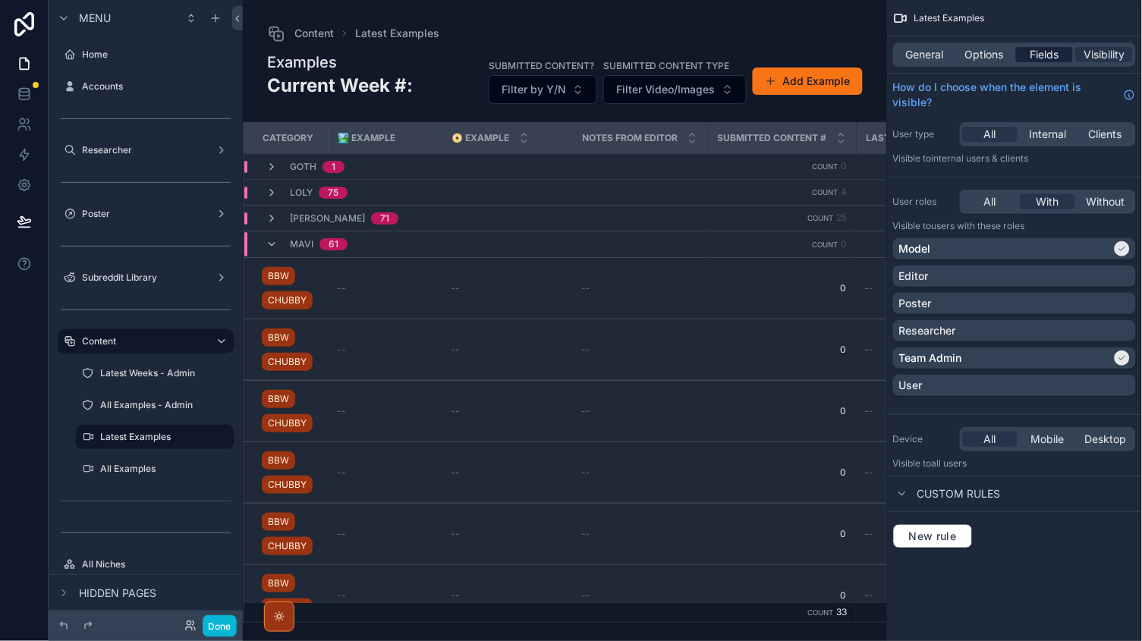
click at [1058, 52] on span "Fields" at bounding box center [1045, 54] width 29 height 15
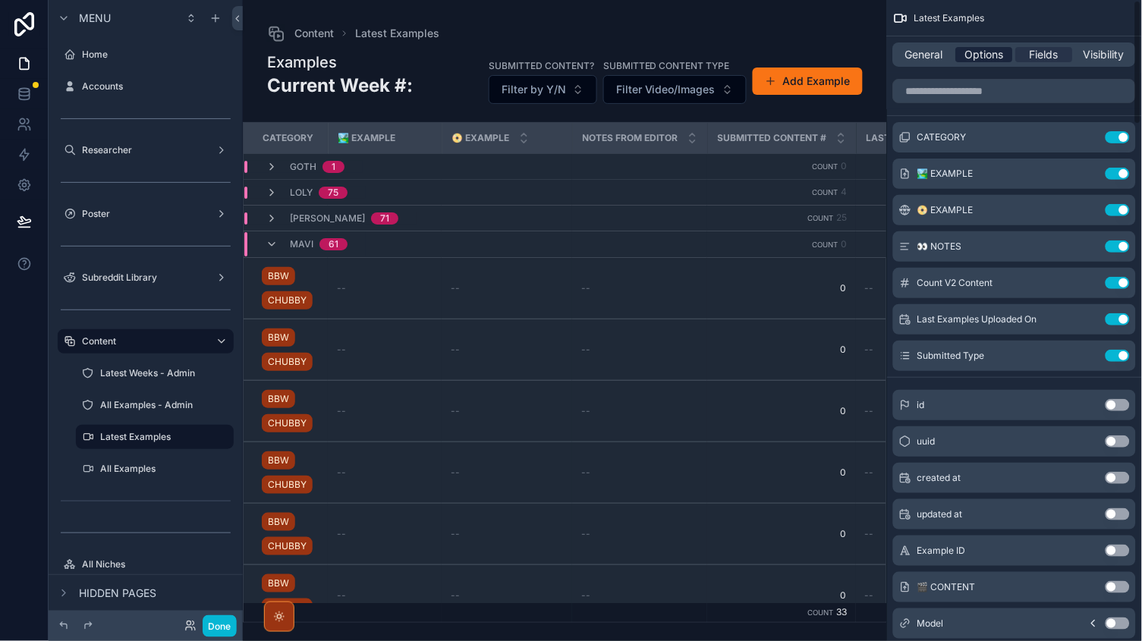
click at [968, 49] on span "Options" at bounding box center [984, 54] width 39 height 15
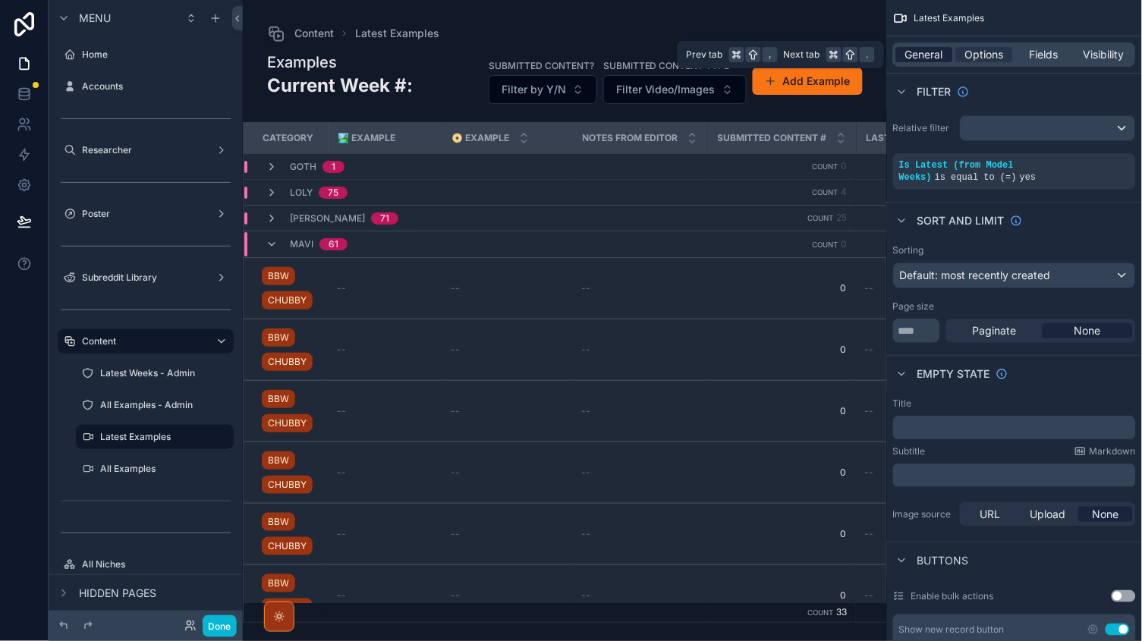
click at [932, 52] on span "General" at bounding box center [925, 54] width 38 height 15
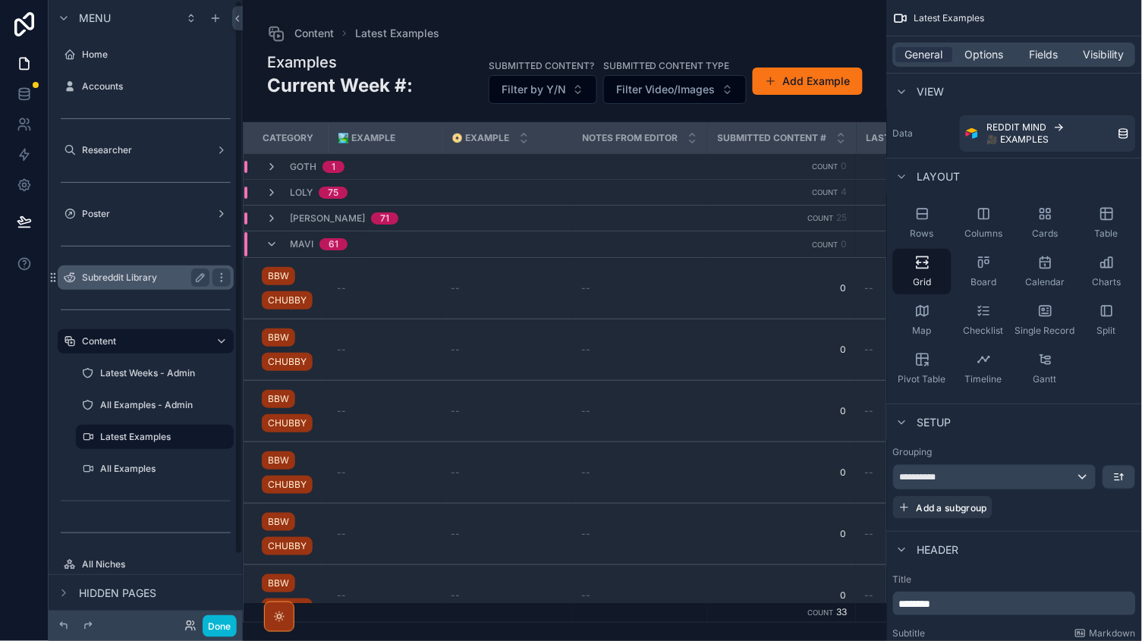
click at [175, 272] on label "Subreddit Library" at bounding box center [142, 278] width 121 height 12
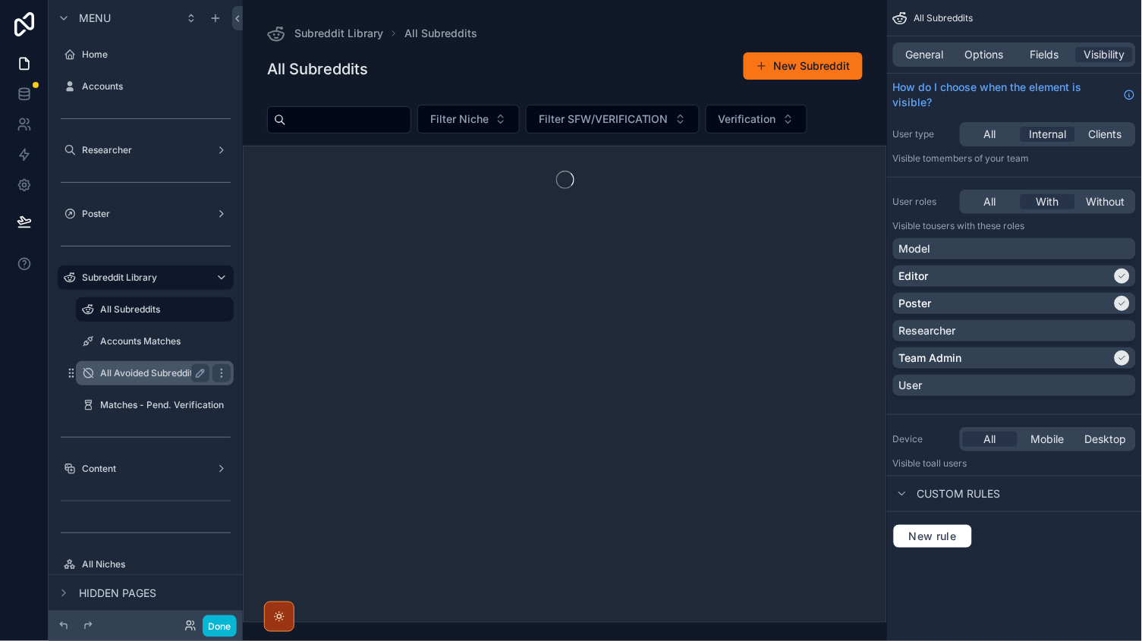
click at [143, 367] on label "All Avoided Subreddits" at bounding box center [151, 373] width 103 height 12
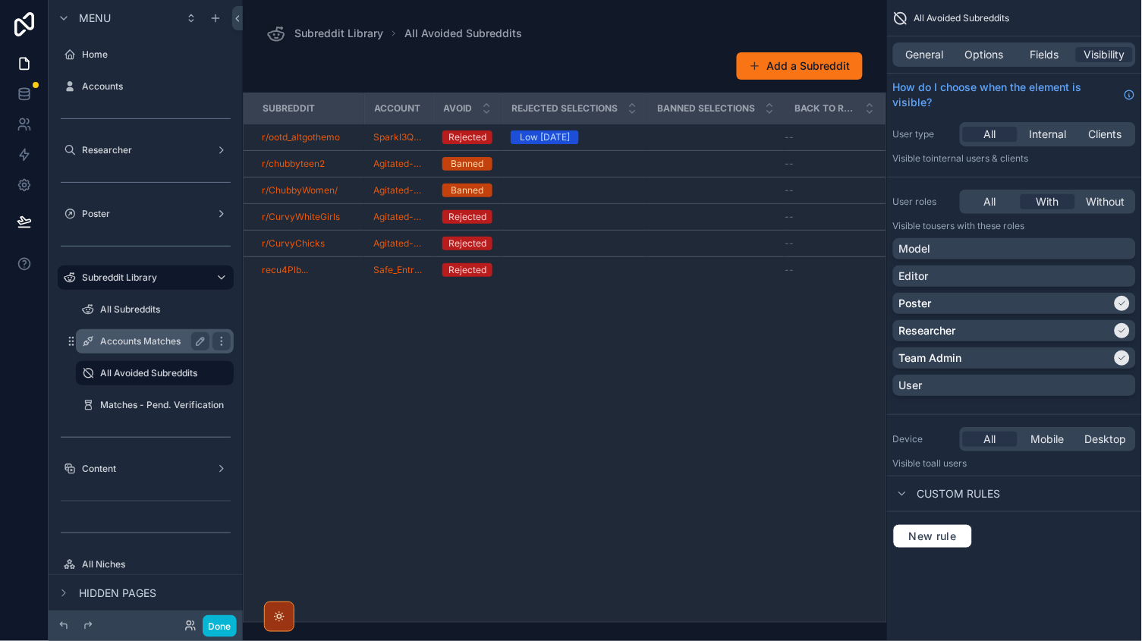
click at [143, 347] on div "Accounts Matches" at bounding box center [154, 341] width 109 height 18
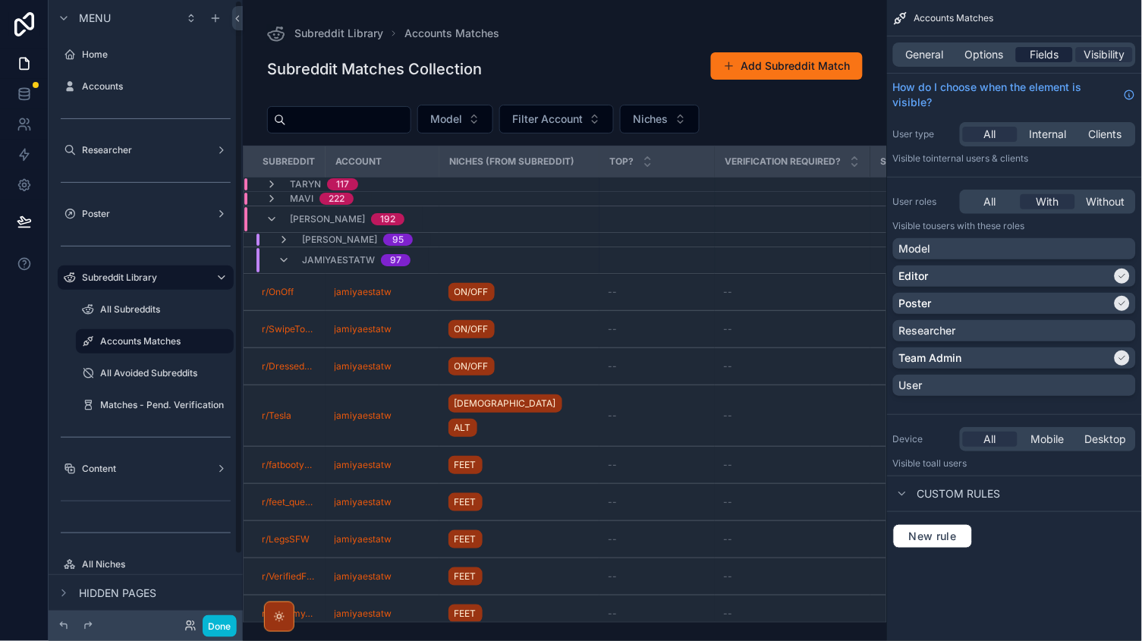
click at [1033, 53] on span "Fields" at bounding box center [1045, 54] width 29 height 15
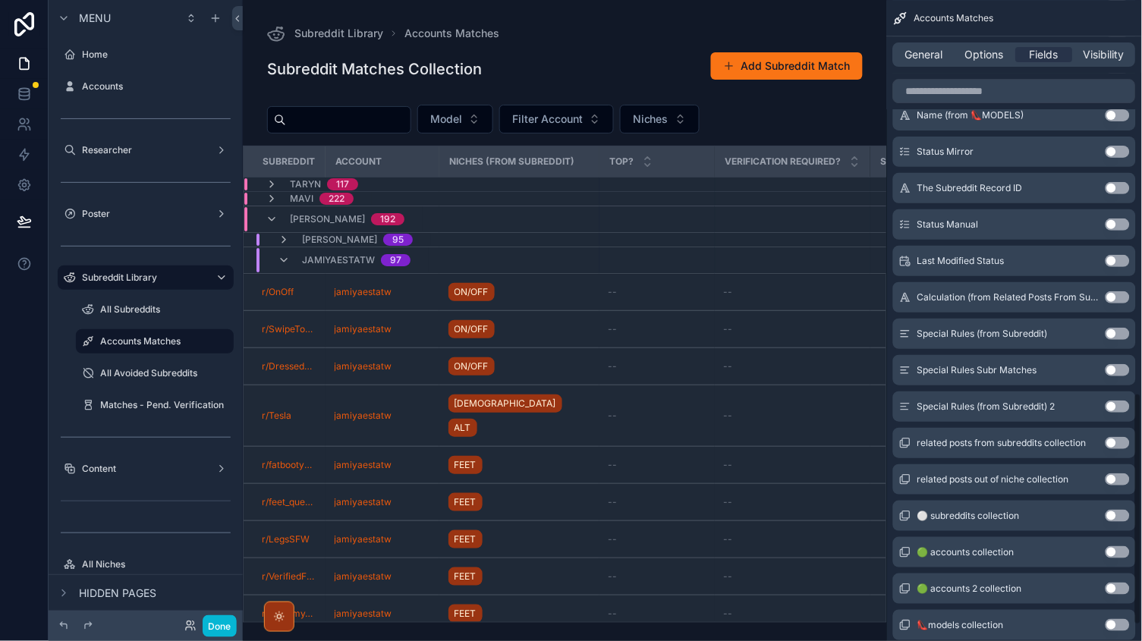
scroll to position [1085, 0]
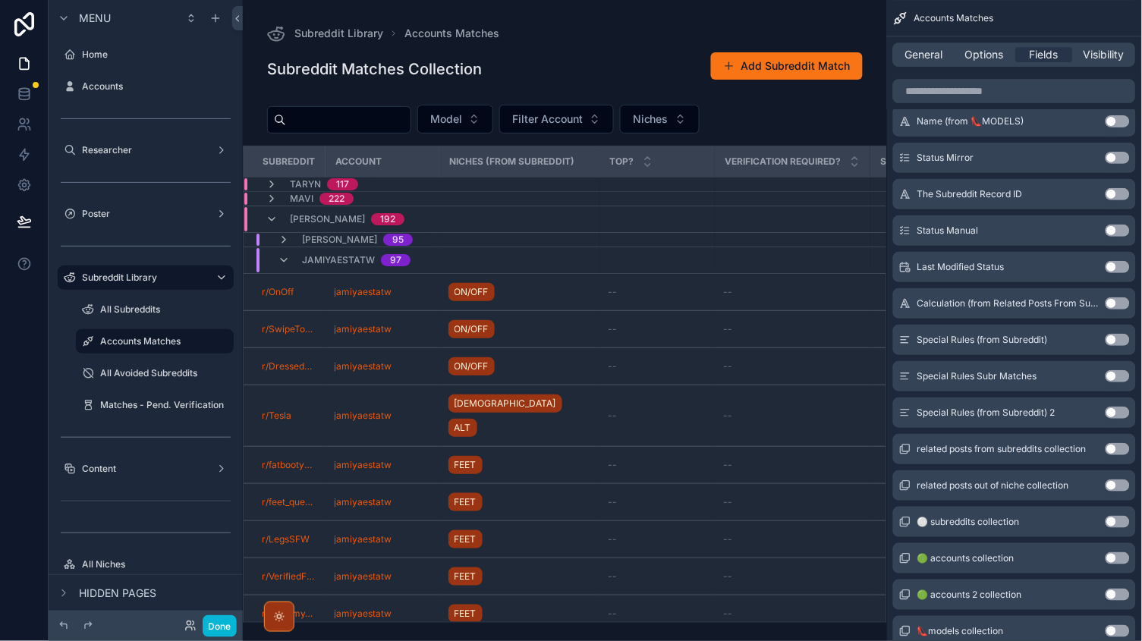
click at [1115, 378] on button "Use setting" at bounding box center [1118, 376] width 24 height 12
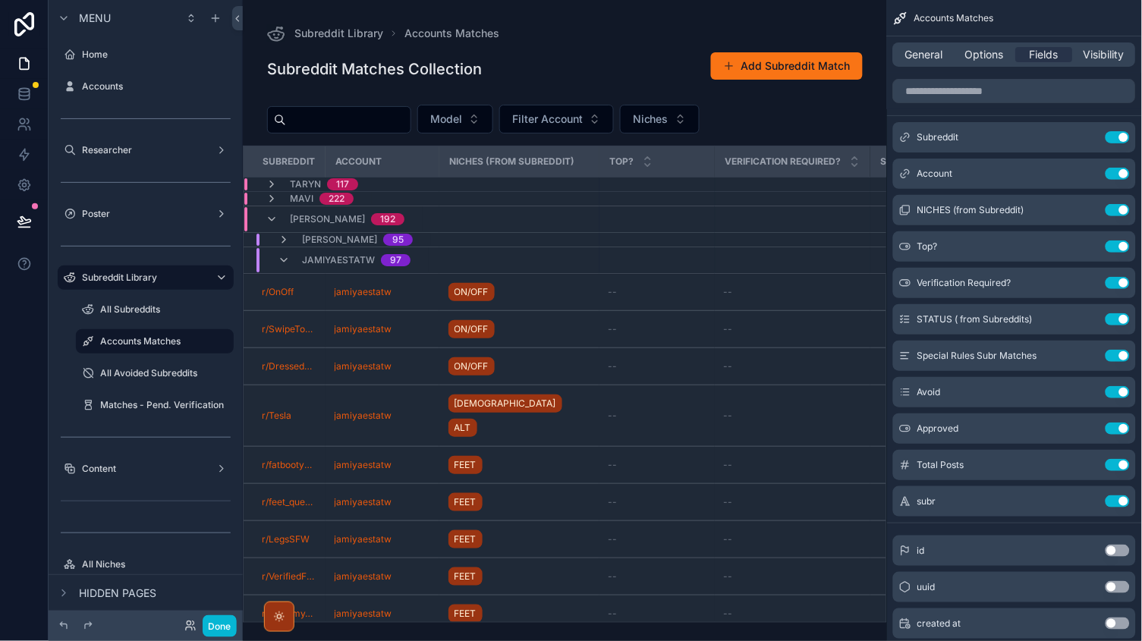
scroll to position [0, 0]
click at [221, 628] on button "Done" at bounding box center [220, 626] width 34 height 22
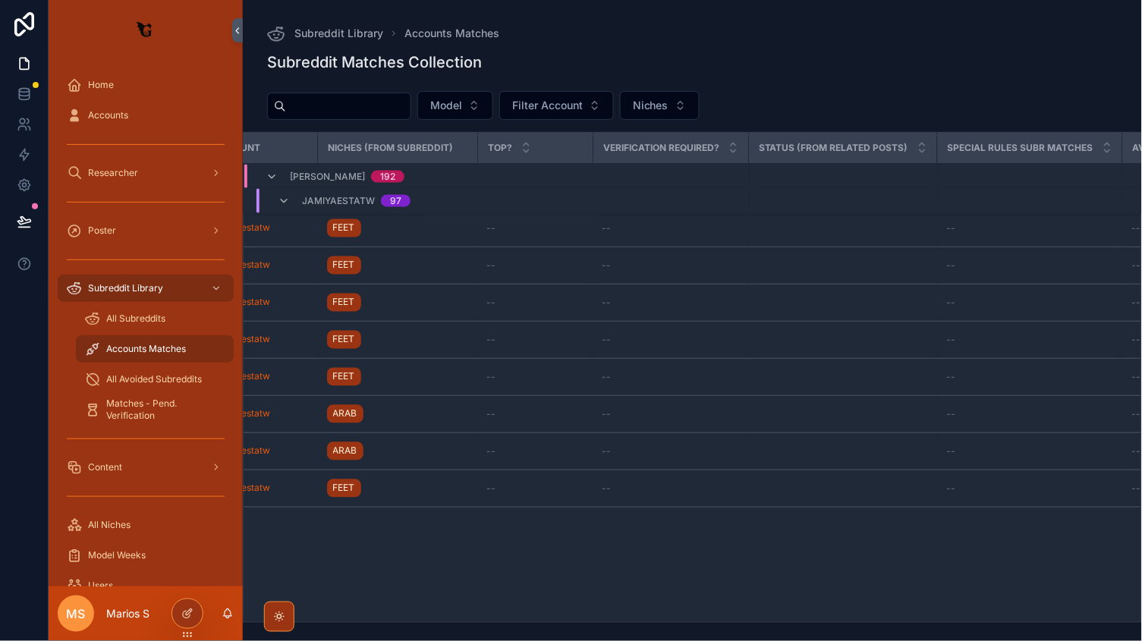
scroll to position [0, 121]
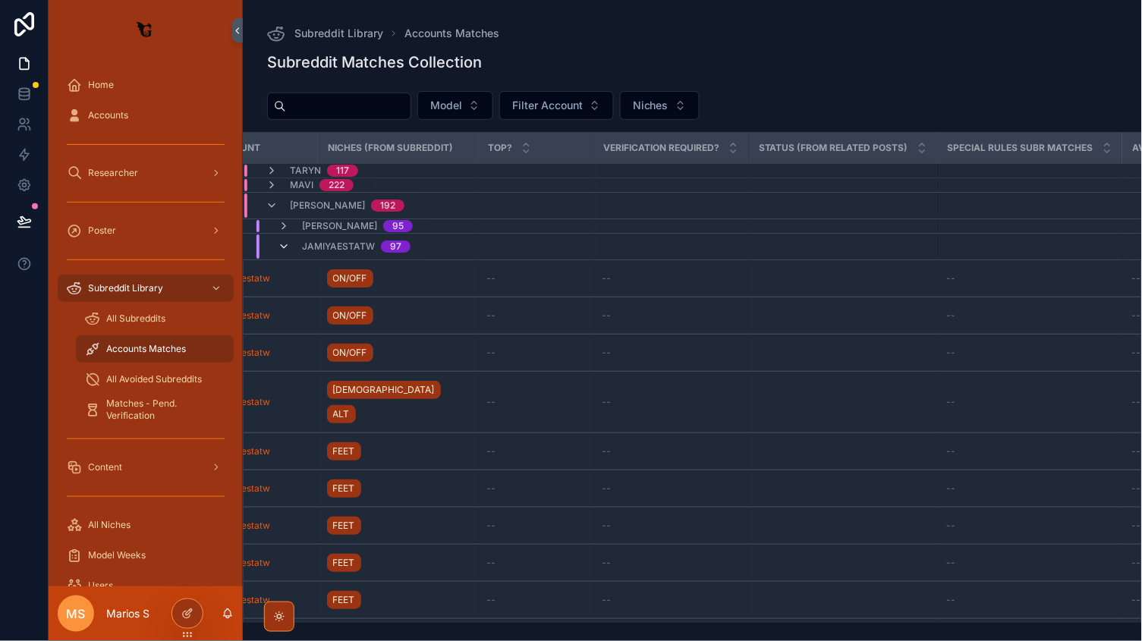
click at [286, 250] on icon "scrollable content" at bounding box center [284, 247] width 12 height 12
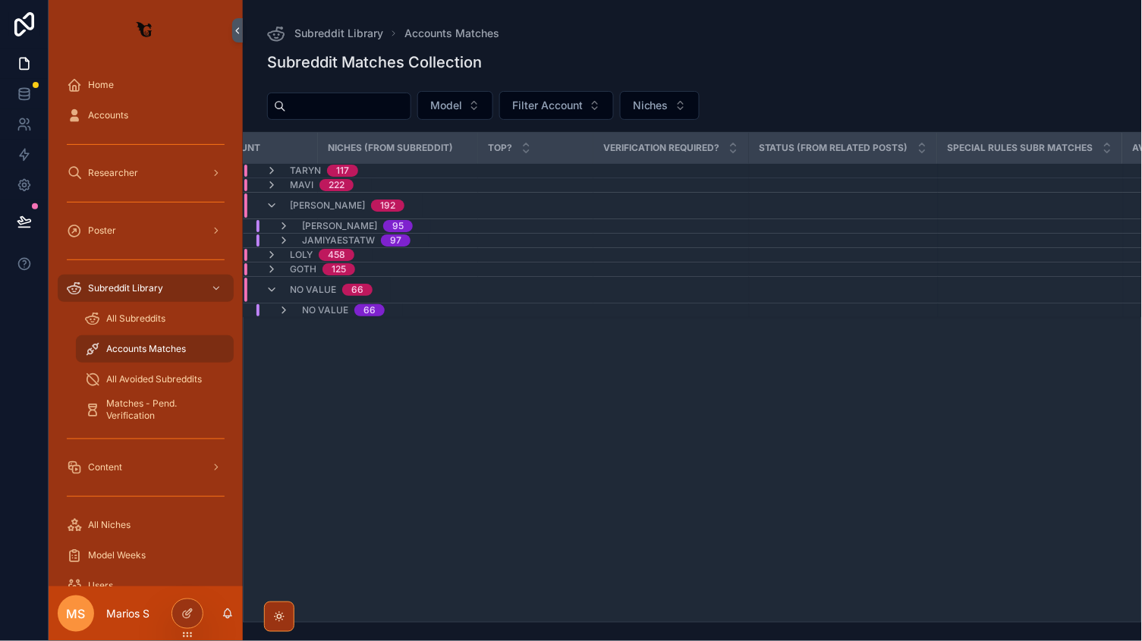
click at [275, 225] on div "[PERSON_NAME] 95" at bounding box center [346, 226] width 172 height 12
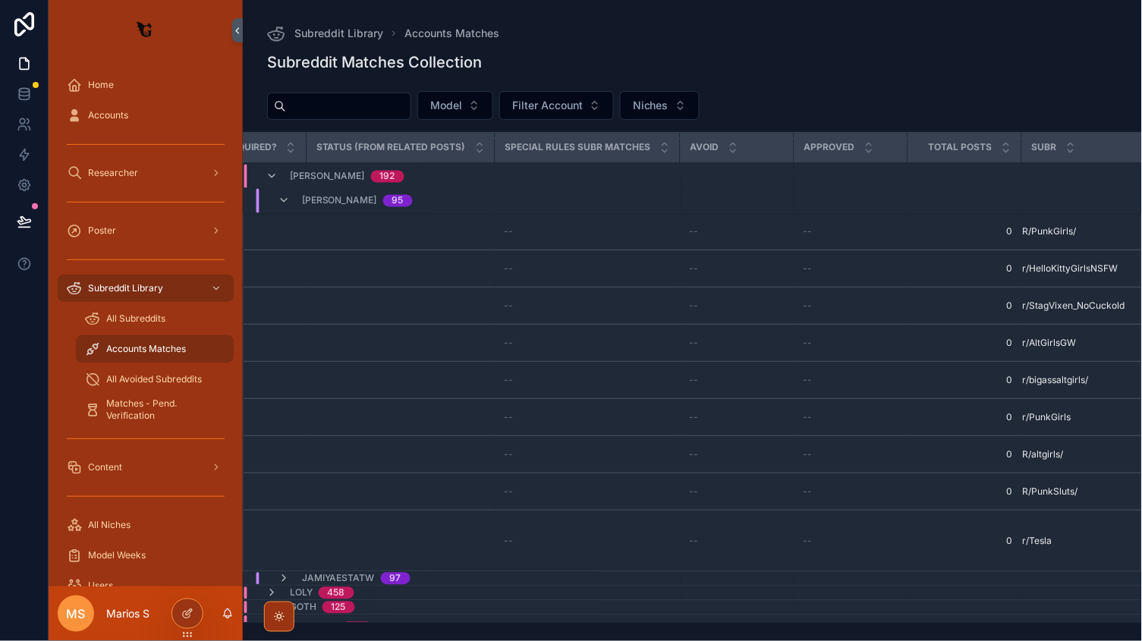
scroll to position [0, 0]
click at [274, 602] on icon "scrollable content" at bounding box center [272, 608] width 12 height 12
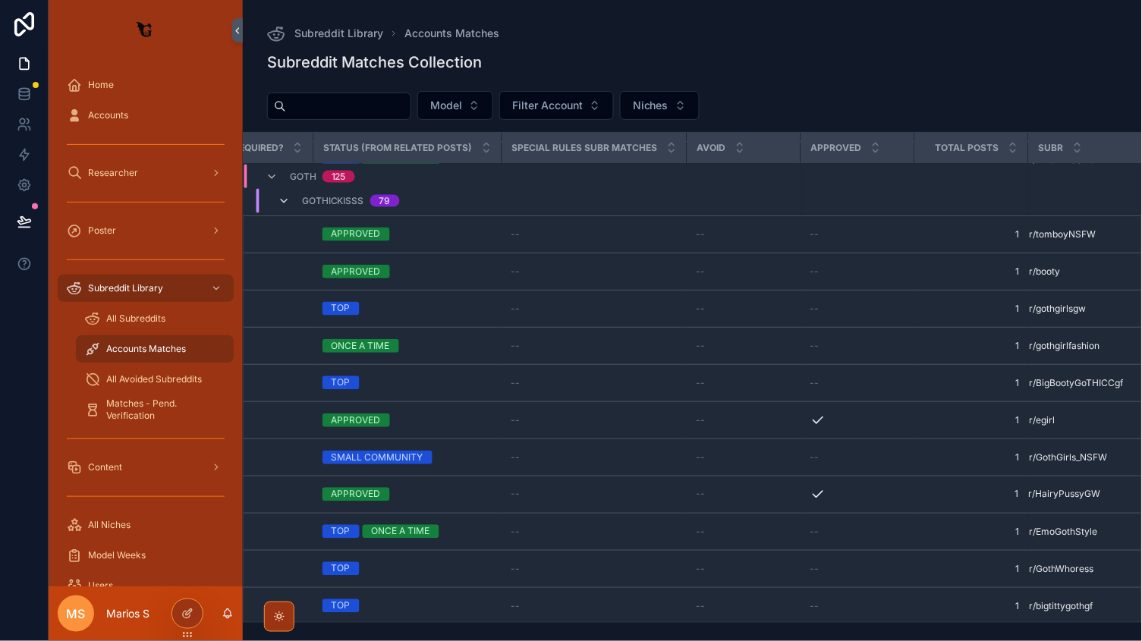
click at [285, 200] on icon "scrollable content" at bounding box center [284, 201] width 12 height 12
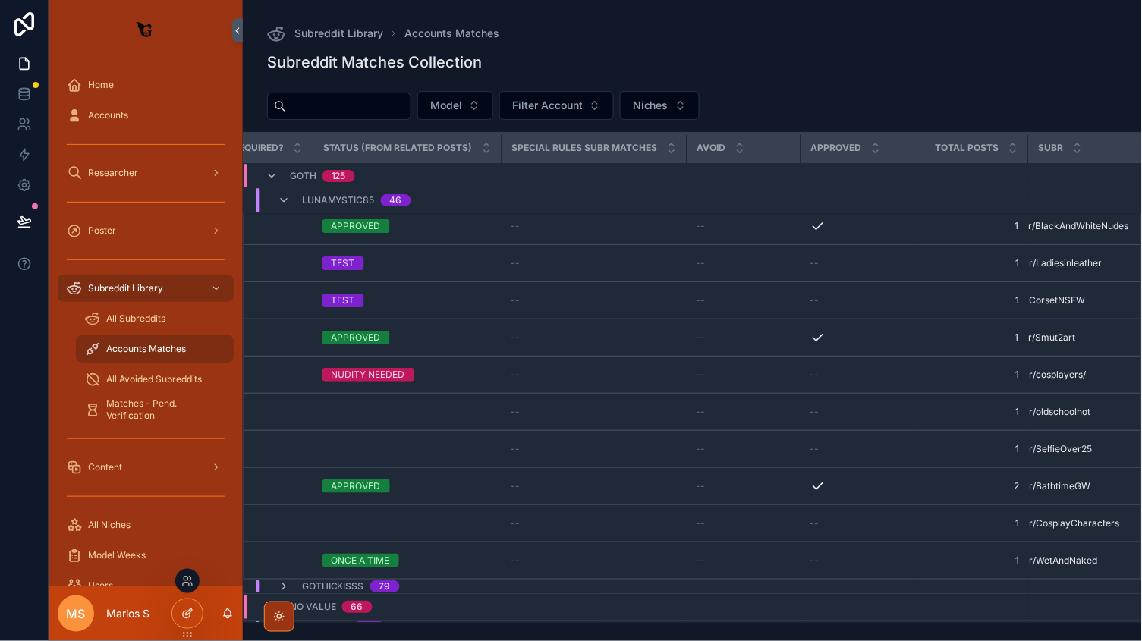
click at [181, 614] on icon at bounding box center [187, 614] width 12 height 12
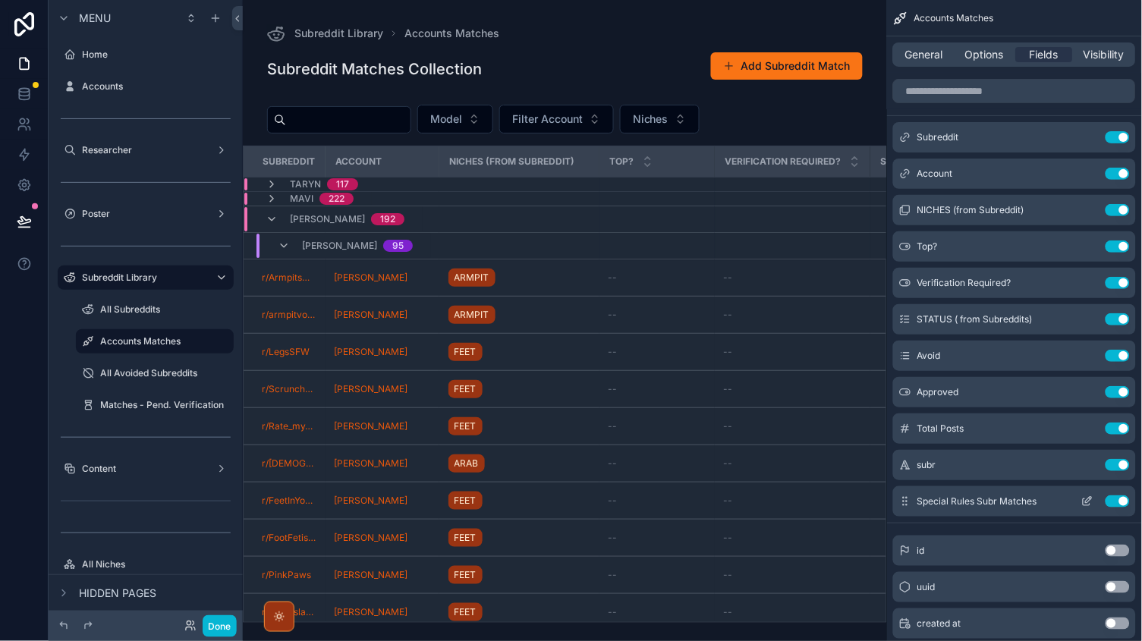
click at [1086, 503] on icon "scrollable content" at bounding box center [1087, 502] width 12 height 12
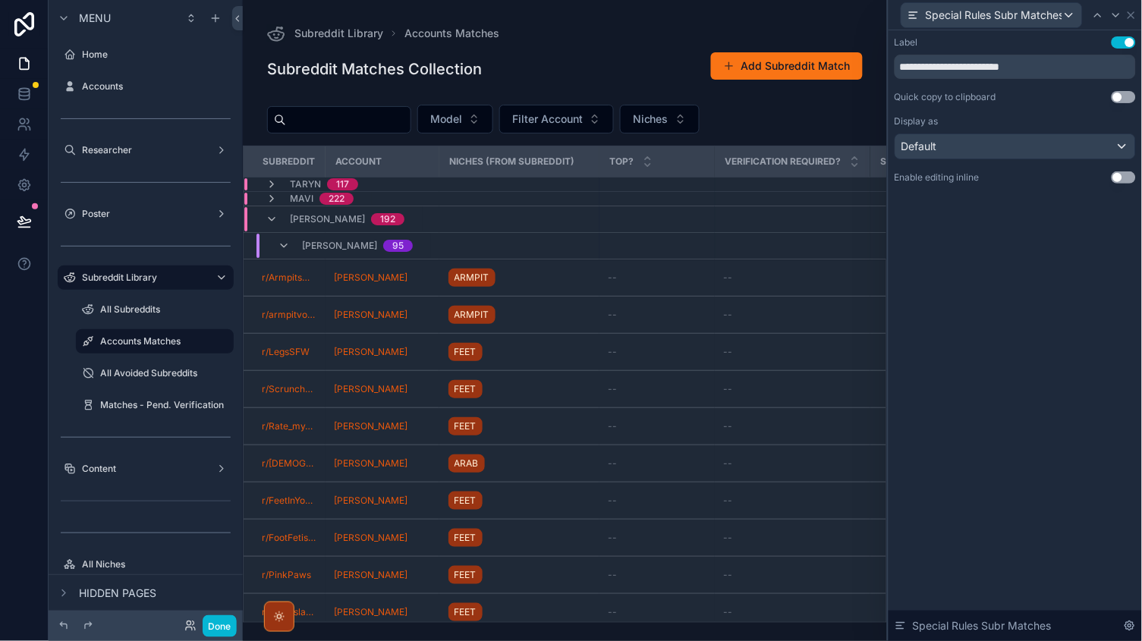
click at [1124, 174] on button "Use setting" at bounding box center [1124, 178] width 24 height 12
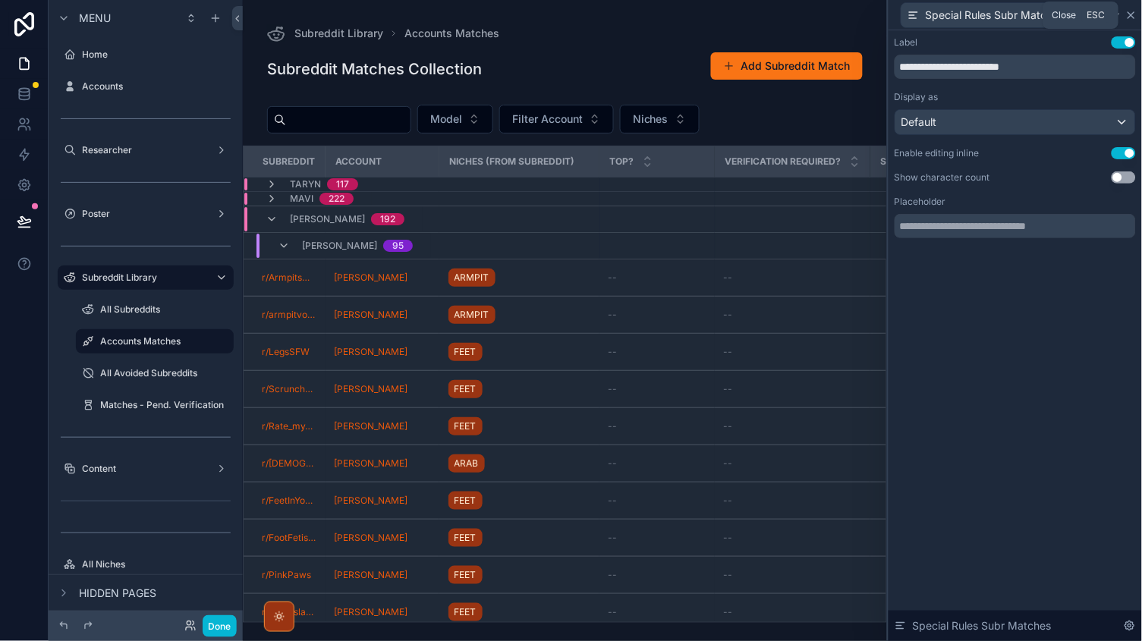
click at [1132, 17] on icon at bounding box center [1131, 15] width 12 height 12
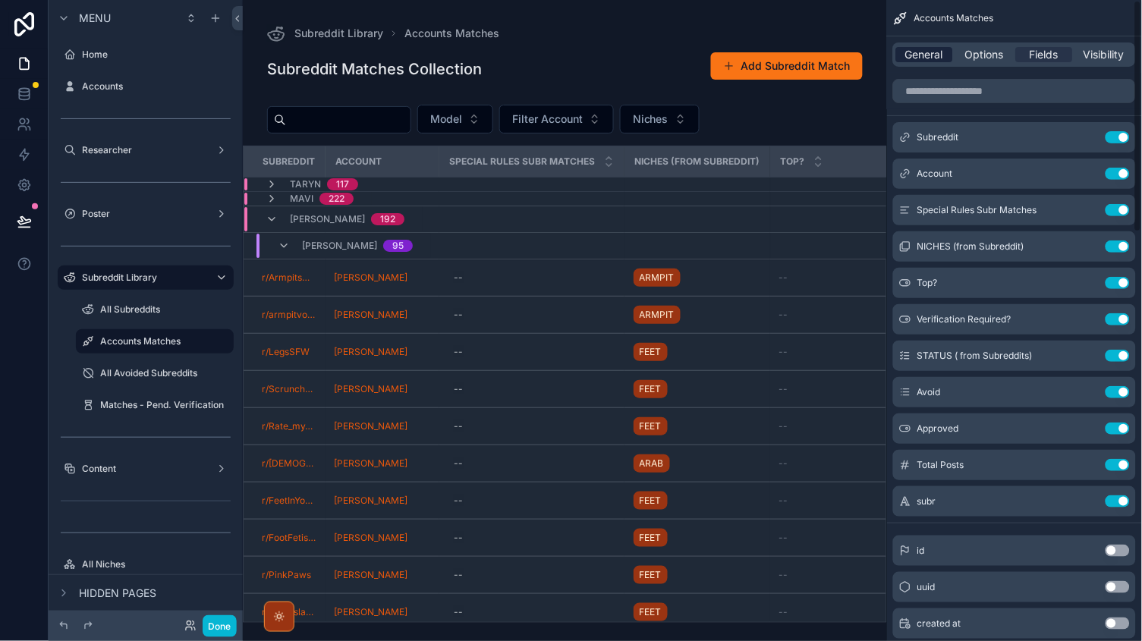
click at [929, 56] on span "General" at bounding box center [925, 54] width 38 height 15
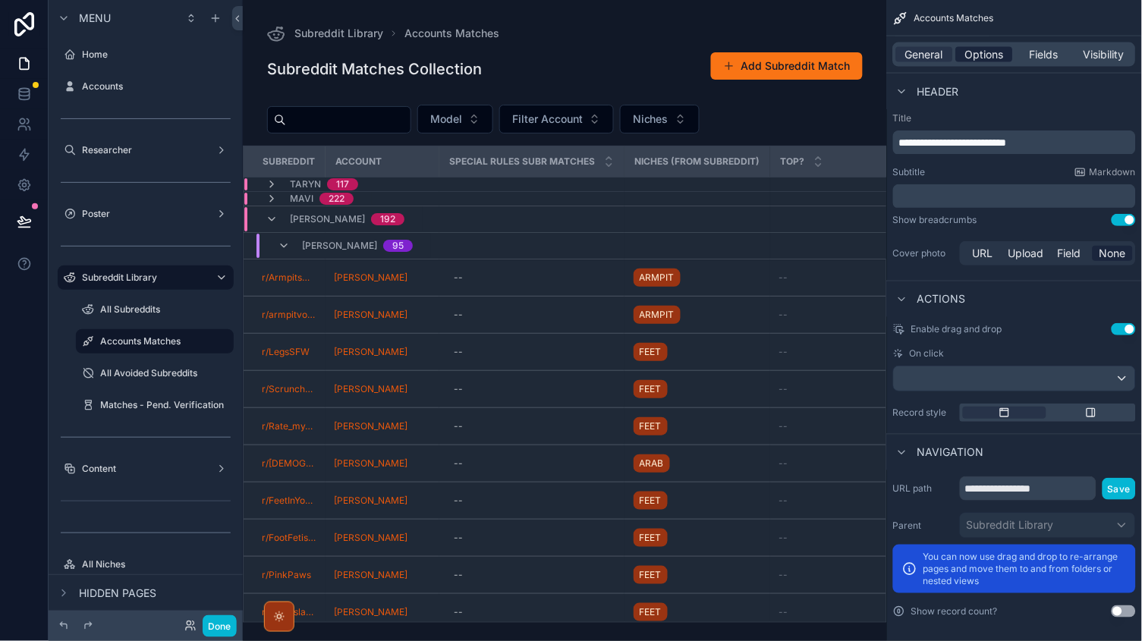
click at [985, 58] on span "Options" at bounding box center [984, 54] width 39 height 15
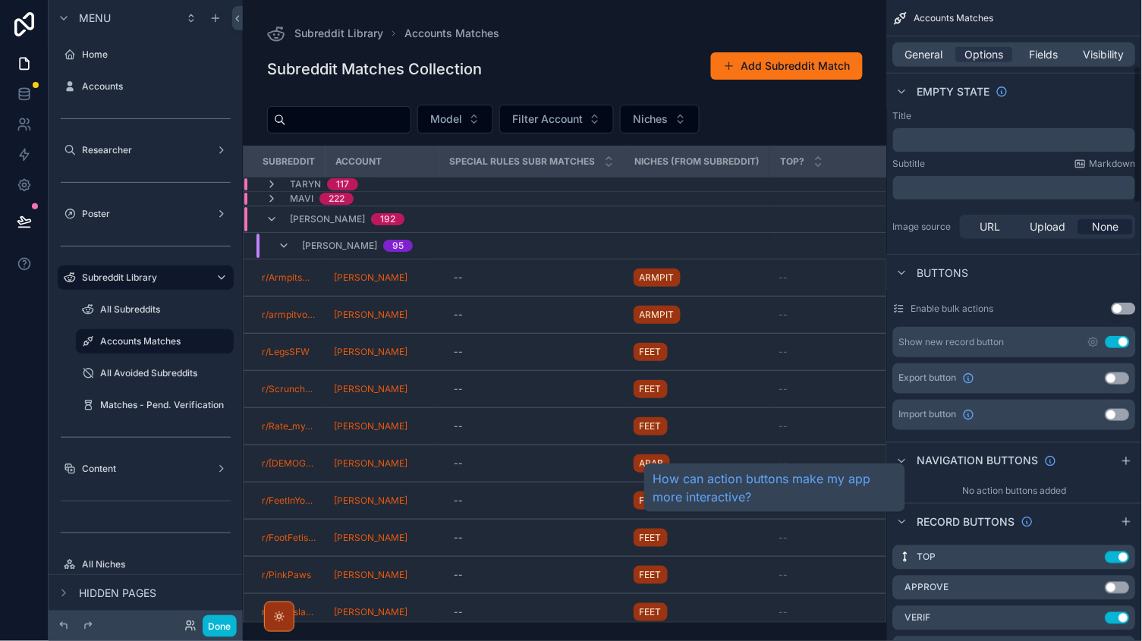
scroll to position [270, 0]
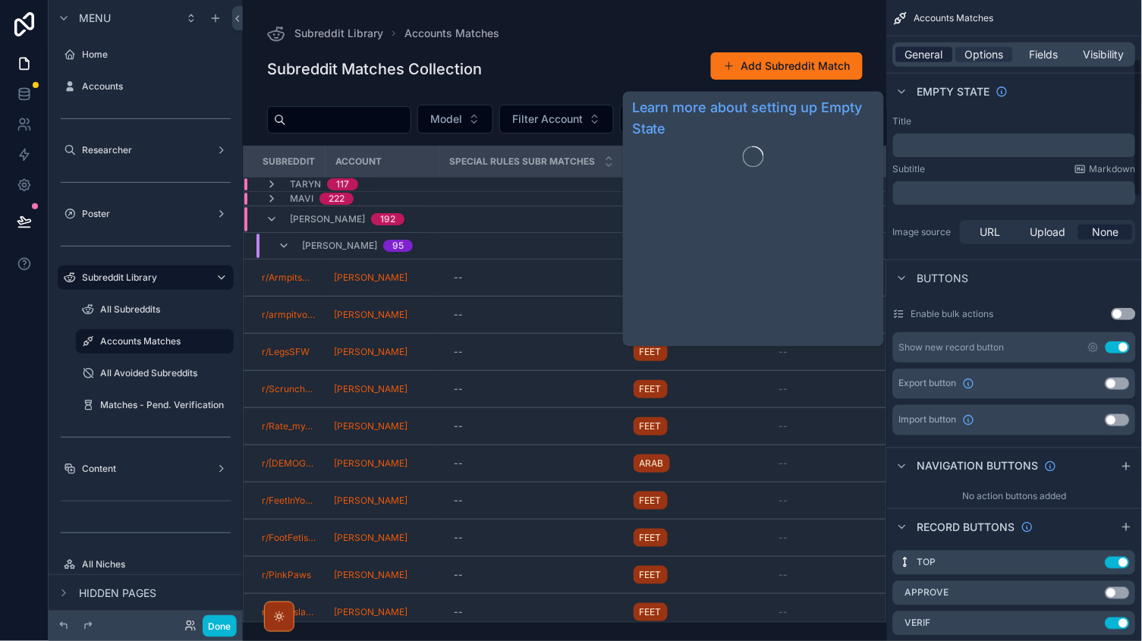
click at [935, 49] on span "General" at bounding box center [925, 54] width 38 height 15
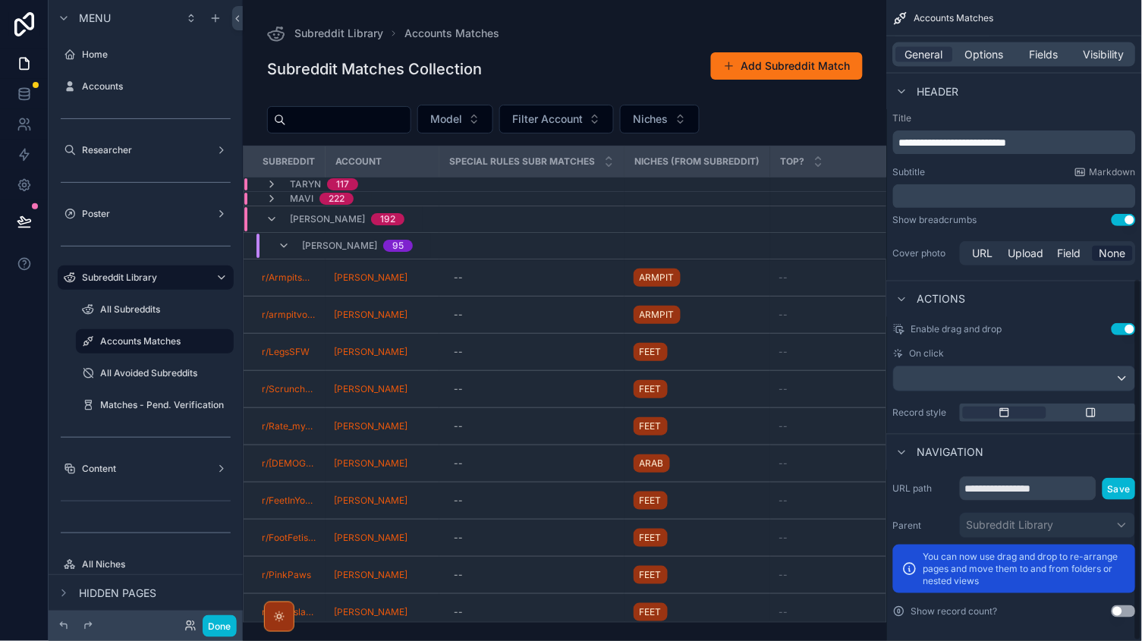
scroll to position [0, 0]
click at [977, 57] on span "Options" at bounding box center [984, 54] width 39 height 15
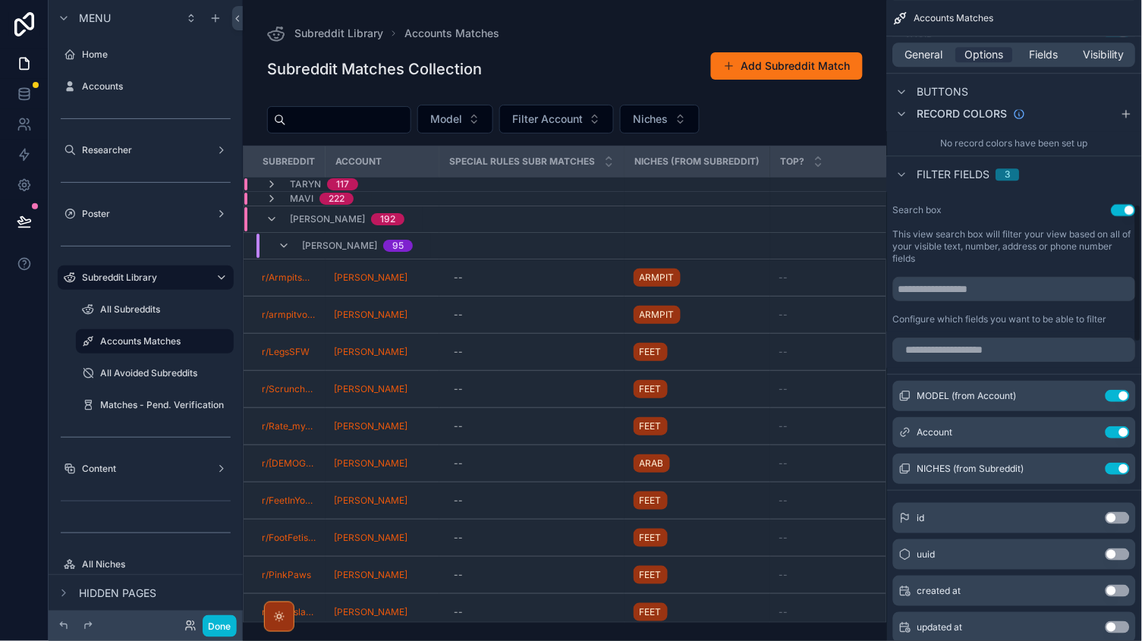
scroll to position [948, 0]
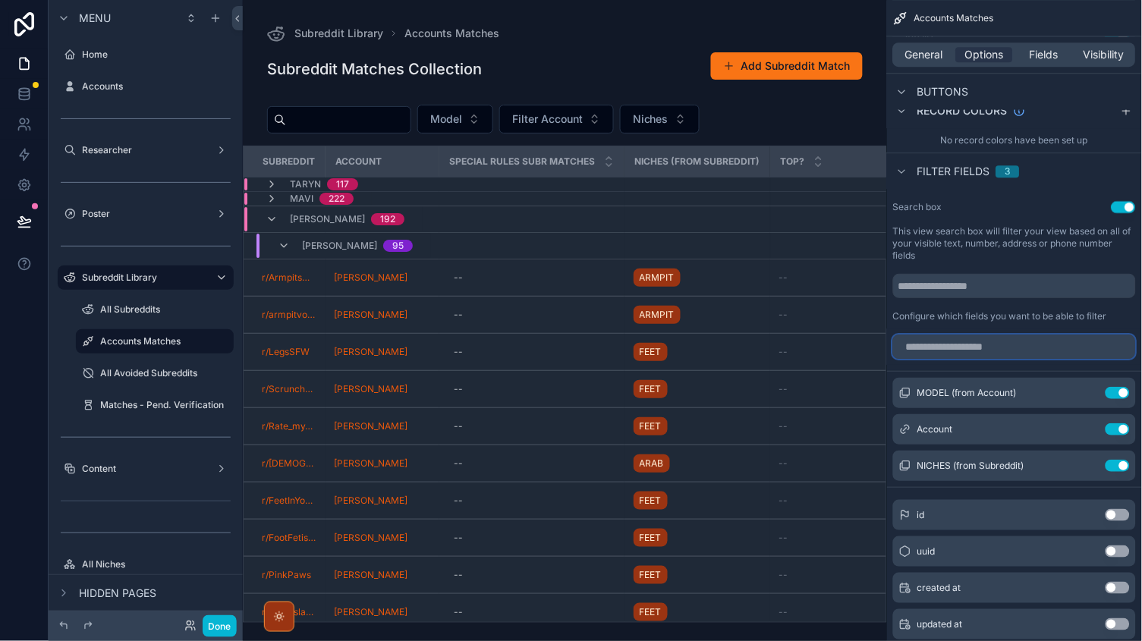
click at [1003, 335] on input "scrollable content" at bounding box center [1014, 347] width 243 height 24
click at [996, 291] on input "scrollable content" at bounding box center [1014, 286] width 243 height 24
click at [912, 153] on div "Filter fields 3" at bounding box center [1014, 171] width 255 height 36
click at [899, 173] on icon "scrollable content" at bounding box center [902, 171] width 12 height 12
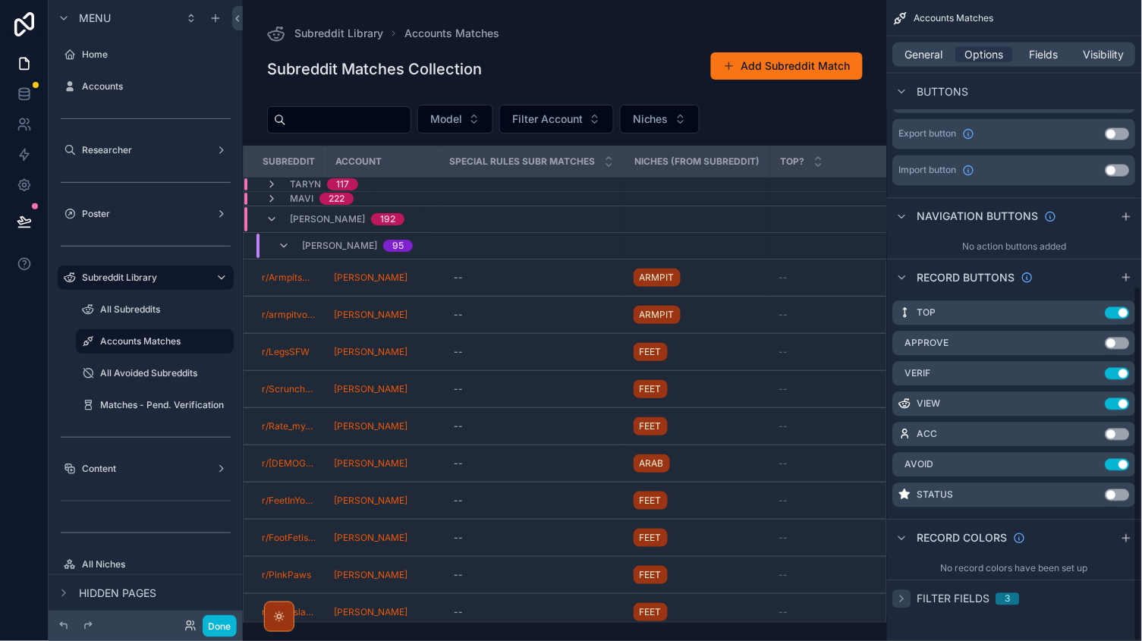
scroll to position [516, 0]
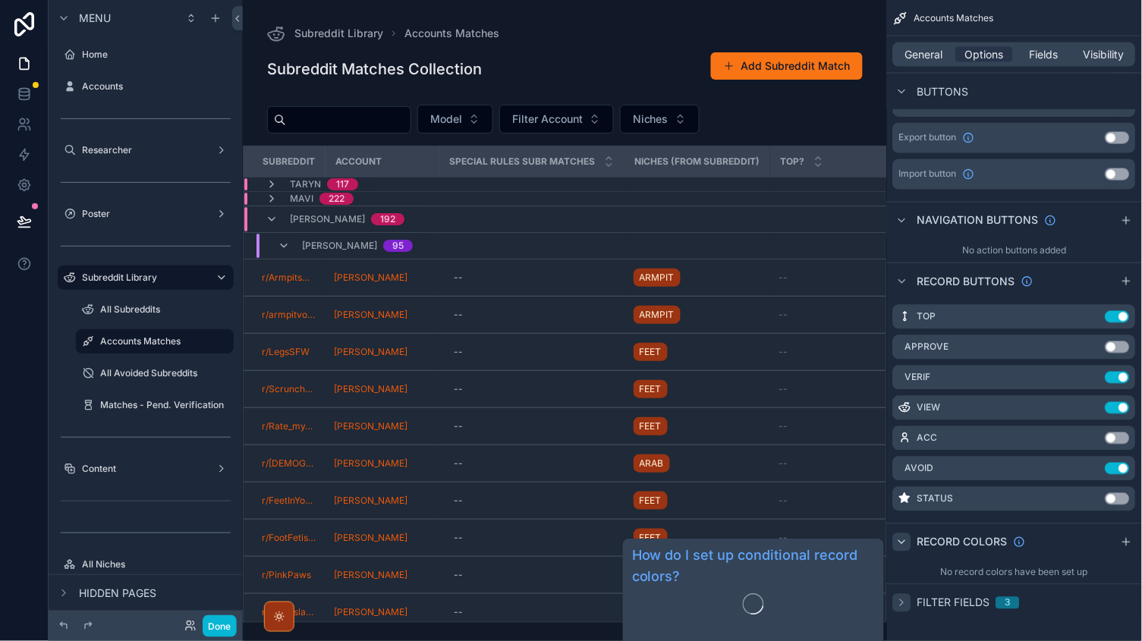
click at [907, 538] on icon "scrollable content" at bounding box center [902, 543] width 12 height 12
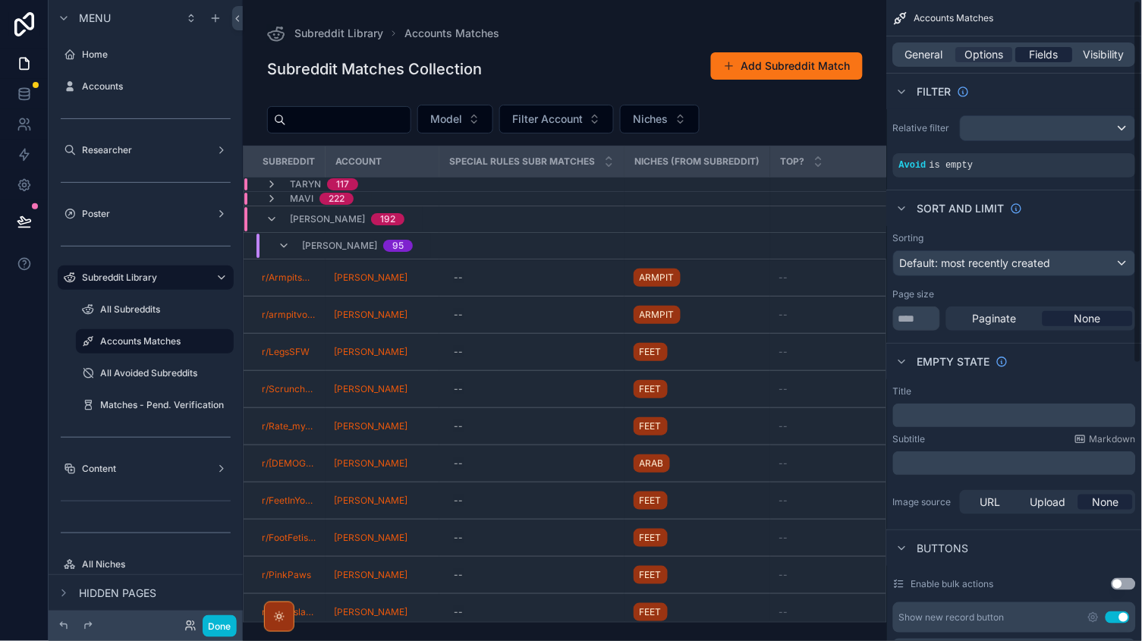
scroll to position [0, 0]
click at [918, 55] on span "General" at bounding box center [925, 54] width 38 height 15
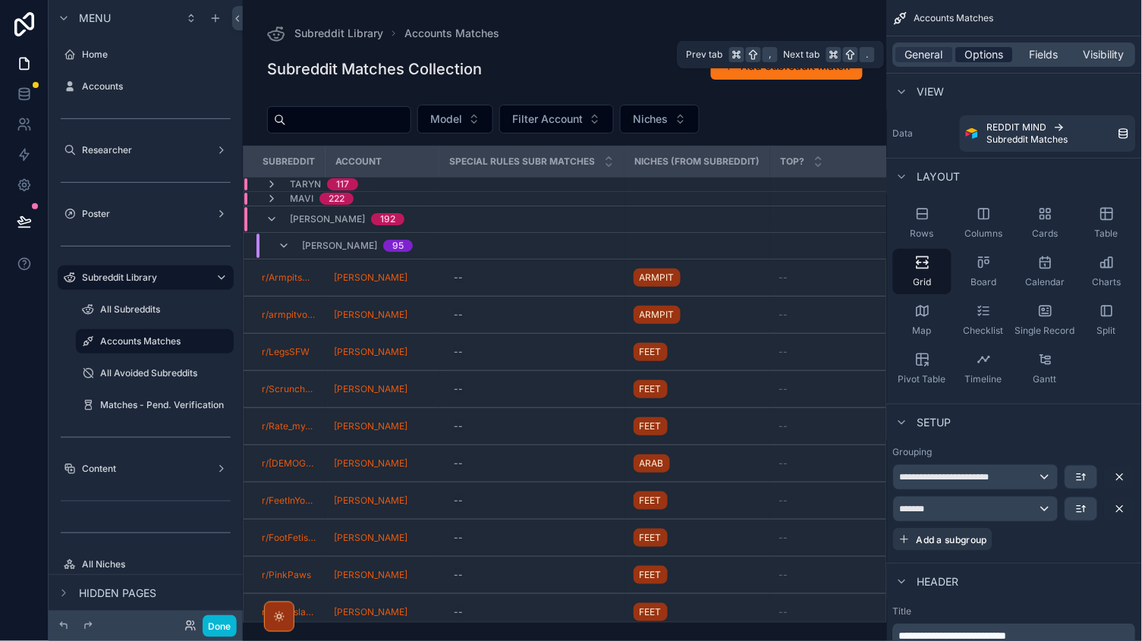
click at [986, 55] on span "Options" at bounding box center [984, 54] width 39 height 15
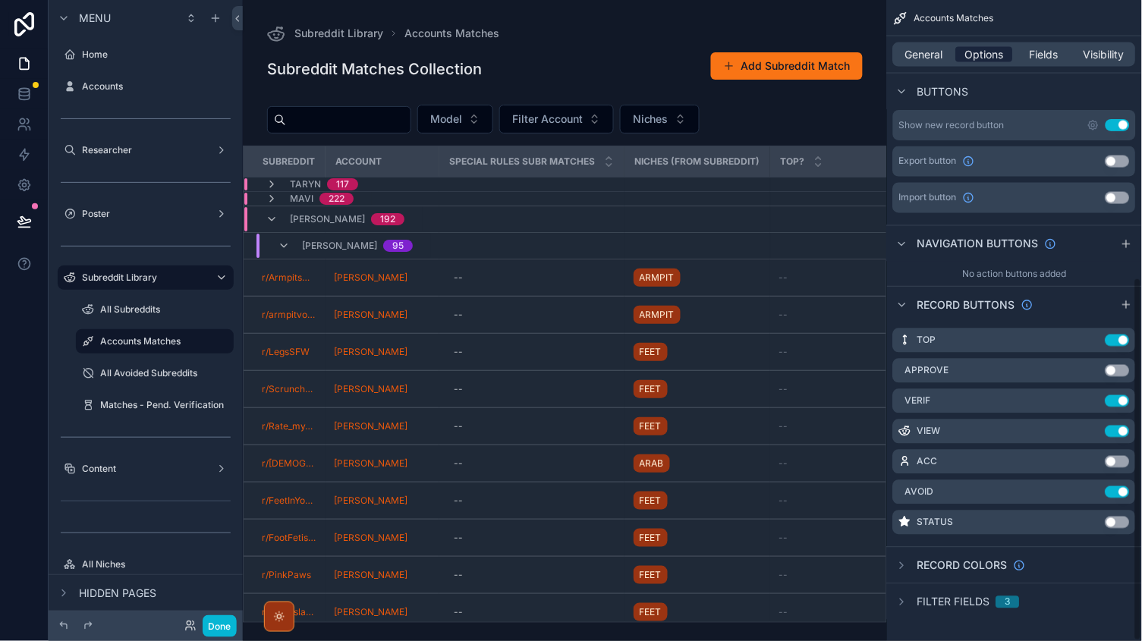
scroll to position [492, 0]
click at [906, 601] on icon "scrollable content" at bounding box center [902, 603] width 12 height 12
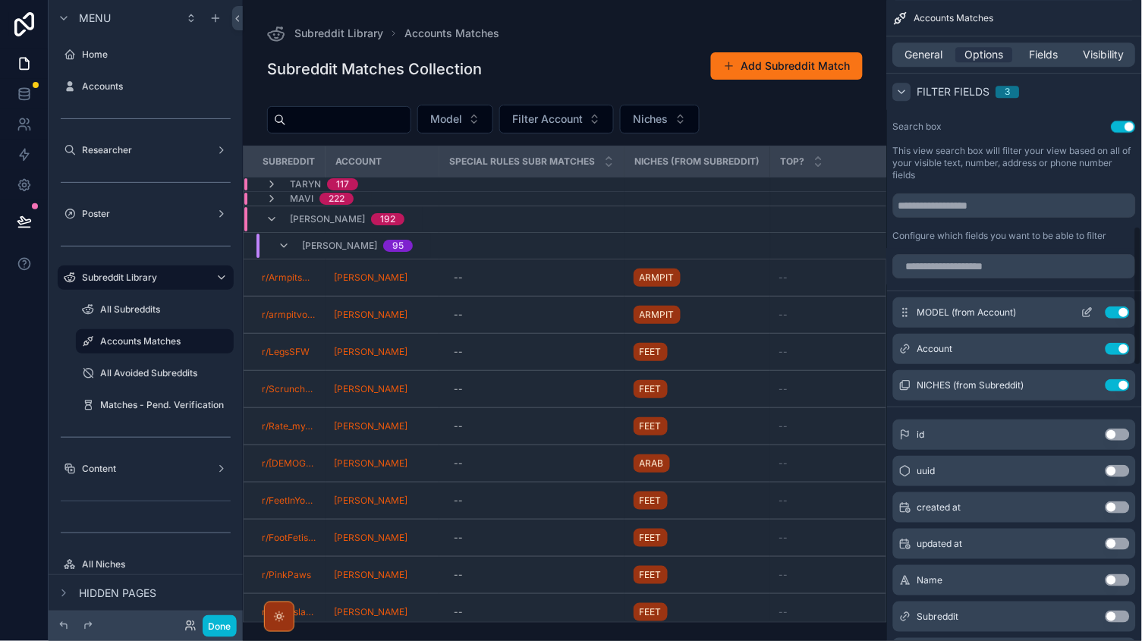
scroll to position [975, 0]
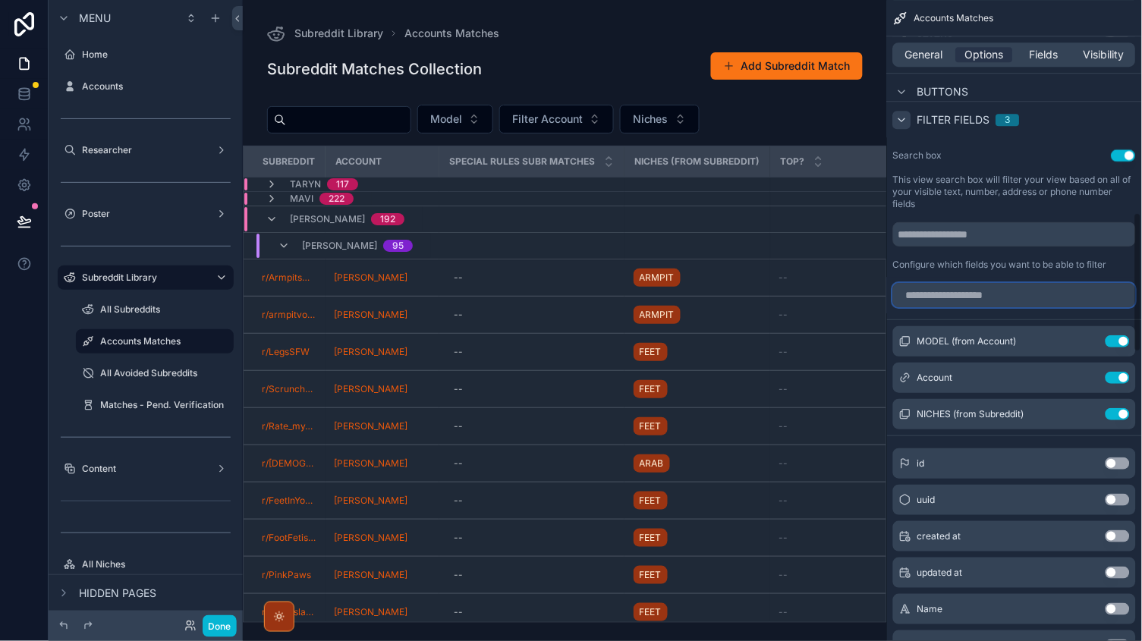
click at [938, 285] on input "scrollable content" at bounding box center [1014, 295] width 243 height 24
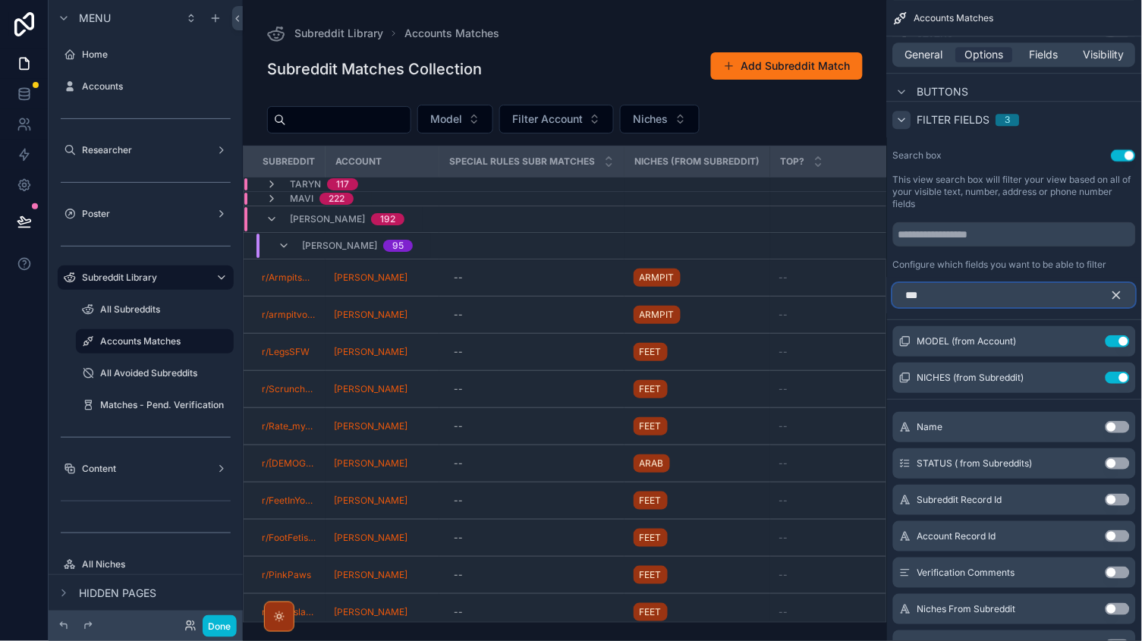
scroll to position [746, 0]
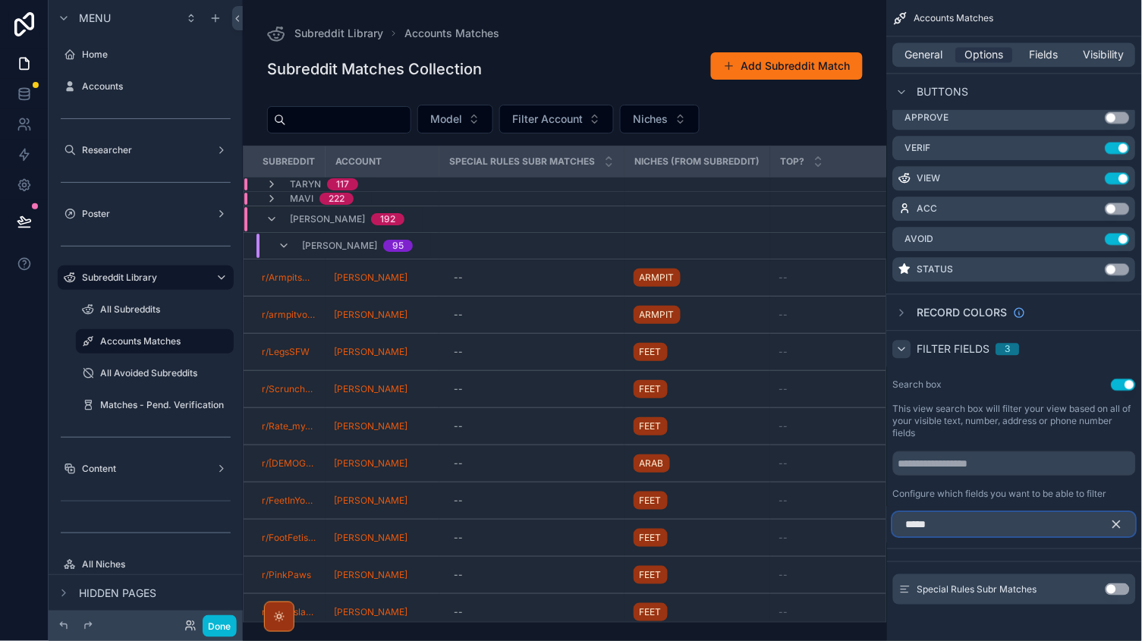
type input "*****"
click at [1109, 584] on button "Use setting" at bounding box center [1118, 590] width 24 height 12
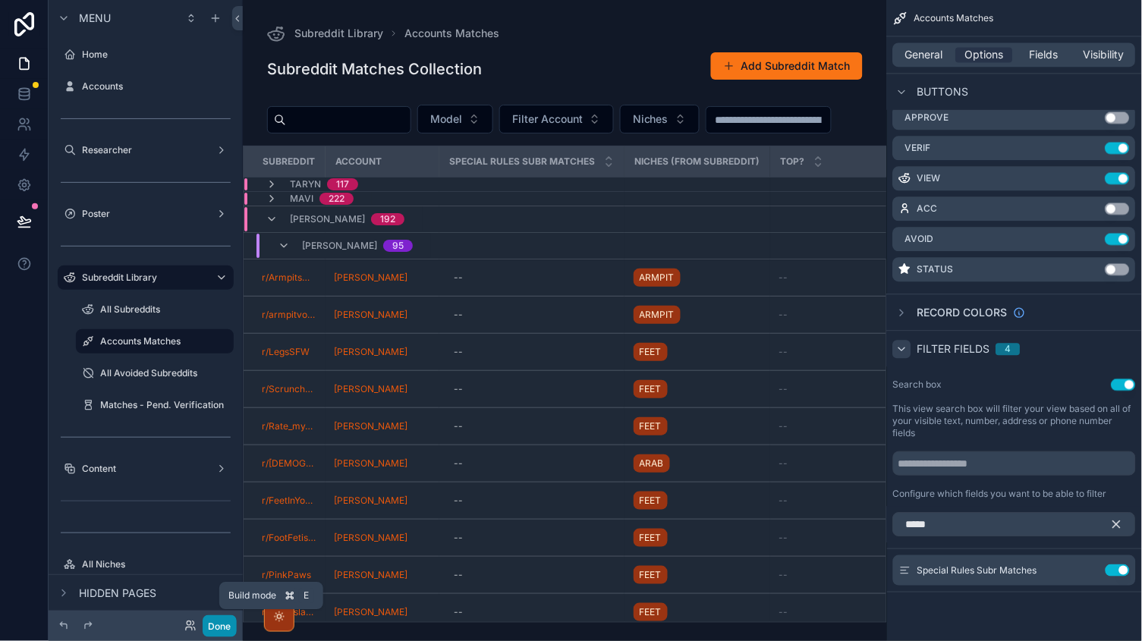
click at [222, 629] on button "Done" at bounding box center [220, 626] width 34 height 22
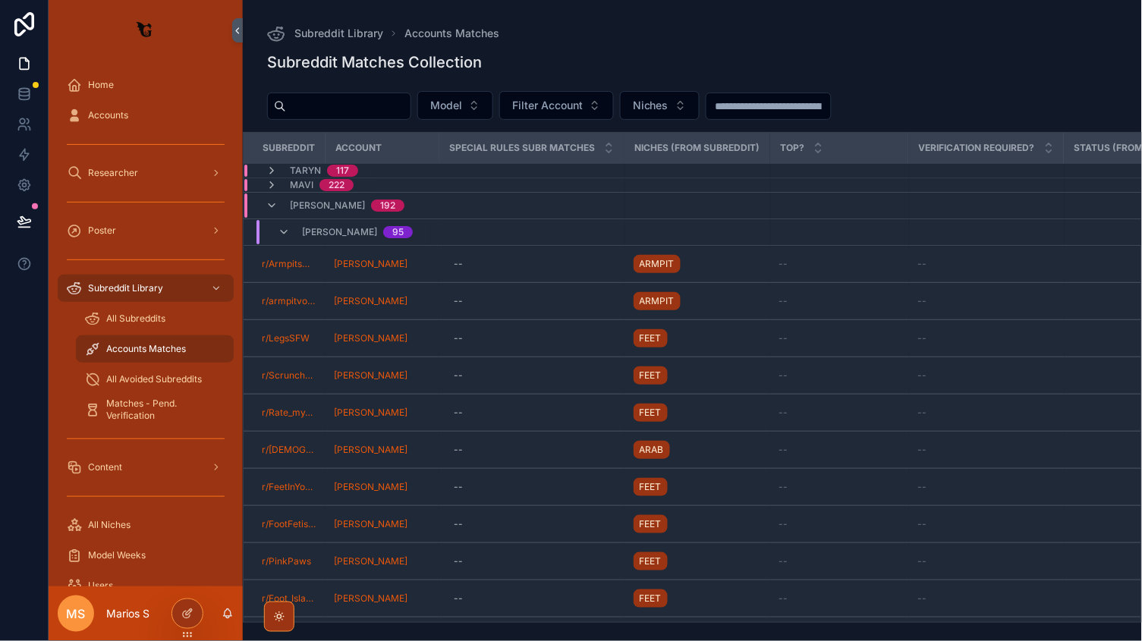
click at [825, 109] on input "scrollable content" at bounding box center [769, 106] width 124 height 21
click at [193, 616] on icon at bounding box center [187, 614] width 12 height 12
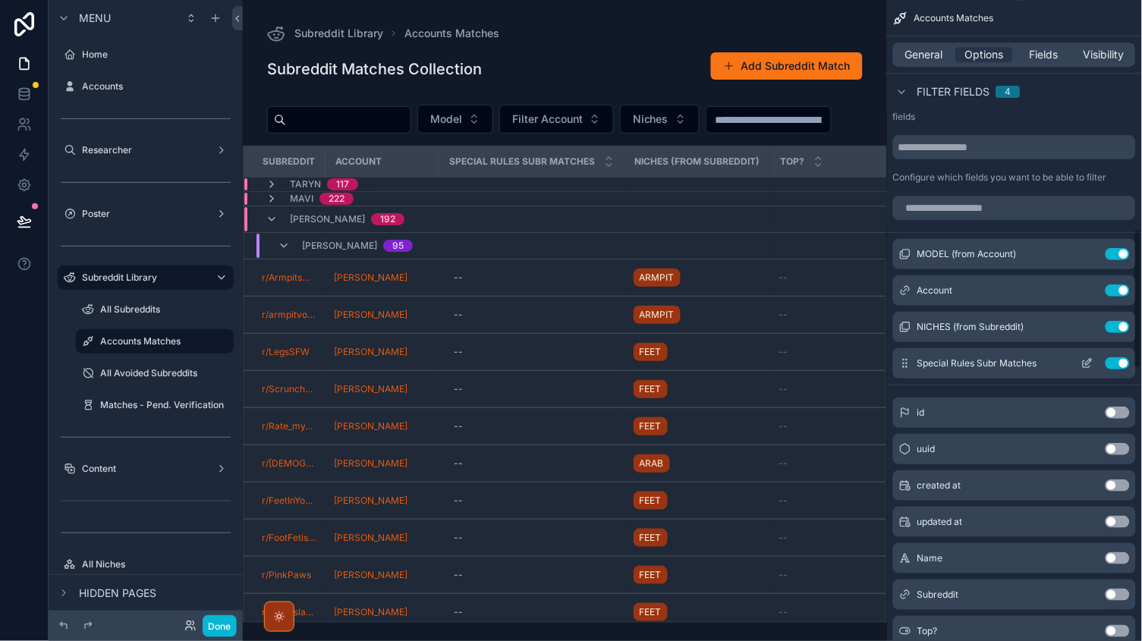
scroll to position [1047, 0]
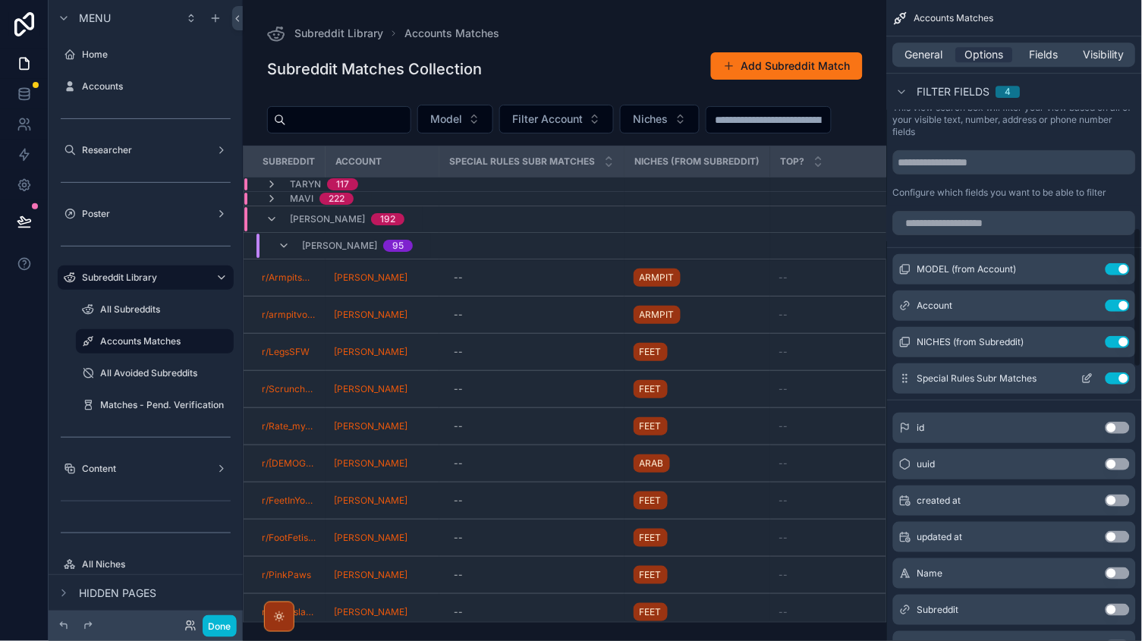
click at [1086, 374] on icon "scrollable content" at bounding box center [1089, 377] width 6 height 6
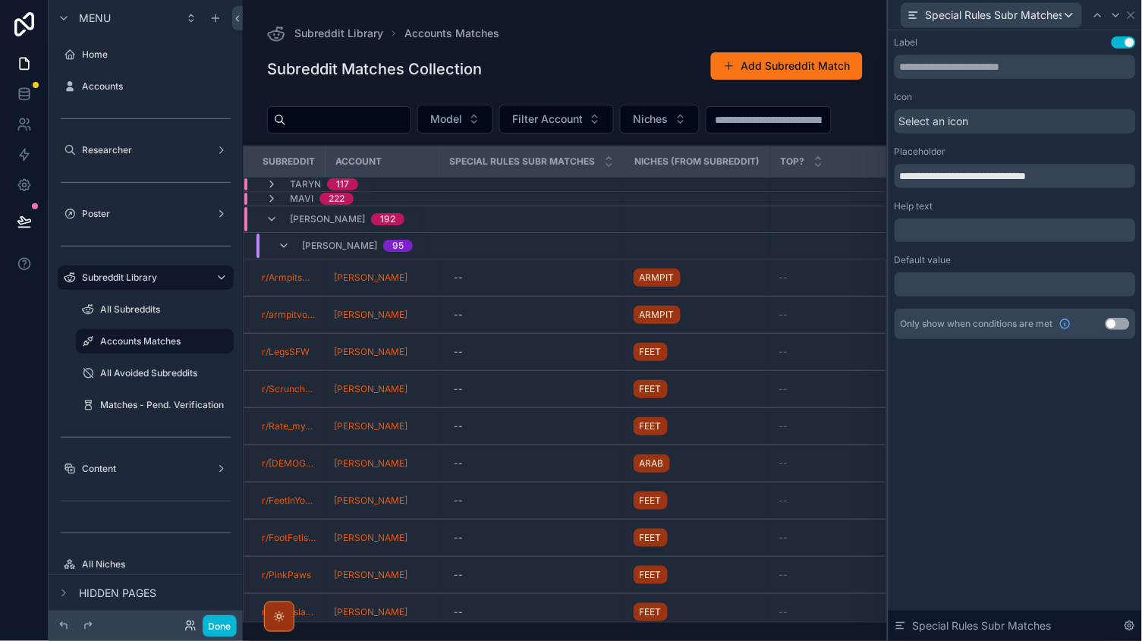
click at [942, 242] on div "**********" at bounding box center [1015, 187] width 241 height 303
click at [952, 287] on p "﻿" at bounding box center [1017, 284] width 232 height 15
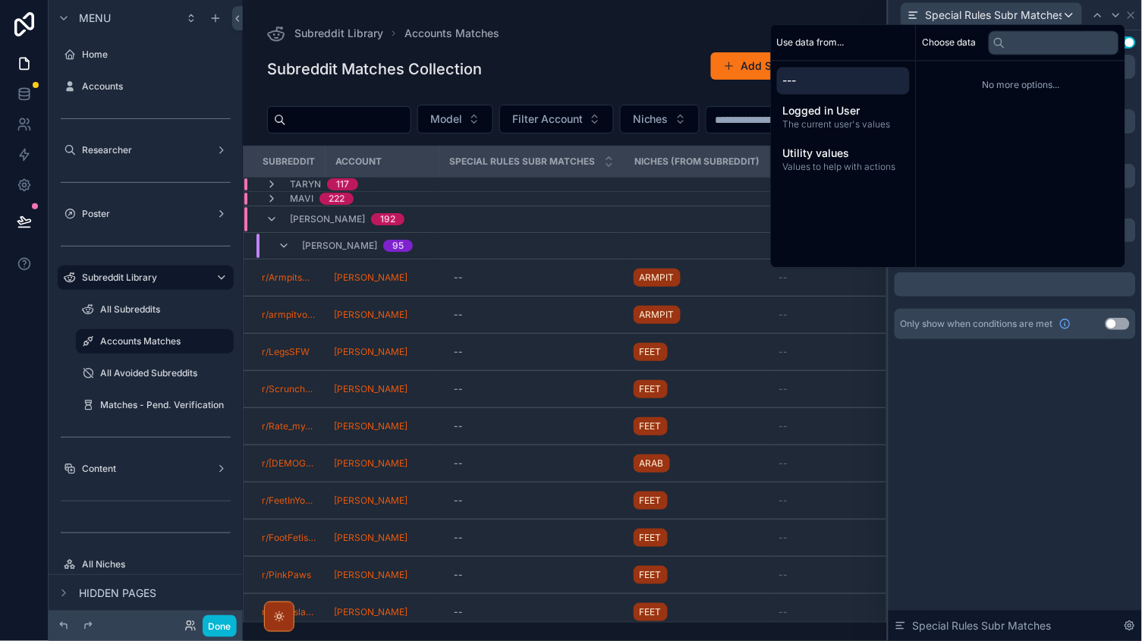
click at [1028, 423] on div "**********" at bounding box center [1015, 335] width 253 height 611
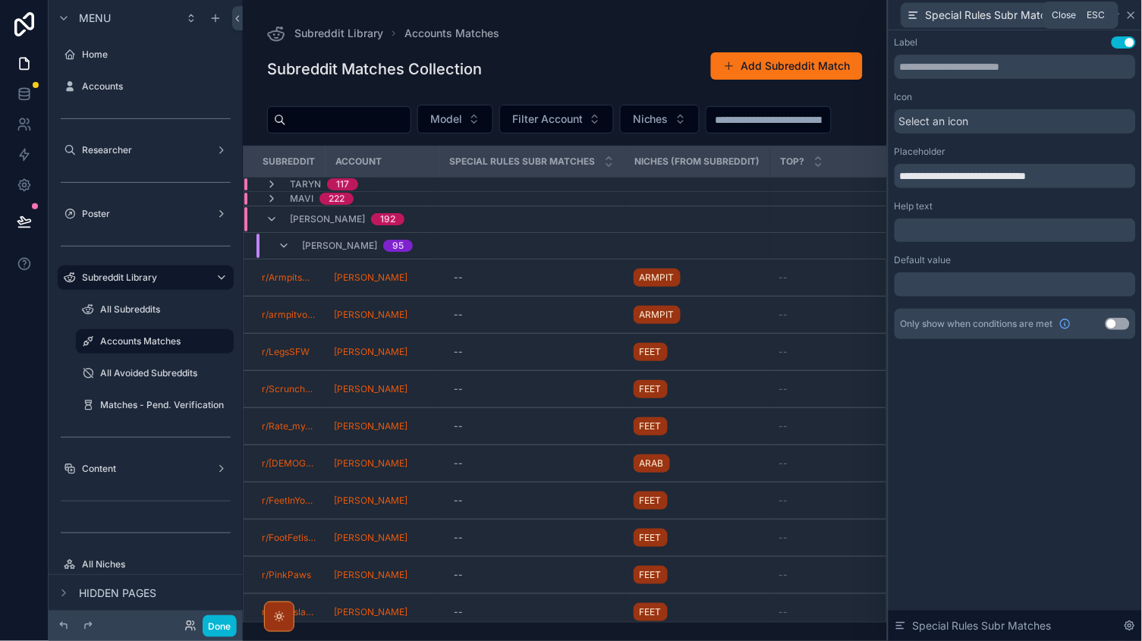
click at [1131, 11] on icon at bounding box center [1131, 15] width 12 height 12
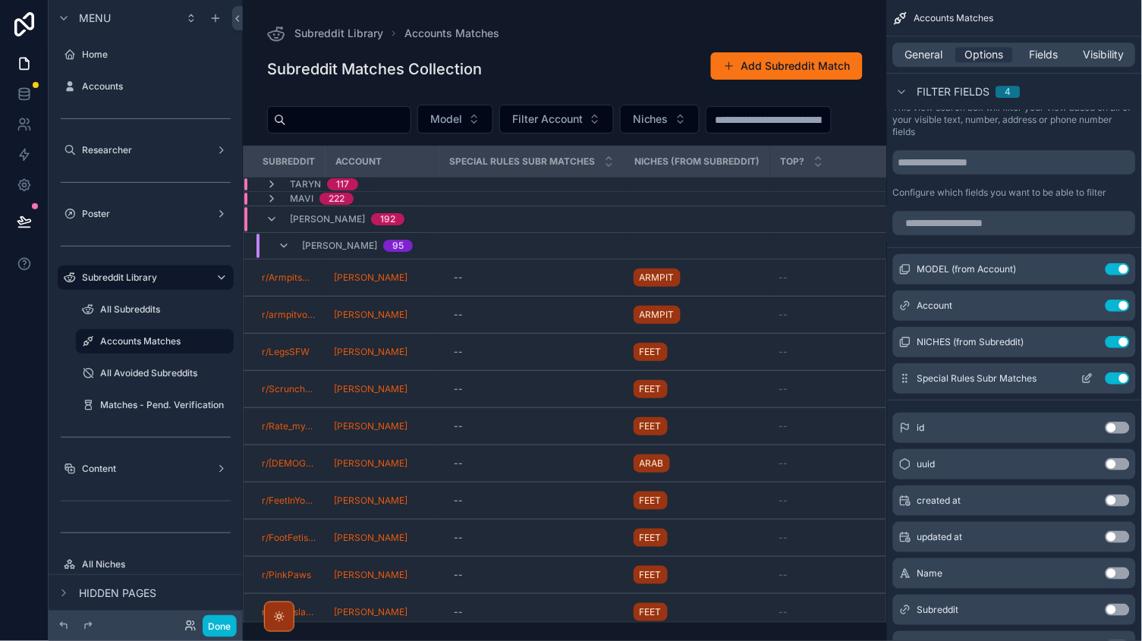
click at [1124, 373] on button "Use setting" at bounding box center [1118, 379] width 24 height 12
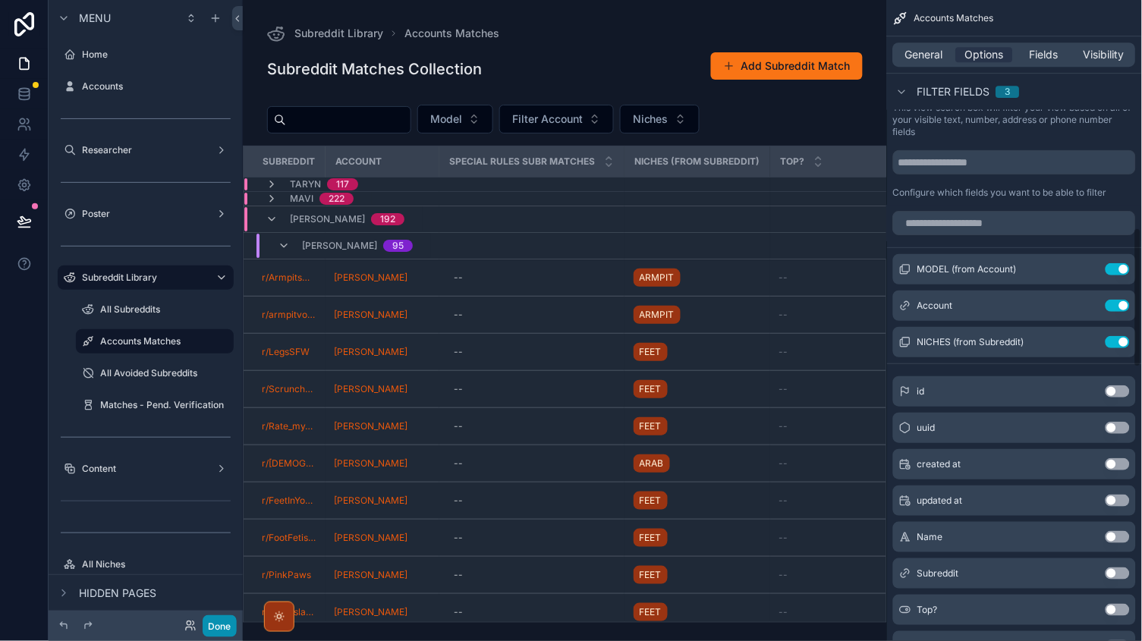
click at [224, 620] on button "Done" at bounding box center [220, 626] width 34 height 22
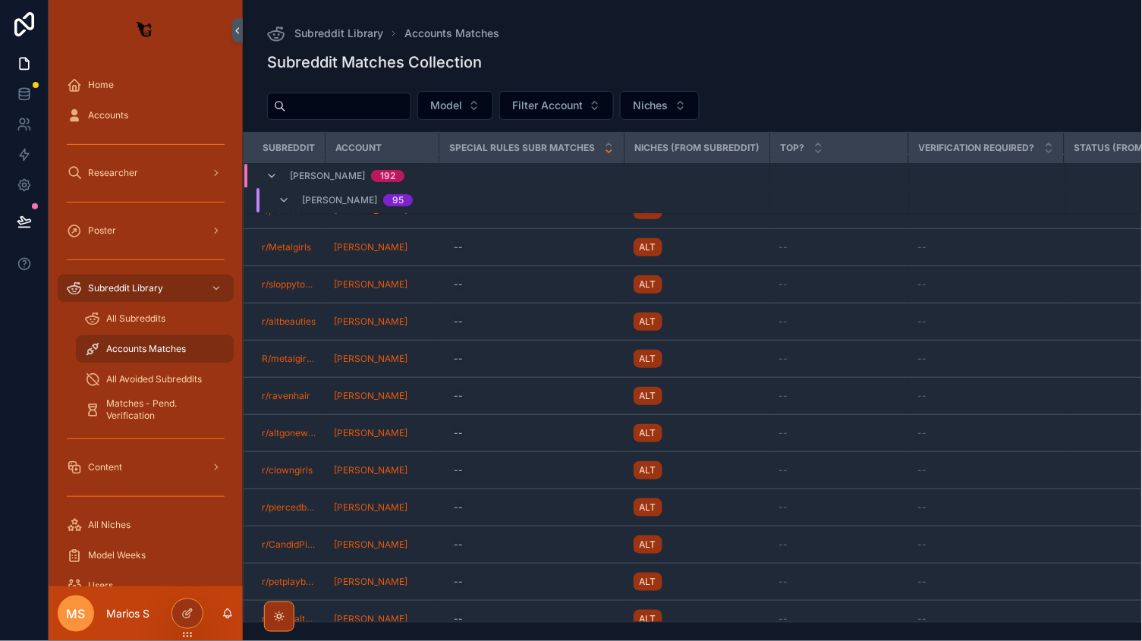
scroll to position [2668, 0]
click at [606, 150] on icon "scrollable content" at bounding box center [609, 151] width 10 height 10
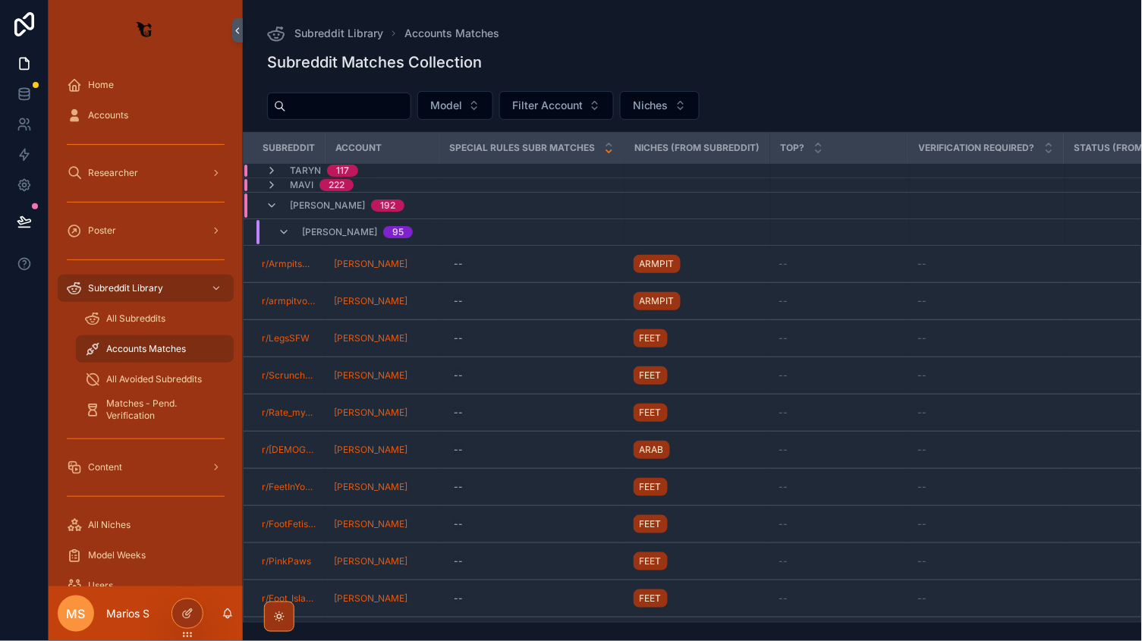
click at [609, 150] on icon "scrollable content" at bounding box center [609, 151] width 10 height 10
click at [609, 144] on icon "scrollable content" at bounding box center [608, 144] width 5 height 2
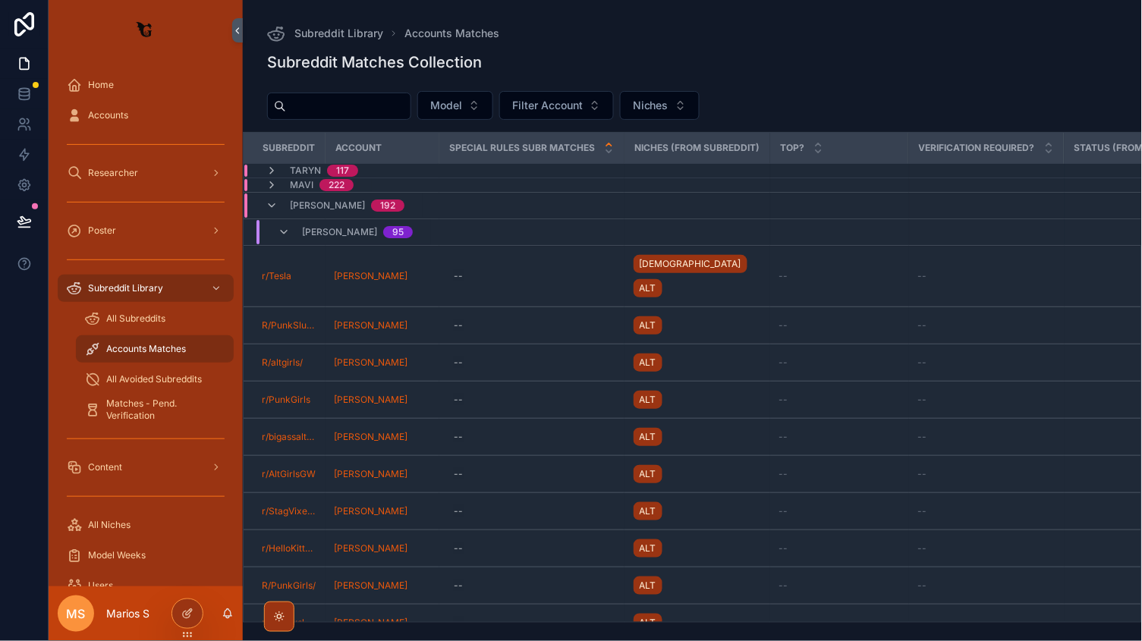
click at [274, 231] on div "[PERSON_NAME] 95" at bounding box center [346, 232] width 172 height 24
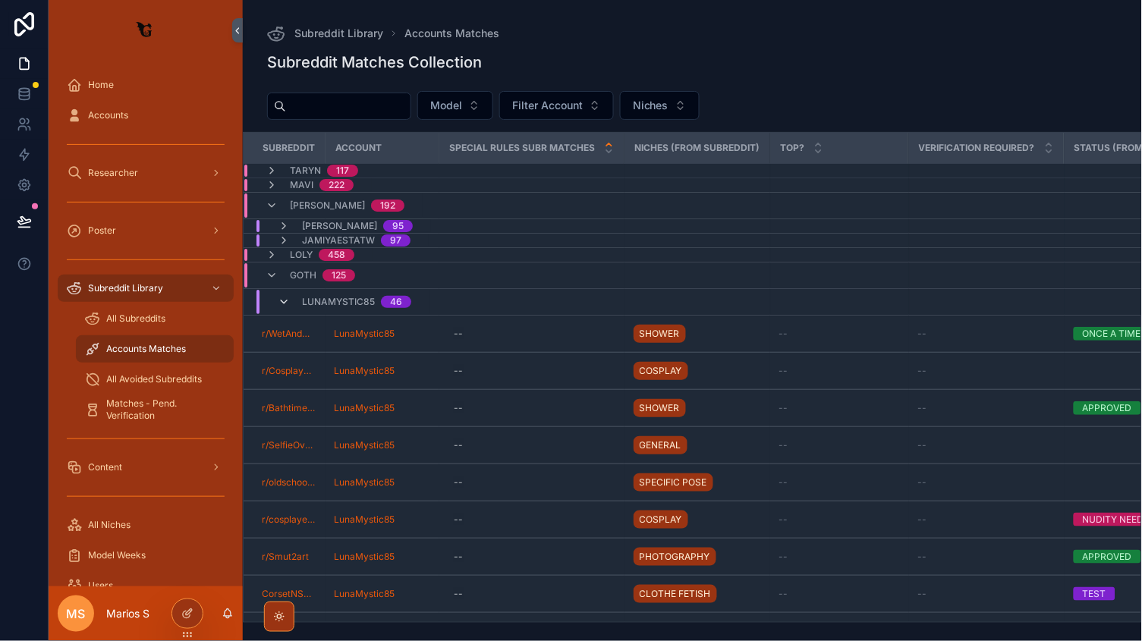
click at [281, 306] on icon "scrollable content" at bounding box center [284, 302] width 12 height 12
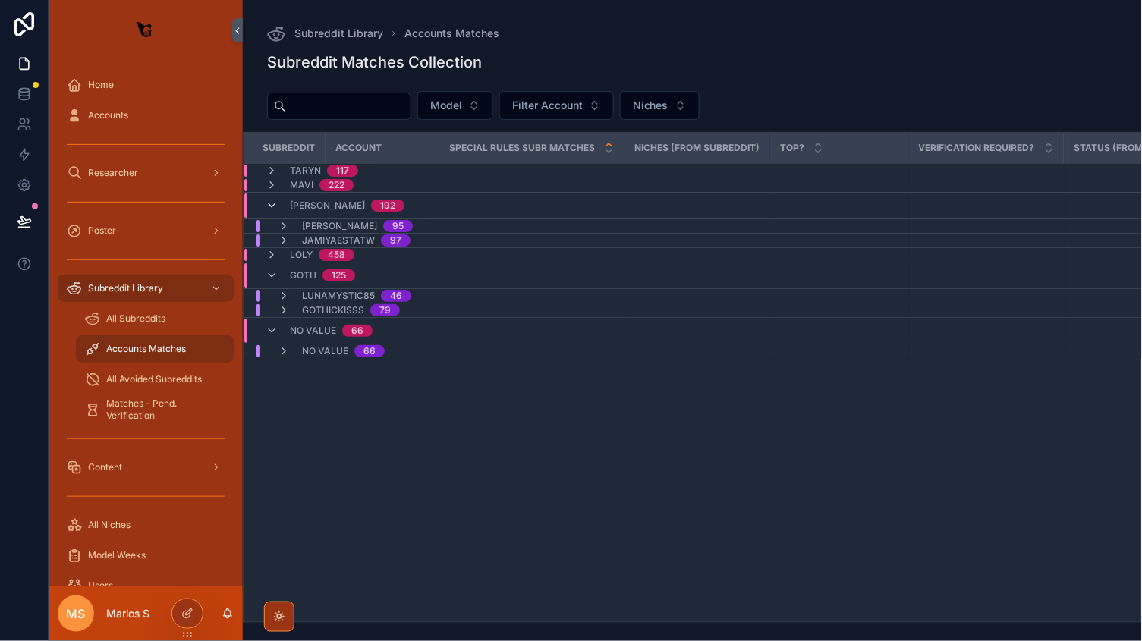
click at [274, 211] on span "scrollable content" at bounding box center [272, 206] width 12 height 12
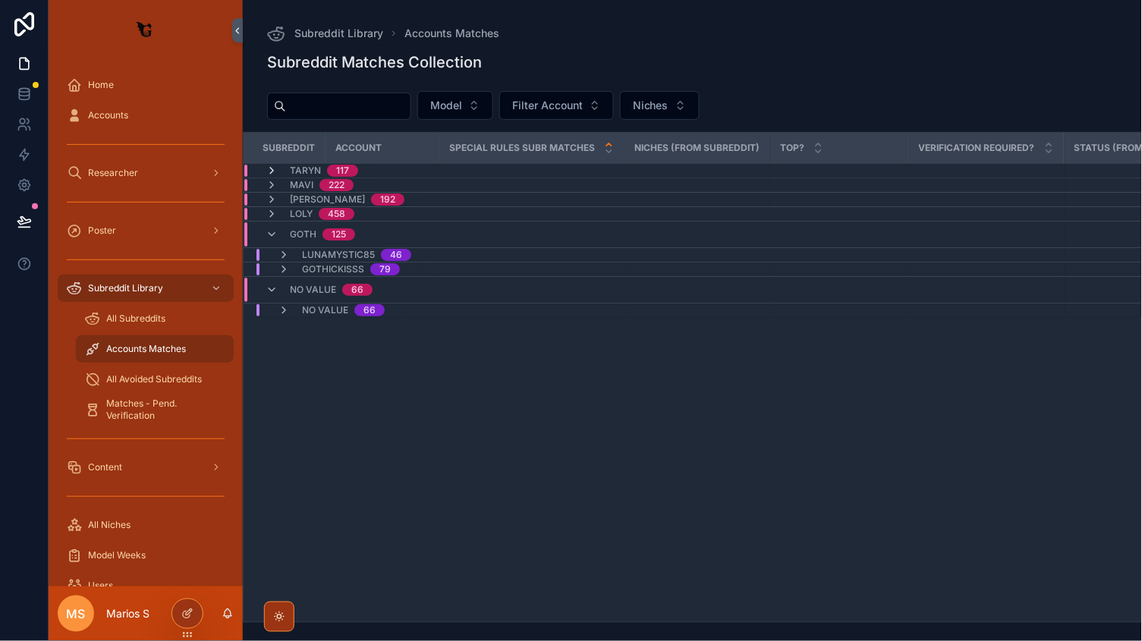
click at [269, 168] on icon "scrollable content" at bounding box center [272, 171] width 12 height 12
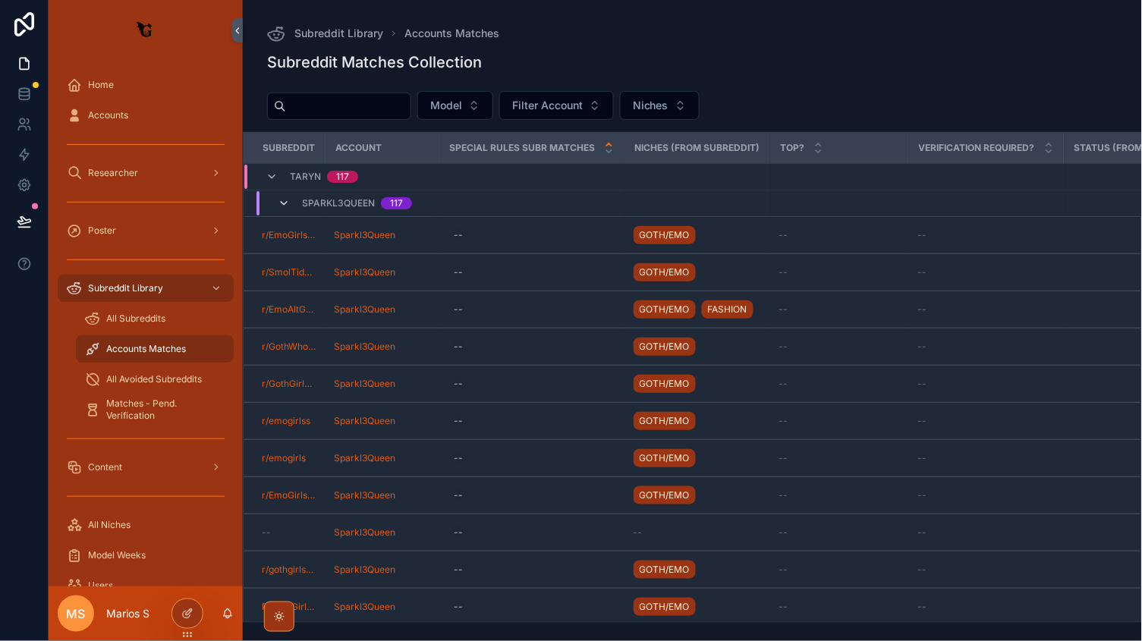
click at [282, 205] on icon "scrollable content" at bounding box center [284, 203] width 12 height 12
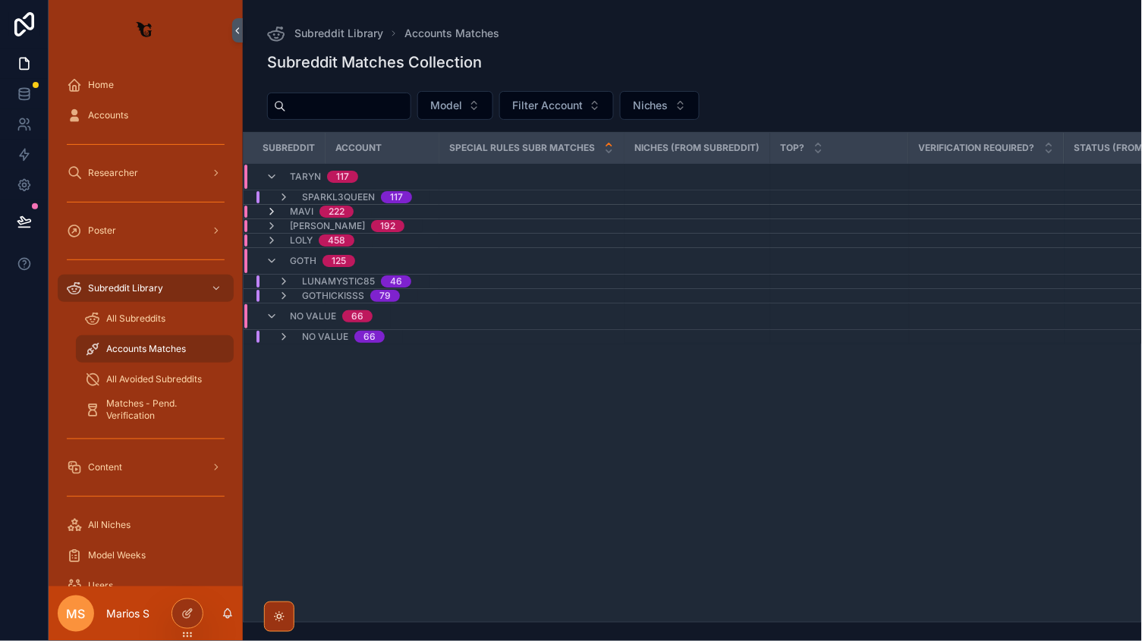
click at [272, 206] on icon "scrollable content" at bounding box center [272, 212] width 12 height 12
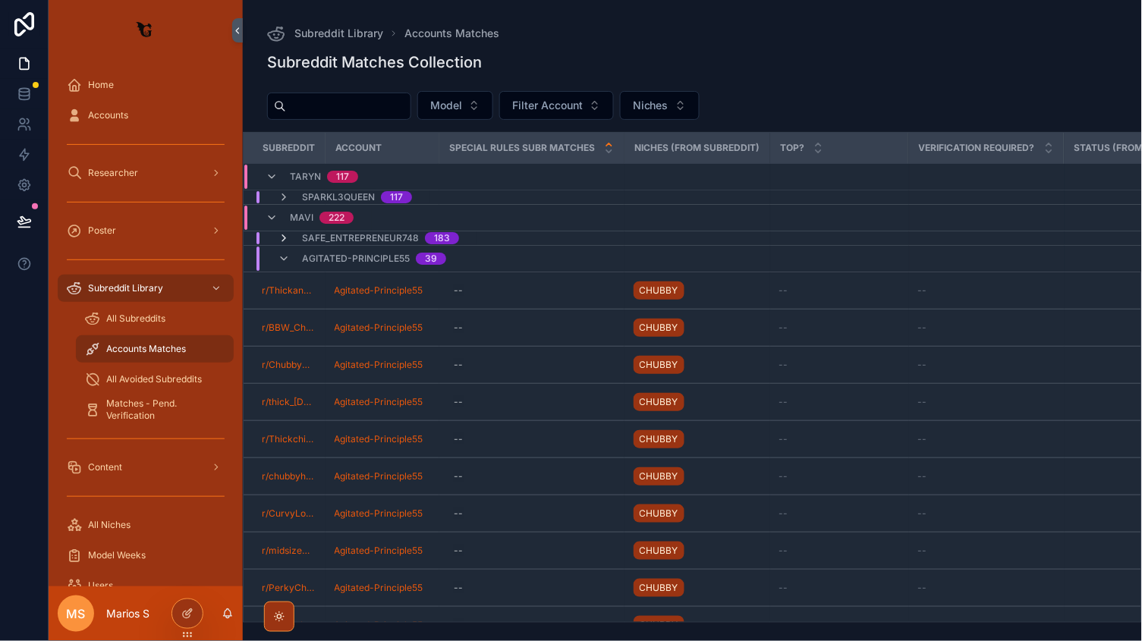
click at [279, 239] on icon "scrollable content" at bounding box center [284, 238] width 12 height 12
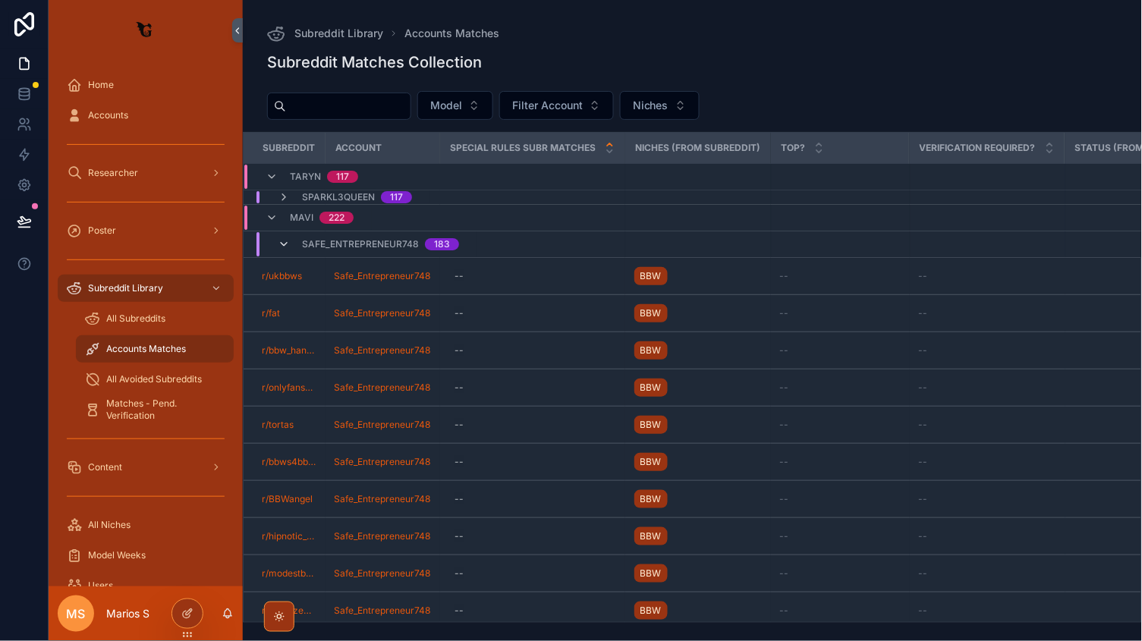
click at [281, 241] on icon "scrollable content" at bounding box center [284, 244] width 12 height 12
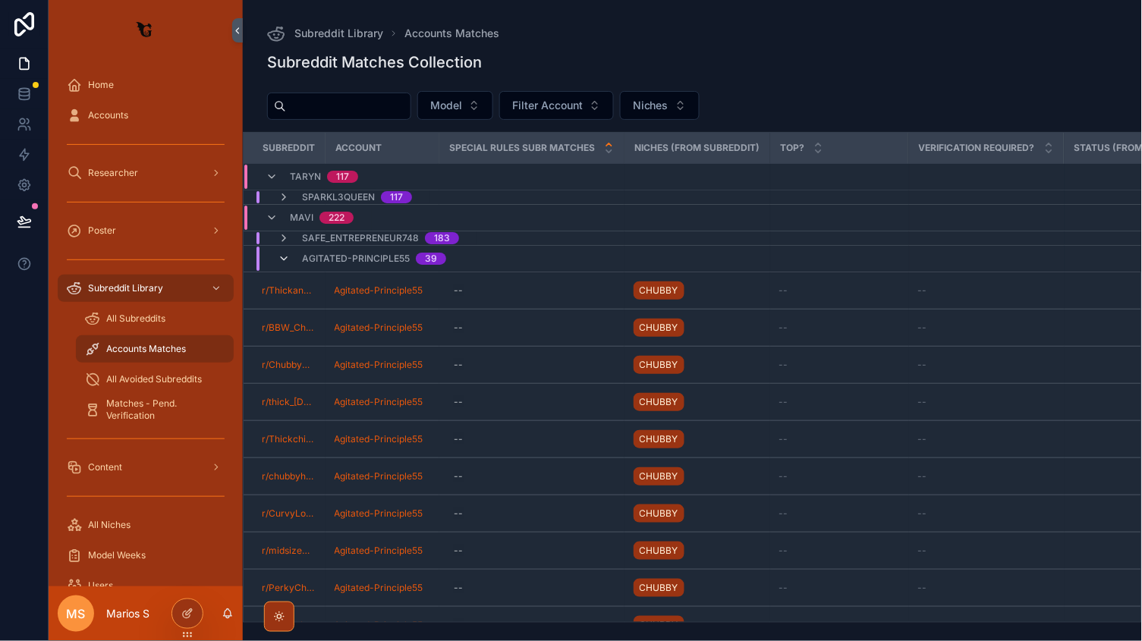
click at [281, 265] on span "scrollable content" at bounding box center [284, 259] width 12 height 12
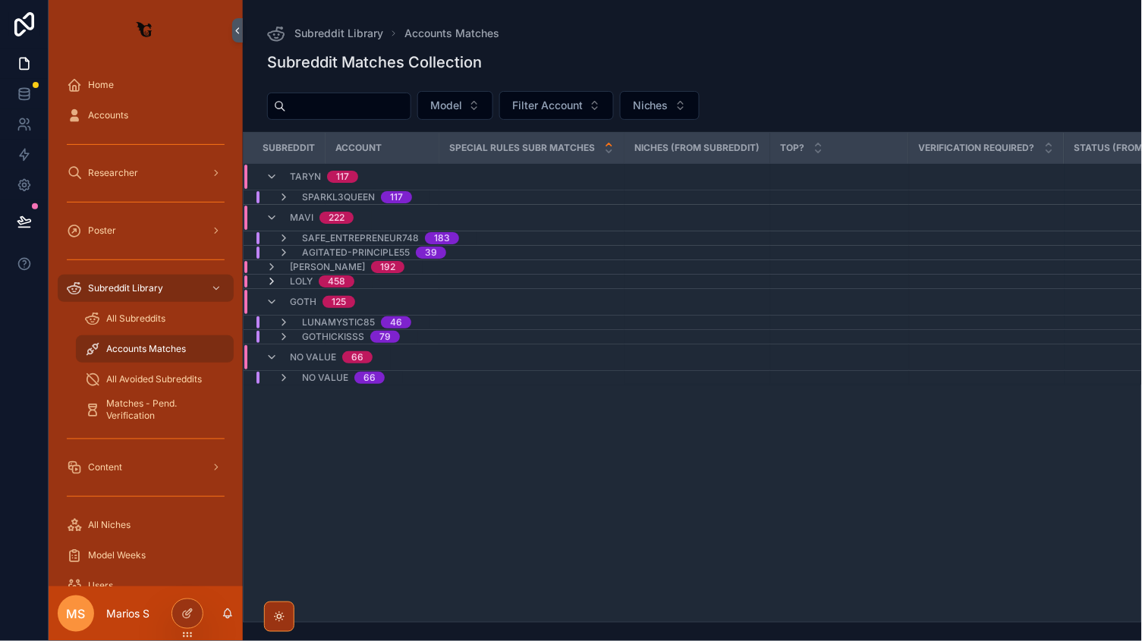
click at [274, 286] on icon "scrollable content" at bounding box center [272, 281] width 12 height 12
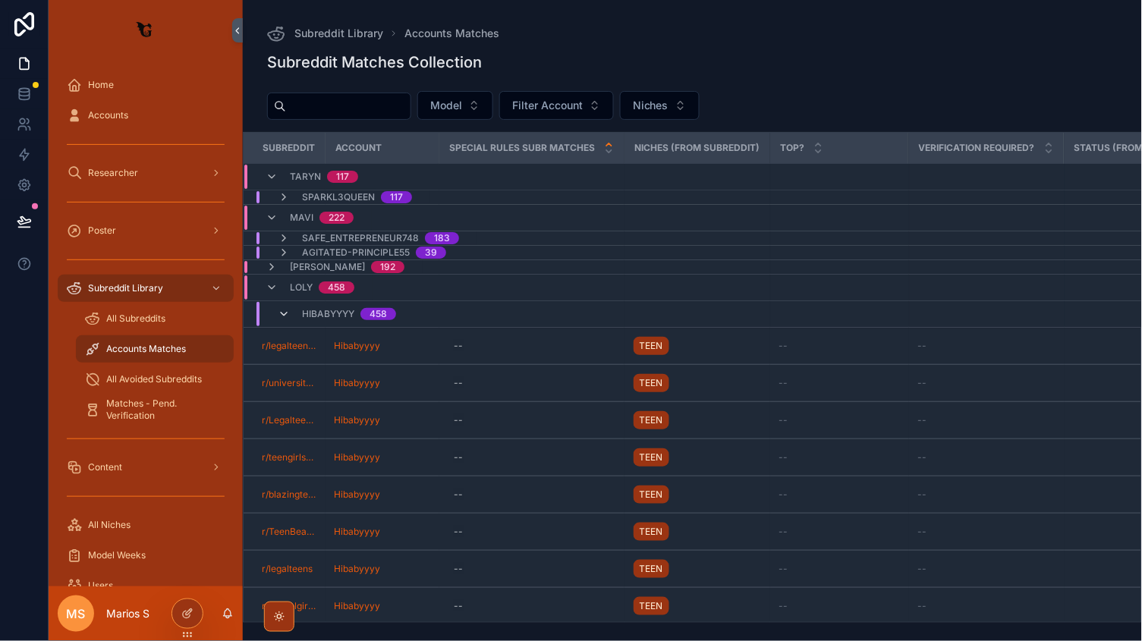
click at [282, 318] on icon "scrollable content" at bounding box center [284, 314] width 12 height 12
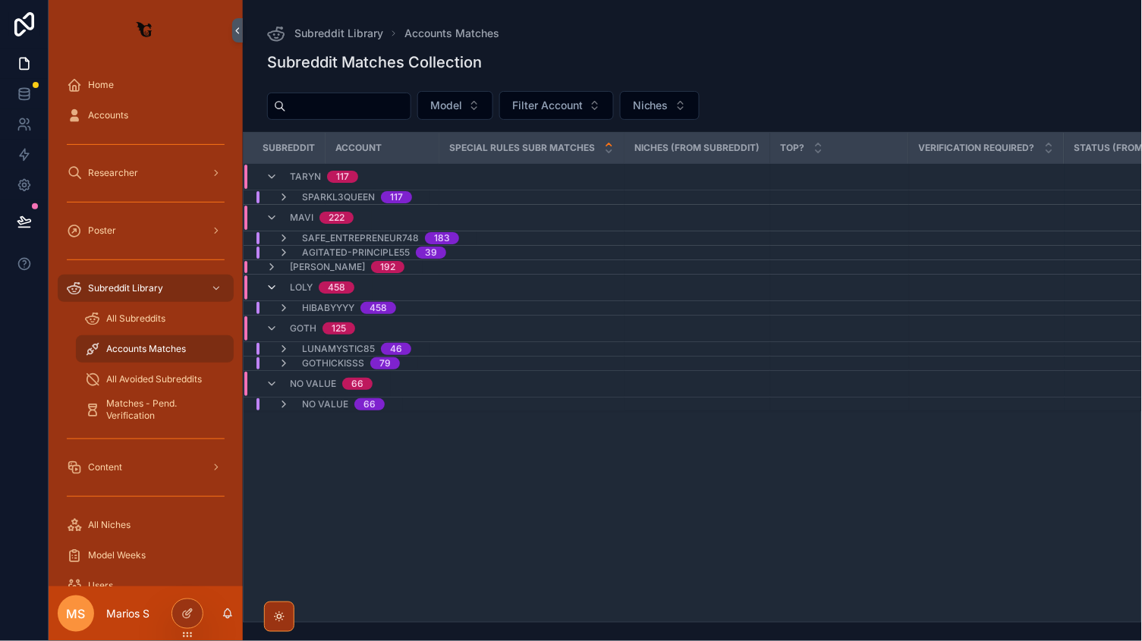
click at [271, 288] on icon "scrollable content" at bounding box center [272, 288] width 12 height 12
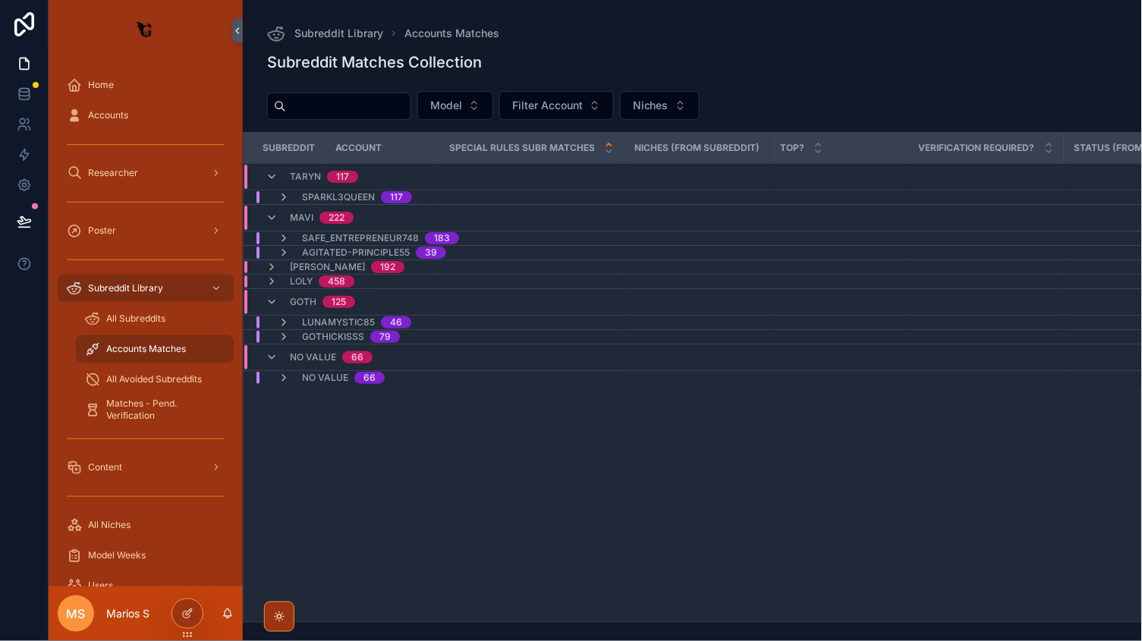
click at [282, 190] on td "Sparkl3Queen 117" at bounding box center [434, 197] width 381 height 14
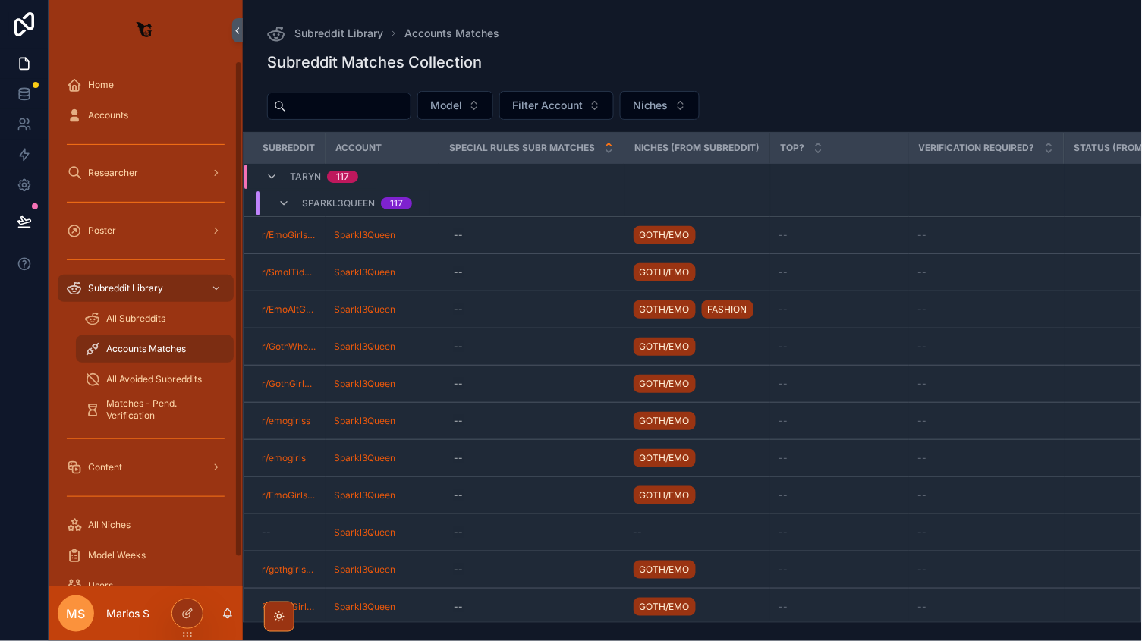
click at [326, 143] on th "Account" at bounding box center [383, 148] width 114 height 31
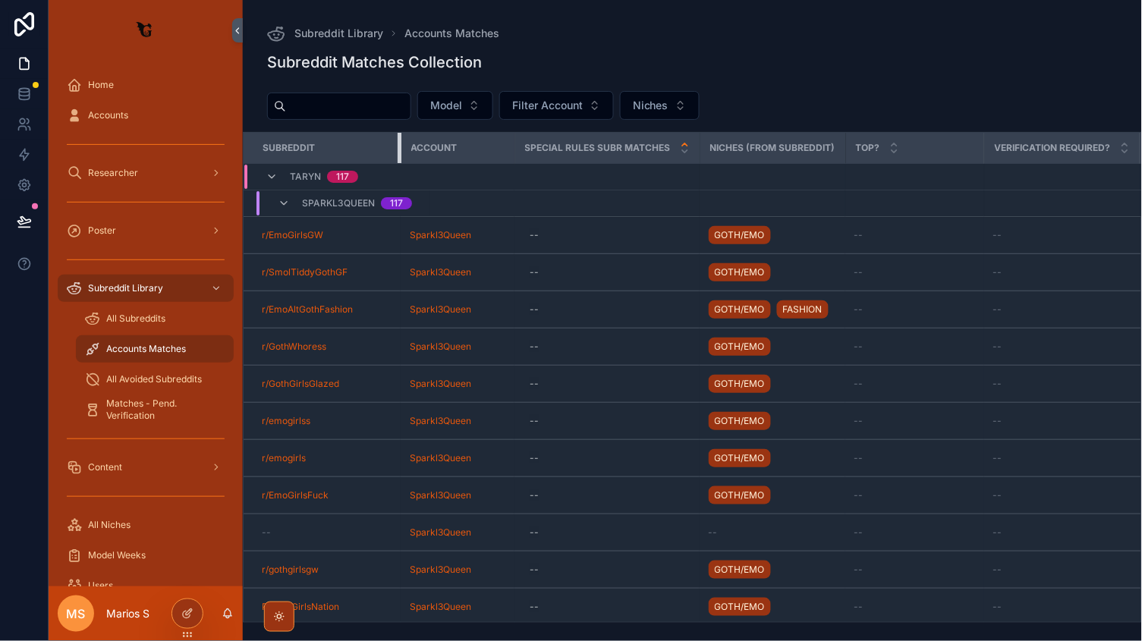
drag, startPoint x: 321, startPoint y: 145, endPoint x: 437, endPoint y: 144, distance: 116.1
click at [437, 144] on tr "Subreddit Account Special Rules Subr Matches NICHES (from Subreddit) Top? Verif…" at bounding box center [1019, 148] width 1550 height 31
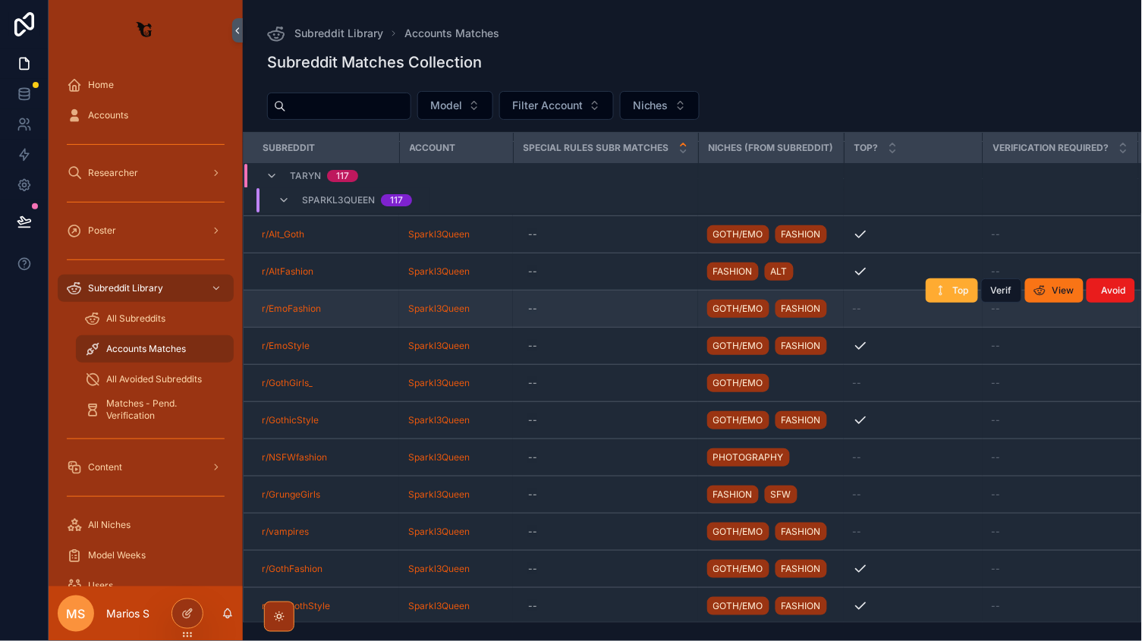
scroll to position [3908, 0]
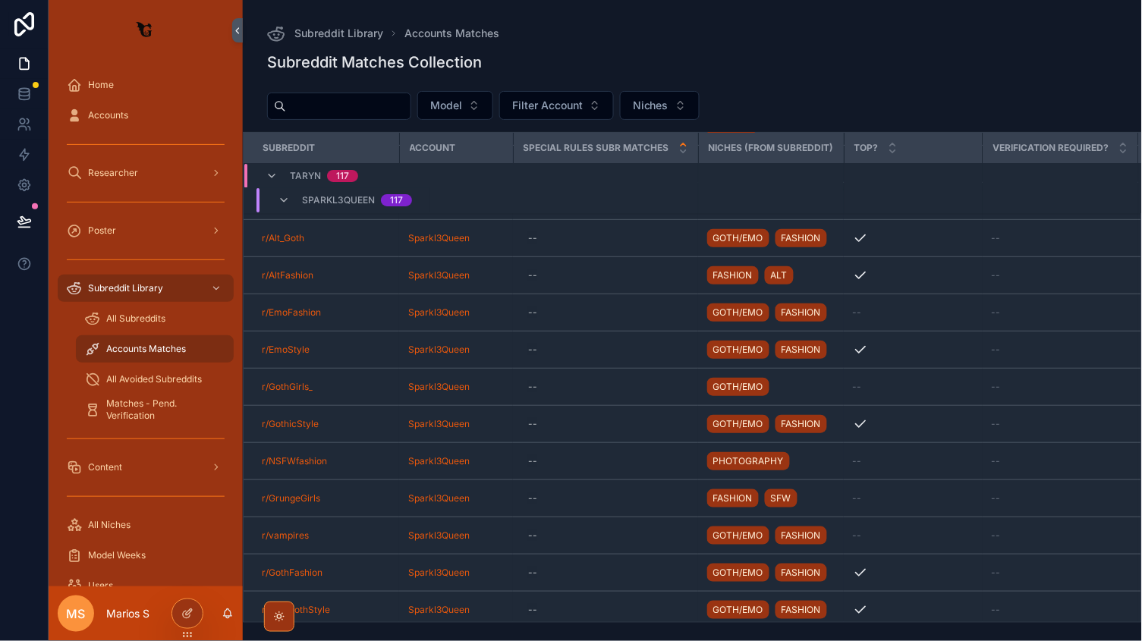
click at [338, 107] on input "scrollable content" at bounding box center [348, 106] width 124 height 21
type input "**********"
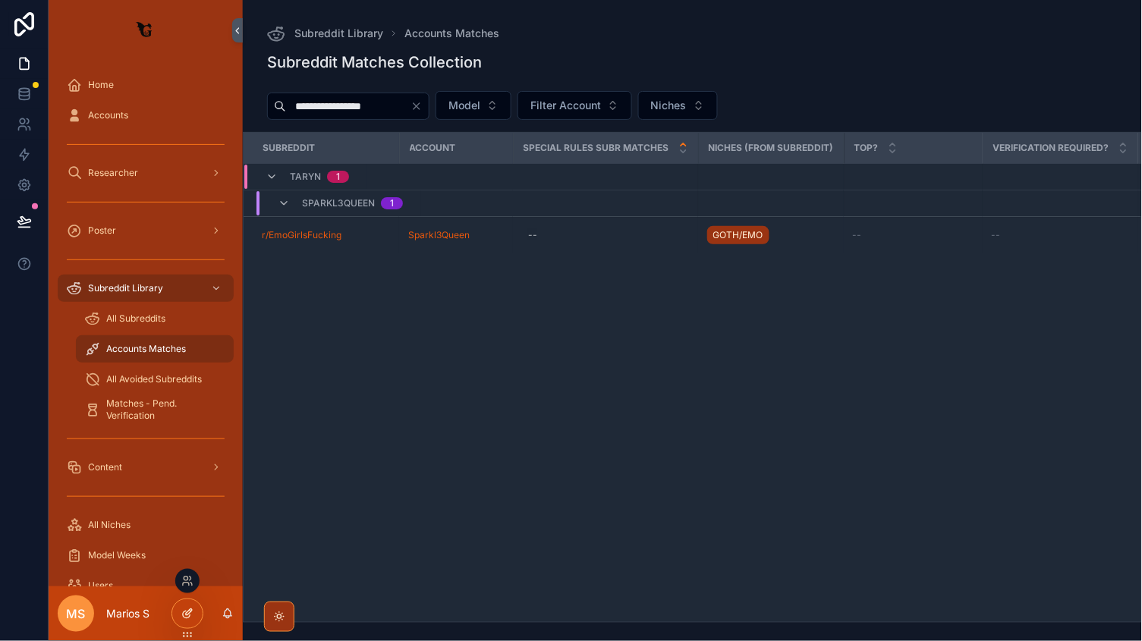
click at [188, 611] on icon at bounding box center [189, 612] width 6 height 6
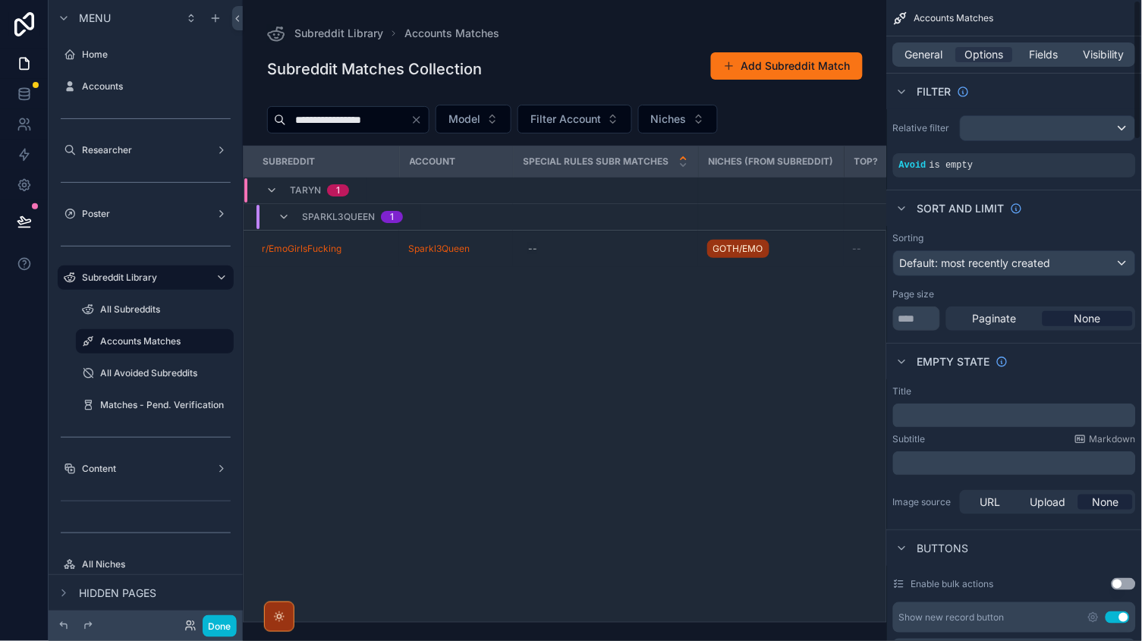
click at [1038, 43] on div "General Options Fields Visibility" at bounding box center [1014, 54] width 243 height 24
click at [1038, 44] on div "General Options Fields Visibility" at bounding box center [1014, 54] width 243 height 24
click at [1038, 51] on span "Fields" at bounding box center [1045, 54] width 29 height 15
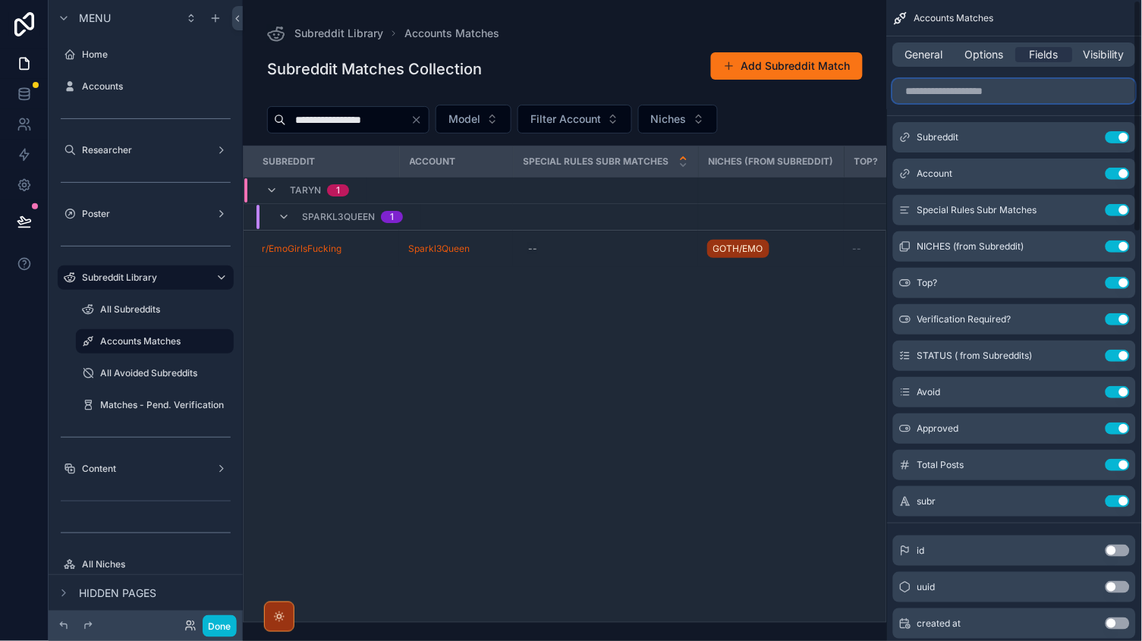
click at [927, 97] on input "scrollable content" at bounding box center [1014, 91] width 243 height 24
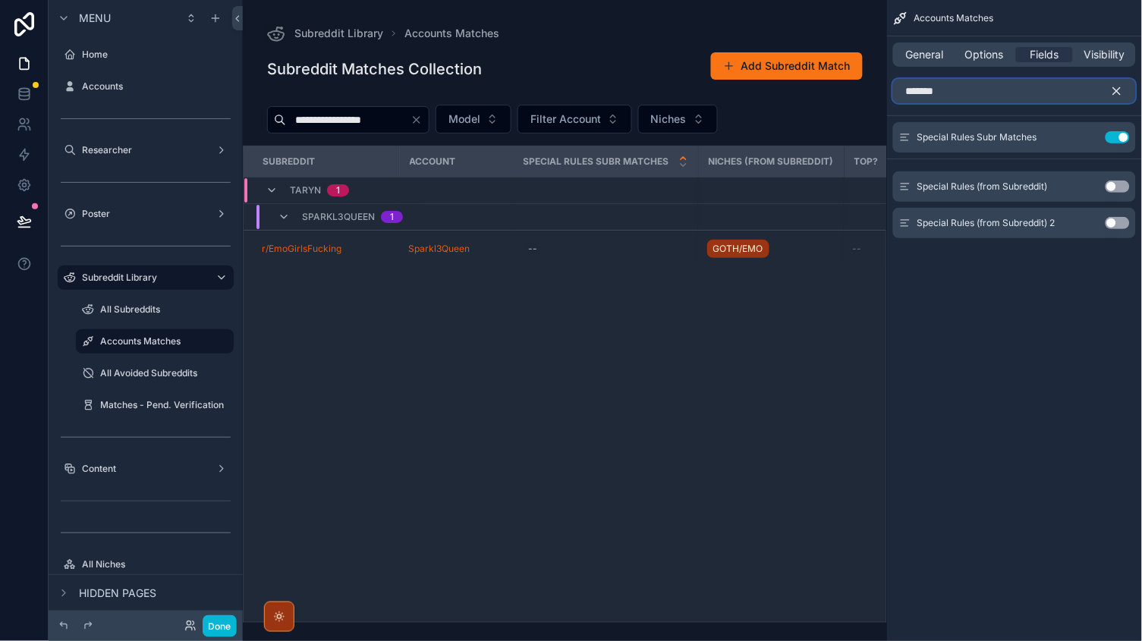
type input "*******"
click at [1122, 222] on button "Use setting" at bounding box center [1118, 223] width 24 height 12
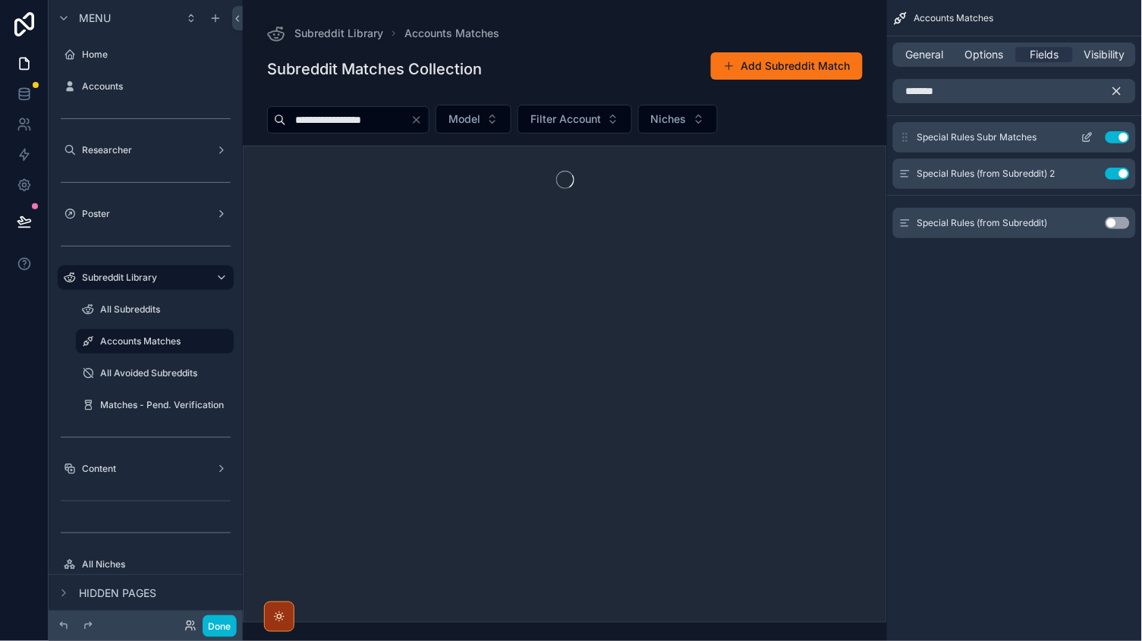
click at [1125, 134] on button "Use setting" at bounding box center [1118, 137] width 24 height 12
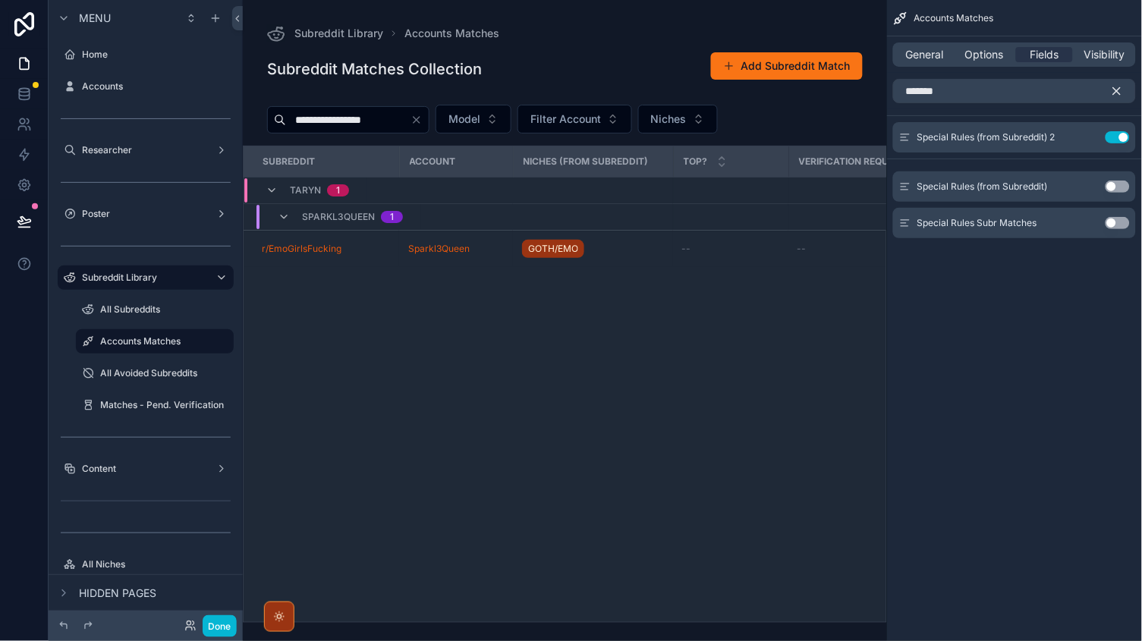
click at [1121, 85] on icon "scrollable content" at bounding box center [1117, 91] width 14 height 14
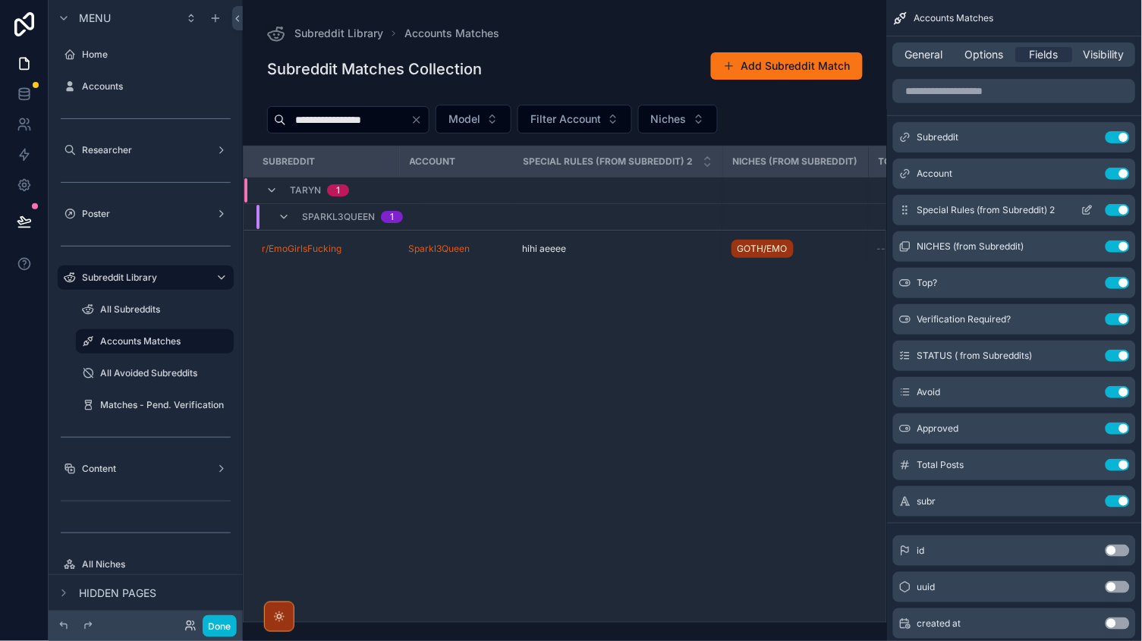
click at [1085, 210] on icon "scrollable content" at bounding box center [1087, 210] width 12 height 12
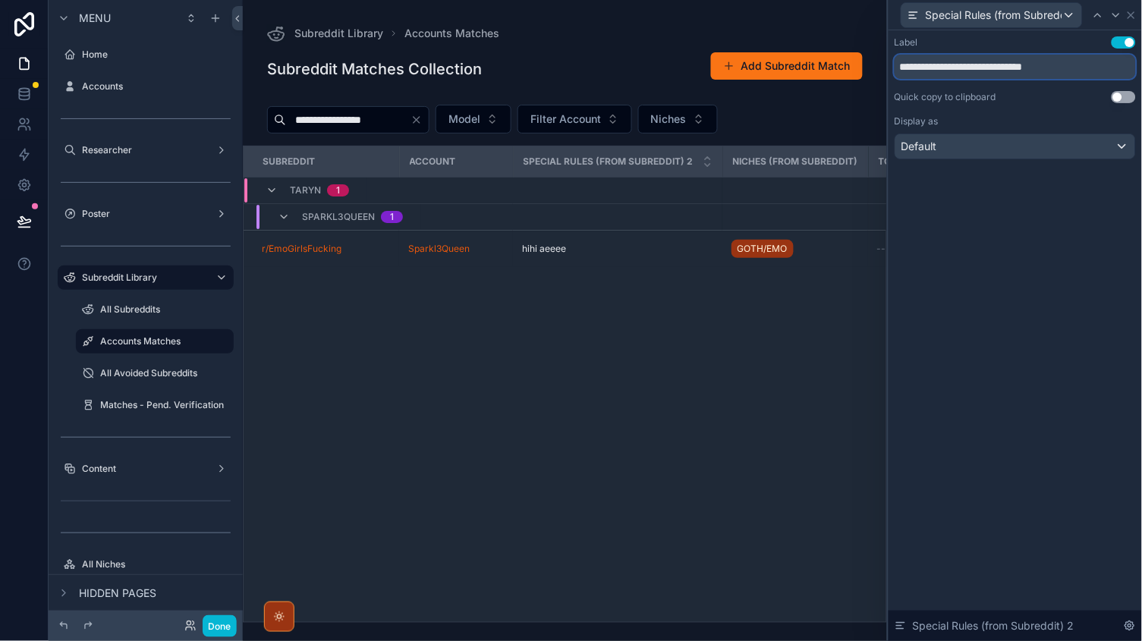
drag, startPoint x: 1077, startPoint y: 68, endPoint x: 971, endPoint y: 69, distance: 106.3
click at [971, 69] on input "**********" at bounding box center [1015, 67] width 241 height 24
type input "**********"
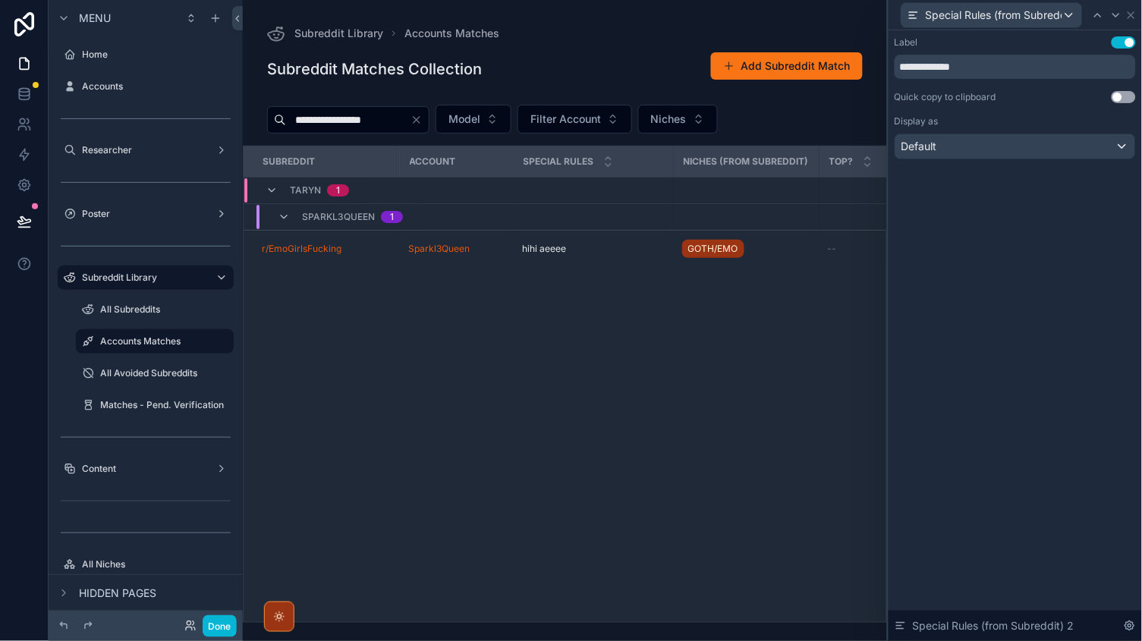
click at [1010, 205] on div "**********" at bounding box center [1015, 335] width 253 height 611
click at [1063, 160] on div "**********" at bounding box center [1015, 112] width 253 height 165
click at [1044, 144] on div "Default" at bounding box center [1016, 146] width 240 height 24
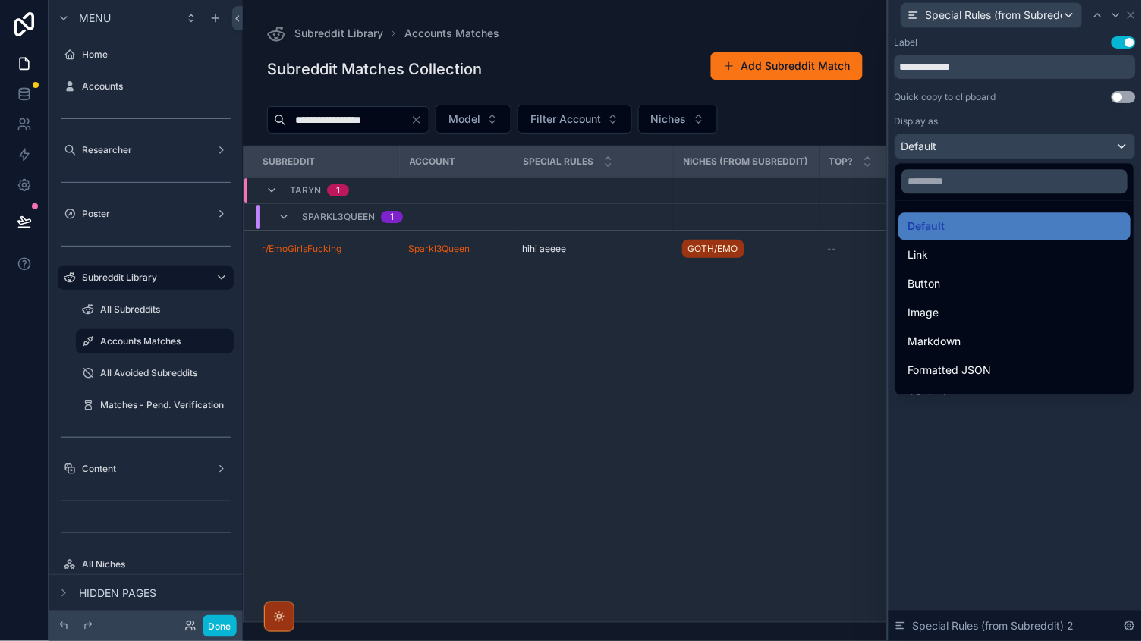
click at [996, 490] on div at bounding box center [1015, 320] width 253 height 641
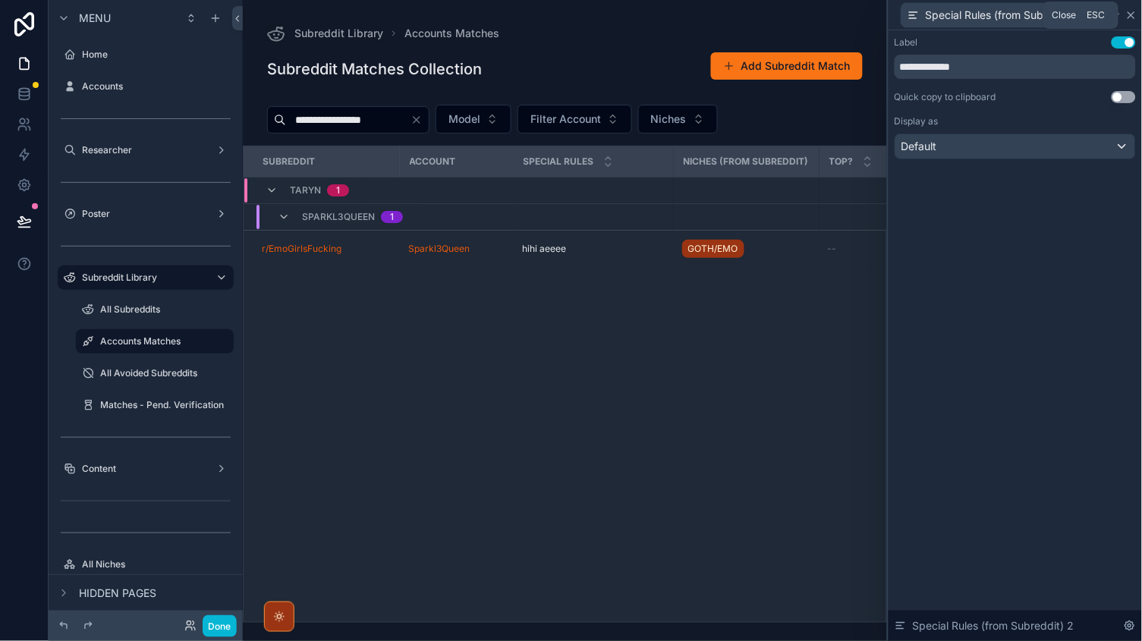
click at [1132, 17] on icon at bounding box center [1131, 15] width 12 height 12
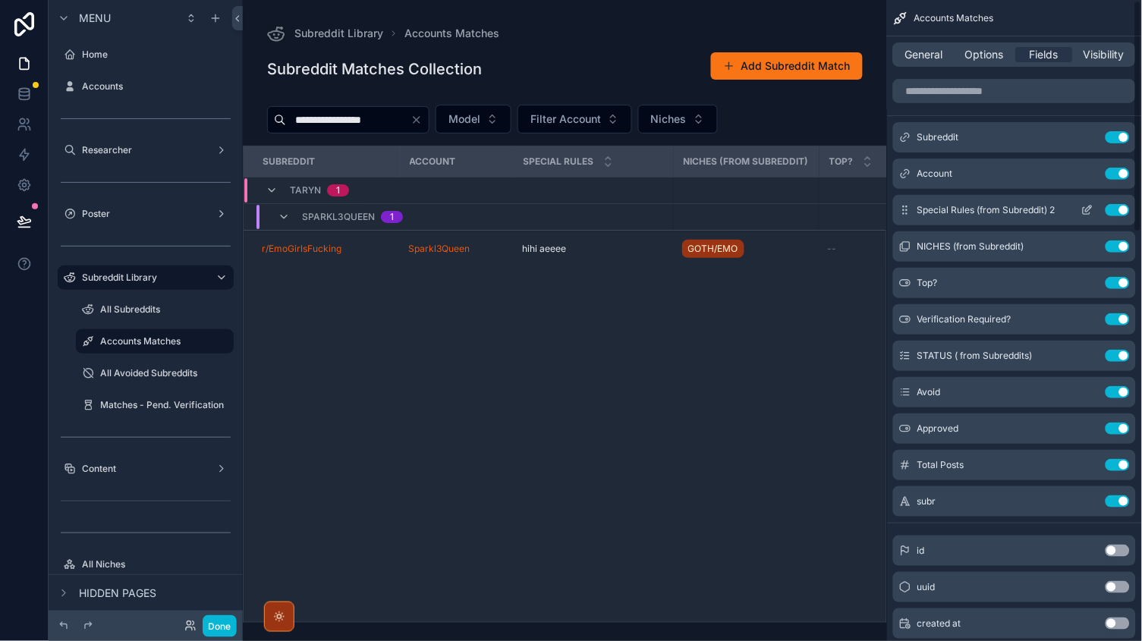
click at [1085, 205] on icon "scrollable content" at bounding box center [1087, 210] width 12 height 12
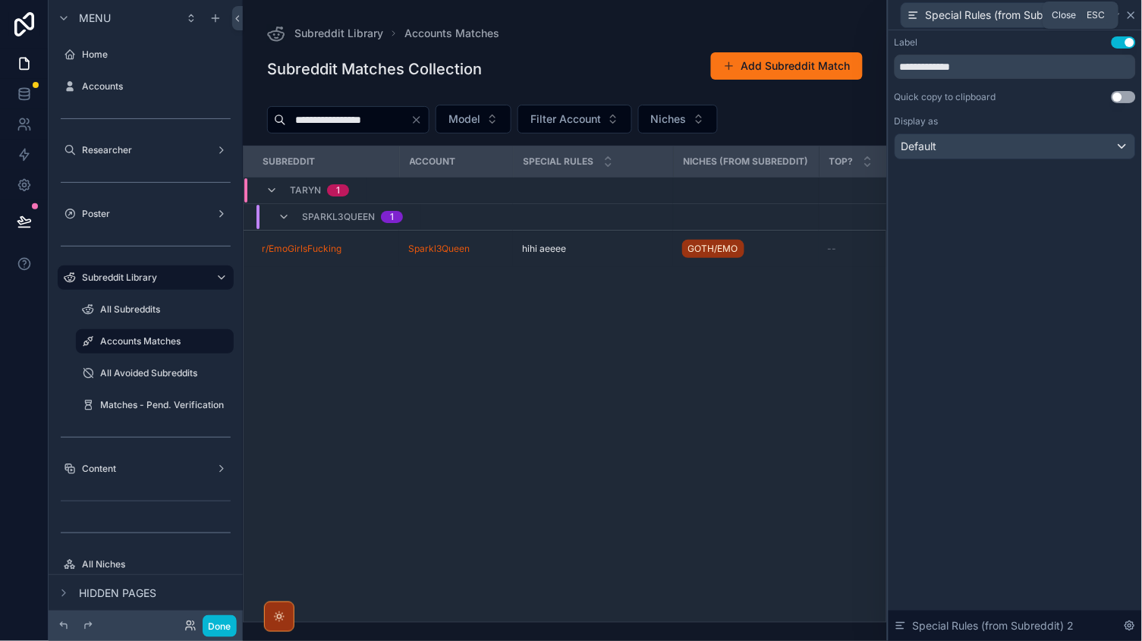
click at [1129, 18] on icon at bounding box center [1131, 15] width 12 height 12
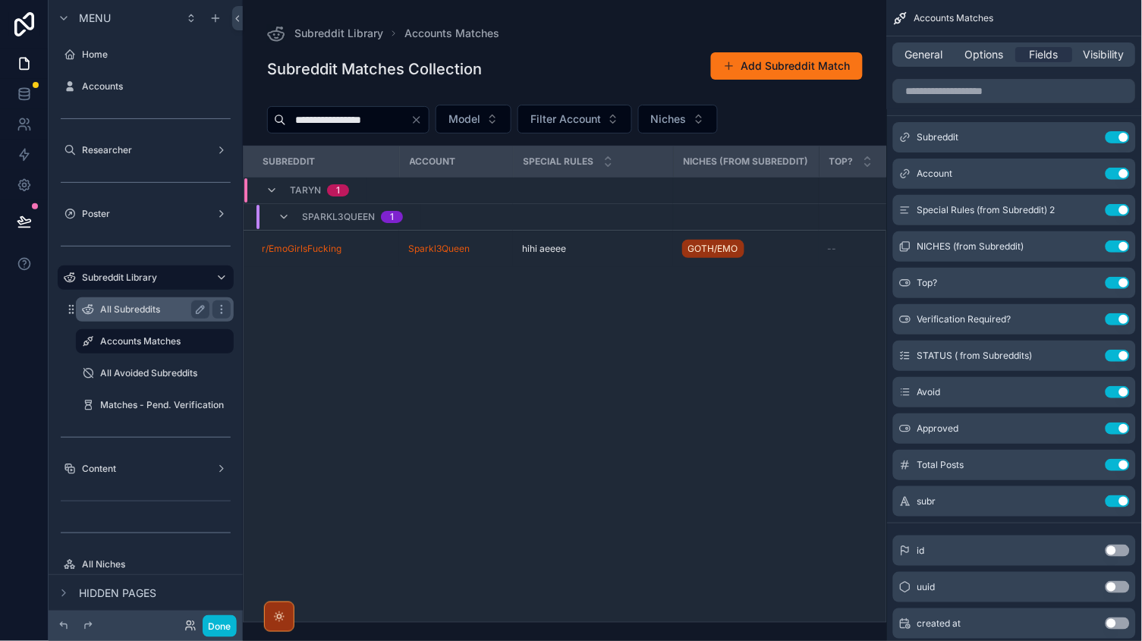
click at [131, 301] on div "All Subreddits" at bounding box center [154, 310] width 109 height 18
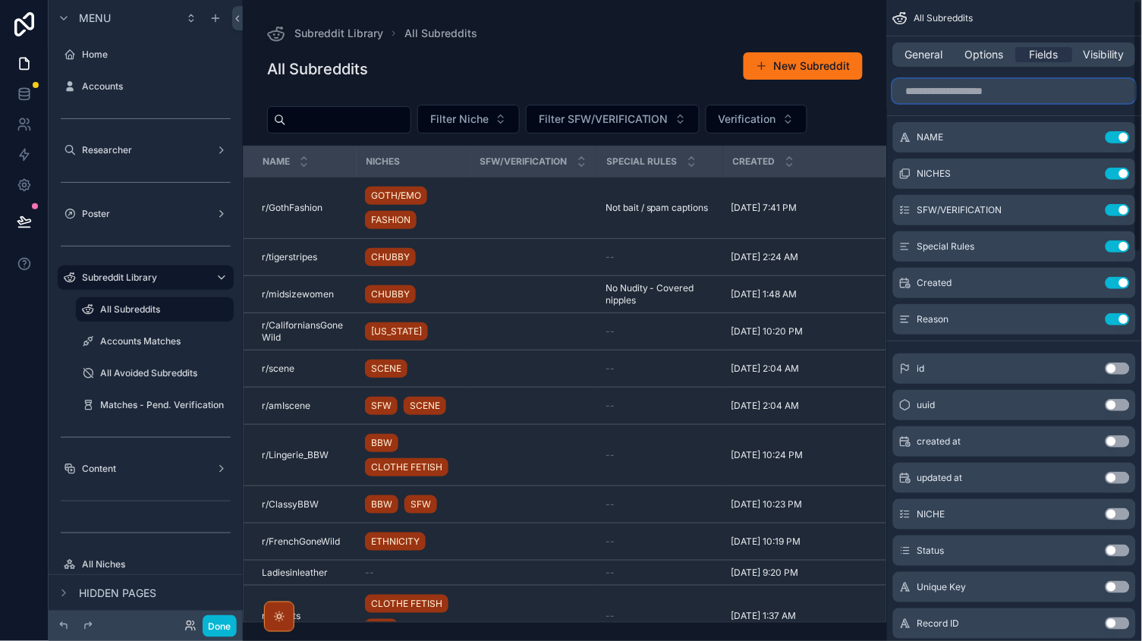
click at [940, 96] on input "scrollable content" at bounding box center [1014, 91] width 243 height 24
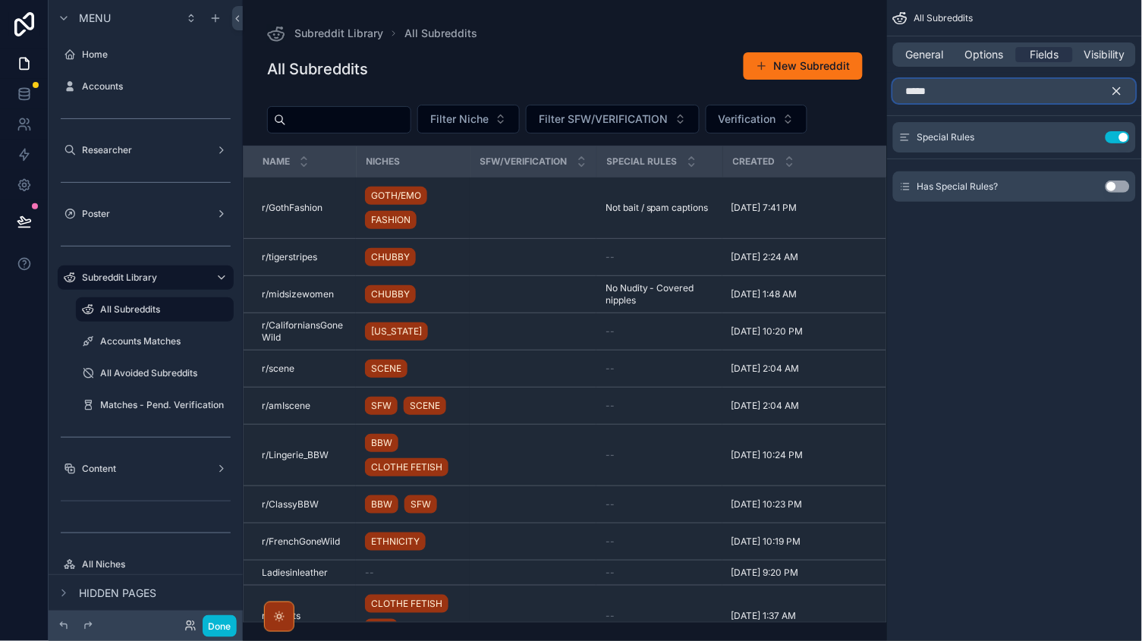
type input "*****"
click at [1121, 92] on icon "scrollable content" at bounding box center [1117, 91] width 14 height 14
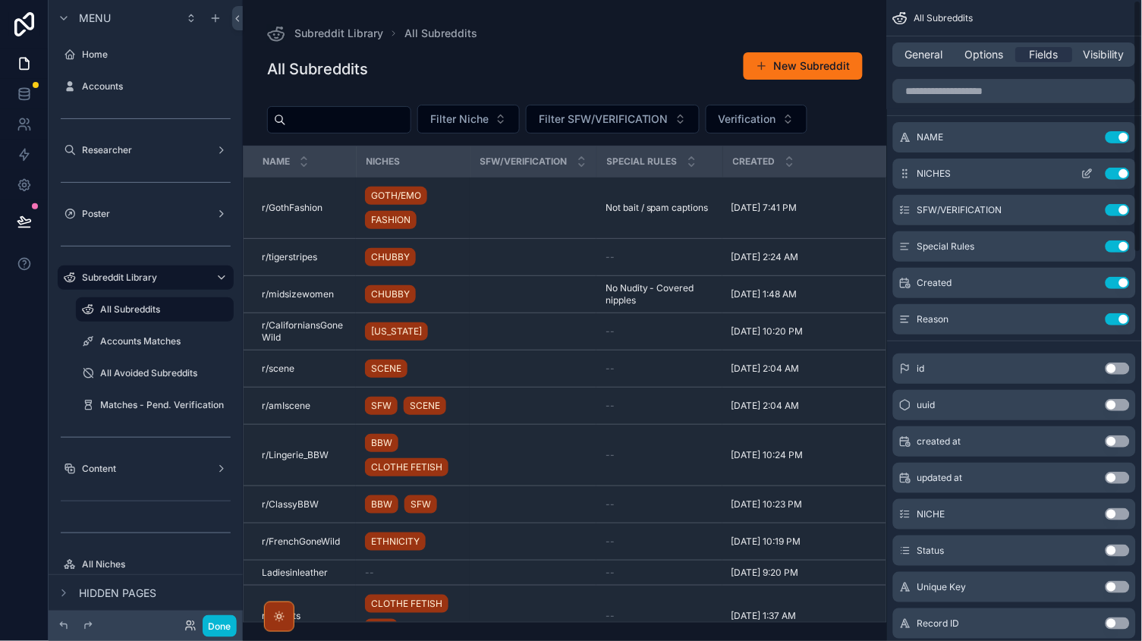
click at [1015, 168] on div "NICHES Use setting" at bounding box center [1014, 174] width 243 height 30
click at [1088, 245] on icon "scrollable content" at bounding box center [1089, 245] width 6 height 6
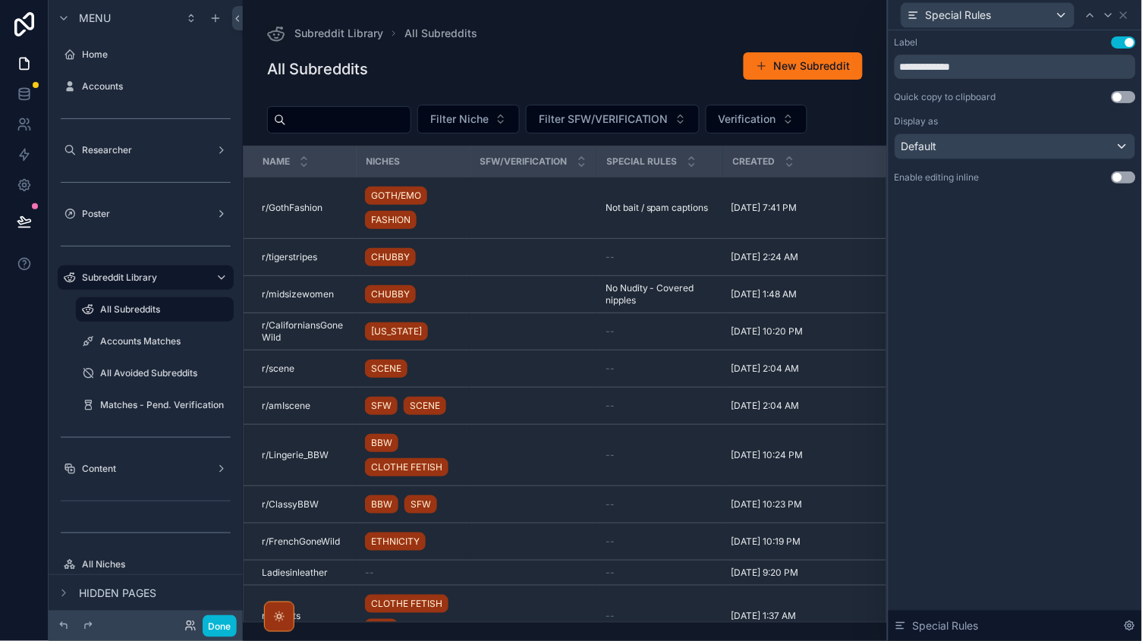
click at [1122, 173] on button "Use setting" at bounding box center [1124, 178] width 24 height 12
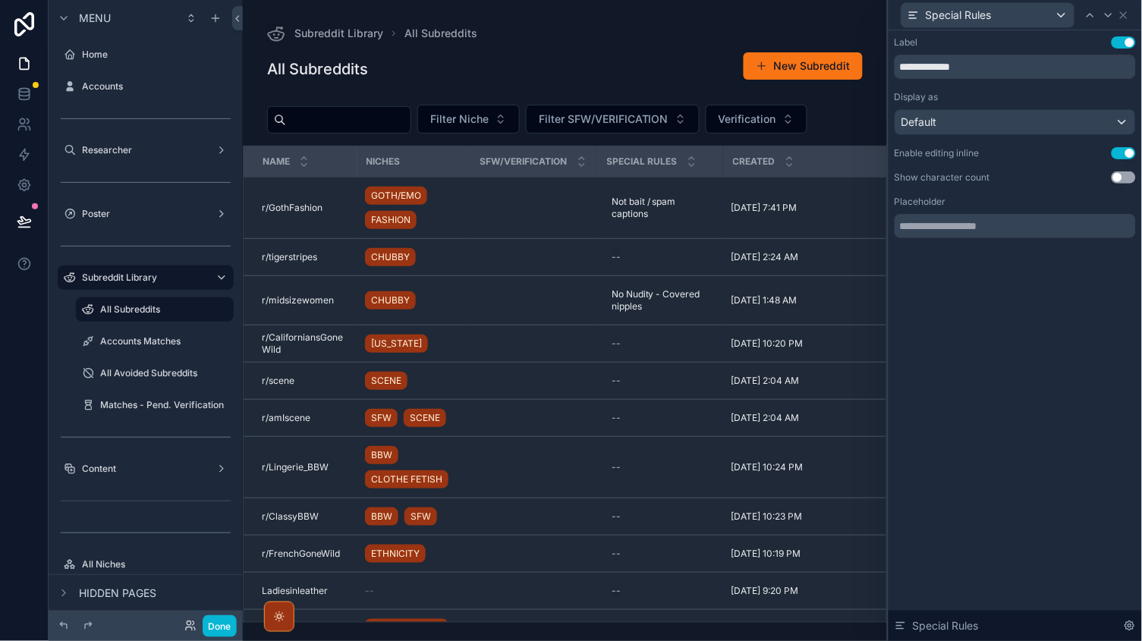
click at [644, 206] on div "scrollable content" at bounding box center [565, 320] width 644 height 641
click at [989, 234] on input "text" at bounding box center [1015, 226] width 241 height 24
click at [1125, 12] on icon at bounding box center [1124, 15] width 12 height 12
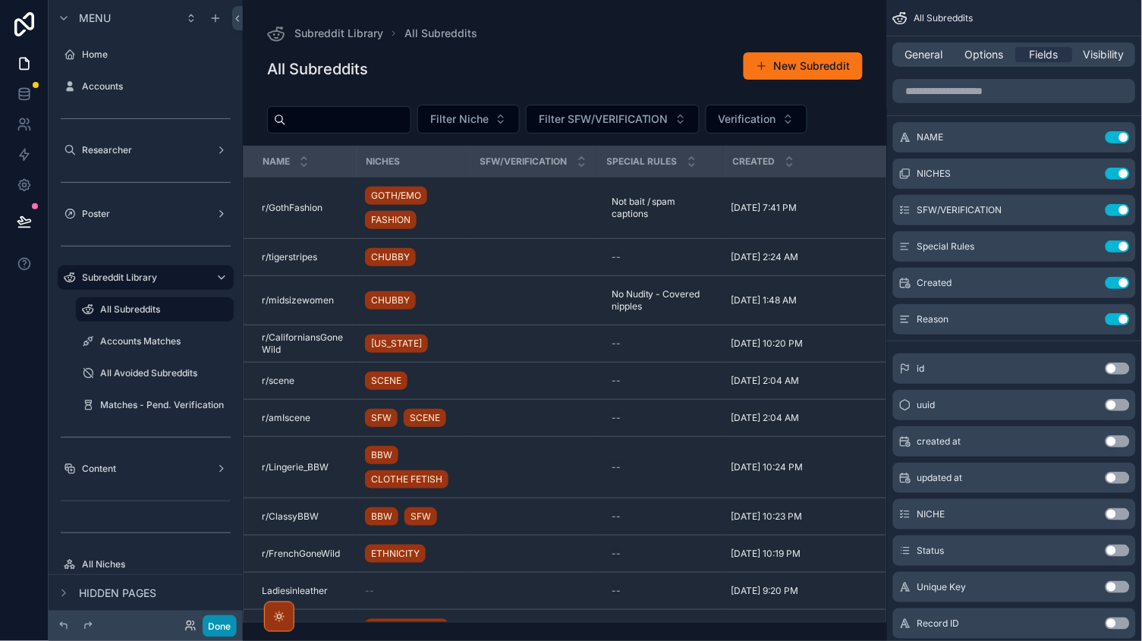
click at [230, 628] on button "Done" at bounding box center [220, 626] width 34 height 22
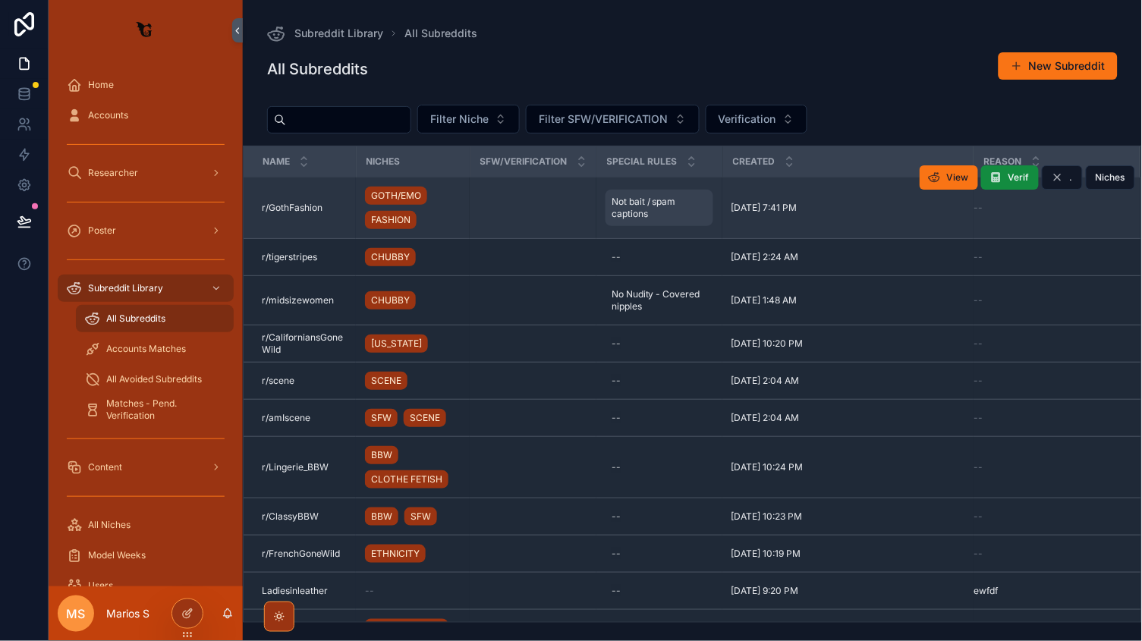
click at [651, 209] on span "Not bait / spam captions" at bounding box center [660, 208] width 96 height 24
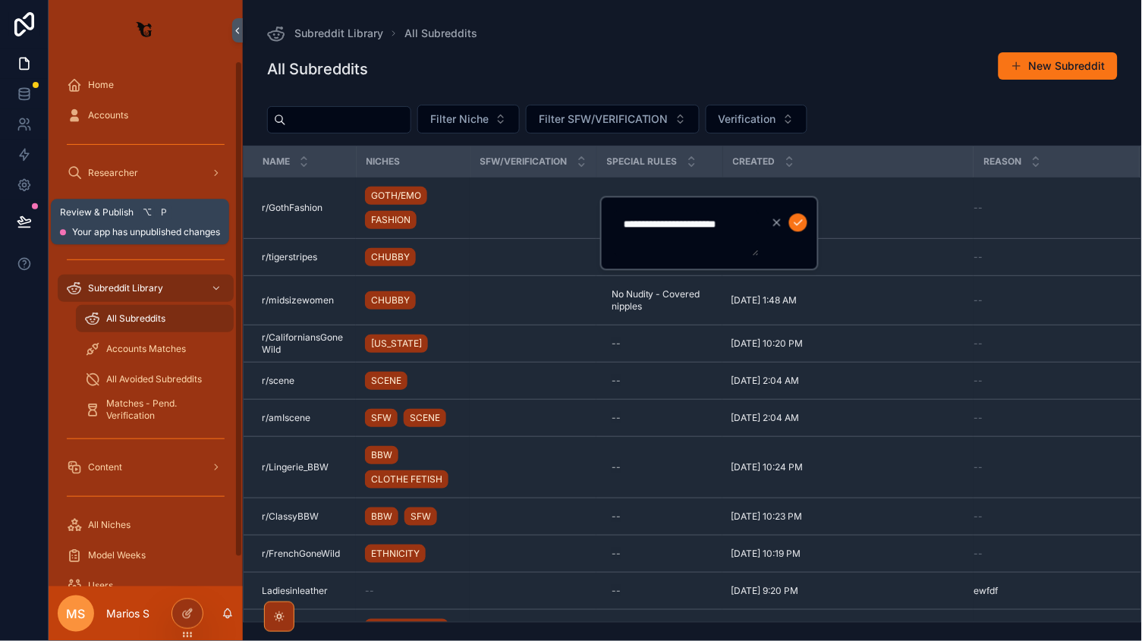
click at [44, 216] on div at bounding box center [24, 221] width 48 height 42
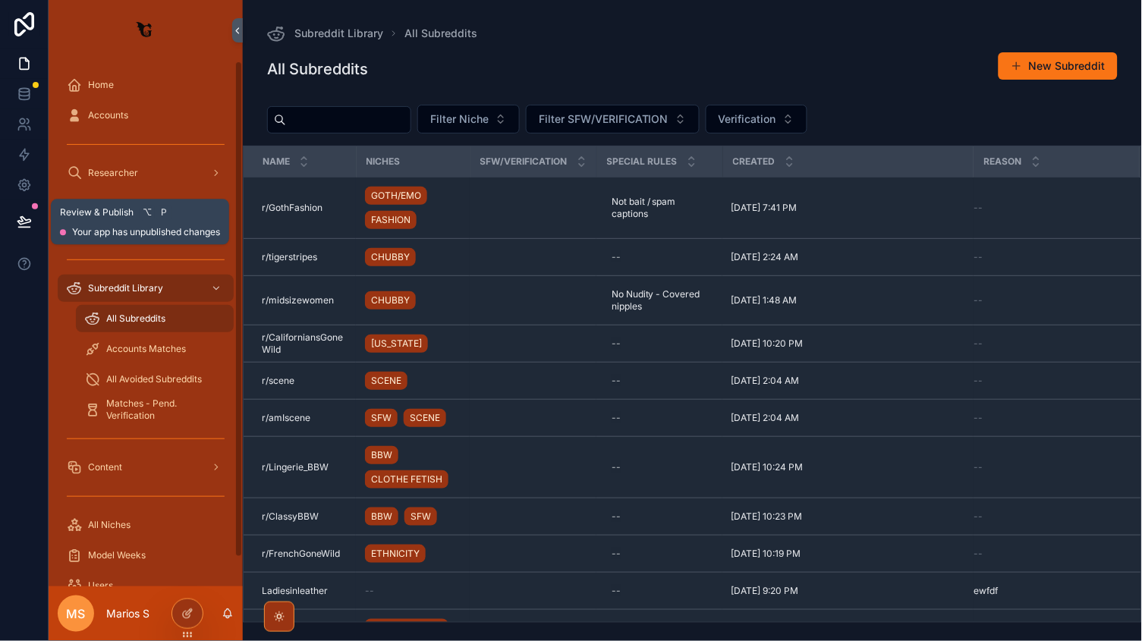
click at [29, 218] on icon at bounding box center [24, 221] width 15 height 15
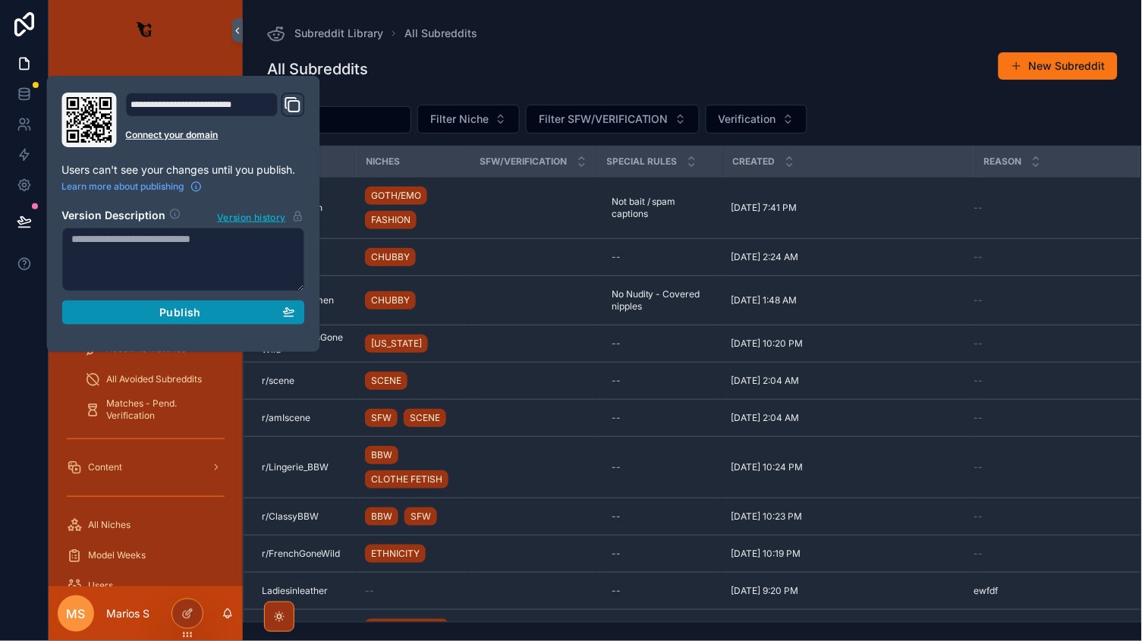
click at [219, 307] on div "Publish" at bounding box center [183, 313] width 223 height 14
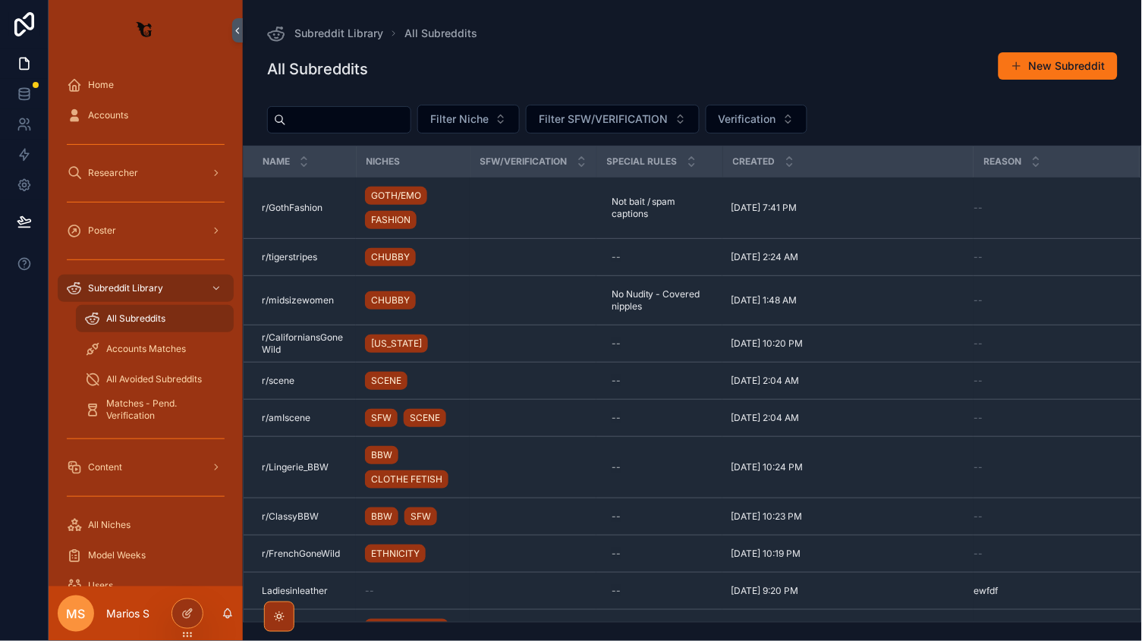
drag, startPoint x: 461, startPoint y: 83, endPoint x: 429, endPoint y: 82, distance: 31.9
click at [461, 83] on div "All Subreddits New Subreddit" at bounding box center [692, 69] width 851 height 35
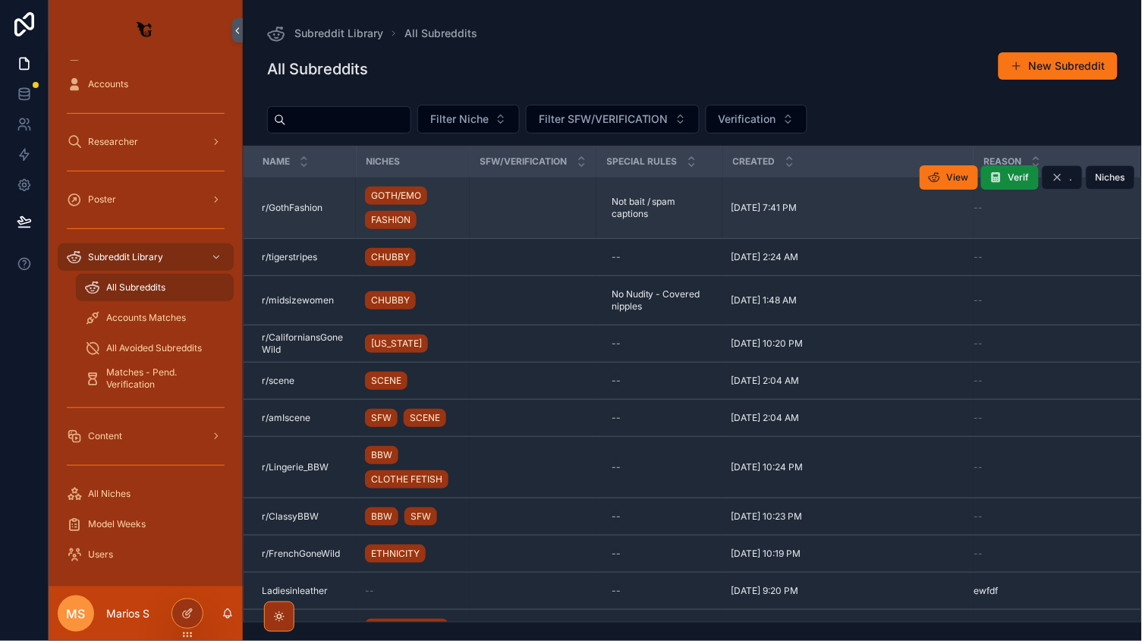
click at [463, 208] on td "GOTH/EMO FASHION" at bounding box center [413, 208] width 114 height 61
click at [350, 208] on td "r/GothFashion r/GothFashion" at bounding box center [300, 208] width 112 height 61
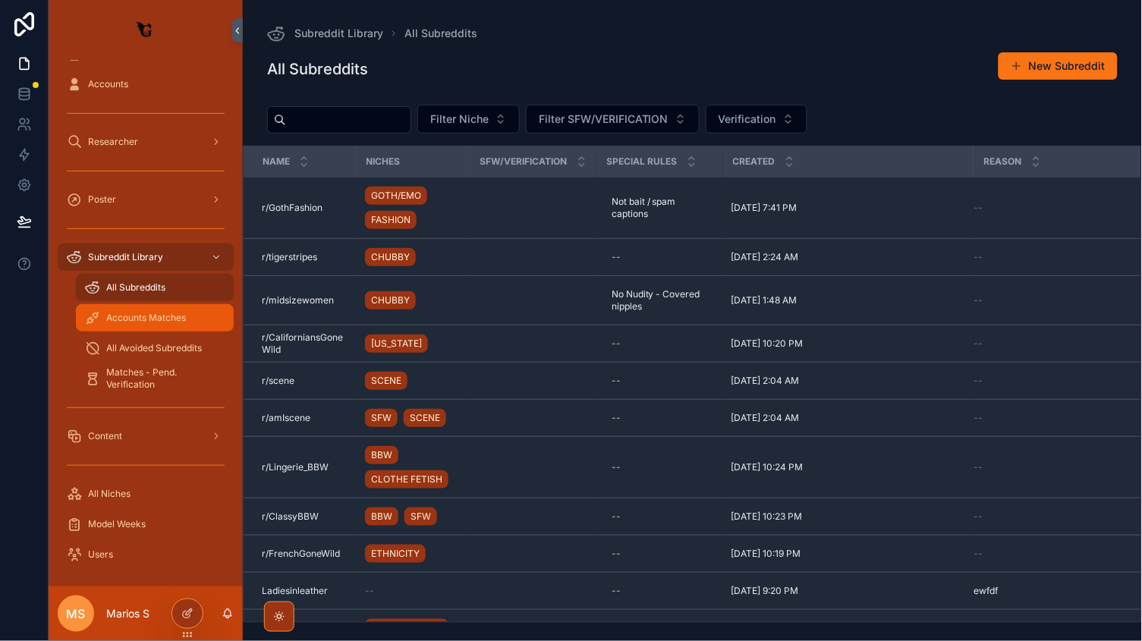
click at [139, 309] on div "Accounts Matches" at bounding box center [155, 318] width 140 height 24
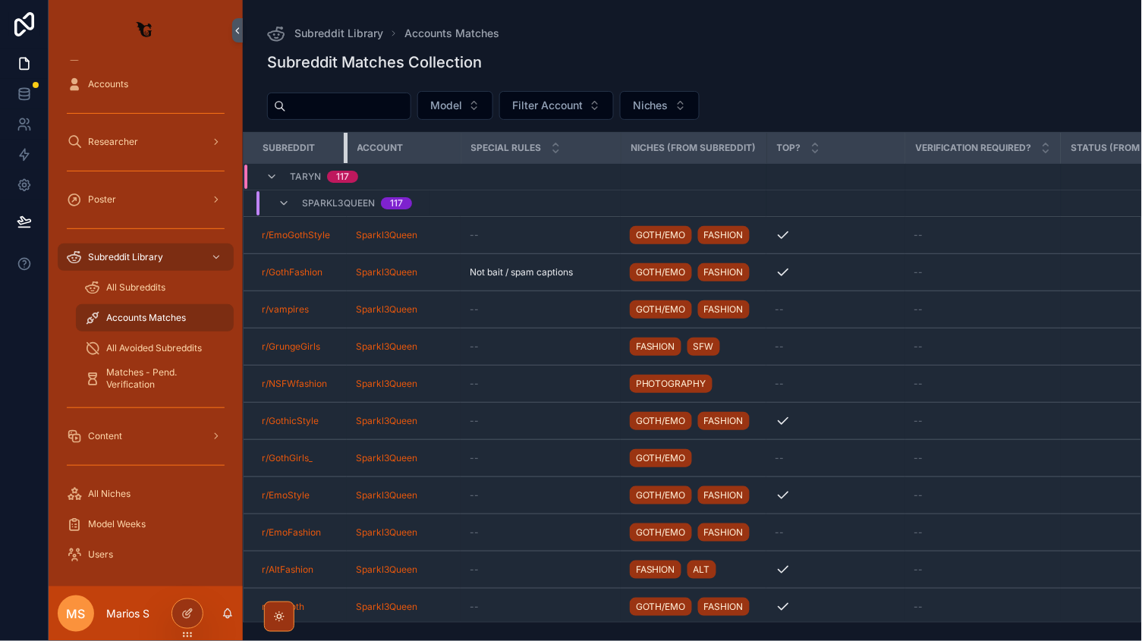
drag, startPoint x: 398, startPoint y: 147, endPoint x: 333, endPoint y: 150, distance: 64.6
click at [332, 150] on th "Subreddit" at bounding box center [295, 148] width 103 height 31
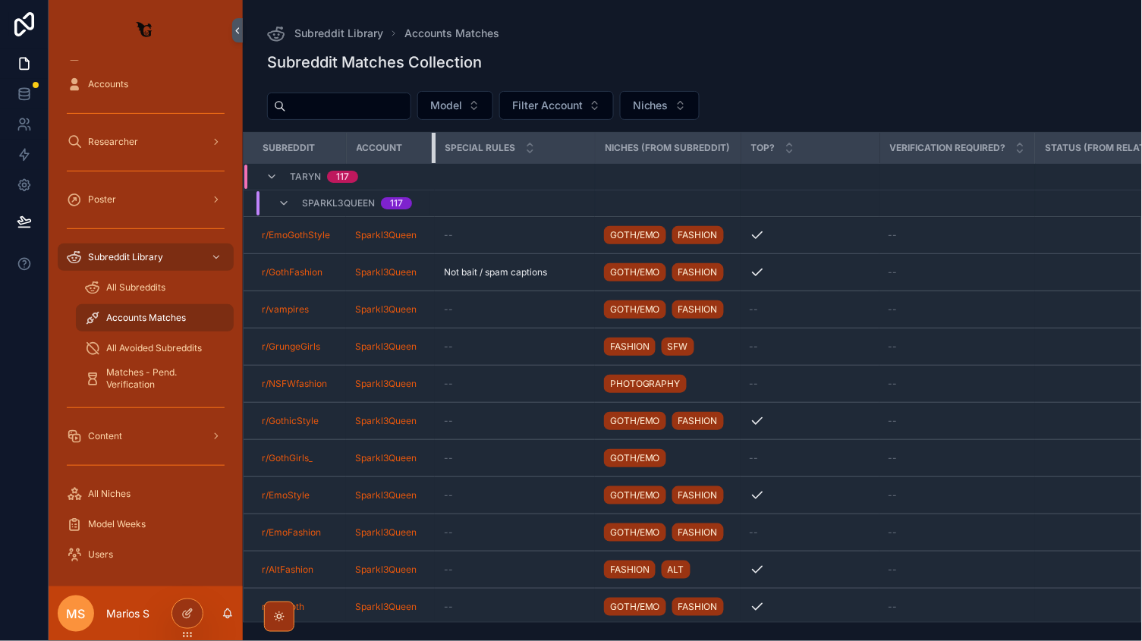
drag, startPoint x: 457, startPoint y: 147, endPoint x: 432, endPoint y: 147, distance: 25.0
click at [432, 147] on div "scrollable content" at bounding box center [435, 148] width 6 height 30
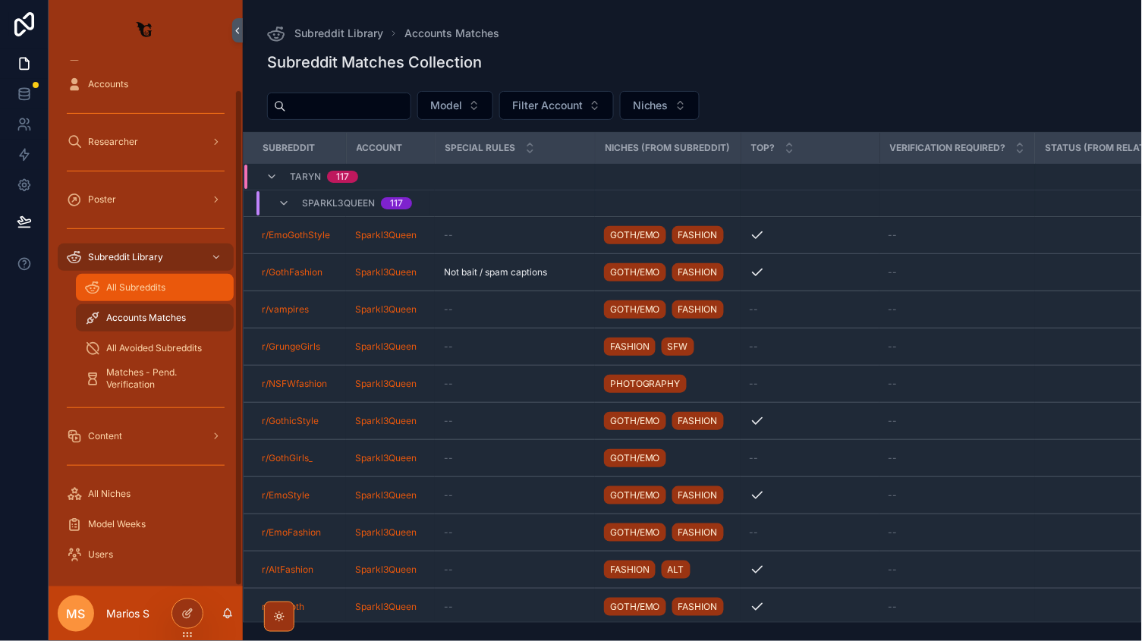
click at [146, 294] on div "All Subreddits" at bounding box center [155, 287] width 140 height 24
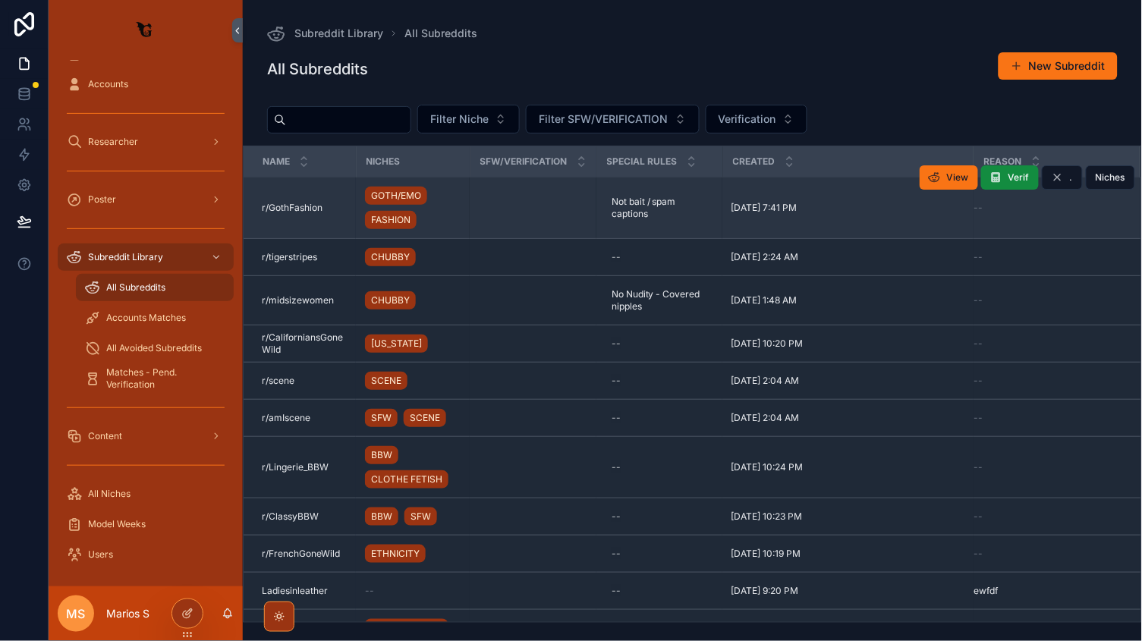
click at [337, 196] on td "r/GothFashion r/GothFashion" at bounding box center [300, 208] width 112 height 61
click at [335, 206] on div "r/GothFashion r/GothFashion" at bounding box center [304, 208] width 85 height 12
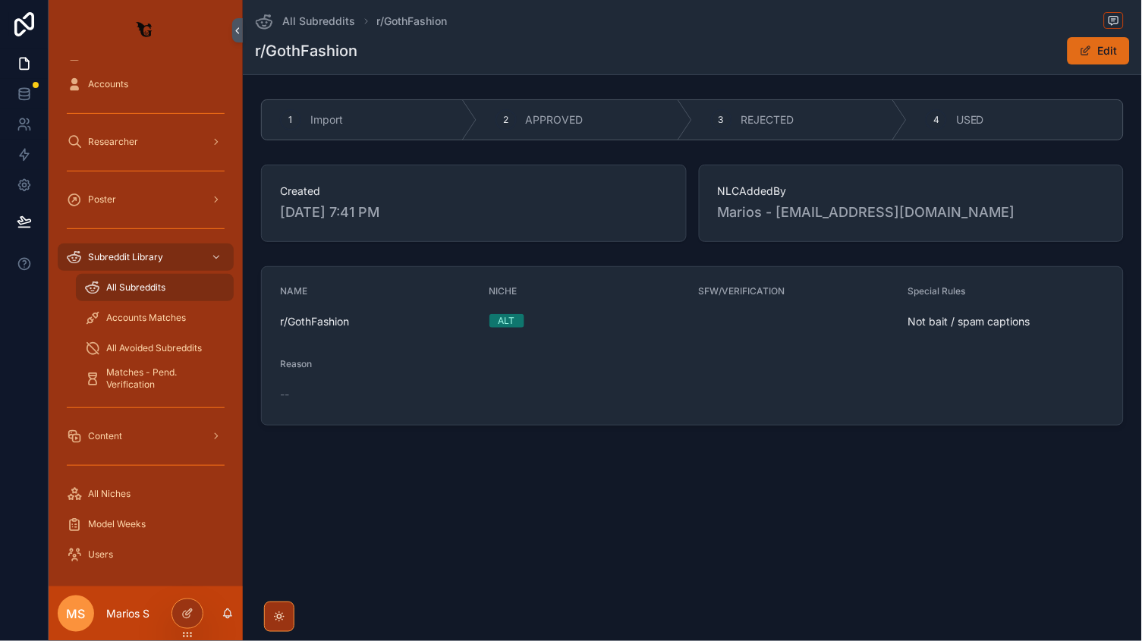
click at [1100, 44] on button "Edit" at bounding box center [1099, 50] width 62 height 27
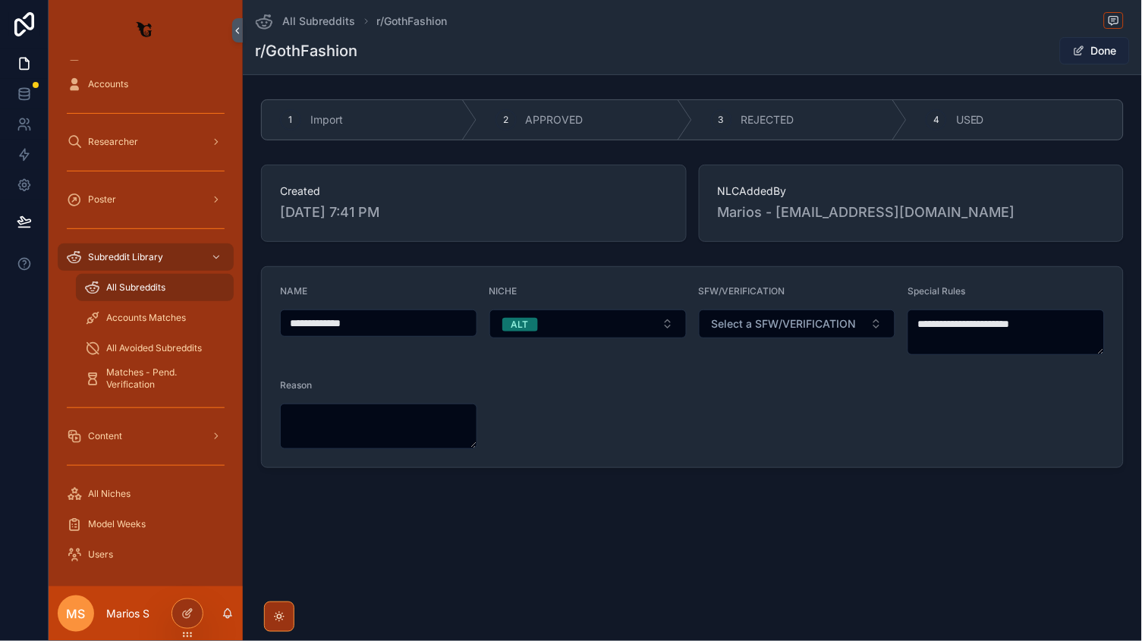
click at [1092, 58] on button "Done" at bounding box center [1095, 50] width 70 height 27
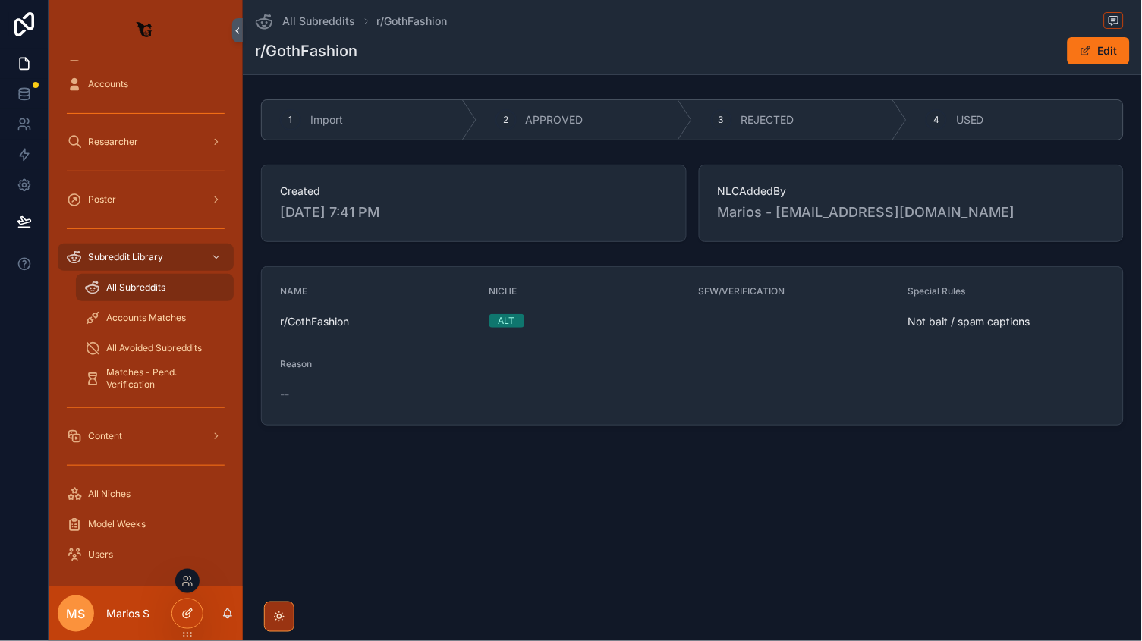
click at [178, 614] on div at bounding box center [187, 614] width 30 height 29
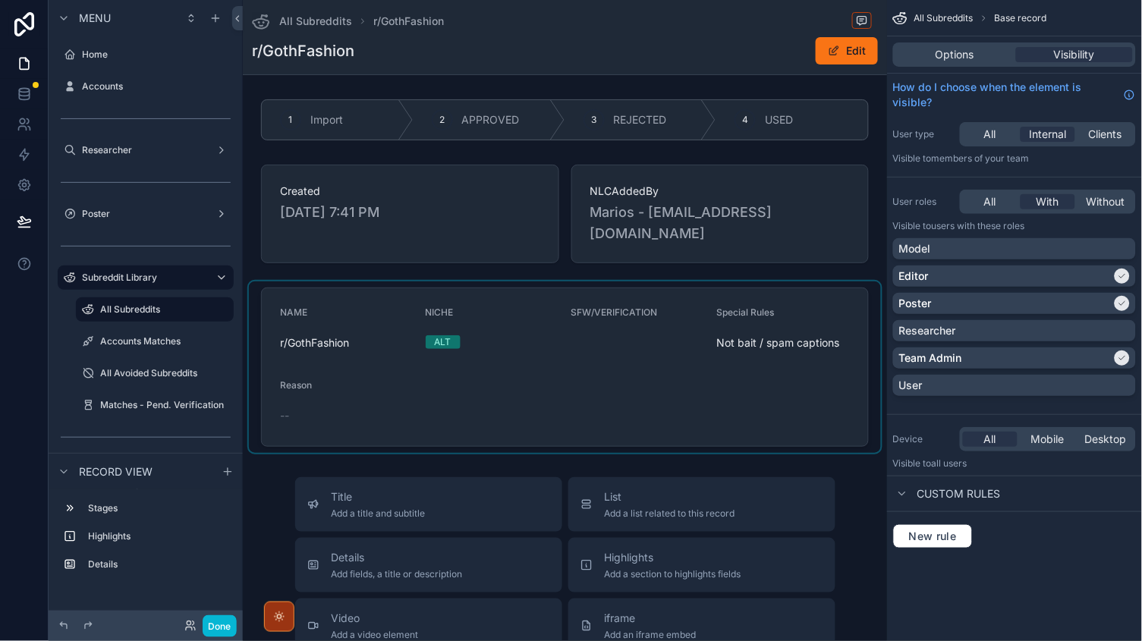
click at [530, 329] on div "scrollable content" at bounding box center [565, 368] width 632 height 172
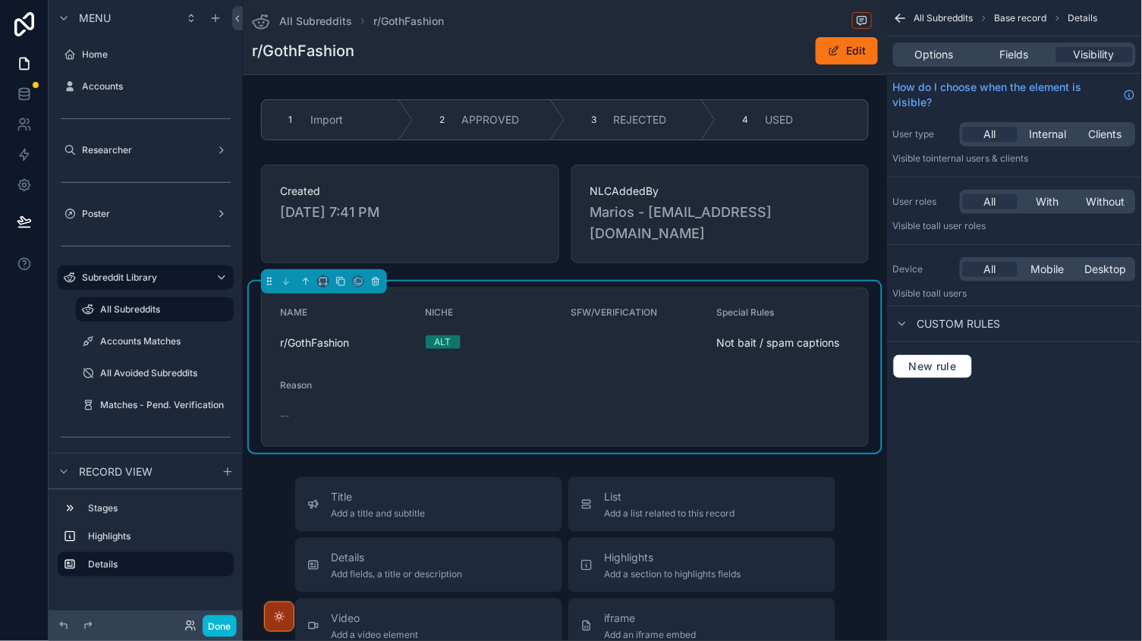
click at [1007, 64] on div "Options Fields Visibility" at bounding box center [1014, 54] width 243 height 24
click at [1005, 54] on span "Fields" at bounding box center [1014, 54] width 29 height 15
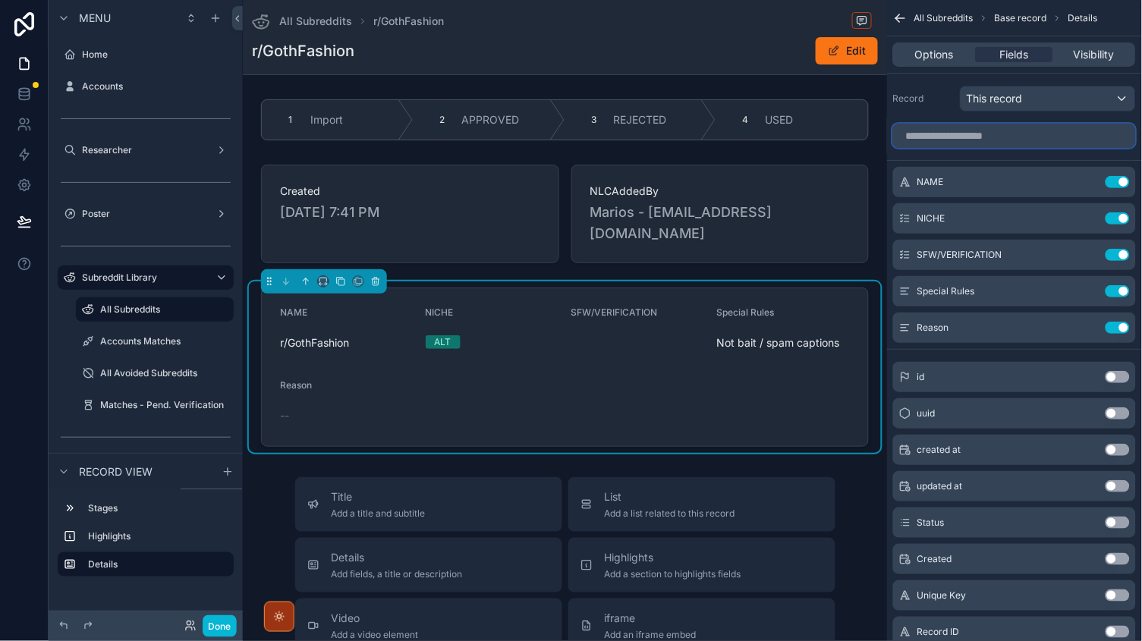
click at [930, 143] on input "scrollable content" at bounding box center [1014, 136] width 243 height 24
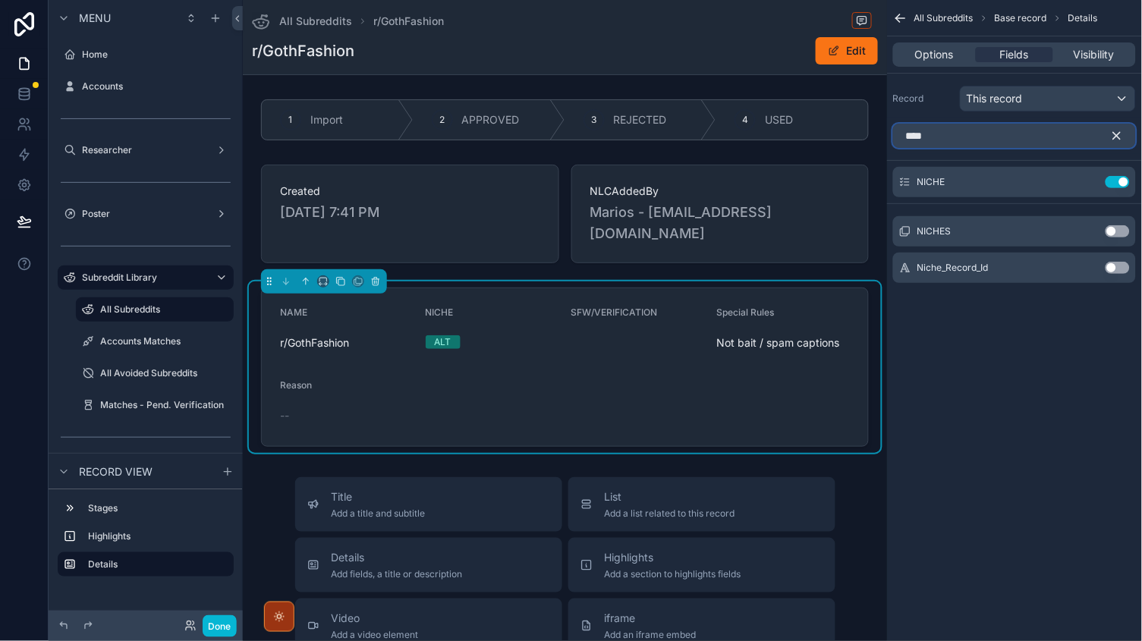
type input "****"
click at [1110, 230] on button "Use setting" at bounding box center [1118, 231] width 24 height 12
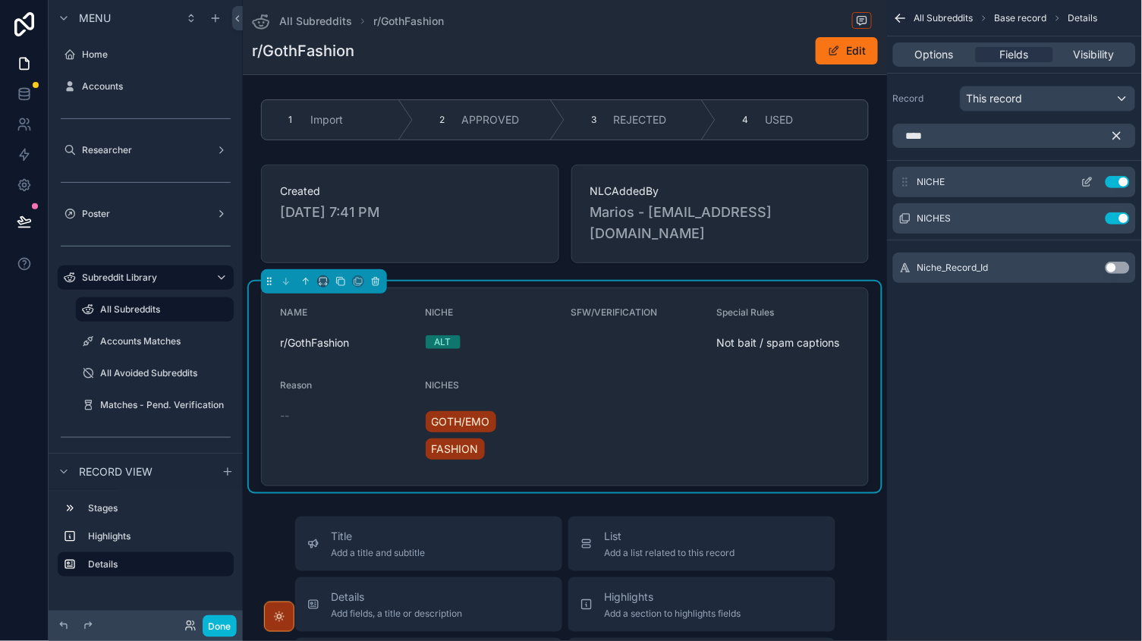
drag, startPoint x: 901, startPoint y: 221, endPoint x: 909, endPoint y: 168, distance: 53.8
click at [909, 168] on div "NICHE Use setting NICHES Use setting" at bounding box center [1014, 200] width 255 height 67
click at [1112, 183] on button "Use setting" at bounding box center [1118, 182] width 24 height 12
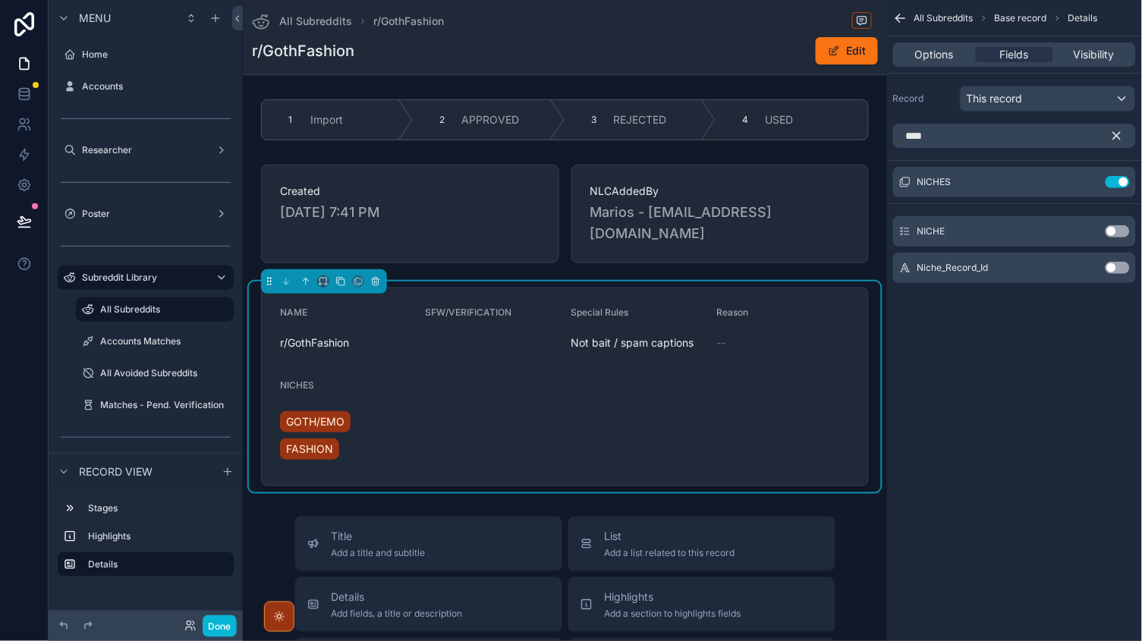
click at [1122, 137] on icon "scrollable content" at bounding box center [1117, 136] width 14 height 14
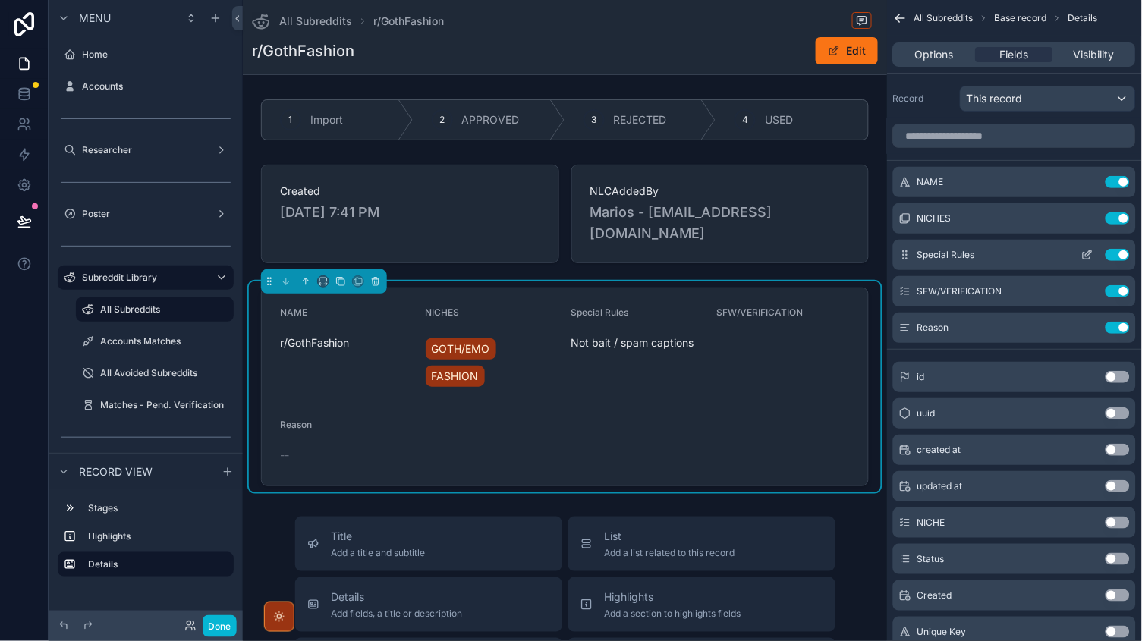
click at [1088, 256] on icon "scrollable content" at bounding box center [1087, 255] width 12 height 12
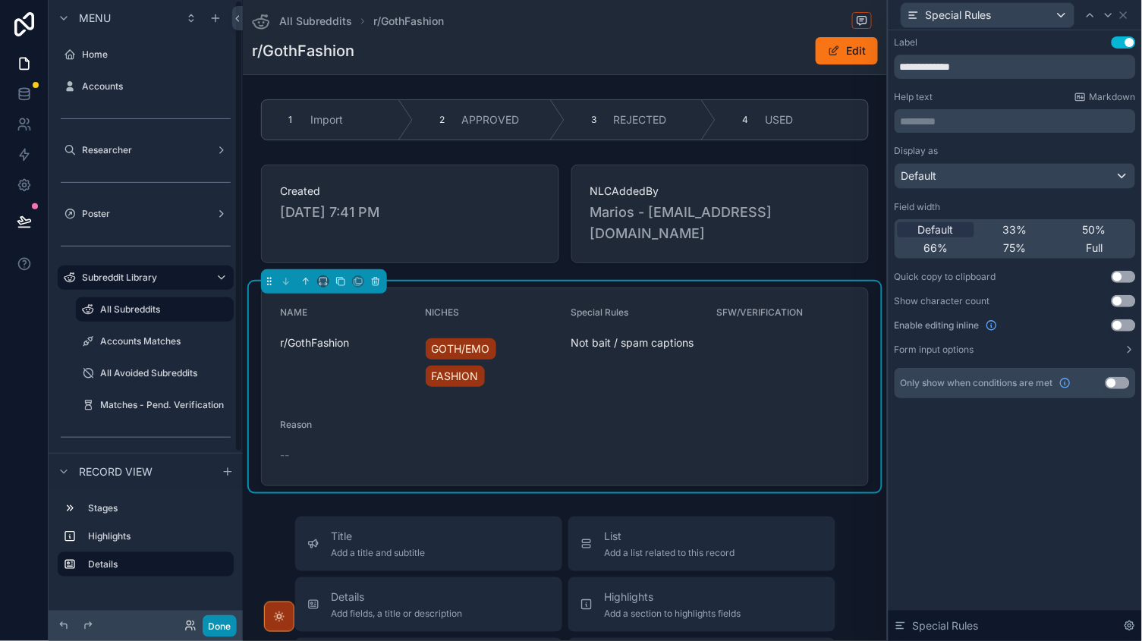
click at [227, 619] on button "Done" at bounding box center [220, 626] width 34 height 22
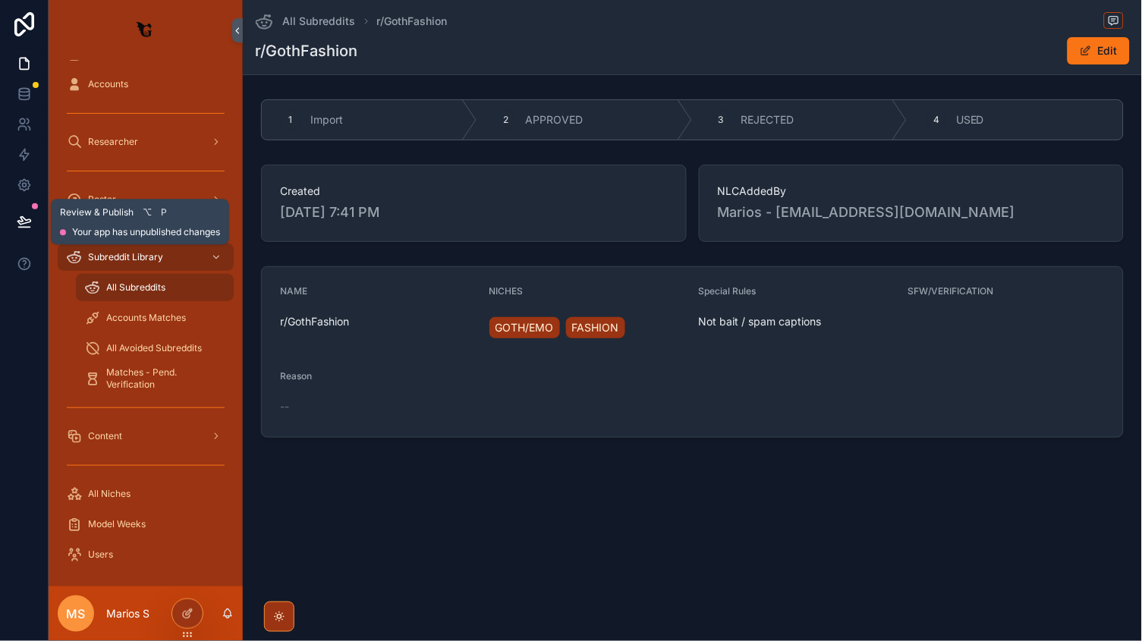
click at [28, 237] on button at bounding box center [24, 221] width 33 height 42
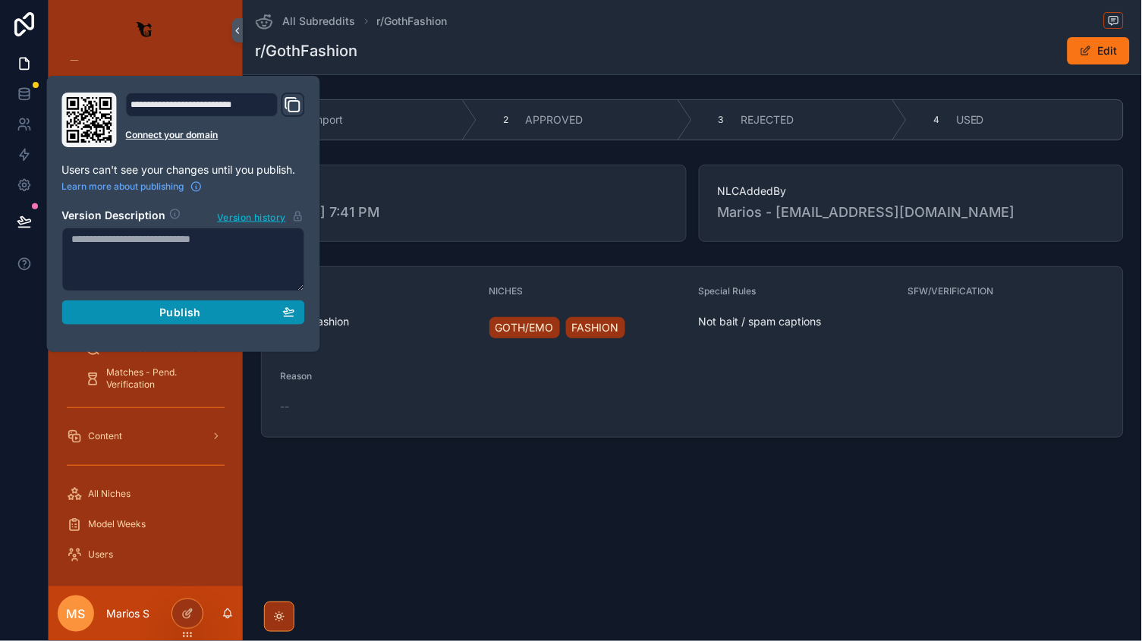
click at [194, 318] on button "Publish" at bounding box center [183, 313] width 243 height 24
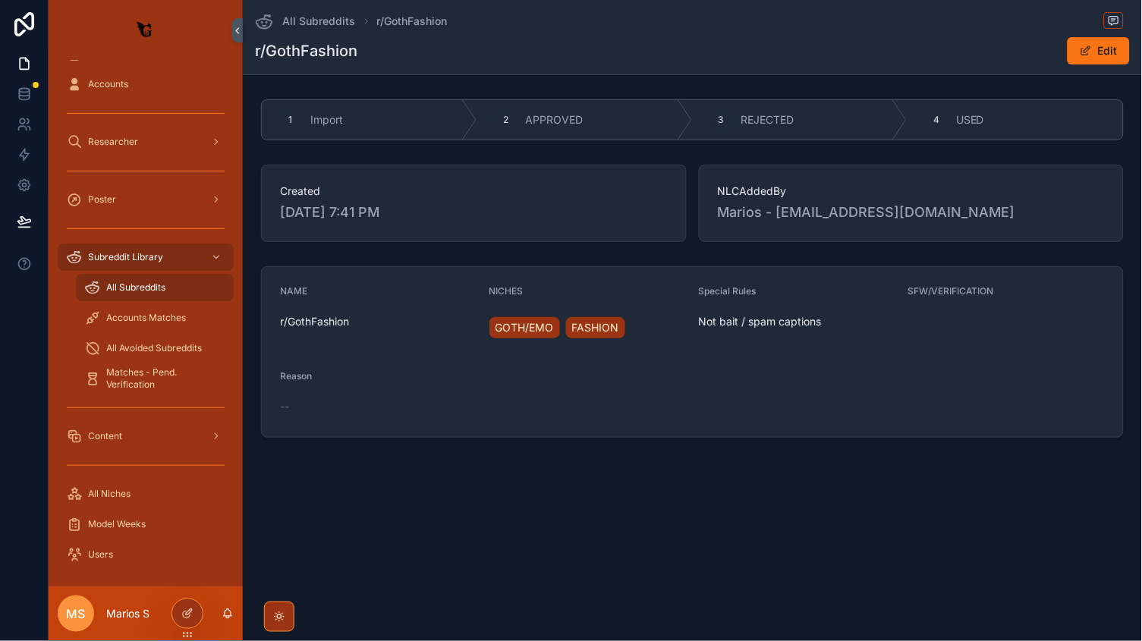
click at [633, 392] on form "NAME r/GothFashion NICHES GOTH/EMO FASHION Special Rules Not bait / spam captio…" at bounding box center [692, 352] width 861 height 170
click at [186, 614] on icon at bounding box center [187, 614] width 12 height 12
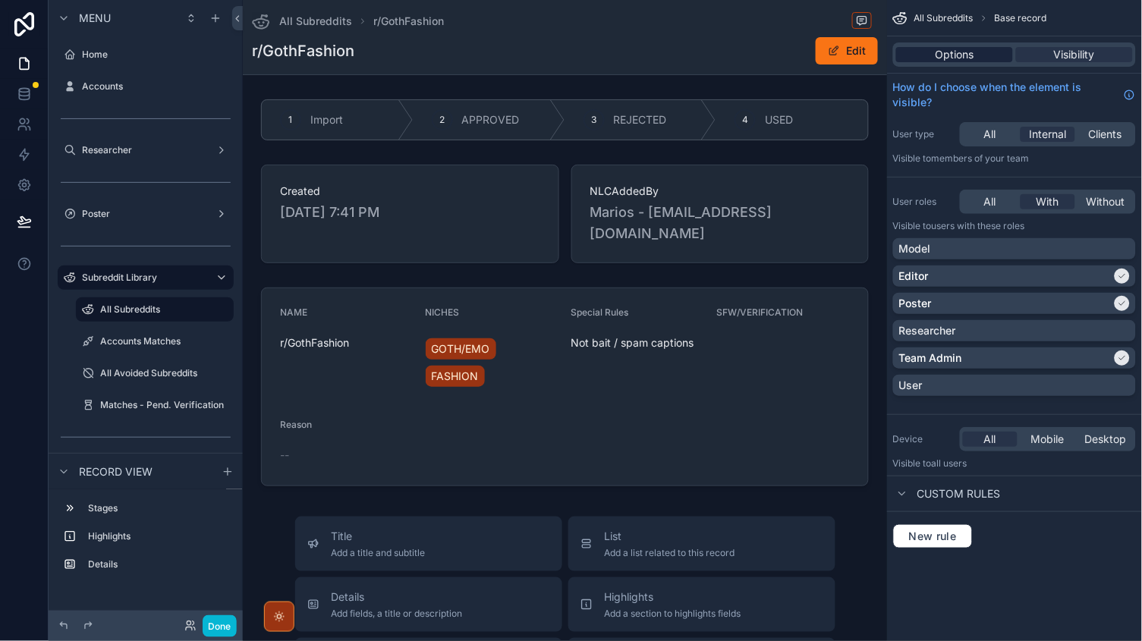
click at [952, 58] on span "Options" at bounding box center [955, 54] width 39 height 15
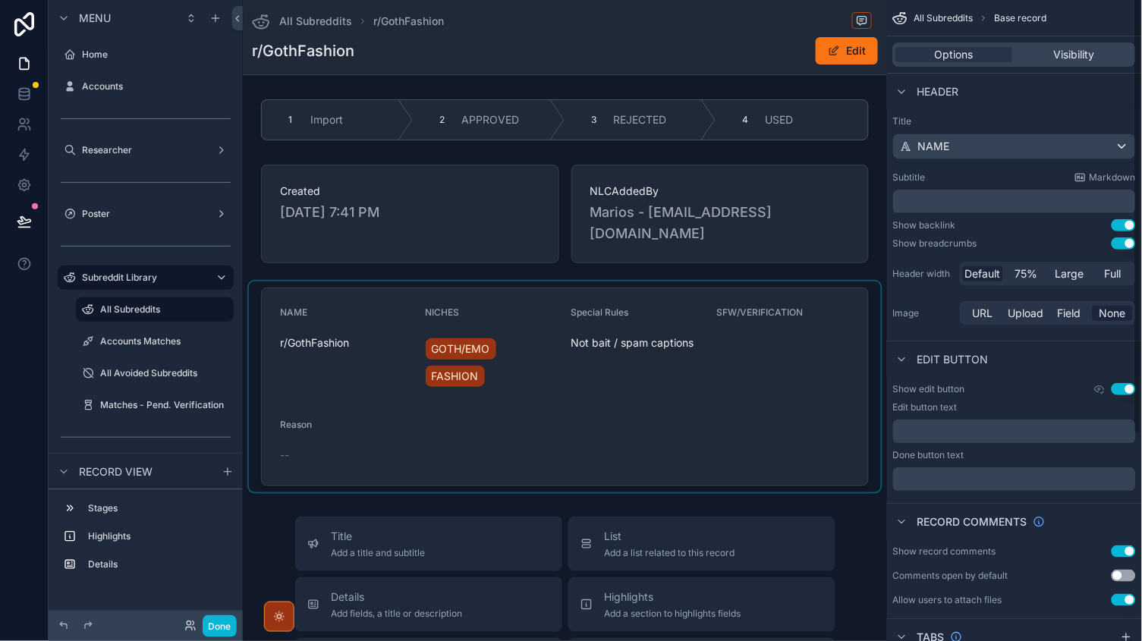
scroll to position [-2, 0]
click at [766, 352] on div "scrollable content" at bounding box center [565, 387] width 632 height 211
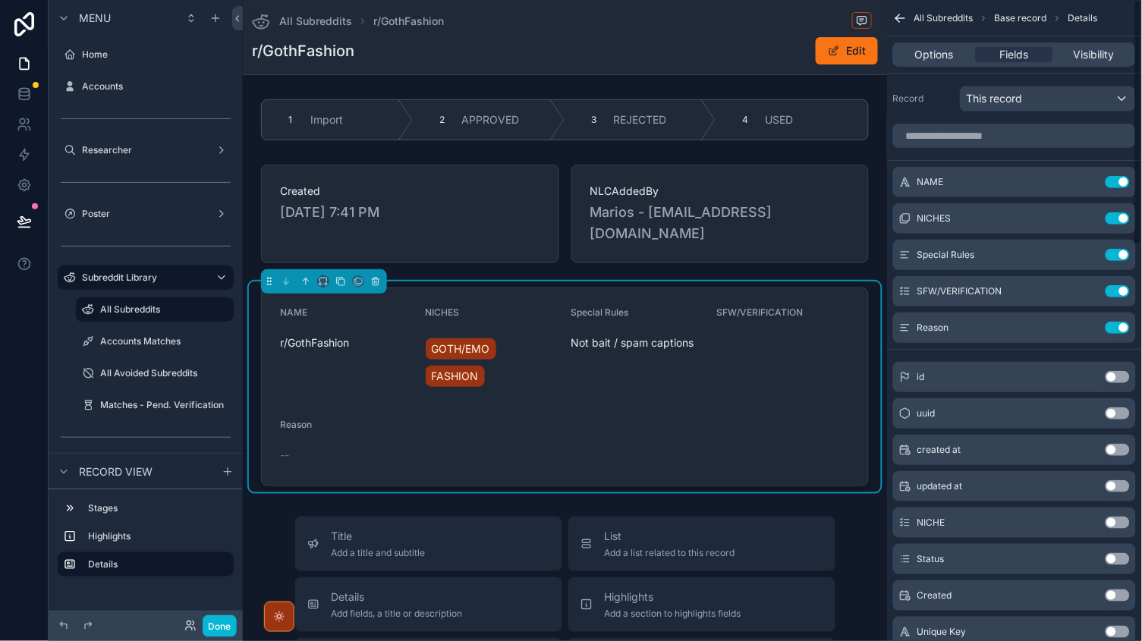
scroll to position [0, 0]
click at [982, 130] on input "scrollable content" at bounding box center [1014, 136] width 243 height 24
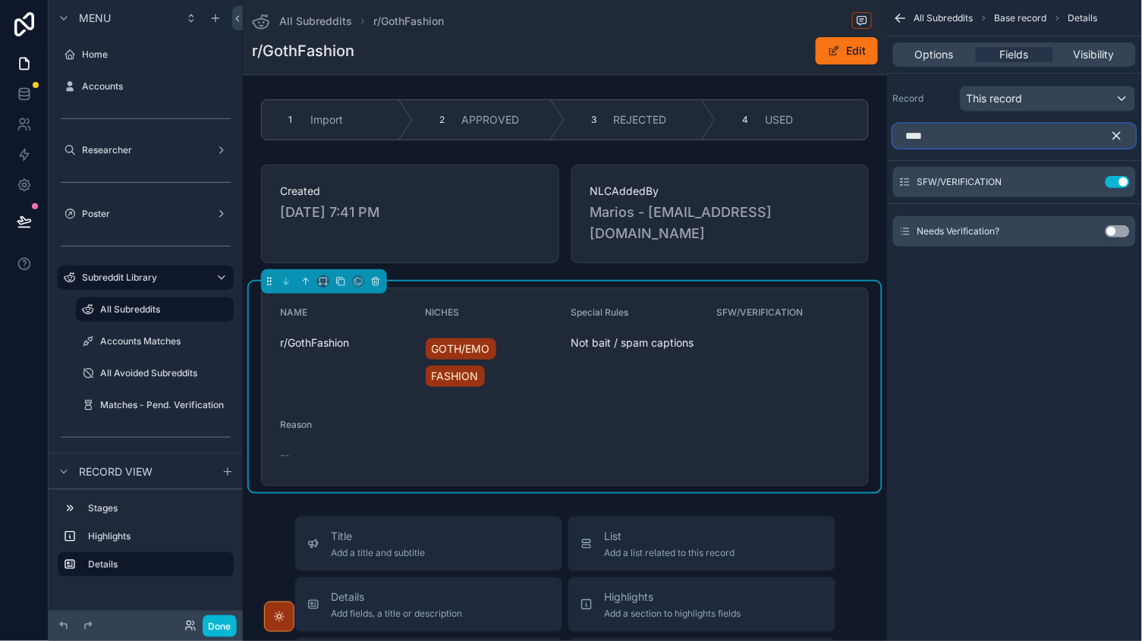
type input "****"
click at [1119, 228] on button "Use setting" at bounding box center [1118, 231] width 24 height 12
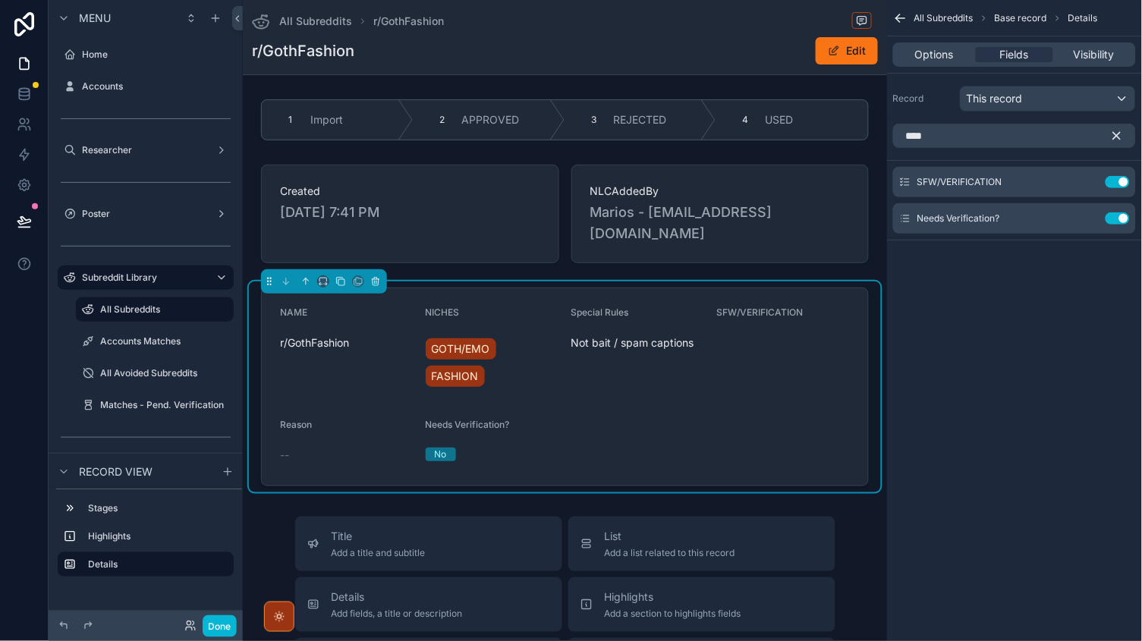
click at [1116, 142] on icon "scrollable content" at bounding box center [1117, 136] width 14 height 14
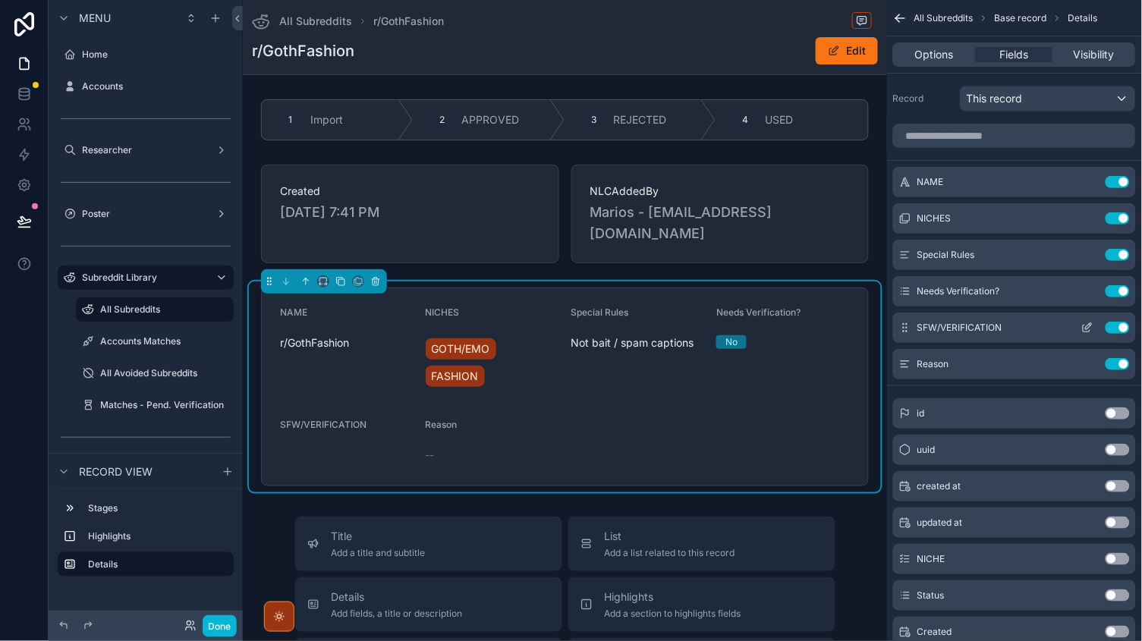
click at [1121, 325] on button "Use setting" at bounding box center [1118, 328] width 24 height 12
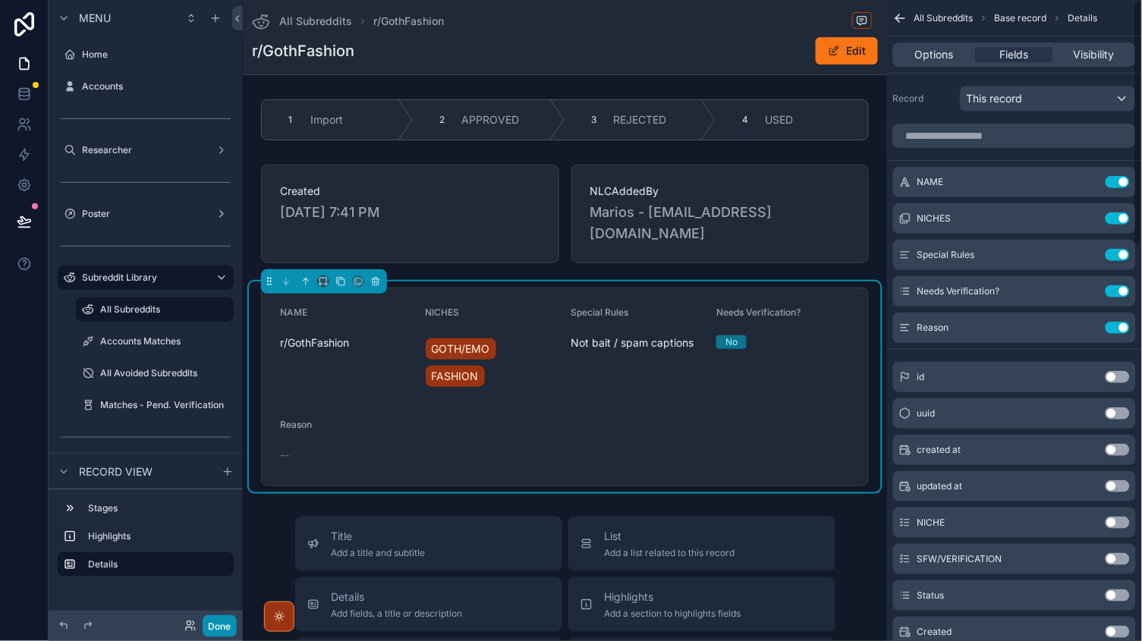
click at [221, 628] on button "Done" at bounding box center [220, 626] width 34 height 22
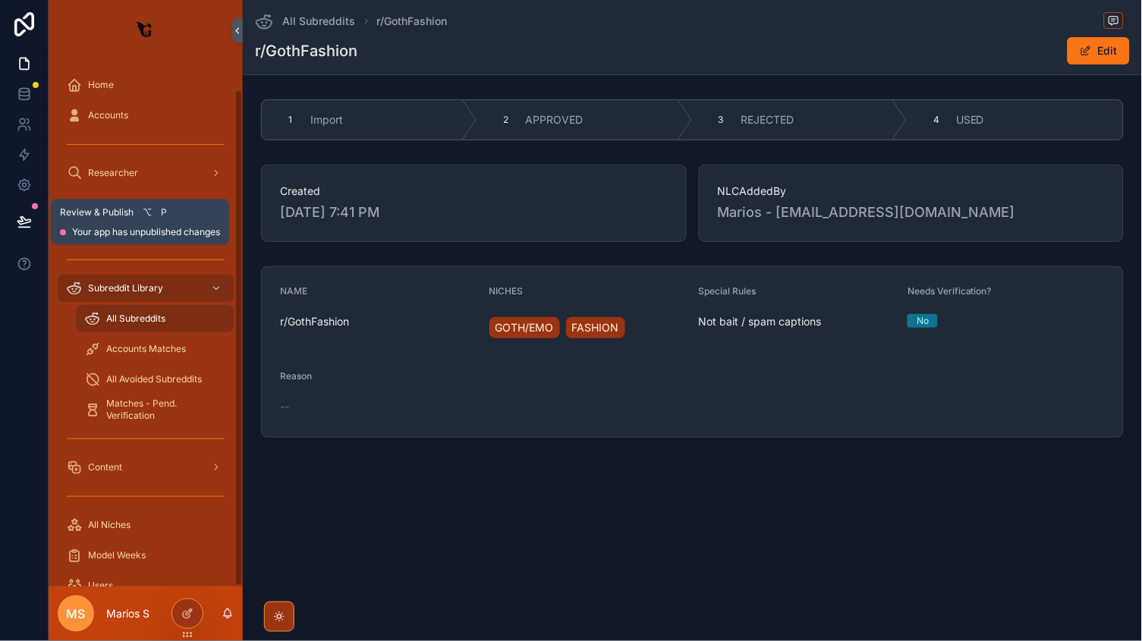
click at [14, 231] on button at bounding box center [24, 221] width 33 height 42
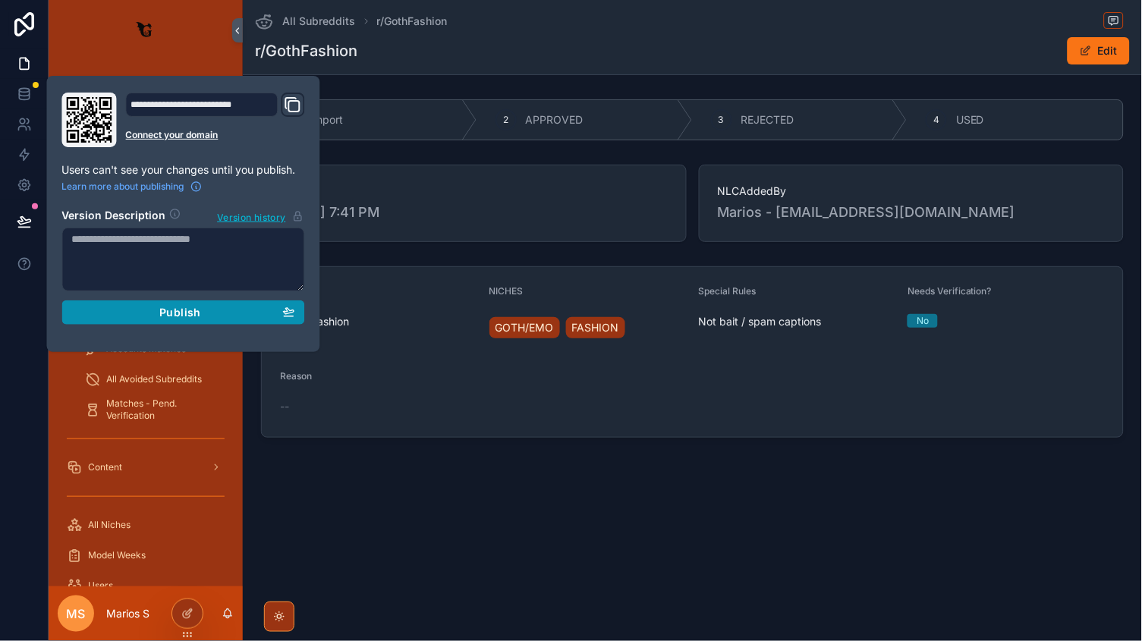
click at [163, 302] on button "Publish" at bounding box center [183, 313] width 243 height 24
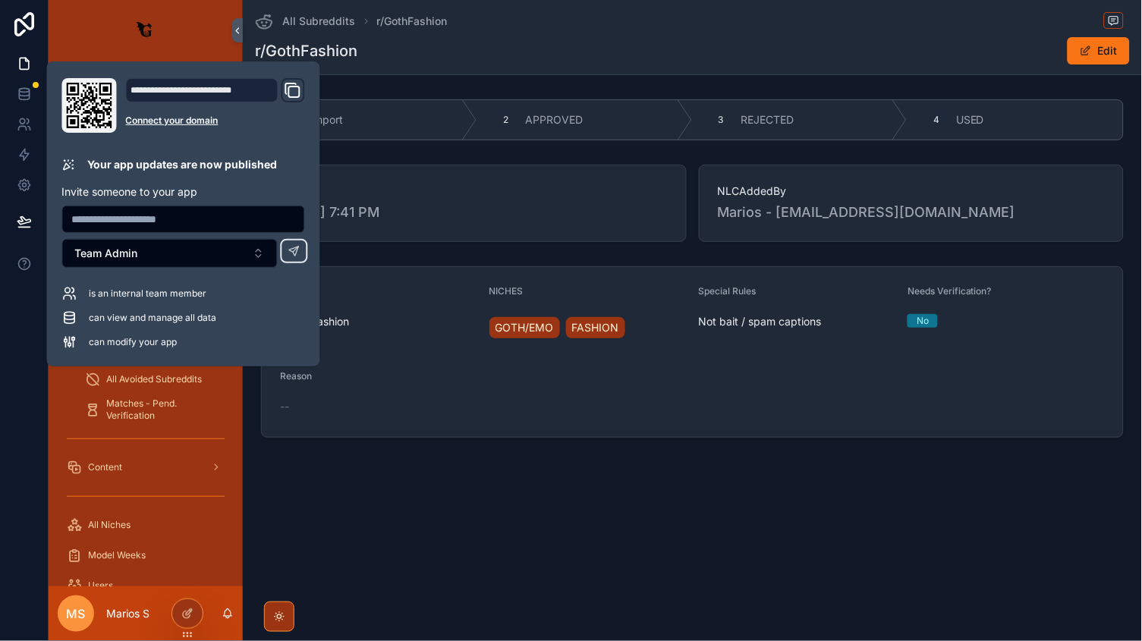
click at [804, 358] on form "NAME r/GothFashion NICHES GOTH/EMO FASHION Special Rules Not bait / spam captio…" at bounding box center [692, 352] width 861 height 170
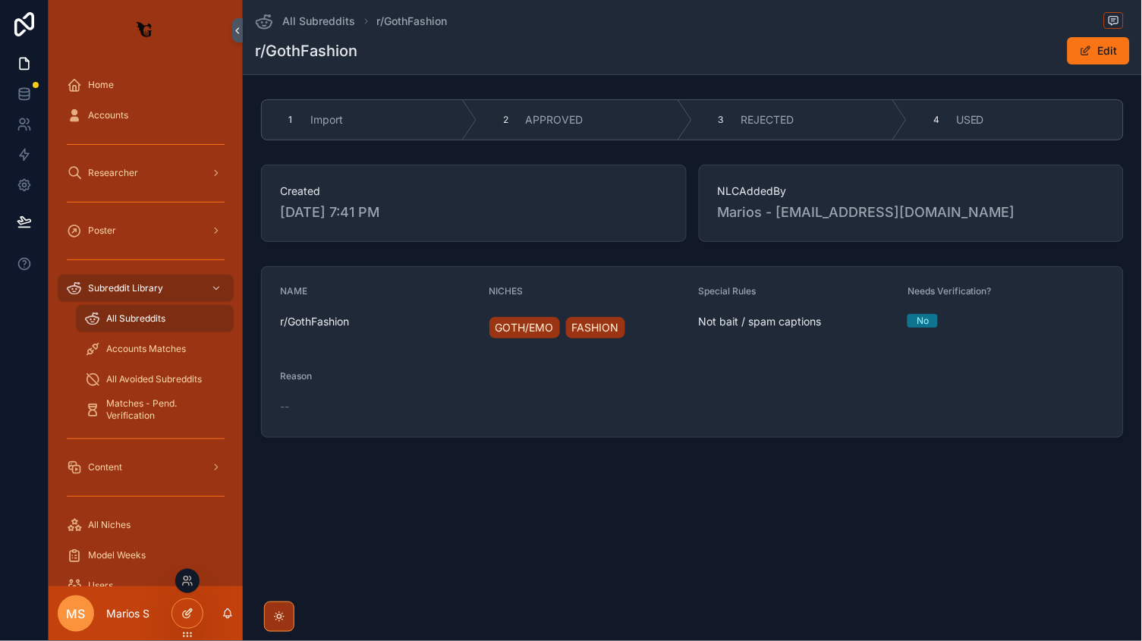
click at [180, 622] on div at bounding box center [187, 614] width 30 height 29
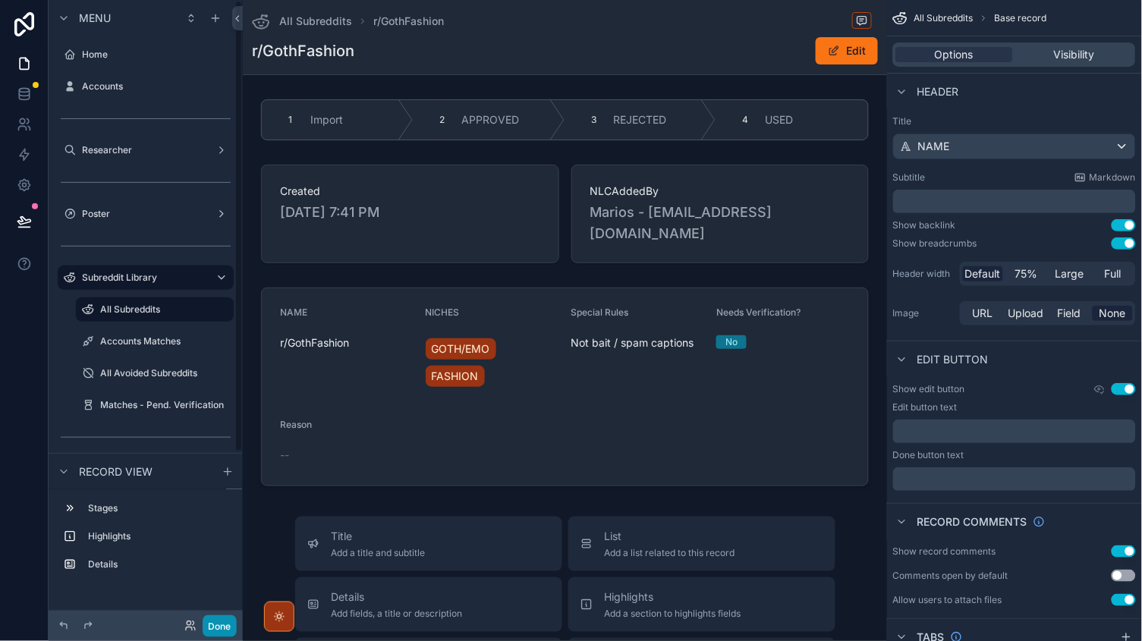
click at [215, 628] on button "Done" at bounding box center [220, 626] width 34 height 22
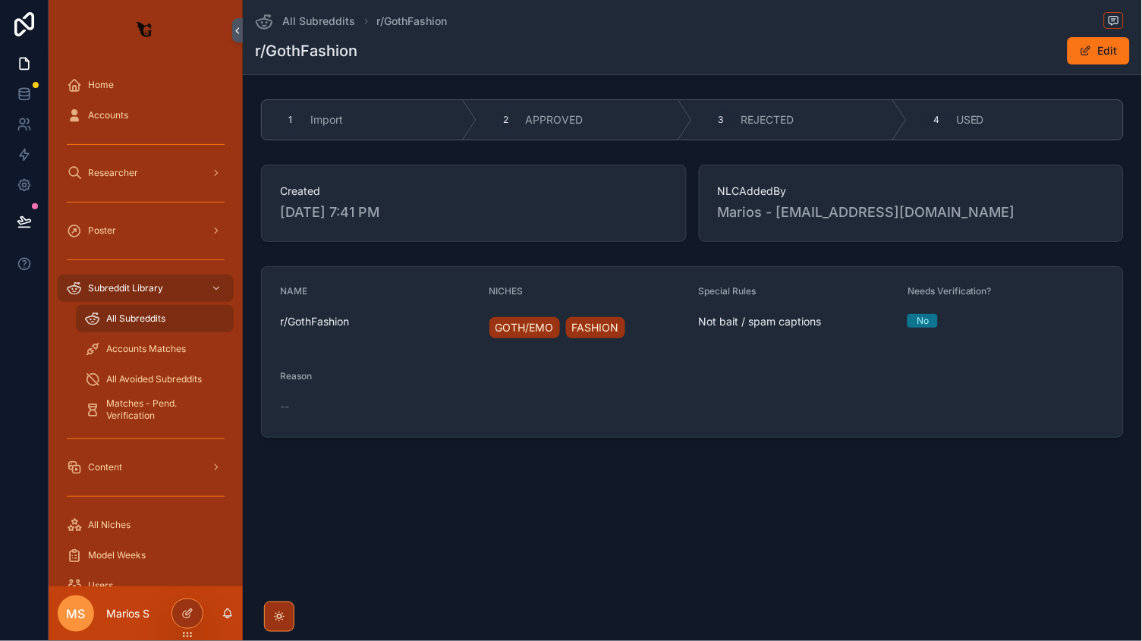
click at [722, 322] on span "Not bait / spam captions" at bounding box center [797, 321] width 197 height 15
click at [765, 317] on span "Not bait / spam captions" at bounding box center [797, 321] width 197 height 15
click at [181, 611] on icon at bounding box center [187, 614] width 12 height 12
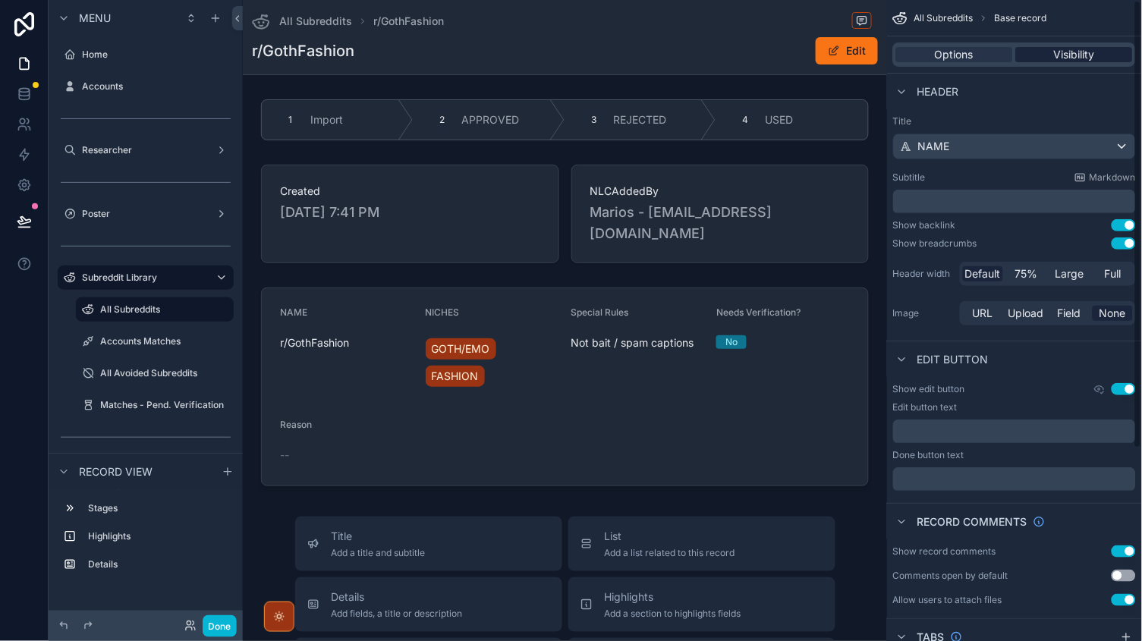
click at [1044, 58] on div "Visibility" at bounding box center [1074, 54] width 117 height 15
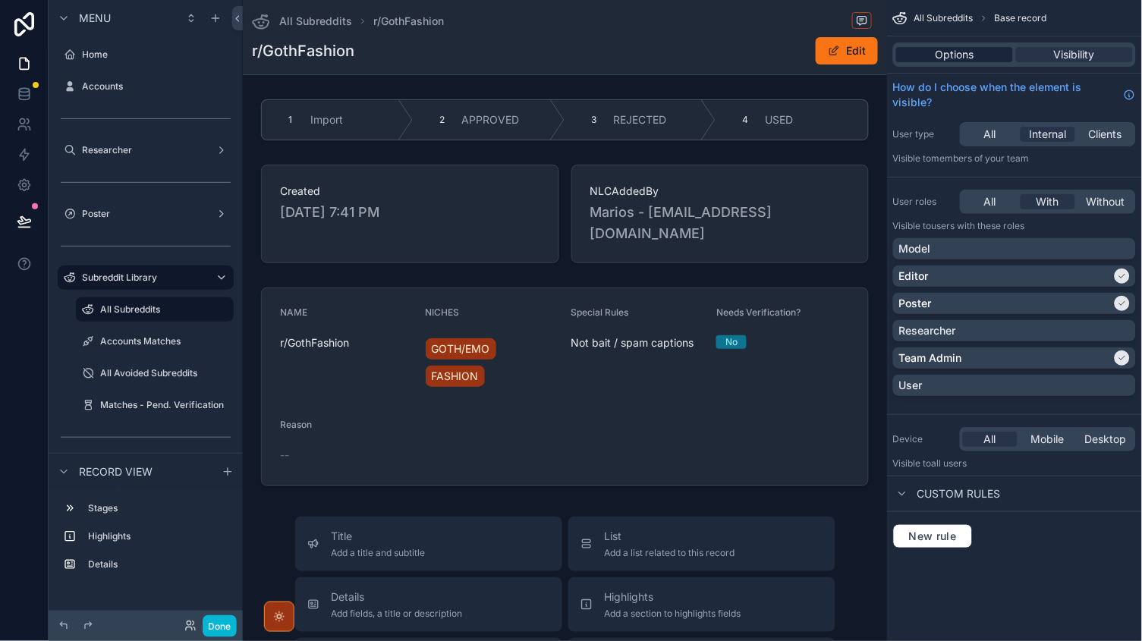
click at [965, 60] on span "Options" at bounding box center [955, 54] width 39 height 15
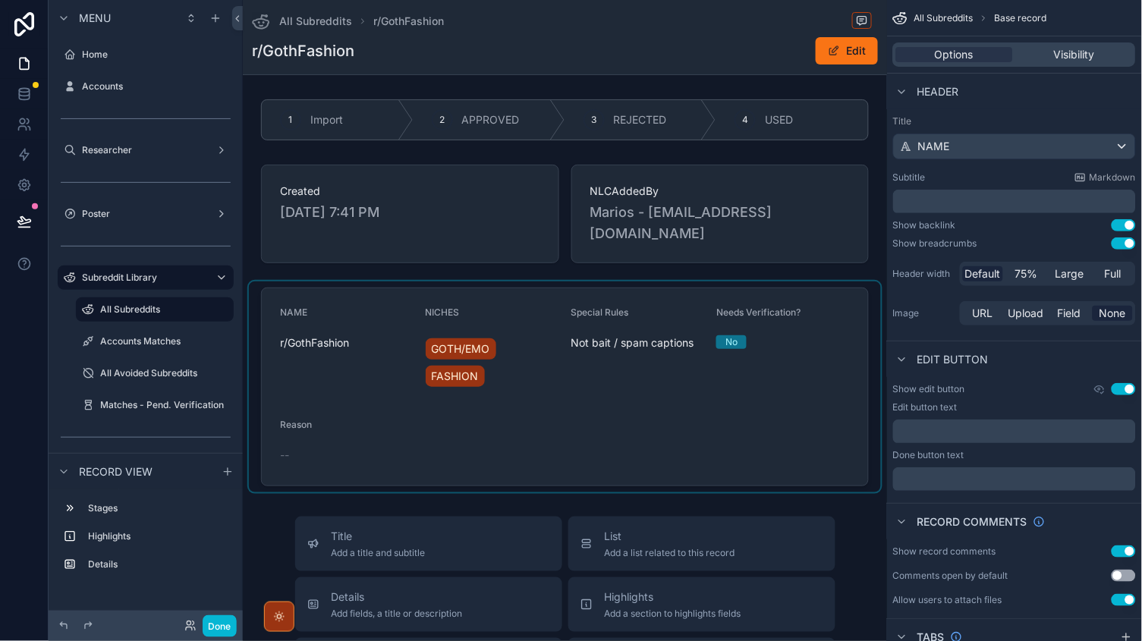
click at [615, 329] on div "scrollable content" at bounding box center [565, 387] width 632 height 211
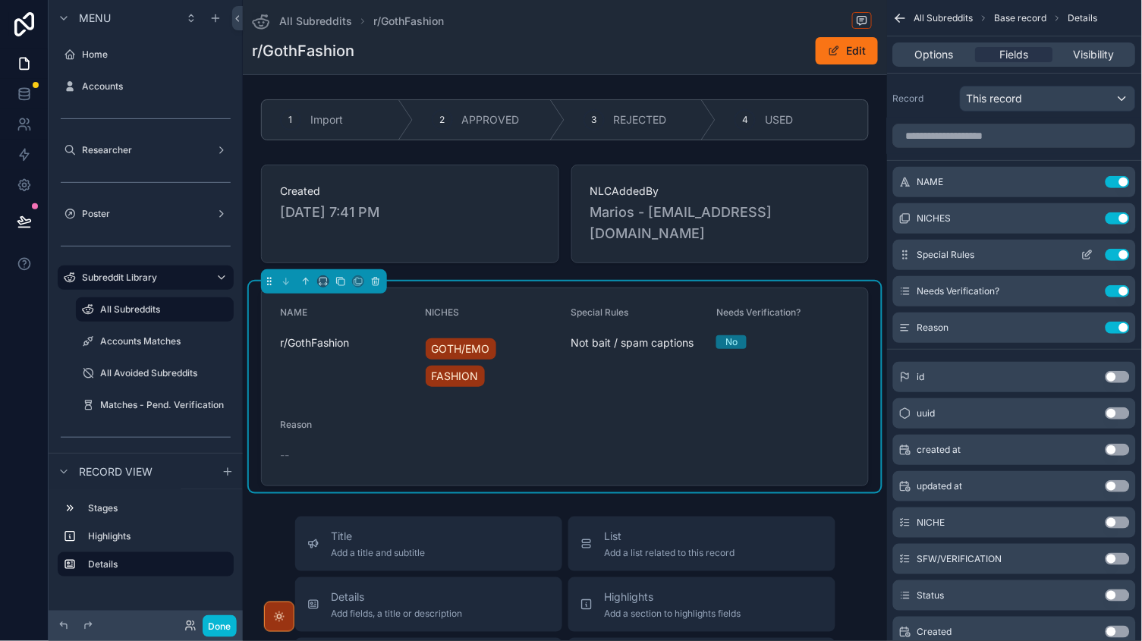
click at [1087, 259] on icon "scrollable content" at bounding box center [1087, 255] width 12 height 12
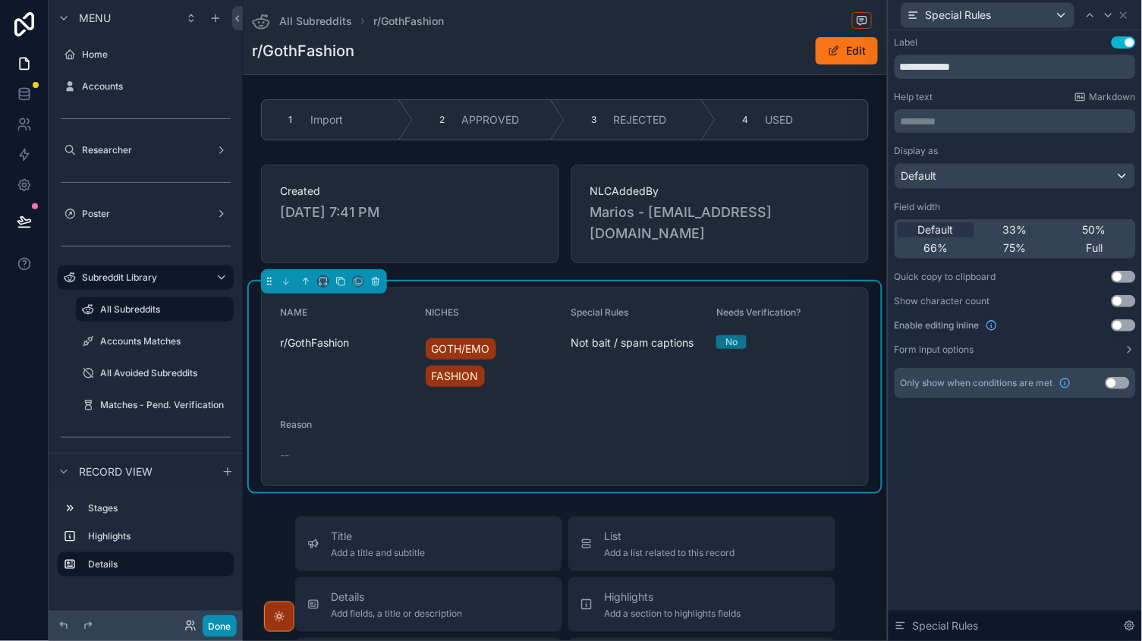
click at [208, 628] on button "Done" at bounding box center [220, 626] width 34 height 22
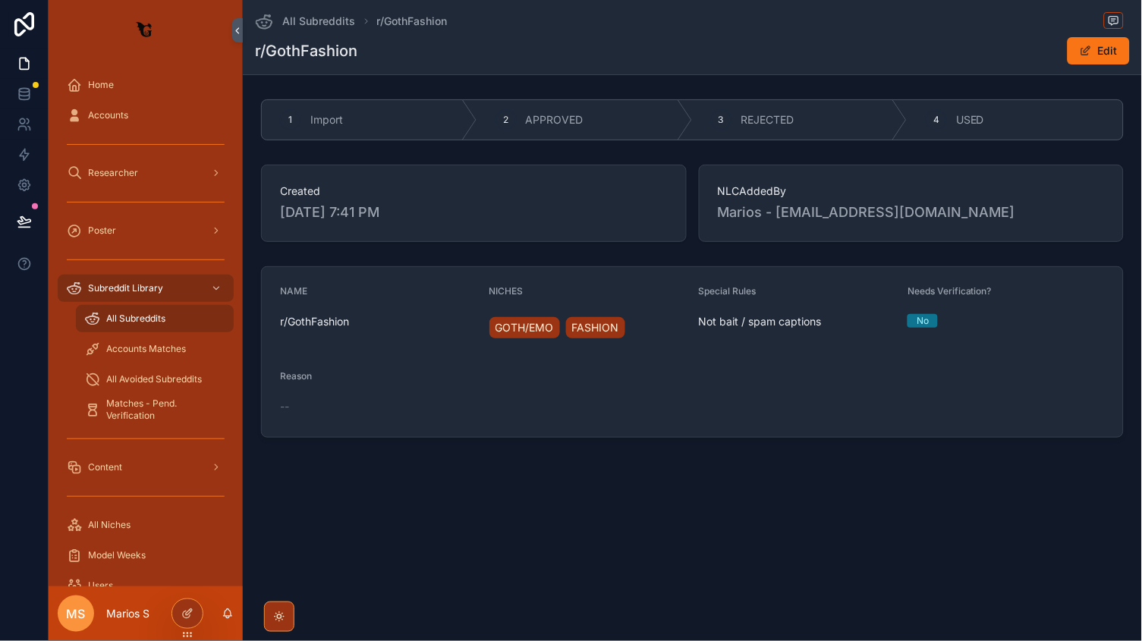
click at [687, 345] on form "NAME r/GothFashion NICHES GOTH/EMO FASHION Special Rules Not bait / spam captio…" at bounding box center [692, 352] width 861 height 170
click at [724, 326] on span "Not bait / spam captions" at bounding box center [797, 321] width 197 height 15
click at [807, 324] on span "Not bait / spam captions" at bounding box center [797, 321] width 197 height 15
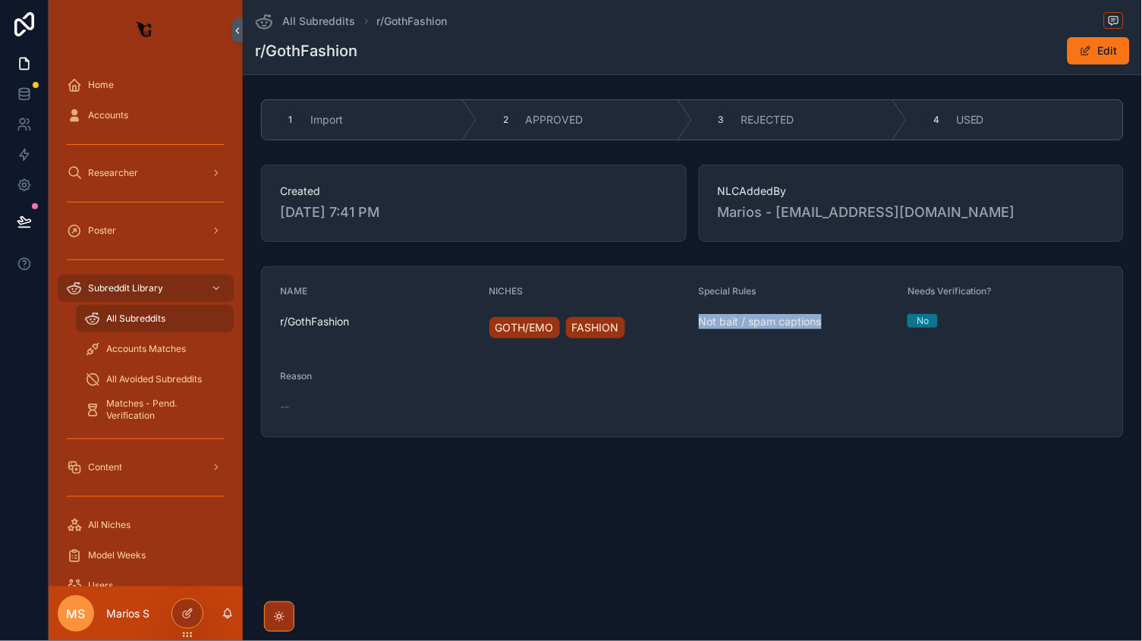
click at [807, 324] on span "Not bait / spam captions" at bounding box center [797, 321] width 197 height 15
click at [813, 314] on span "Not bait / spam captions" at bounding box center [797, 321] width 197 height 15
click at [742, 322] on span "Not bait / spam captions" at bounding box center [797, 321] width 197 height 15
click at [186, 615] on icon at bounding box center [189, 612] width 6 height 6
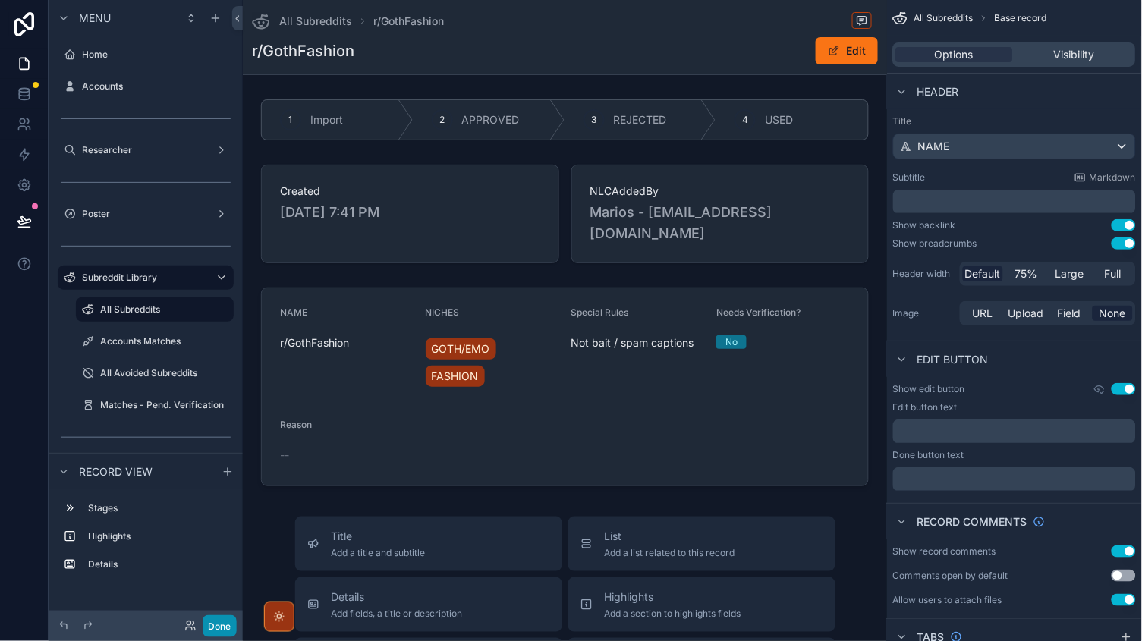
click at [211, 626] on button "Done" at bounding box center [220, 626] width 34 height 22
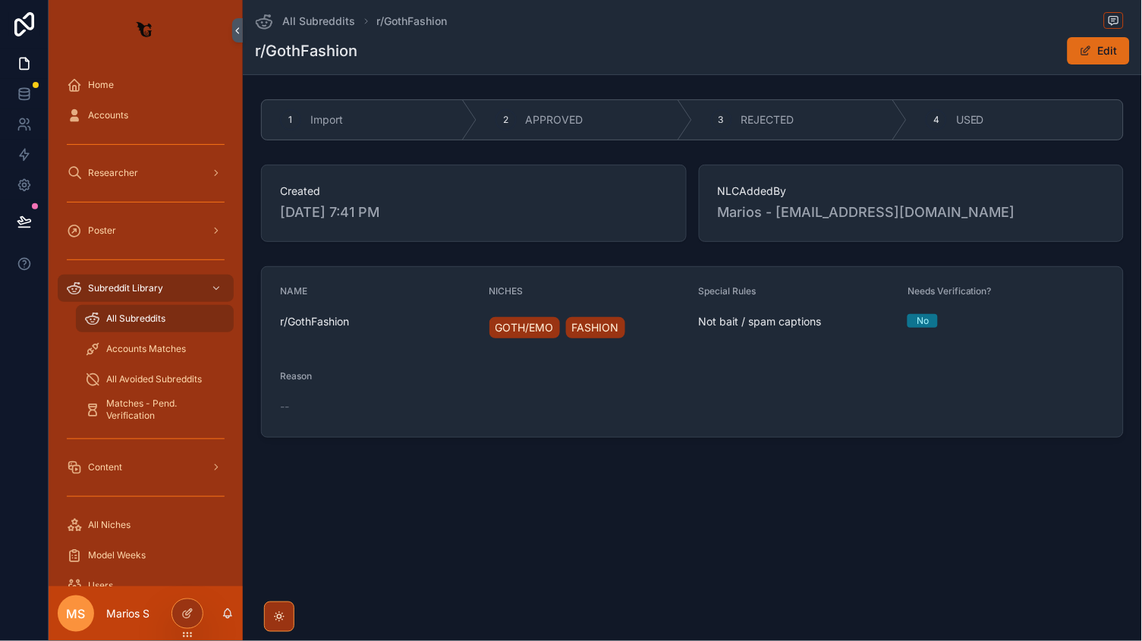
click at [1084, 59] on button "Edit" at bounding box center [1099, 50] width 62 height 27
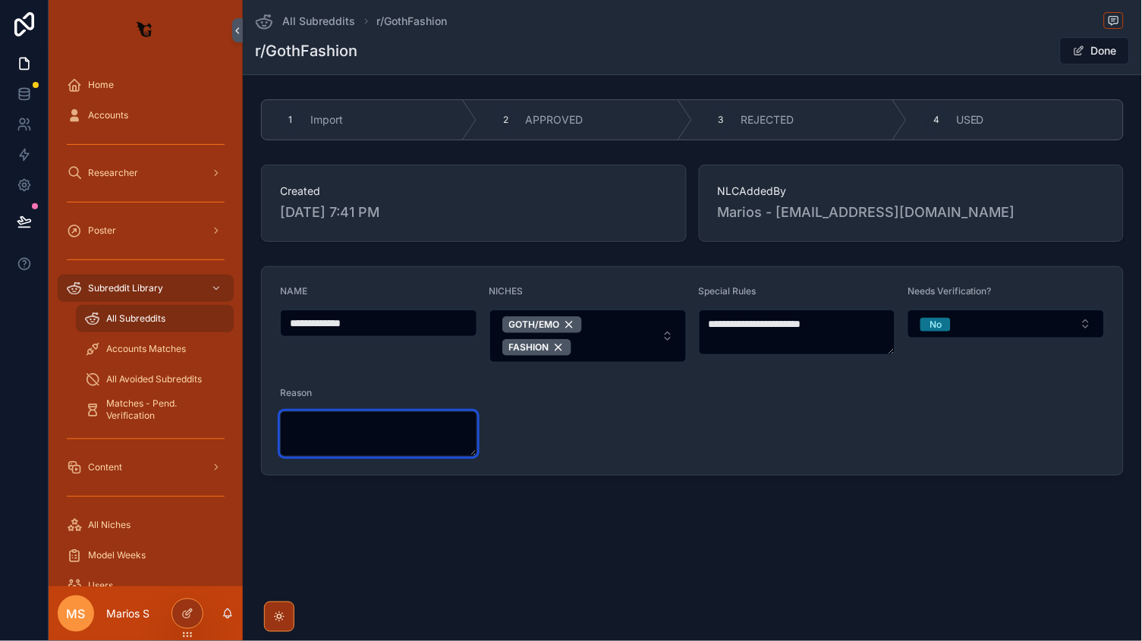
click at [370, 439] on textarea "scrollable content" at bounding box center [378, 434] width 197 height 46
click at [1096, 55] on button "Done" at bounding box center [1095, 50] width 70 height 27
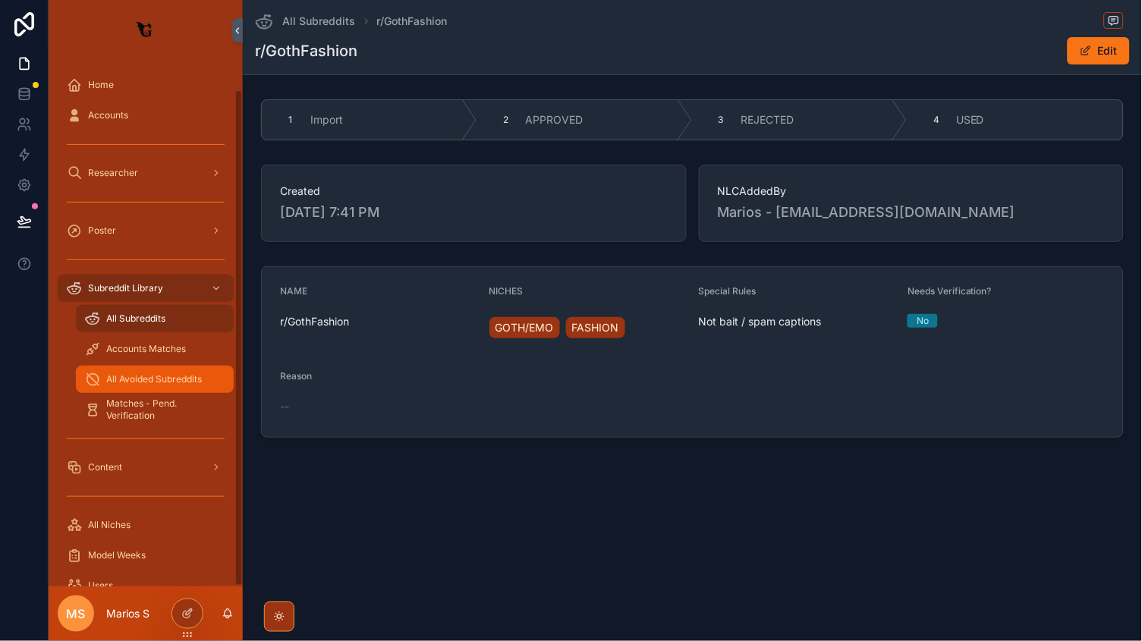
click at [149, 373] on span "All Avoided Subreddits" at bounding box center [154, 379] width 96 height 12
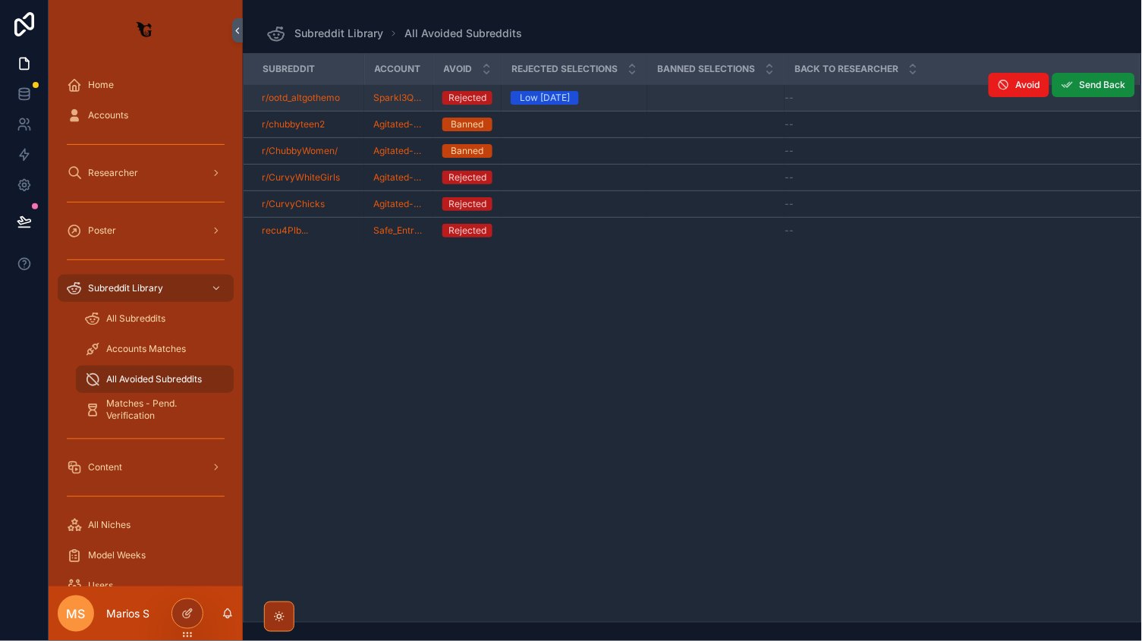
click at [354, 100] on div "r/ootd_altgothemo" at bounding box center [308, 98] width 93 height 12
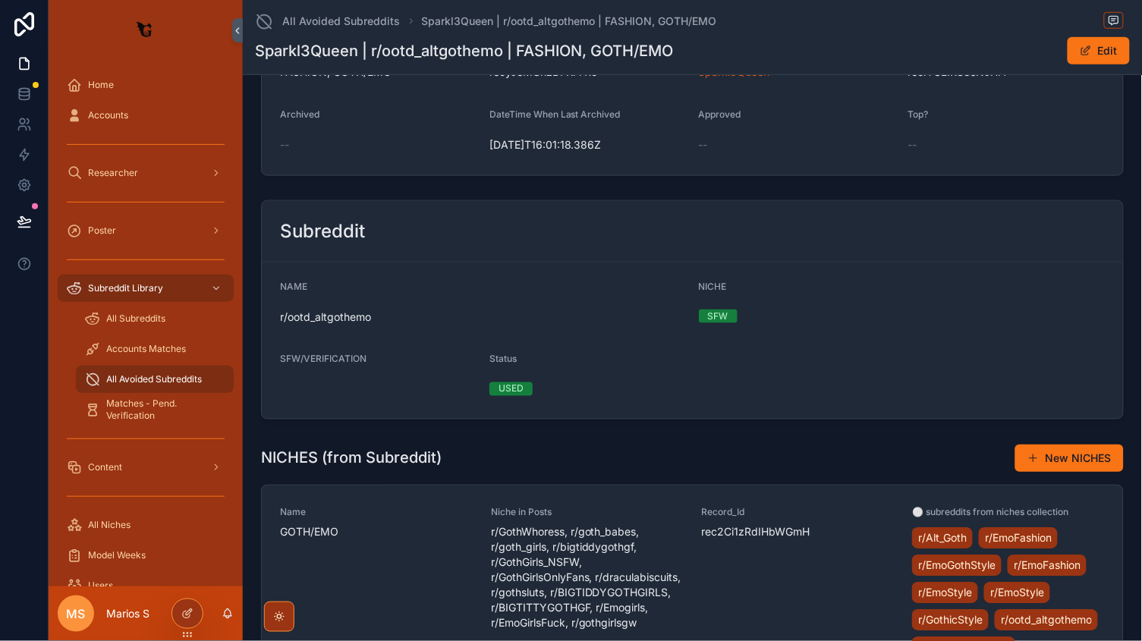
scroll to position [324, 0]
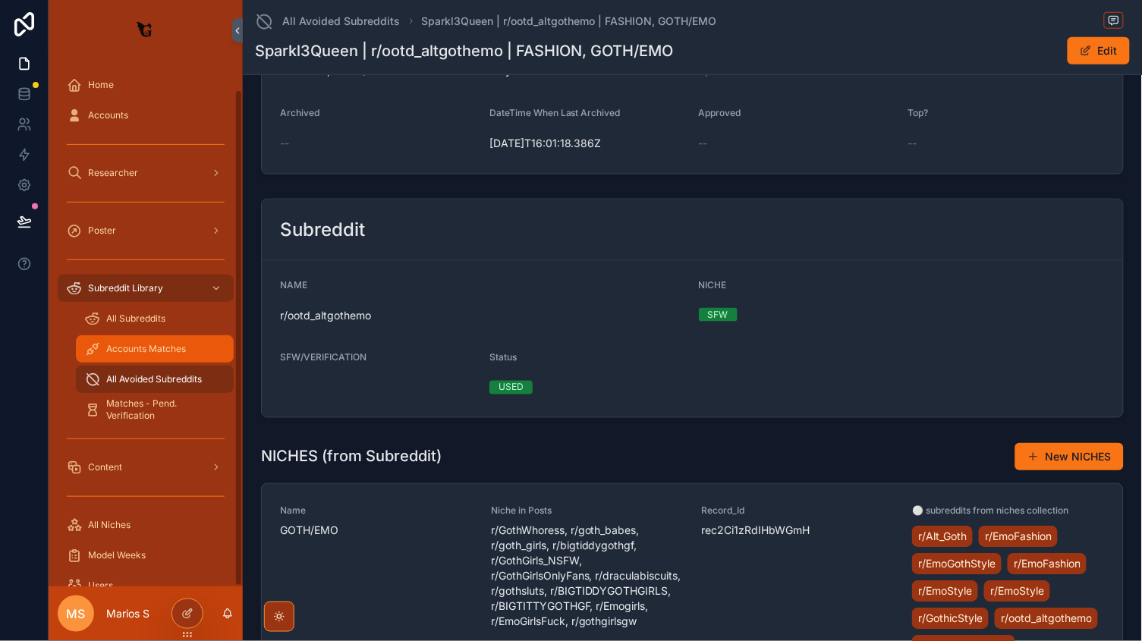
click at [158, 343] on span "Accounts Matches" at bounding box center [146, 349] width 80 height 12
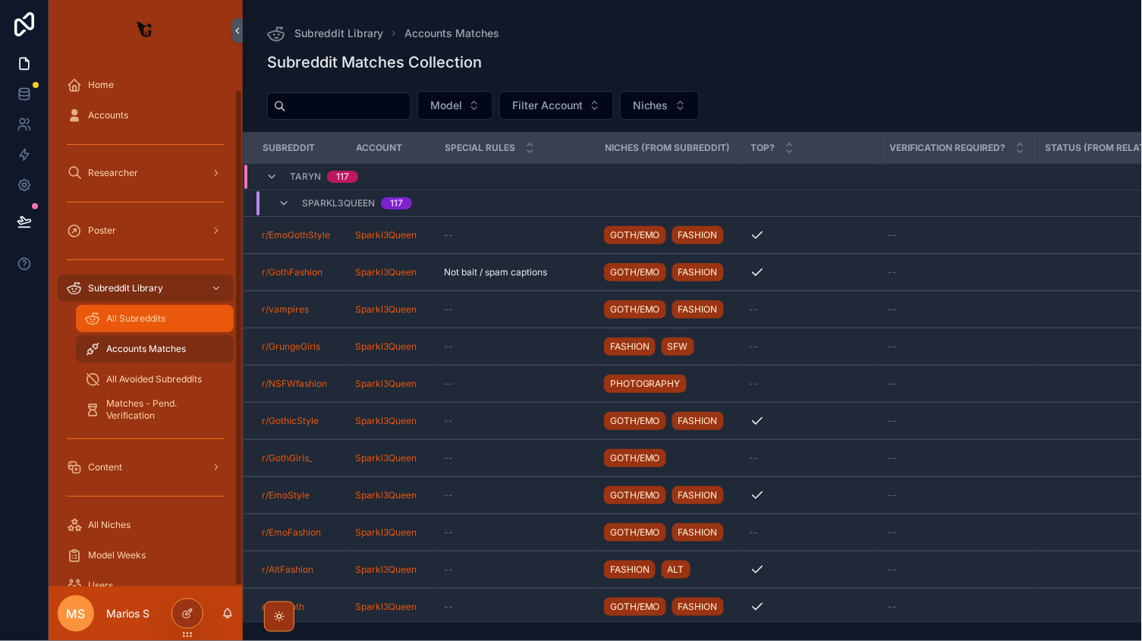
click at [188, 307] on div "All Subreddits" at bounding box center [155, 319] width 140 height 24
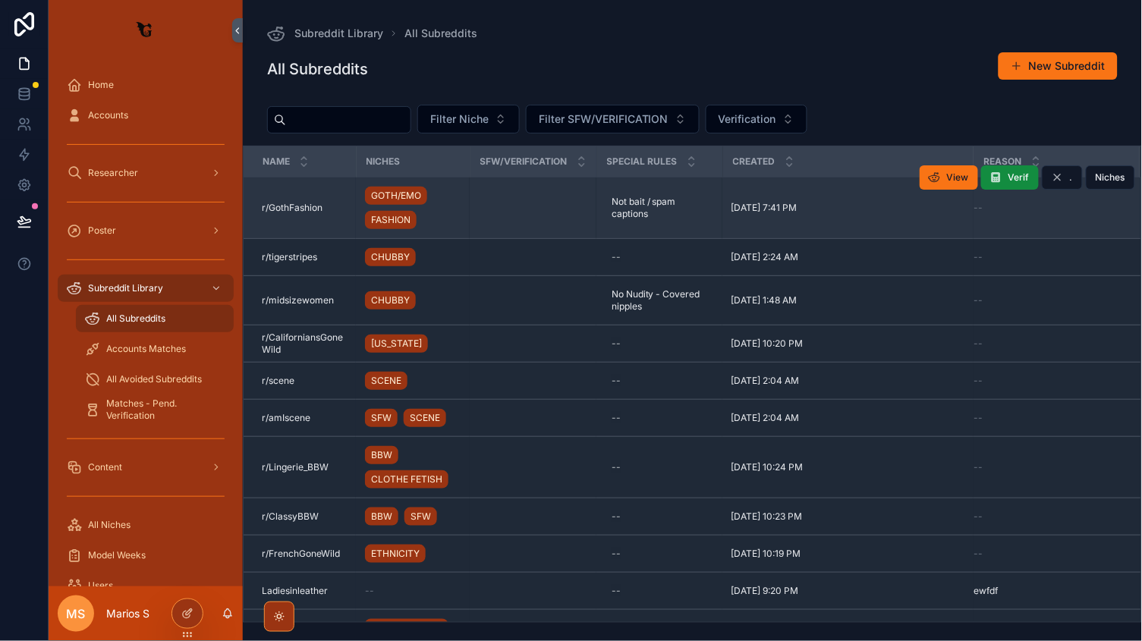
click at [464, 216] on td "GOTH/EMO FASHION" at bounding box center [413, 208] width 114 height 61
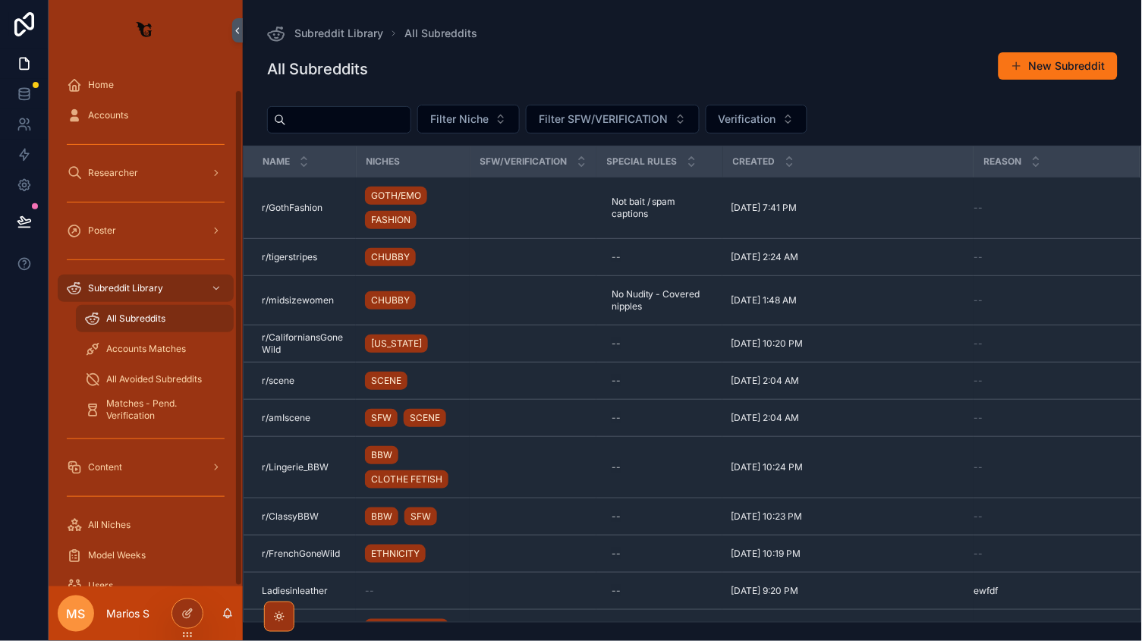
drag, startPoint x: 139, startPoint y: 142, endPoint x: 150, endPoint y: 142, distance: 10.6
click at [139, 161] on div "Researcher" at bounding box center [146, 173] width 158 height 24
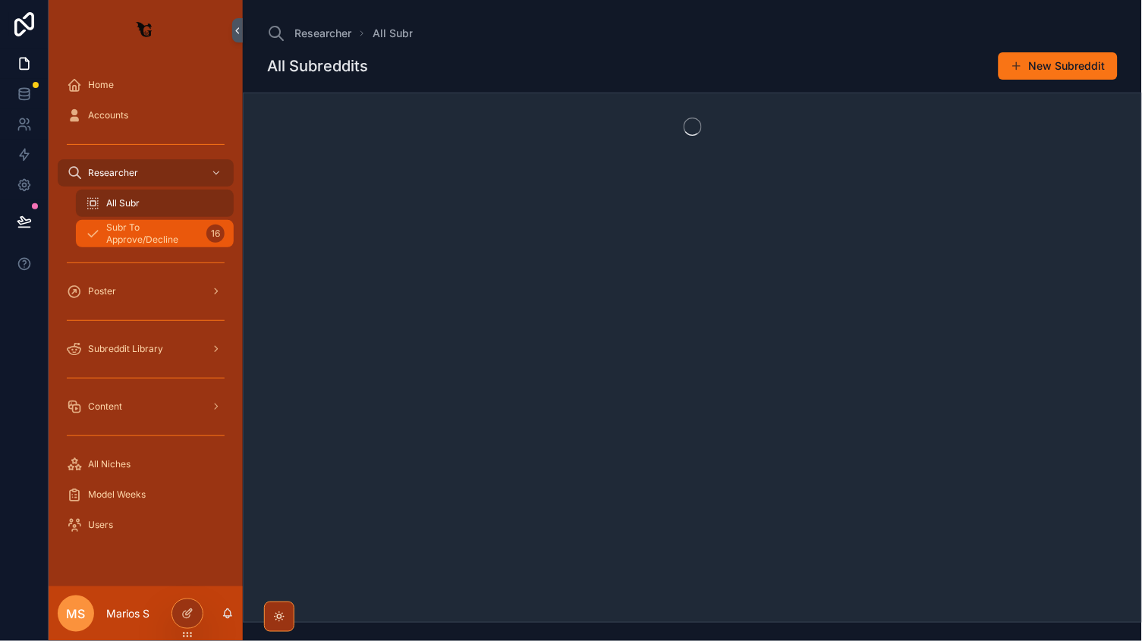
click at [158, 230] on span "Subr To Approve/Decline" at bounding box center [153, 234] width 94 height 24
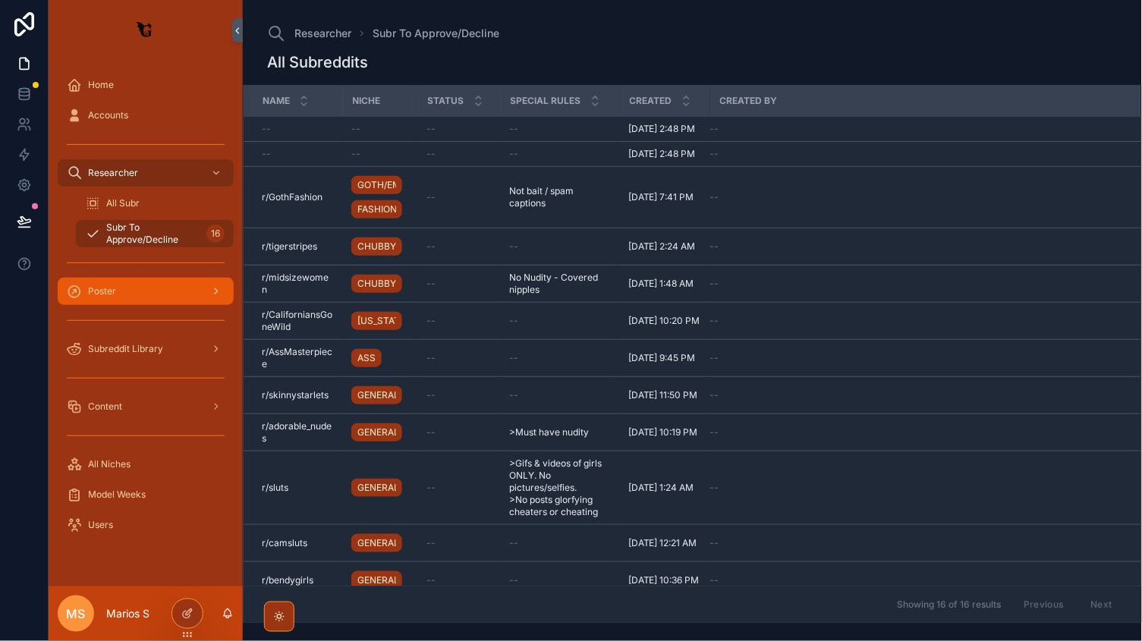
click at [158, 294] on div "Poster" at bounding box center [146, 291] width 158 height 24
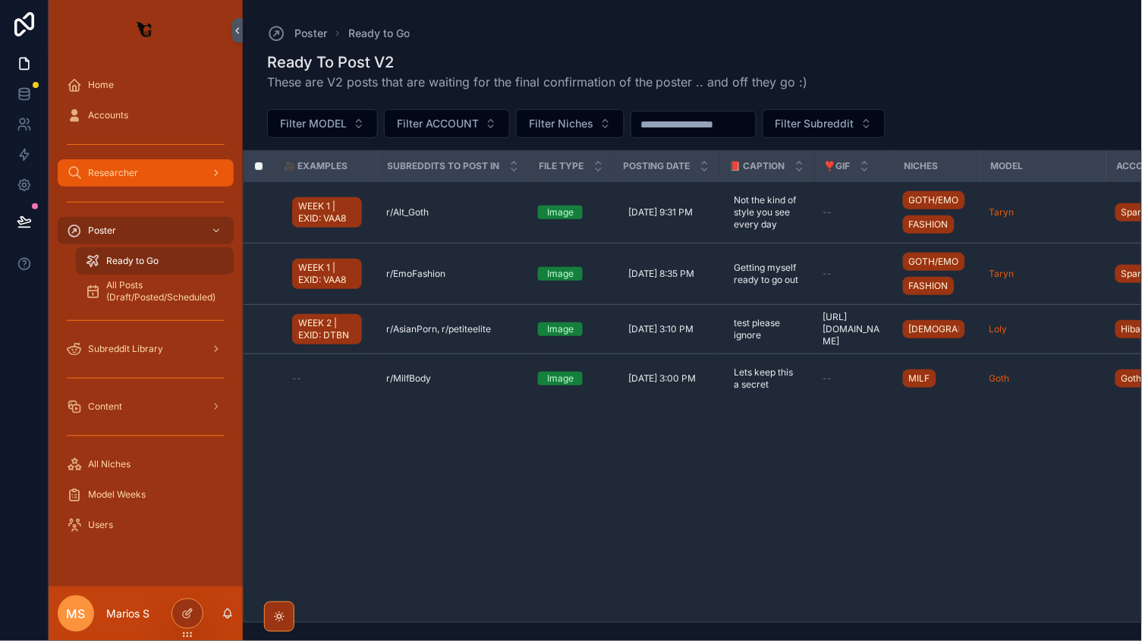
click at [124, 171] on span "Researcher" at bounding box center [113, 173] width 50 height 12
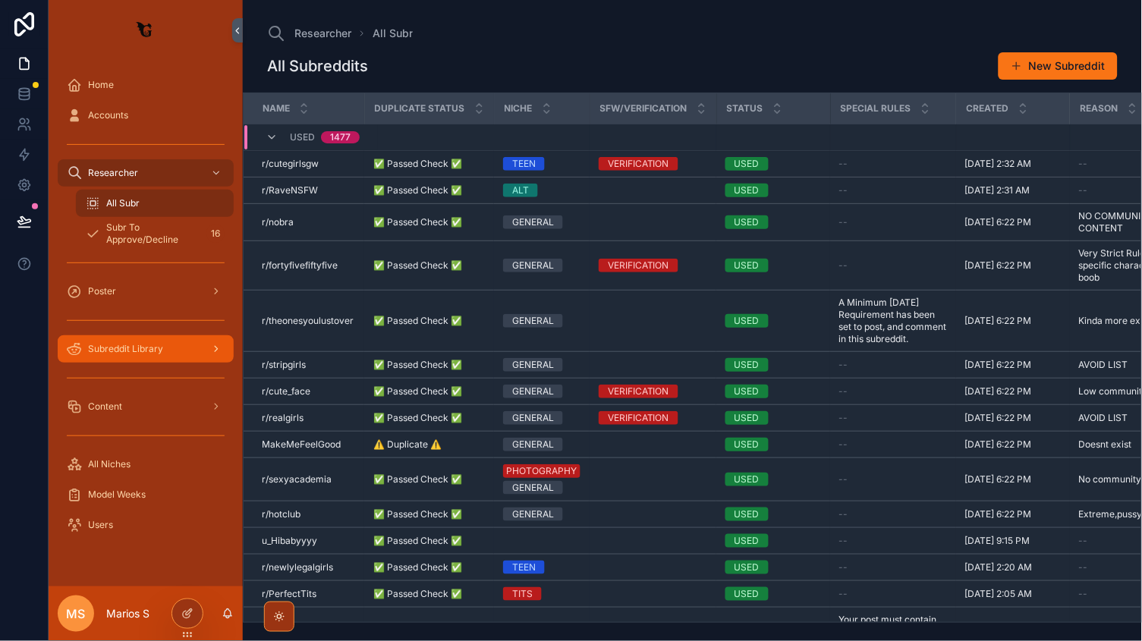
click at [127, 361] on link "Subreddit Library" at bounding box center [146, 348] width 176 height 27
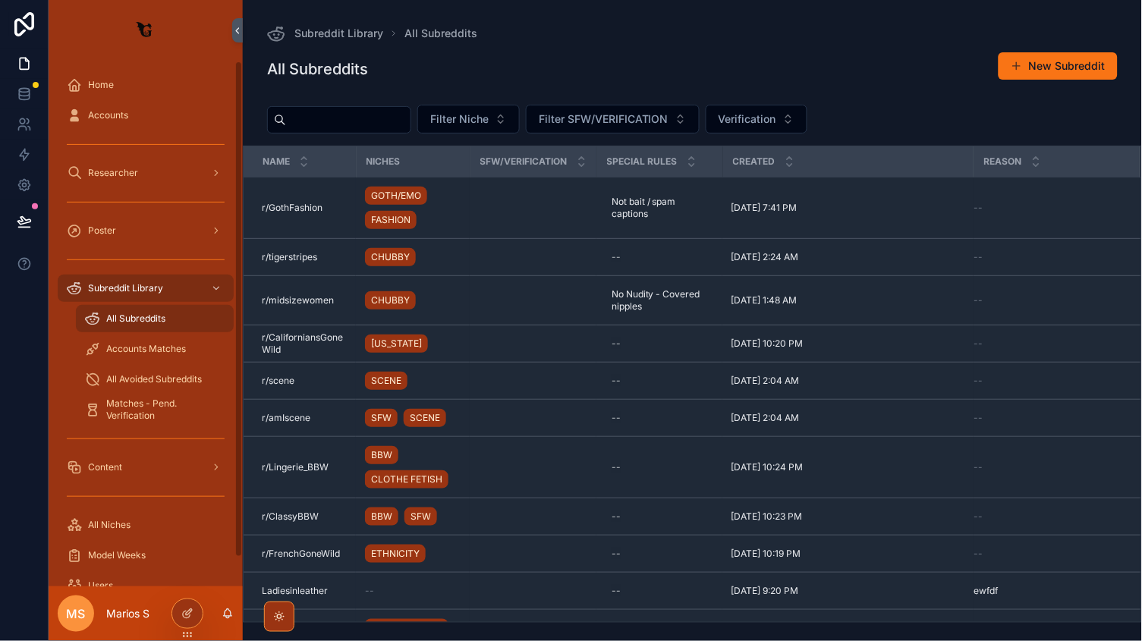
click at [145, 324] on div "All Subreddits" at bounding box center [155, 319] width 140 height 24
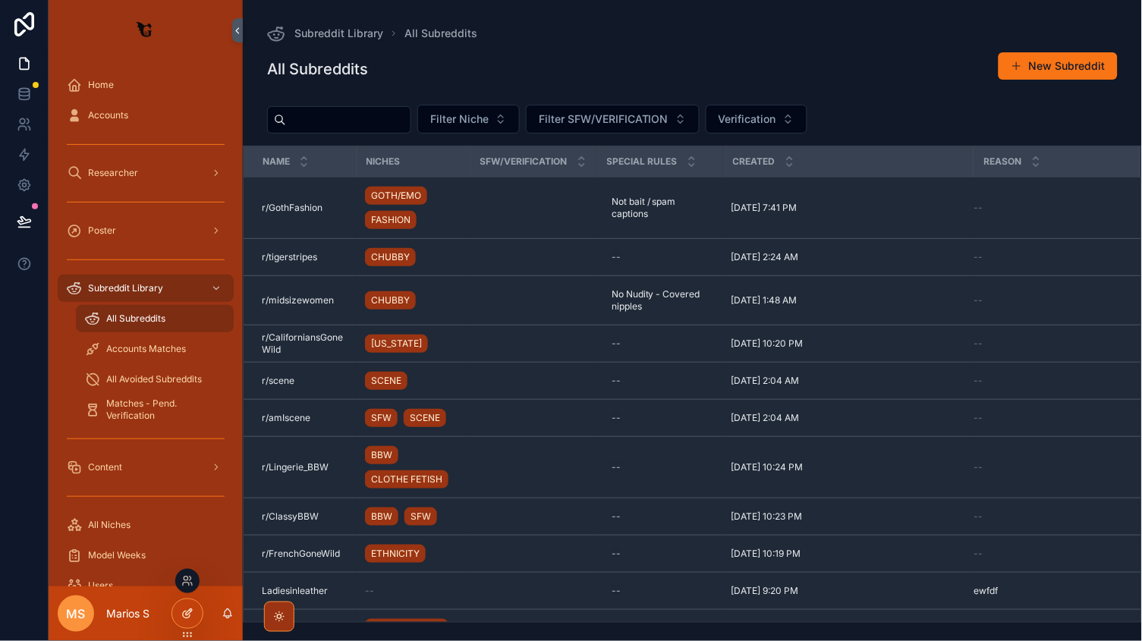
click at [184, 610] on icon at bounding box center [187, 614] width 12 height 12
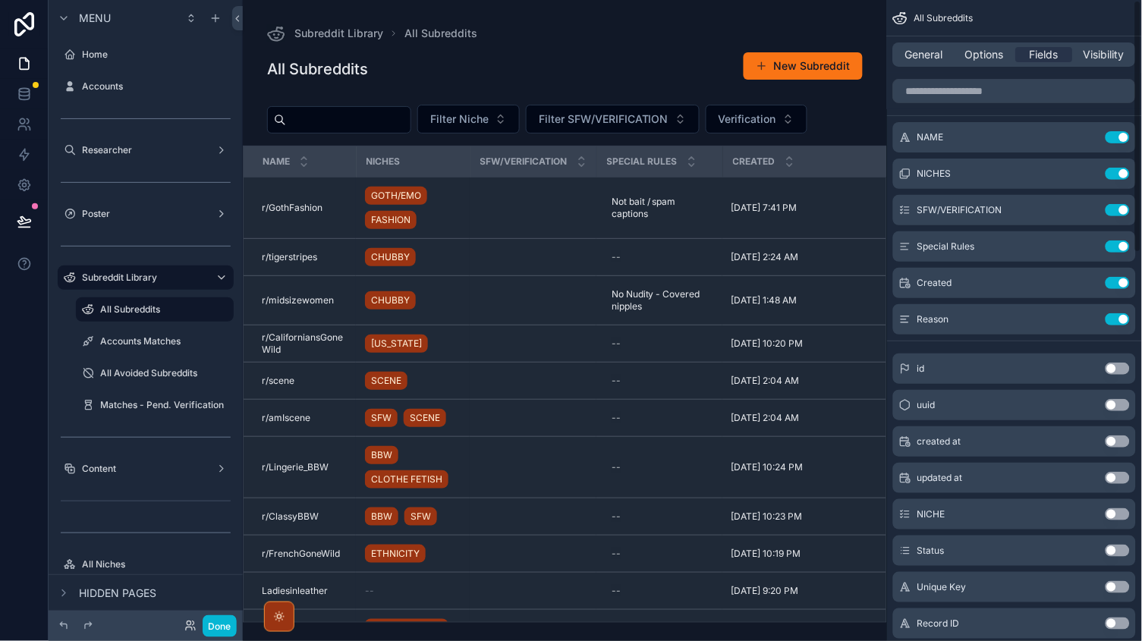
click at [928, 36] on div "General Options Fields Visibility" at bounding box center [1014, 54] width 255 height 36
click at [931, 53] on span "General" at bounding box center [925, 54] width 38 height 15
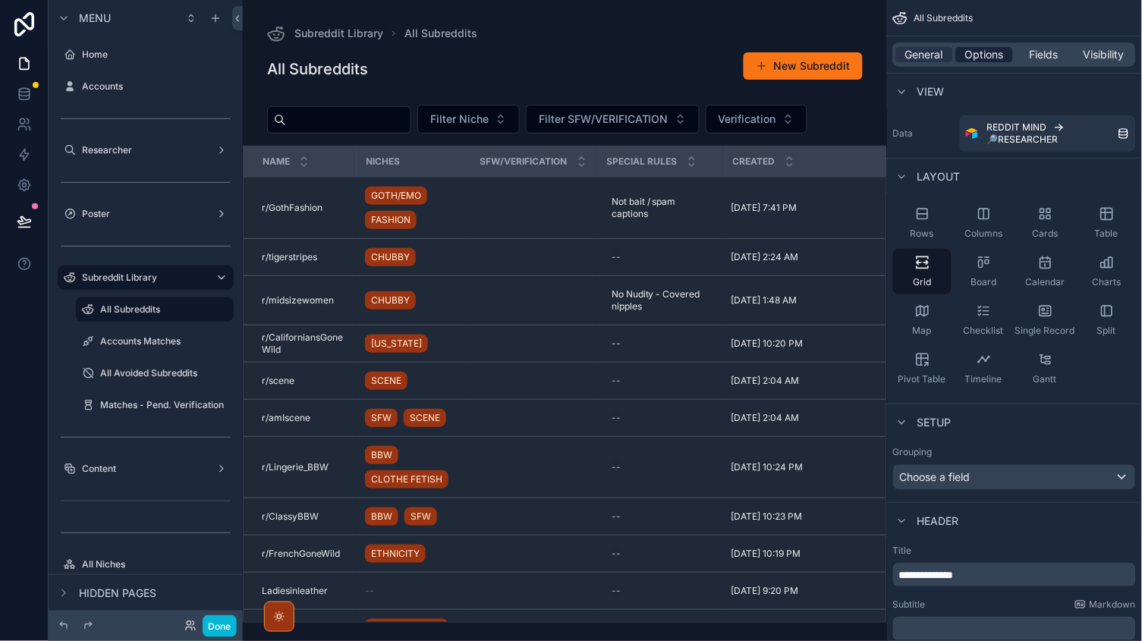
click at [965, 57] on span "Options" at bounding box center [984, 54] width 39 height 15
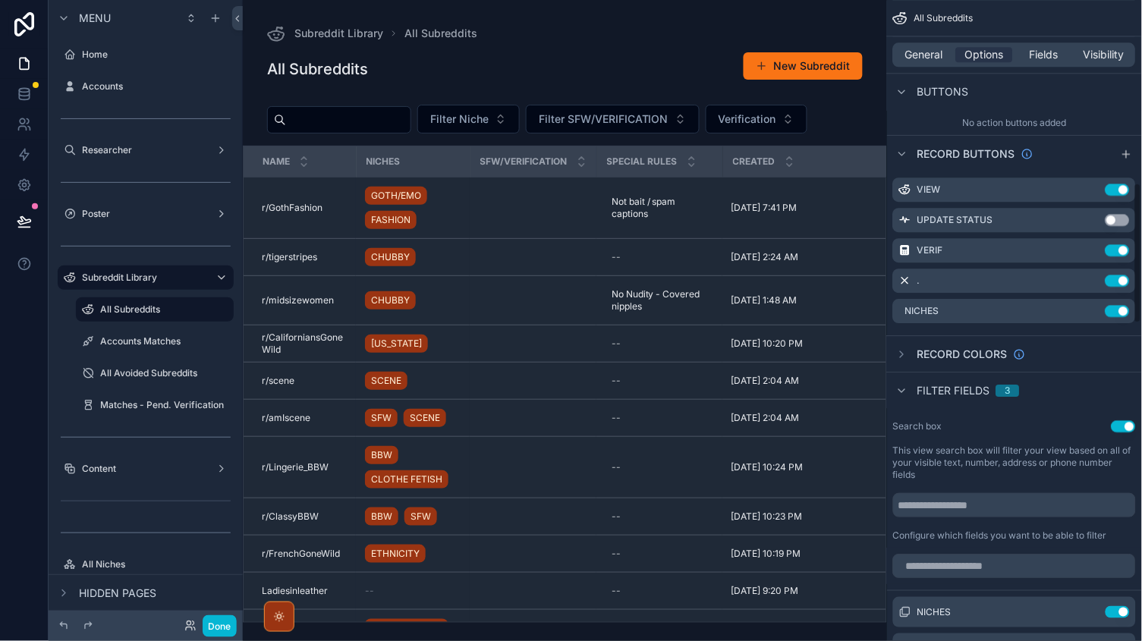
scroll to position [818, 0]
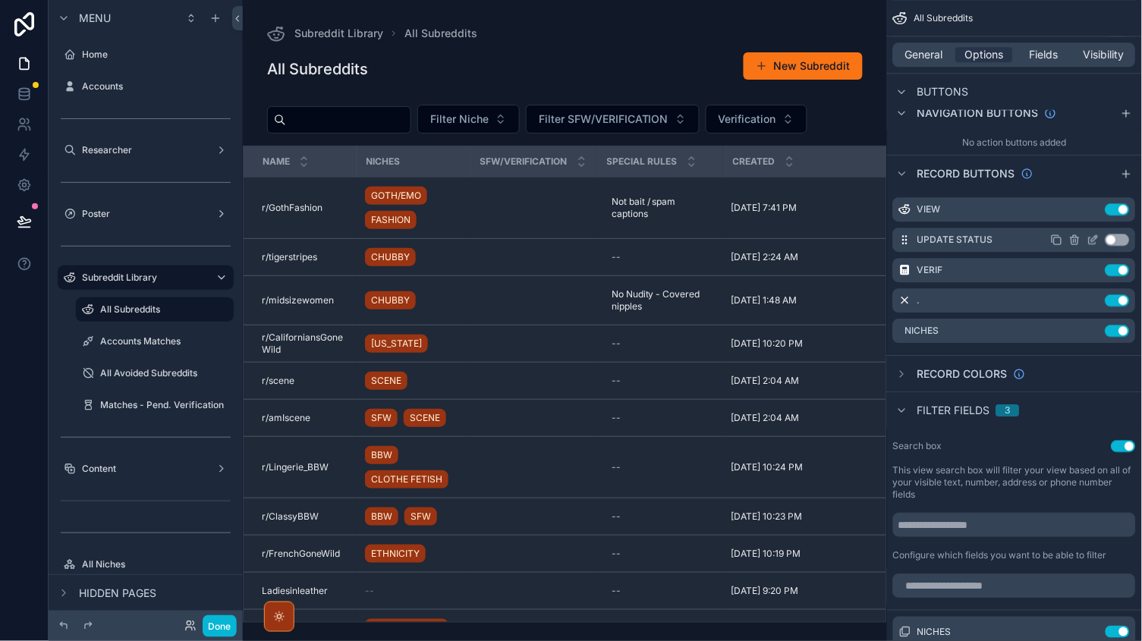
click at [1113, 235] on button "Use setting" at bounding box center [1118, 240] width 24 height 12
click at [1095, 235] on icon "scrollable content" at bounding box center [1094, 240] width 12 height 12
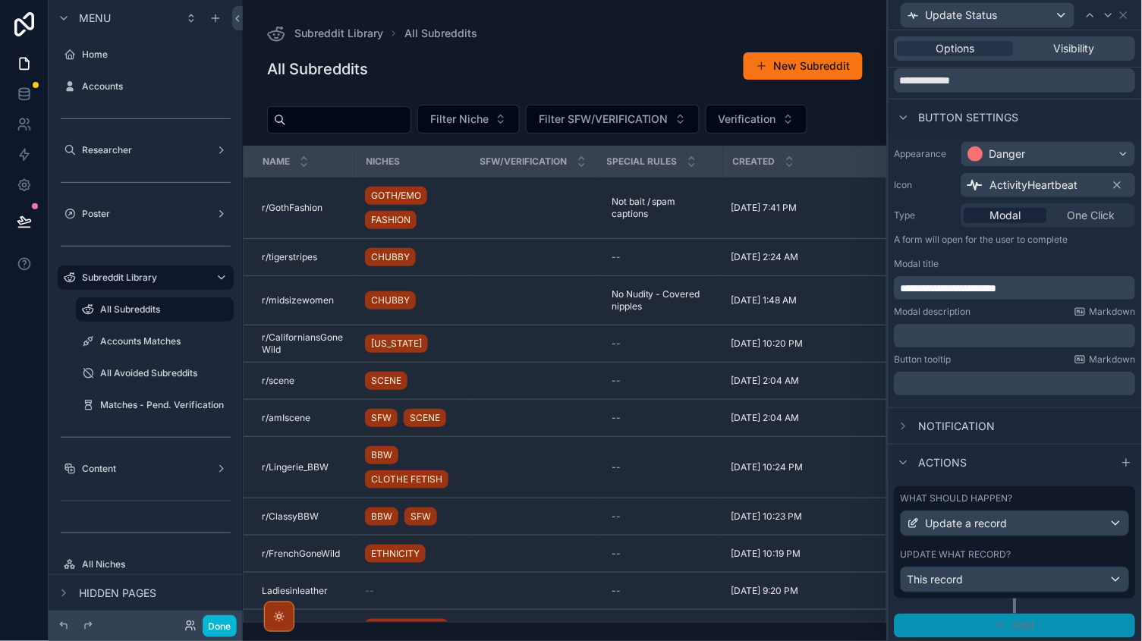
scroll to position [53, 0]
click at [979, 593] on div "What should happen? Update a record Update what record? This record" at bounding box center [1015, 543] width 241 height 112
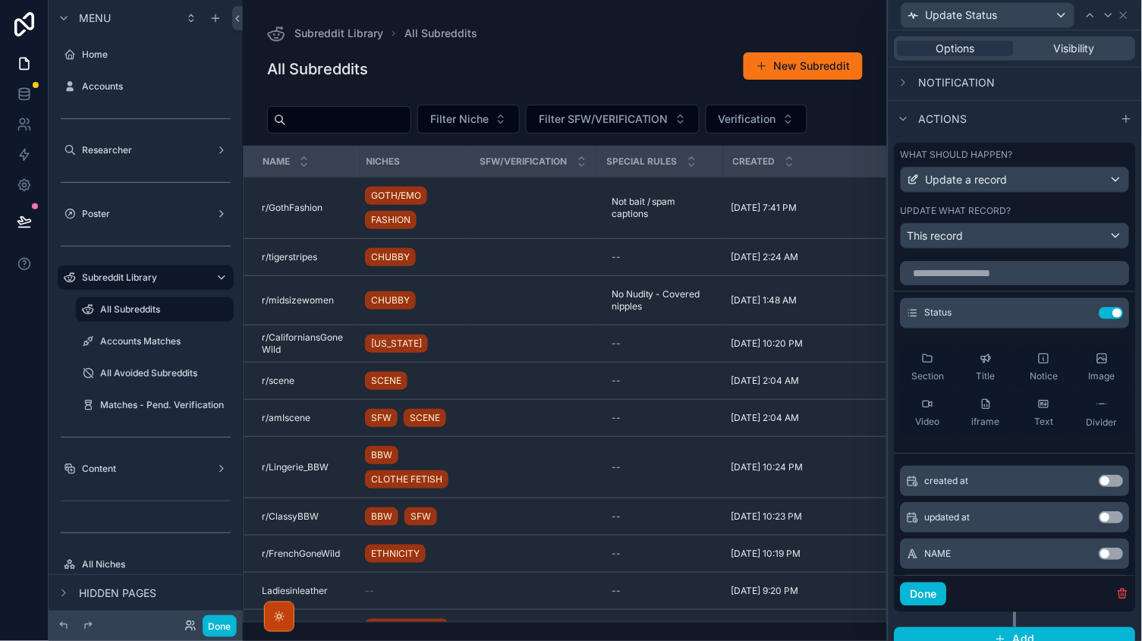
scroll to position [0, 0]
click at [229, 629] on button "Done" at bounding box center [220, 626] width 34 height 22
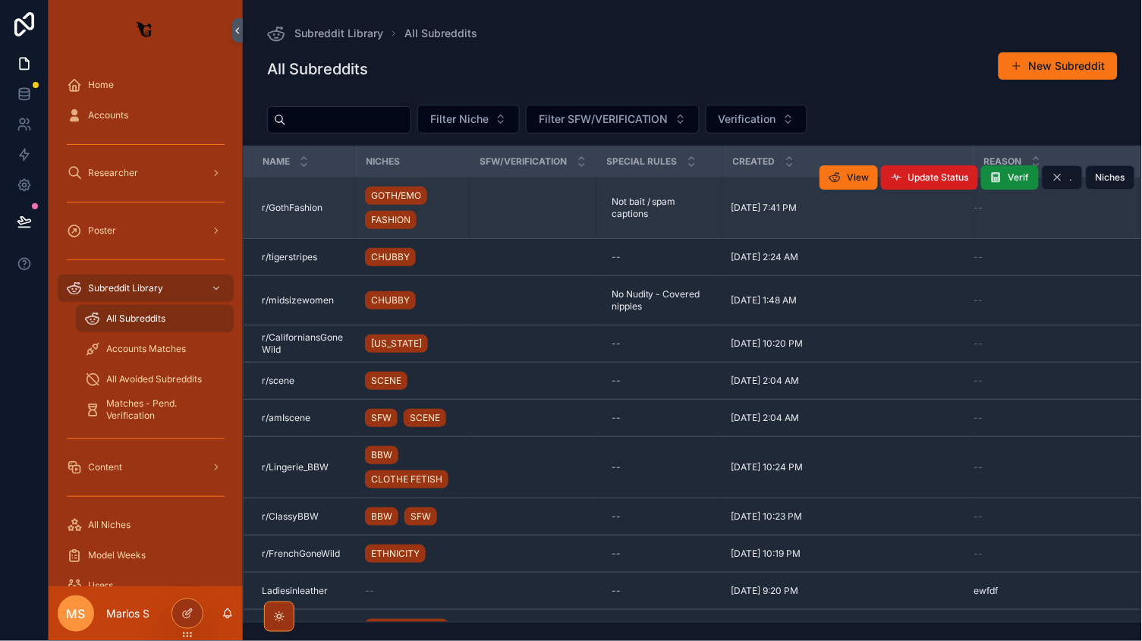
click at [943, 175] on span "Update Status" at bounding box center [938, 178] width 61 height 12
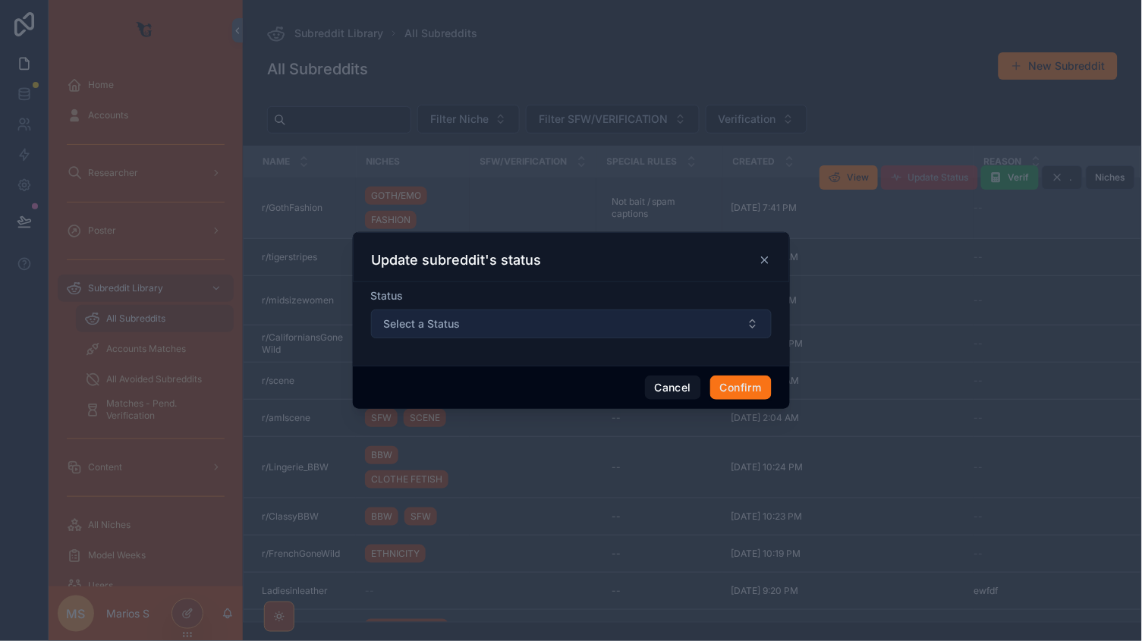
click at [469, 328] on button "Select a Status" at bounding box center [571, 324] width 401 height 29
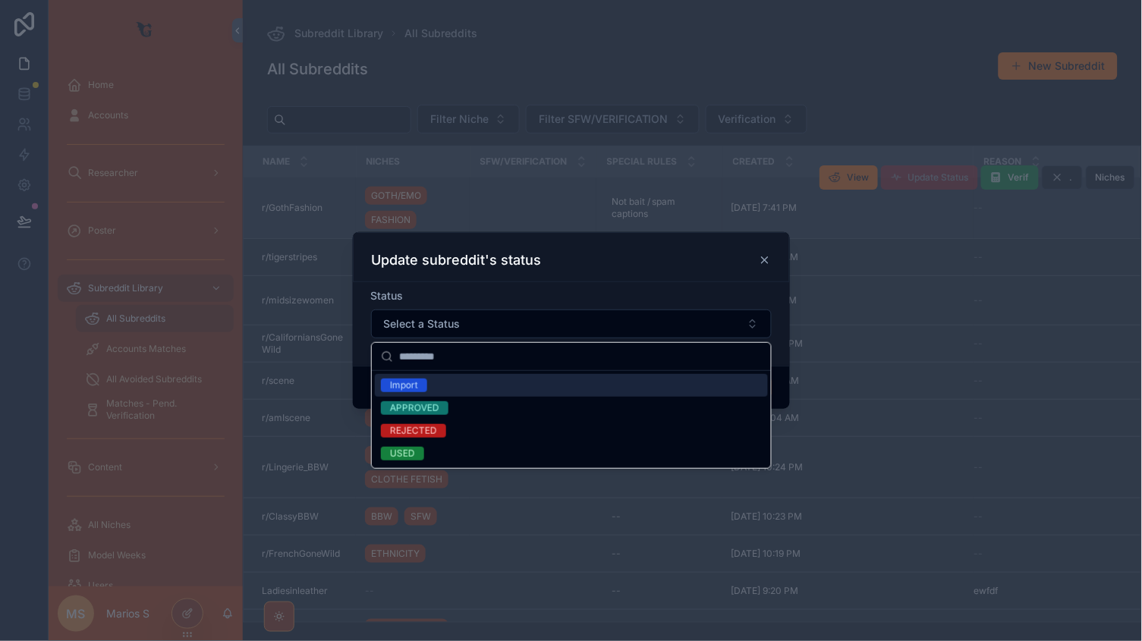
click at [493, 296] on div "Status" at bounding box center [571, 295] width 401 height 15
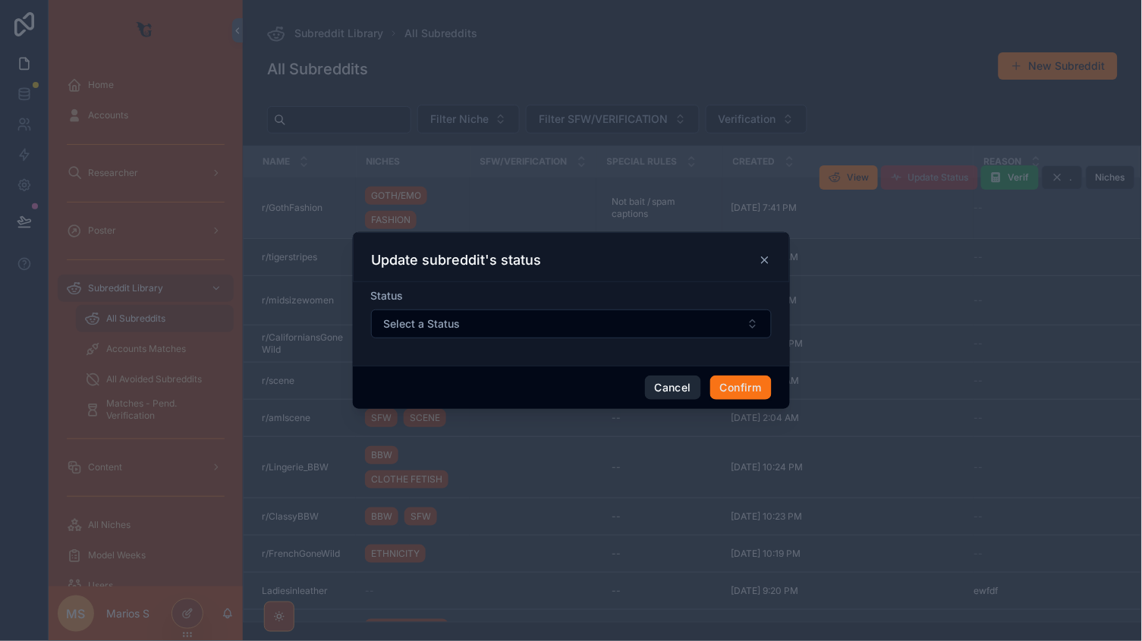
click at [678, 387] on button "Cancel" at bounding box center [673, 388] width 56 height 24
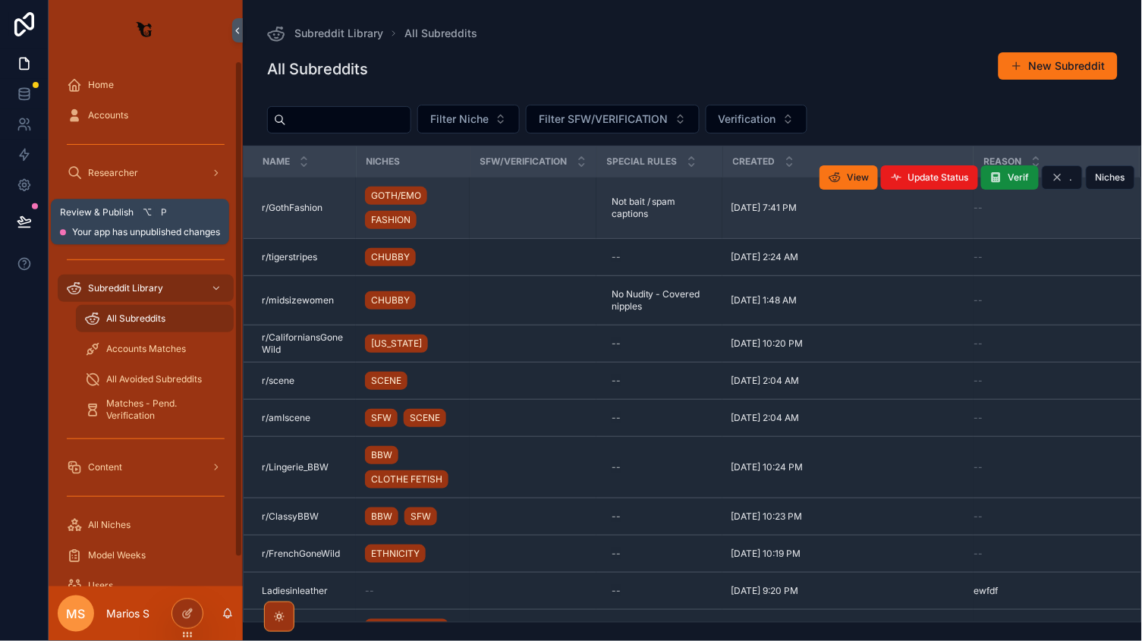
click at [27, 209] on button at bounding box center [24, 221] width 33 height 42
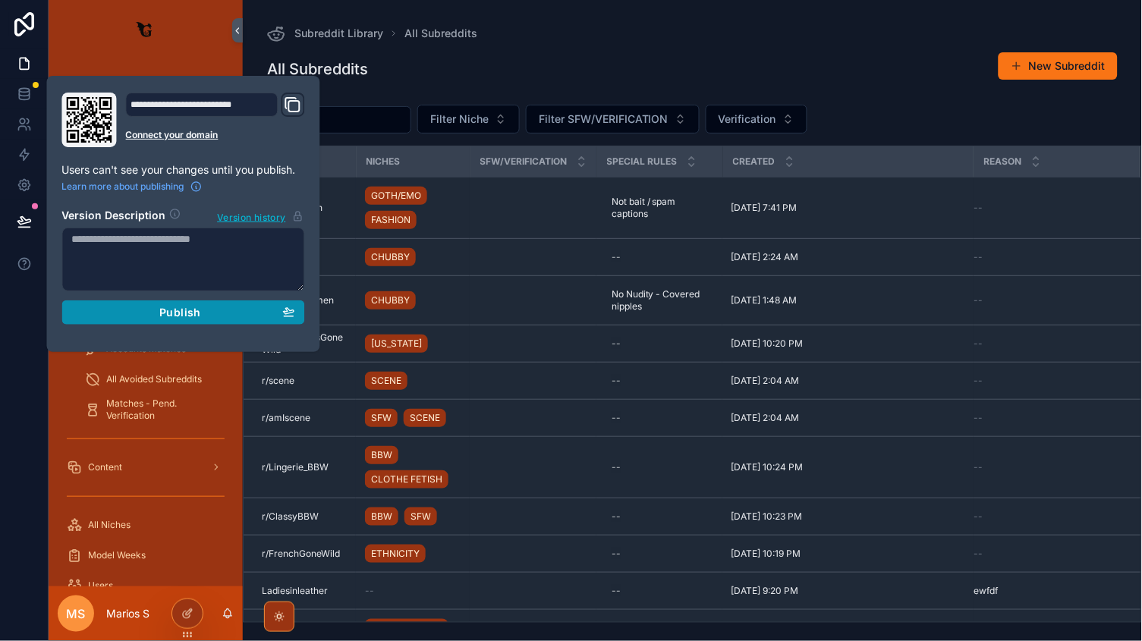
click at [203, 315] on div "Publish" at bounding box center [183, 313] width 223 height 14
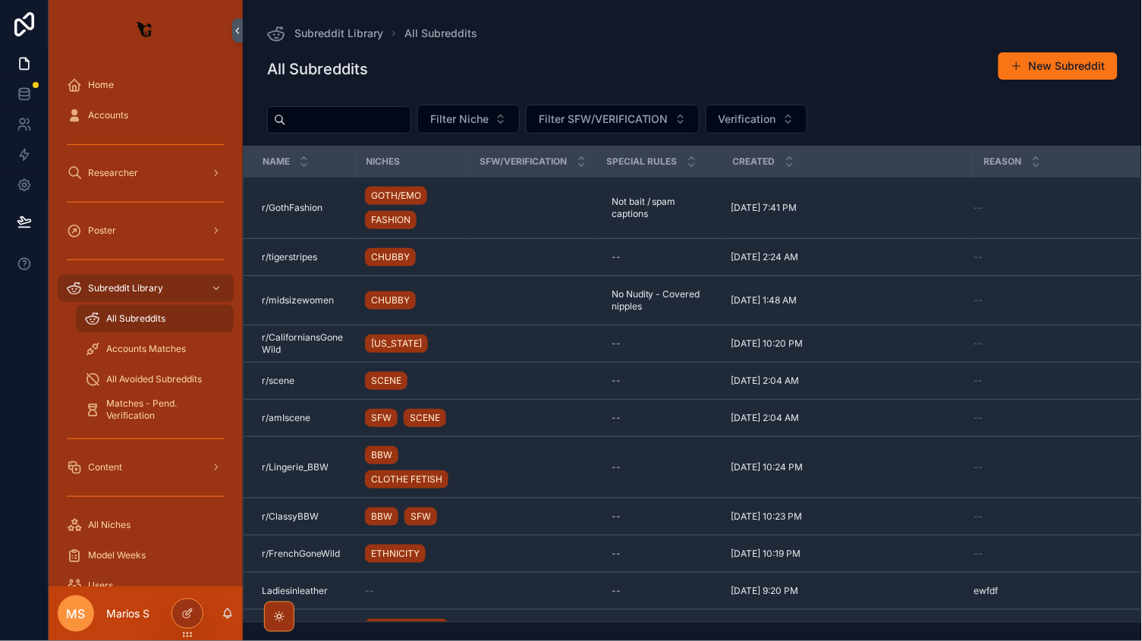
click at [619, 67] on div "All Subreddits New Subreddit" at bounding box center [692, 69] width 851 height 35
click at [180, 620] on div at bounding box center [187, 614] width 30 height 29
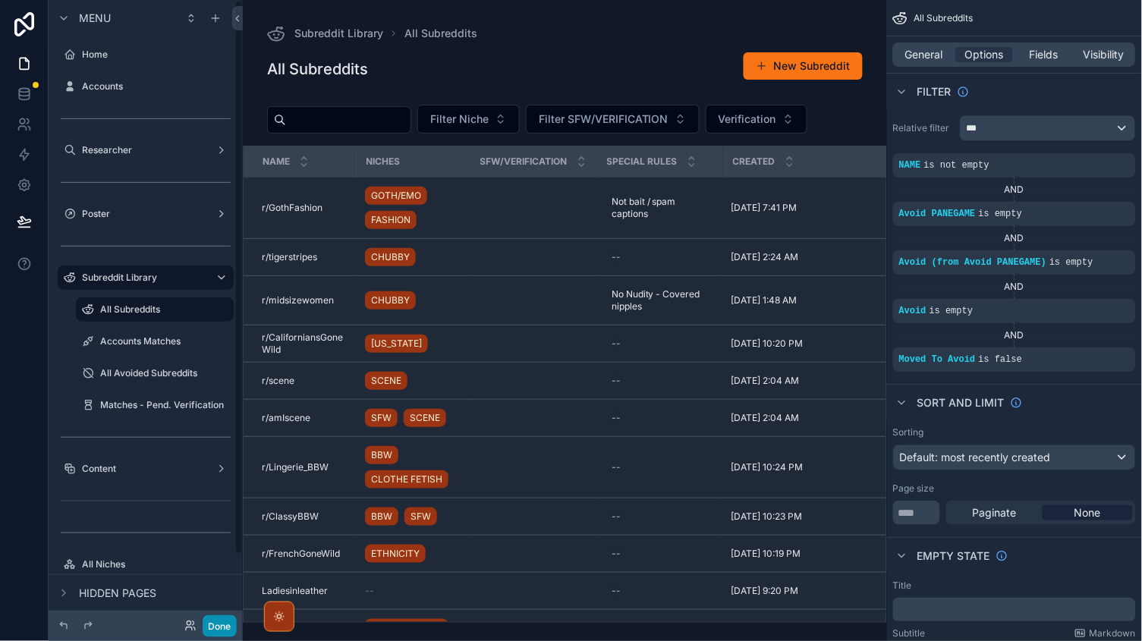
click at [218, 634] on button "Done" at bounding box center [220, 626] width 34 height 22
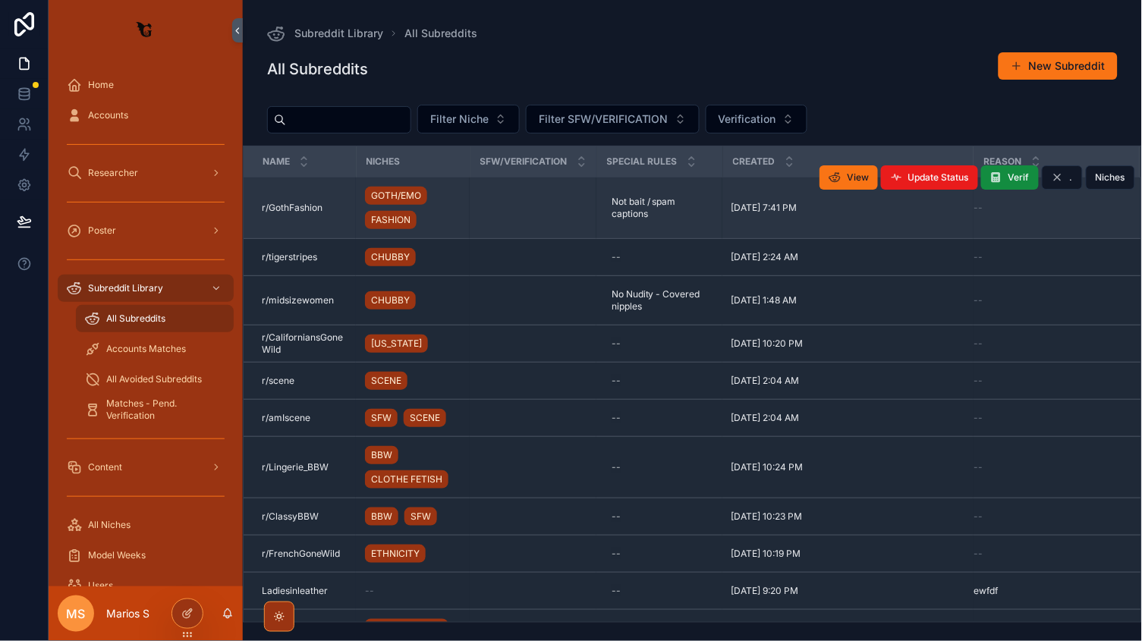
click at [339, 208] on div "r/GothFashion r/GothFashion" at bounding box center [304, 208] width 85 height 12
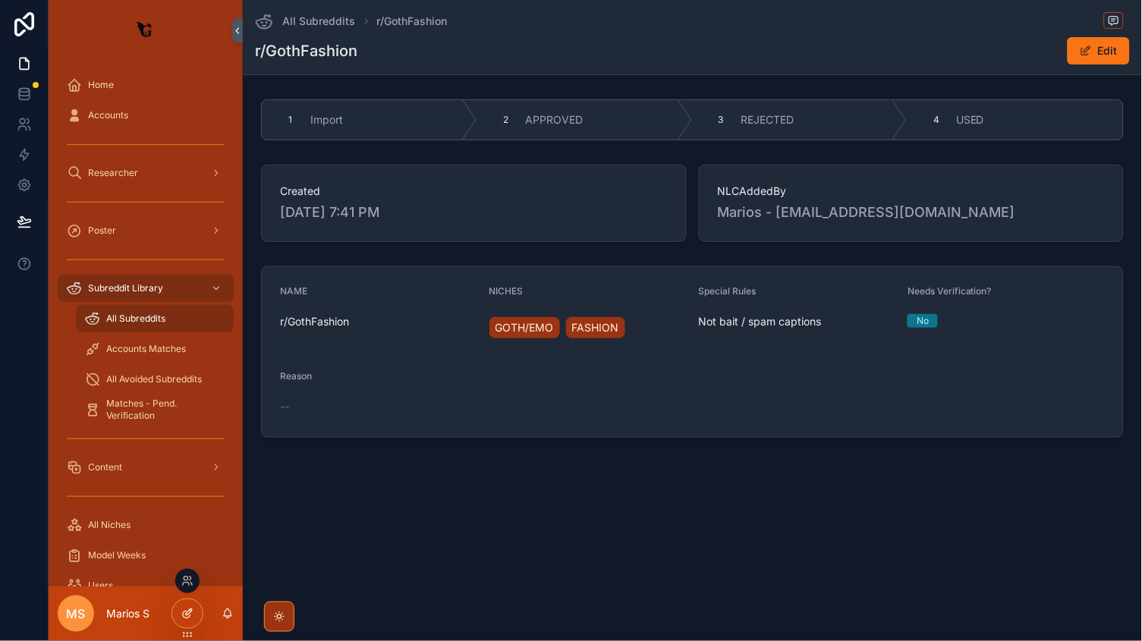
click at [190, 619] on icon at bounding box center [187, 614] width 12 height 12
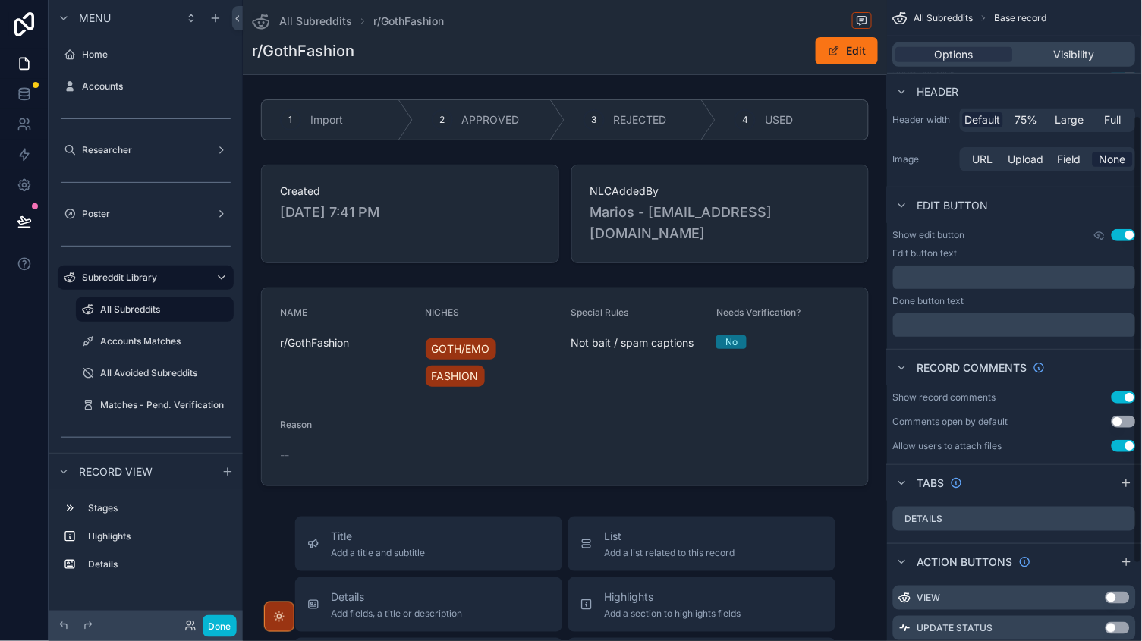
scroll to position [165, 0]
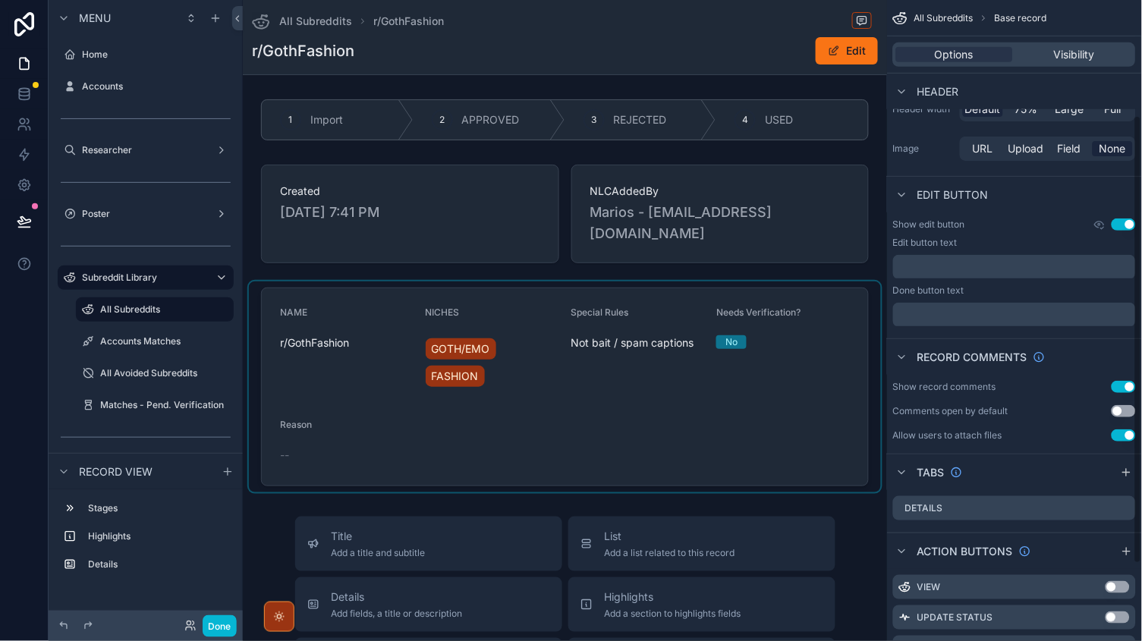
click at [697, 373] on div "scrollable content" at bounding box center [565, 387] width 632 height 211
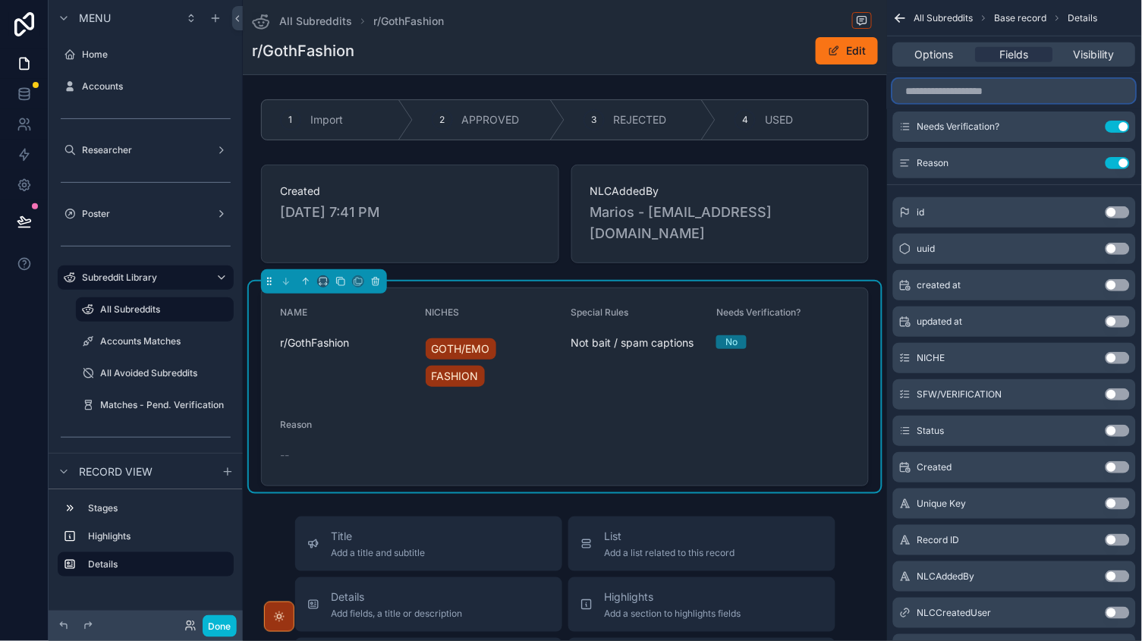
click at [949, 90] on input "scrollable content" at bounding box center [1014, 91] width 243 height 24
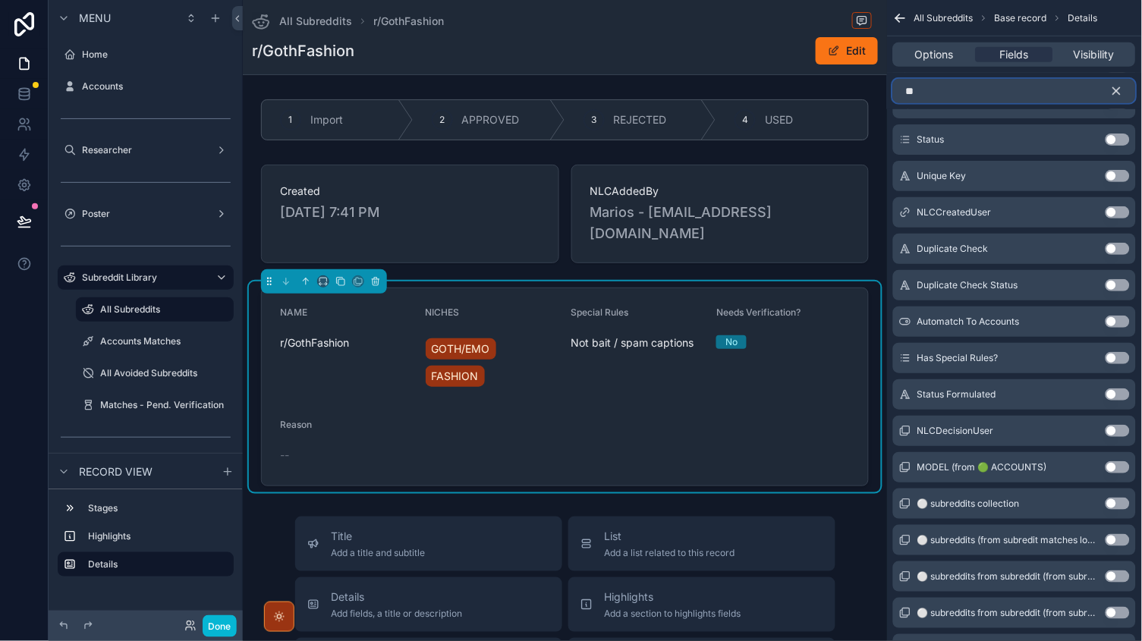
scroll to position [0, 0]
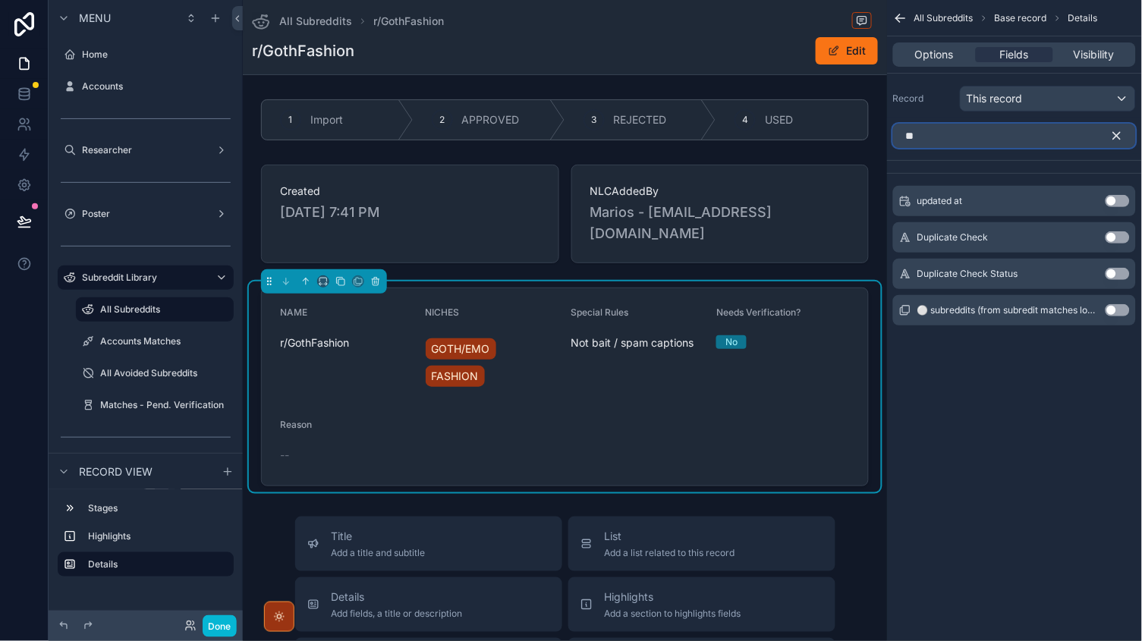
type input "*"
type input "****"
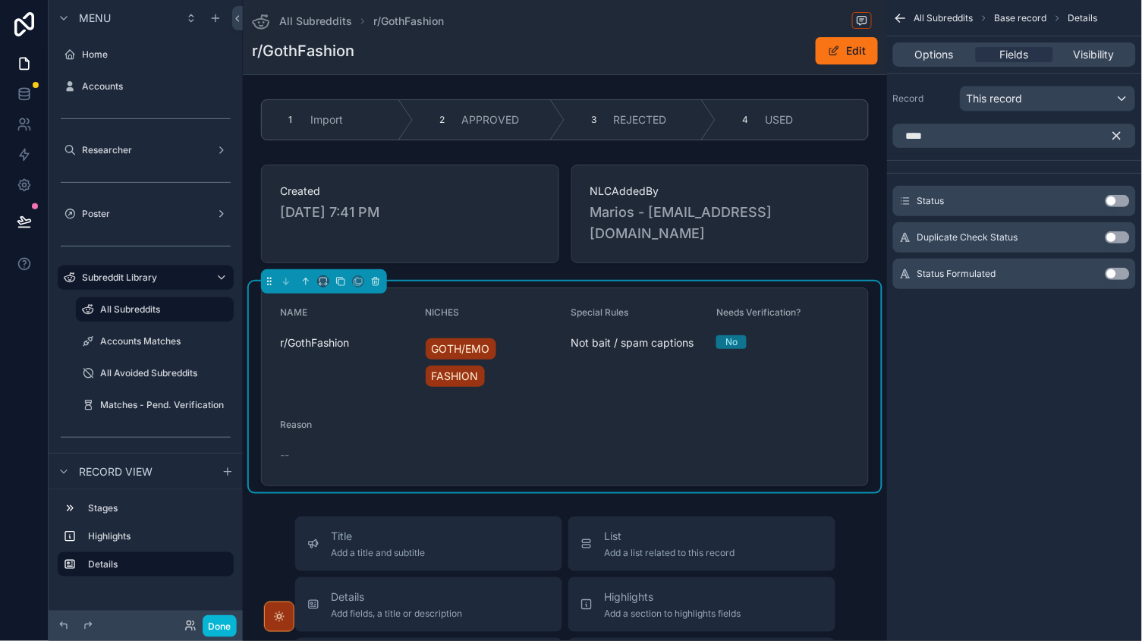
click at [1119, 205] on button "Use setting" at bounding box center [1118, 201] width 24 height 12
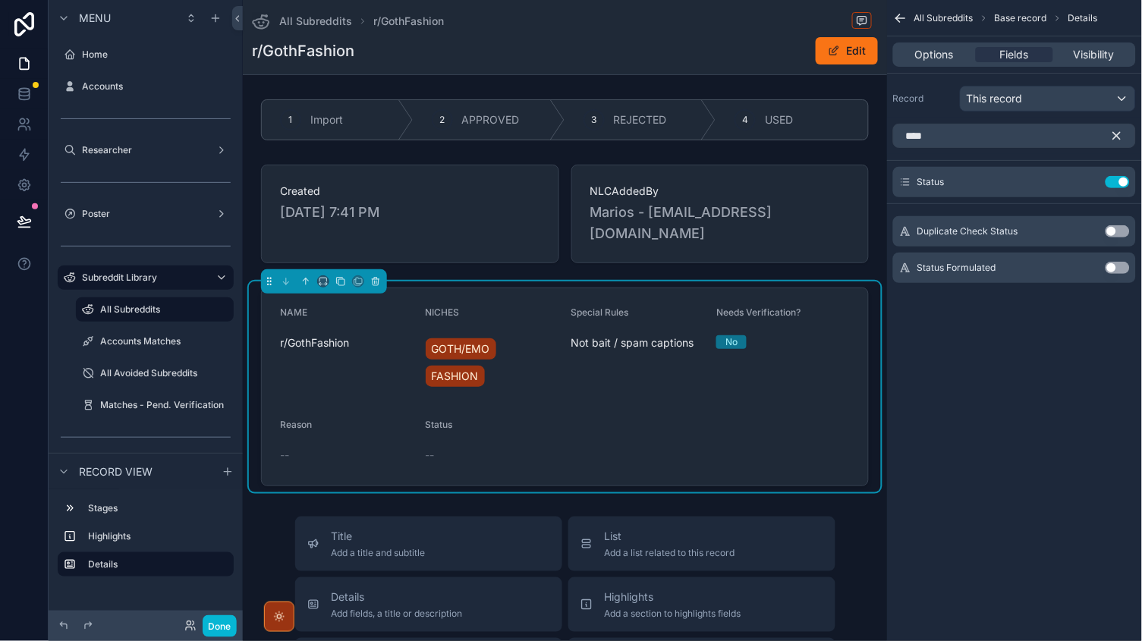
click at [1122, 136] on icon "scrollable content" at bounding box center [1117, 136] width 14 height 14
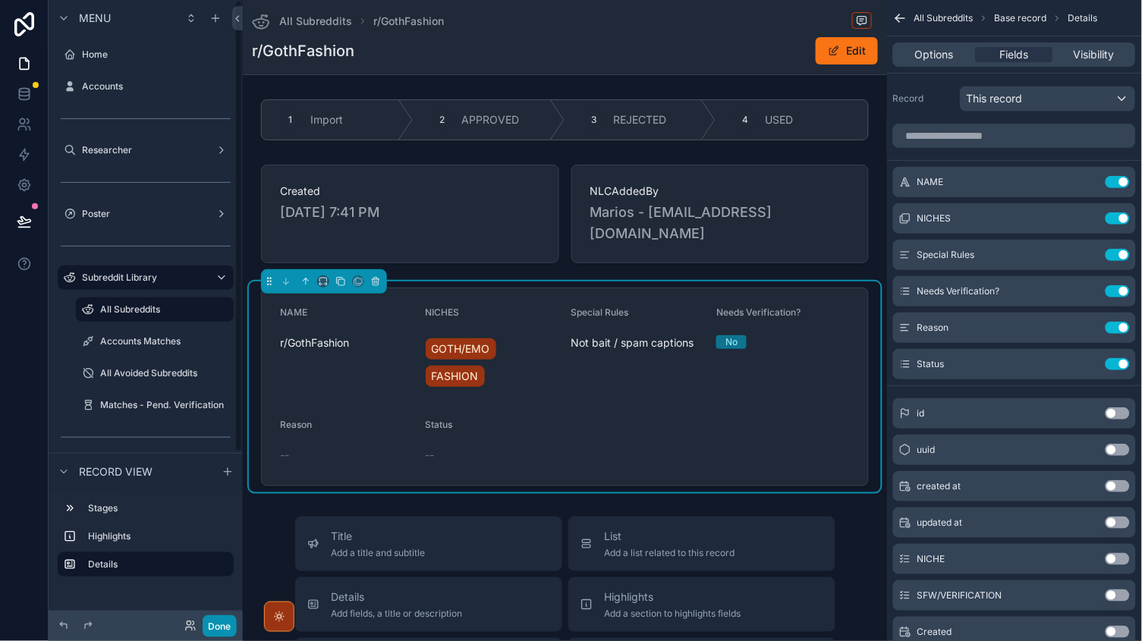
click at [222, 624] on button "Done" at bounding box center [220, 626] width 34 height 22
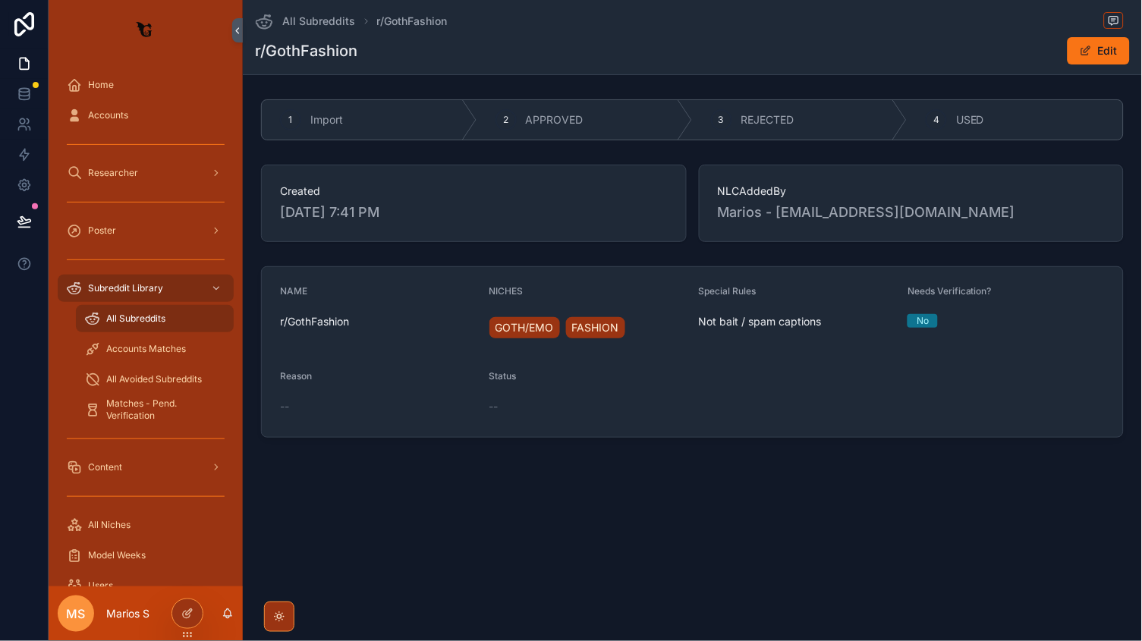
click at [504, 404] on div "--" at bounding box center [588, 406] width 197 height 15
click at [1119, 48] on button "Edit" at bounding box center [1099, 50] width 62 height 27
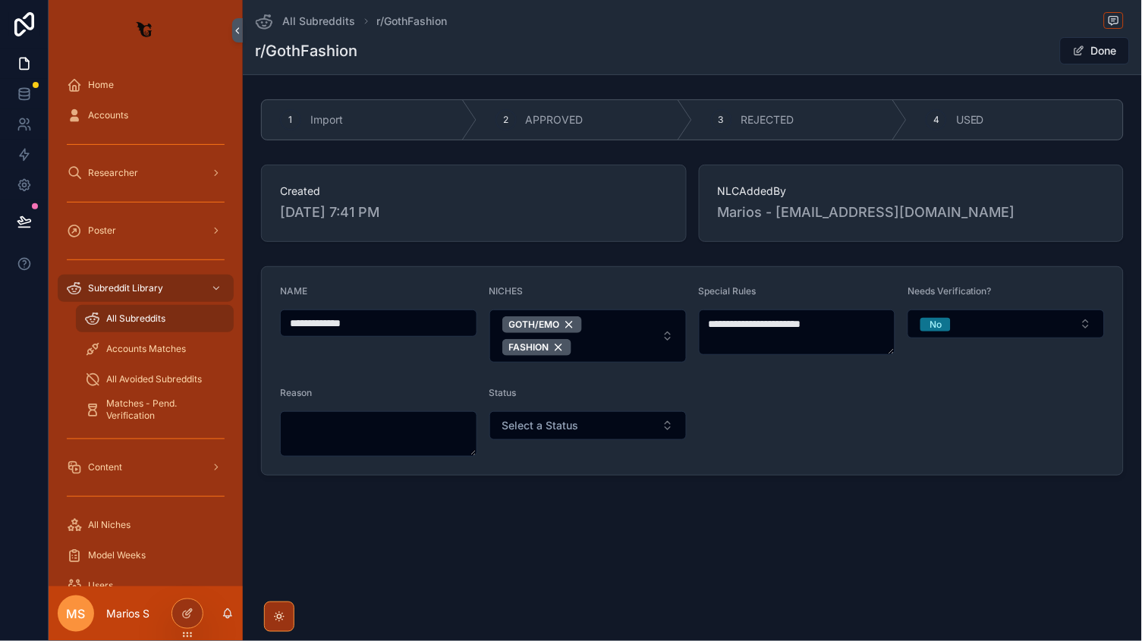
click at [564, 449] on div "Status Select a Status" at bounding box center [588, 422] width 197 height 70
click at [564, 439] on button "Select a Status" at bounding box center [588, 425] width 197 height 29
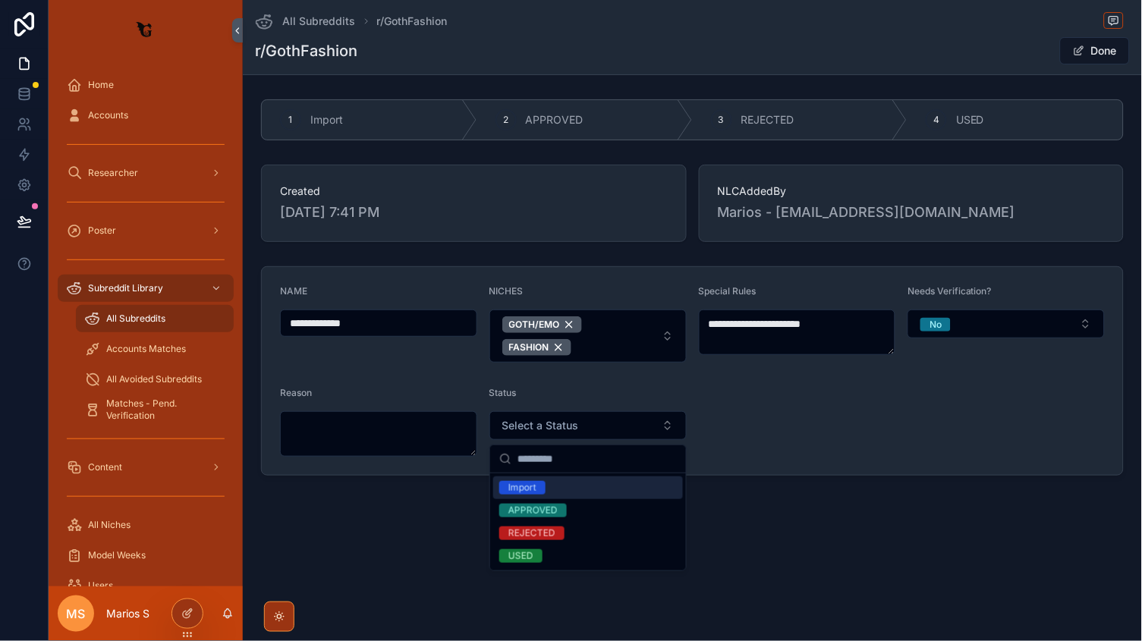
click at [829, 424] on form "**********" at bounding box center [692, 371] width 861 height 208
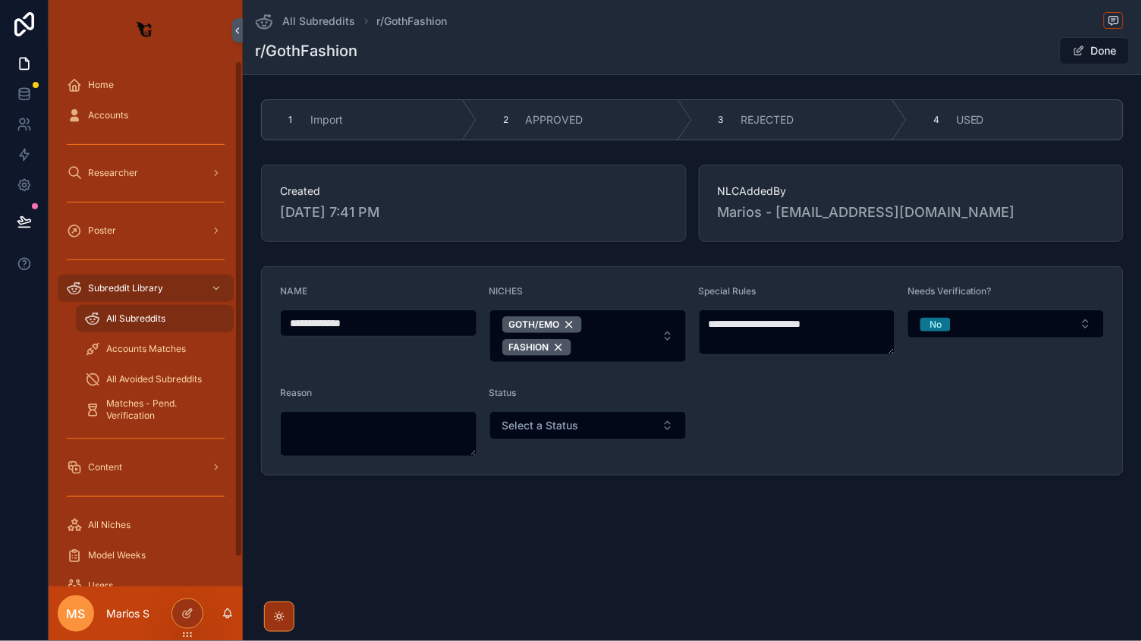
click at [140, 321] on span "All Subreddits" at bounding box center [135, 319] width 59 height 12
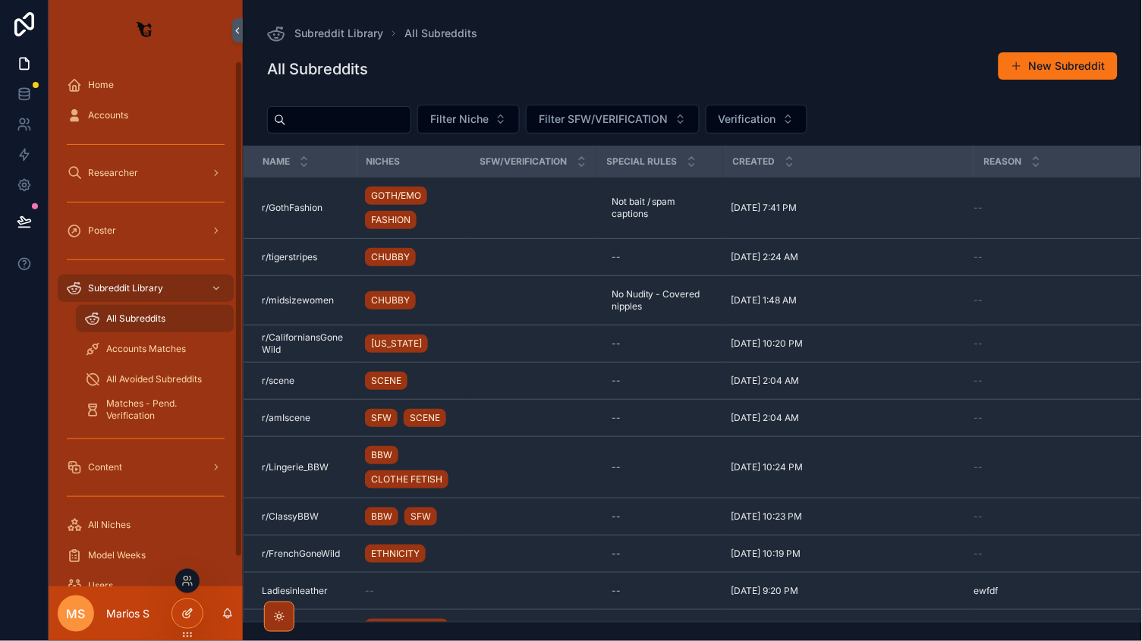
click at [176, 606] on div at bounding box center [187, 614] width 30 height 29
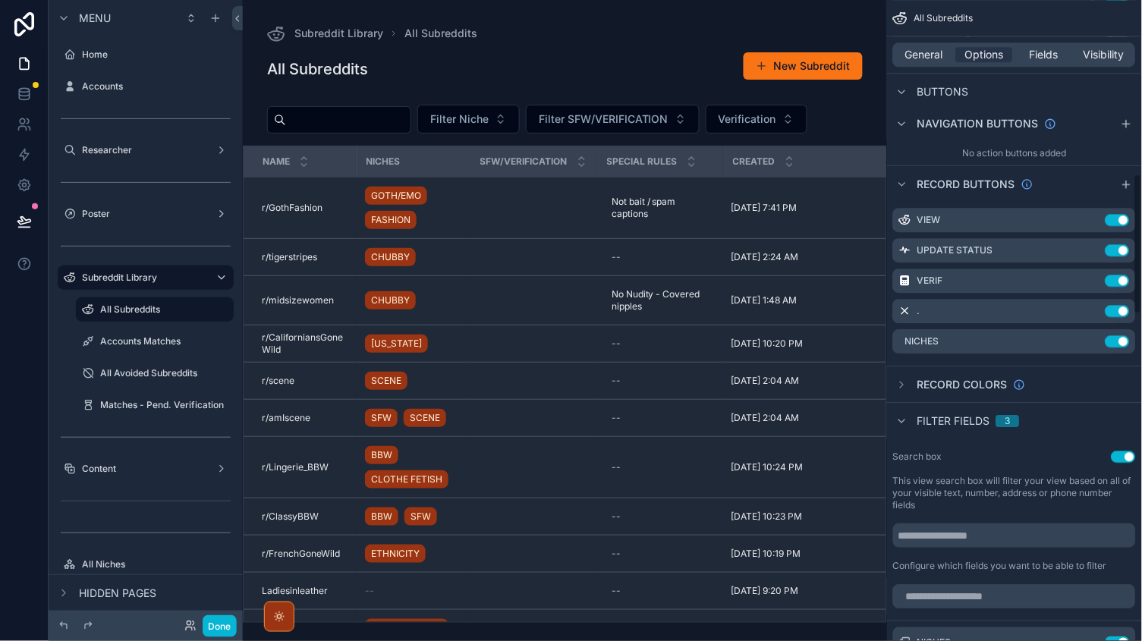
scroll to position [797, 0]
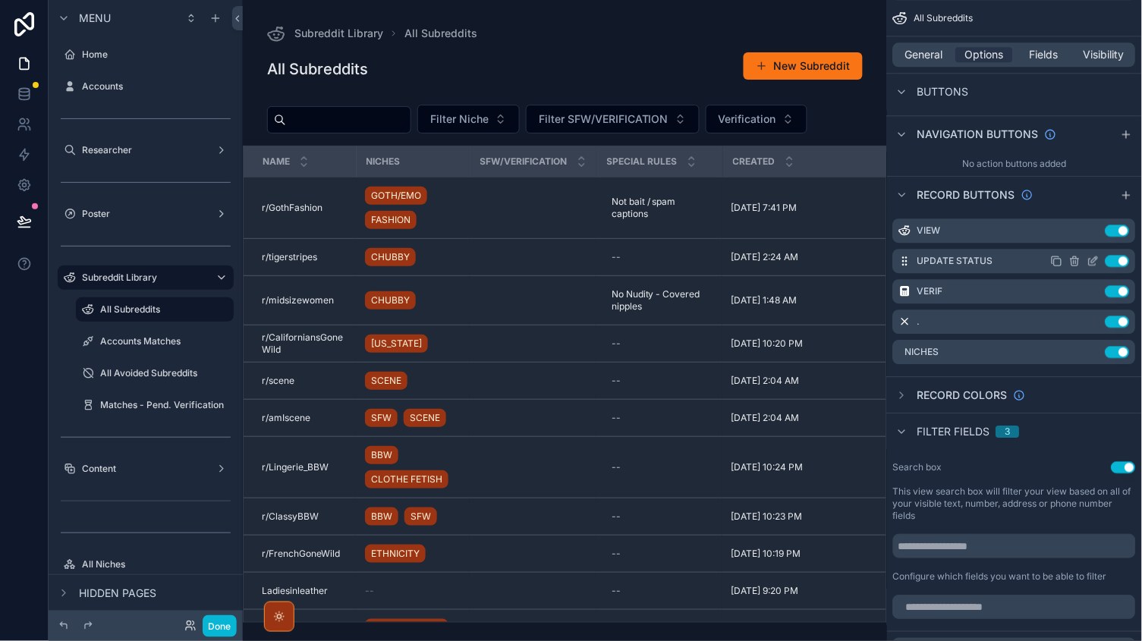
click at [1120, 256] on button "Use setting" at bounding box center [1118, 261] width 24 height 12
click at [215, 626] on button "Done" at bounding box center [220, 626] width 34 height 22
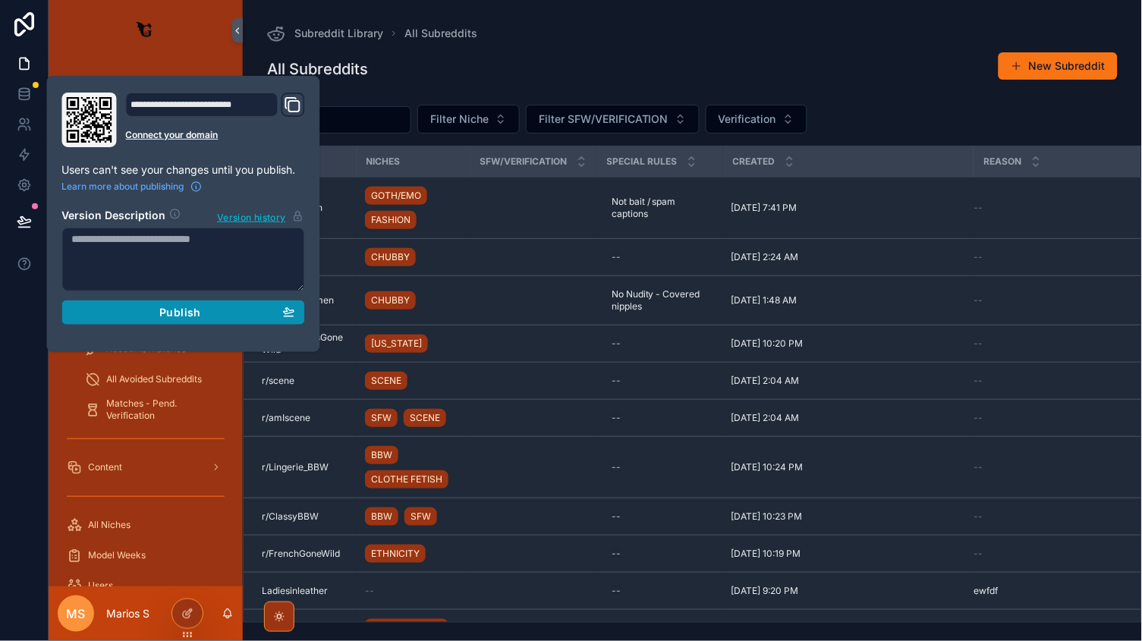
click at [206, 307] on div "Publish" at bounding box center [183, 313] width 223 height 14
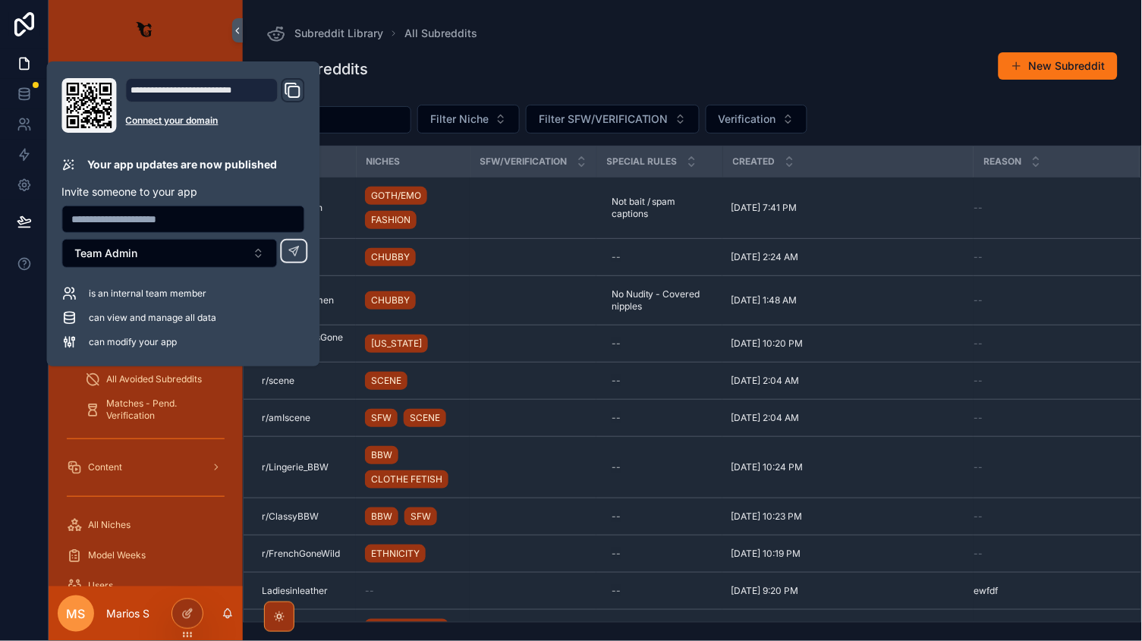
click at [711, 61] on div "All Subreddits New Subreddit" at bounding box center [692, 69] width 851 height 35
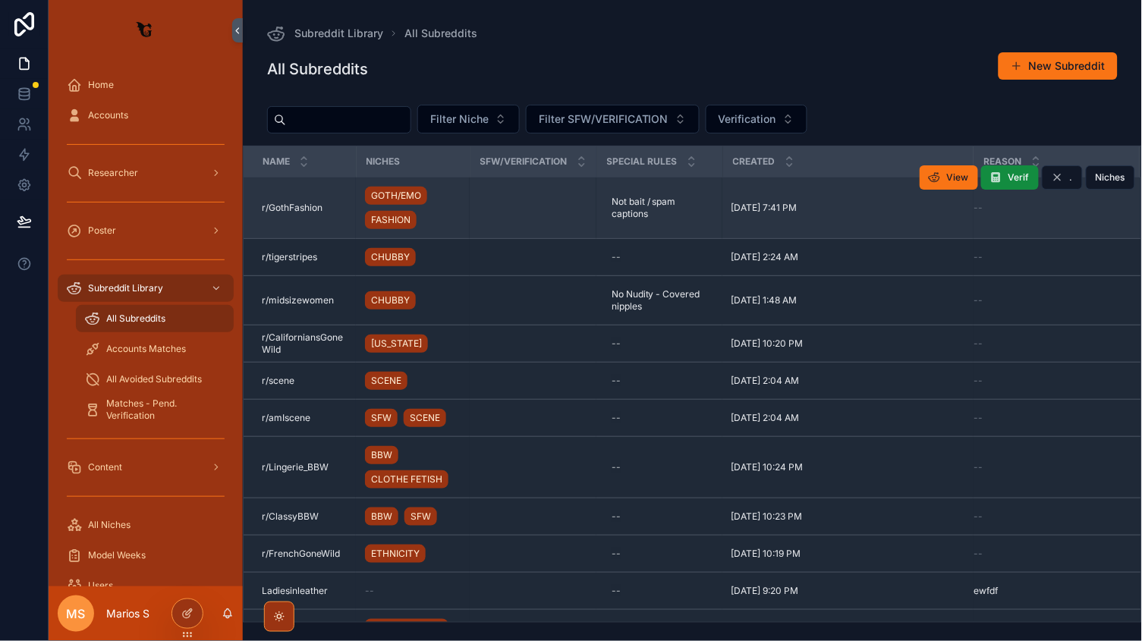
click at [345, 215] on td "r/GothFashion r/GothFashion" at bounding box center [300, 208] width 112 height 61
click at [332, 205] on div "r/GothFashion r/GothFashion" at bounding box center [304, 208] width 85 height 12
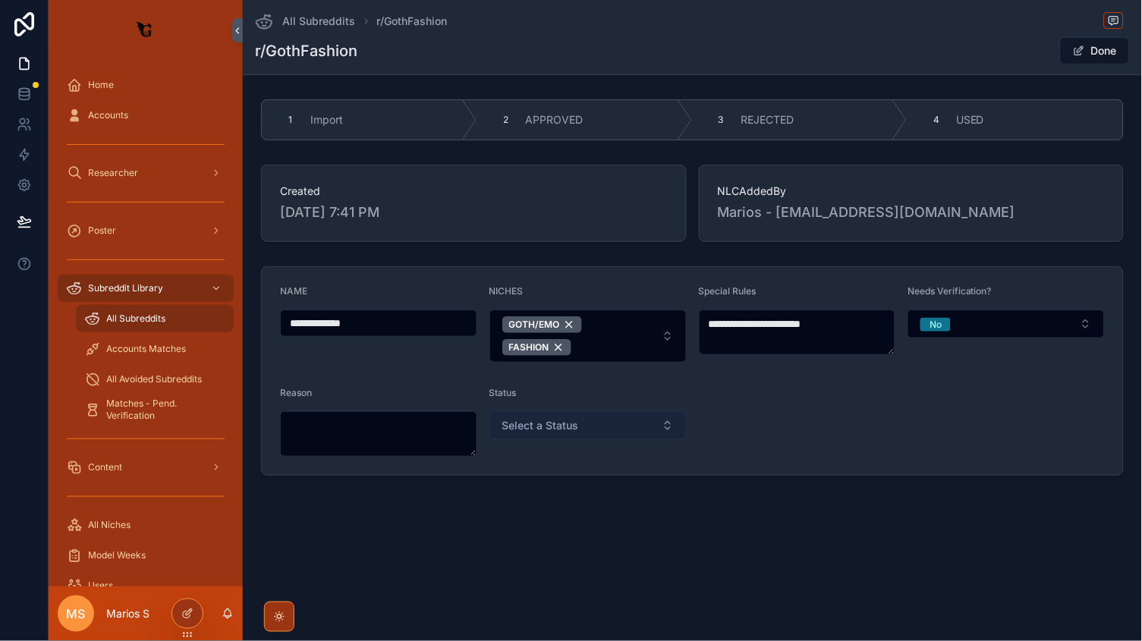
click at [599, 418] on button "Select a Status" at bounding box center [588, 425] width 197 height 29
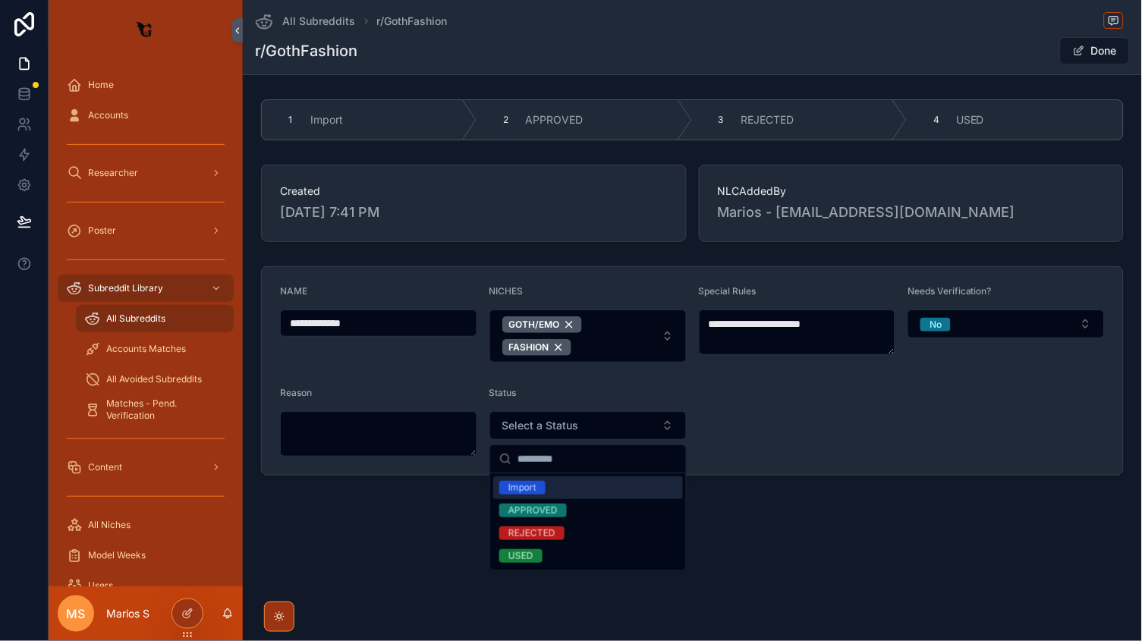
click at [896, 418] on form "**********" at bounding box center [692, 371] width 861 height 208
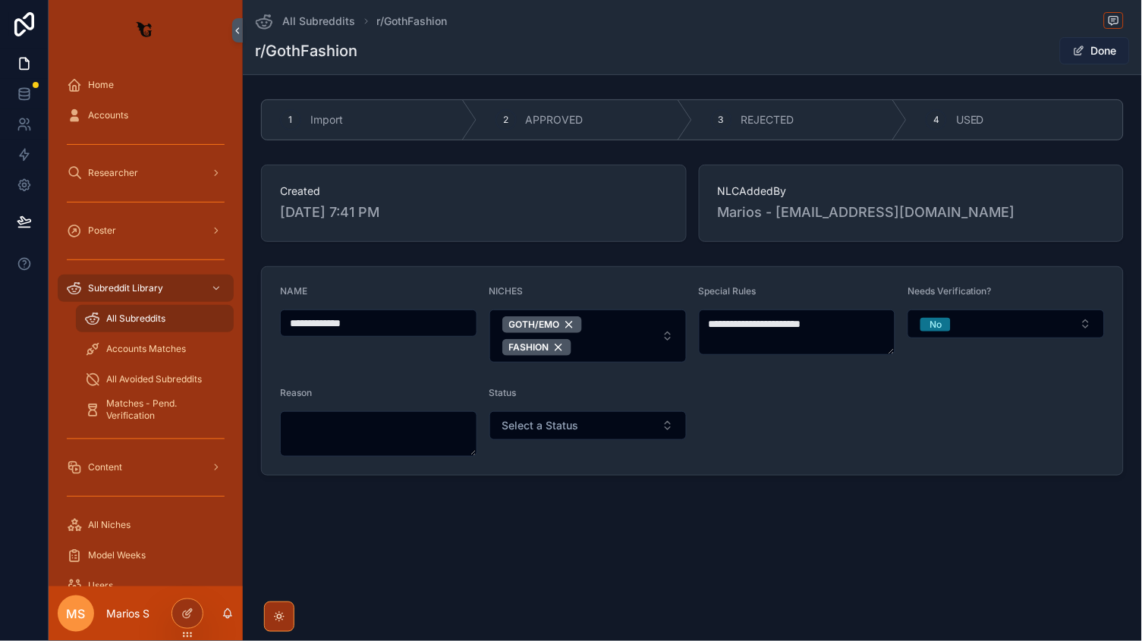
click at [1094, 42] on button "Done" at bounding box center [1095, 50] width 70 height 27
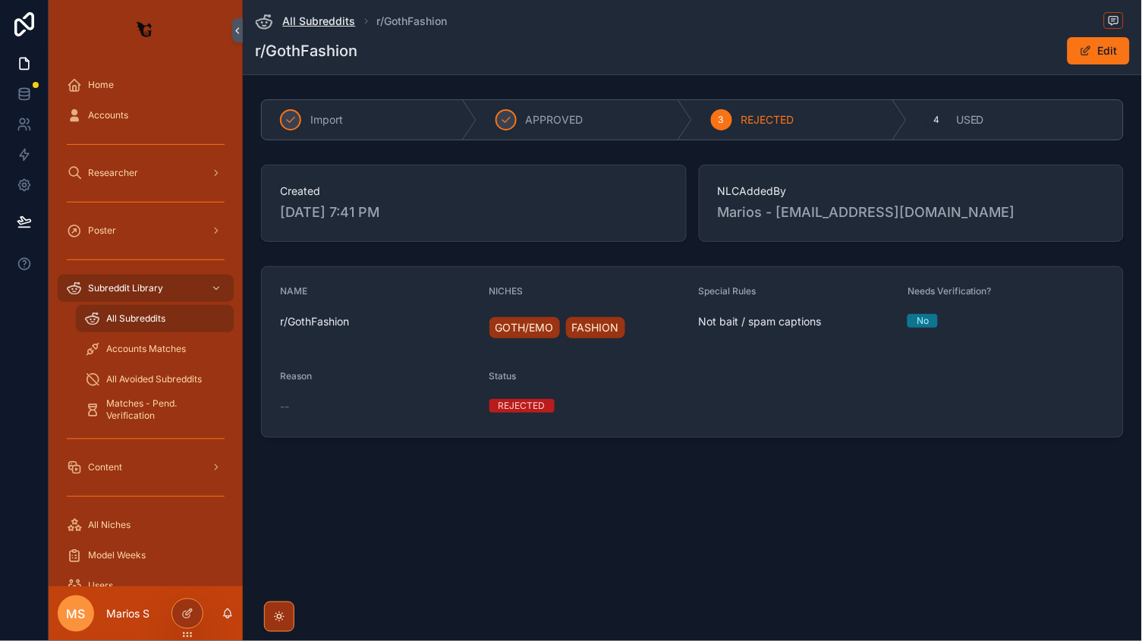
click at [332, 26] on span "All Subreddits" at bounding box center [319, 21] width 73 height 15
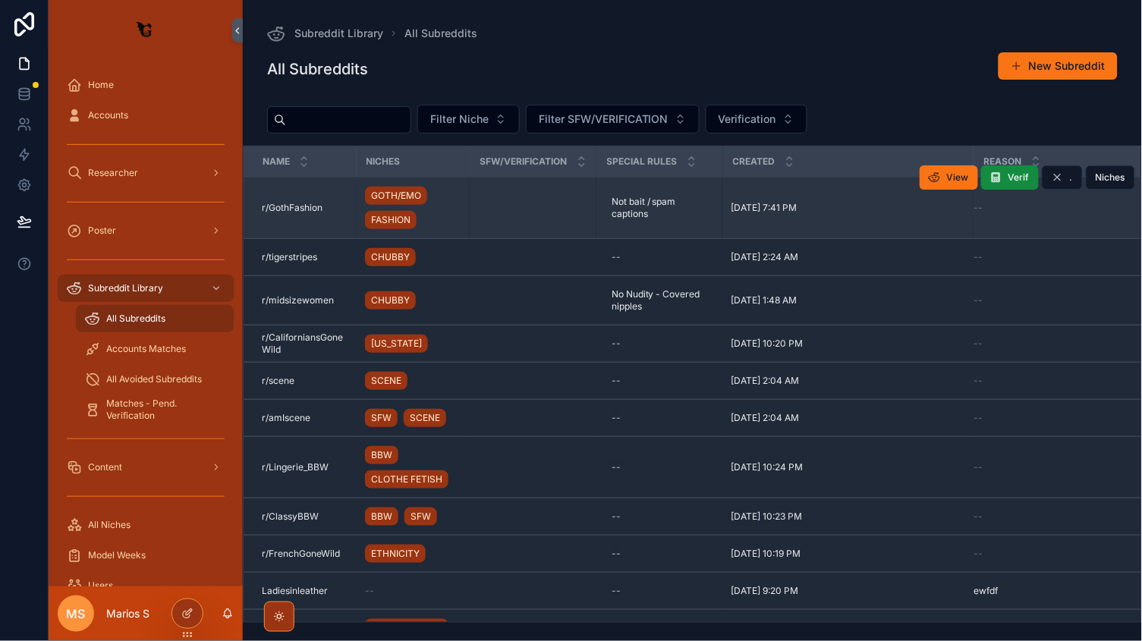
click at [342, 209] on div "r/GothFashion r/GothFashion" at bounding box center [304, 208] width 85 height 12
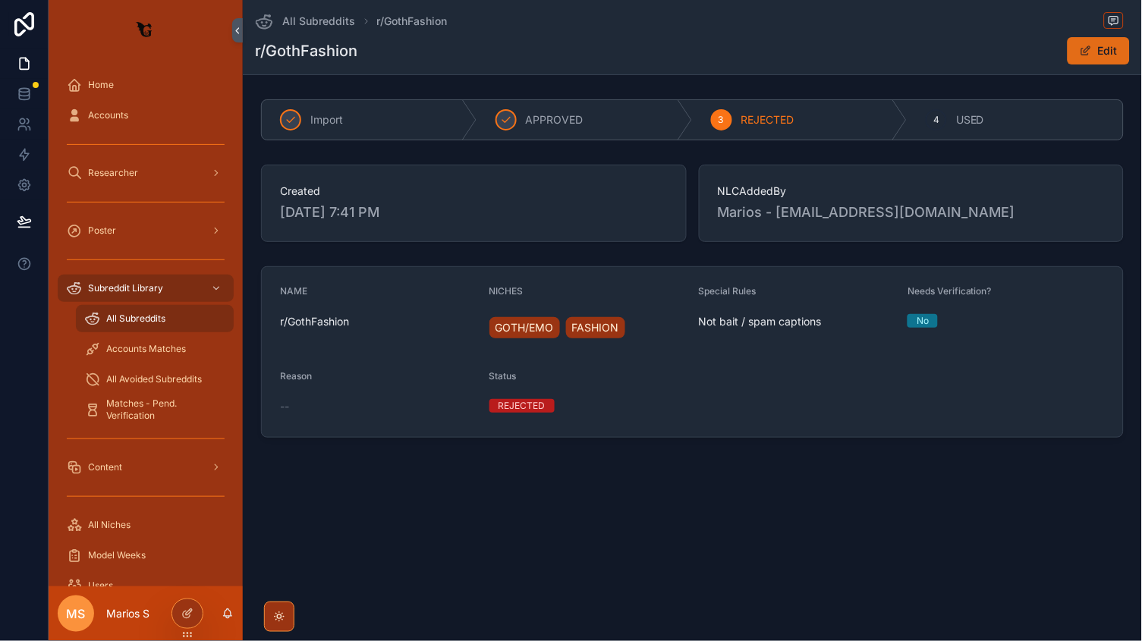
click at [1098, 49] on button "Edit" at bounding box center [1099, 50] width 62 height 27
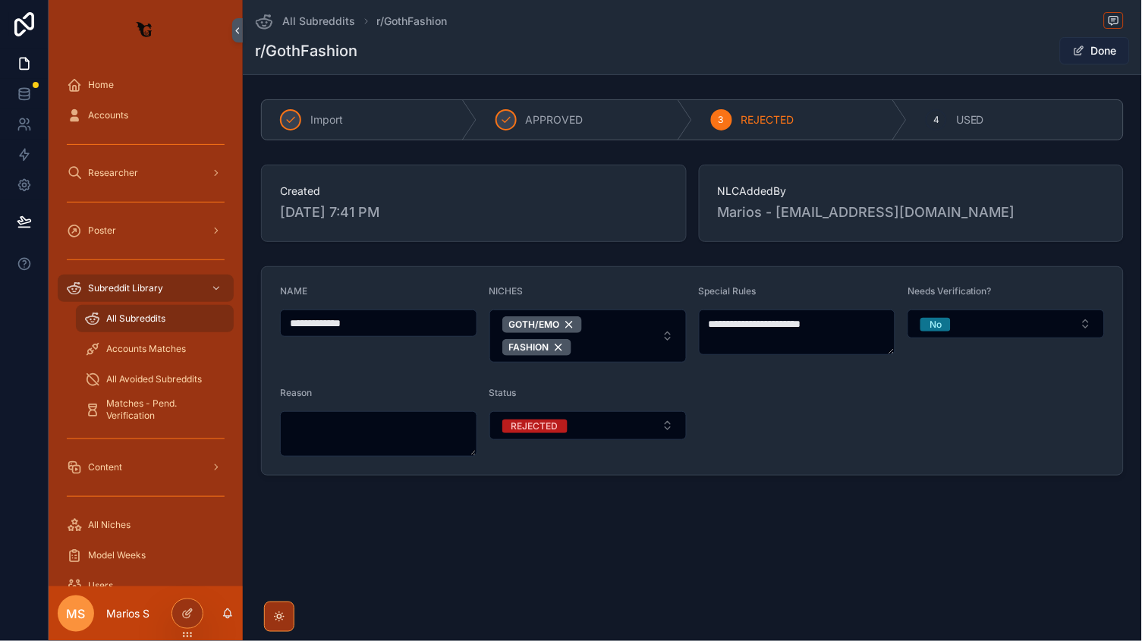
click at [1098, 49] on button "Done" at bounding box center [1095, 50] width 70 height 27
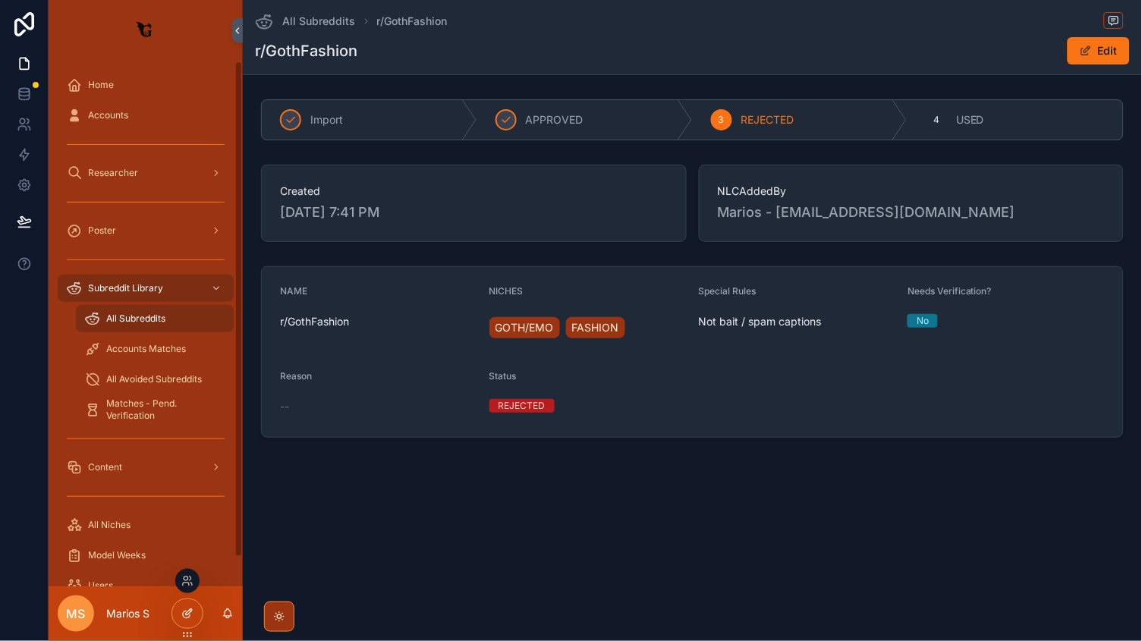
click at [181, 613] on div at bounding box center [187, 614] width 30 height 29
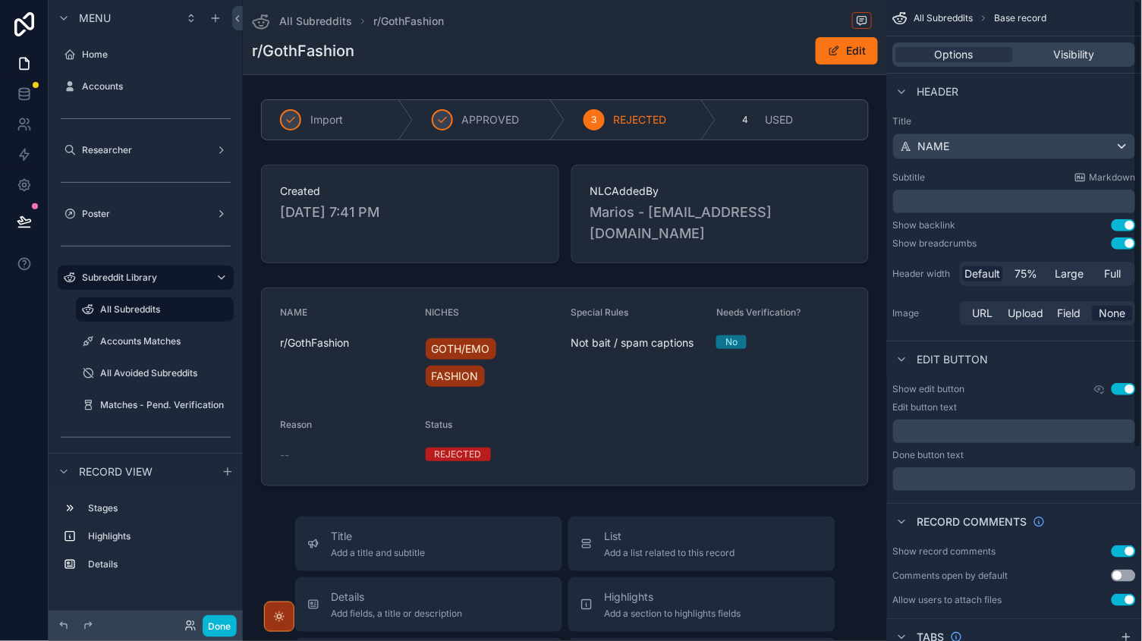
click at [1058, 63] on div "Options Visibility" at bounding box center [1014, 54] width 243 height 24
click at [1051, 56] on div "Visibility" at bounding box center [1074, 54] width 117 height 15
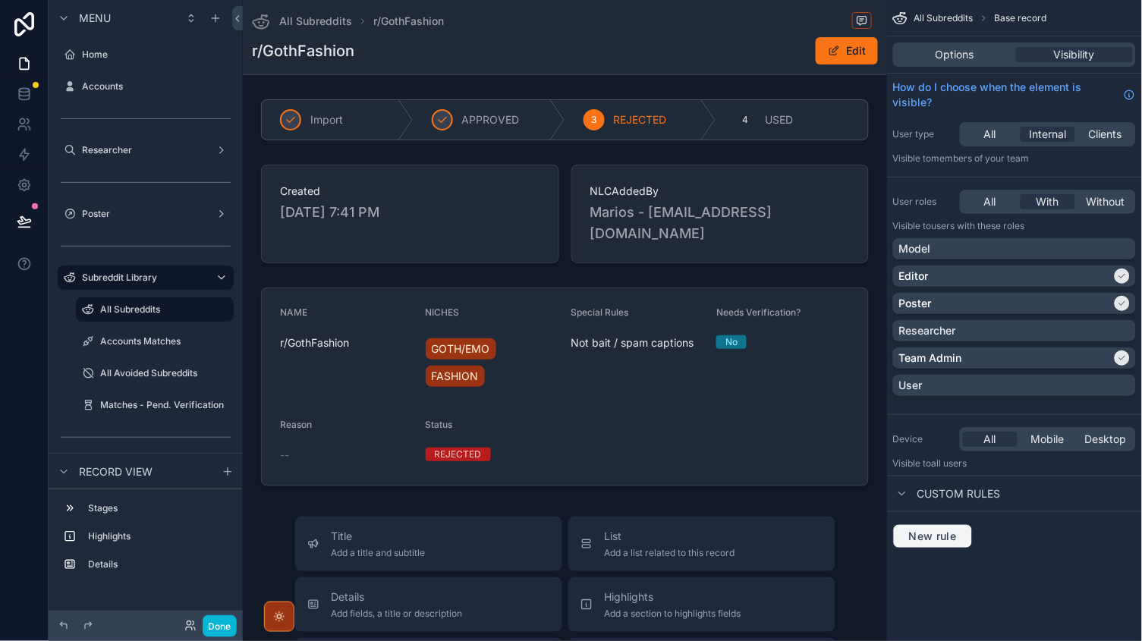
click at [932, 539] on span "New rule" at bounding box center [933, 537] width 60 height 14
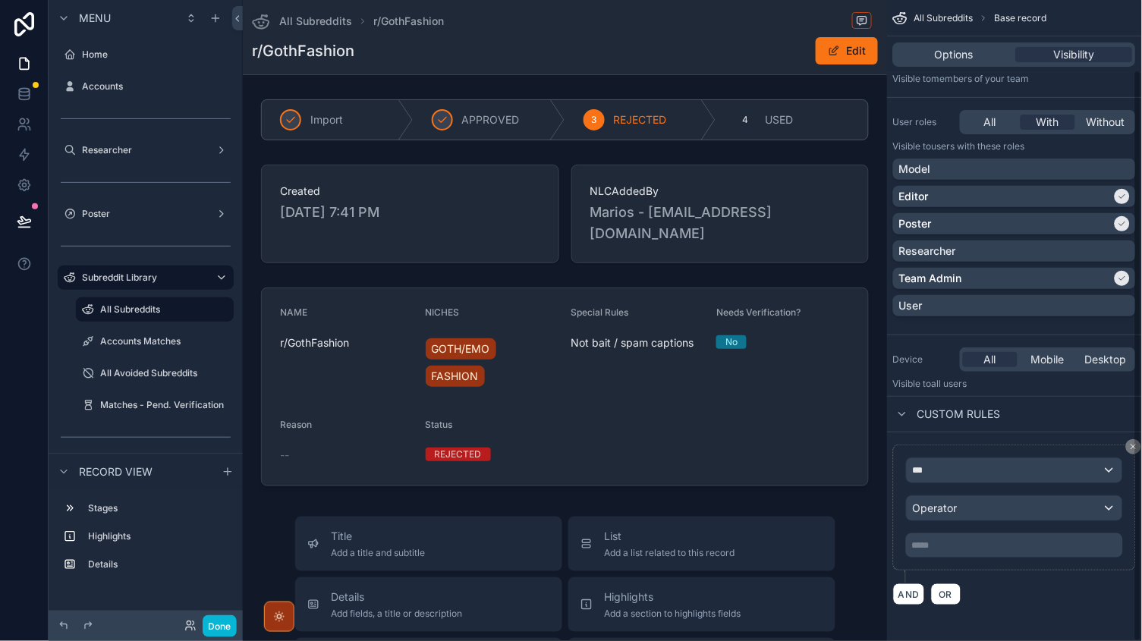
scroll to position [78, 0]
click at [943, 478] on div "***" at bounding box center [1015, 472] width 216 height 24
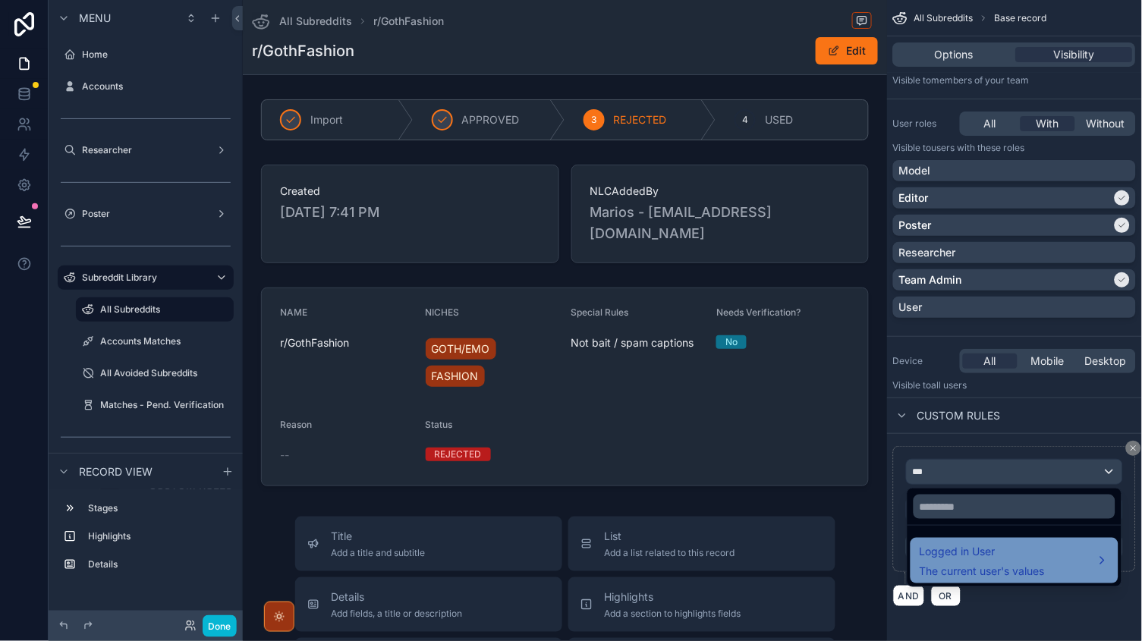
click at [939, 561] on div "Logged in User The current user's values" at bounding box center [982, 561] width 125 height 36
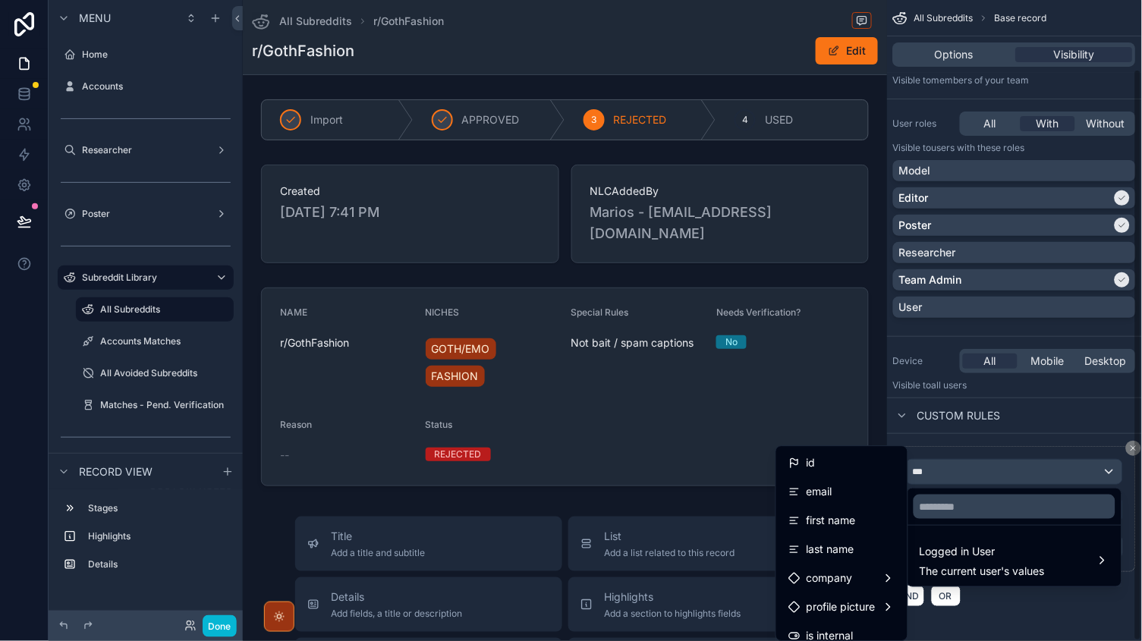
scroll to position [-1, 0]
click at [985, 442] on div "scrollable content" at bounding box center [571, 320] width 1142 height 641
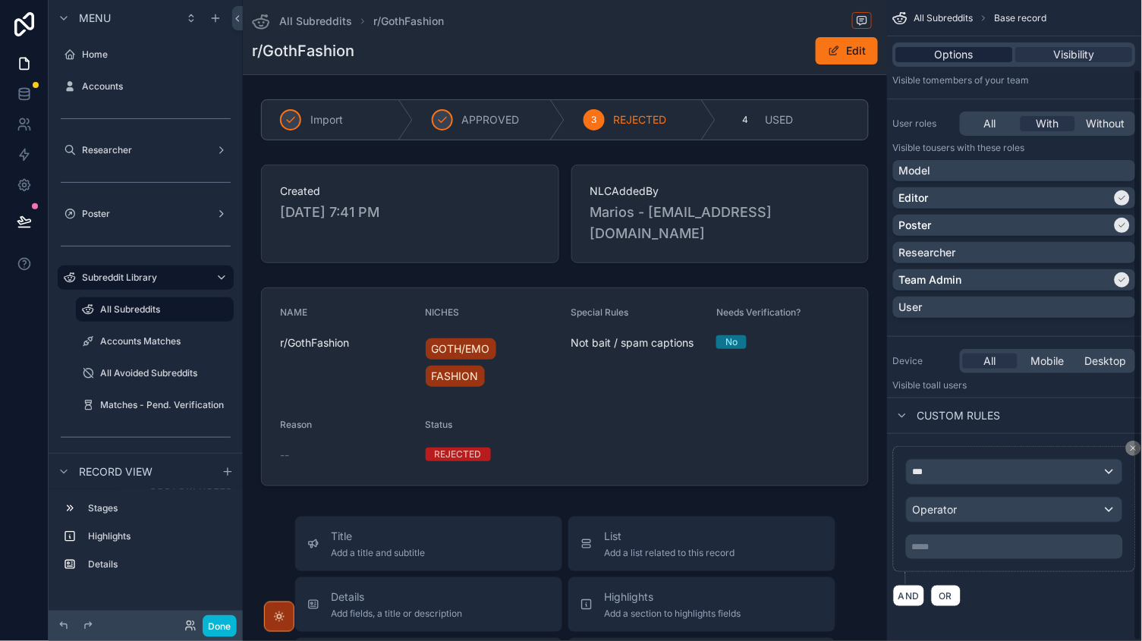
click at [955, 48] on span "Options" at bounding box center [955, 54] width 39 height 15
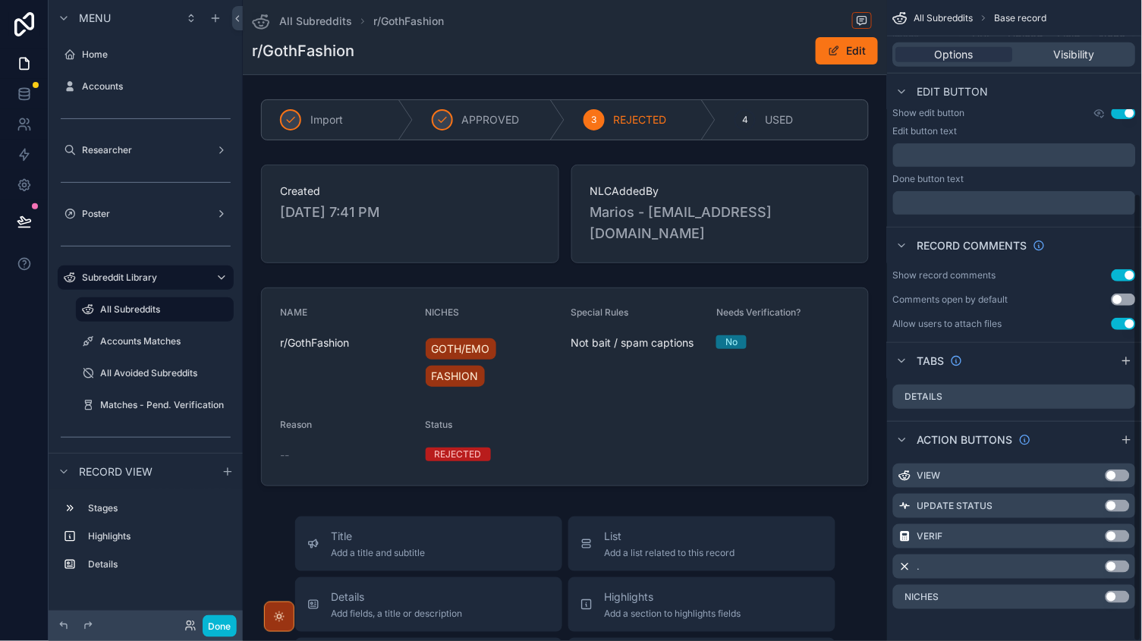
scroll to position [275, 0]
click at [761, 371] on div "scrollable content" at bounding box center [565, 387] width 632 height 211
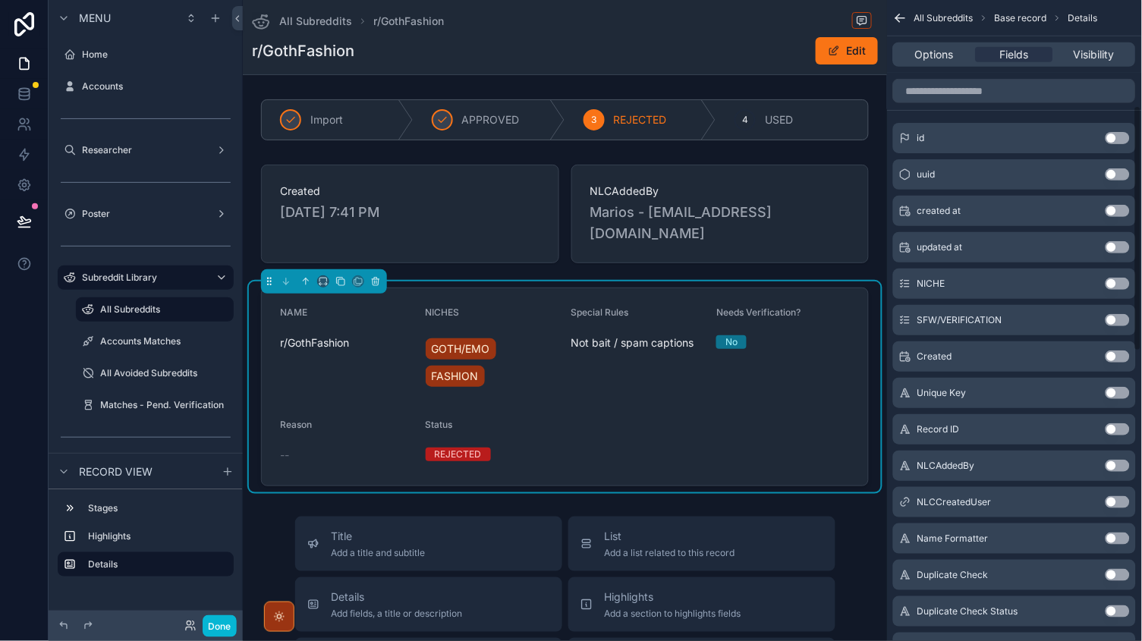
click at [1019, 17] on span "Base record" at bounding box center [1021, 18] width 52 height 12
click at [898, 14] on icon "scrollable content" at bounding box center [900, 18] width 15 height 15
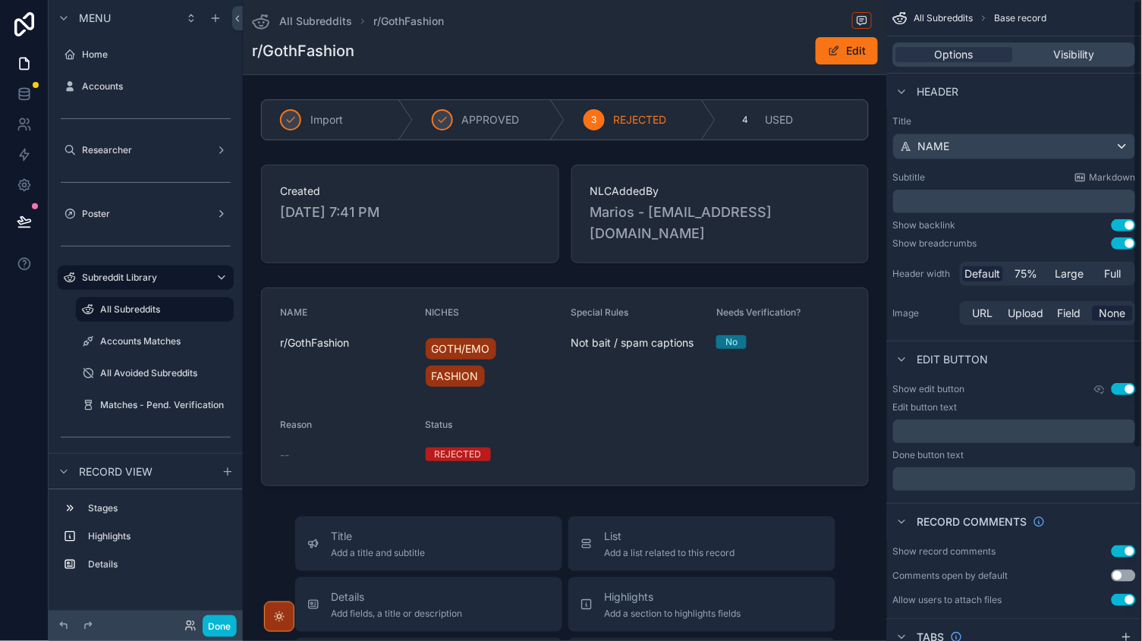
scroll to position [0, 0]
click at [1070, 60] on span "Visibility" at bounding box center [1074, 54] width 41 height 15
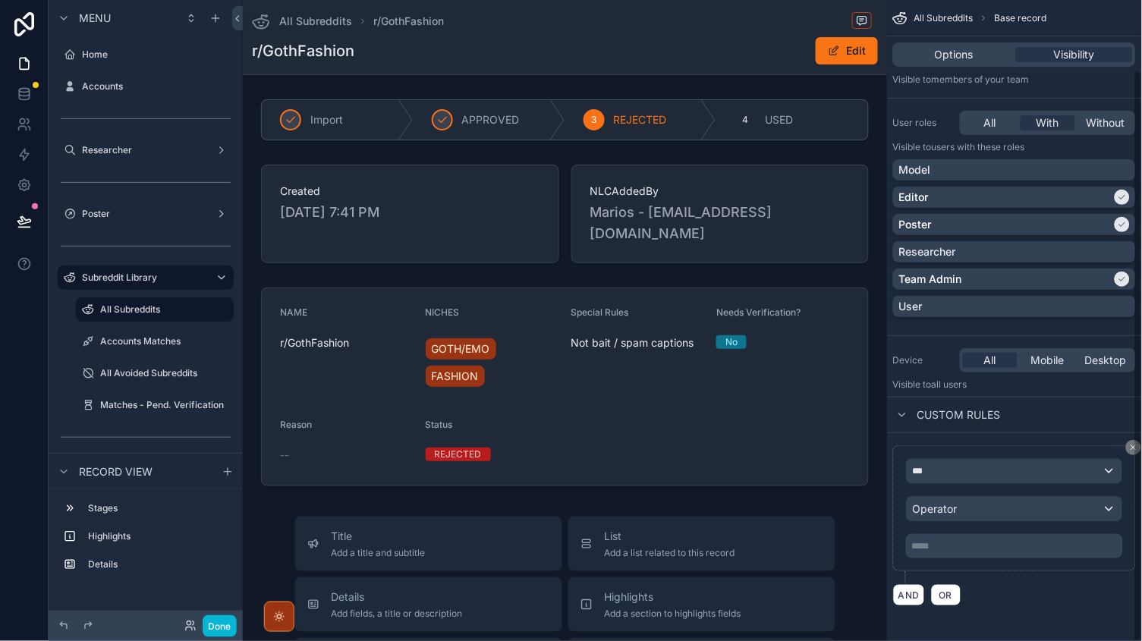
scroll to position [78, 0]
click at [1131, 444] on icon "scrollable content" at bounding box center [1133, 448] width 9 height 9
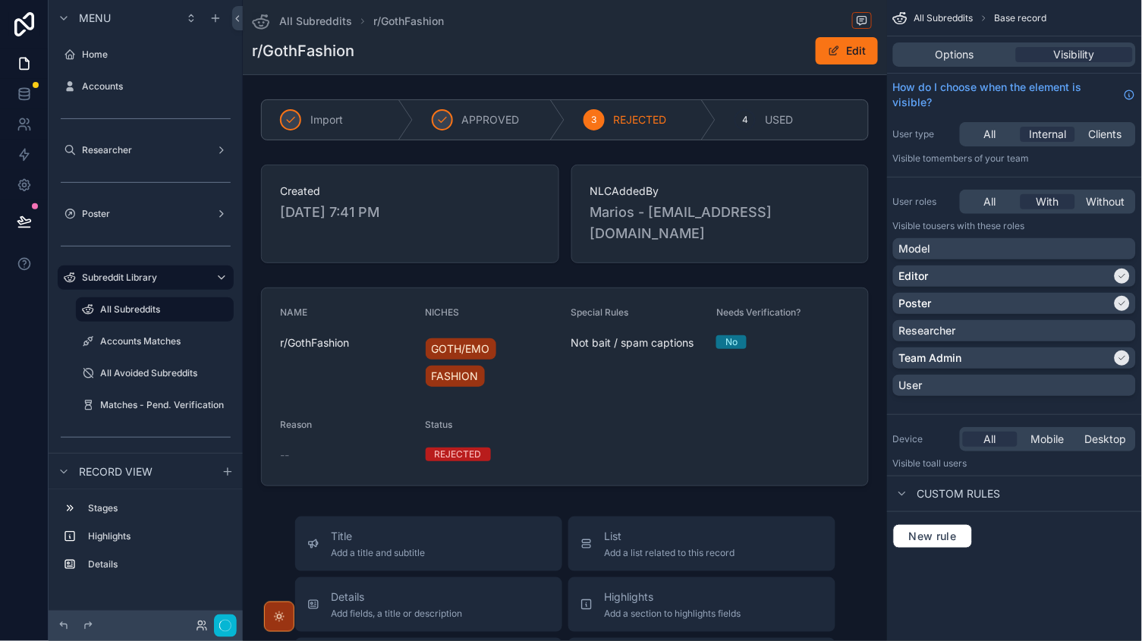
scroll to position [0, 0]
click at [924, 538] on span "New rule" at bounding box center [933, 537] width 60 height 14
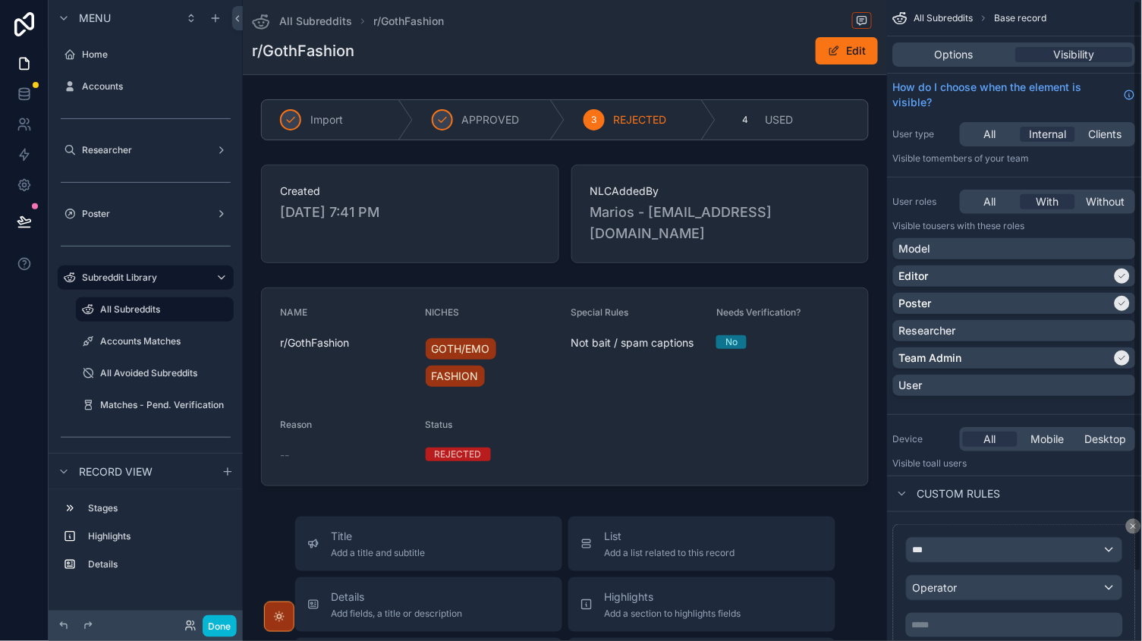
click at [935, 557] on div "***" at bounding box center [1015, 550] width 216 height 24
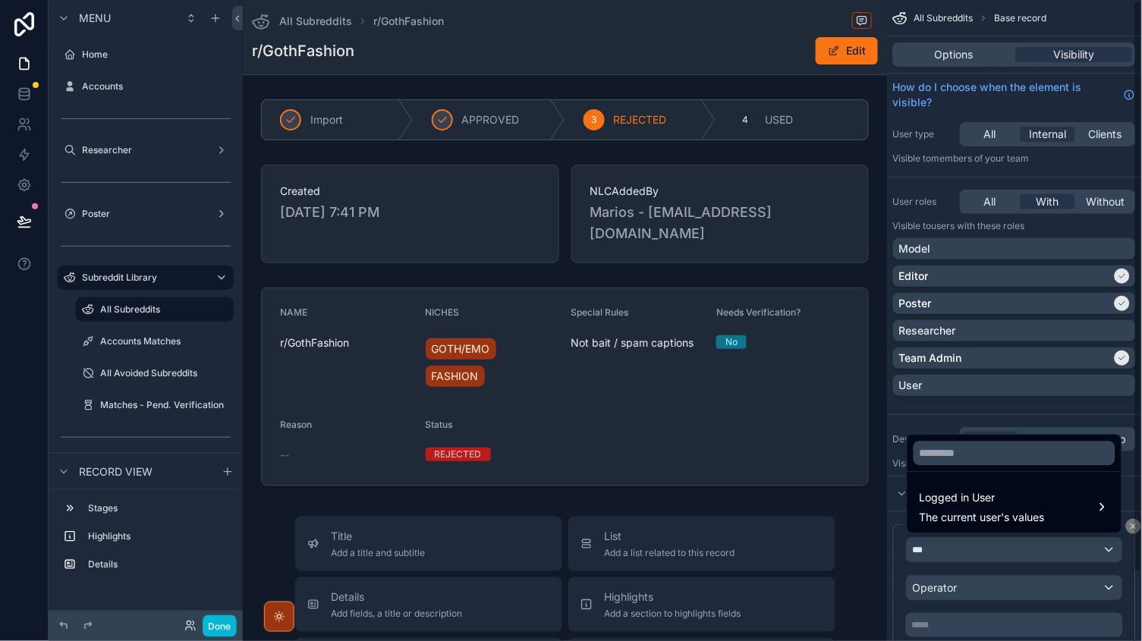
click at [935, 557] on div "scrollable content" at bounding box center [571, 320] width 1142 height 641
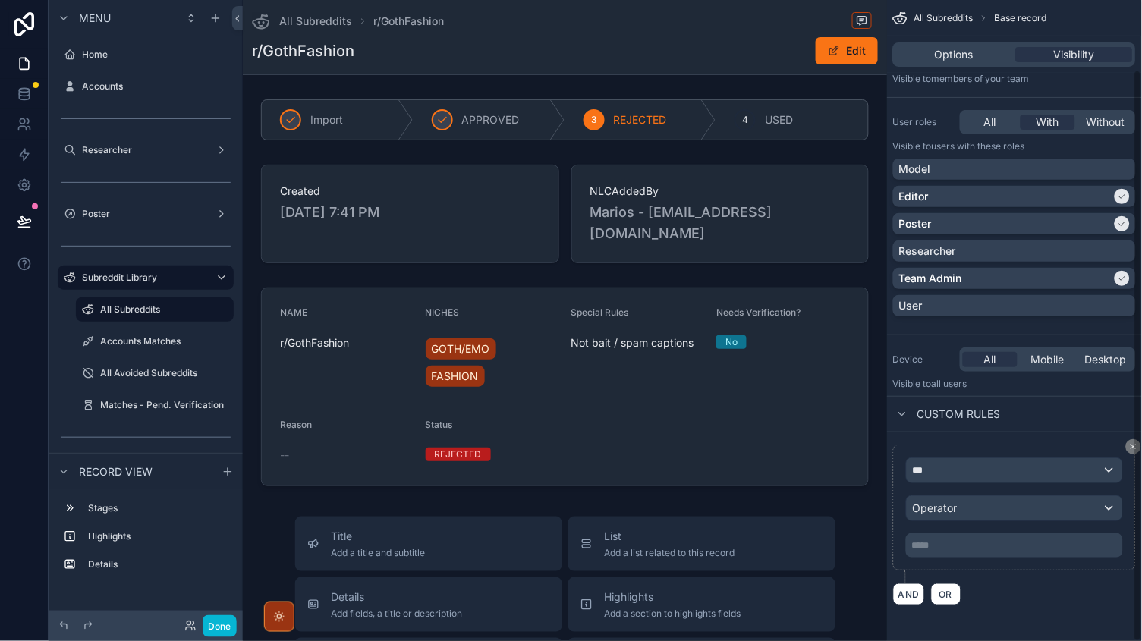
click at [965, 481] on div "***" at bounding box center [1015, 470] width 216 height 24
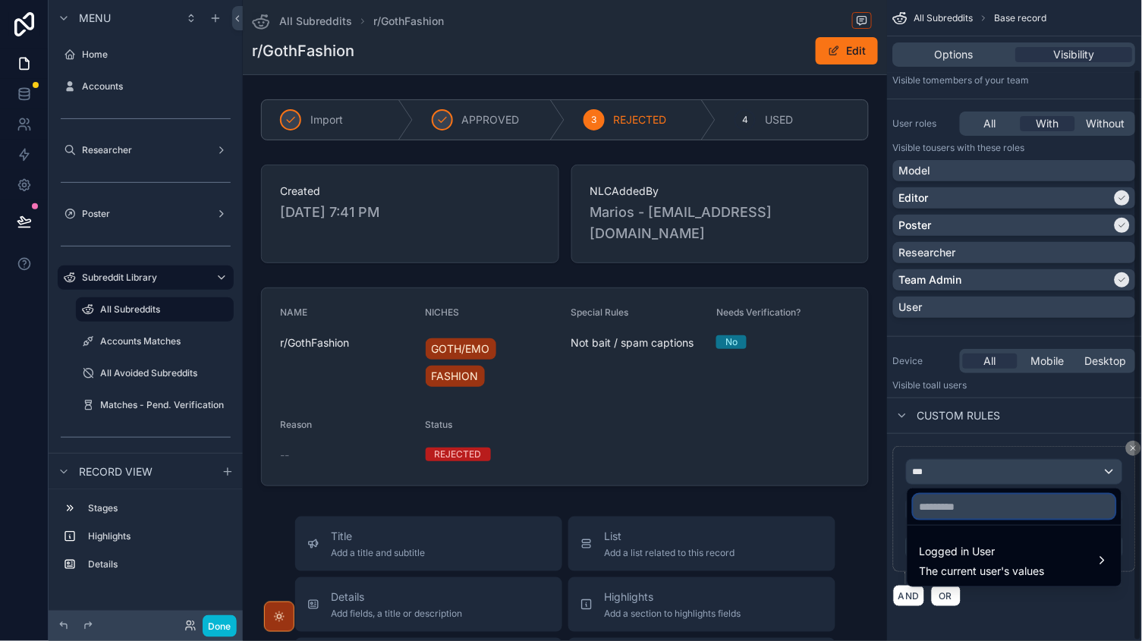
click at [965, 514] on input "text" at bounding box center [1015, 507] width 202 height 24
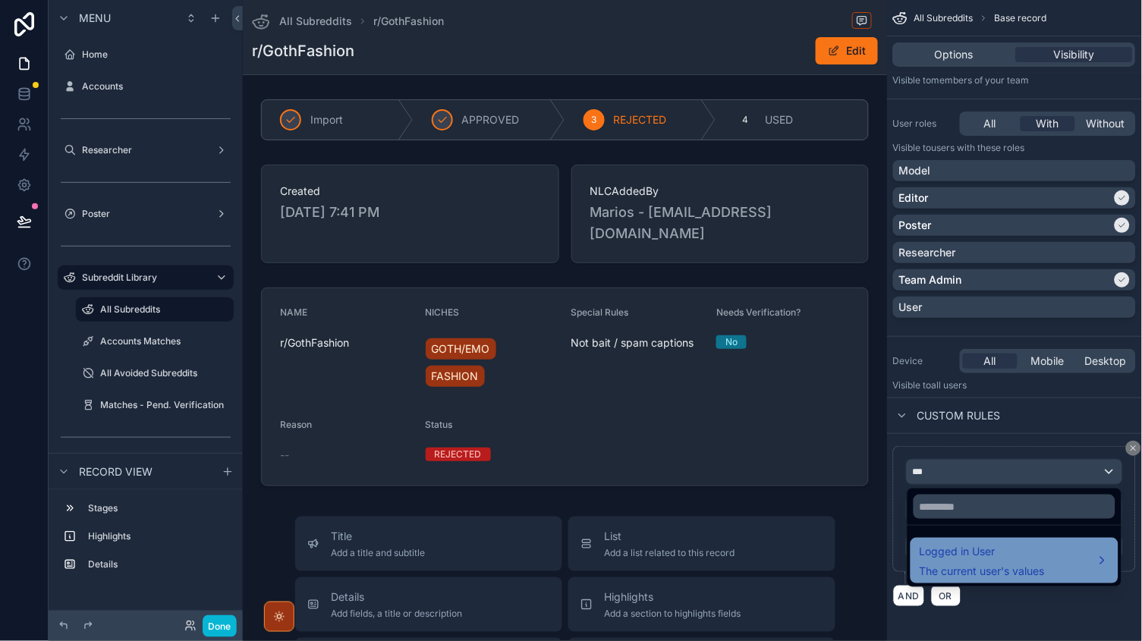
click at [958, 558] on span "Logged in User" at bounding box center [982, 552] width 125 height 18
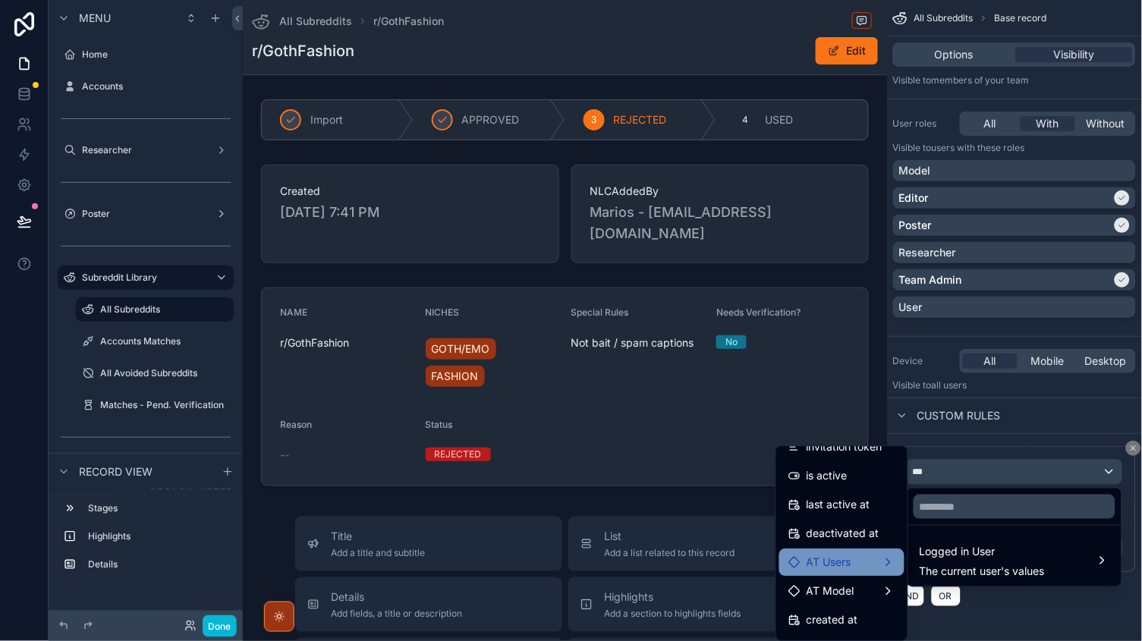
scroll to position [171, 0]
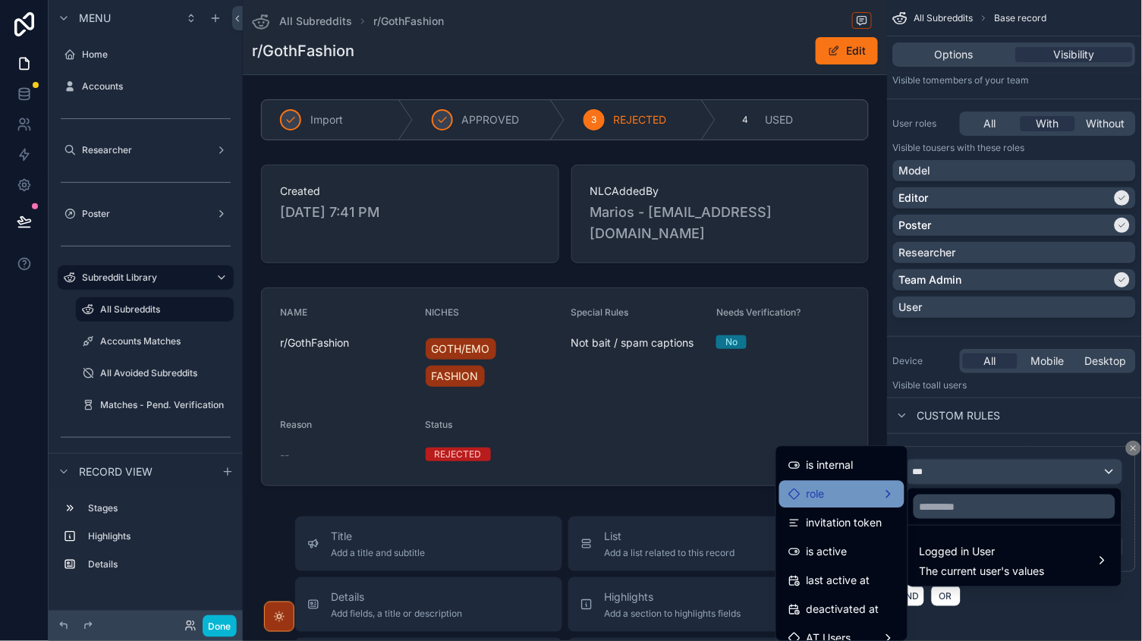
click at [867, 489] on div "role" at bounding box center [842, 495] width 107 height 18
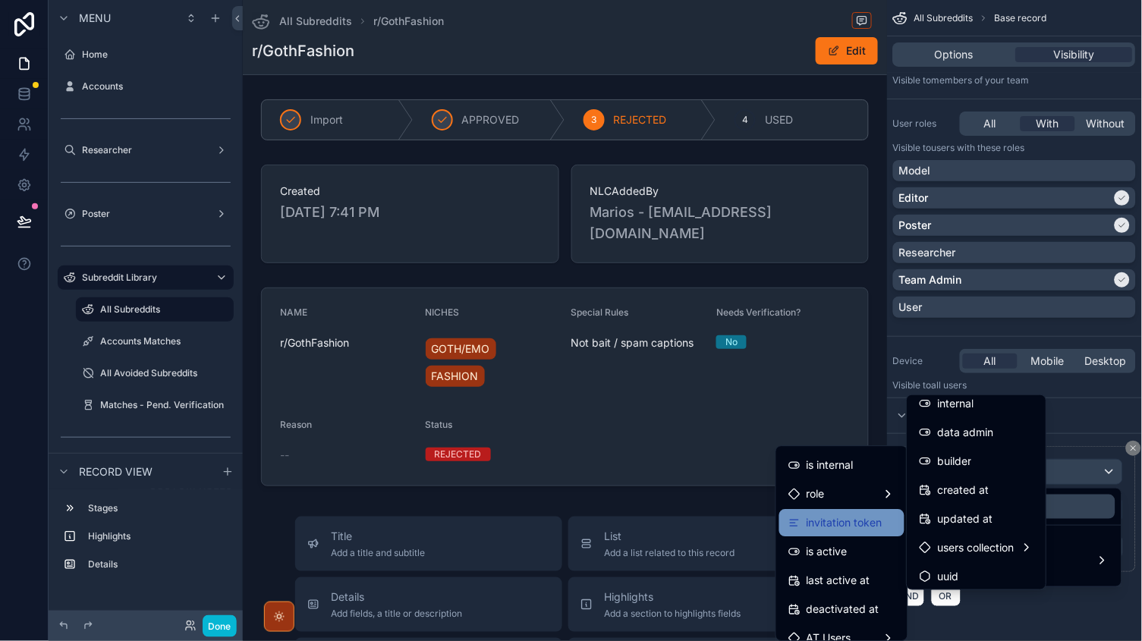
scroll to position [94, 0]
click at [1020, 641] on div "scrollable content" at bounding box center [571, 320] width 1142 height 641
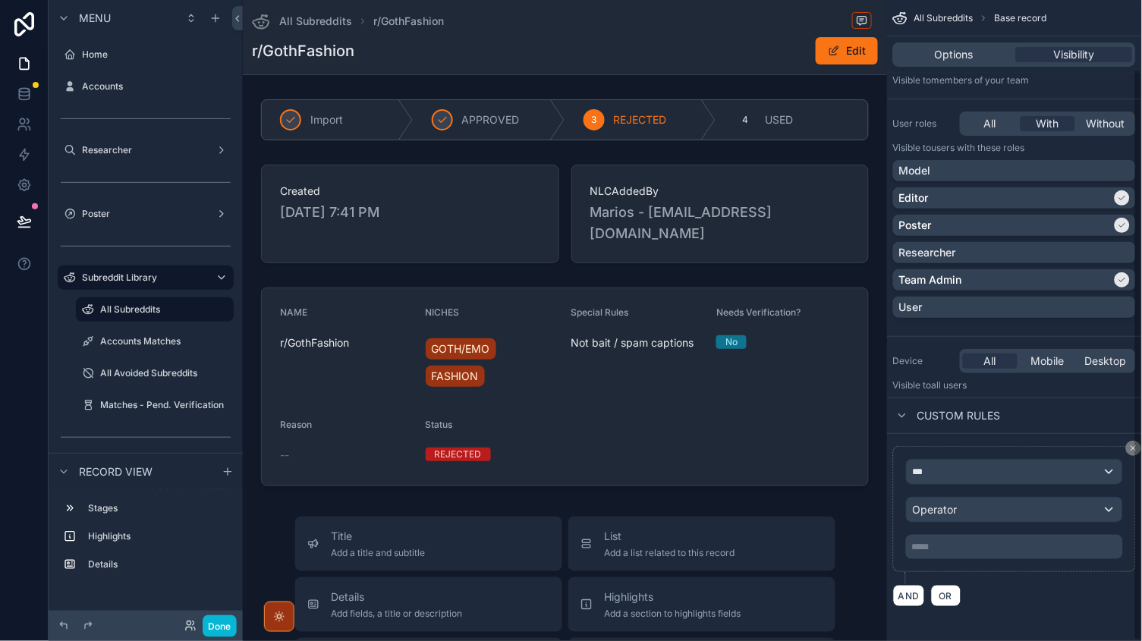
click at [948, 554] on div "***** ﻿" at bounding box center [1014, 547] width 217 height 24
click at [938, 543] on p "***** ﻿" at bounding box center [1016, 547] width 208 height 12
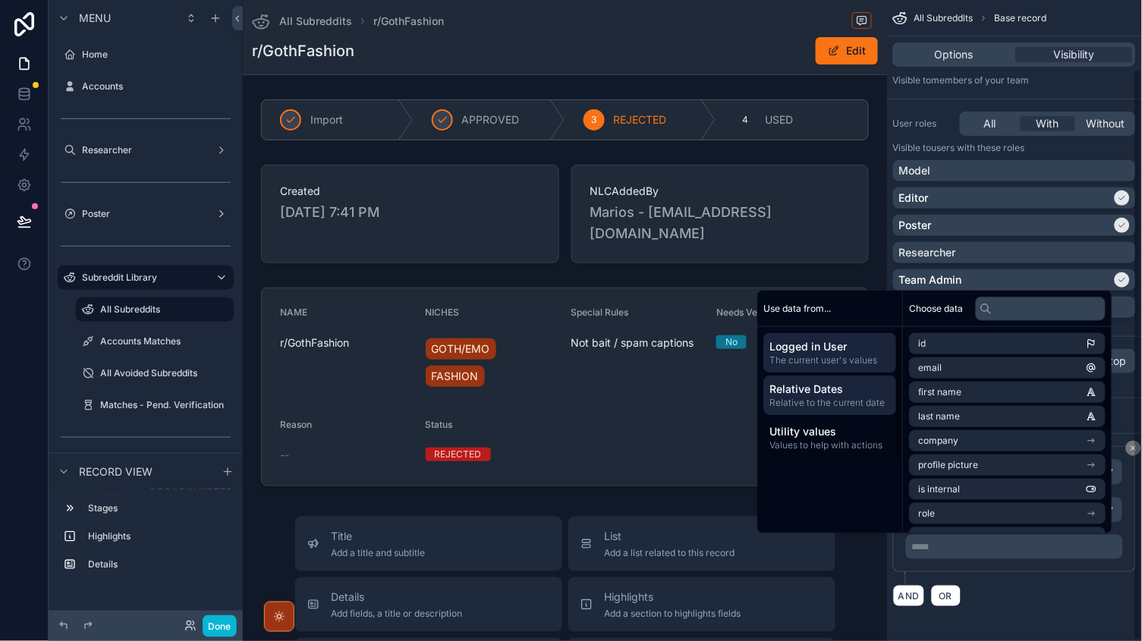
click at [826, 390] on span "Relative Dates" at bounding box center [830, 389] width 121 height 15
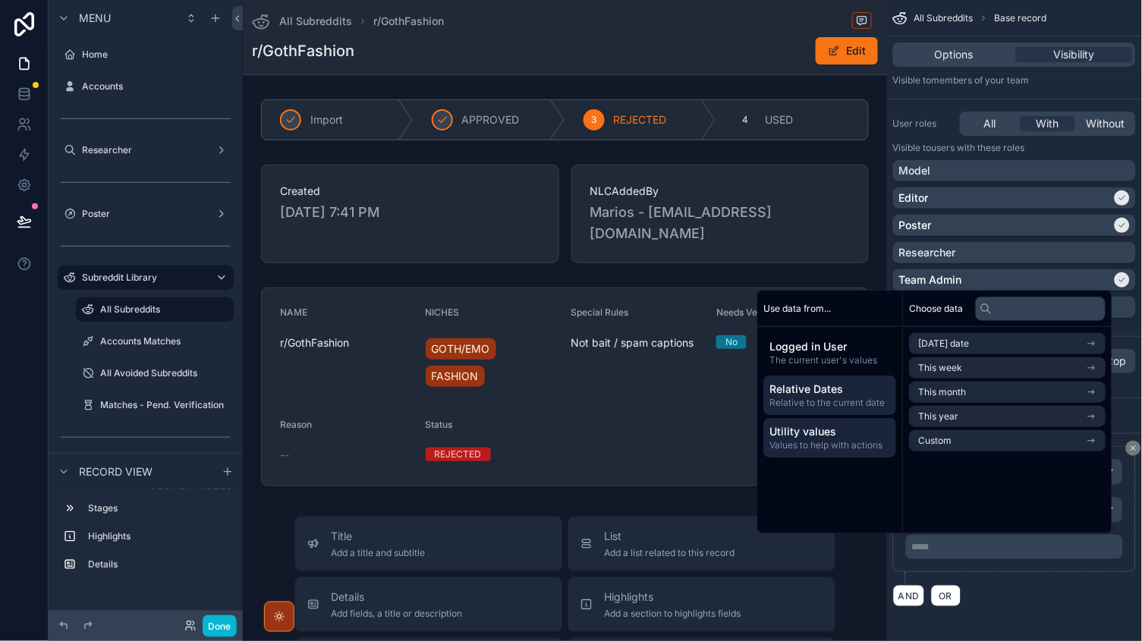
click at [811, 442] on span "Values to help with actions" at bounding box center [830, 445] width 121 height 12
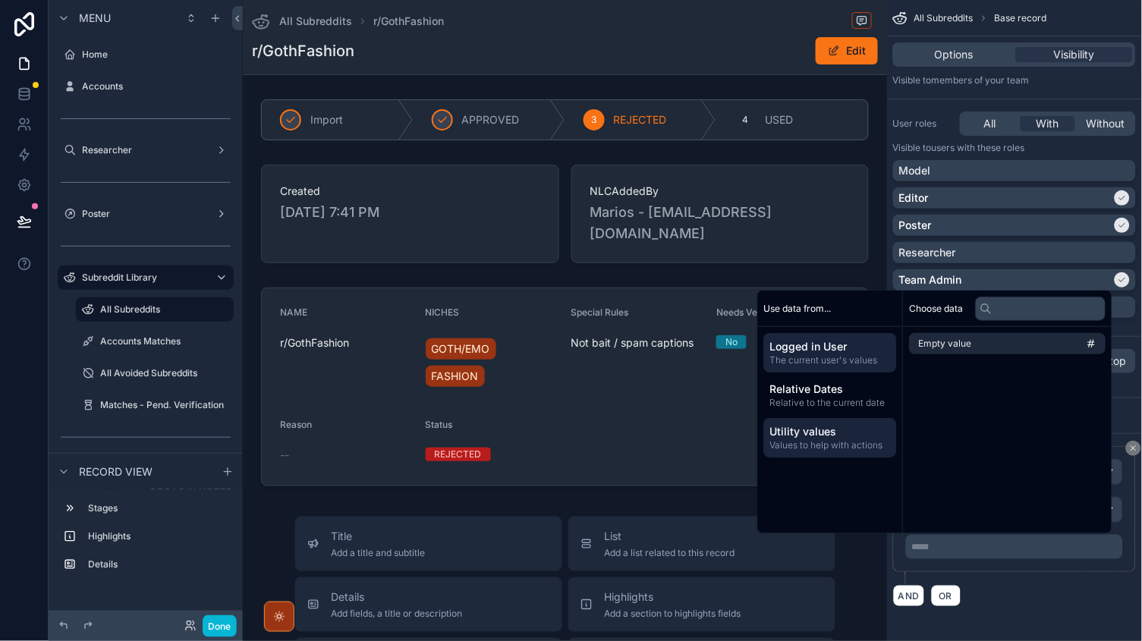
click at [811, 351] on span "Logged in User" at bounding box center [830, 346] width 121 height 15
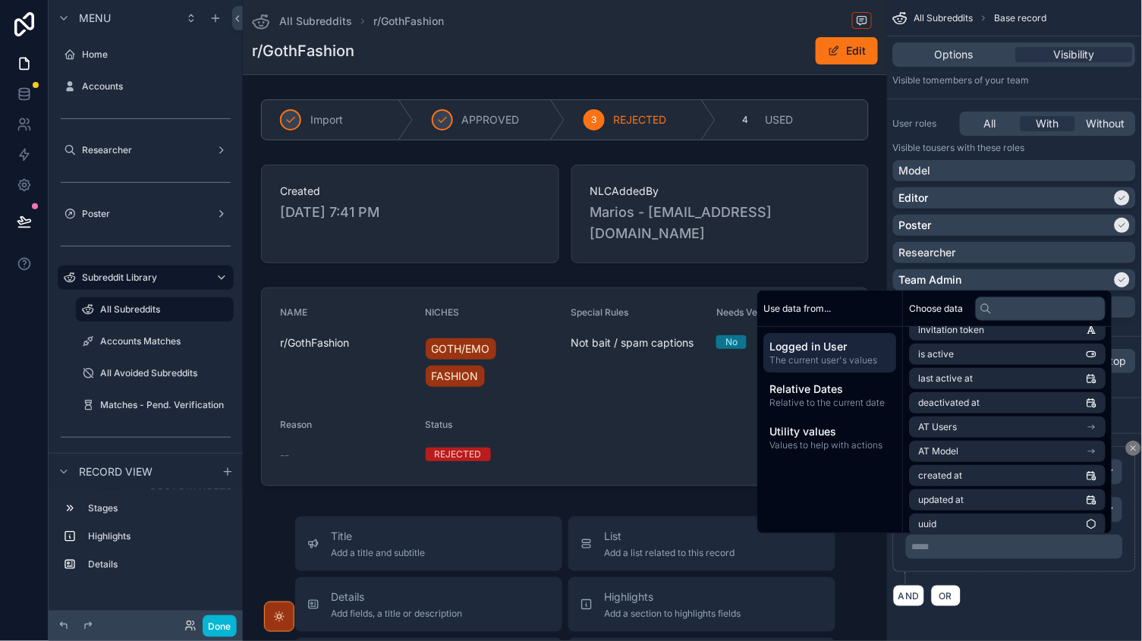
scroll to position [206, 0]
click at [609, 401] on div "scrollable content" at bounding box center [565, 387] width 632 height 211
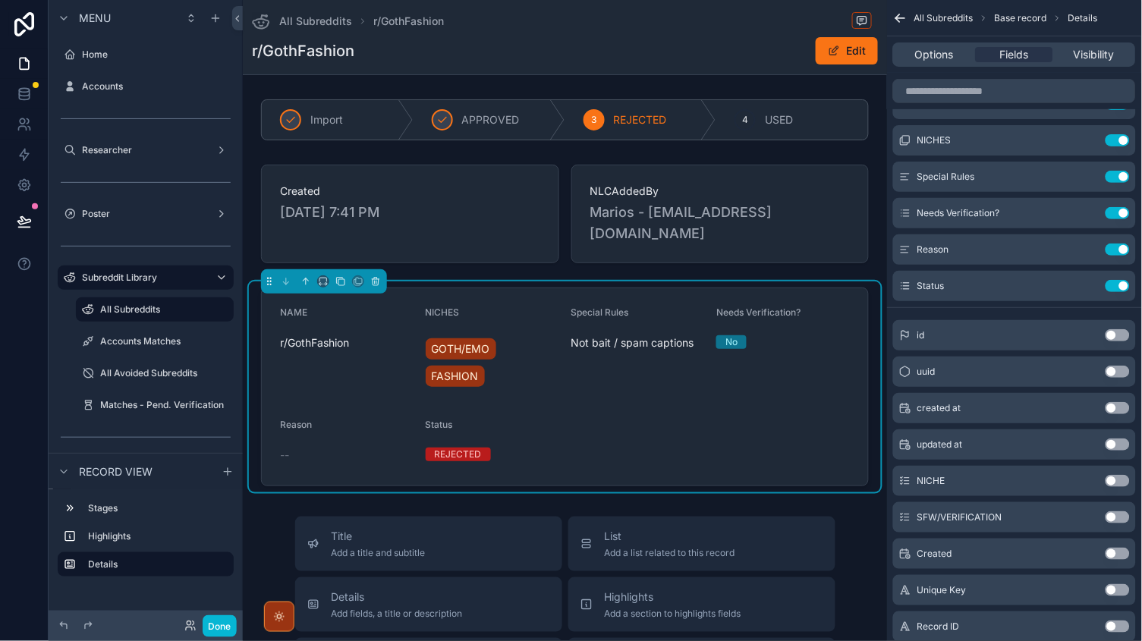
click at [933, 18] on span "All Subreddits" at bounding box center [943, 18] width 59 height 12
click at [213, 625] on button "Done" at bounding box center [220, 626] width 34 height 22
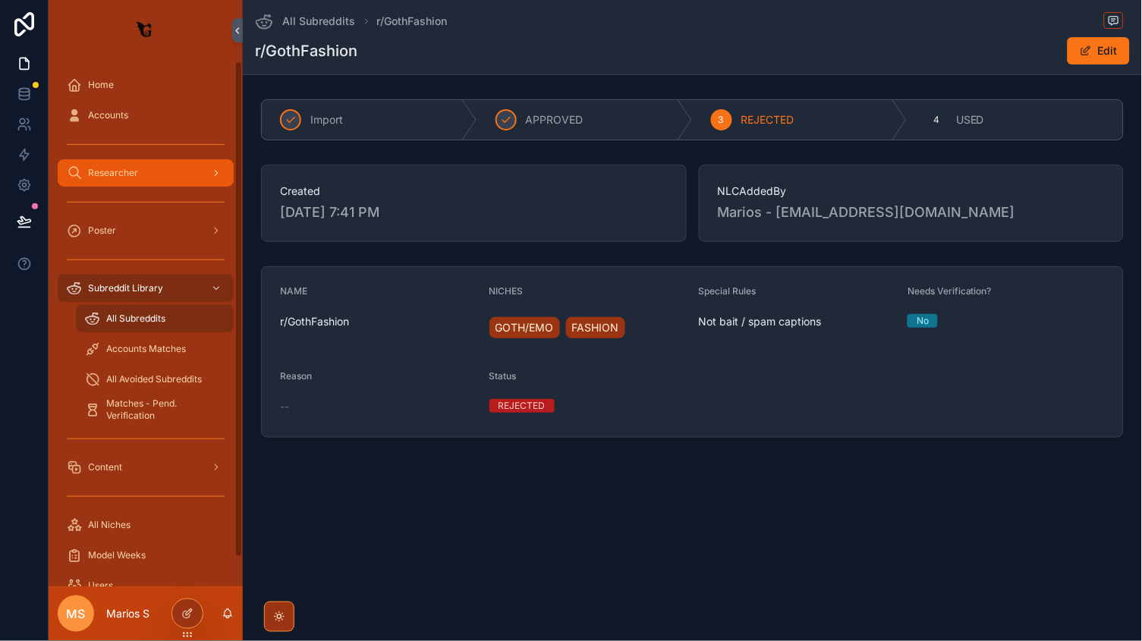
click at [130, 184] on link "Researcher" at bounding box center [146, 172] width 176 height 27
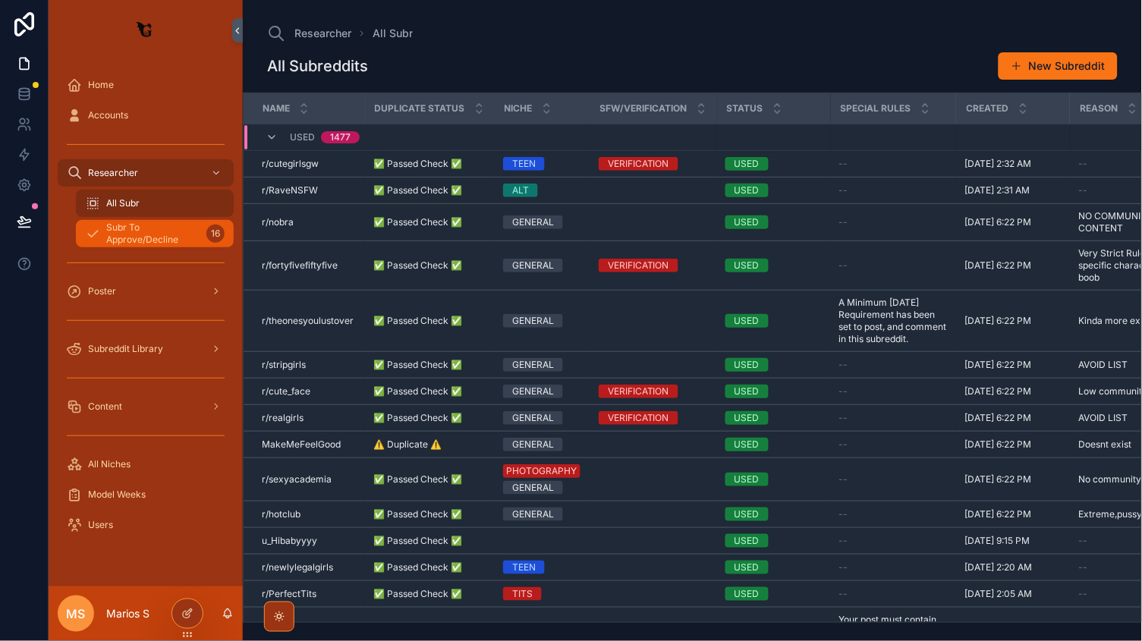
click at [133, 240] on span "Subr To Approve/Decline" at bounding box center [153, 234] width 94 height 24
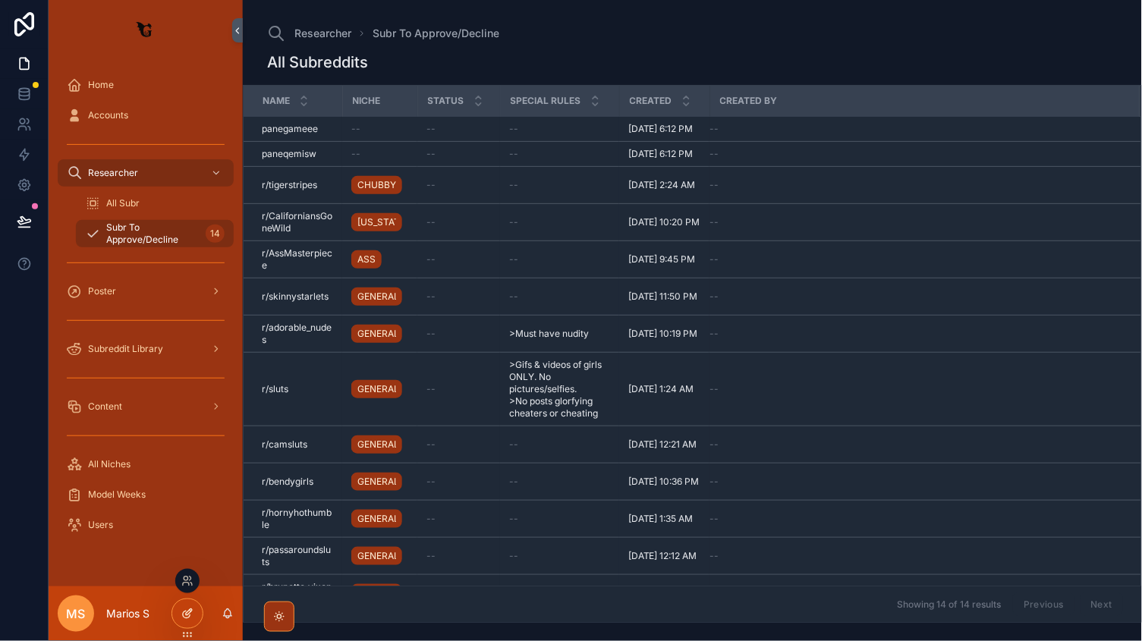
click at [189, 615] on icon at bounding box center [187, 614] width 12 height 12
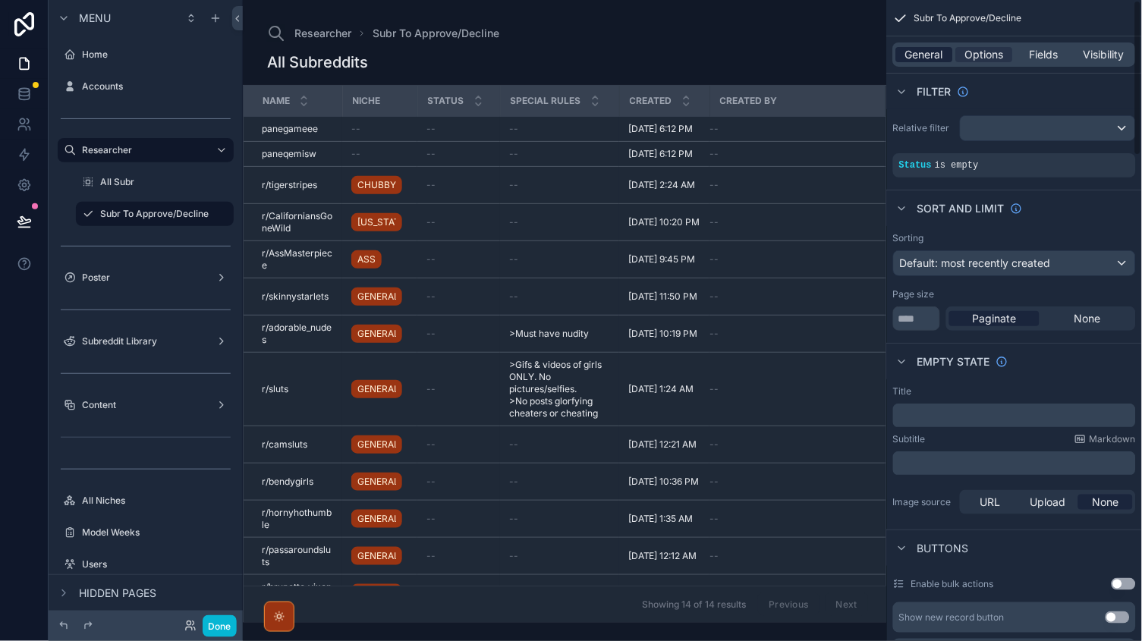
click at [899, 58] on div "General" at bounding box center [924, 54] width 57 height 15
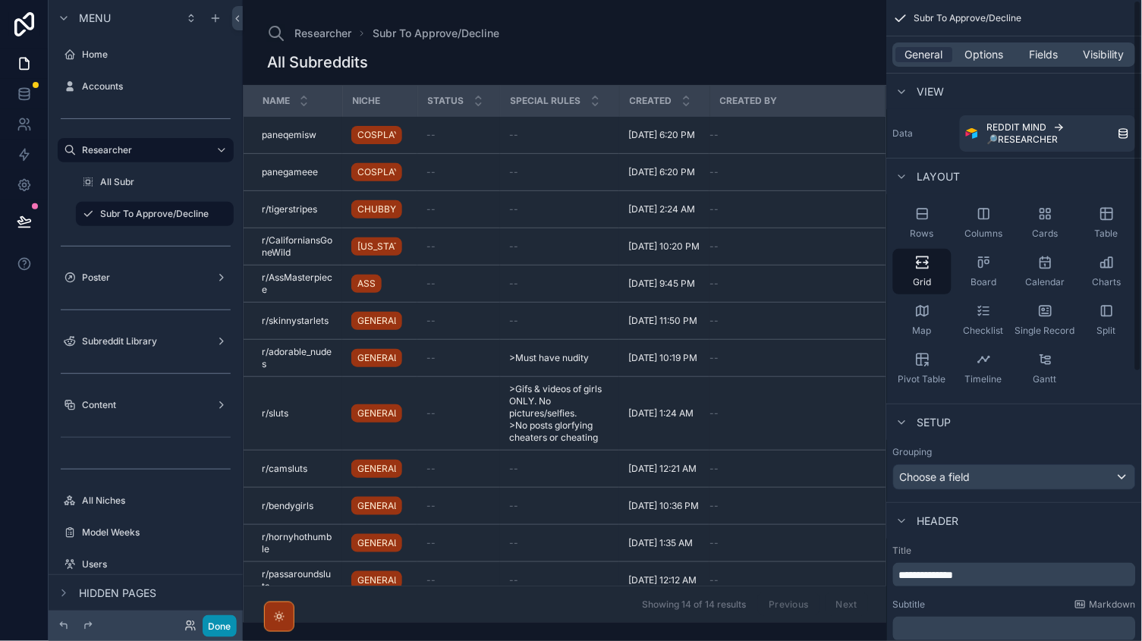
click at [229, 625] on button "Done" at bounding box center [220, 626] width 34 height 22
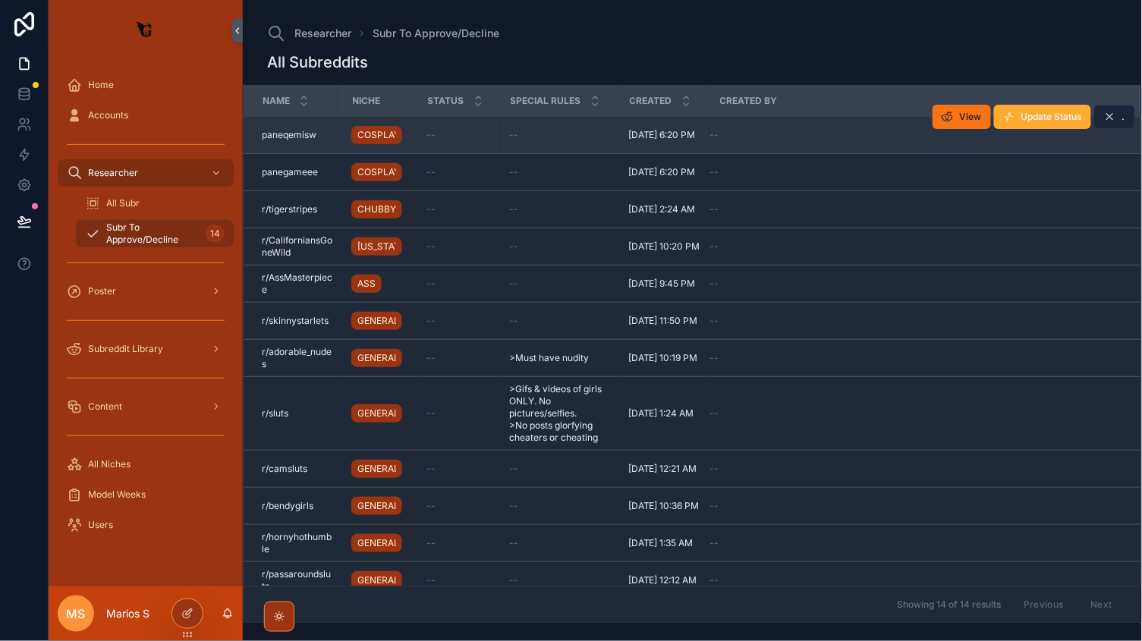
click at [1119, 115] on button "." at bounding box center [1114, 117] width 41 height 24
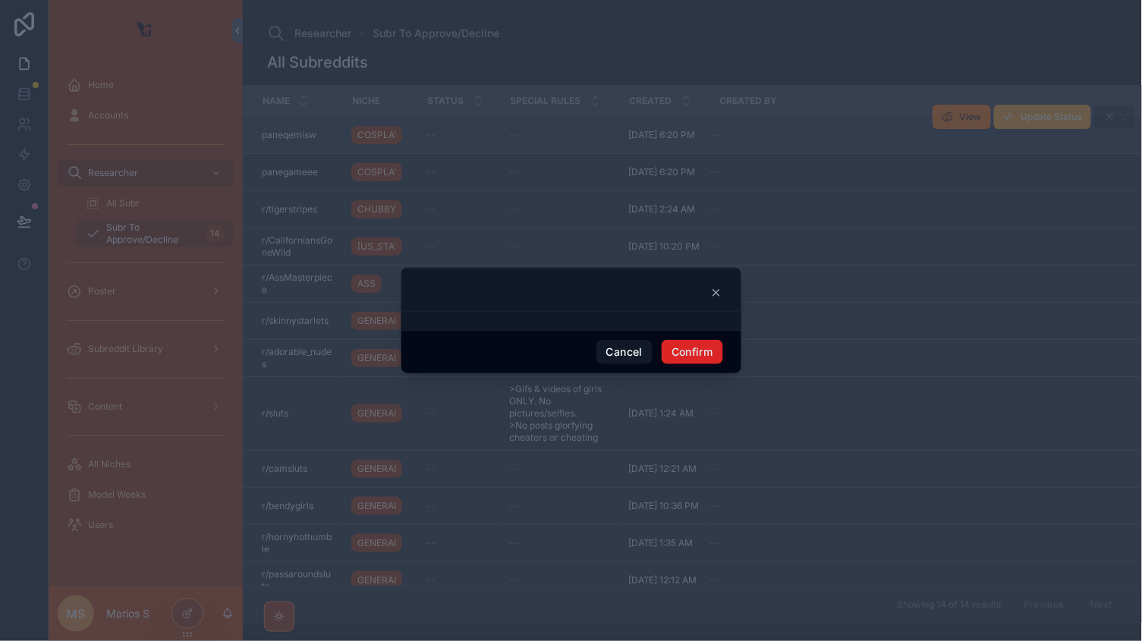
click at [676, 354] on button "Confirm" at bounding box center [692, 352] width 61 height 24
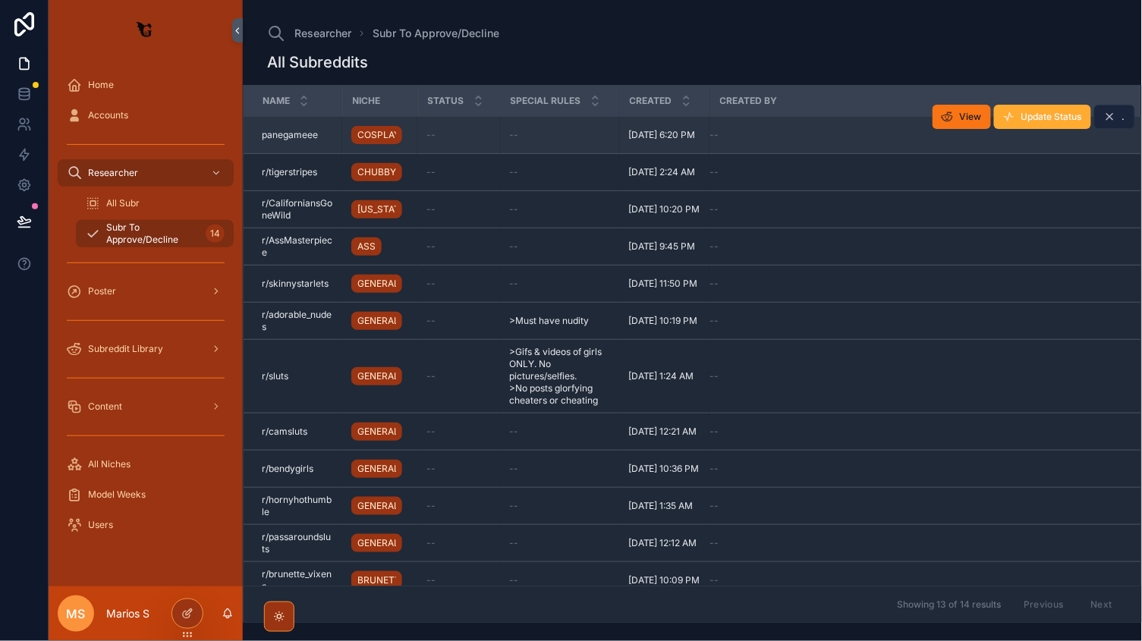
click at [1125, 112] on span "." at bounding box center [1123, 117] width 3 height 12
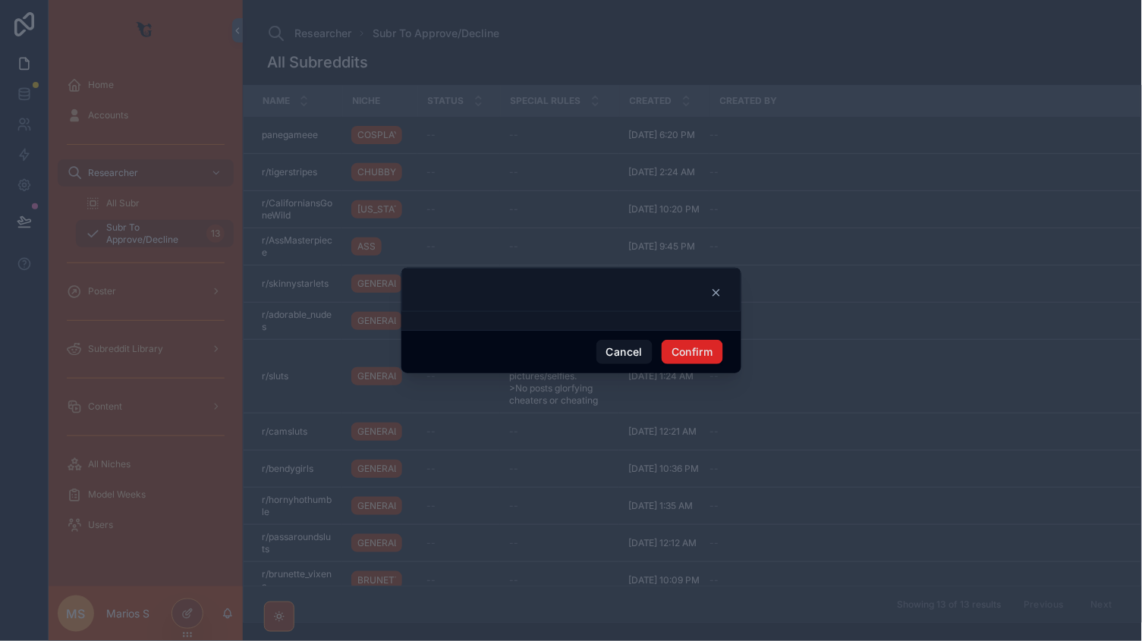
click at [697, 362] on button "Confirm" at bounding box center [692, 352] width 61 height 24
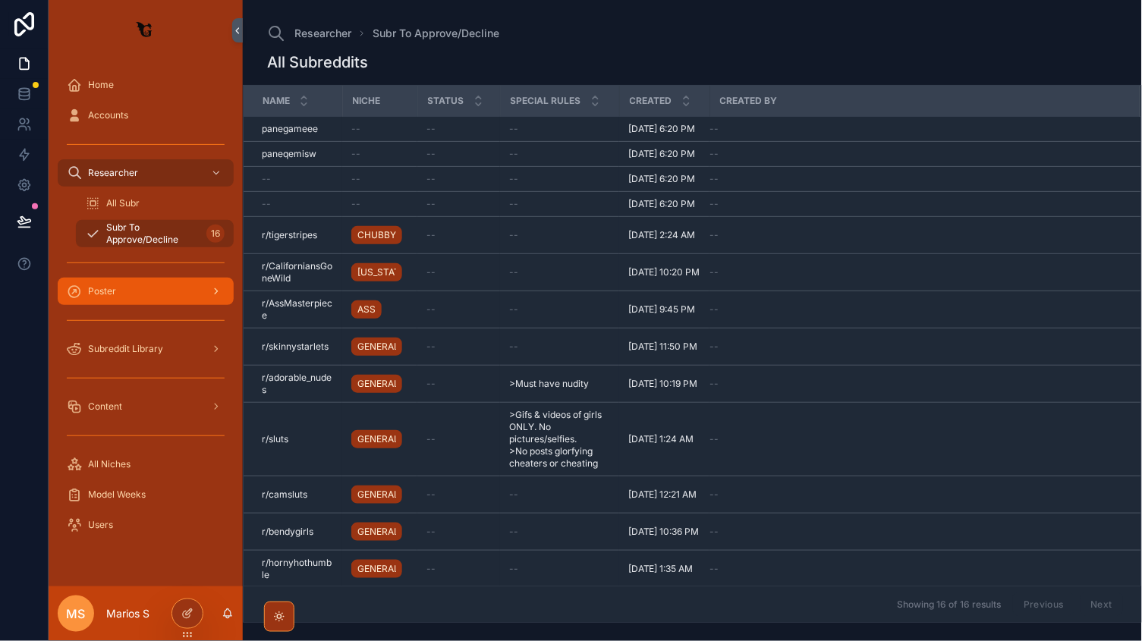
click at [150, 292] on div "Poster" at bounding box center [146, 291] width 158 height 24
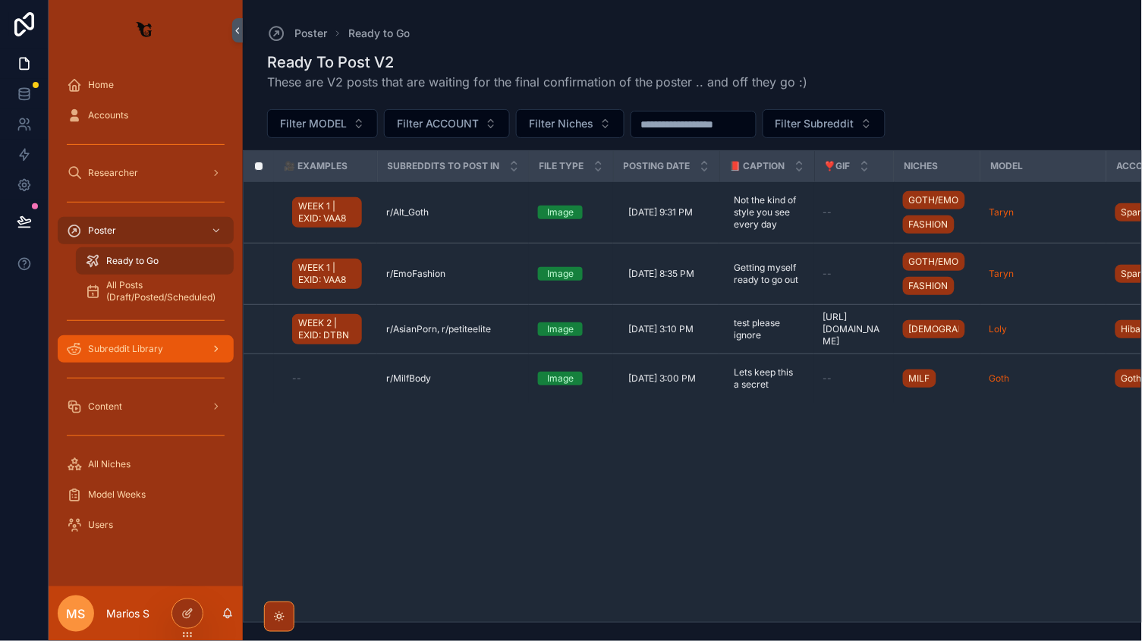
click at [137, 340] on div "Subreddit Library" at bounding box center [146, 349] width 158 height 24
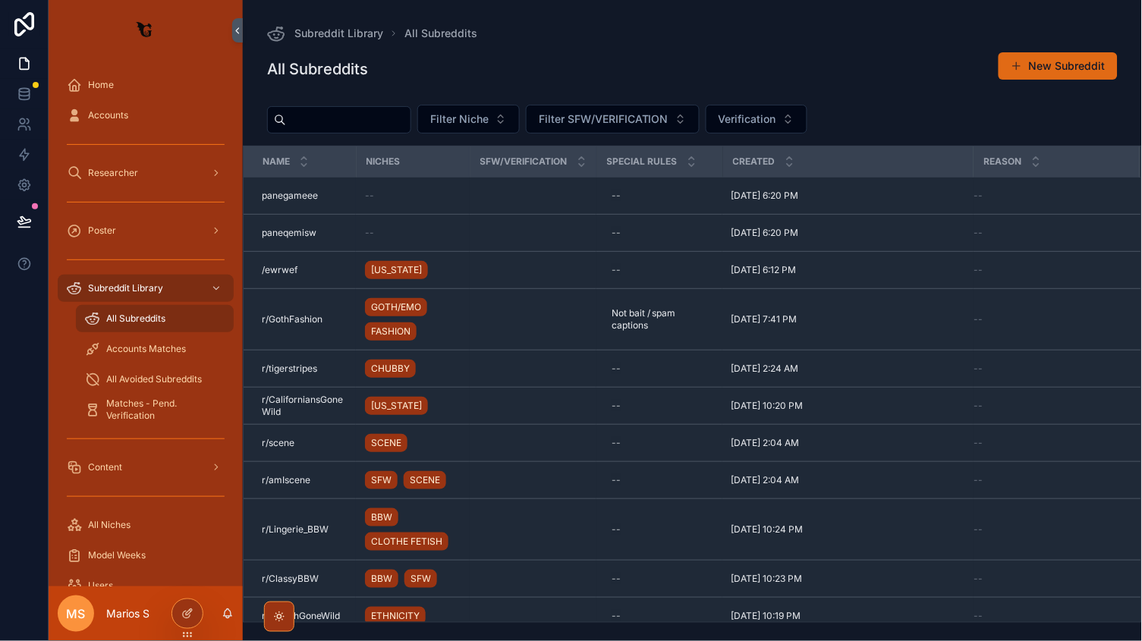
click at [1053, 71] on button "New Subreddit" at bounding box center [1058, 65] width 119 height 27
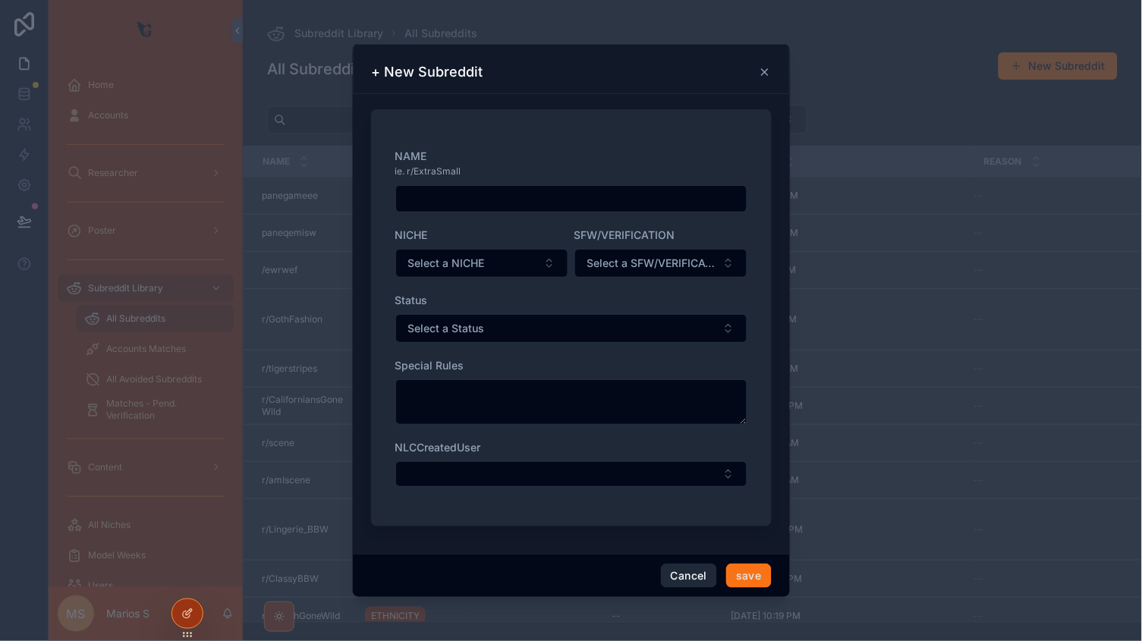
click at [678, 572] on button "Cancel" at bounding box center [689, 576] width 56 height 24
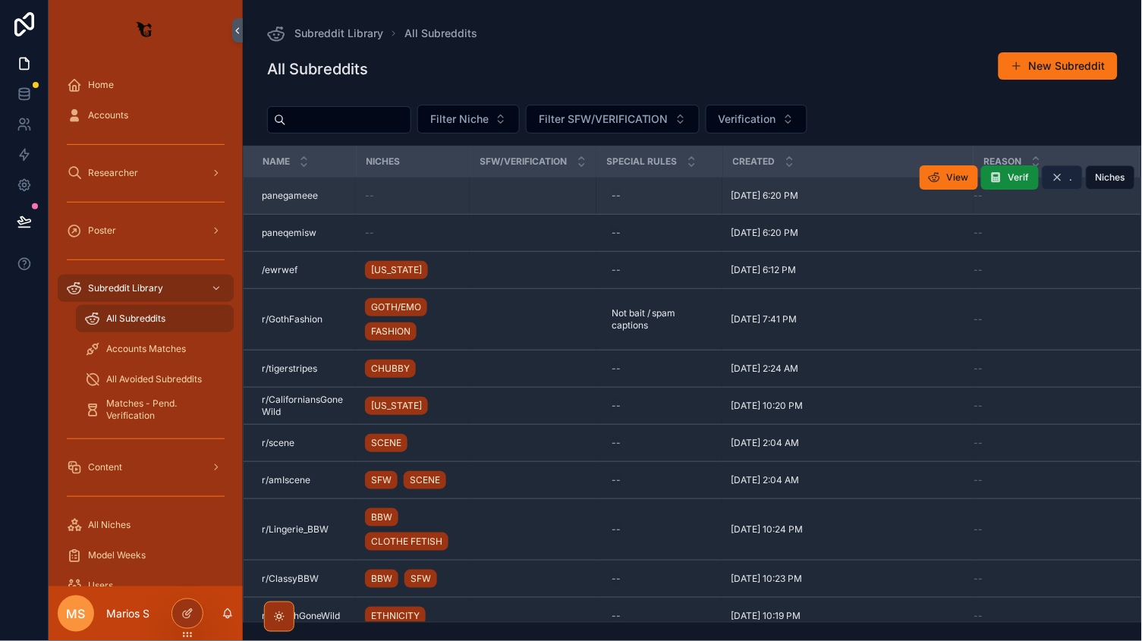
click at [1070, 181] on span "." at bounding box center [1071, 178] width 3 height 12
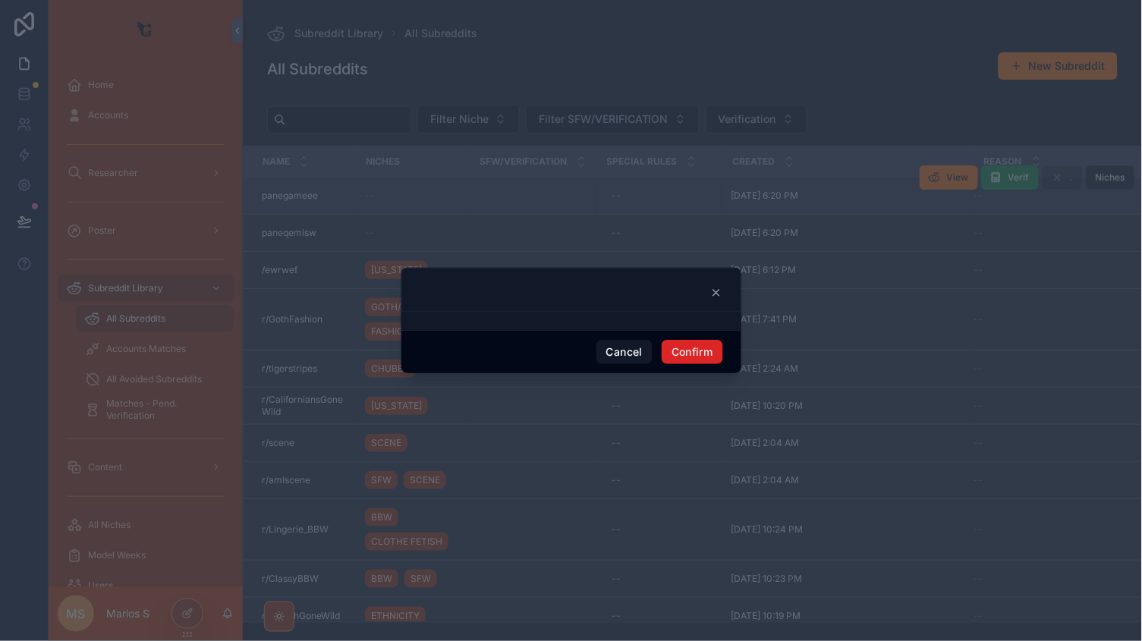
click at [704, 346] on button "Confirm" at bounding box center [692, 352] width 61 height 24
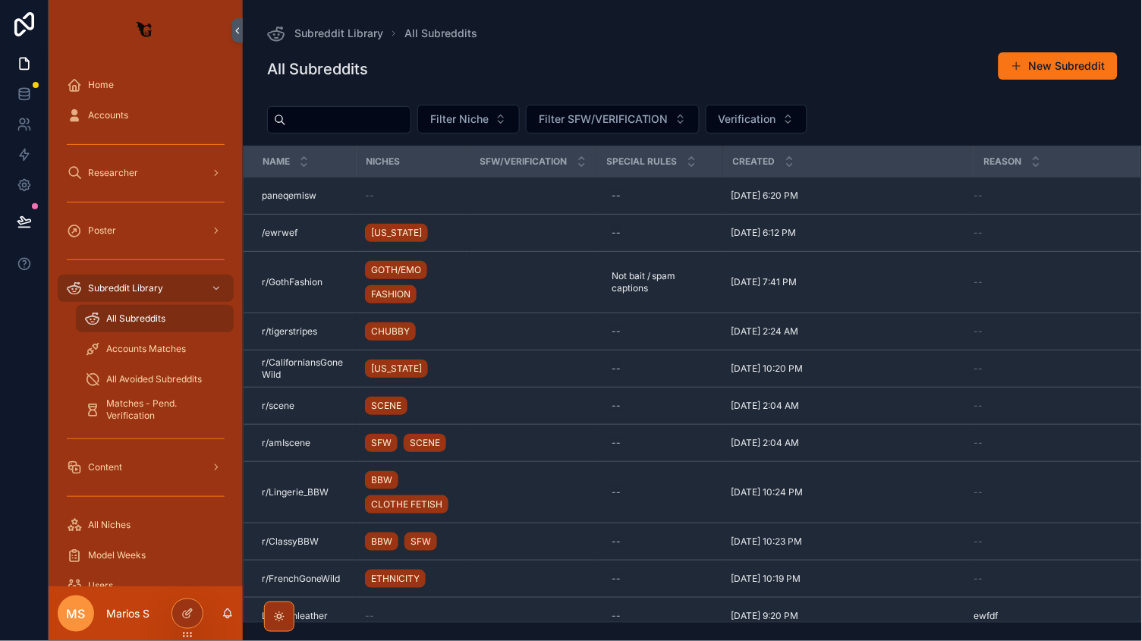
click at [0, 0] on icon "scrollable content" at bounding box center [0, 0] width 0 height 0
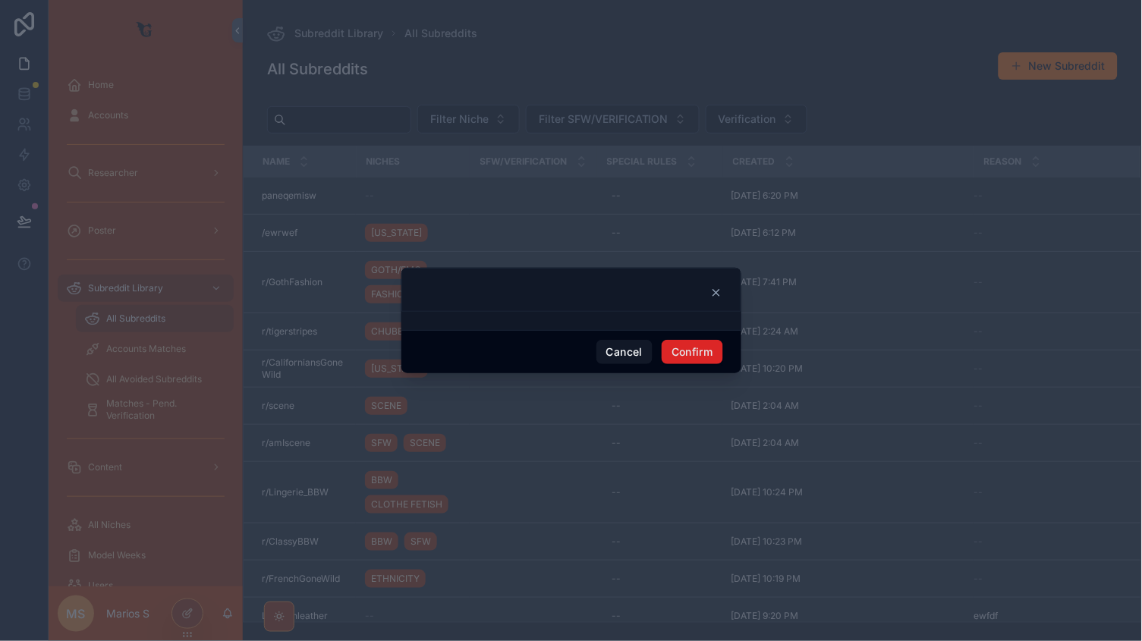
click at [700, 346] on button "Confirm" at bounding box center [692, 352] width 61 height 24
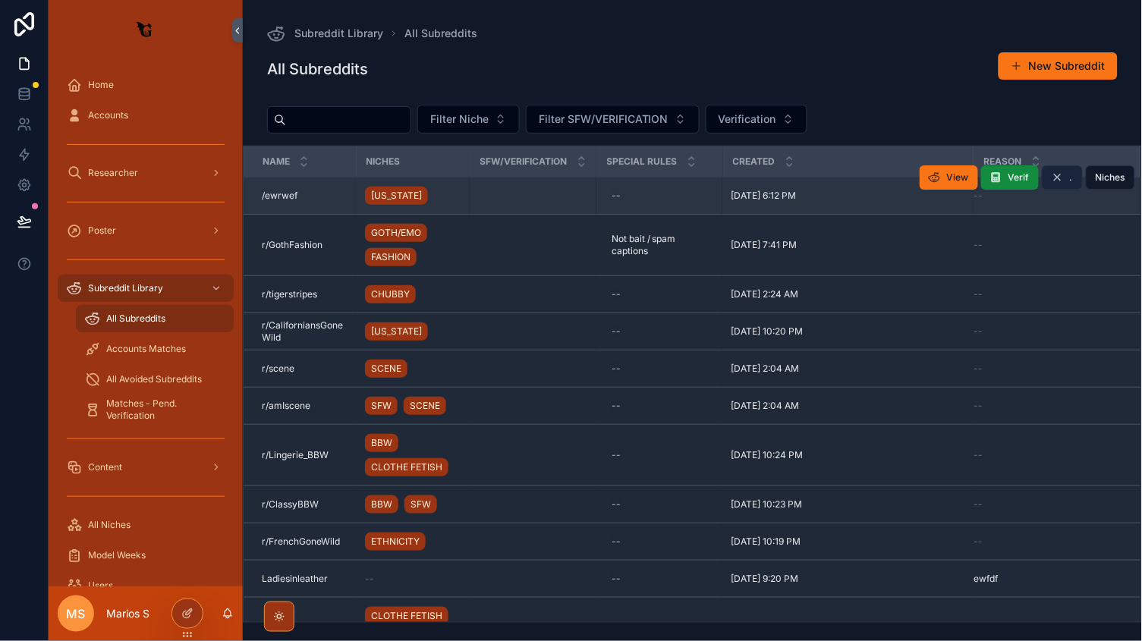
click at [1066, 180] on button "." at bounding box center [1062, 177] width 41 height 24
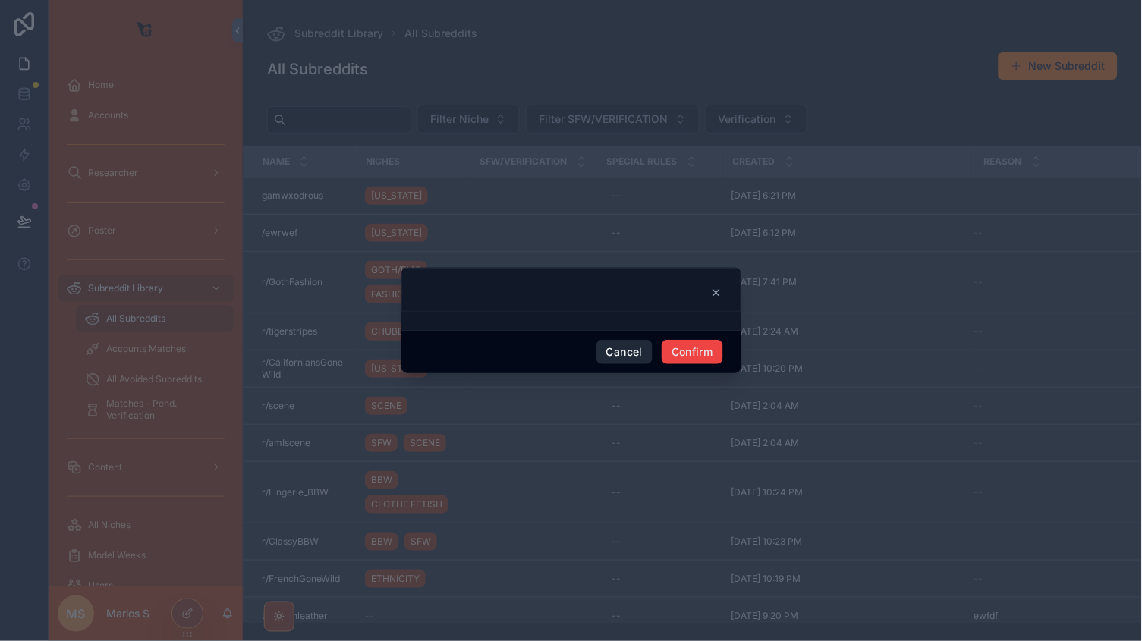
click at [619, 358] on button "Cancel" at bounding box center [625, 352] width 56 height 24
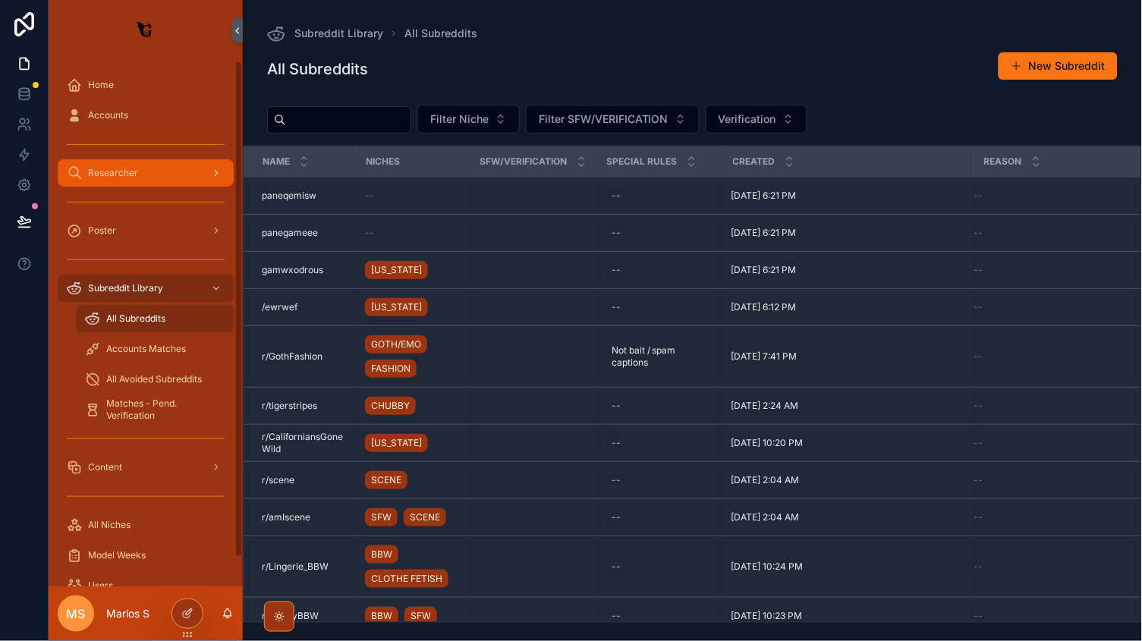
click at [145, 161] on div "Researcher" at bounding box center [146, 173] width 158 height 24
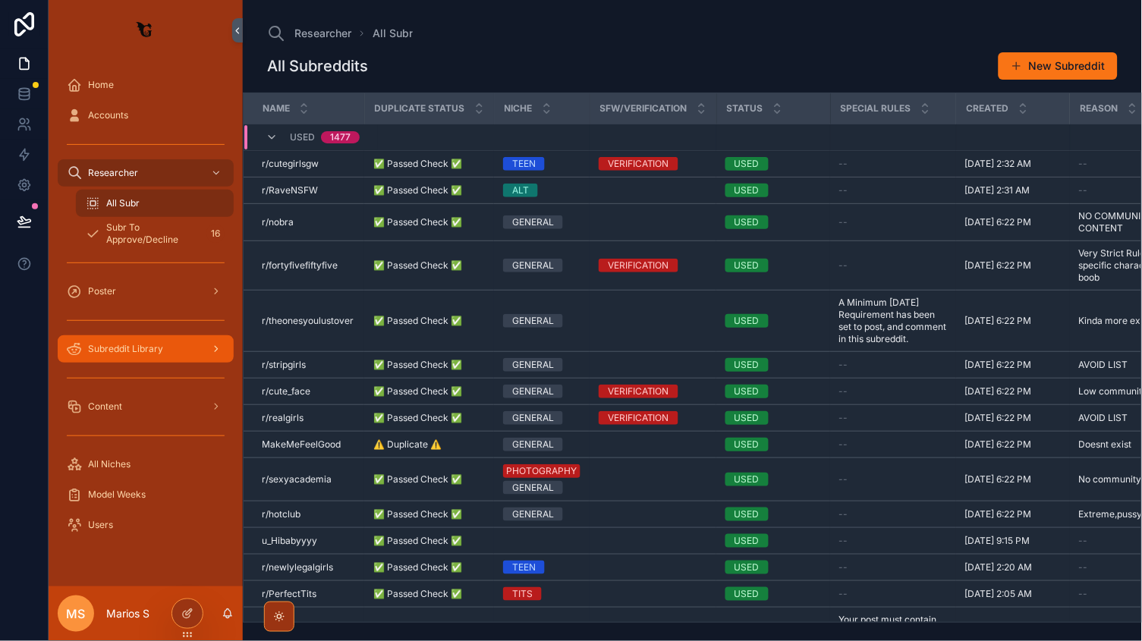
click at [112, 345] on span "Subreddit Library" at bounding box center [125, 349] width 75 height 12
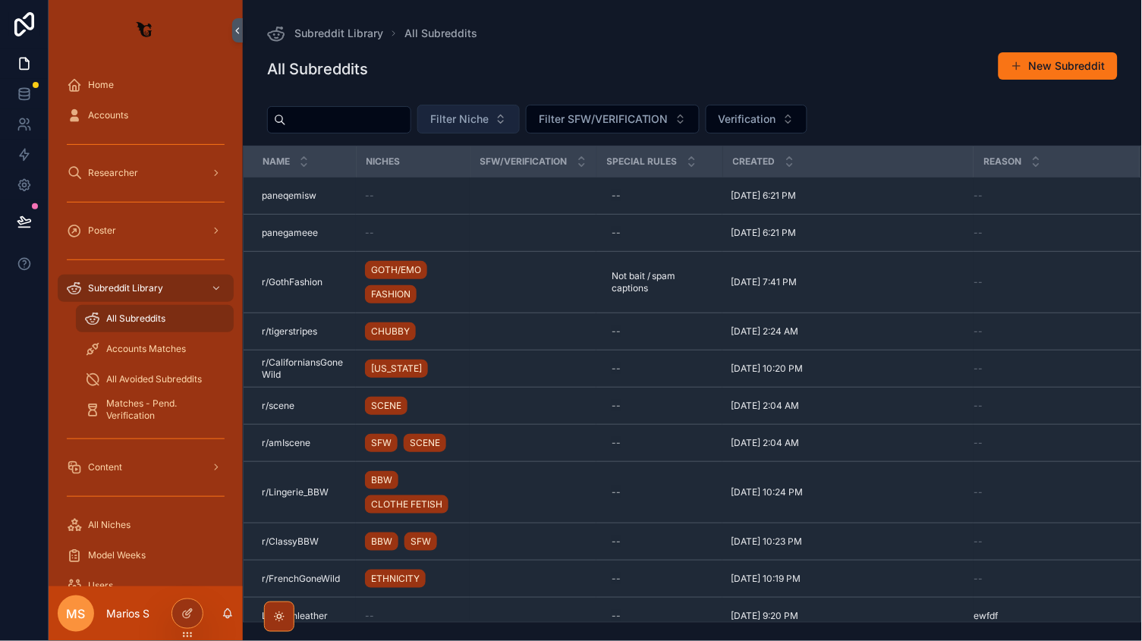
click at [515, 128] on button "Filter Niche" at bounding box center [468, 119] width 102 height 29
click at [492, 81] on div "All Subreddits New Subreddit" at bounding box center [692, 69] width 851 height 35
click at [159, 183] on div "Researcher" at bounding box center [146, 173] width 158 height 24
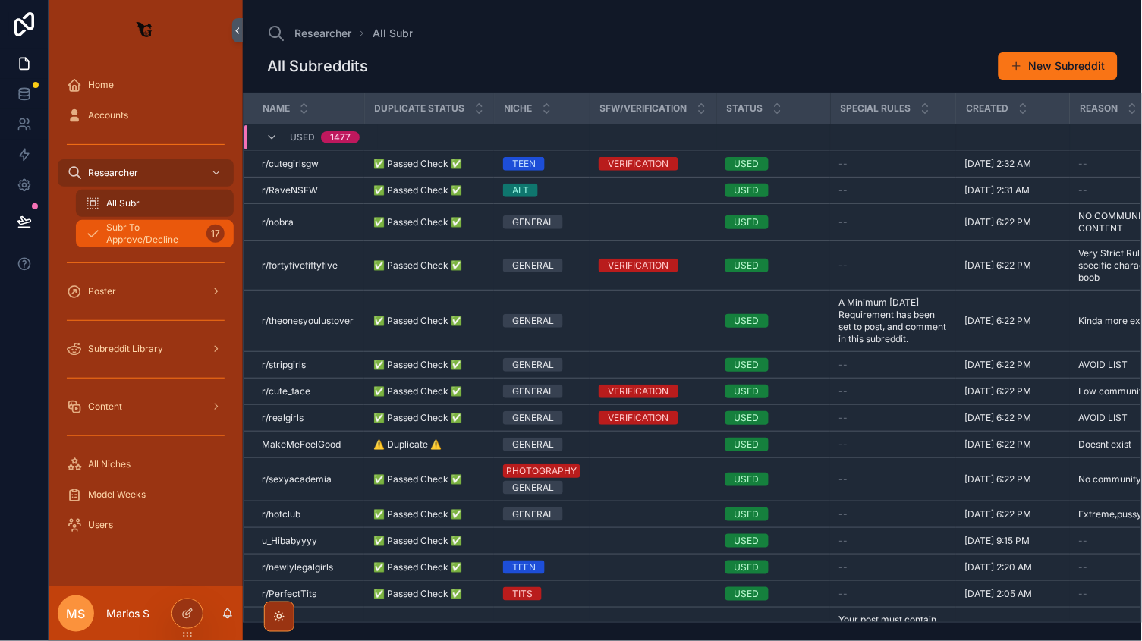
click at [142, 224] on span "Subr To Approve/Decline" at bounding box center [153, 234] width 94 height 24
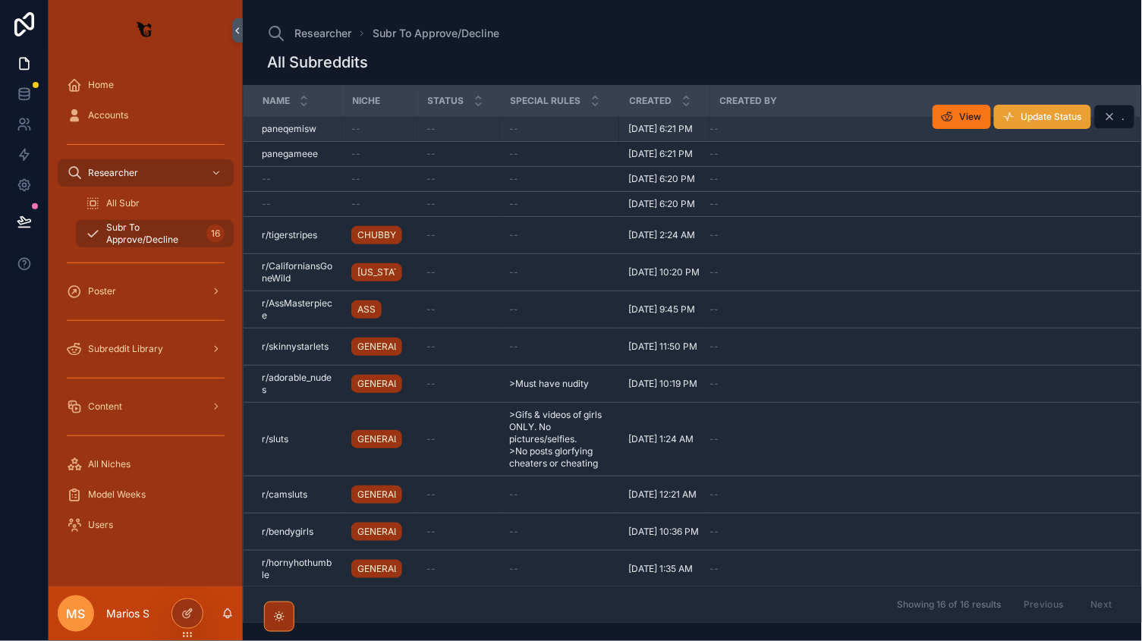
click at [1038, 118] on span "Update Status" at bounding box center [1052, 117] width 61 height 12
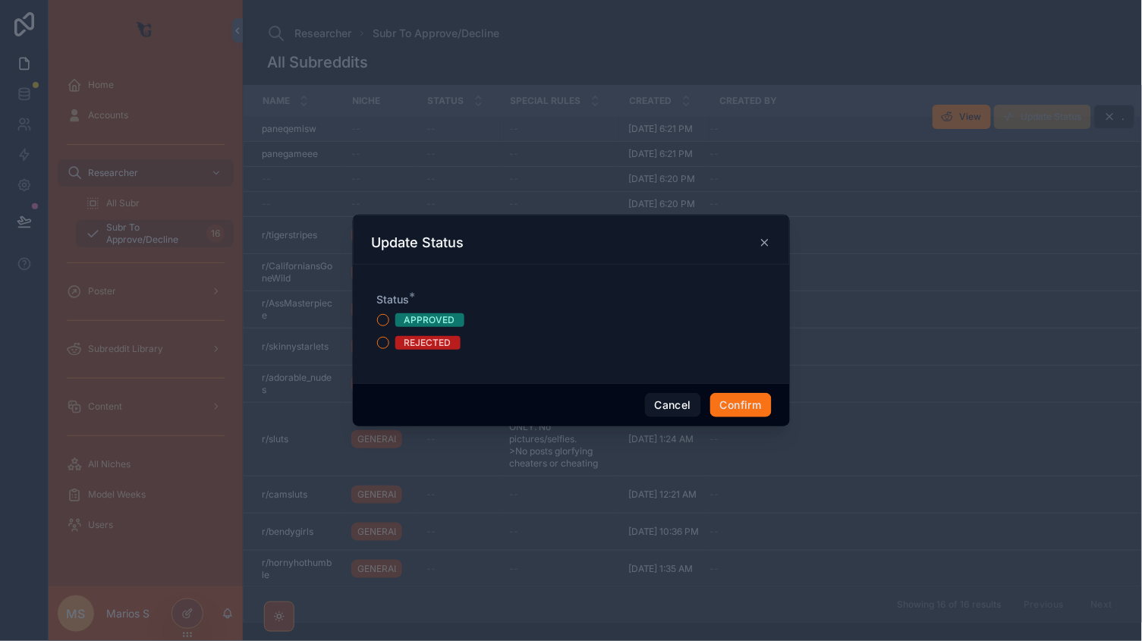
click at [412, 345] on div "REJECTED" at bounding box center [428, 343] width 47 height 14
click at [389, 345] on button "REJECTED" at bounding box center [383, 343] width 12 height 12
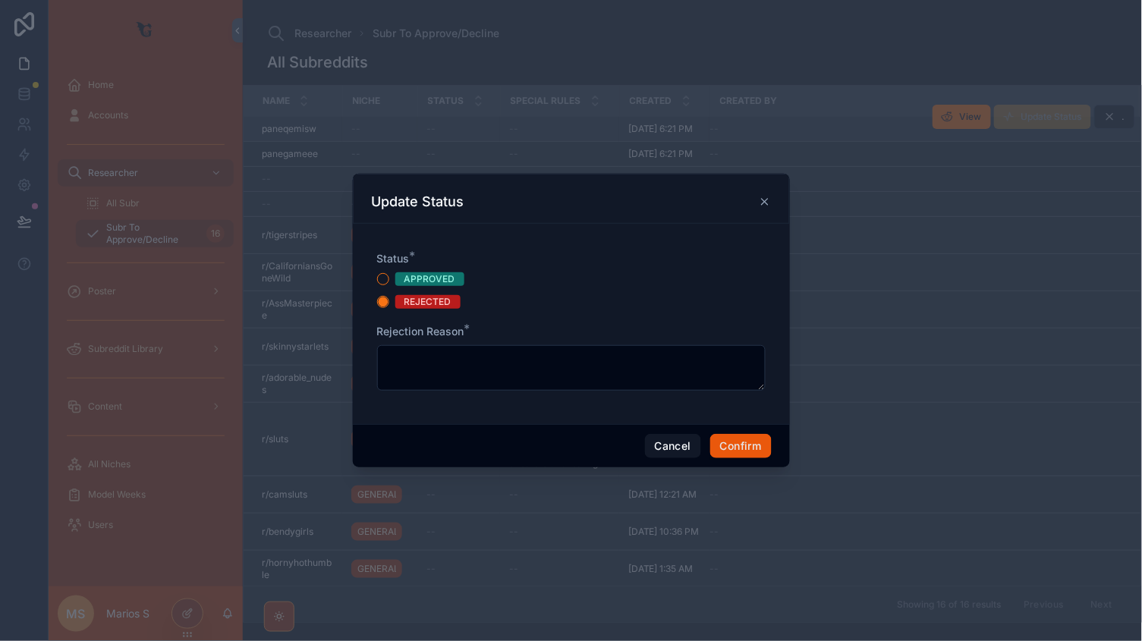
click at [736, 441] on button "Confirm" at bounding box center [740, 446] width 61 height 24
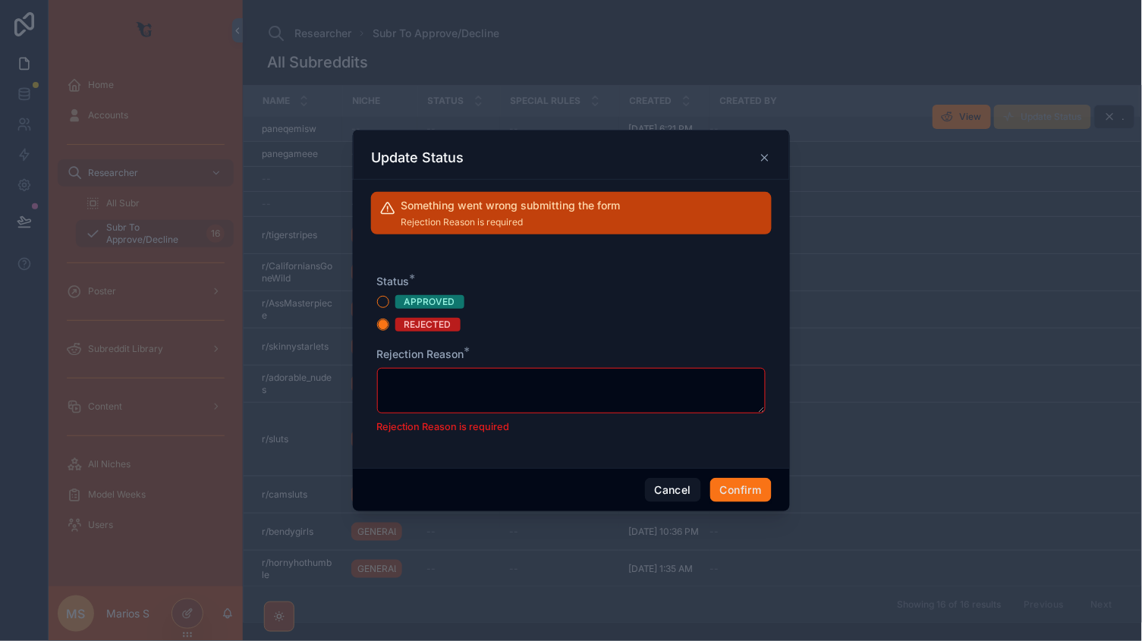
click at [545, 356] on div "Rejection Reason *" at bounding box center [571, 354] width 389 height 15
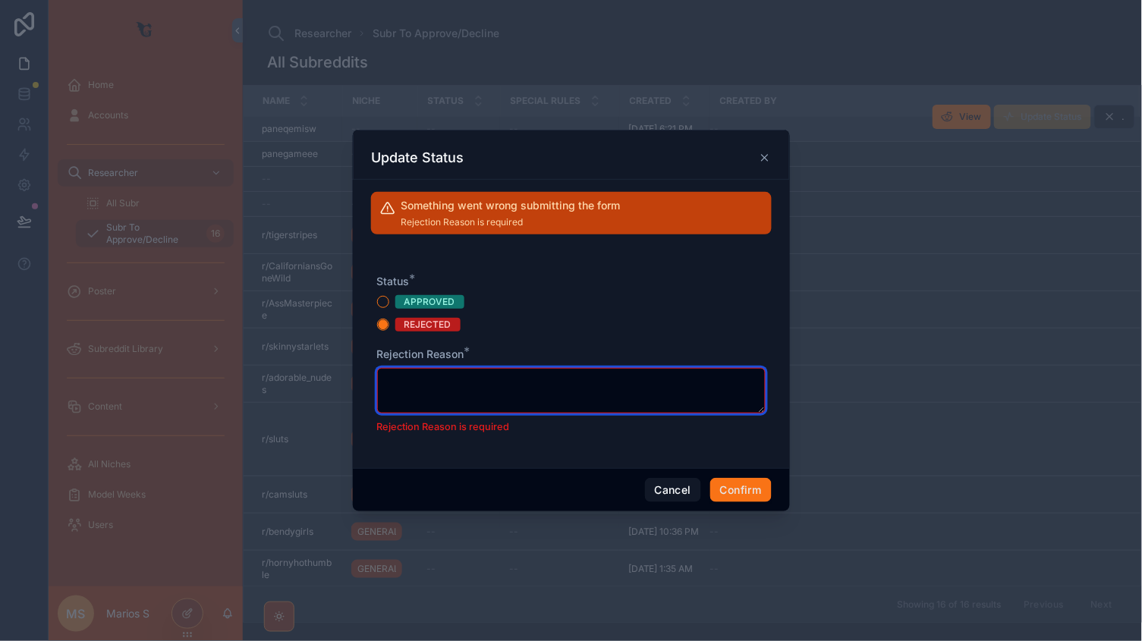
click at [522, 382] on textarea at bounding box center [571, 391] width 389 height 46
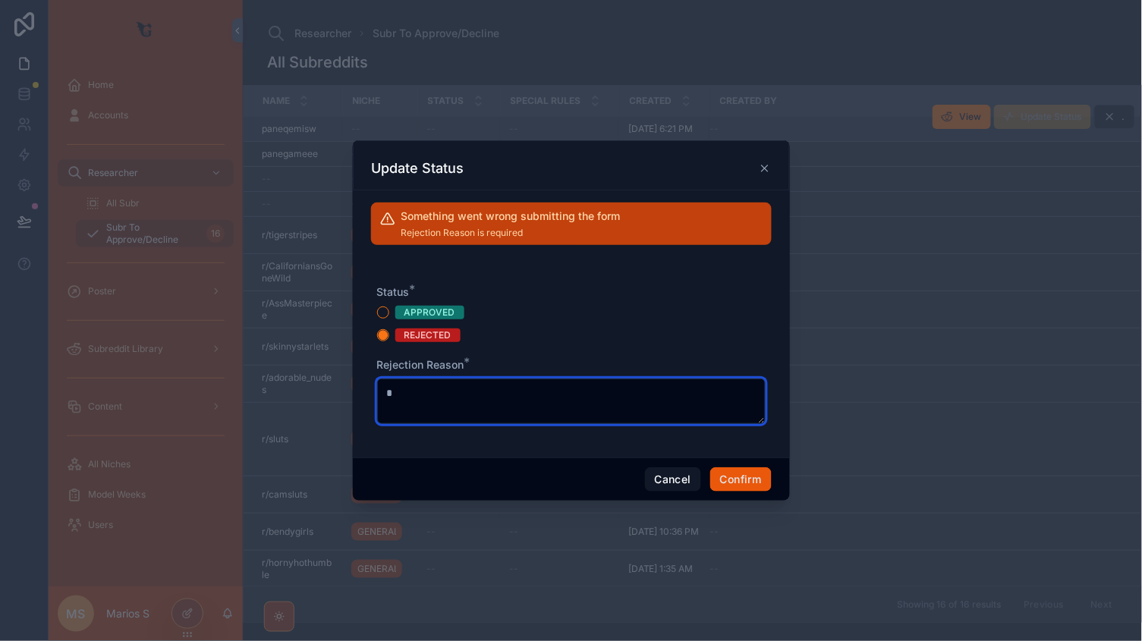
type textarea "*"
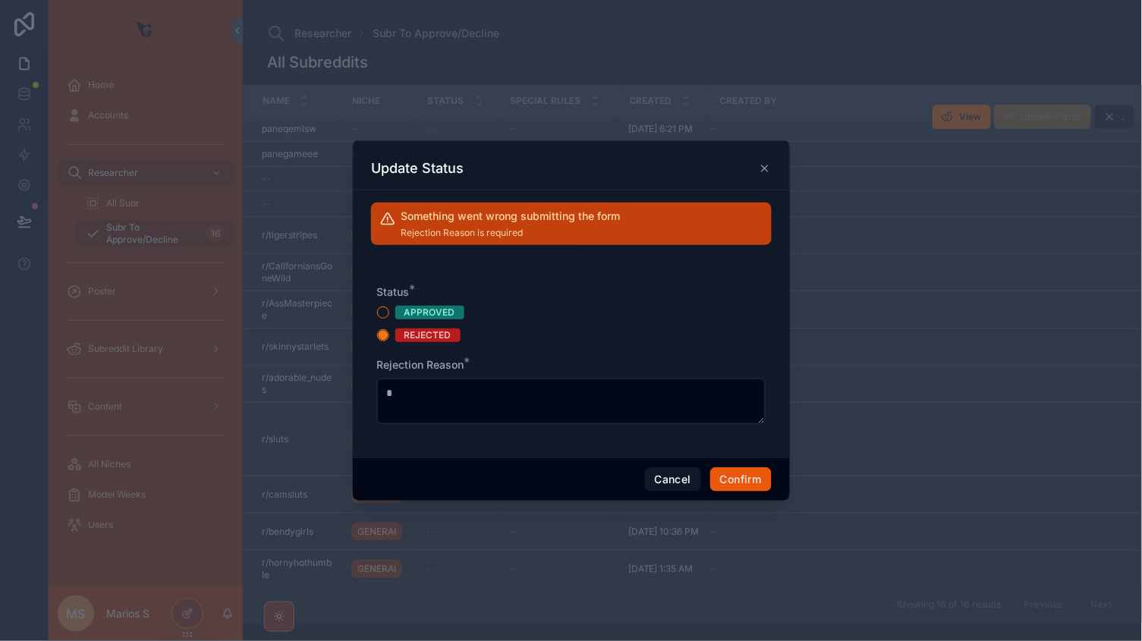
click at [764, 474] on button "Confirm" at bounding box center [740, 479] width 61 height 24
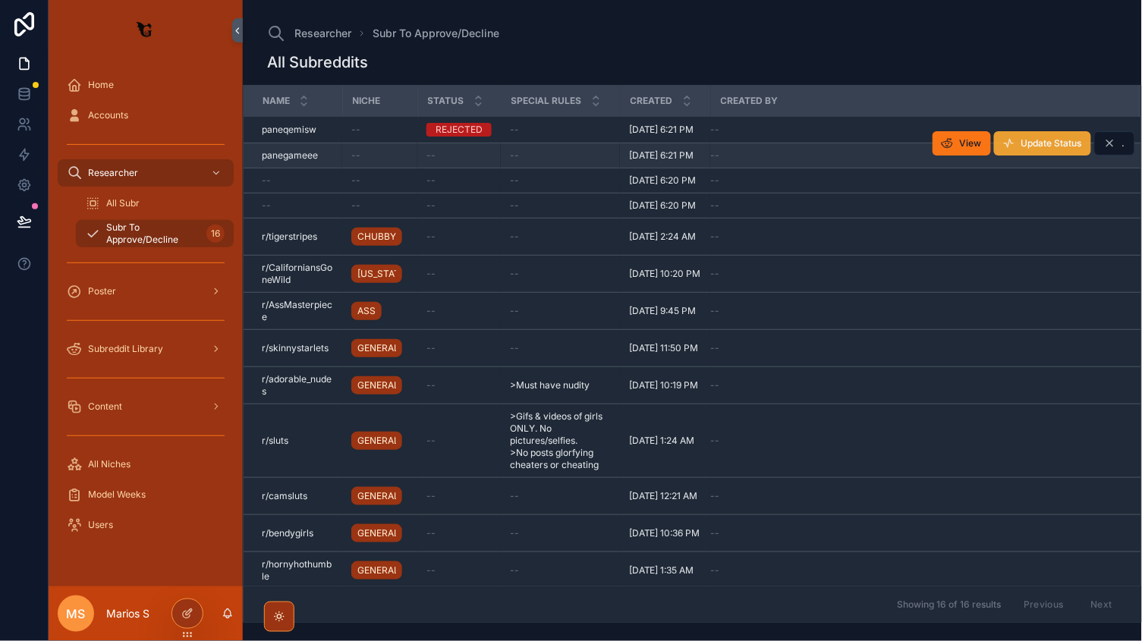
click at [1059, 143] on span "Update Status" at bounding box center [1052, 143] width 61 height 12
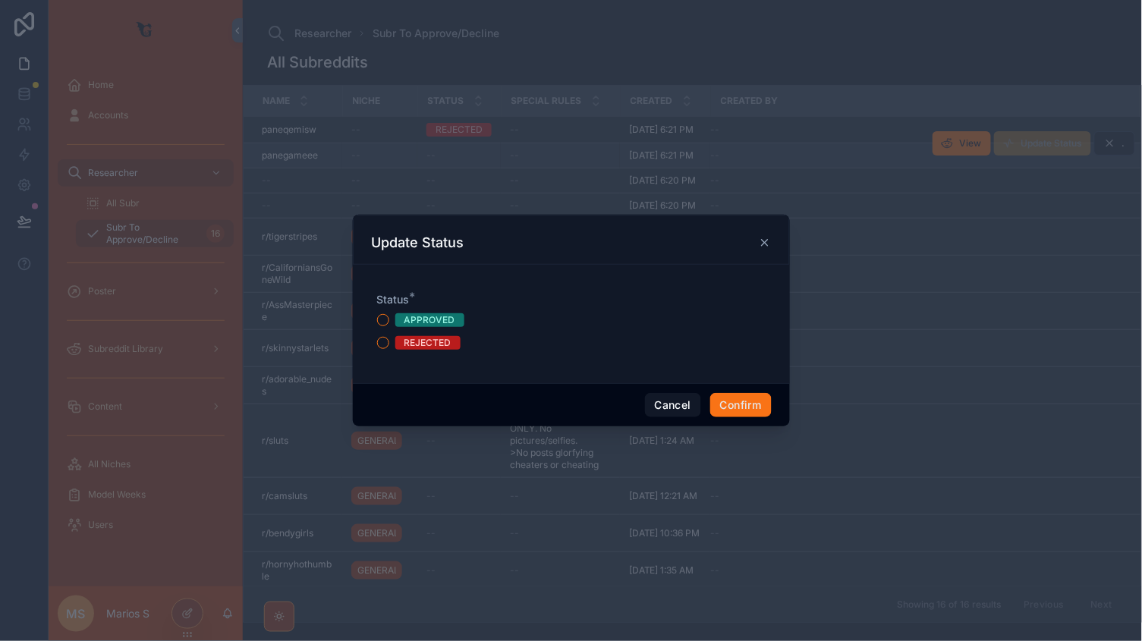
click at [437, 342] on div "REJECTED" at bounding box center [428, 343] width 47 height 14
click at [389, 342] on button "REJECTED" at bounding box center [383, 343] width 12 height 12
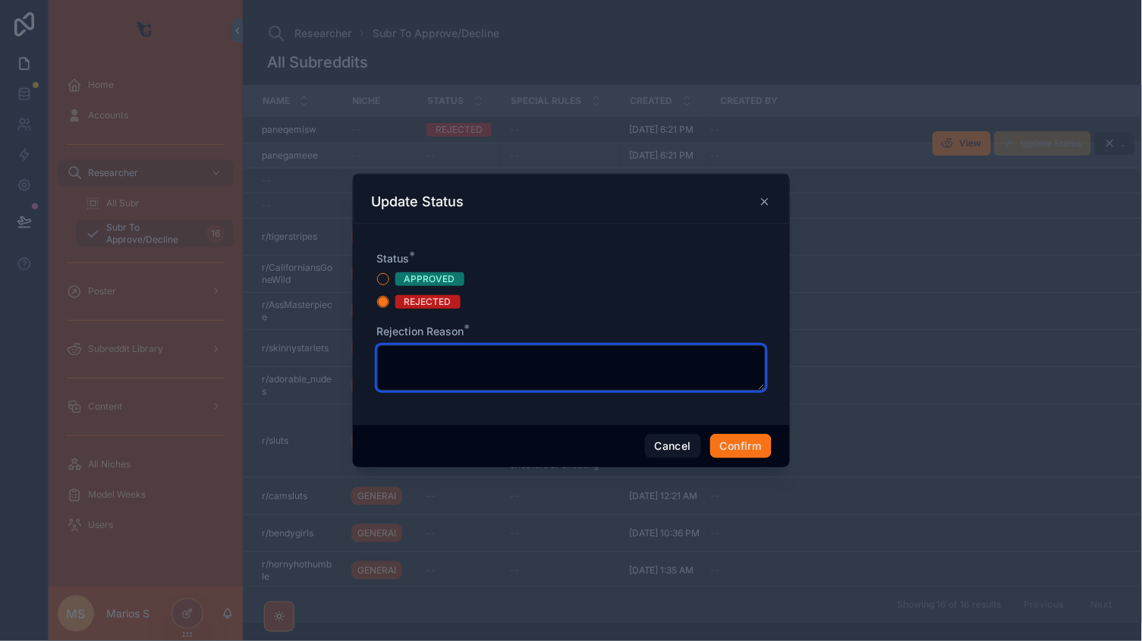
click at [535, 370] on textarea at bounding box center [571, 368] width 389 height 46
type textarea "*"
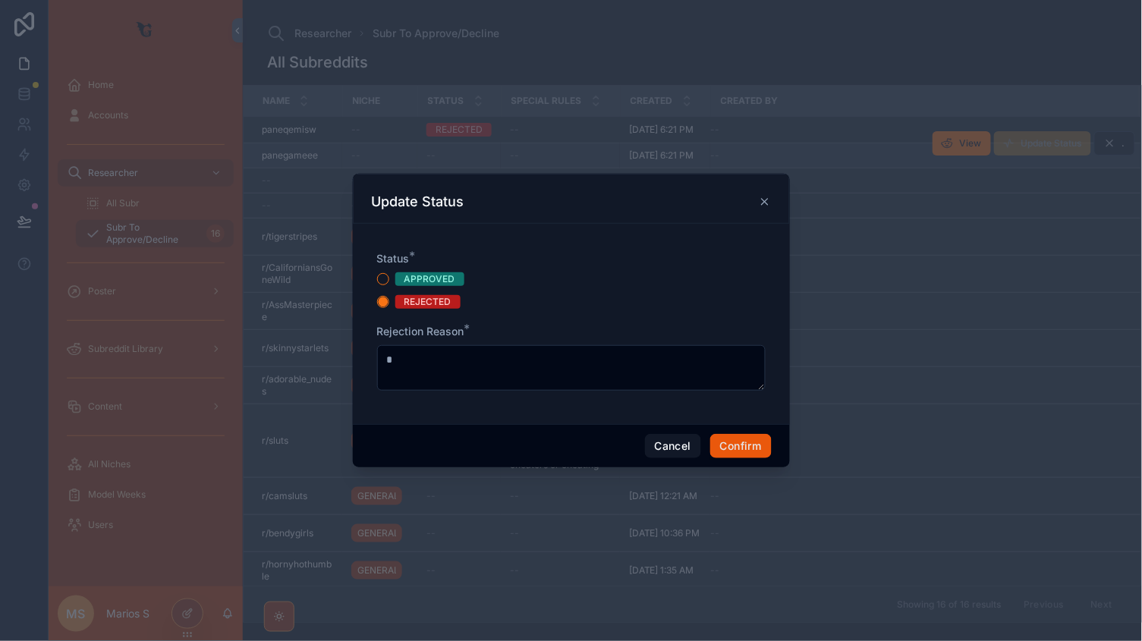
click at [743, 449] on button "Confirm" at bounding box center [740, 446] width 61 height 24
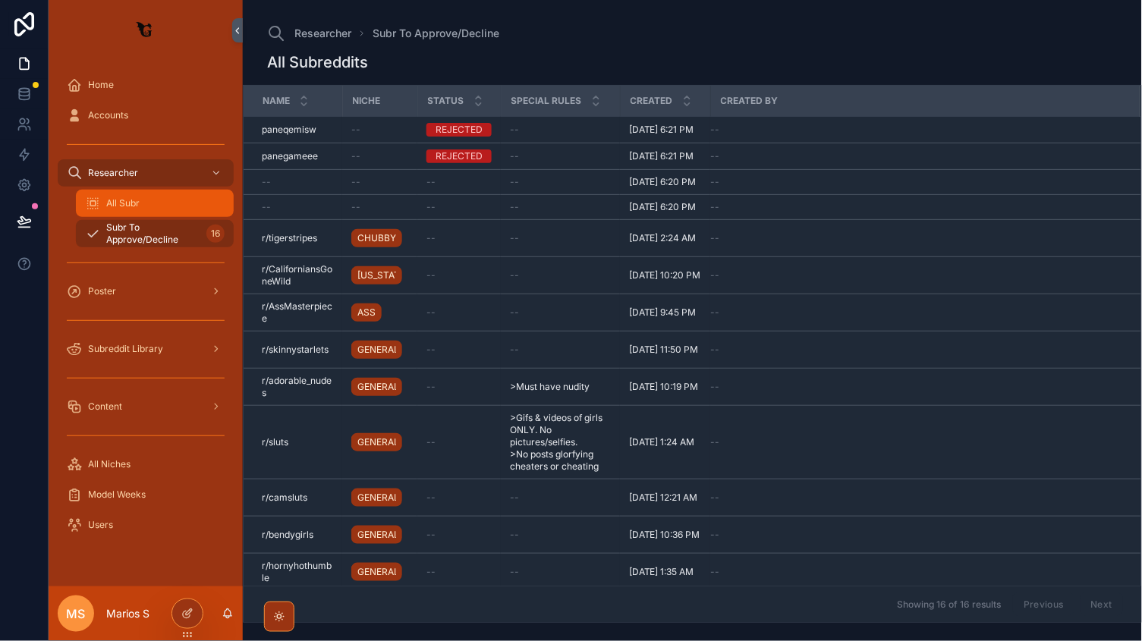
click at [142, 200] on div "All Subr" at bounding box center [155, 203] width 140 height 24
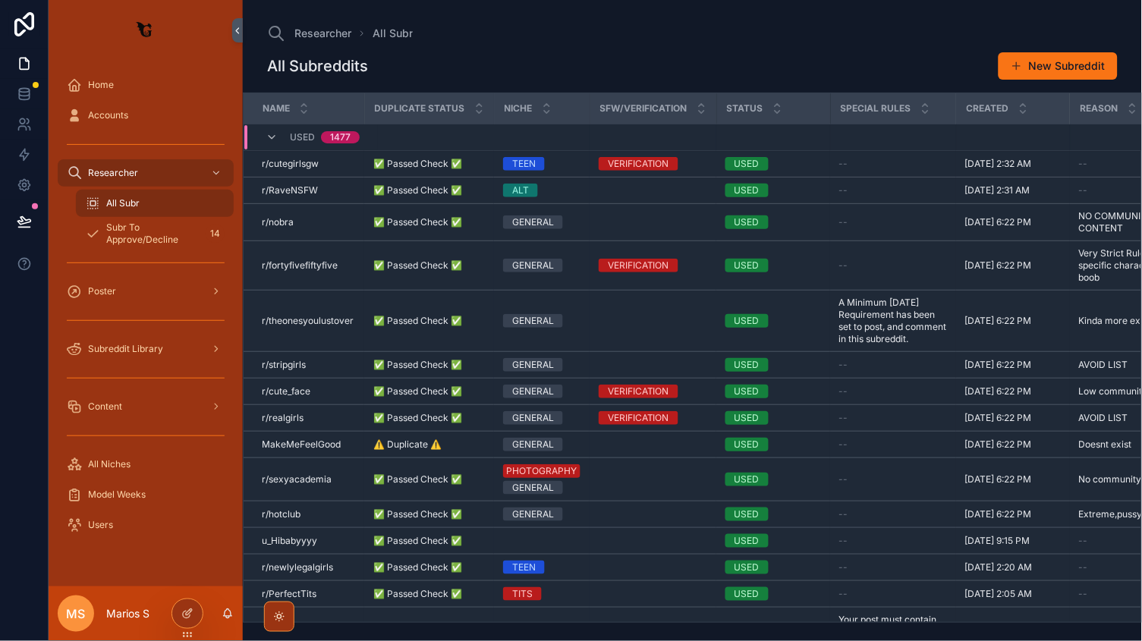
click at [128, 366] on div "scrollable content" at bounding box center [146, 378] width 176 height 24
click at [120, 357] on div "Subreddit Library" at bounding box center [146, 349] width 158 height 24
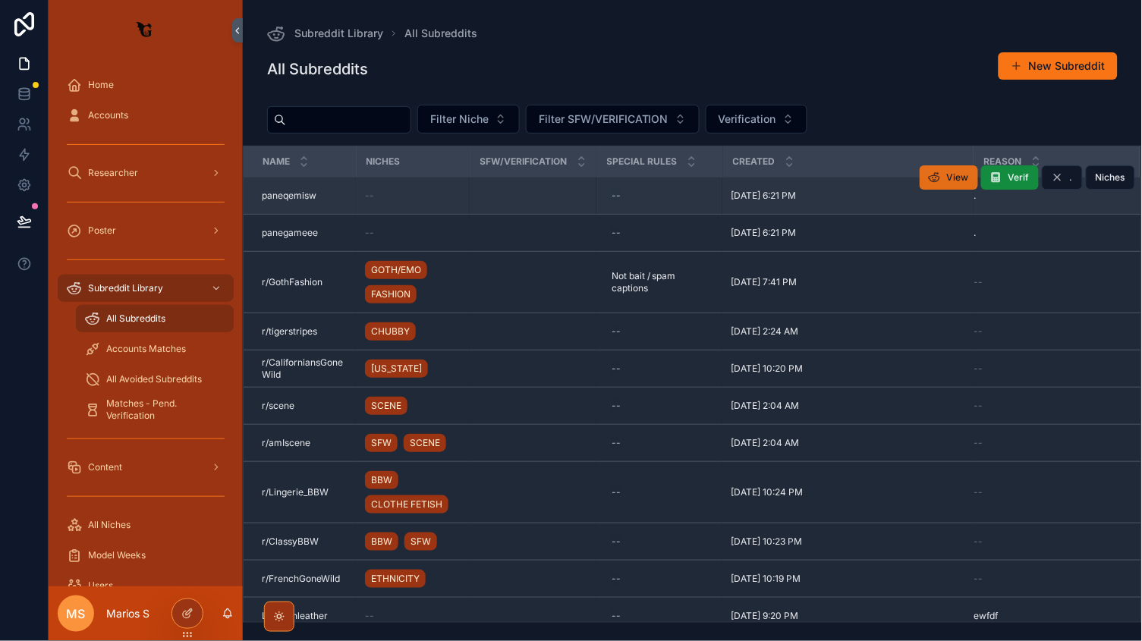
click at [949, 178] on span "View" at bounding box center [958, 178] width 22 height 12
click at [332, 194] on div "paneqemisw paneqemisw" at bounding box center [304, 196] width 85 height 12
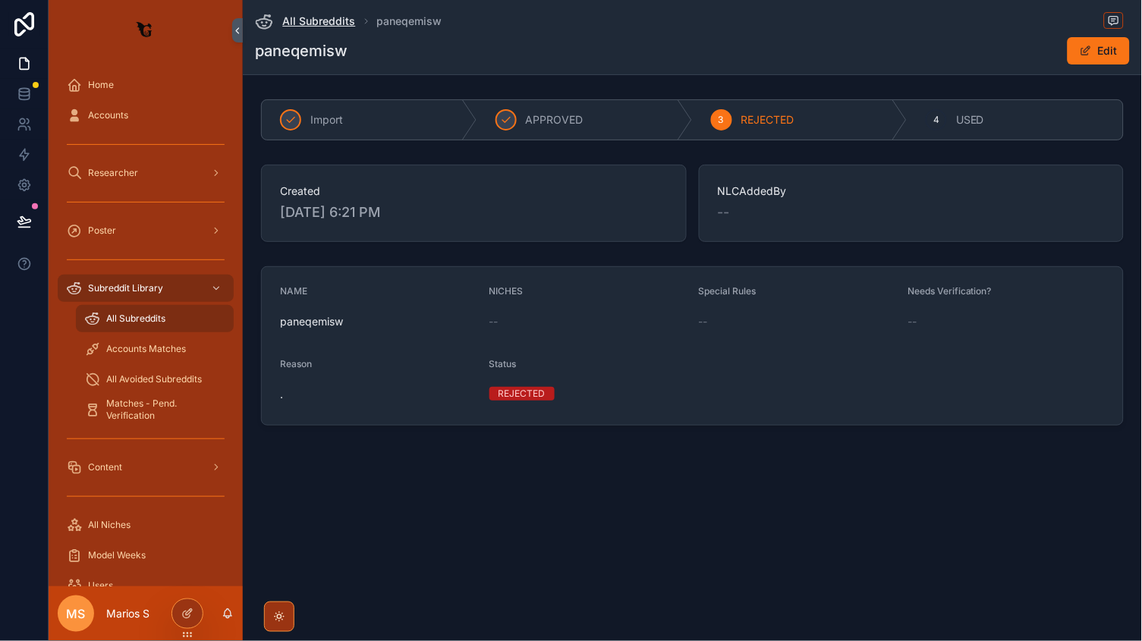
click at [343, 23] on span "All Subreddits" at bounding box center [319, 21] width 73 height 15
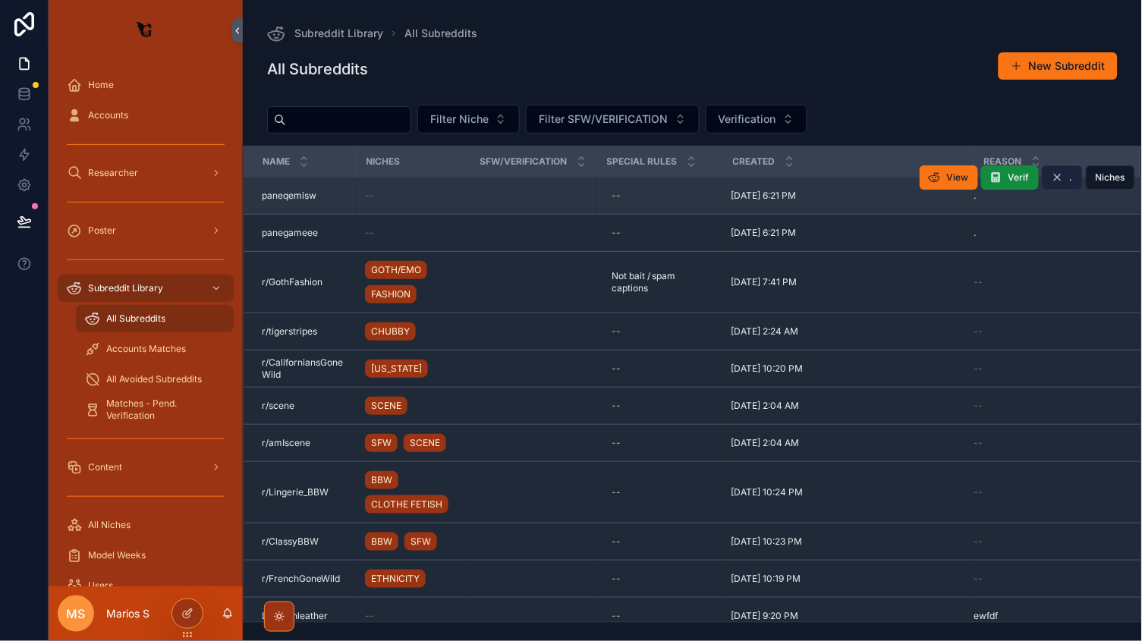
click at [1075, 180] on button "." at bounding box center [1062, 177] width 41 height 24
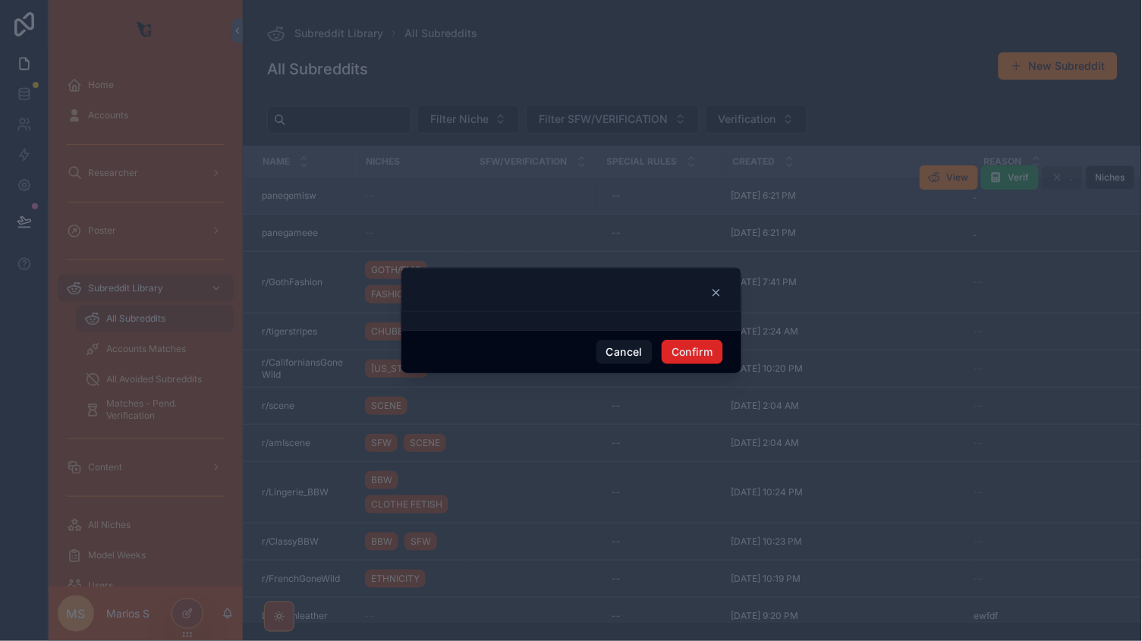
click at [692, 351] on button "Confirm" at bounding box center [692, 352] width 61 height 24
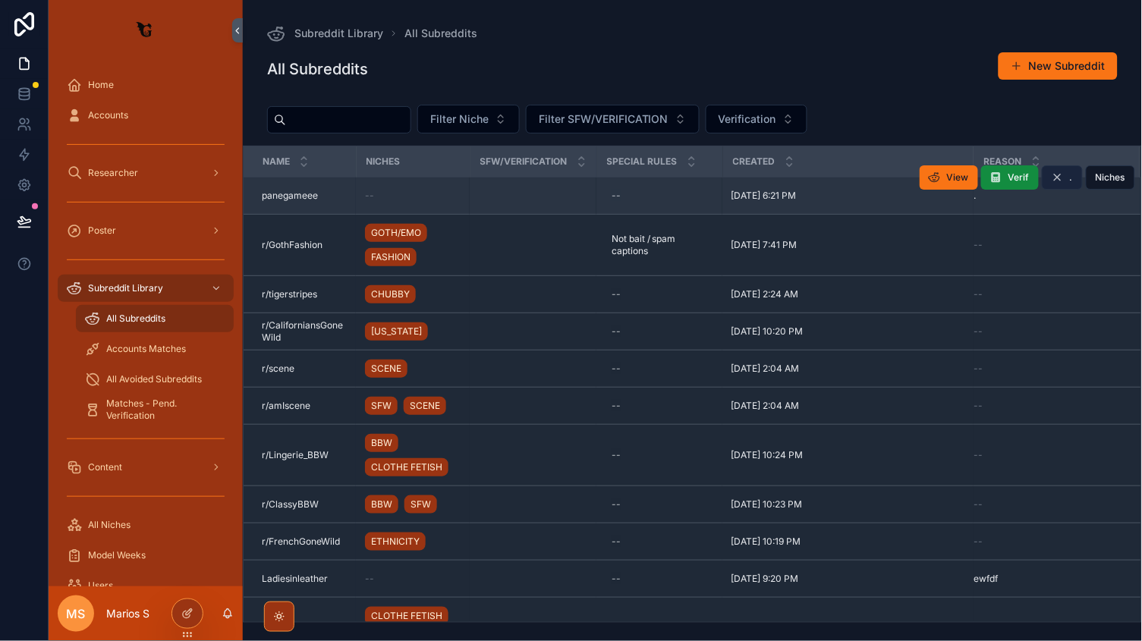
click at [1059, 178] on icon "scrollable content" at bounding box center [1058, 178] width 12 height 12
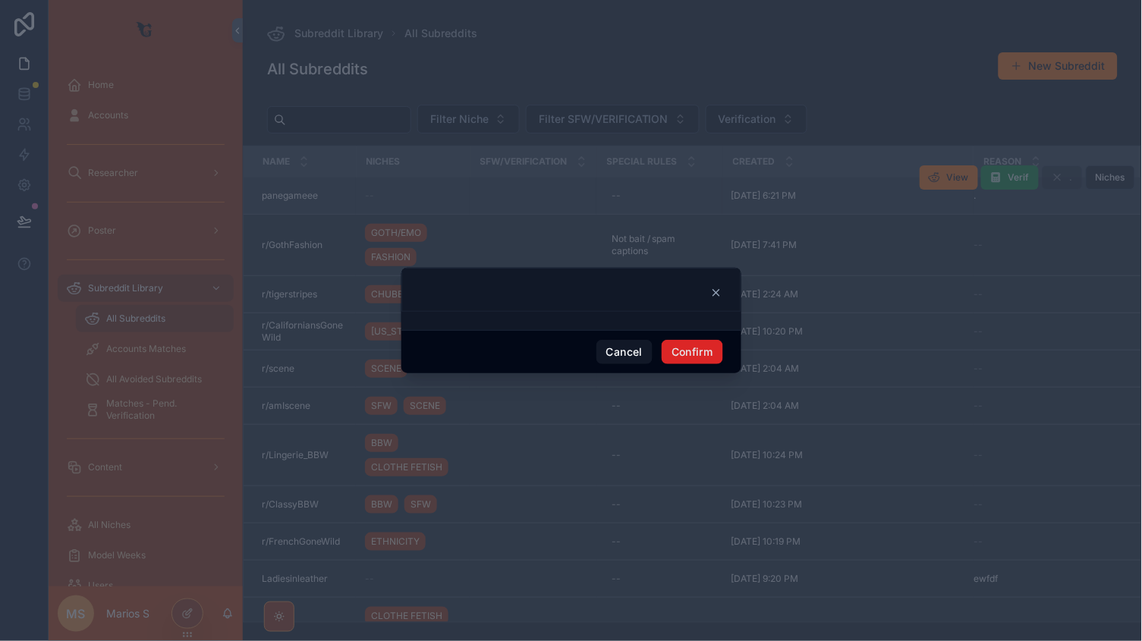
click at [710, 345] on button "Confirm" at bounding box center [692, 352] width 61 height 24
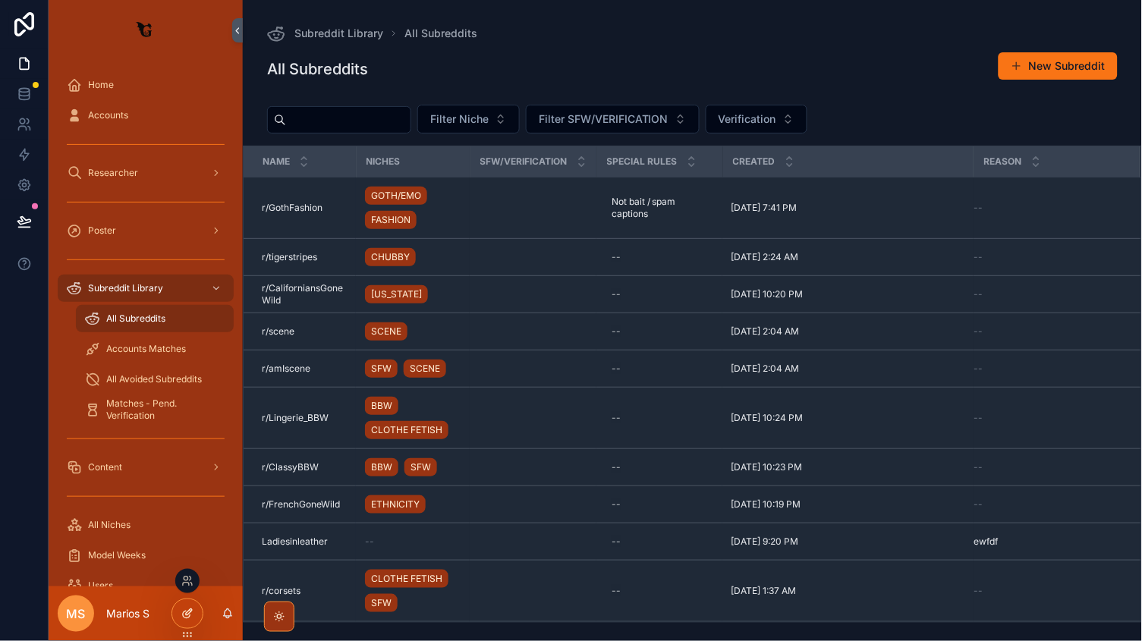
click at [184, 609] on icon at bounding box center [187, 614] width 12 height 12
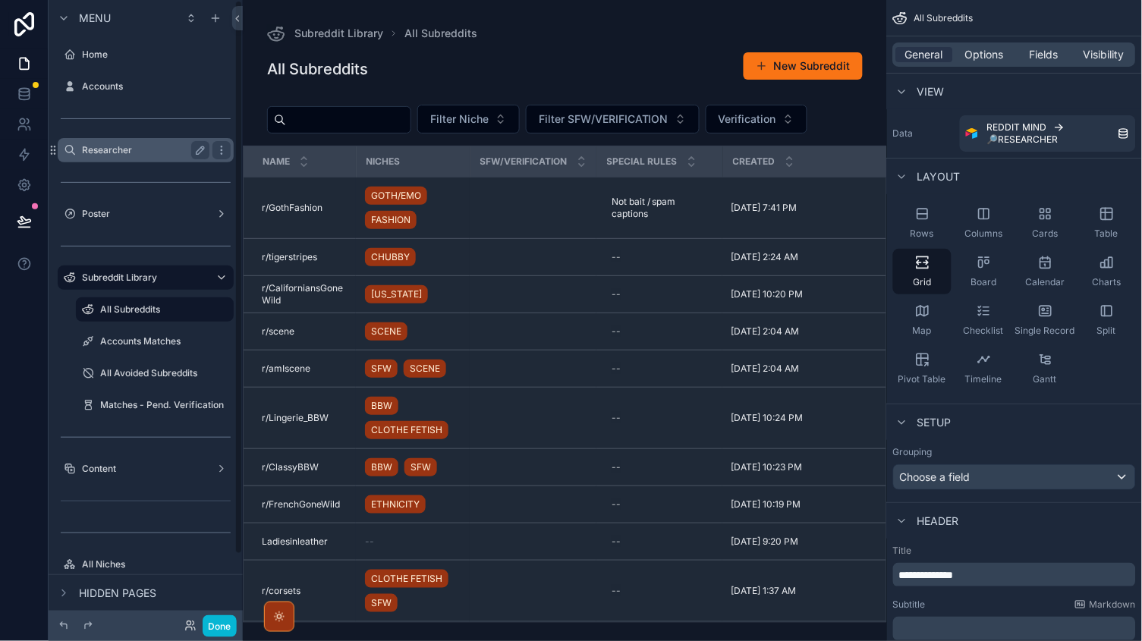
click at [138, 145] on label "Researcher" at bounding box center [142, 150] width 121 height 12
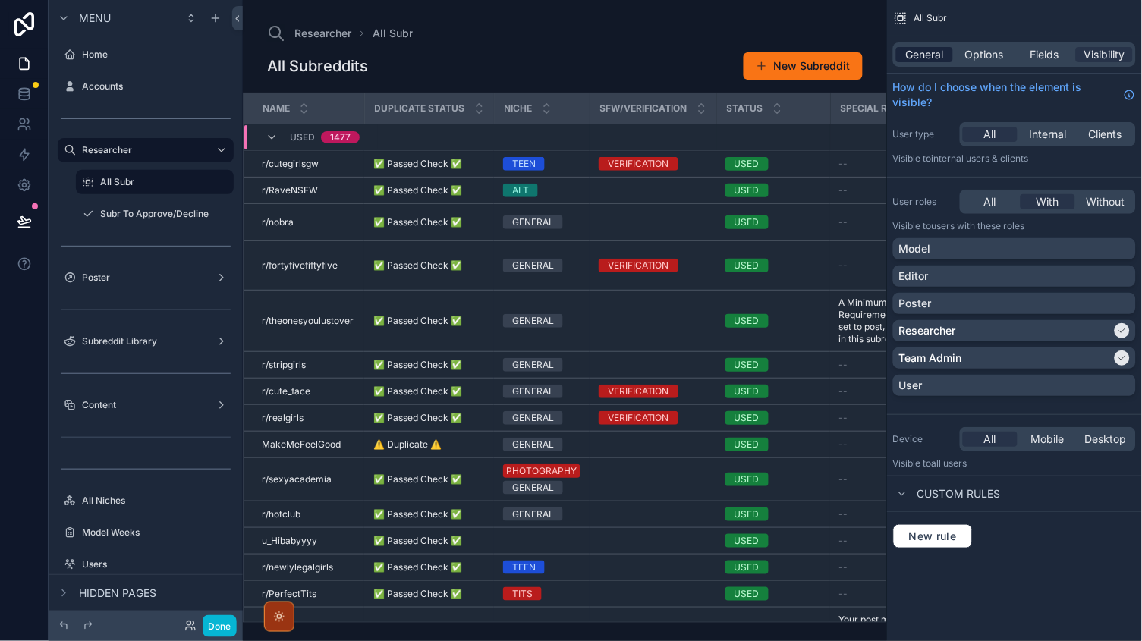
drag, startPoint x: 954, startPoint y: 71, endPoint x: 946, endPoint y: 48, distance: 24.7
click at [954, 71] on div "General Options Fields Visibility" at bounding box center [1014, 54] width 255 height 36
click at [946, 48] on div "General" at bounding box center [924, 54] width 57 height 15
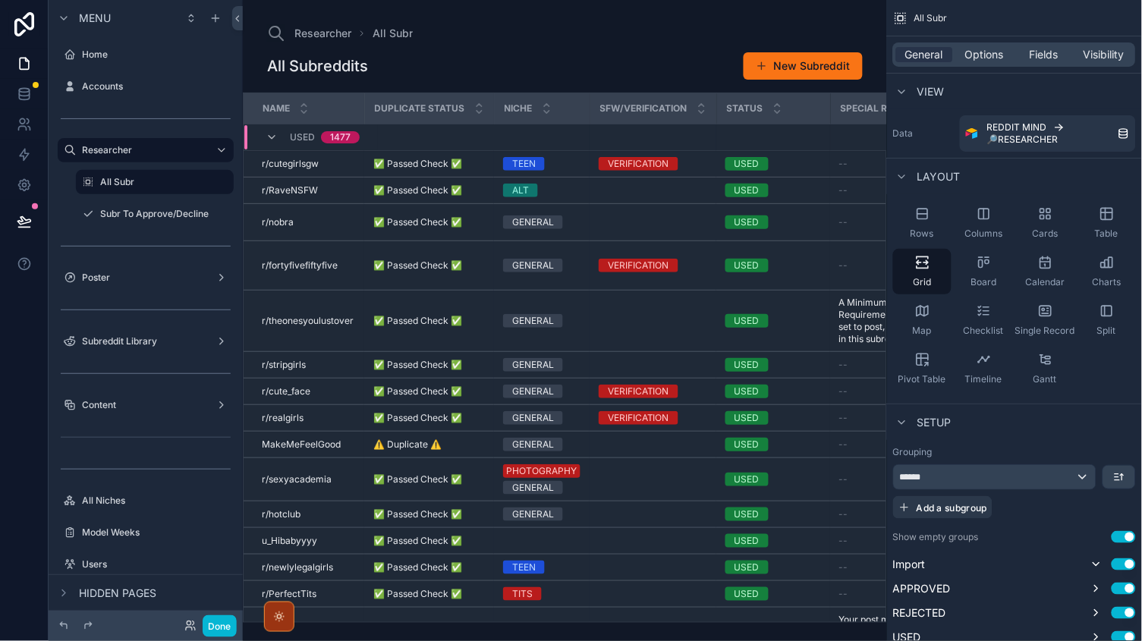
click at [261, 135] on div "USED 1477" at bounding box center [312, 137] width 131 height 24
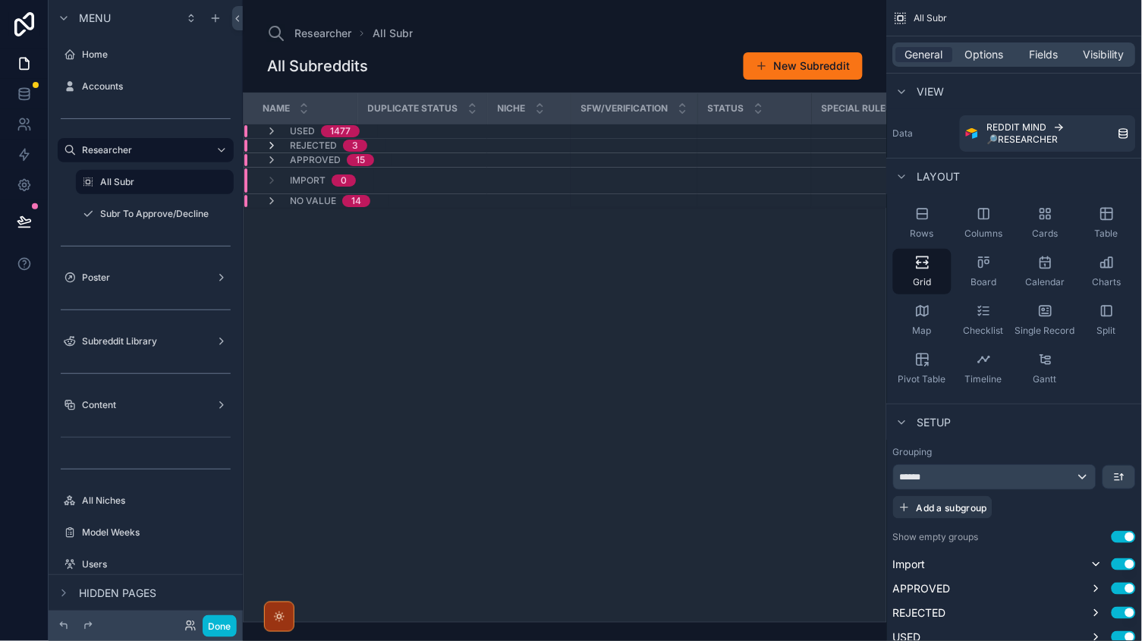
click at [266, 143] on icon "scrollable content" at bounding box center [272, 146] width 12 height 12
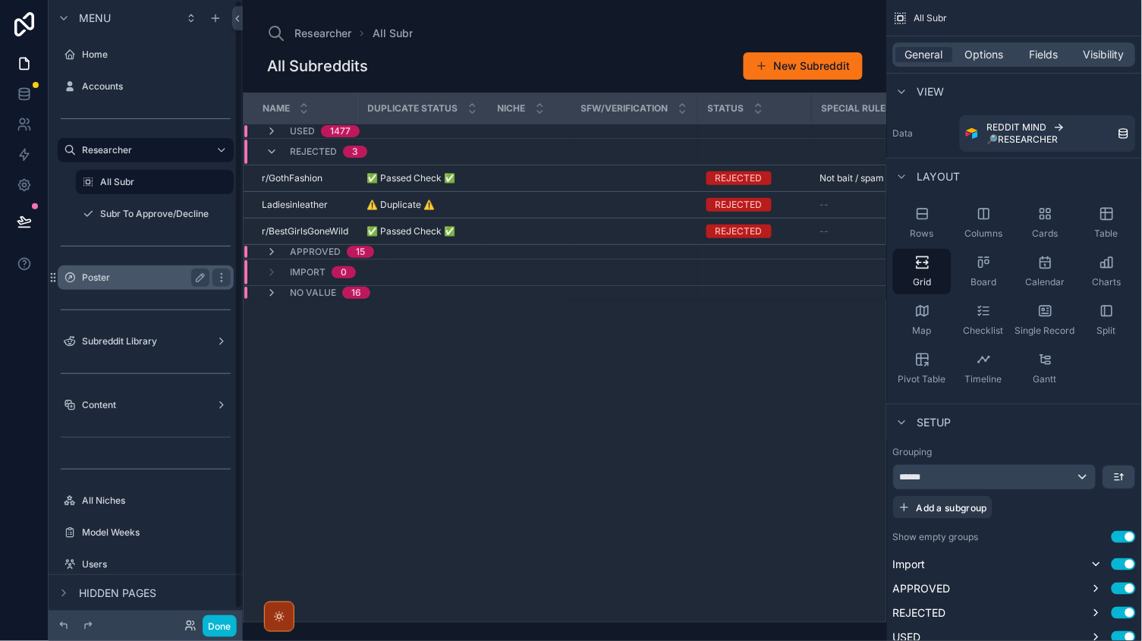
click at [110, 282] on label "Poster" at bounding box center [142, 278] width 121 height 12
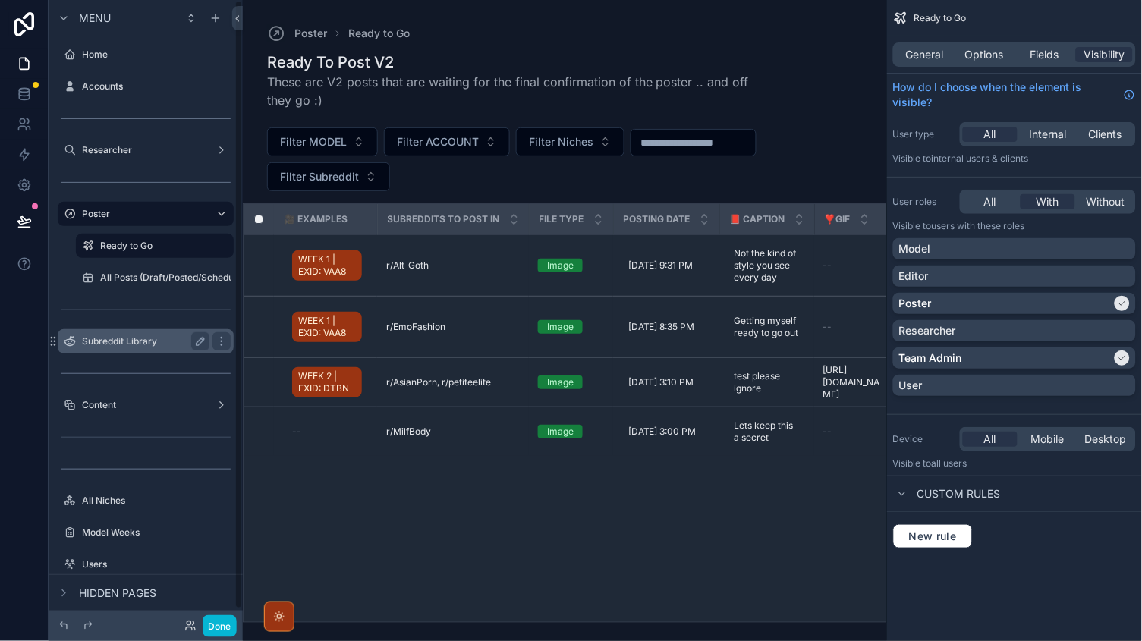
click at [117, 330] on div "Subreddit Library" at bounding box center [146, 341] width 170 height 24
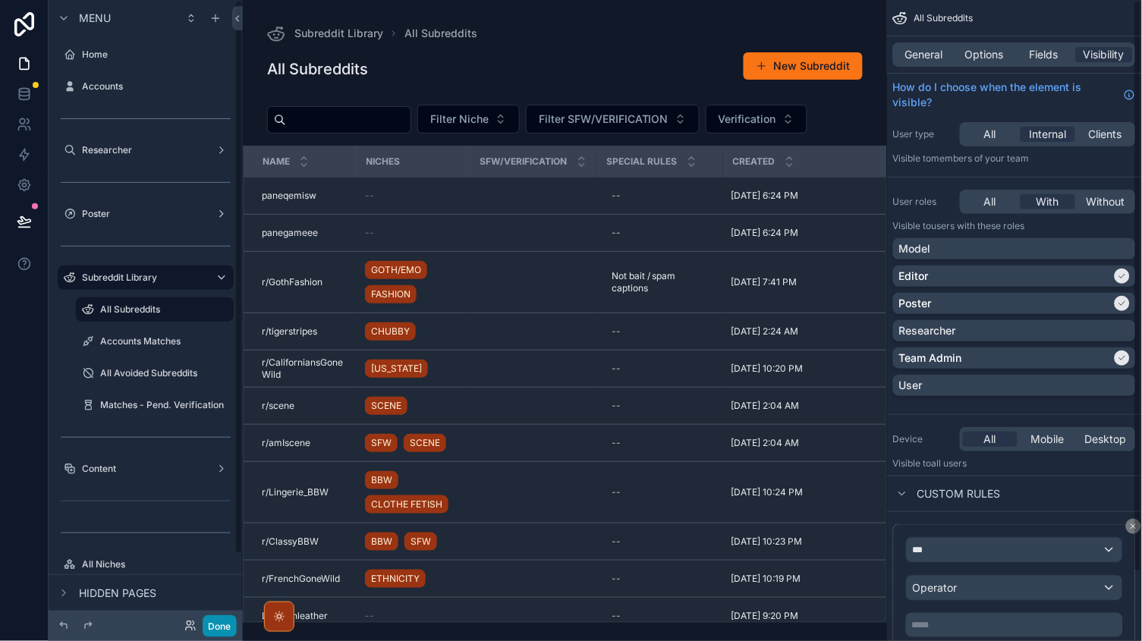
click at [225, 626] on button "Done" at bounding box center [220, 626] width 34 height 22
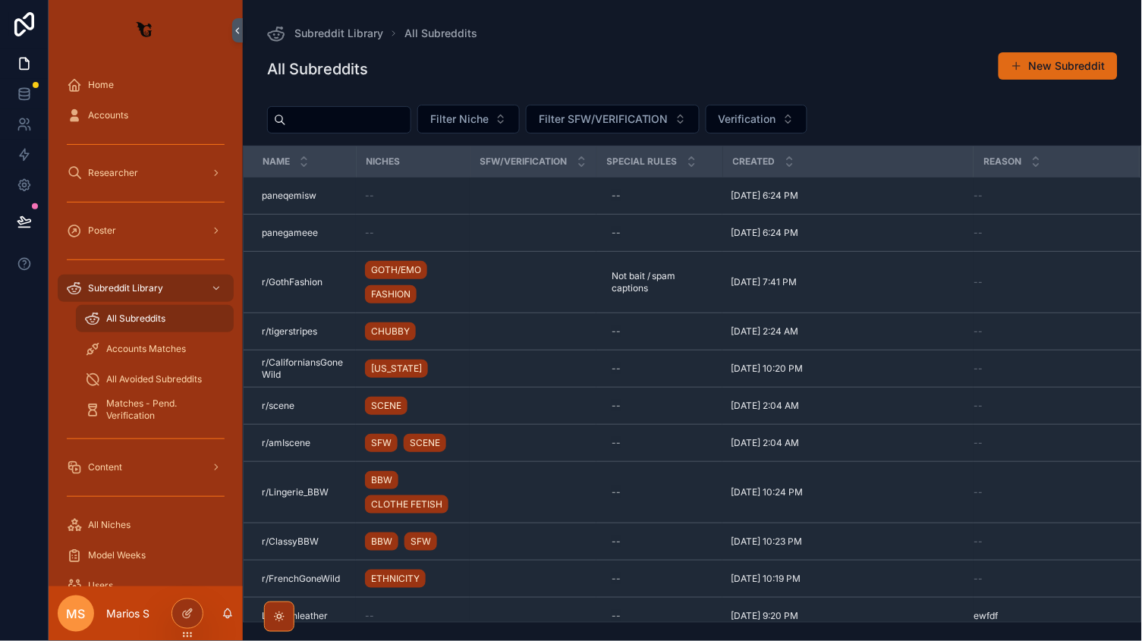
click at [1060, 59] on button "New Subreddit" at bounding box center [1058, 65] width 119 height 27
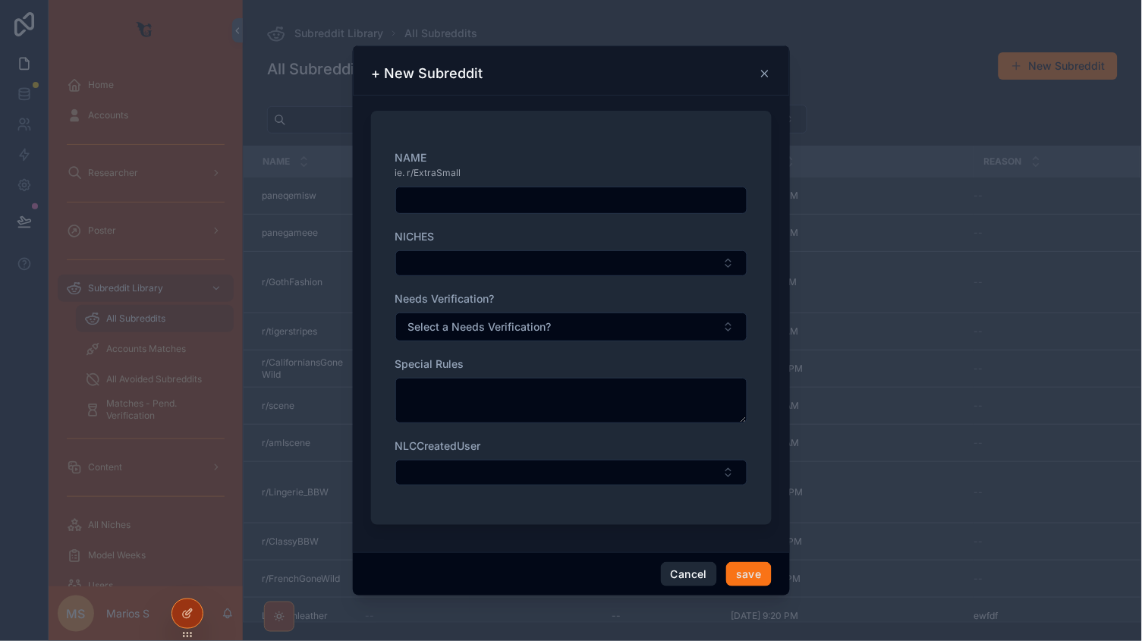
click at [688, 579] on button "Cancel" at bounding box center [689, 574] width 56 height 24
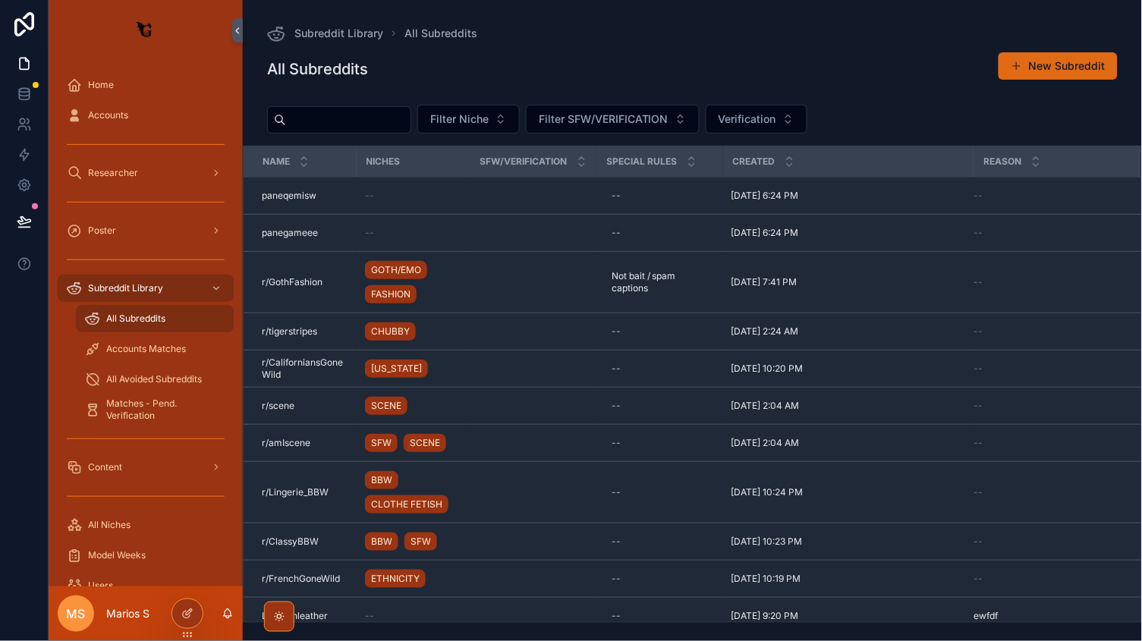
click at [1059, 65] on button "New Subreddit" at bounding box center [1058, 65] width 119 height 27
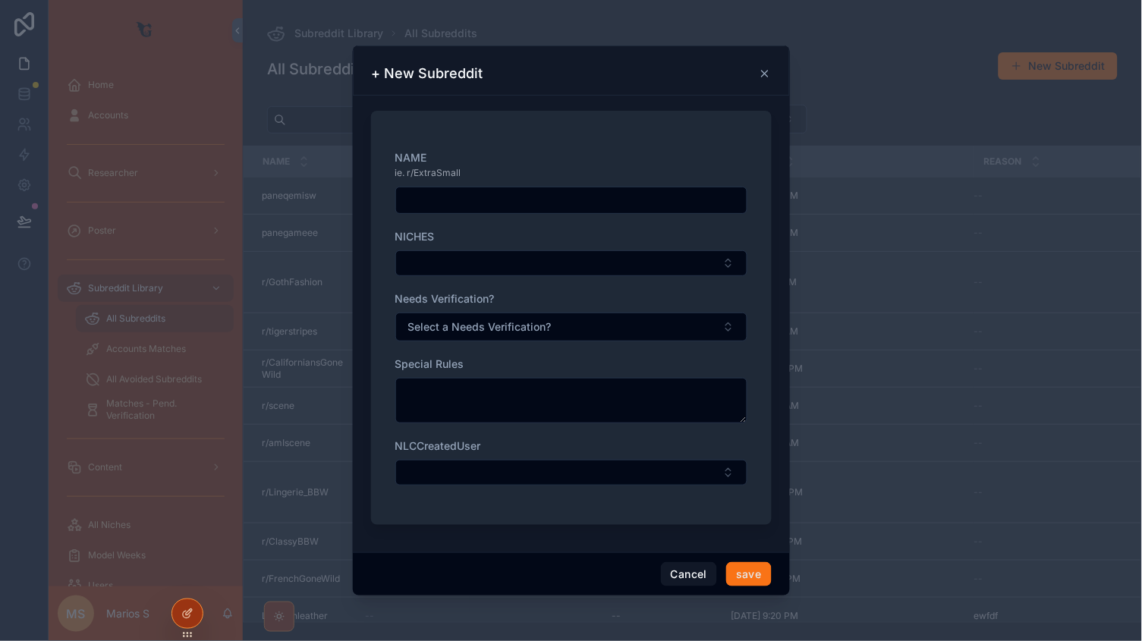
click at [520, 216] on div "NAME ie. r/ExtraSmall NICHES Needs Verification? Select a Needs Verification? S…" at bounding box center [571, 325] width 352 height 351
click at [500, 206] on input "scrollable content" at bounding box center [571, 200] width 351 height 21
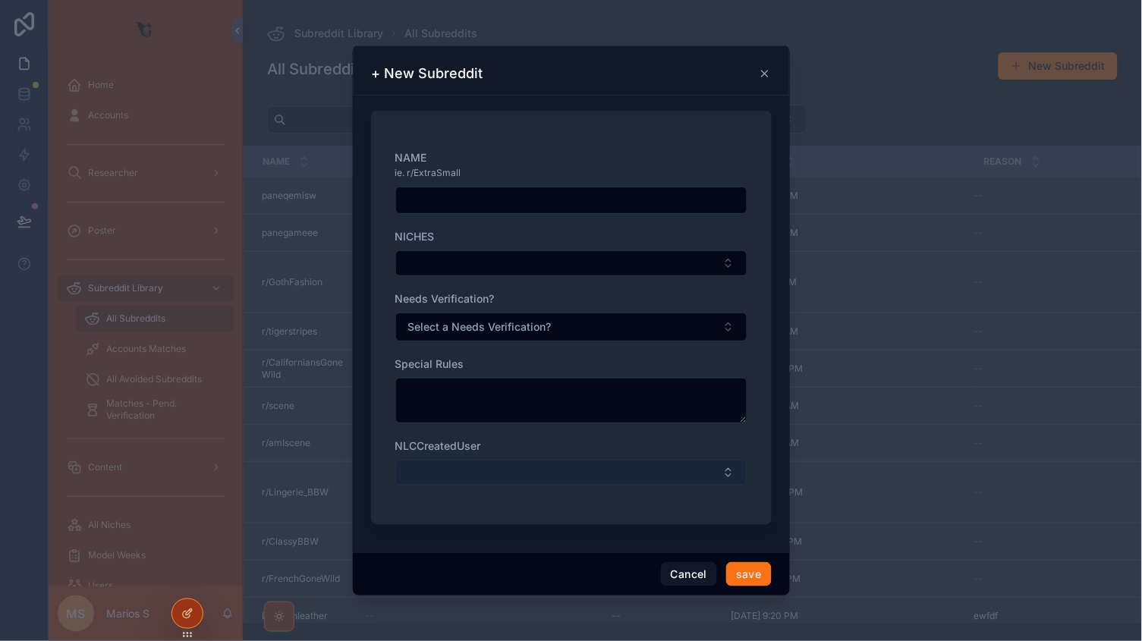
click at [565, 476] on button "Select Button" at bounding box center [571, 473] width 352 height 26
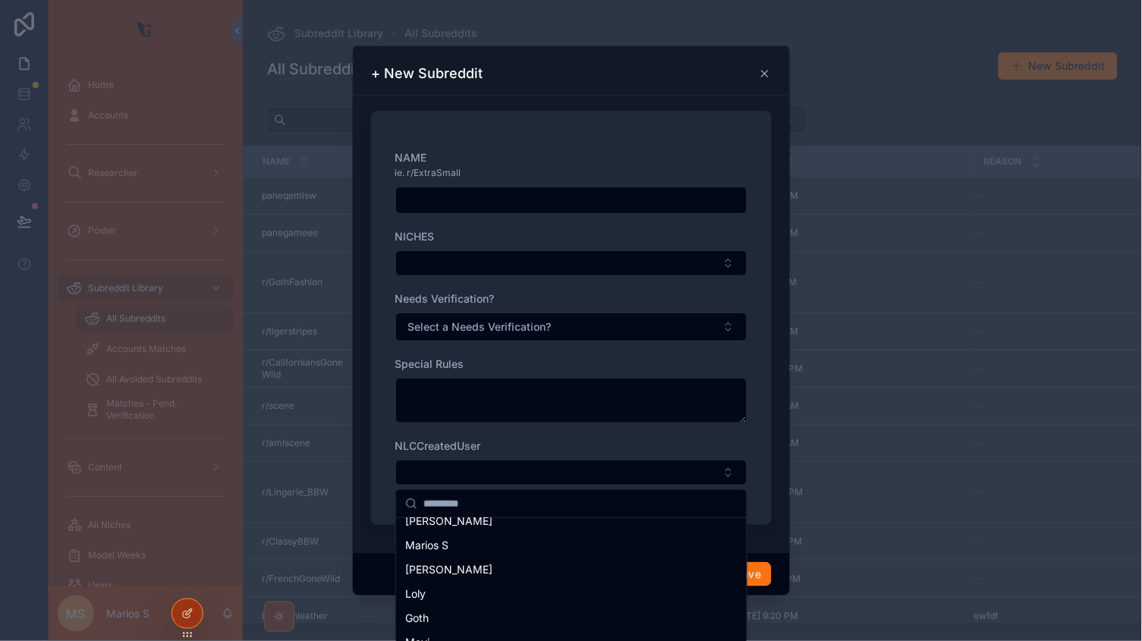
scroll to position [87, 0]
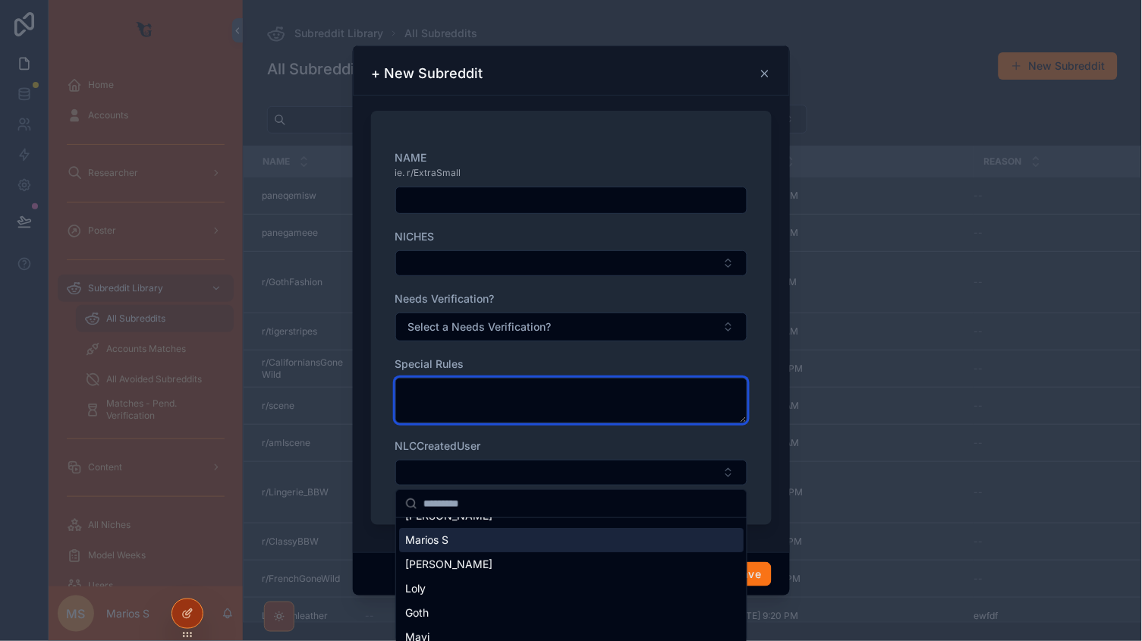
click at [549, 411] on textarea "scrollable content" at bounding box center [571, 401] width 352 height 46
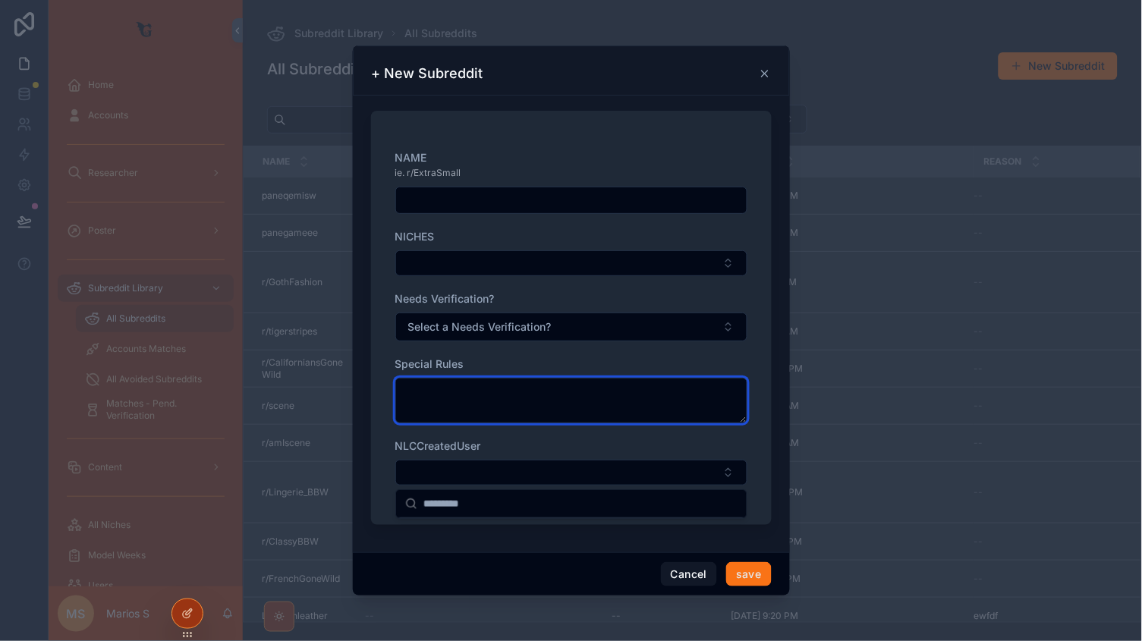
scroll to position [0, 0]
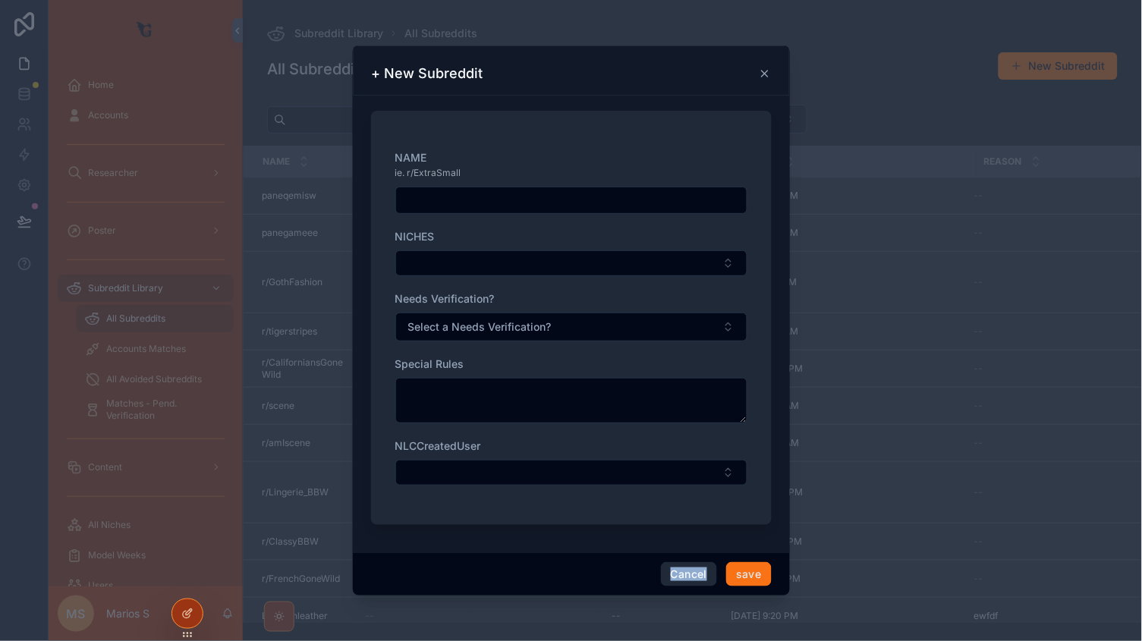
click at [692, 575] on button "Cancel" at bounding box center [689, 574] width 56 height 24
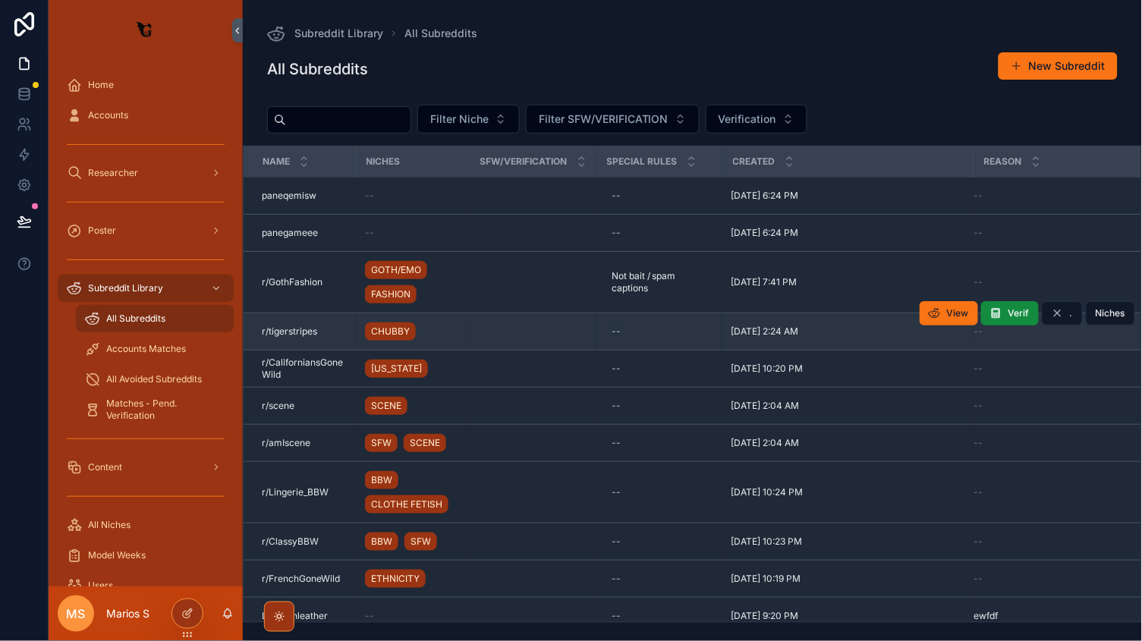
click at [697, 345] on td "--" at bounding box center [660, 331] width 126 height 37
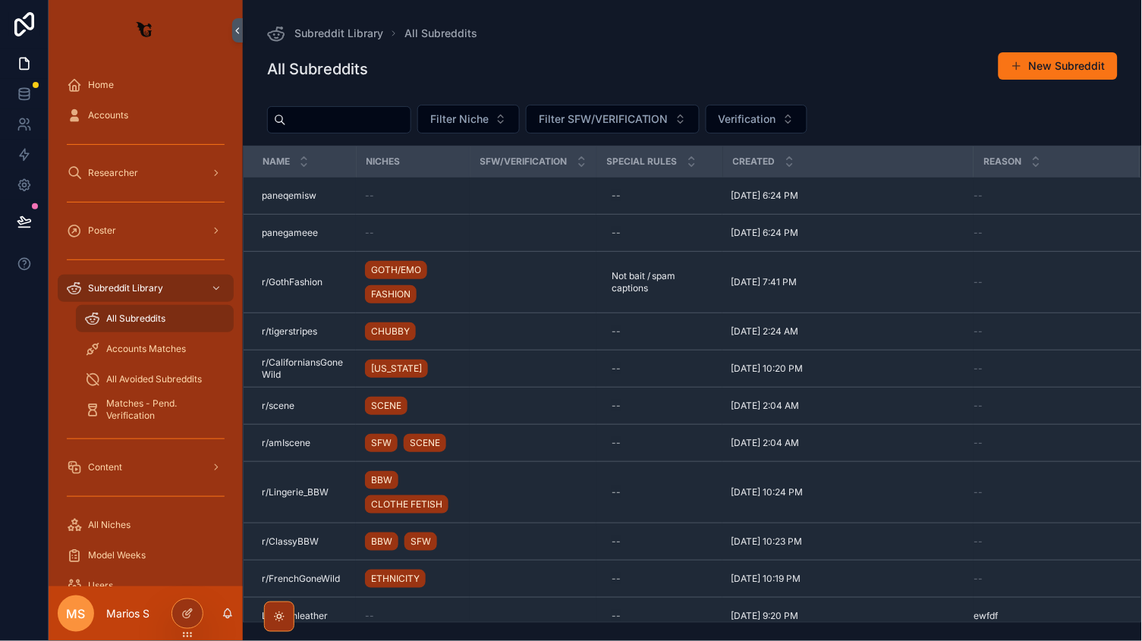
click at [363, 123] on input "scrollable content" at bounding box center [348, 119] width 124 height 21
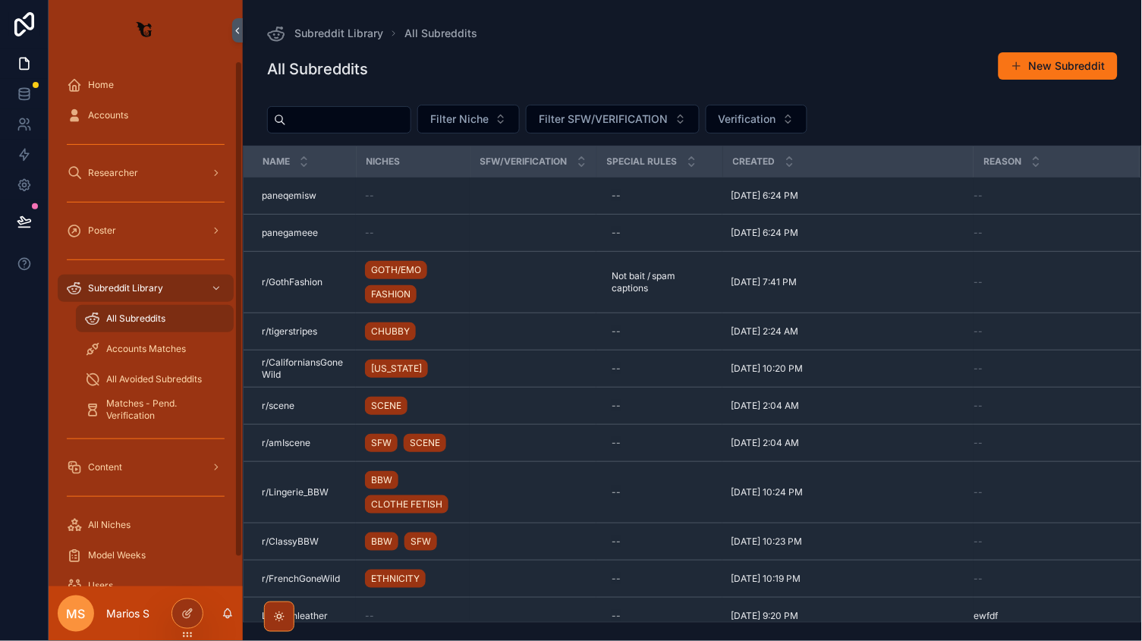
click at [1075, 48] on div "All Subreddits New Subreddit Filter Niche Filter SFW/VERIFICATION Verification …" at bounding box center [692, 332] width 899 height 581
click at [1066, 57] on button "New Subreddit" at bounding box center [1058, 65] width 119 height 27
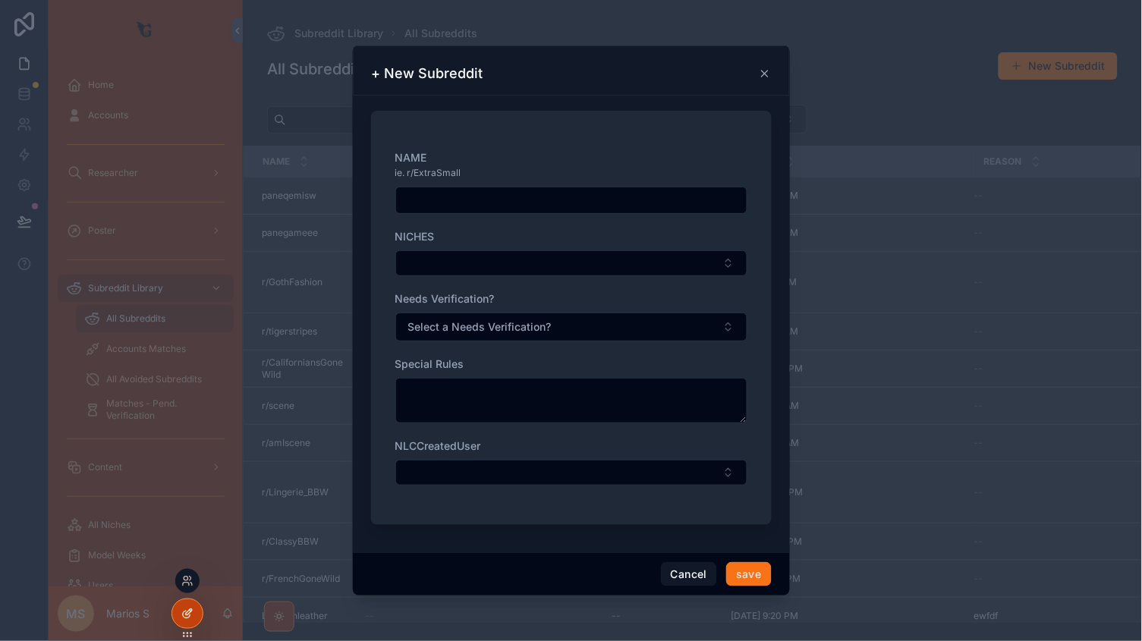
click at [187, 610] on icon at bounding box center [187, 614] width 12 height 12
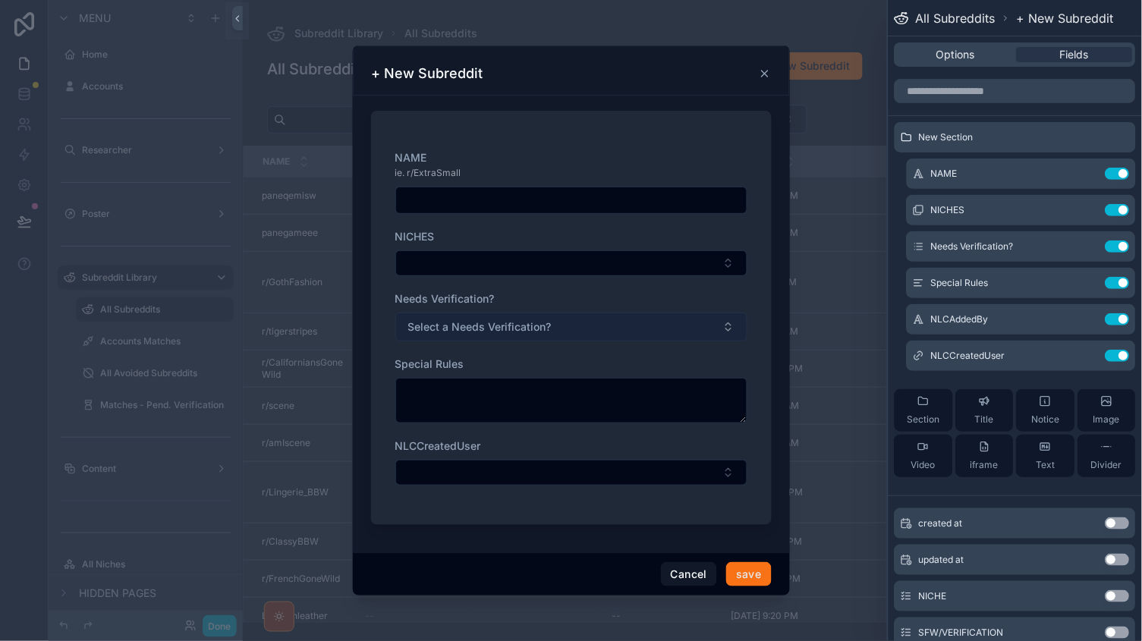
click at [433, 335] on span "Select a Needs Verification?" at bounding box center [479, 327] width 143 height 15
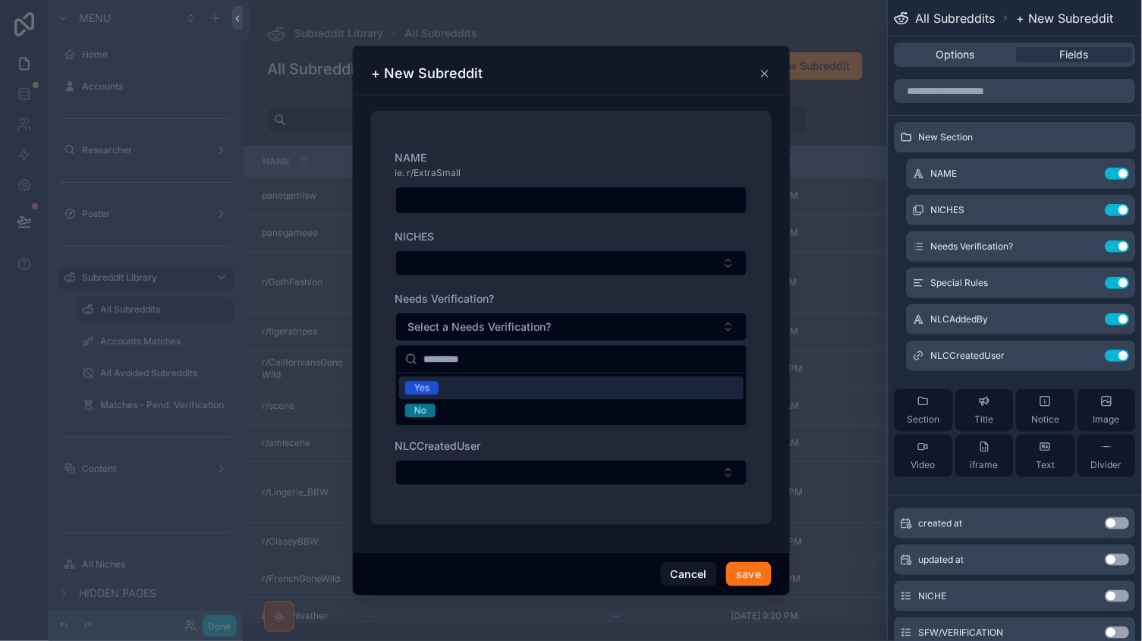
click at [553, 285] on div "NAME ie. r/ExtraSmall NICHES Needs Verification? Select a Needs Verification? S…" at bounding box center [571, 325] width 352 height 351
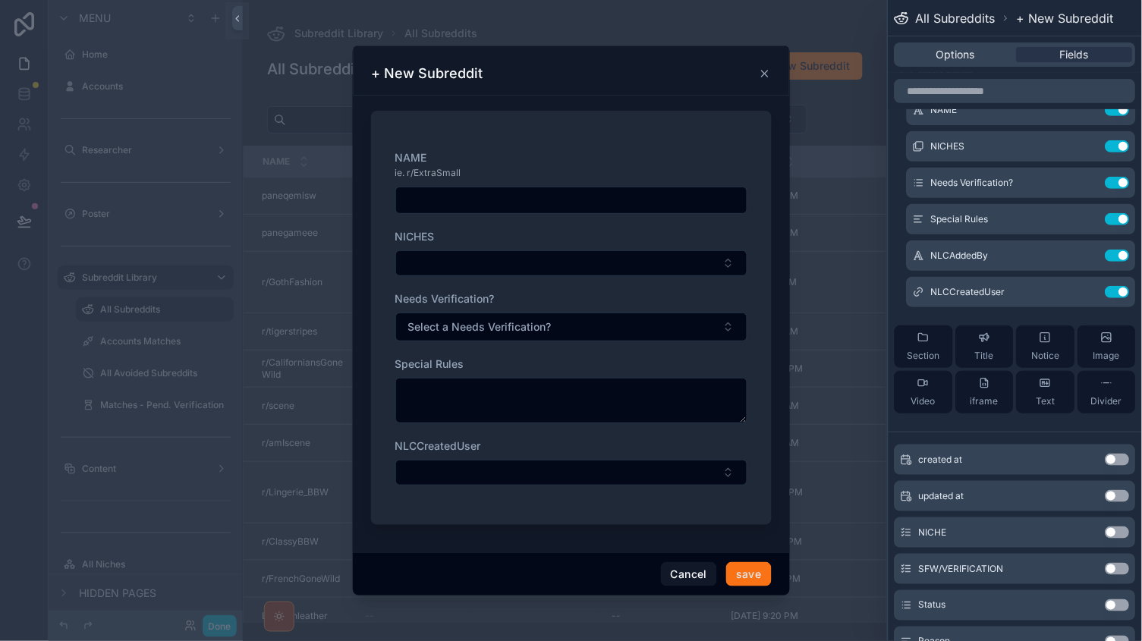
scroll to position [80, 0]
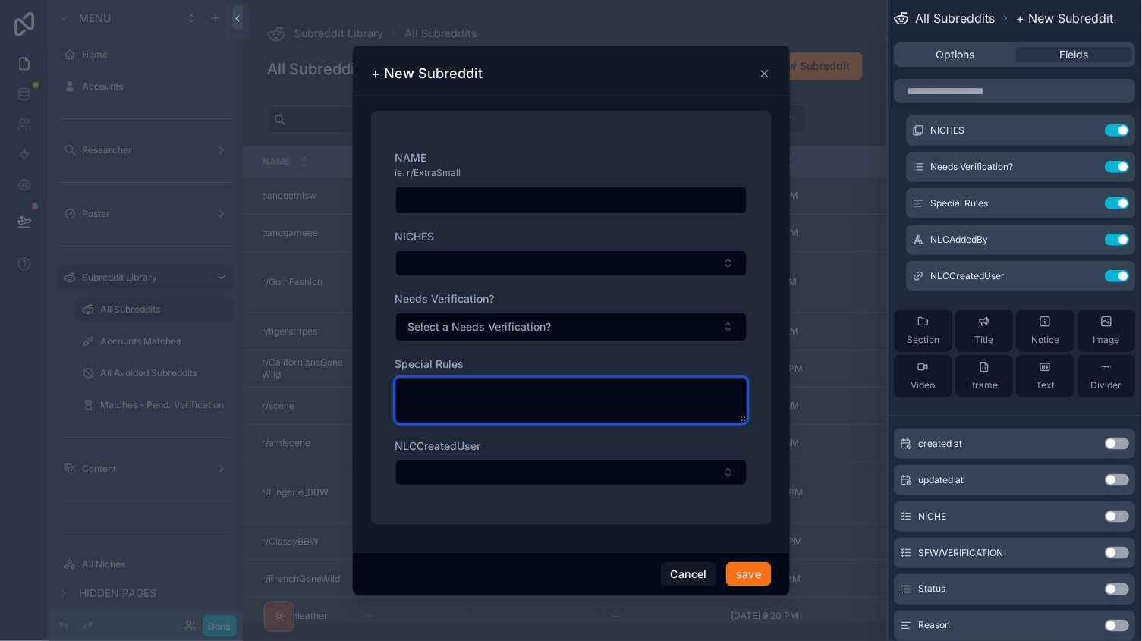
click at [563, 397] on textarea "scrollable content" at bounding box center [571, 401] width 352 height 46
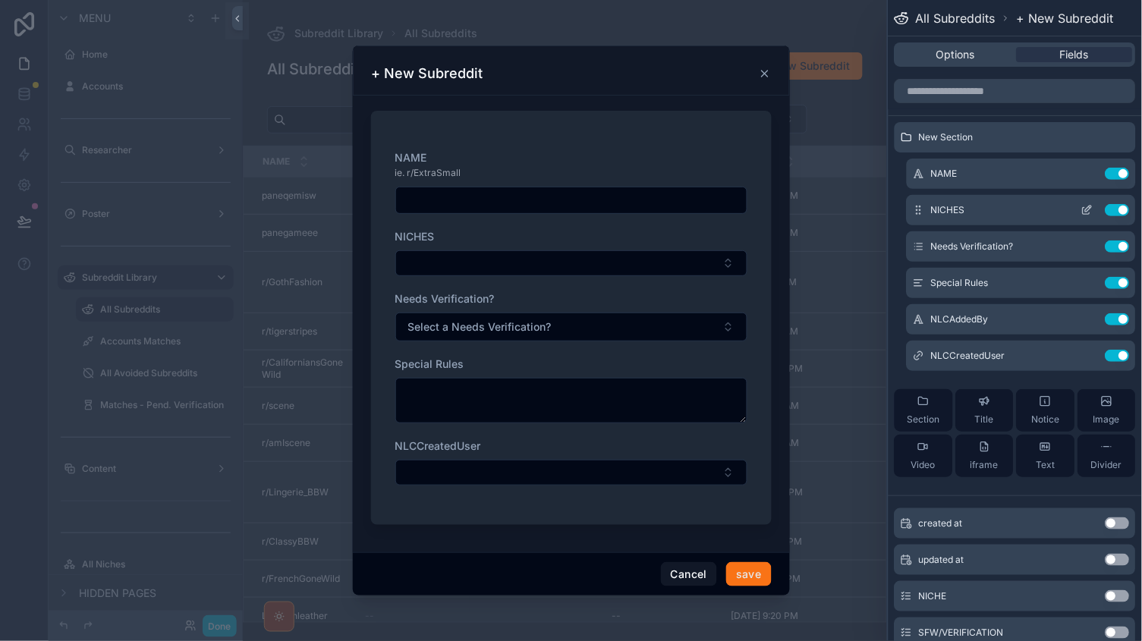
scroll to position [0, 0]
click at [1087, 171] on icon at bounding box center [1087, 174] width 12 height 12
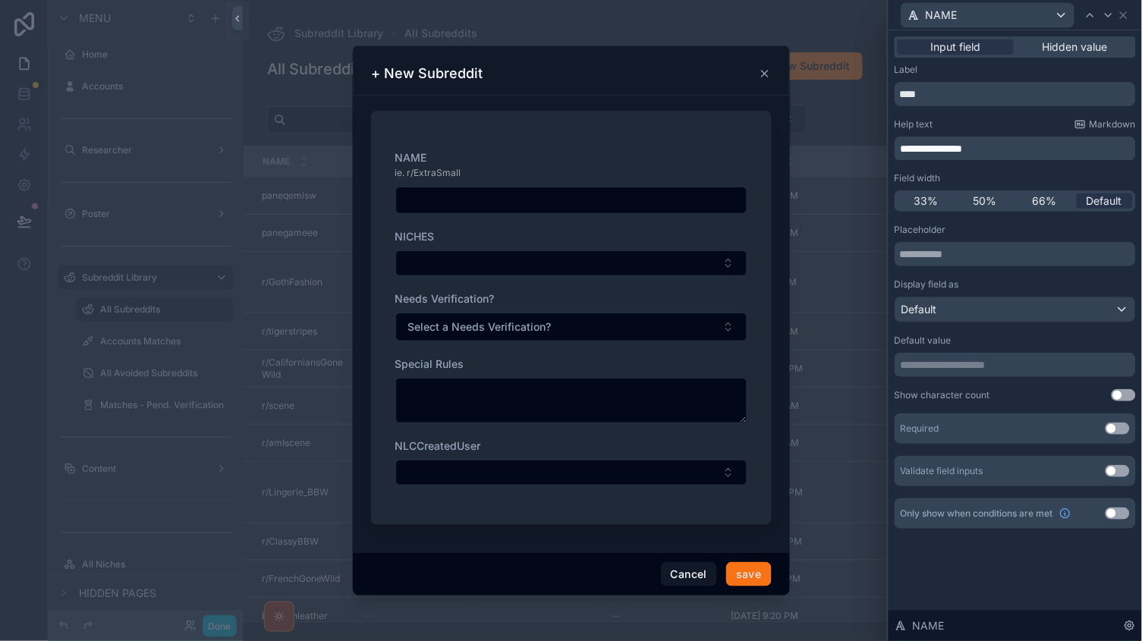
click at [1117, 423] on button "Use setting" at bounding box center [1118, 429] width 24 height 12
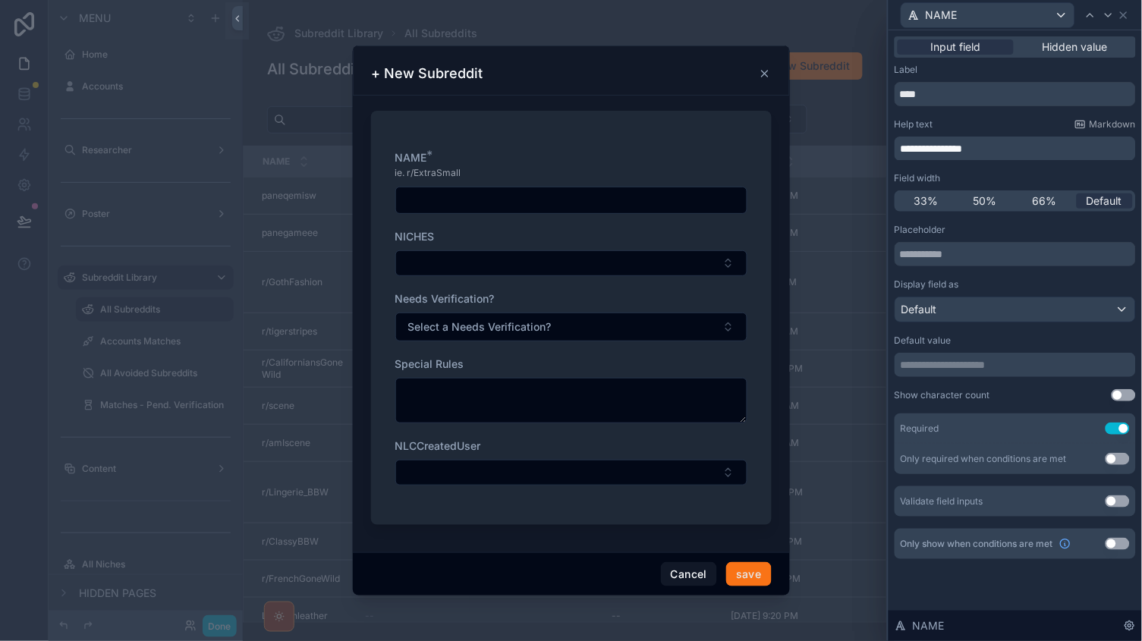
click at [1116, 429] on button "Use setting" at bounding box center [1118, 429] width 24 height 12
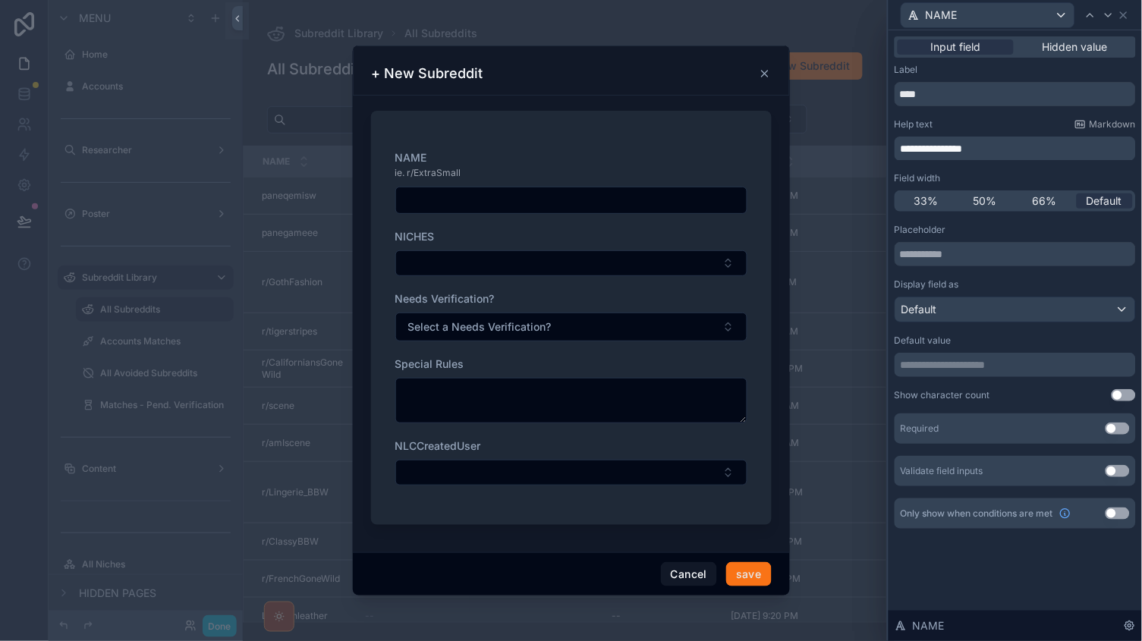
click at [1119, 417] on div "Required Use setting" at bounding box center [1015, 429] width 241 height 30
click at [1115, 428] on button "Use setting" at bounding box center [1118, 429] width 24 height 12
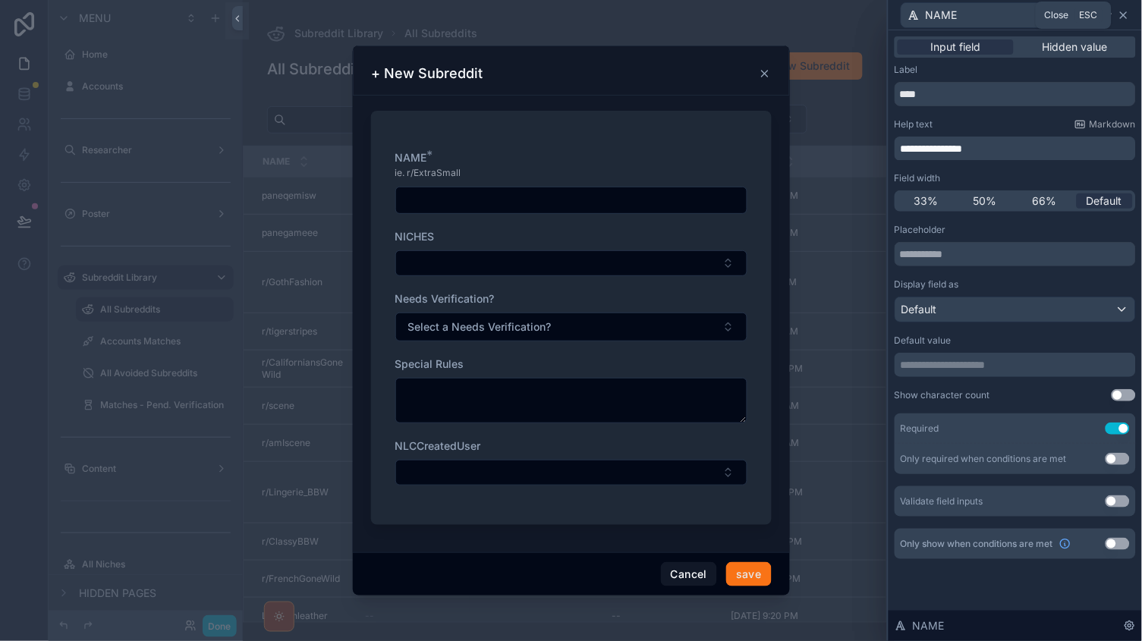
click at [1122, 17] on icon at bounding box center [1124, 15] width 12 height 12
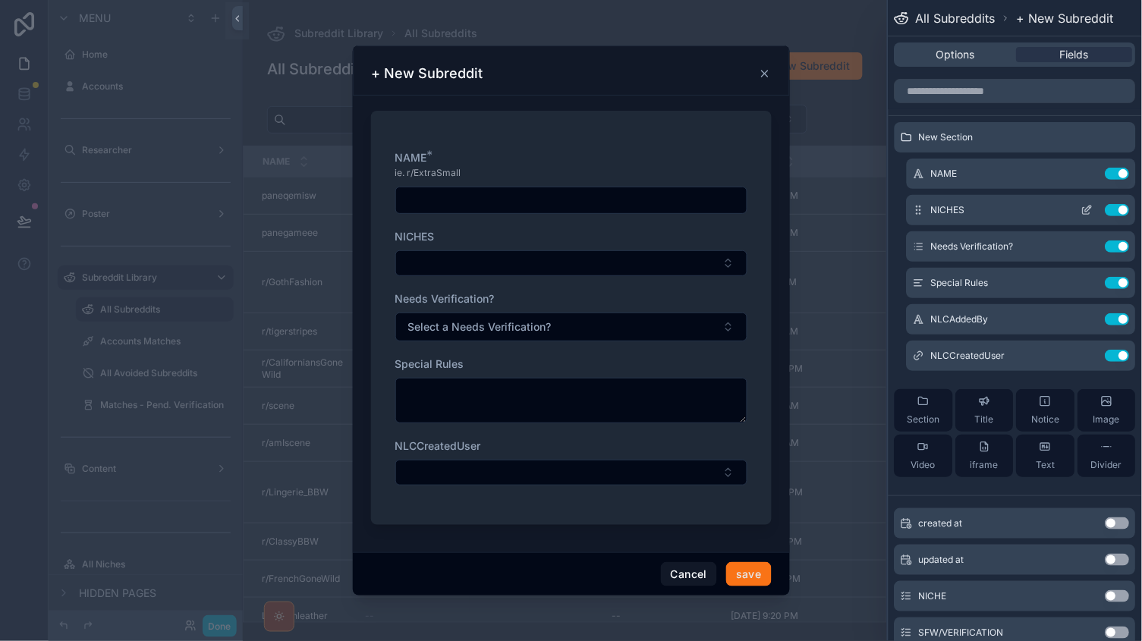
click at [1090, 206] on icon at bounding box center [1087, 210] width 12 height 12
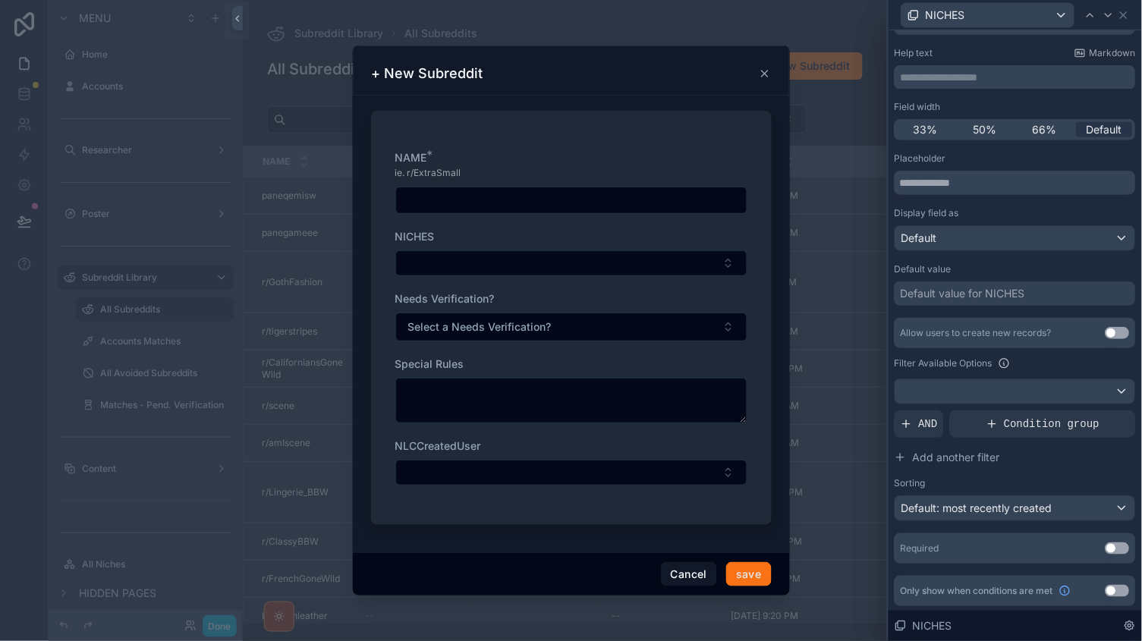
scroll to position [69, 0]
click at [1116, 548] on button "Use setting" at bounding box center [1118, 551] width 24 height 12
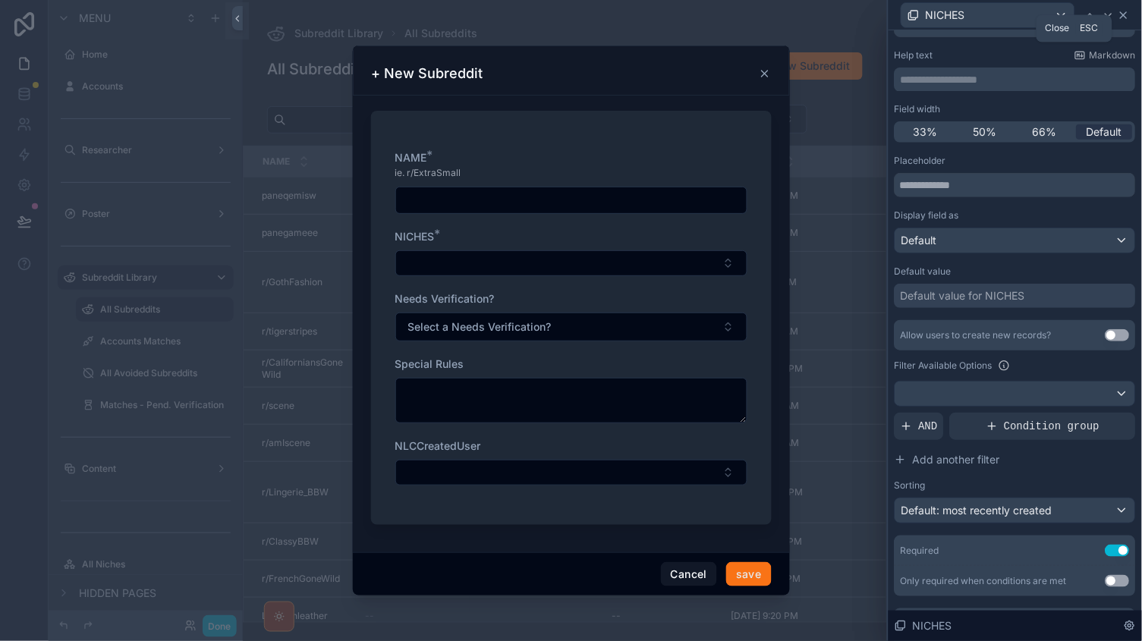
click at [1125, 14] on icon at bounding box center [1124, 15] width 6 height 6
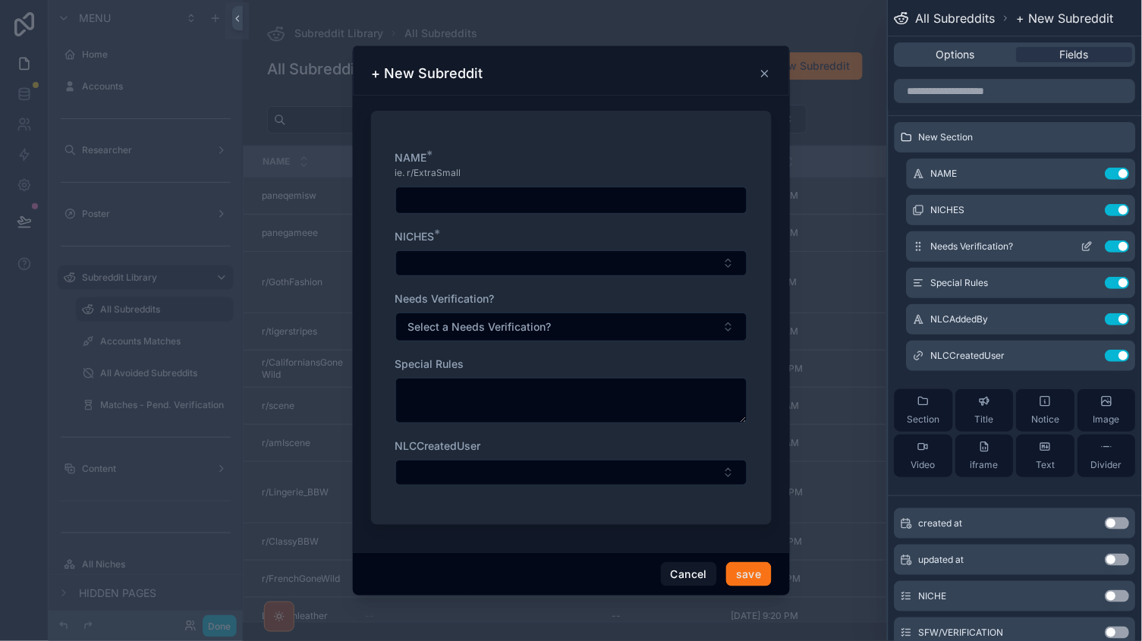
click at [1079, 244] on button at bounding box center [1087, 247] width 24 height 12
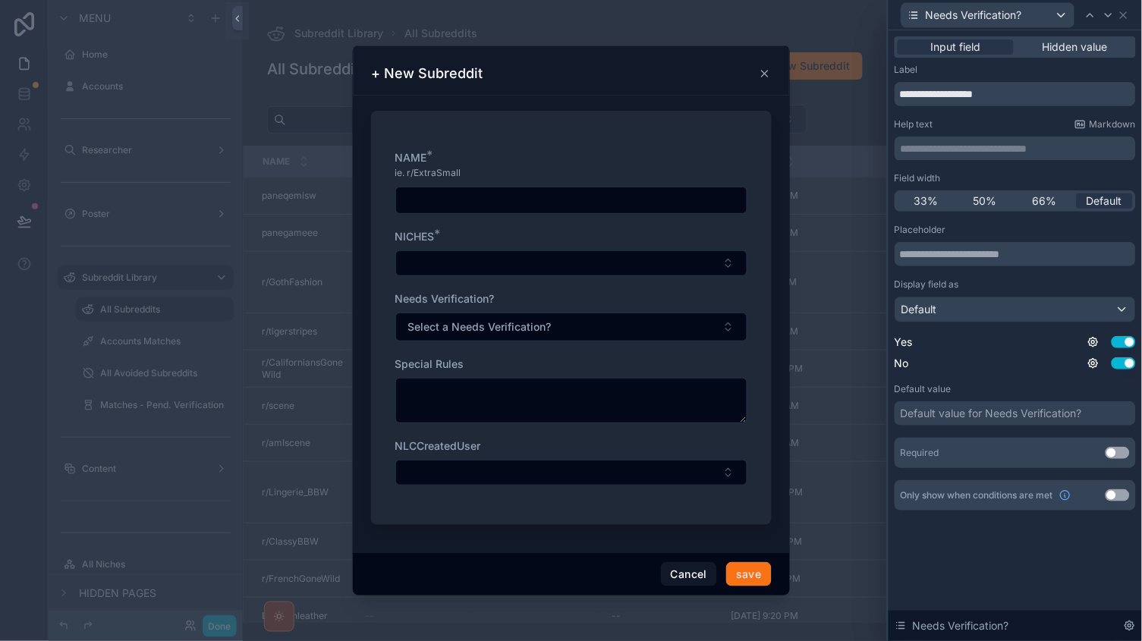
click at [1113, 447] on button "Use setting" at bounding box center [1118, 453] width 24 height 12
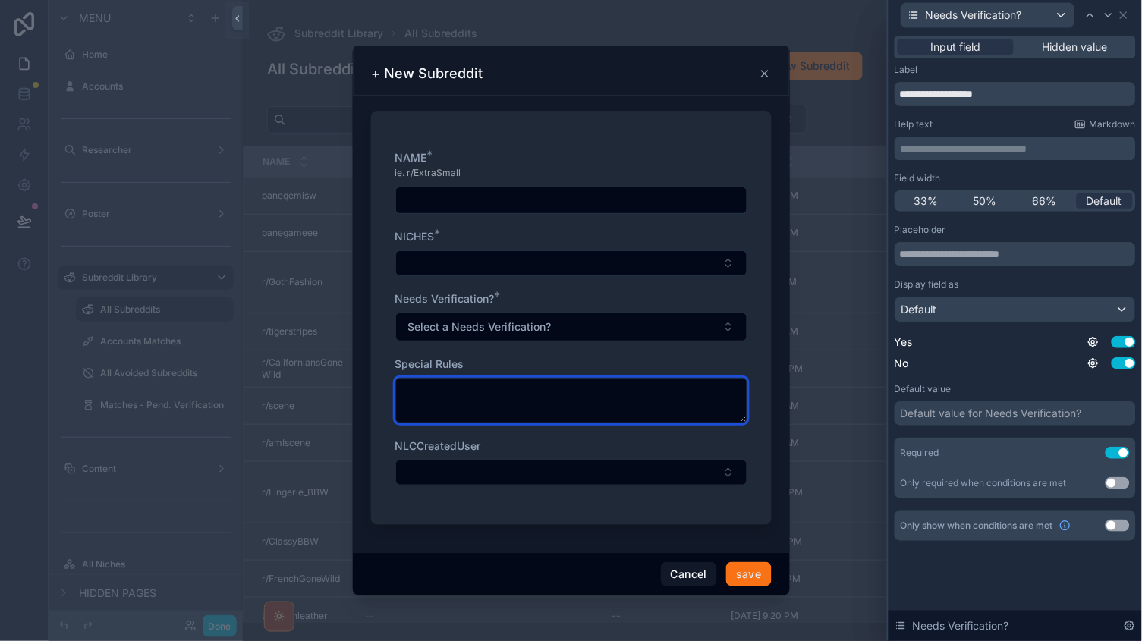
click at [543, 382] on textarea "scrollable content" at bounding box center [571, 401] width 352 height 46
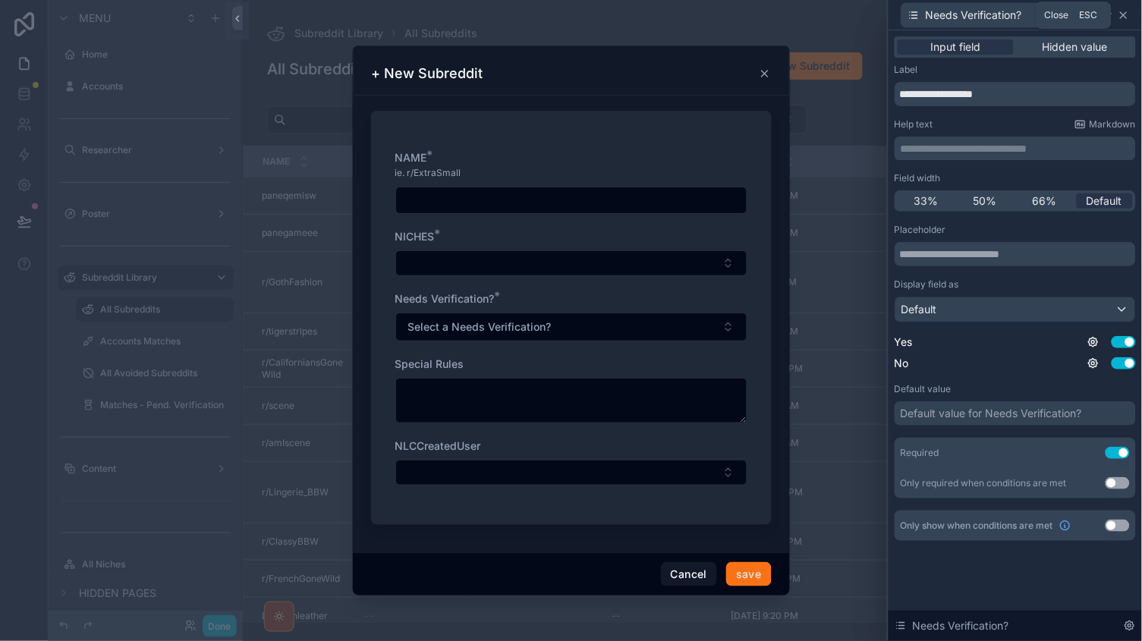
click at [1124, 16] on icon at bounding box center [1124, 15] width 12 height 12
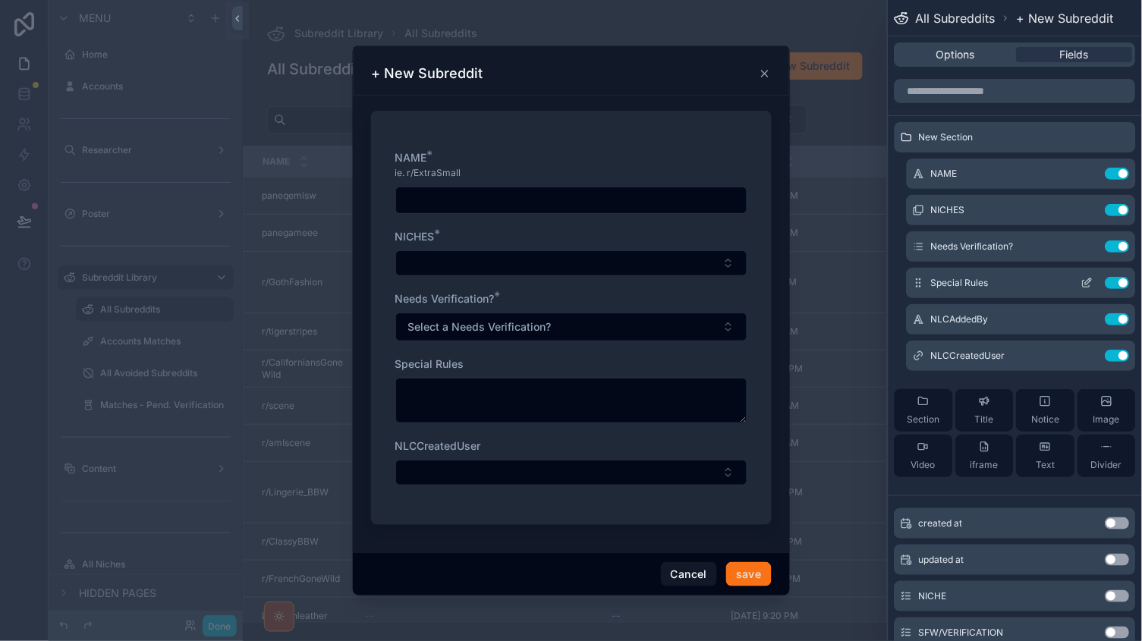
click at [1090, 282] on icon at bounding box center [1089, 282] width 6 height 6
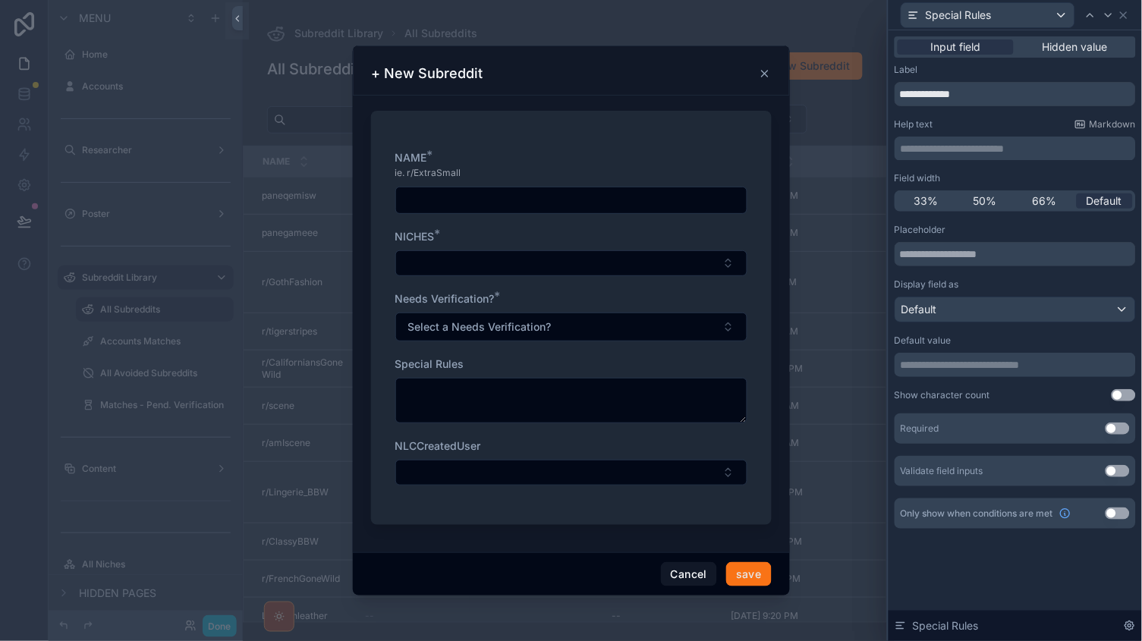
click at [1122, 512] on button "Use setting" at bounding box center [1118, 514] width 24 height 12
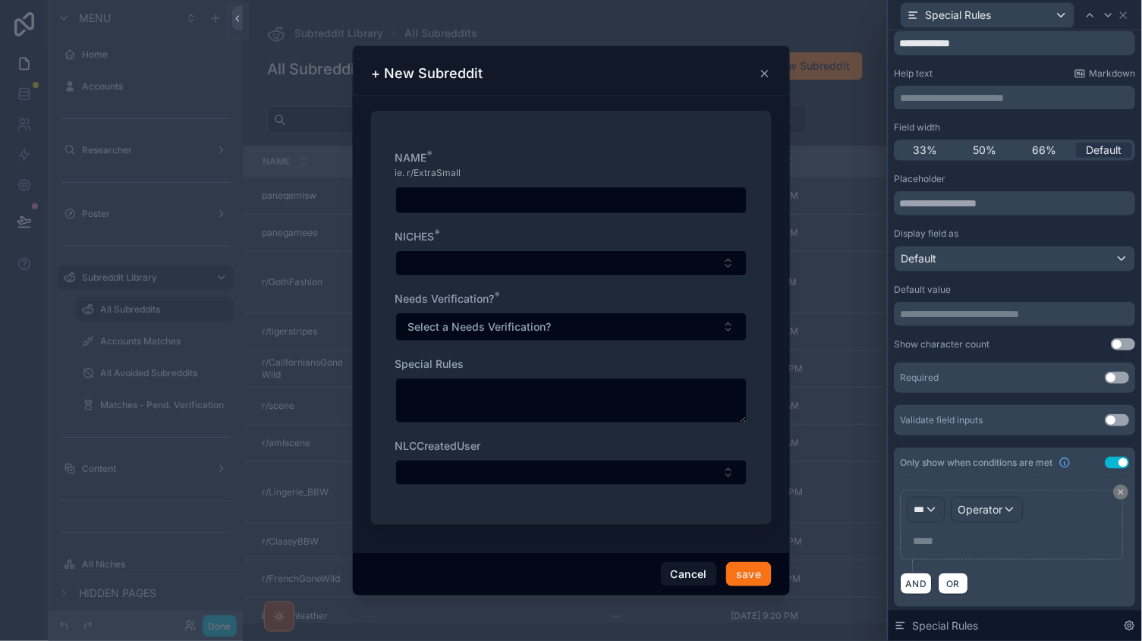
scroll to position [49, 0]
click at [952, 504] on div "*** Operator ***** ﻿" at bounding box center [1012, 527] width 209 height 56
click at [939, 504] on div "***" at bounding box center [926, 511] width 36 height 24
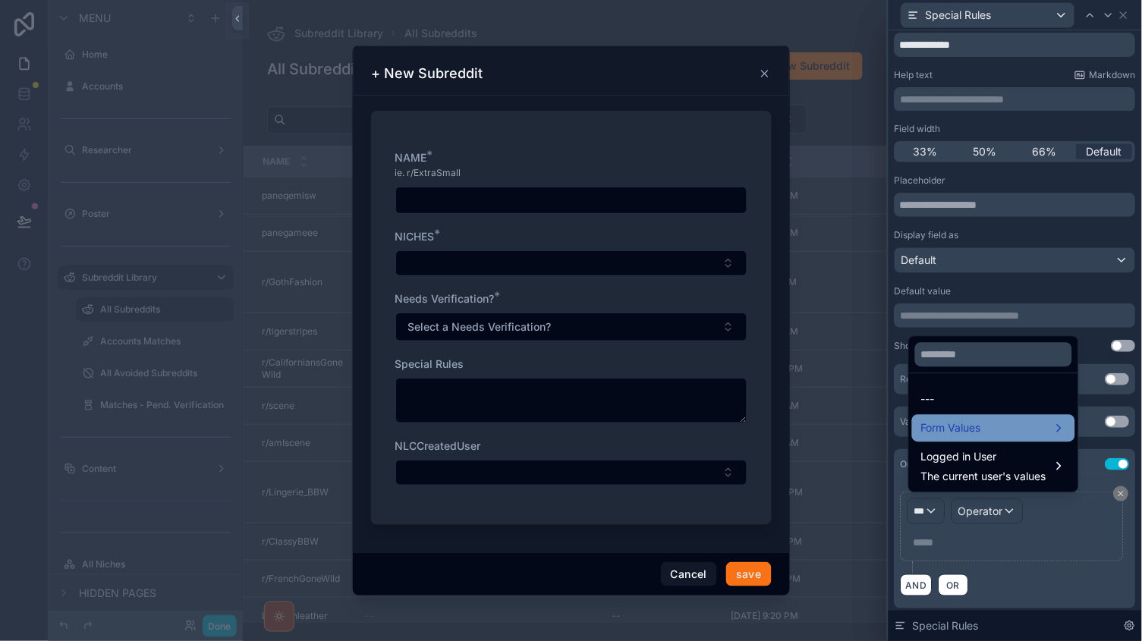
click at [968, 437] on span "Form Values" at bounding box center [951, 429] width 60 height 18
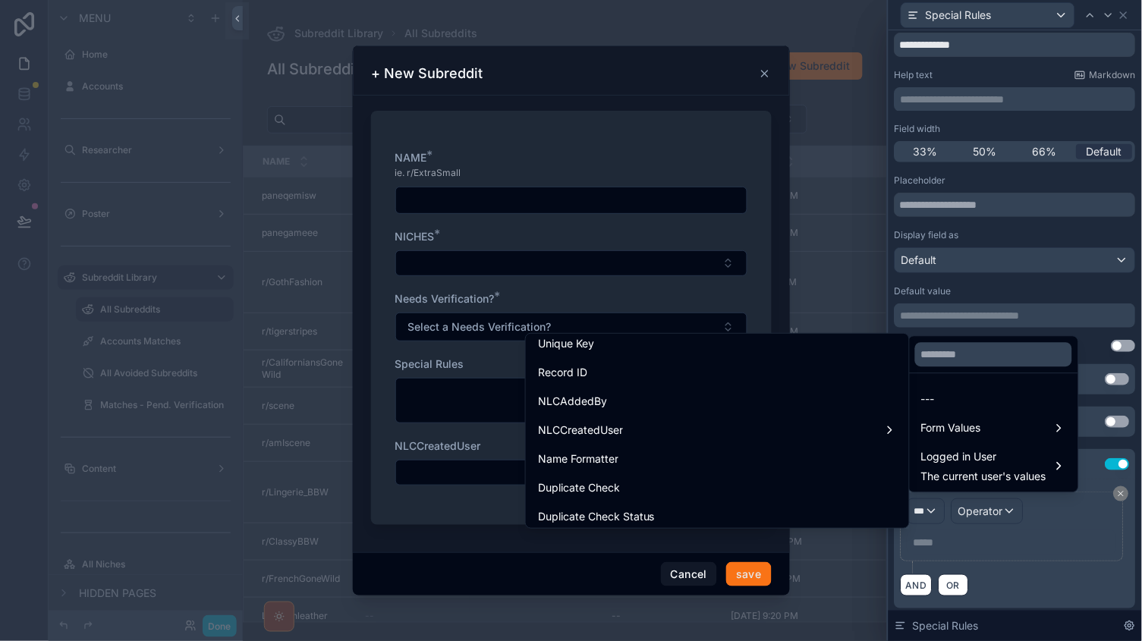
scroll to position [316, 0]
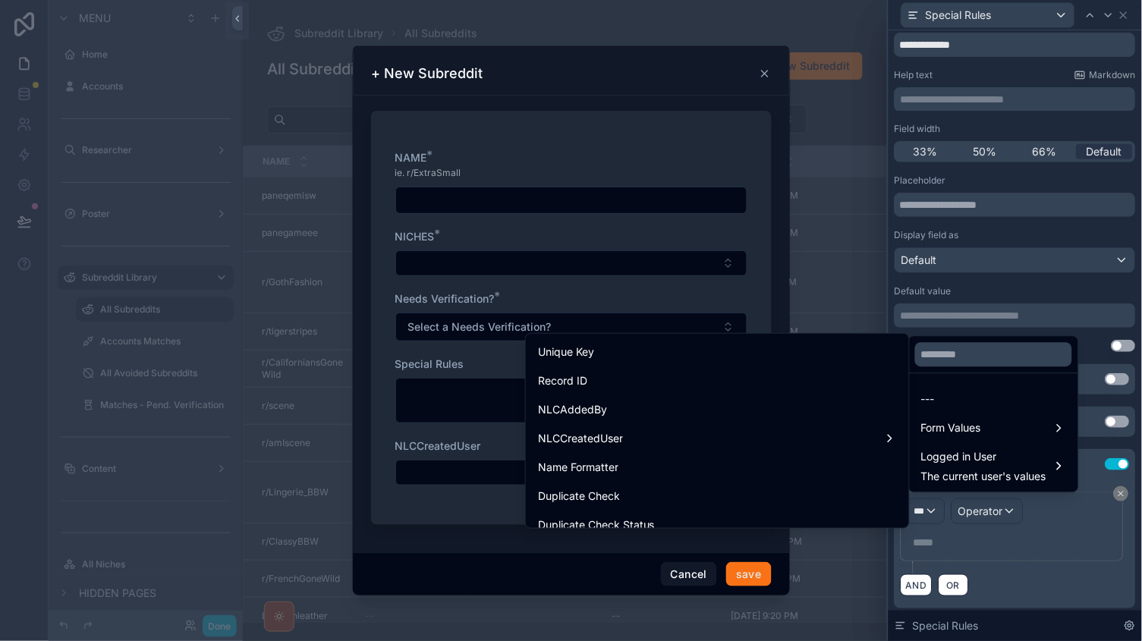
click at [763, 235] on div "NAME * ie. r/ExtraSmall NICHES * Needs Verification? * Select a Needs Verificat…" at bounding box center [571, 318] width 401 height 414
click at [753, 555] on div "Cancel save" at bounding box center [571, 573] width 437 height 43
click at [1086, 546] on div at bounding box center [1015, 320] width 253 height 641
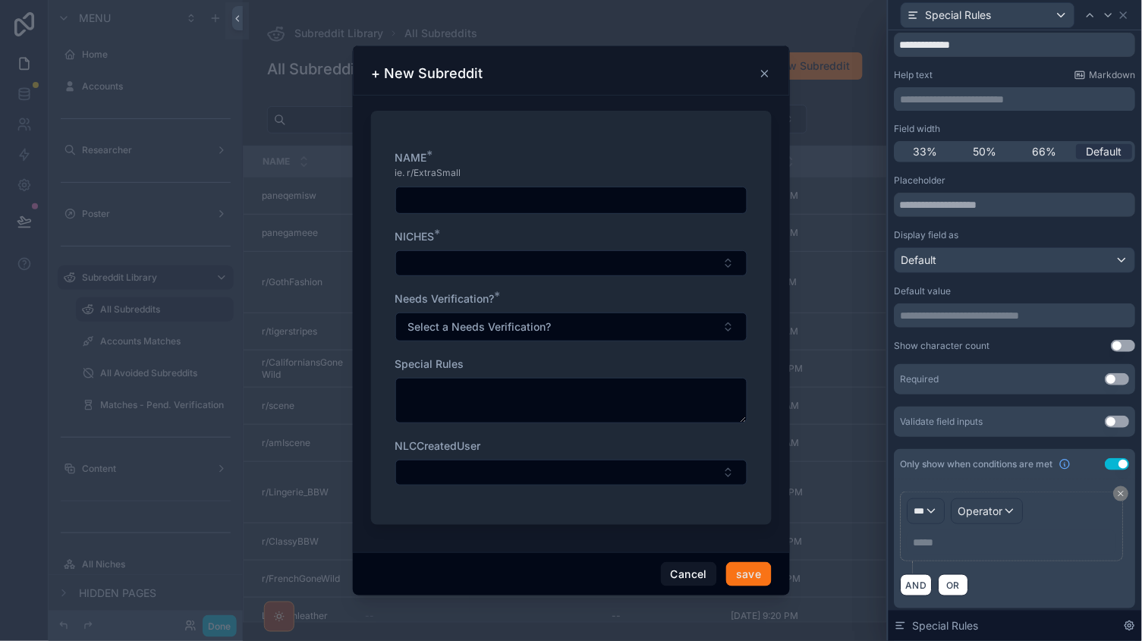
click at [1126, 458] on button "Use setting" at bounding box center [1118, 464] width 24 height 12
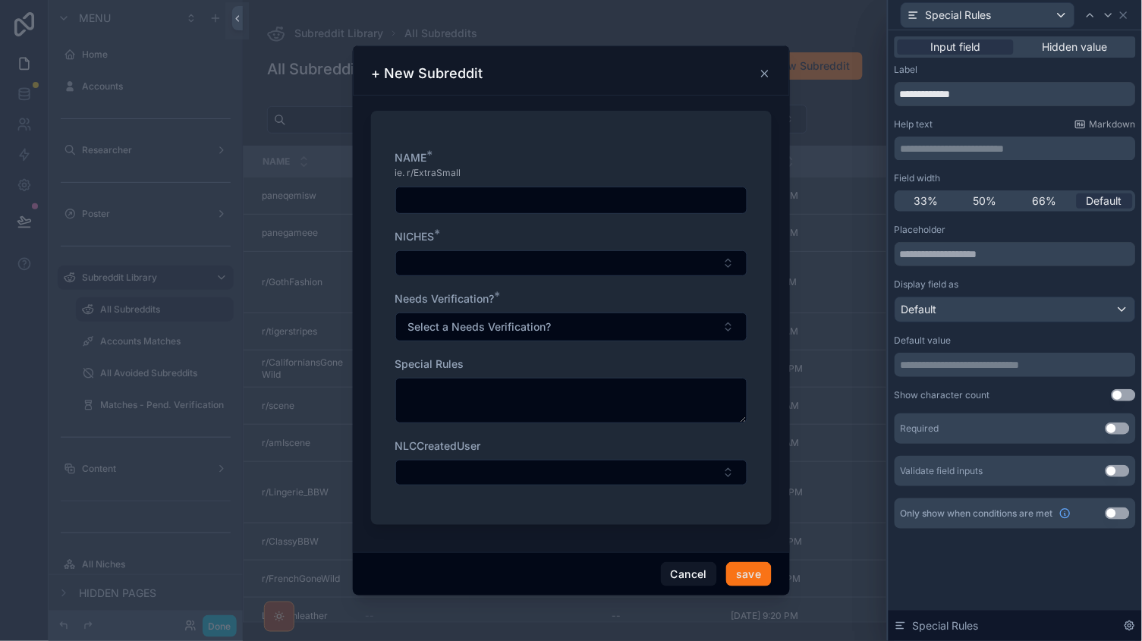
scroll to position [0, 0]
click at [1126, 17] on icon at bounding box center [1124, 15] width 12 height 12
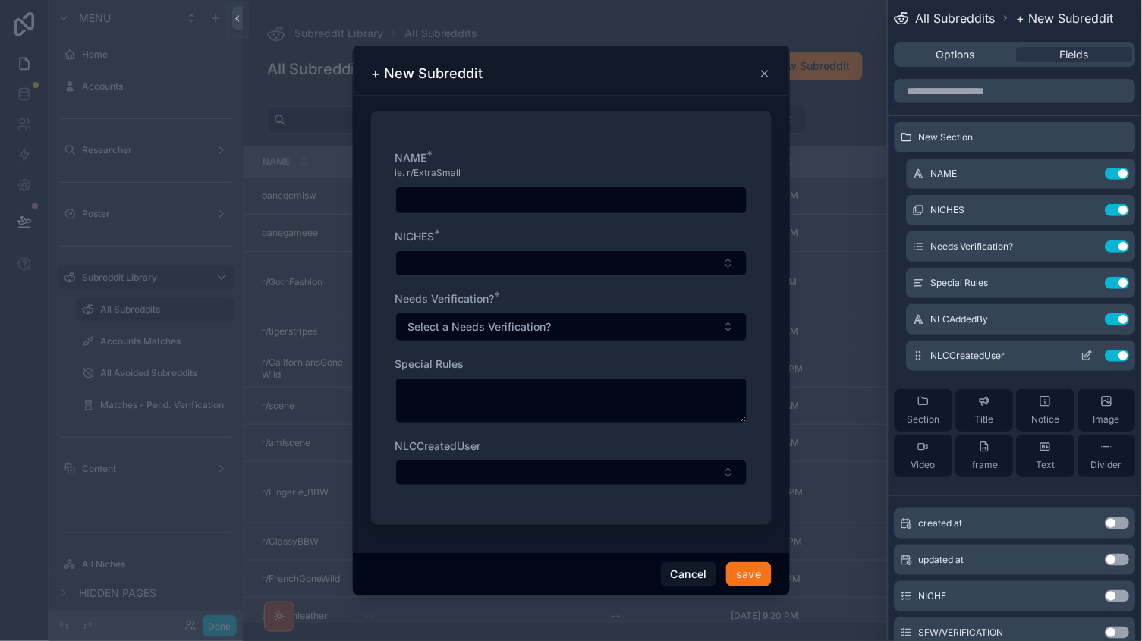
click at [1087, 351] on icon at bounding box center [1087, 356] width 12 height 12
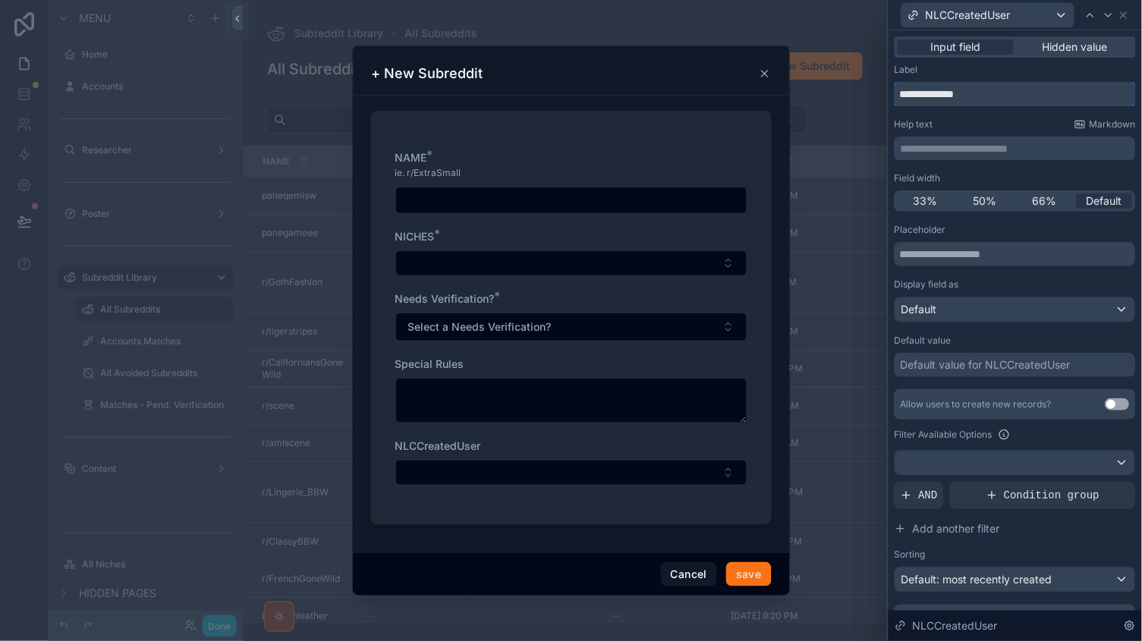
drag, startPoint x: 1009, startPoint y: 87, endPoint x: 1044, endPoint y: 96, distance: 36.3
click at [1044, 99] on input "**********" at bounding box center [1015, 94] width 241 height 24
type input "*"
type input "**********"
click at [1124, 18] on icon at bounding box center [1124, 15] width 12 height 12
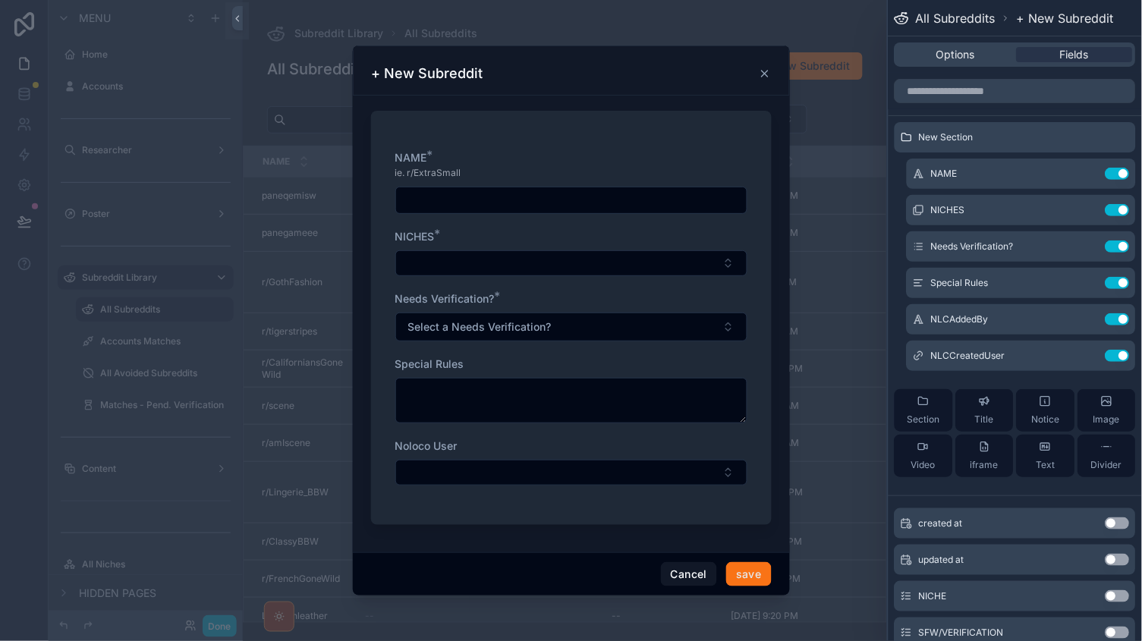
click at [215, 628] on div "scrollable content" at bounding box center [571, 320] width 1142 height 641
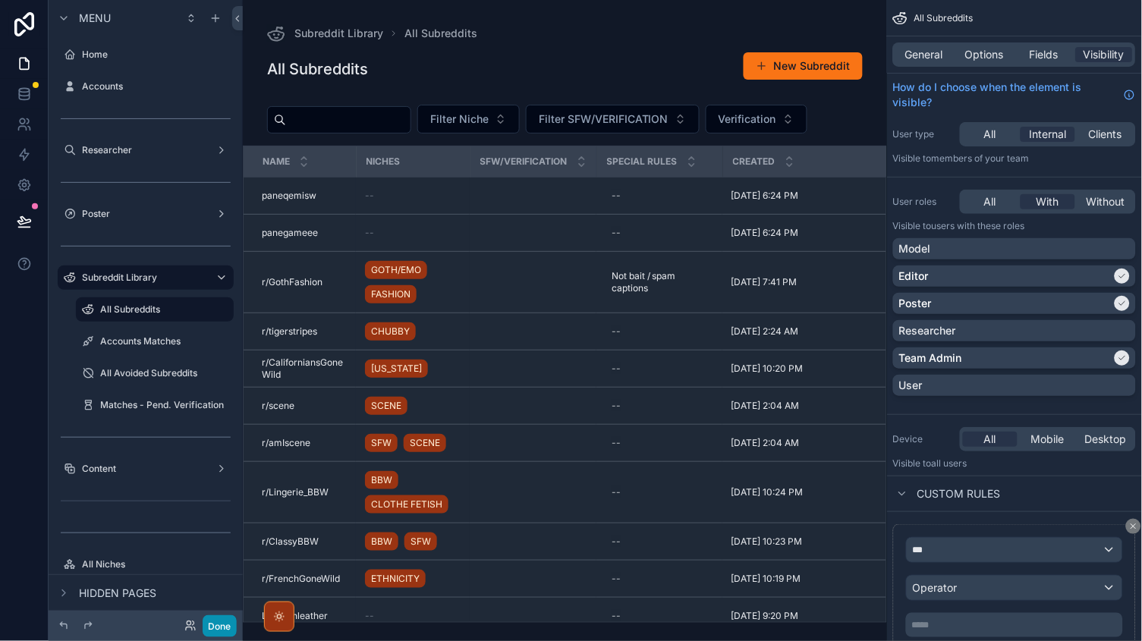
click at [219, 624] on button "Done" at bounding box center [220, 626] width 34 height 22
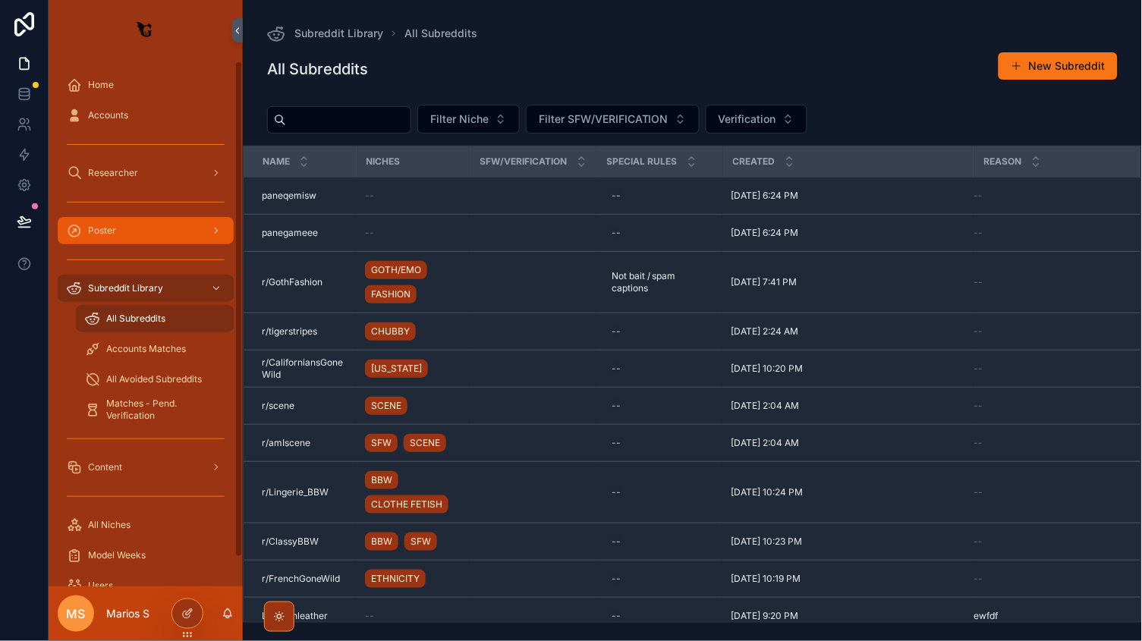
click at [154, 225] on div "Poster" at bounding box center [146, 231] width 158 height 24
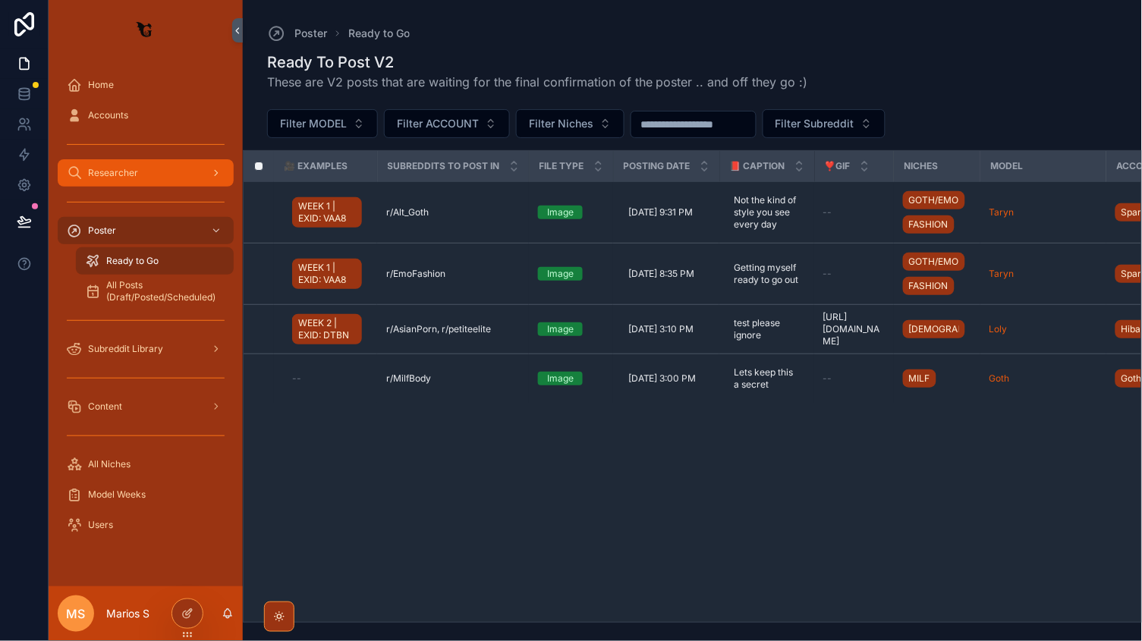
click at [162, 173] on div "Researcher" at bounding box center [146, 173] width 158 height 24
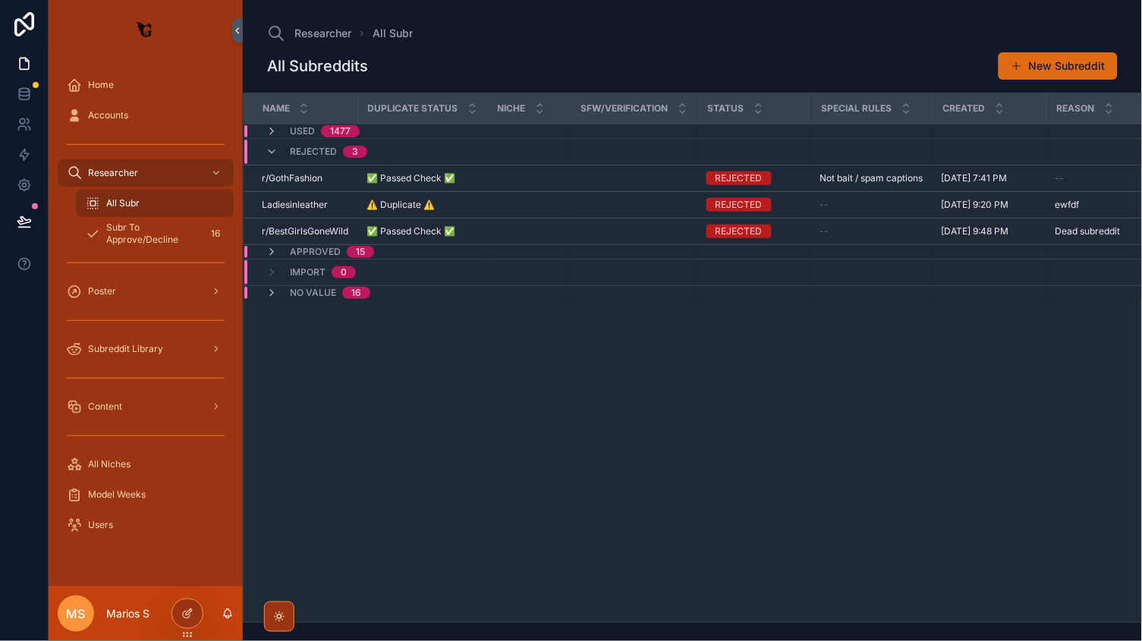
click at [1099, 59] on button "New Subreddit" at bounding box center [1058, 65] width 119 height 27
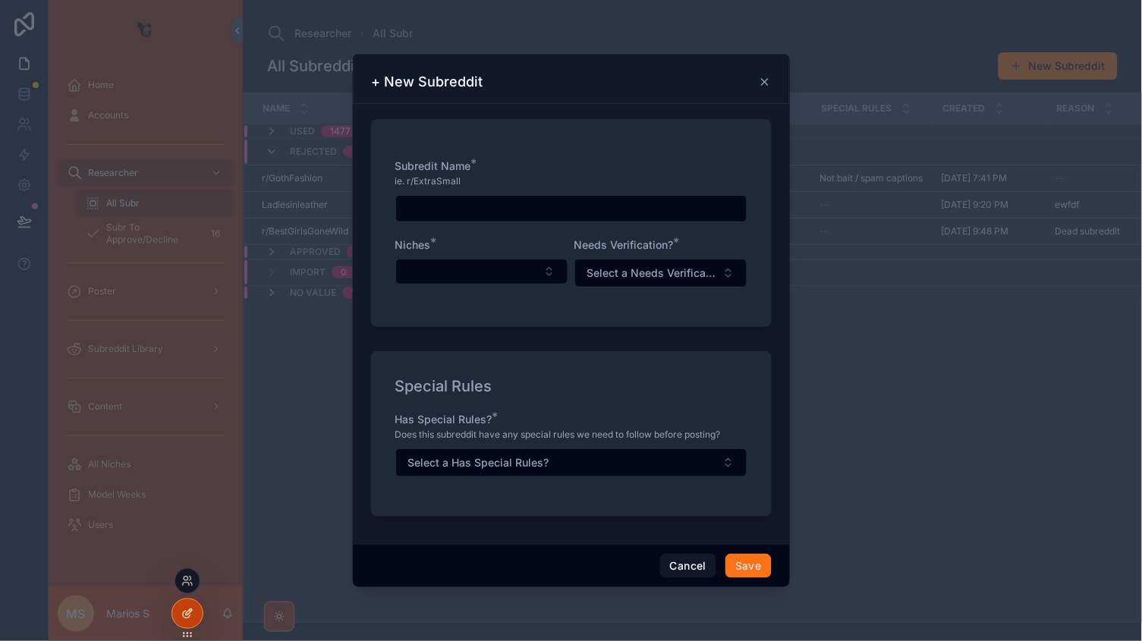
click at [190, 615] on icon at bounding box center [187, 614] width 12 height 12
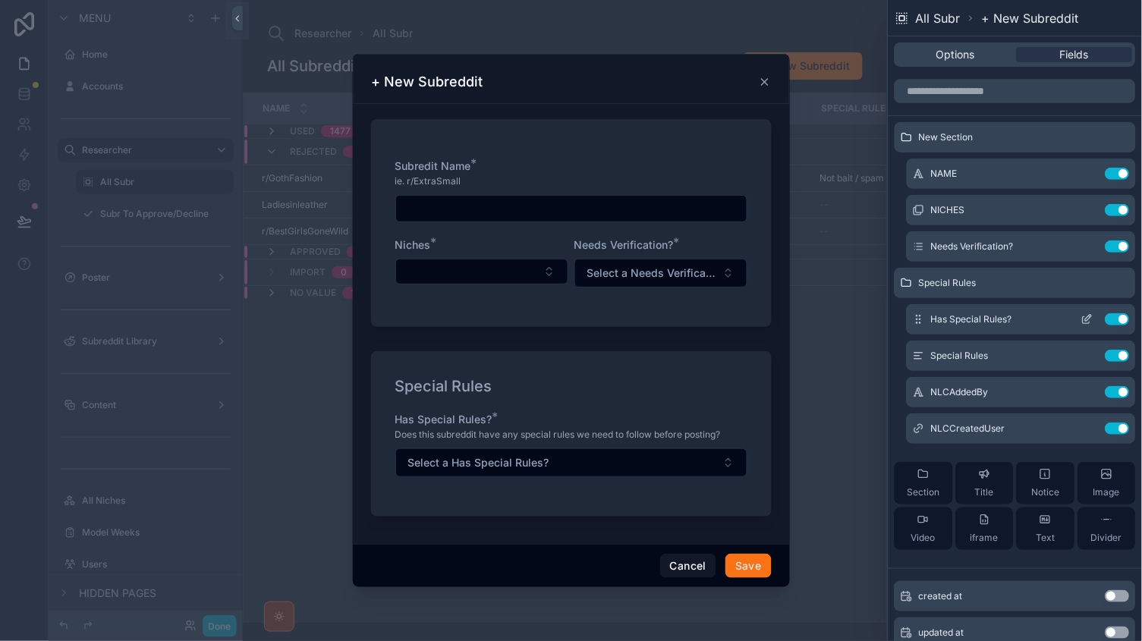
click at [1084, 318] on icon at bounding box center [1087, 319] width 12 height 12
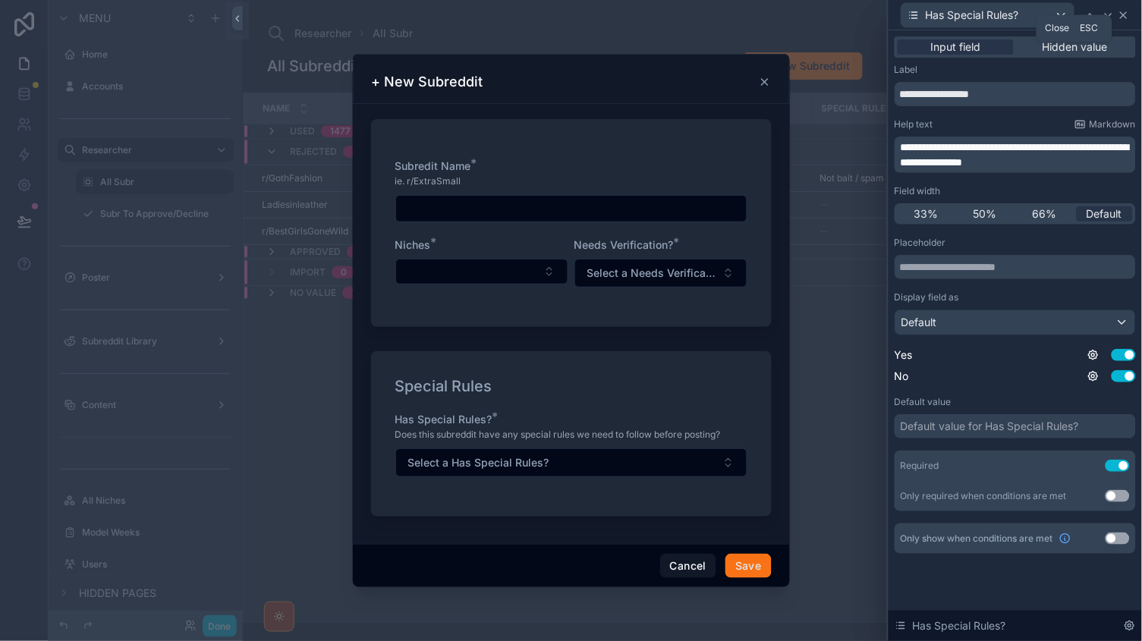
click at [1120, 17] on icon at bounding box center [1124, 15] width 12 height 12
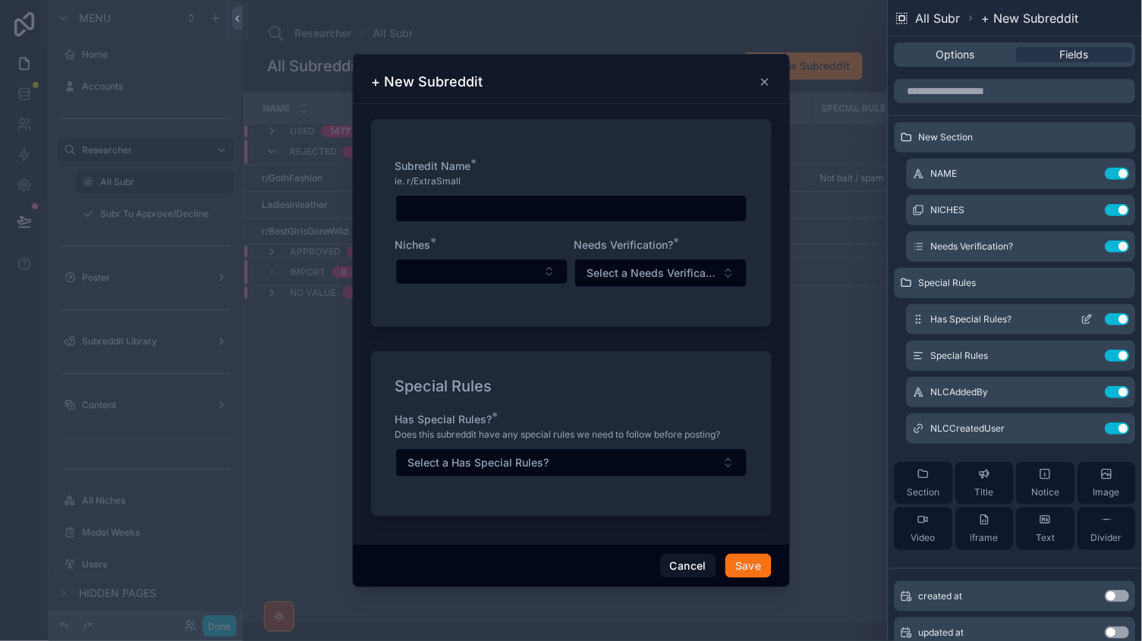
click at [1086, 323] on icon at bounding box center [1087, 320] width 7 height 7
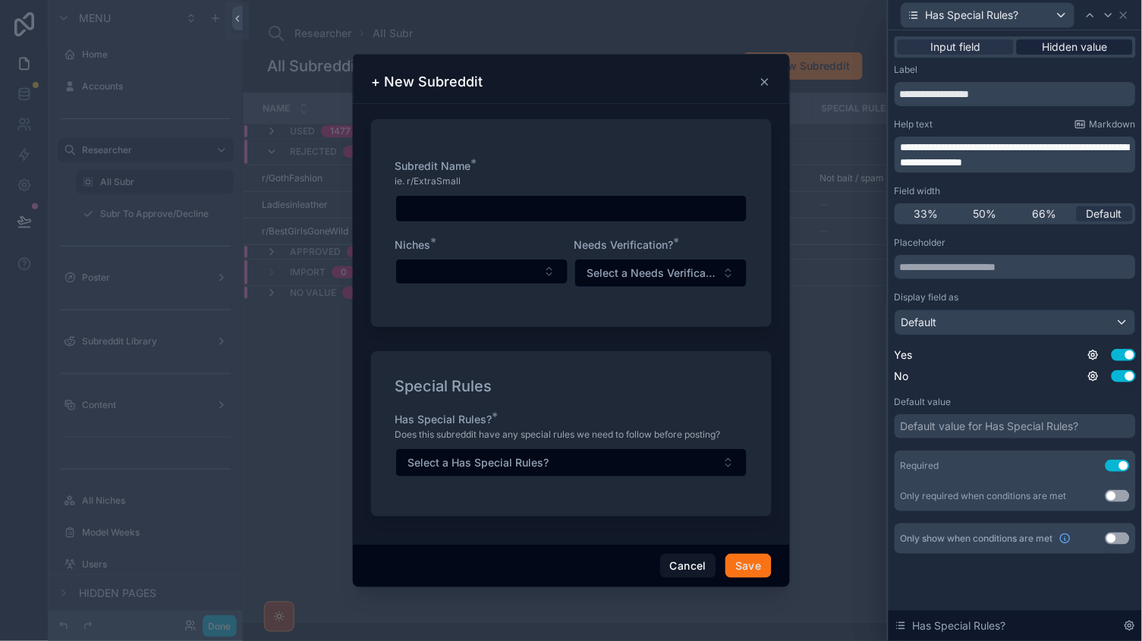
click at [1071, 45] on span "Hidden value" at bounding box center [1075, 46] width 65 height 15
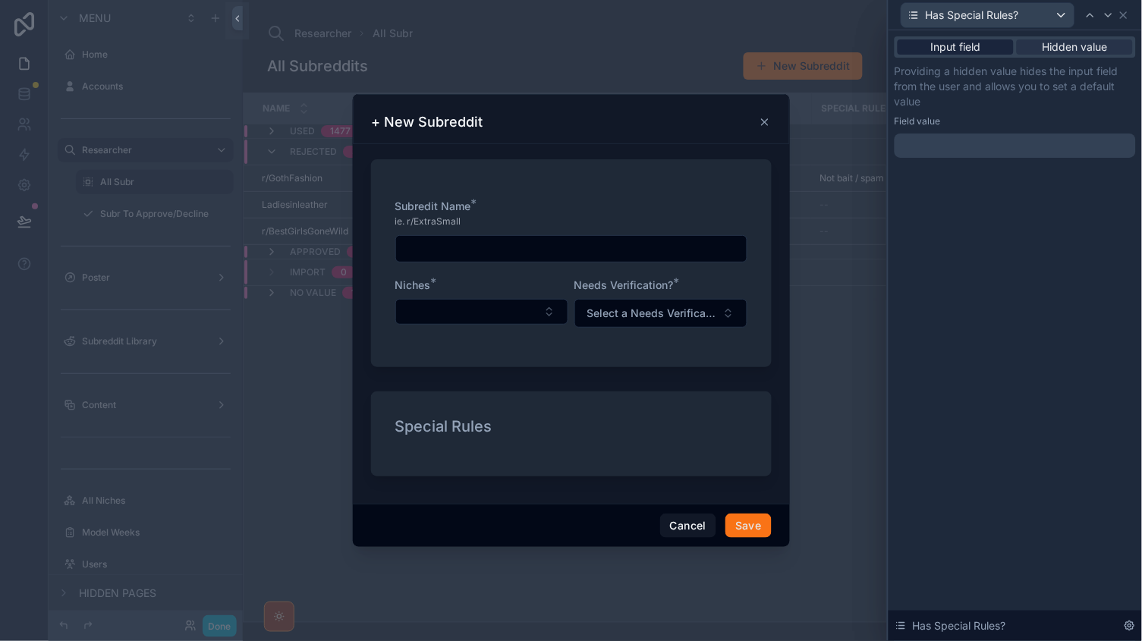
click at [978, 48] on span "Input field" at bounding box center [956, 46] width 50 height 15
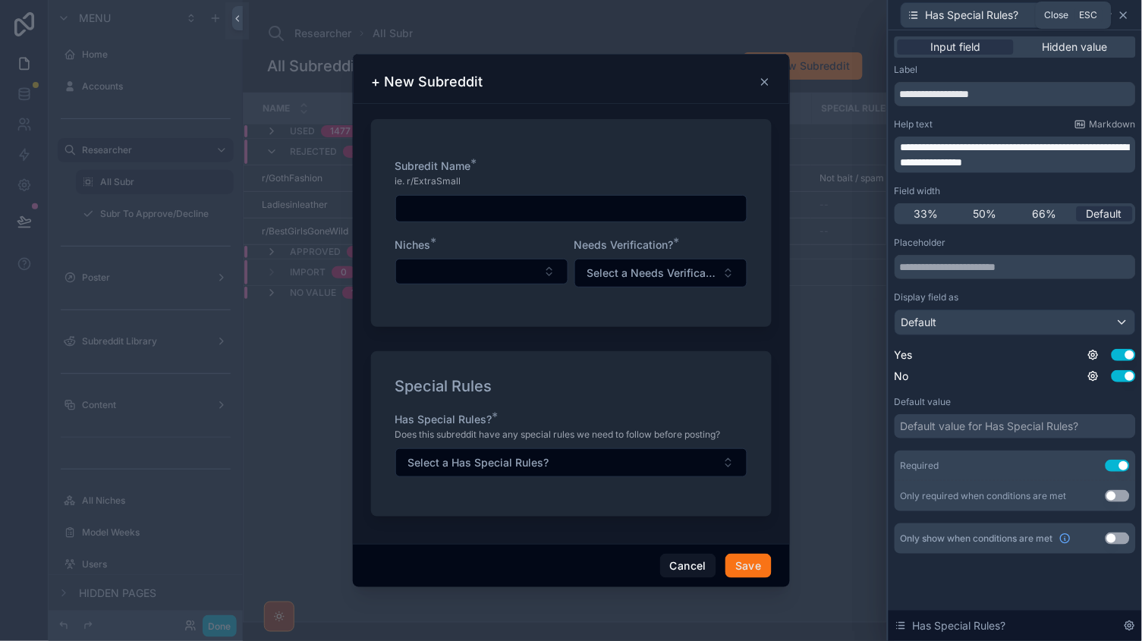
click at [1122, 16] on icon at bounding box center [1124, 15] width 6 height 6
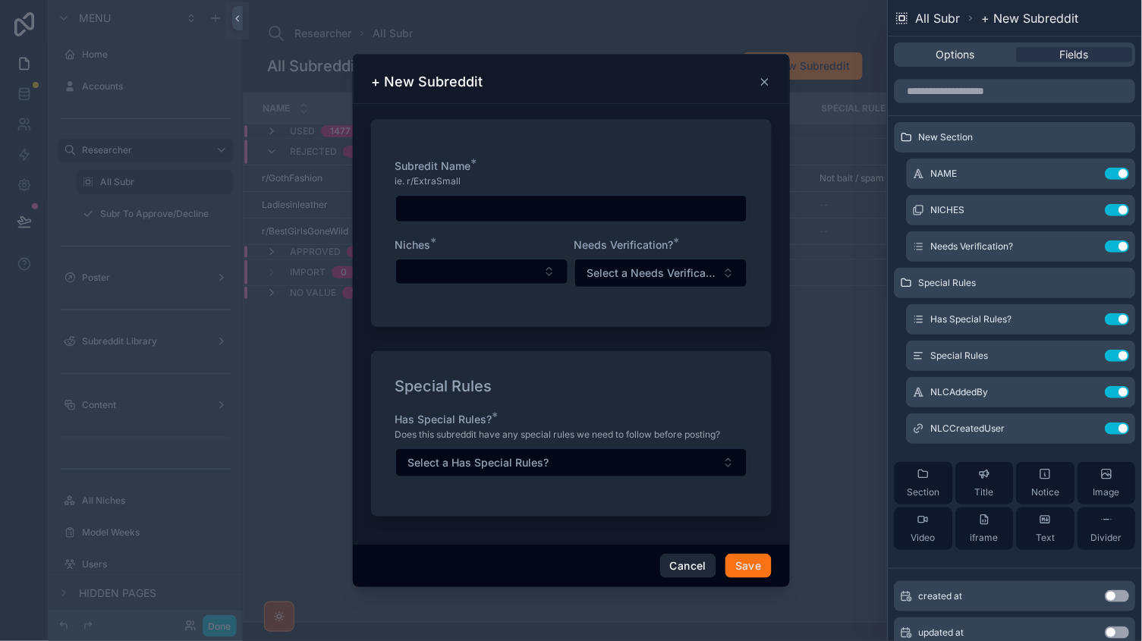
click at [675, 575] on button "Cancel" at bounding box center [688, 566] width 56 height 24
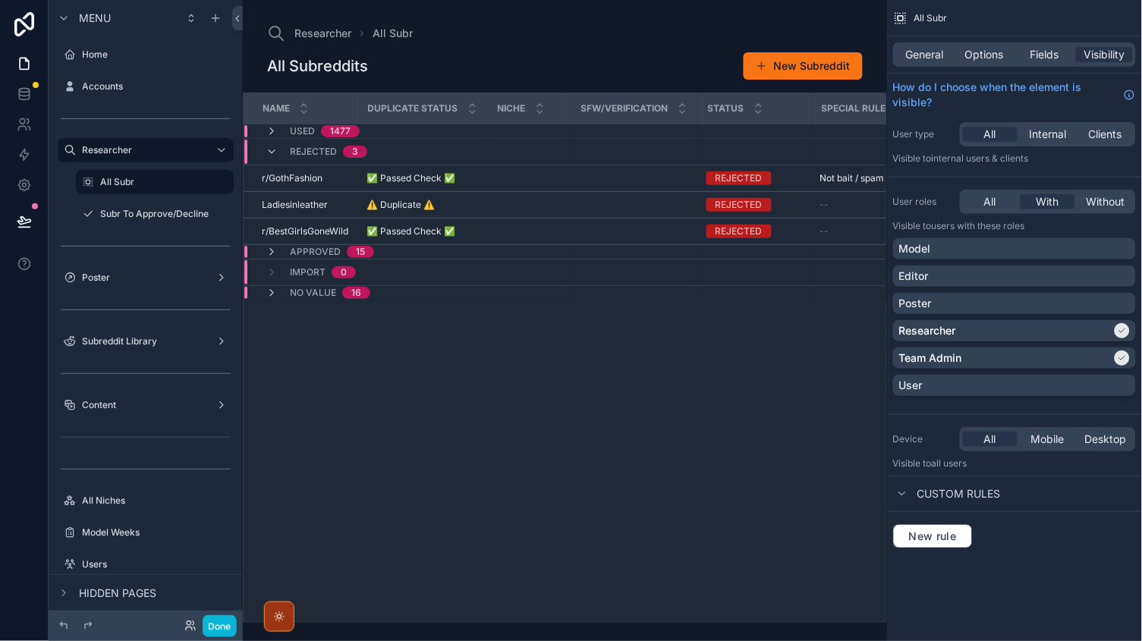
click at [802, 77] on div "scrollable content" at bounding box center [565, 320] width 644 height 641
click at [792, 68] on button "New Subreddit" at bounding box center [803, 65] width 119 height 27
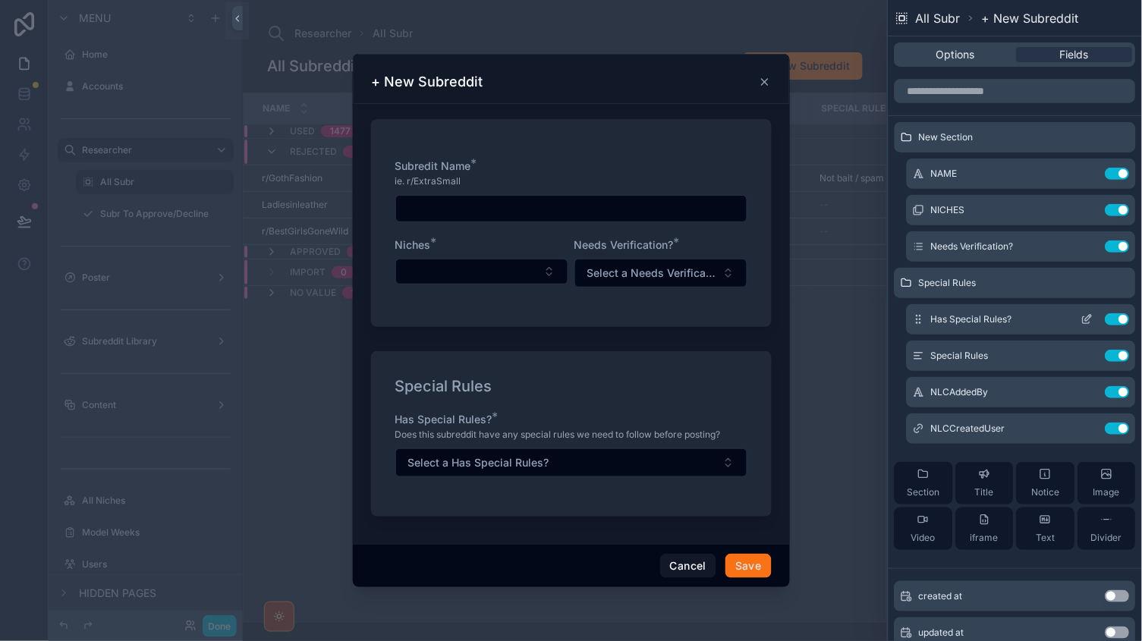
click at [1088, 318] on icon at bounding box center [1087, 319] width 12 height 12
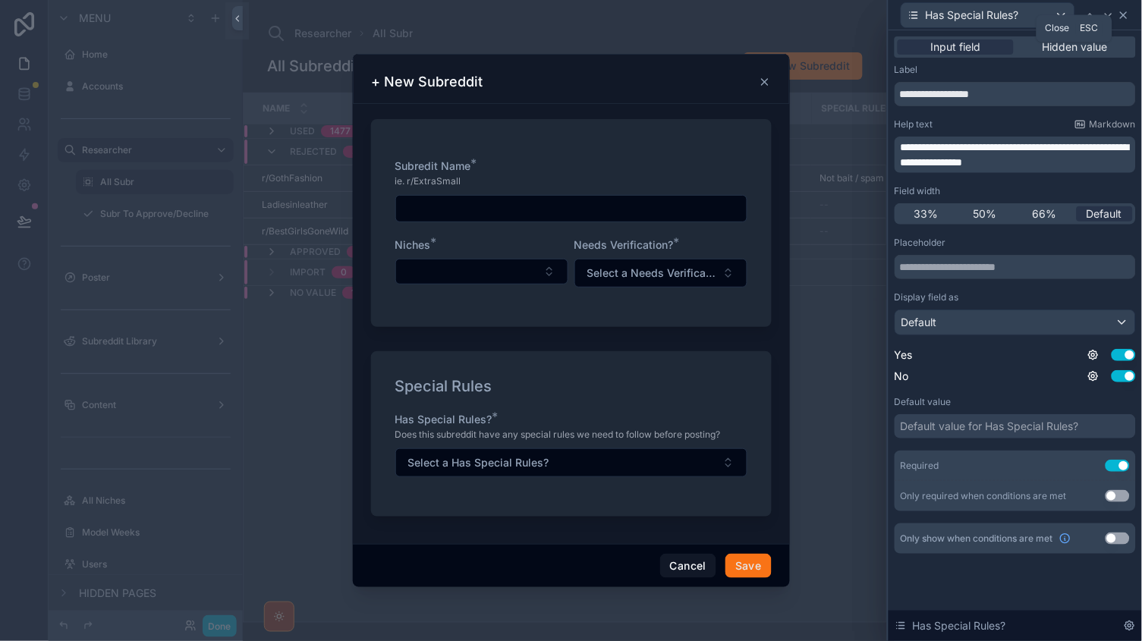
click at [1124, 11] on icon at bounding box center [1124, 15] width 12 height 12
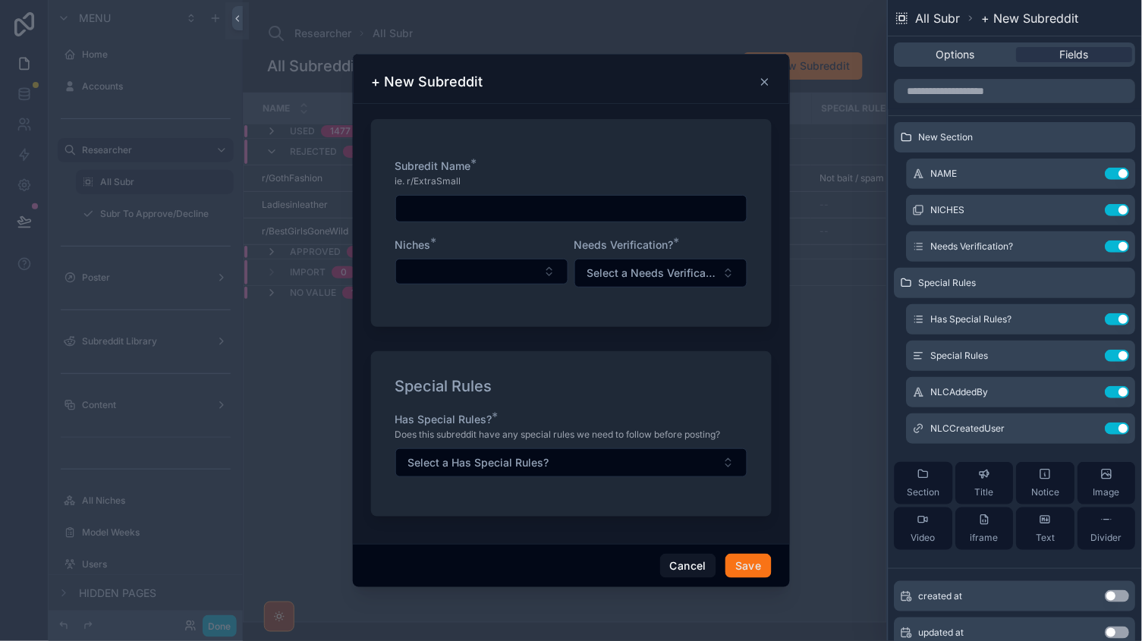
click at [1122, 14] on div "All Subr + New Subreddit" at bounding box center [1015, 18] width 253 height 36
click at [216, 621] on div "scrollable content" at bounding box center [571, 320] width 1142 height 641
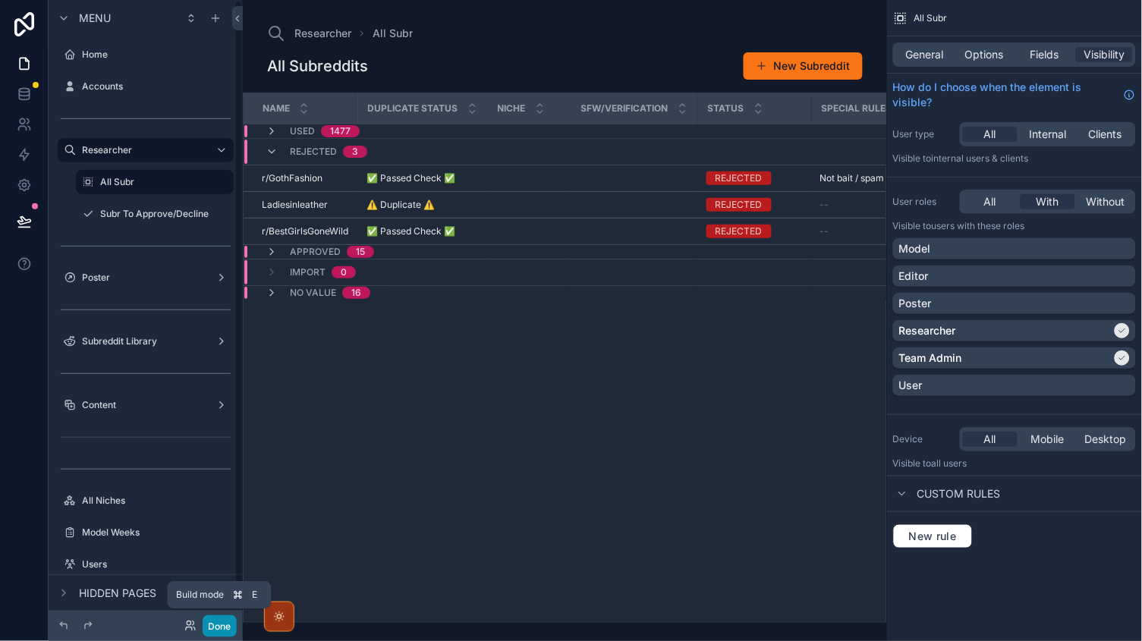
click at [220, 624] on button "Done" at bounding box center [220, 626] width 34 height 22
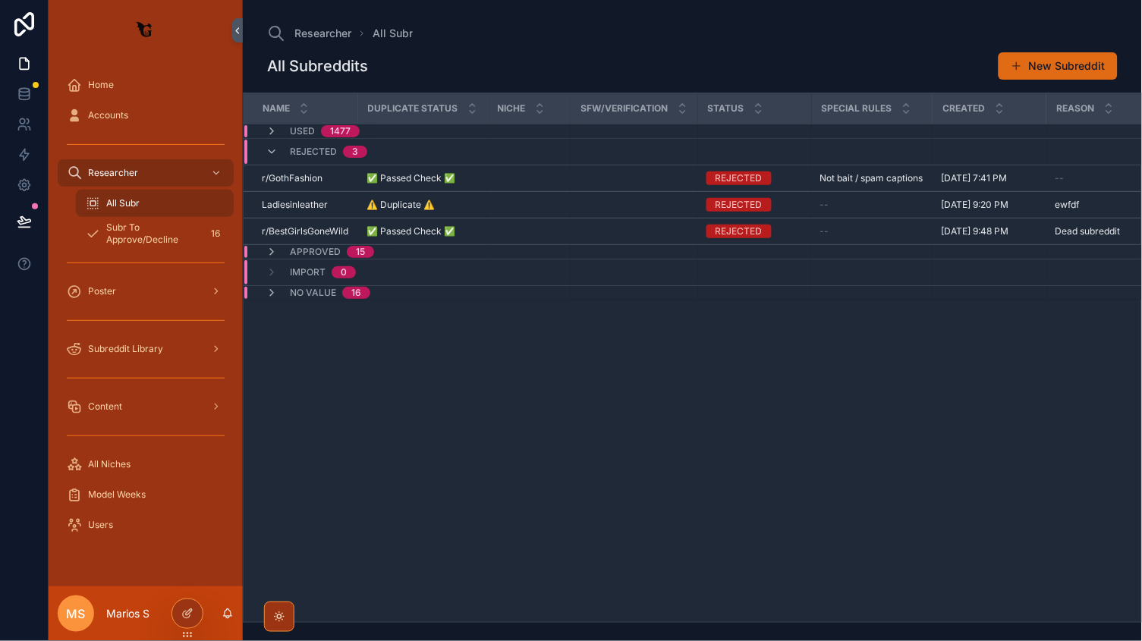
click at [1018, 74] on button "New Subreddit" at bounding box center [1058, 65] width 119 height 27
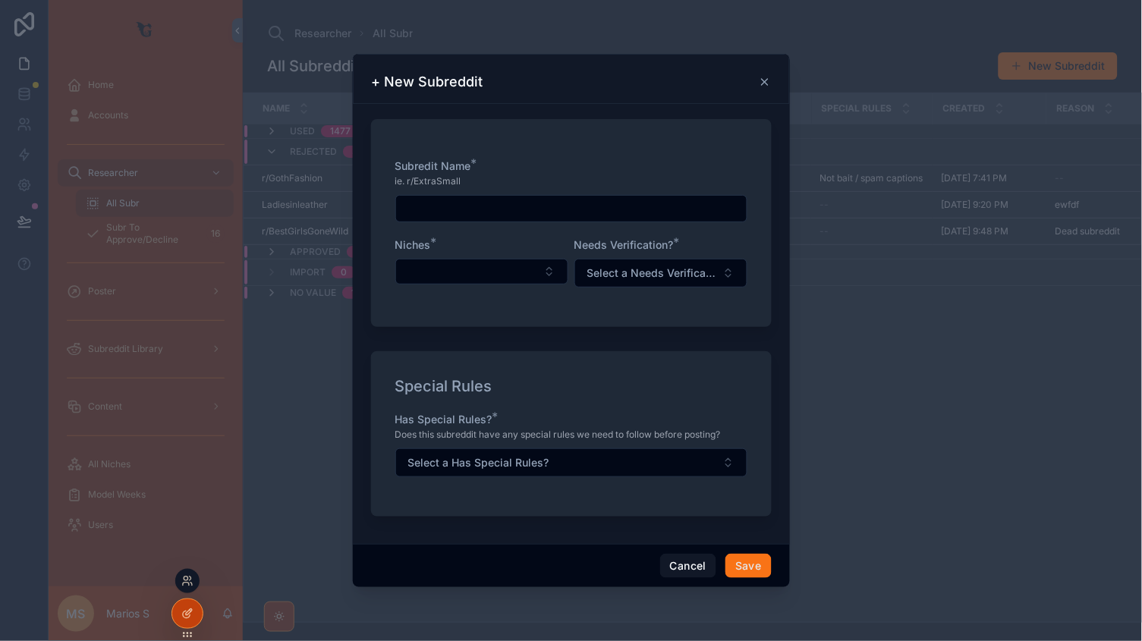
click at [172, 609] on div at bounding box center [188, 614] width 32 height 30
click at [189, 611] on icon at bounding box center [187, 614] width 12 height 12
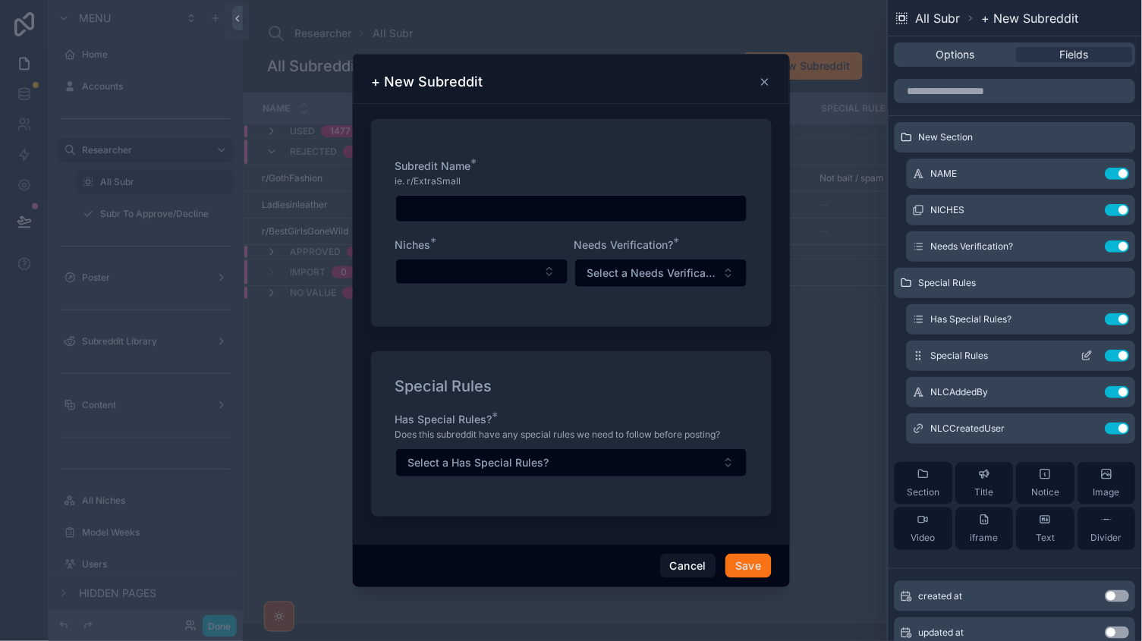
click at [1089, 357] on icon at bounding box center [1087, 356] width 12 height 12
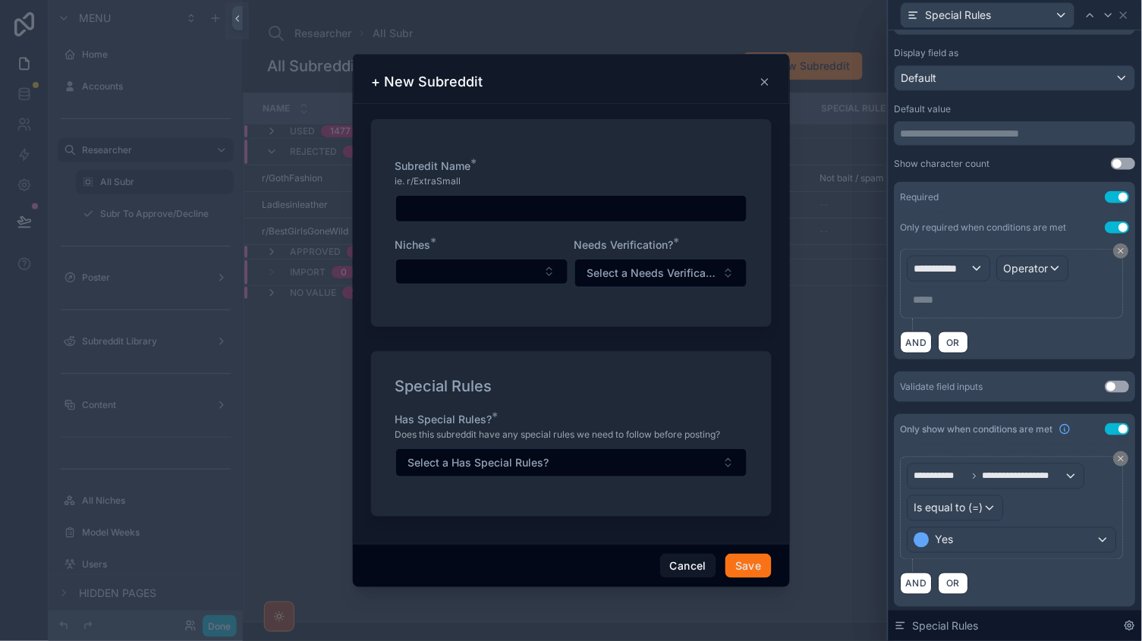
scroll to position [231, 0]
click at [679, 550] on div "Cancel Save" at bounding box center [571, 565] width 437 height 43
click at [679, 564] on button "Cancel" at bounding box center [688, 566] width 56 height 24
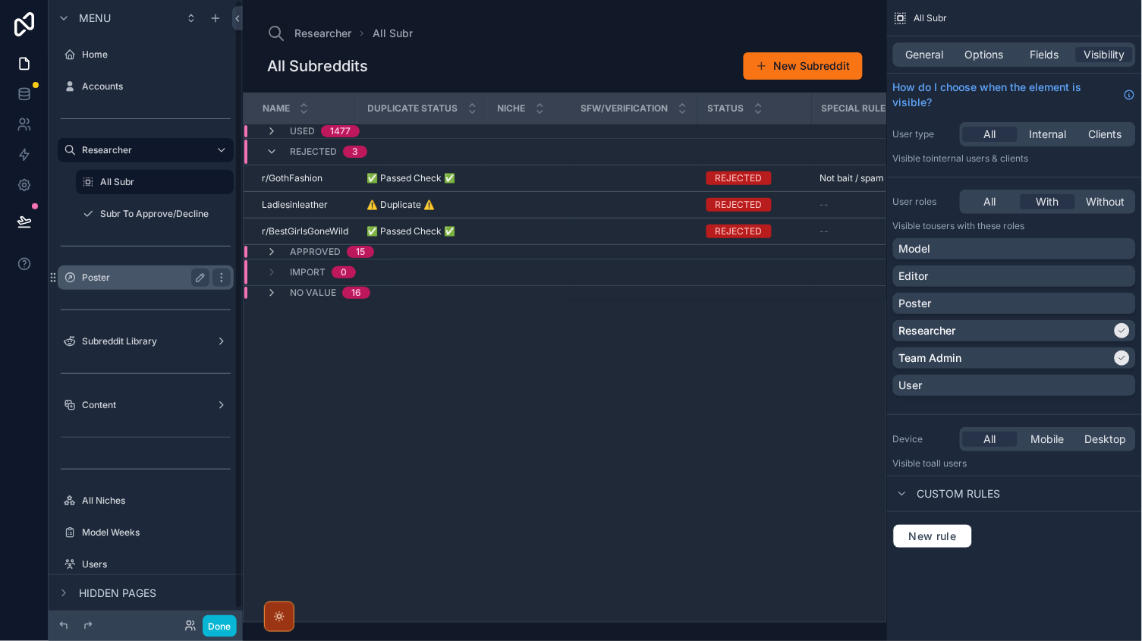
click at [105, 266] on div "Poster" at bounding box center [146, 278] width 170 height 24
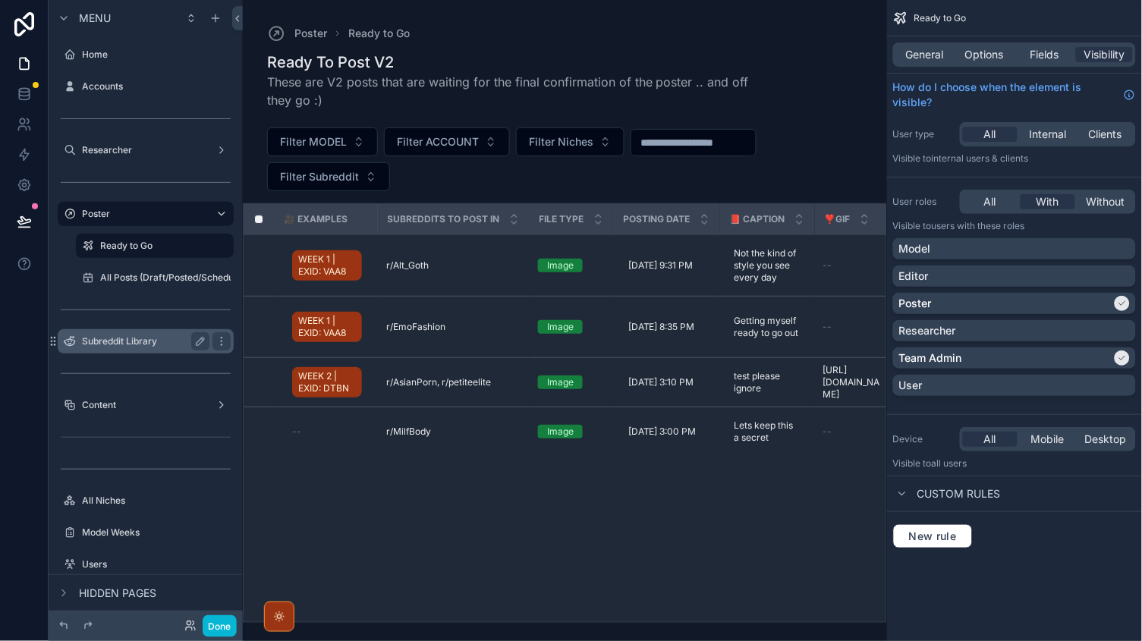
click at [115, 330] on div "Subreddit Library" at bounding box center [146, 341] width 170 height 24
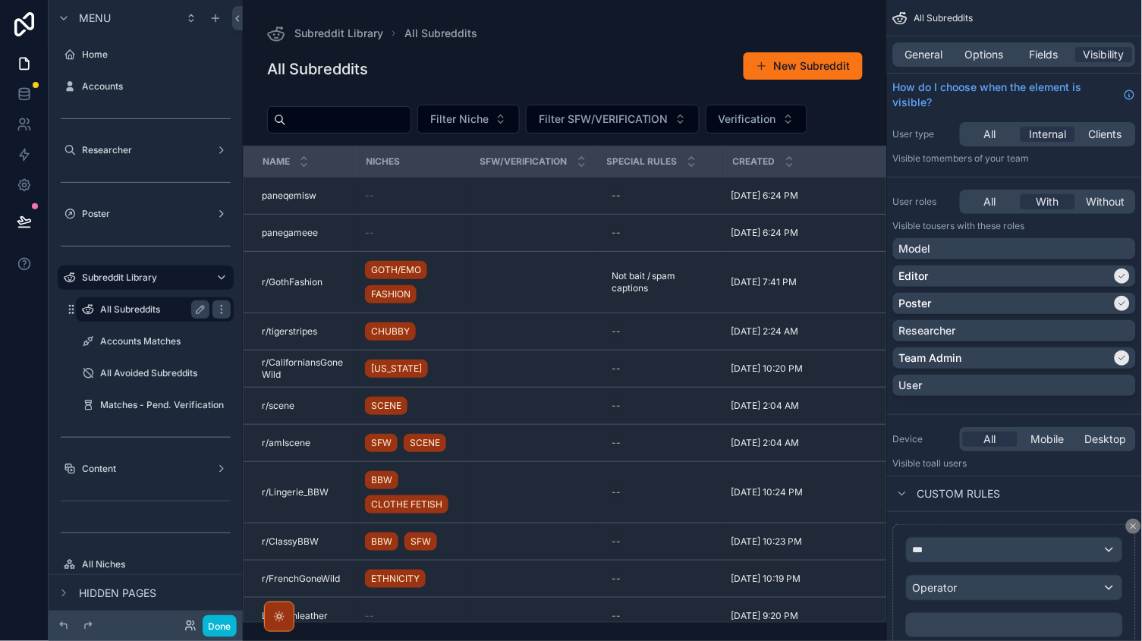
click at [140, 318] on div "All Subreddits" at bounding box center [155, 309] width 152 height 24
click at [937, 55] on span "General" at bounding box center [925, 54] width 38 height 15
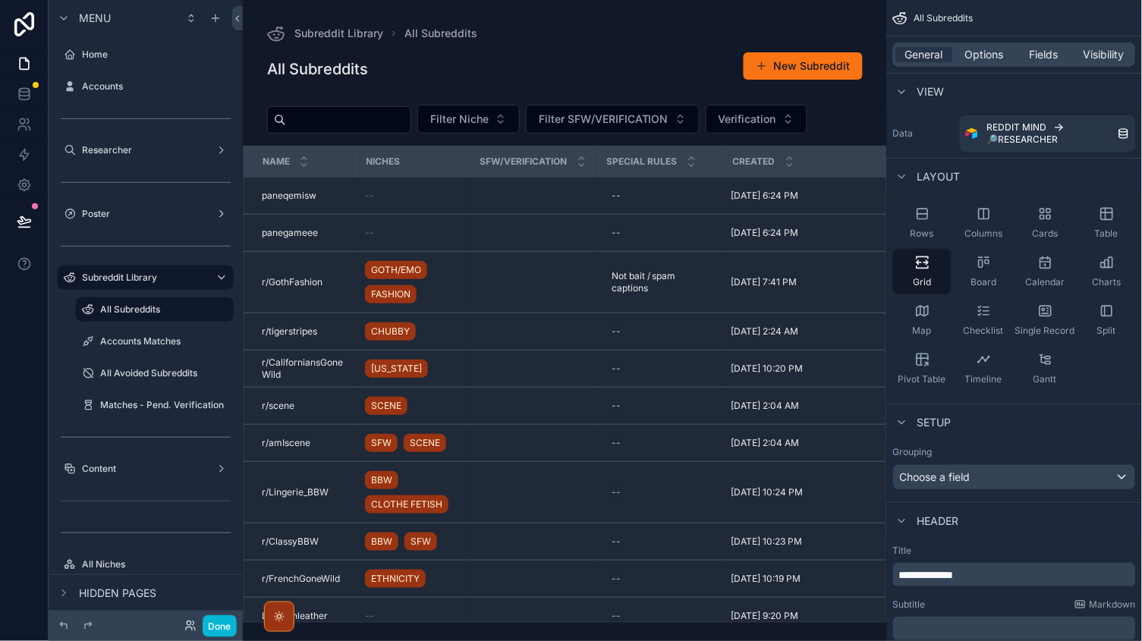
click at [972, 62] on div "General Options Fields Visibility" at bounding box center [1014, 54] width 243 height 24
click at [977, 57] on span "Options" at bounding box center [984, 54] width 39 height 15
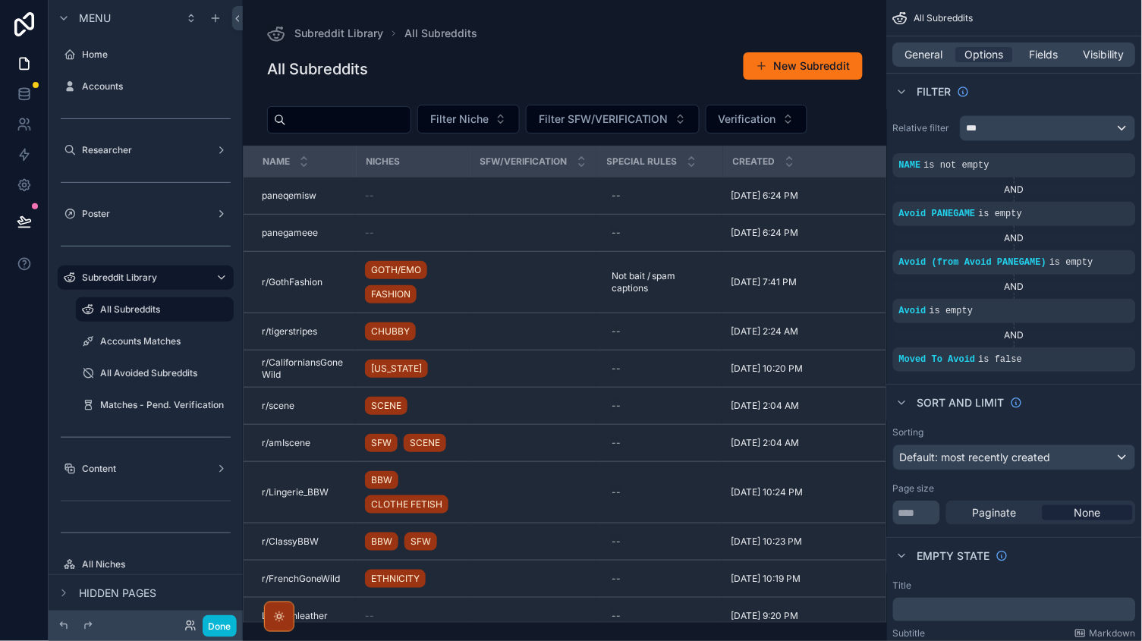
click at [771, 68] on div "scrollable content" at bounding box center [565, 320] width 644 height 641
click at [781, 64] on button "New Subreddit" at bounding box center [803, 65] width 119 height 27
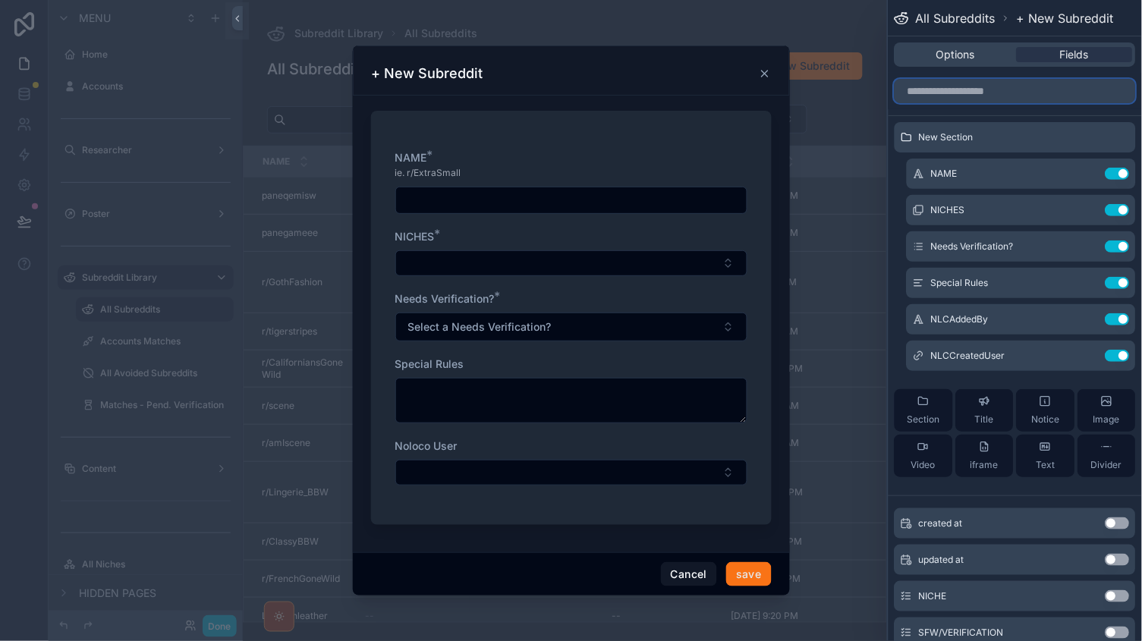
click at [965, 102] on input "text" at bounding box center [1015, 91] width 241 height 24
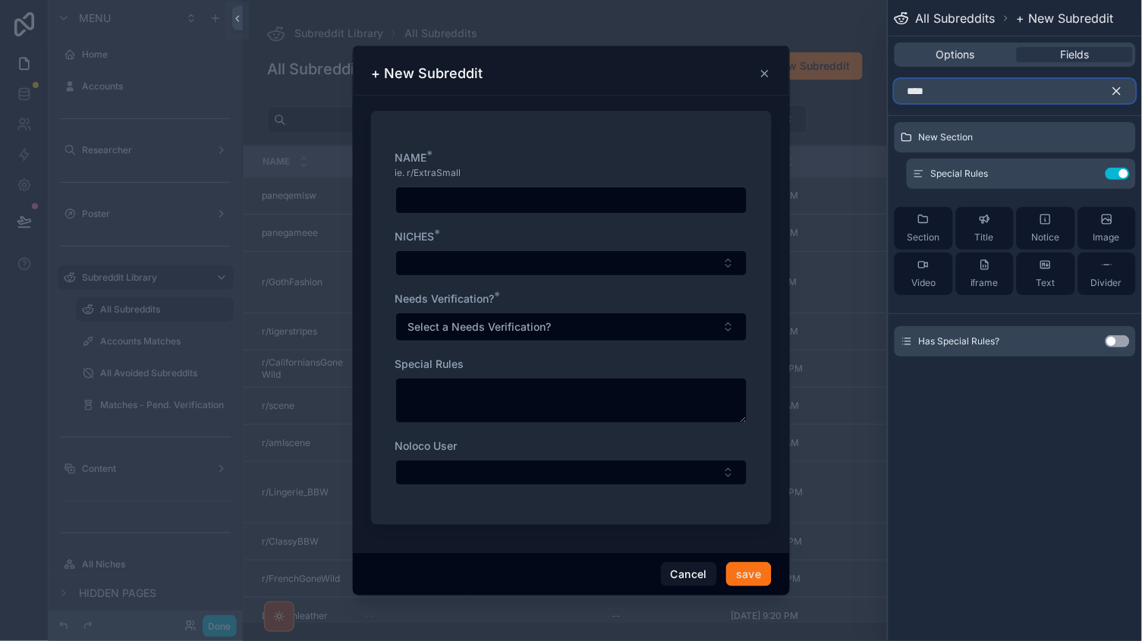
type input "****"
click at [1113, 339] on button "Use setting" at bounding box center [1118, 341] width 24 height 12
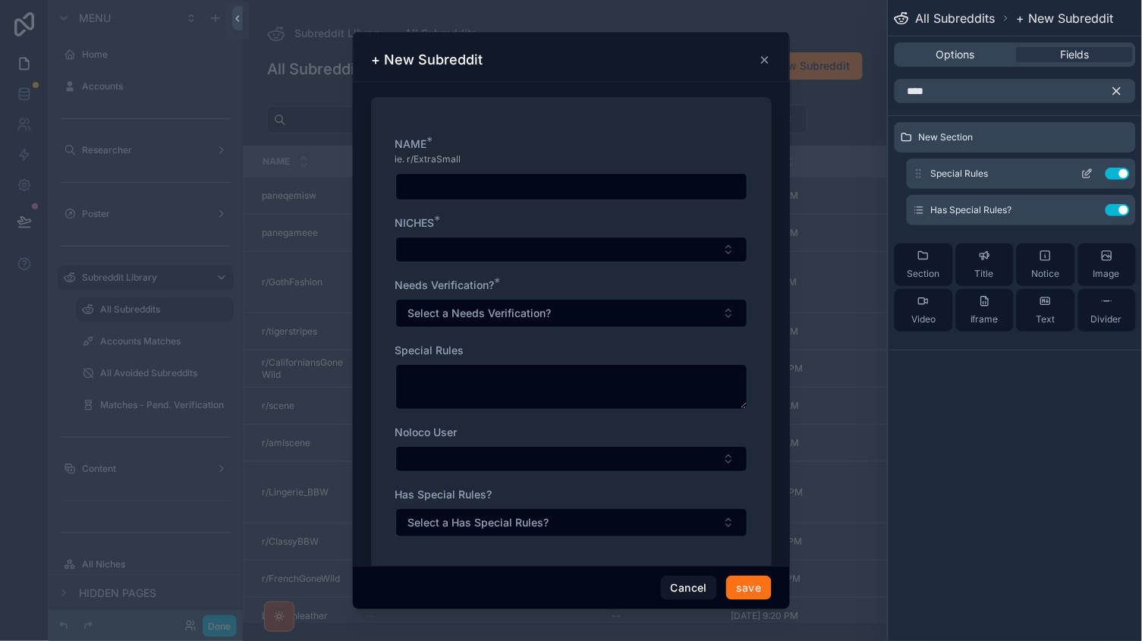
drag, startPoint x: 919, startPoint y: 209, endPoint x: 922, endPoint y: 178, distance: 32.0
click at [922, 178] on div "New Section Special Rules Use setting Has Special Rules? Use setting Section Ti…" at bounding box center [1015, 233] width 253 height 222
click at [921, 216] on icon at bounding box center [919, 210] width 12 height 12
drag, startPoint x: 921, startPoint y: 216, endPoint x: 921, endPoint y: 181, distance: 34.9
click at [921, 181] on div "New Section Special Rules Use setting Has Special Rules? Use setting Section Ti…" at bounding box center [1015, 233] width 253 height 222
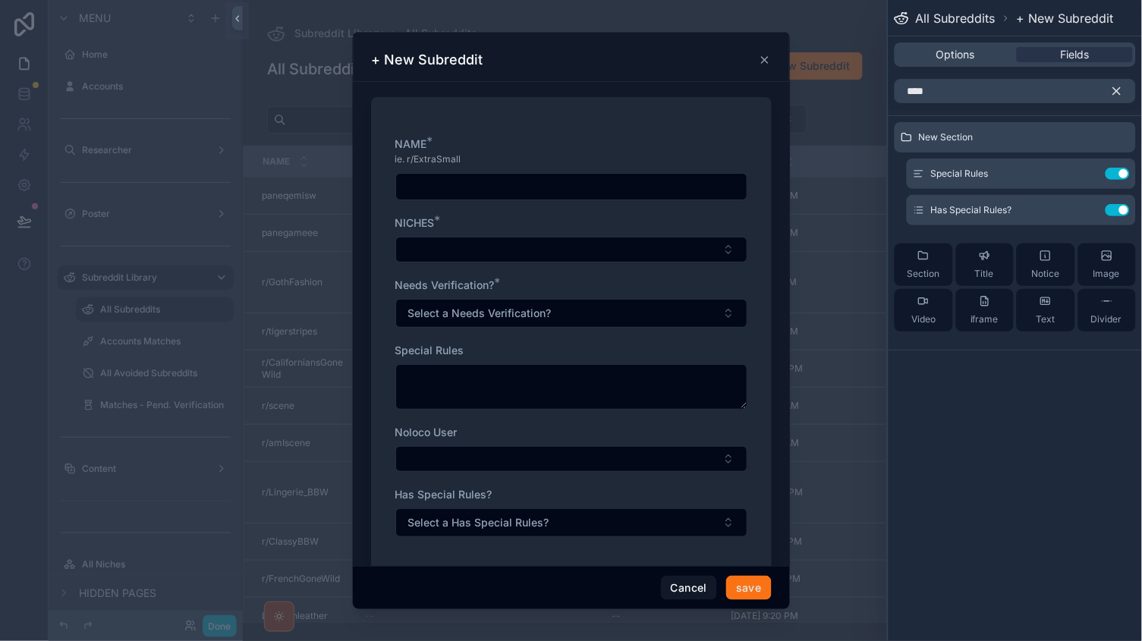
click at [1115, 87] on icon "button" at bounding box center [1117, 91] width 14 height 14
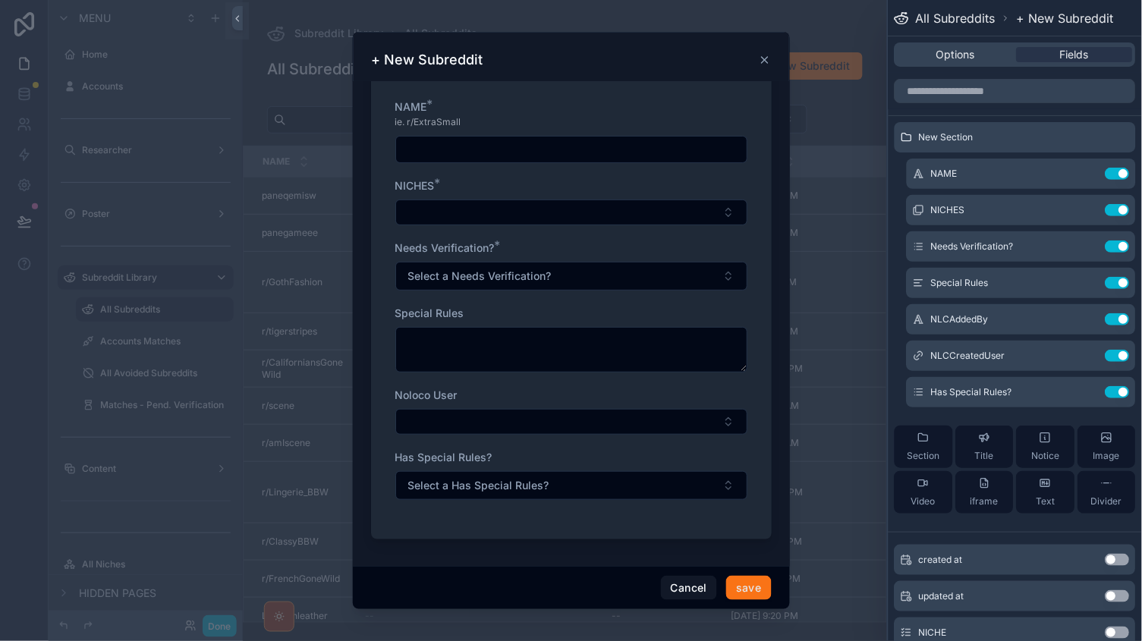
scroll to position [36, 0]
click at [930, 468] on div "Section Title Notice Image Video iframe Text Divider" at bounding box center [1015, 470] width 241 height 112
click at [924, 458] on span "Section" at bounding box center [924, 456] width 33 height 12
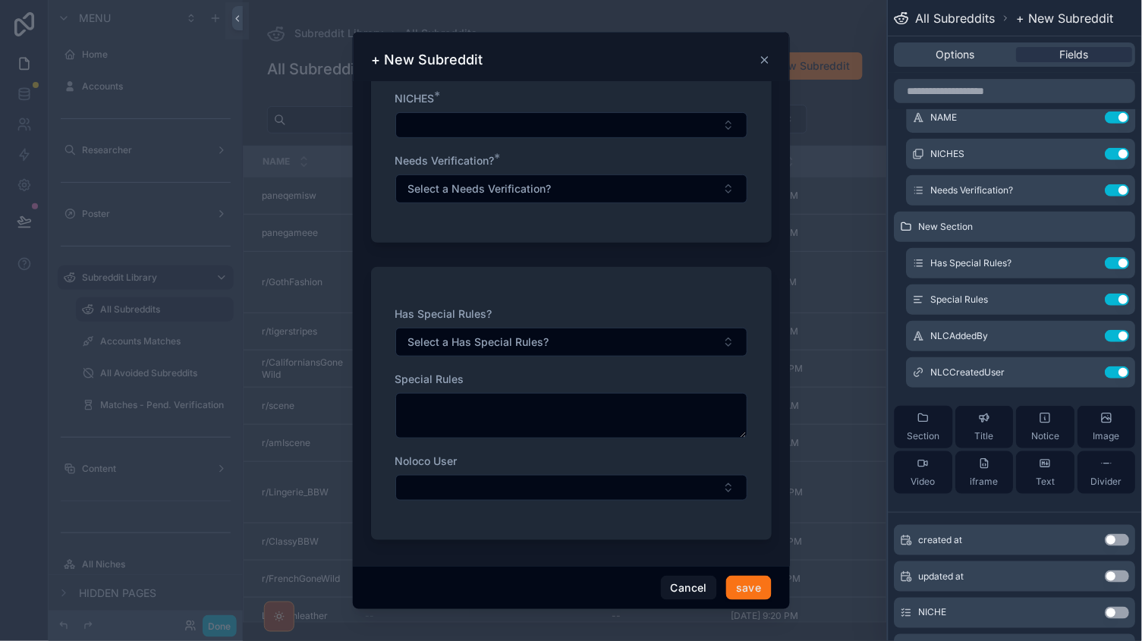
scroll to position [37, 0]
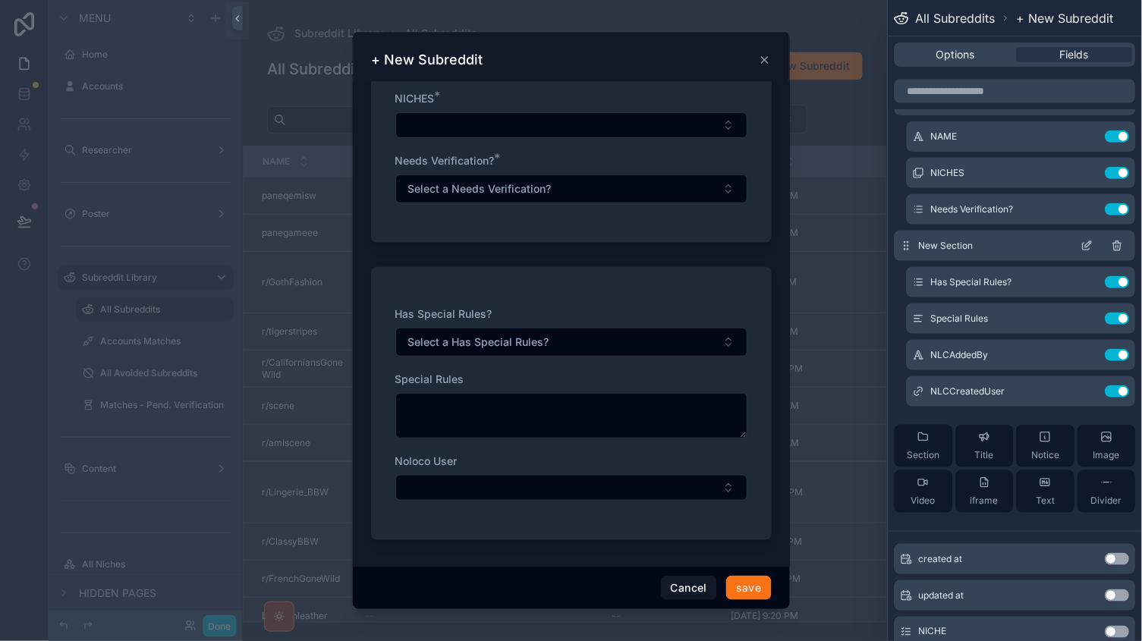
click at [1084, 246] on icon at bounding box center [1087, 247] width 7 height 7
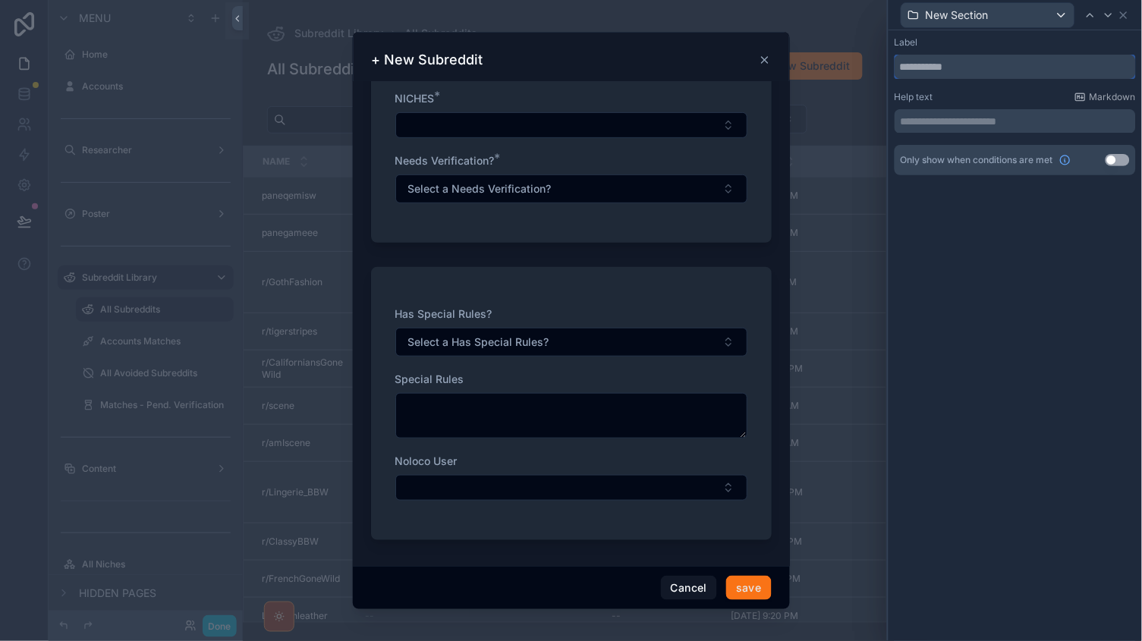
click at [953, 74] on input "text" at bounding box center [1015, 67] width 241 height 24
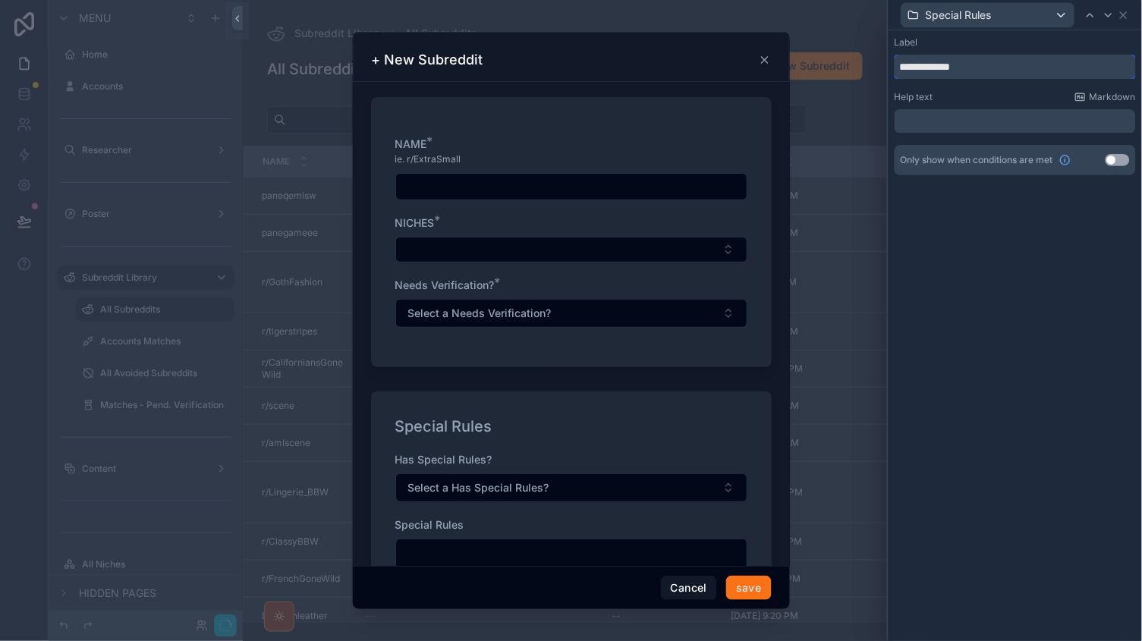
type input "**********"
click at [1040, 281] on div "**********" at bounding box center [1015, 335] width 253 height 611
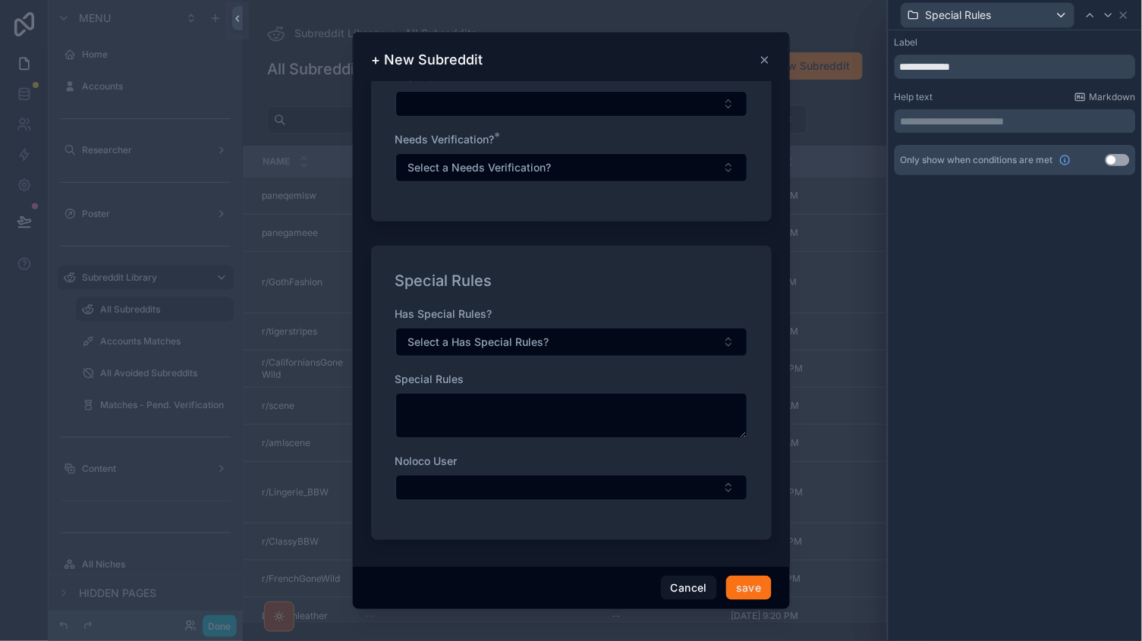
scroll to position [145, 0]
click at [1124, 13] on icon at bounding box center [1124, 15] width 12 height 12
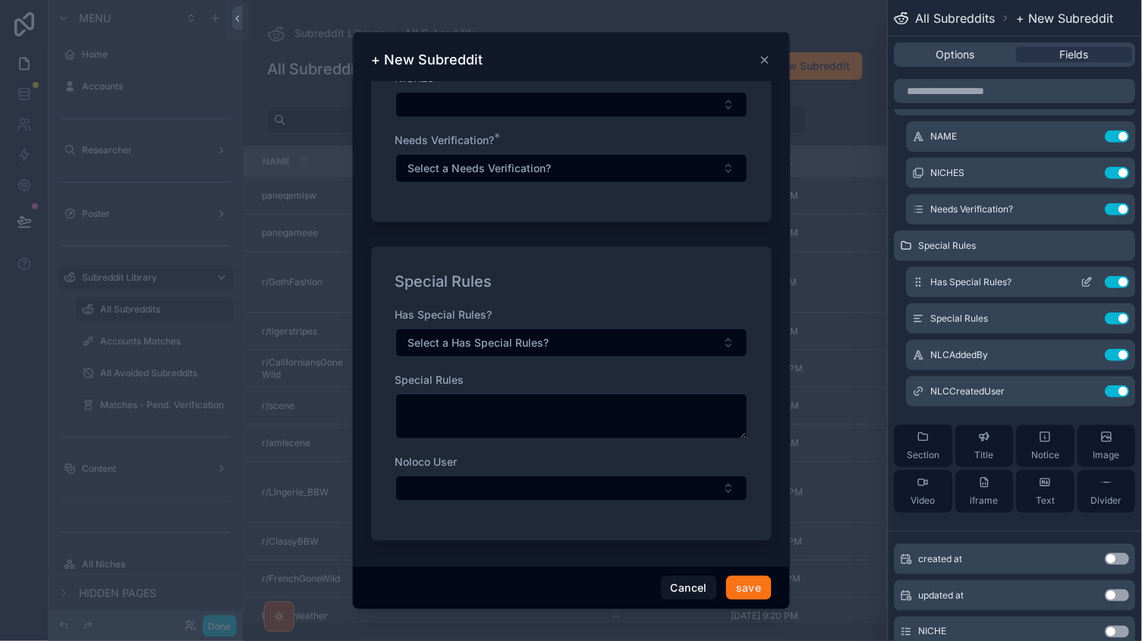
click at [1090, 281] on icon at bounding box center [1089, 281] width 6 height 6
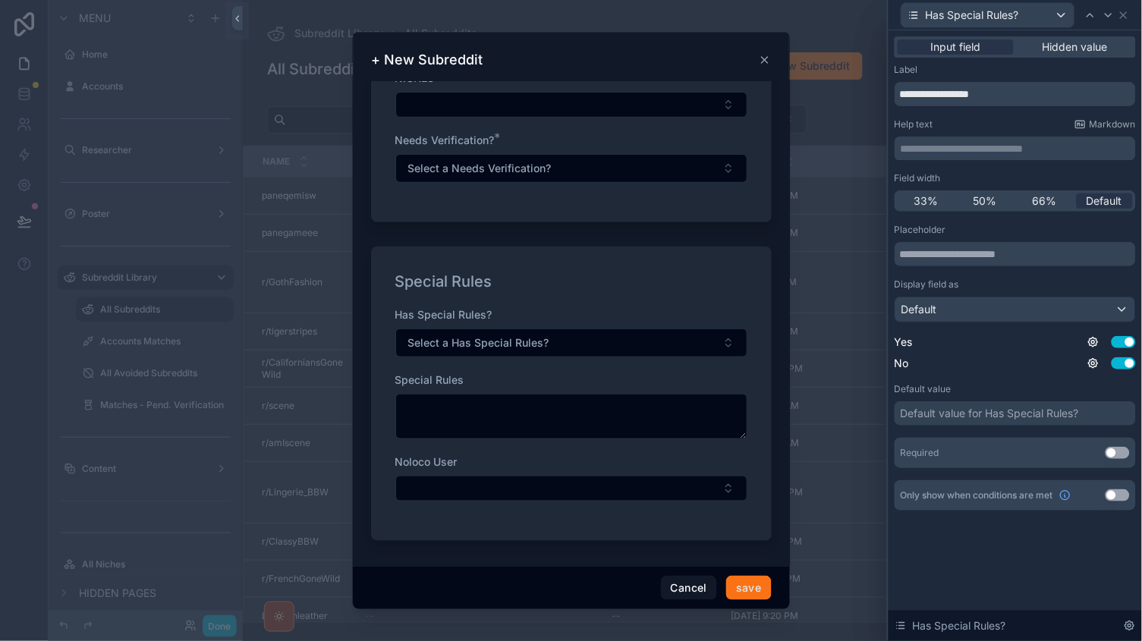
click at [1119, 447] on button "Use setting" at bounding box center [1118, 453] width 24 height 12
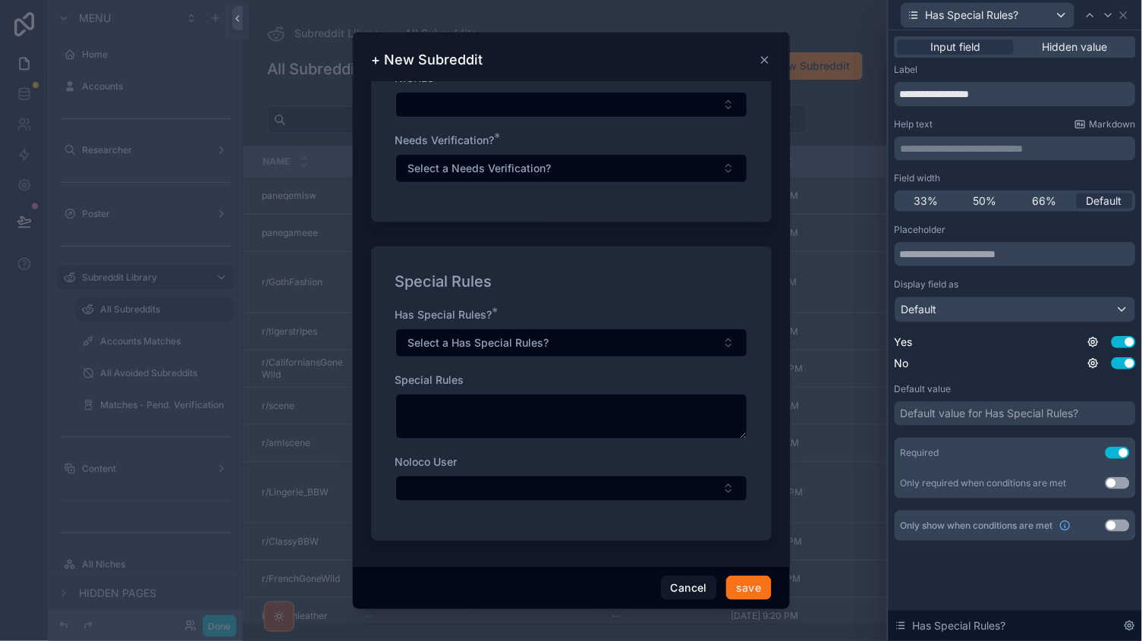
click at [1131, 13] on div "Has Special Rules?" at bounding box center [1015, 15] width 241 height 30
click at [1124, 17] on icon at bounding box center [1124, 15] width 12 height 12
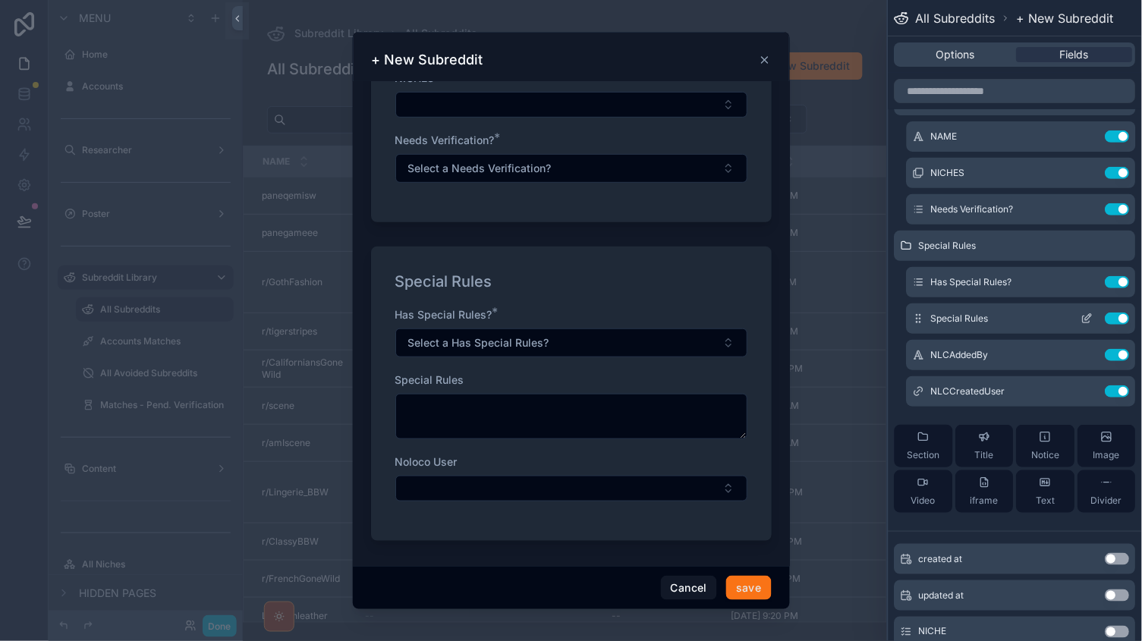
click at [1087, 315] on icon at bounding box center [1087, 319] width 12 height 12
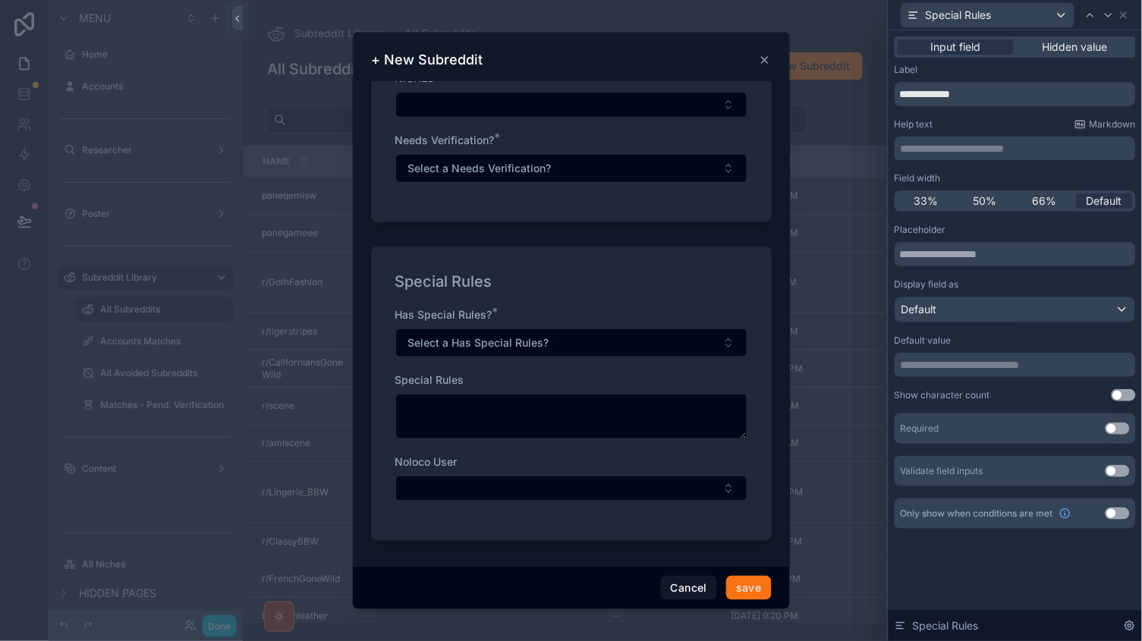
click at [1115, 429] on button "Use setting" at bounding box center [1118, 429] width 24 height 12
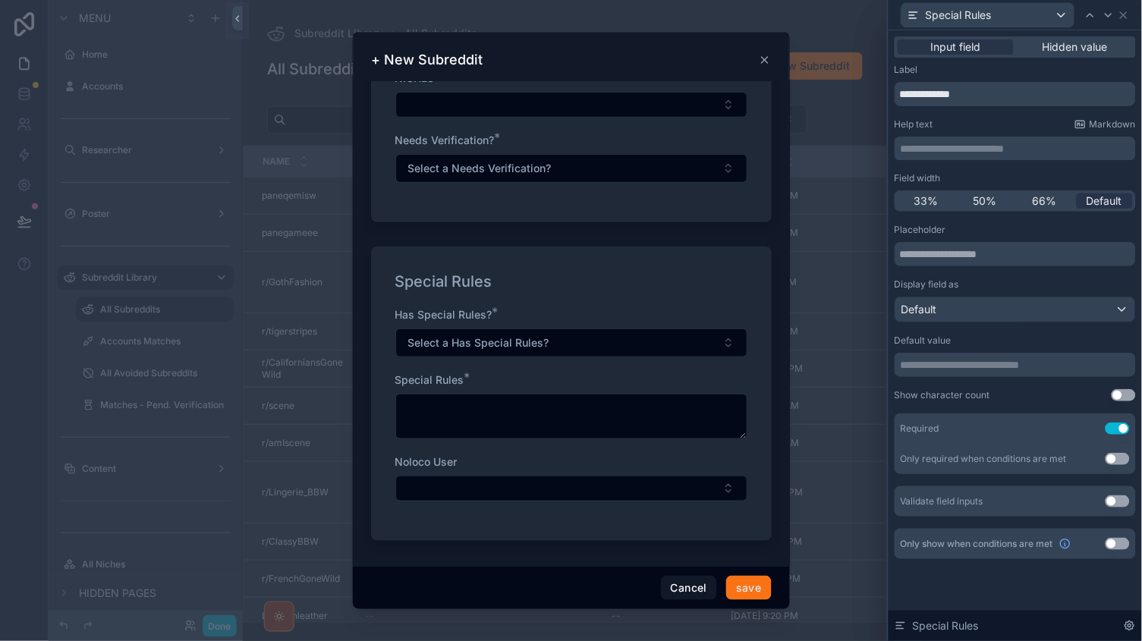
click at [1120, 427] on button "Use setting" at bounding box center [1118, 429] width 24 height 12
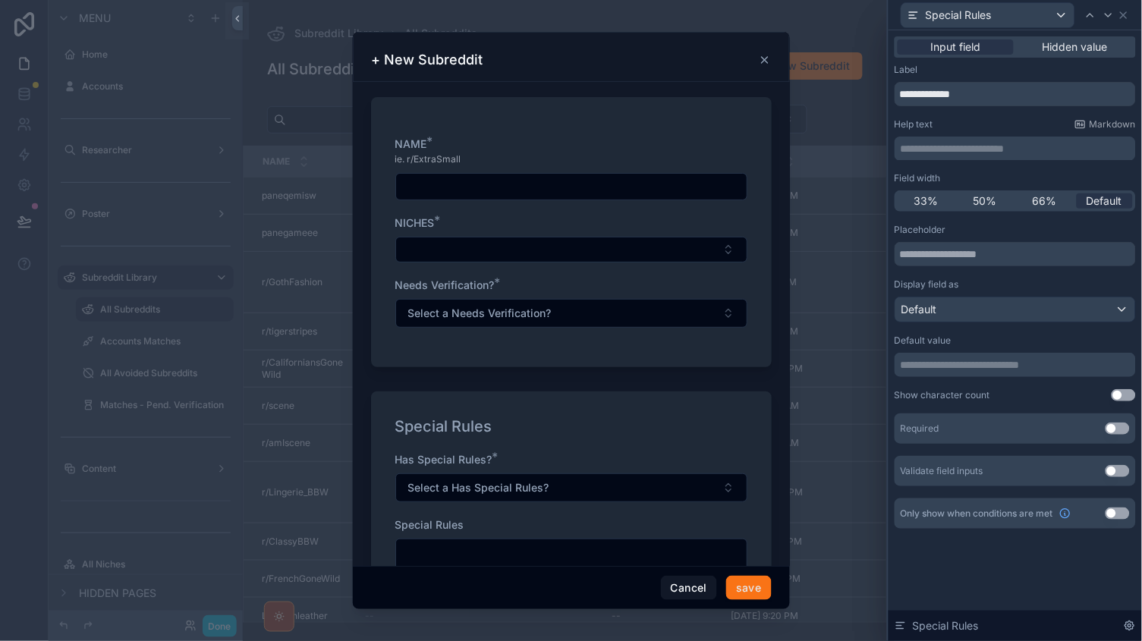
click at [1109, 522] on div "Only show when conditions are met Use setting" at bounding box center [1015, 514] width 241 height 30
click at [1116, 515] on button "Use setting" at bounding box center [1118, 514] width 24 height 12
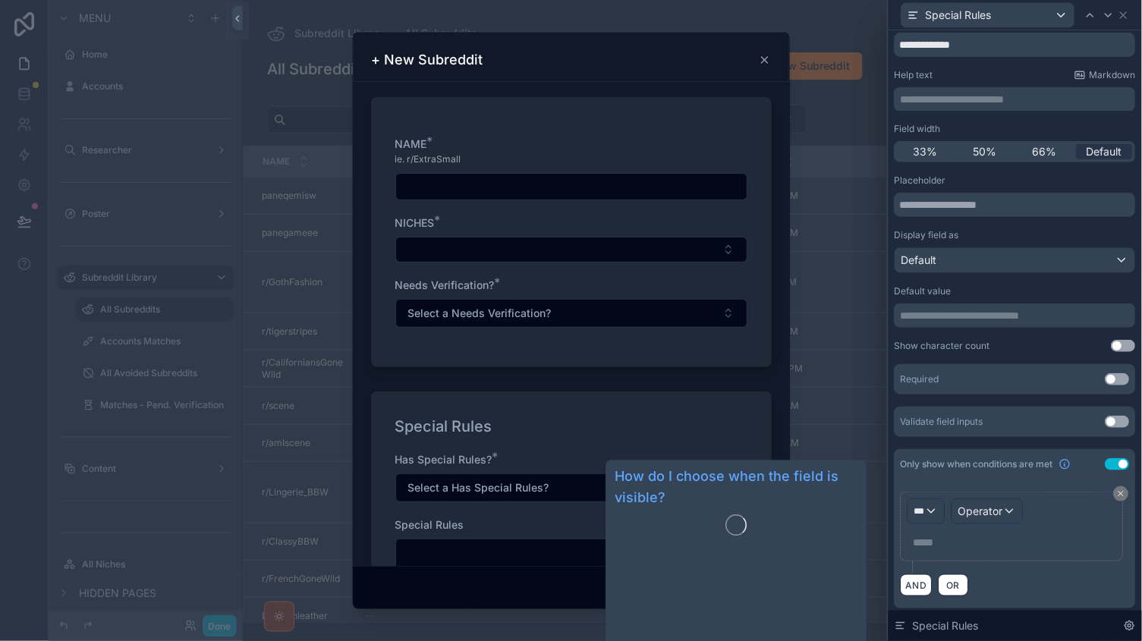
scroll to position [0, 0]
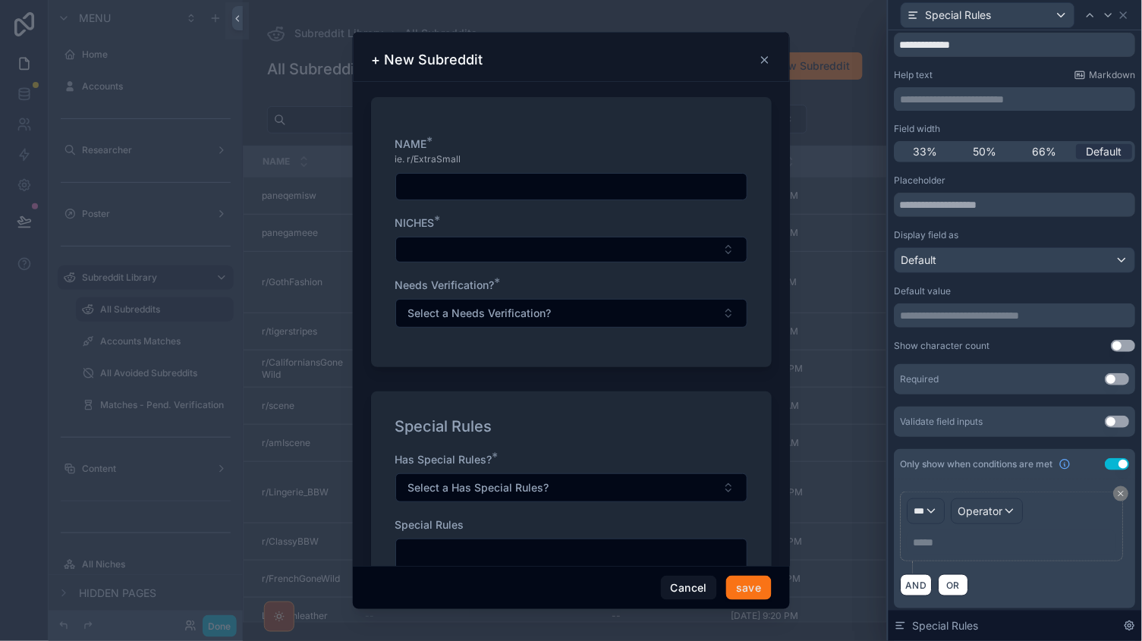
click at [934, 499] on div "***" at bounding box center [926, 511] width 36 height 24
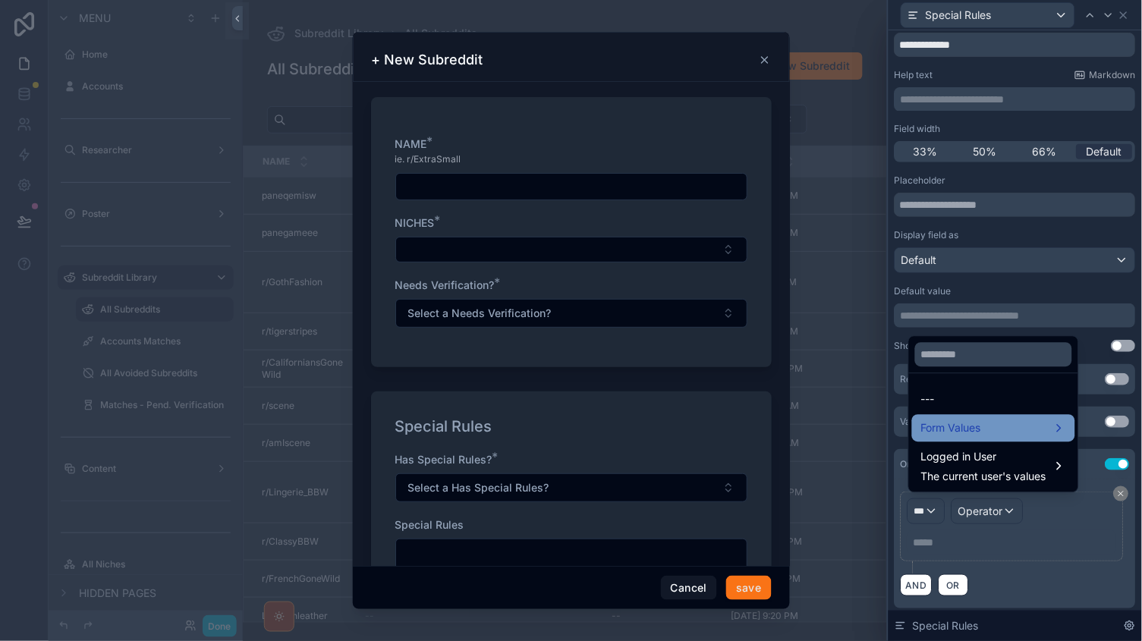
click at [946, 422] on span "Form Values" at bounding box center [951, 429] width 60 height 18
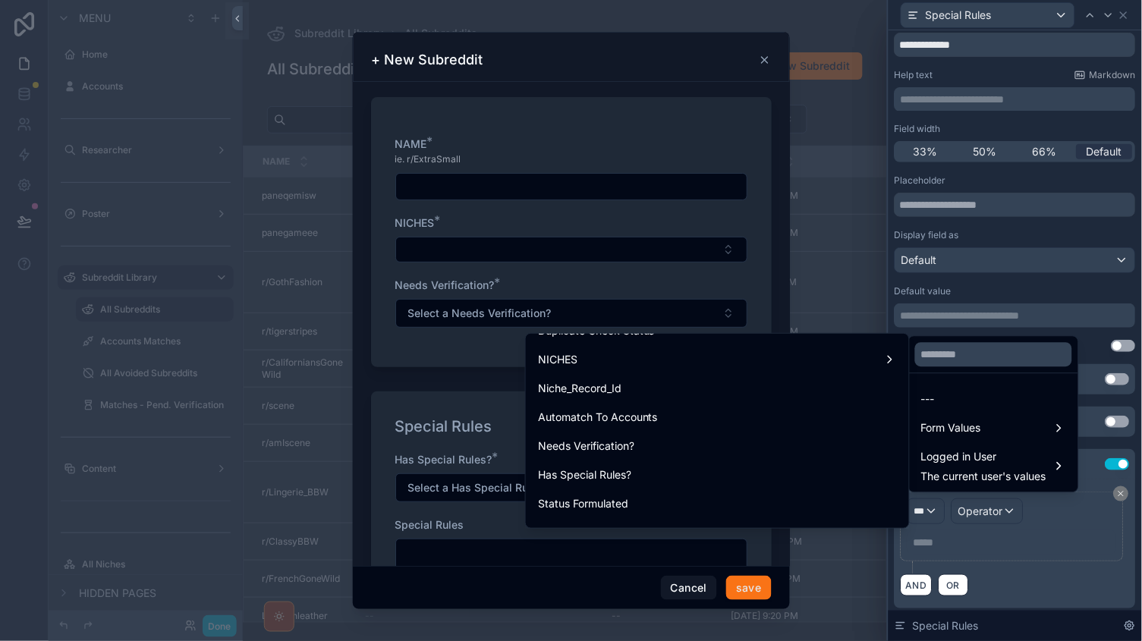
scroll to position [540, 0]
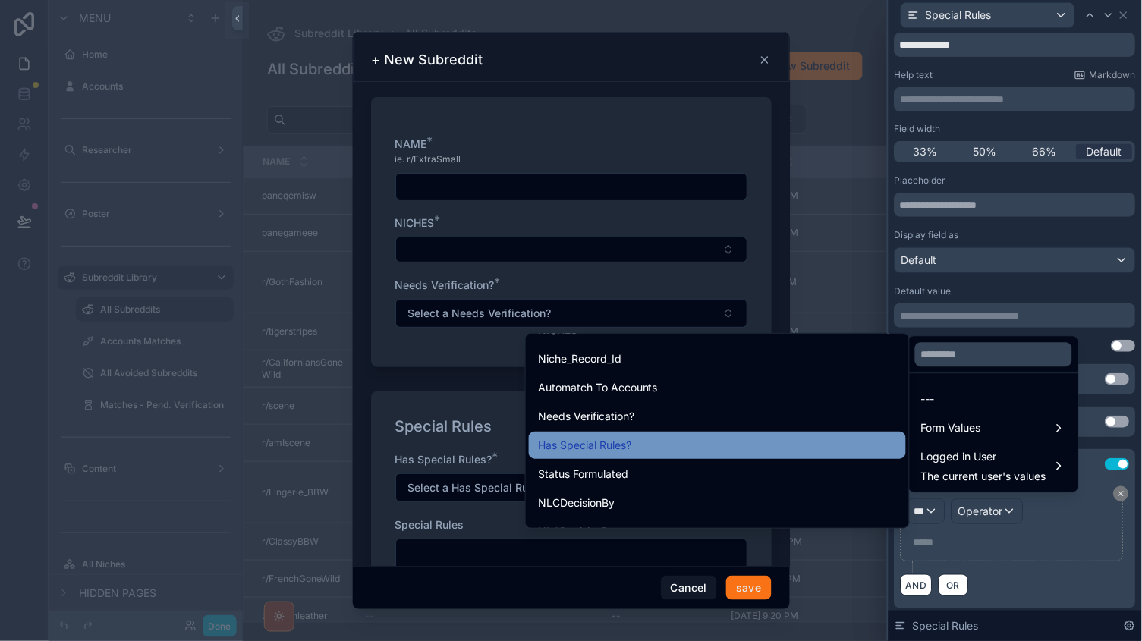
click at [603, 436] on span "Has Special Rules?" at bounding box center [584, 445] width 93 height 18
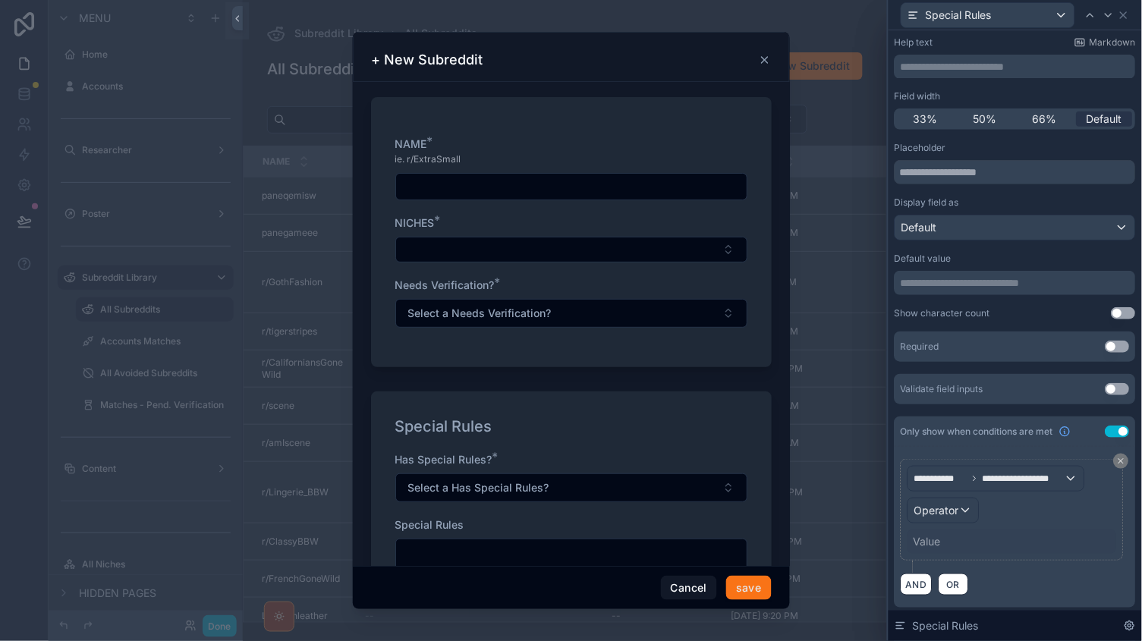
scroll to position [0, 0]
click at [962, 505] on div "Operator" at bounding box center [943, 511] width 71 height 24
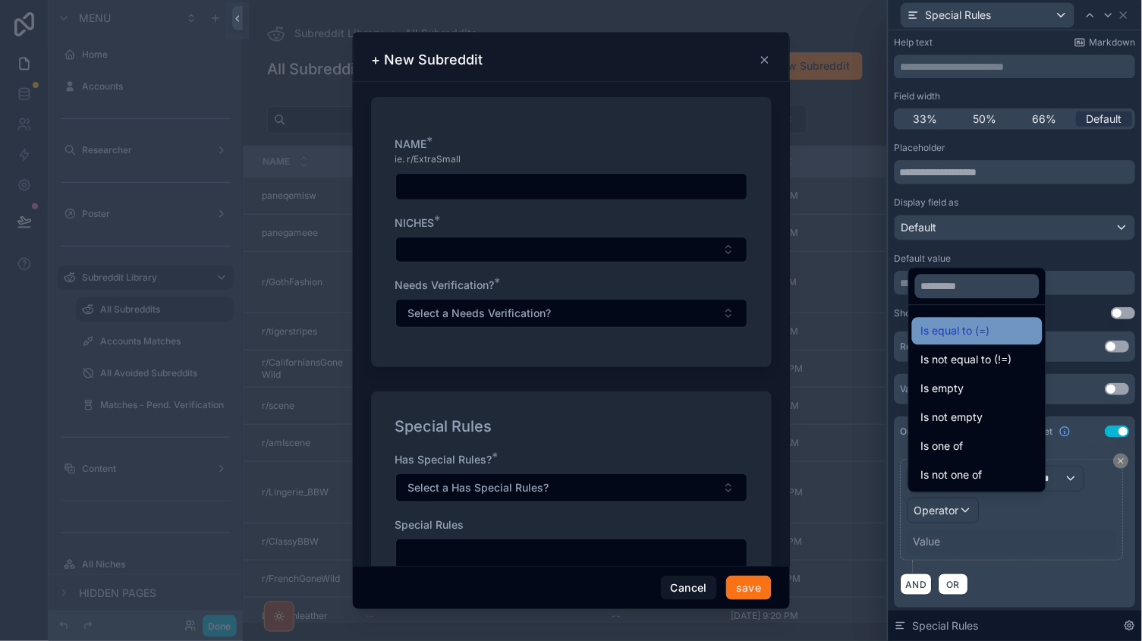
click at [982, 328] on span "Is equal to (=)" at bounding box center [955, 332] width 69 height 18
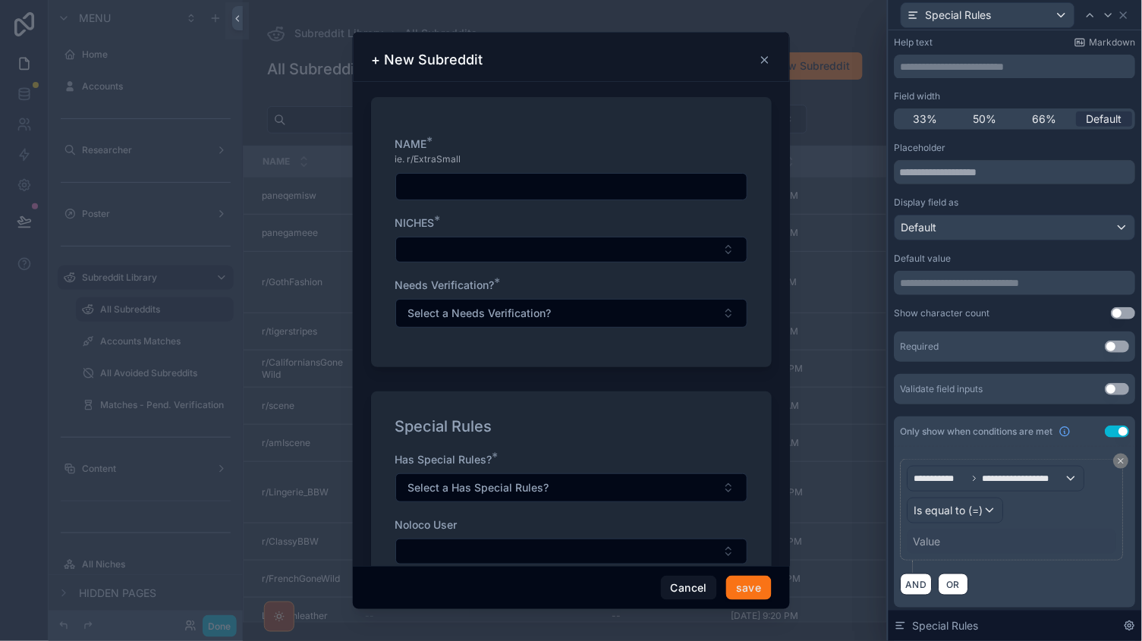
click at [918, 539] on div "Value" at bounding box center [927, 541] width 27 height 15
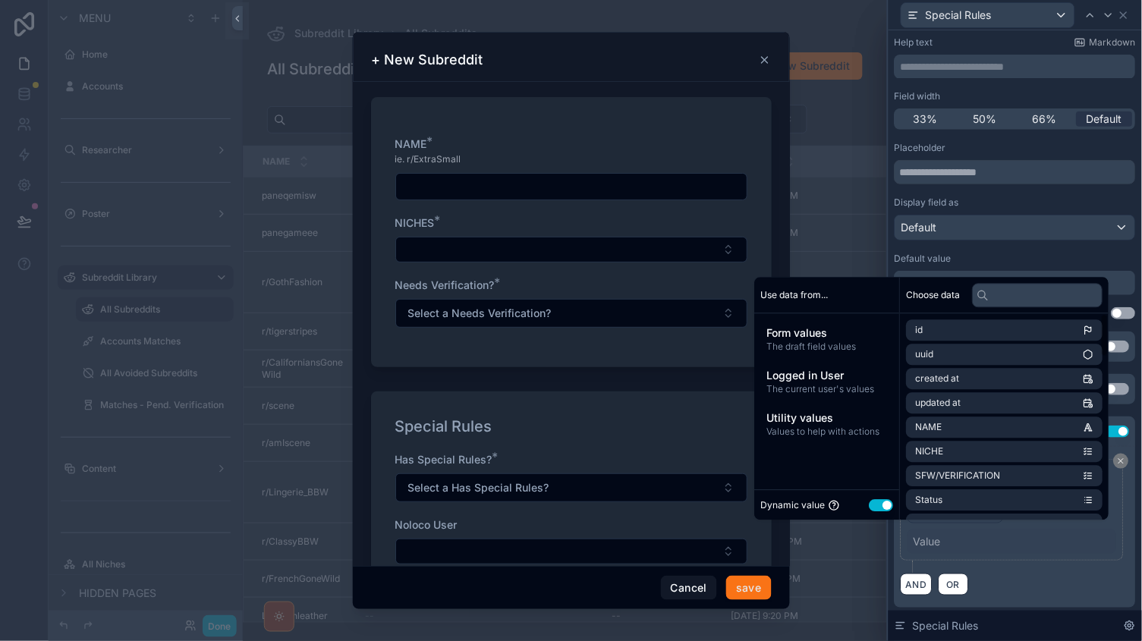
click at [954, 537] on div "Value" at bounding box center [1012, 542] width 209 height 24
click at [877, 502] on button "Use setting" at bounding box center [882, 505] width 24 height 12
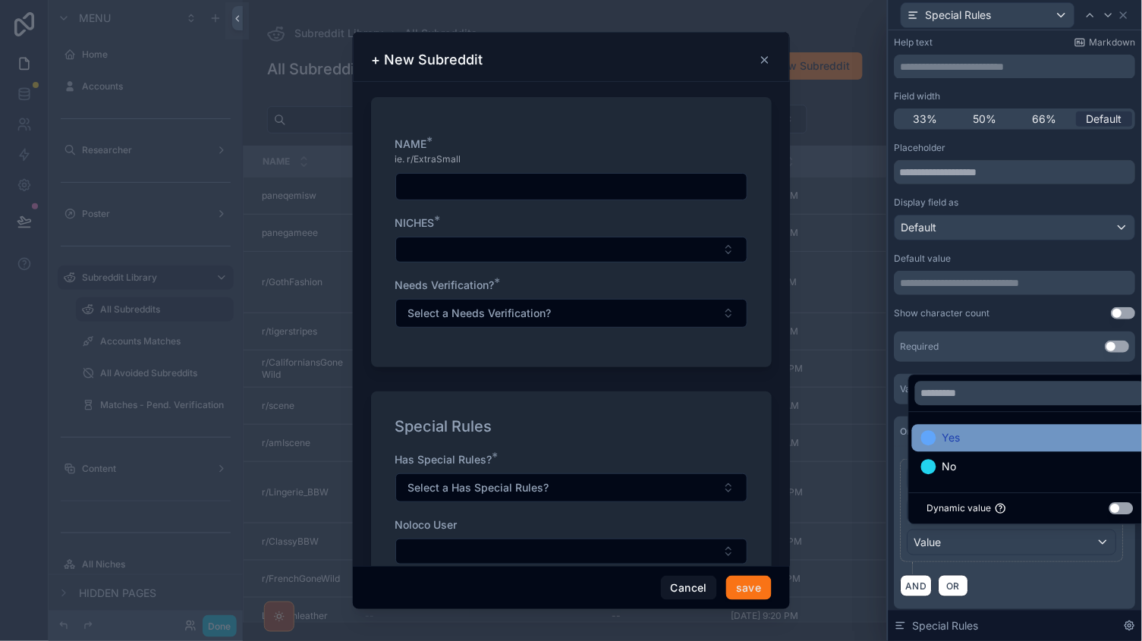
click at [965, 447] on div "Yes" at bounding box center [1030, 439] width 219 height 18
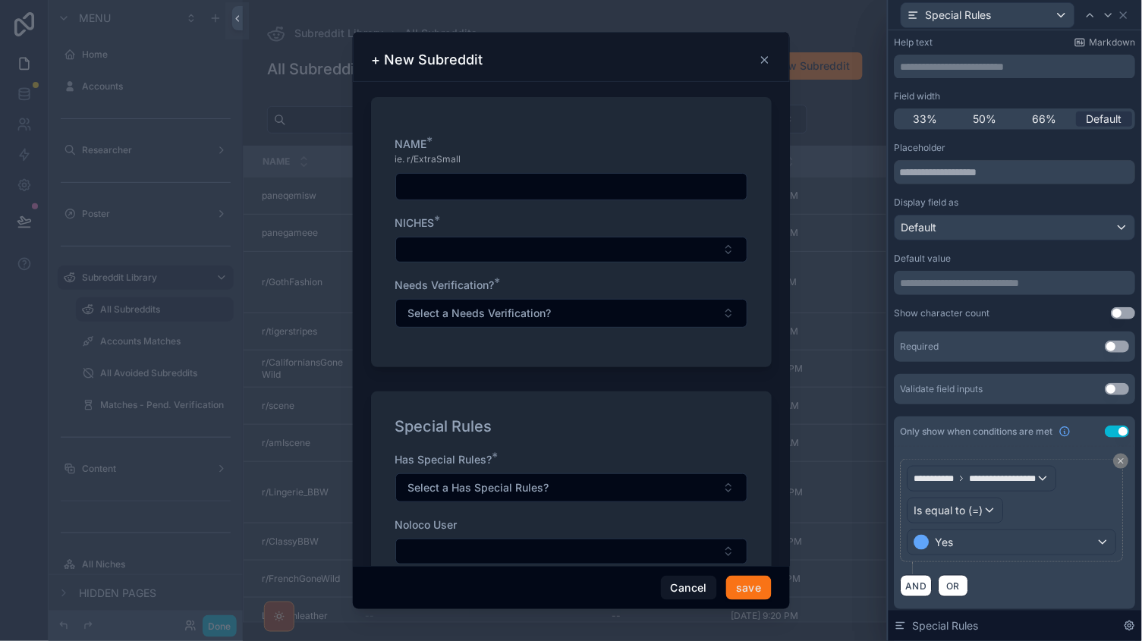
click at [1010, 549] on div "Yes" at bounding box center [1012, 542] width 208 height 24
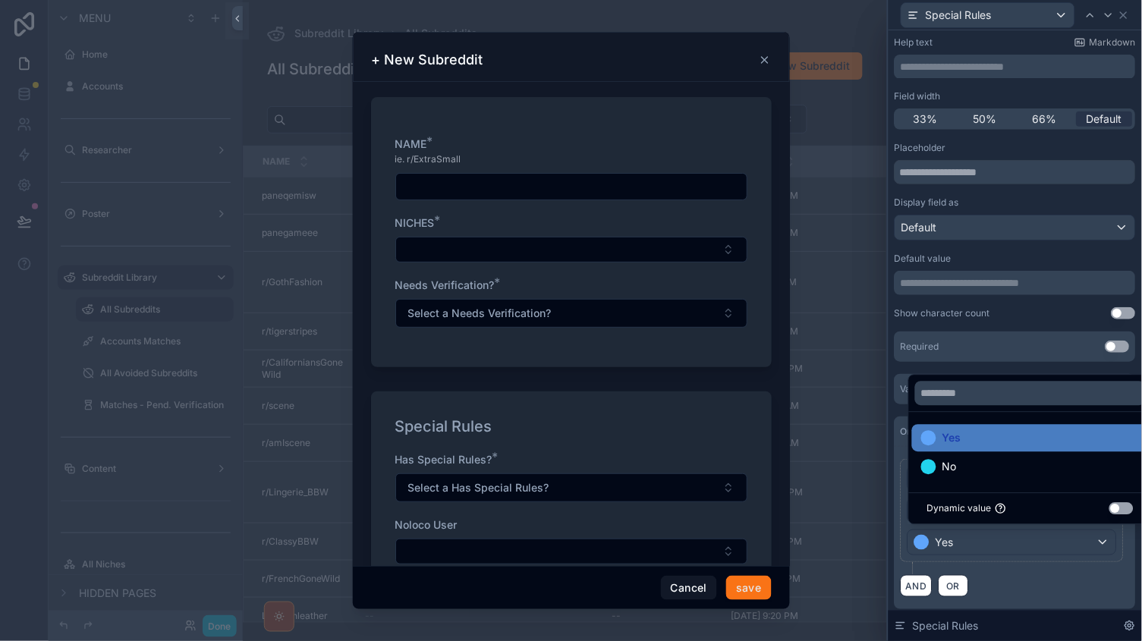
click at [1028, 575] on div at bounding box center [1015, 320] width 253 height 641
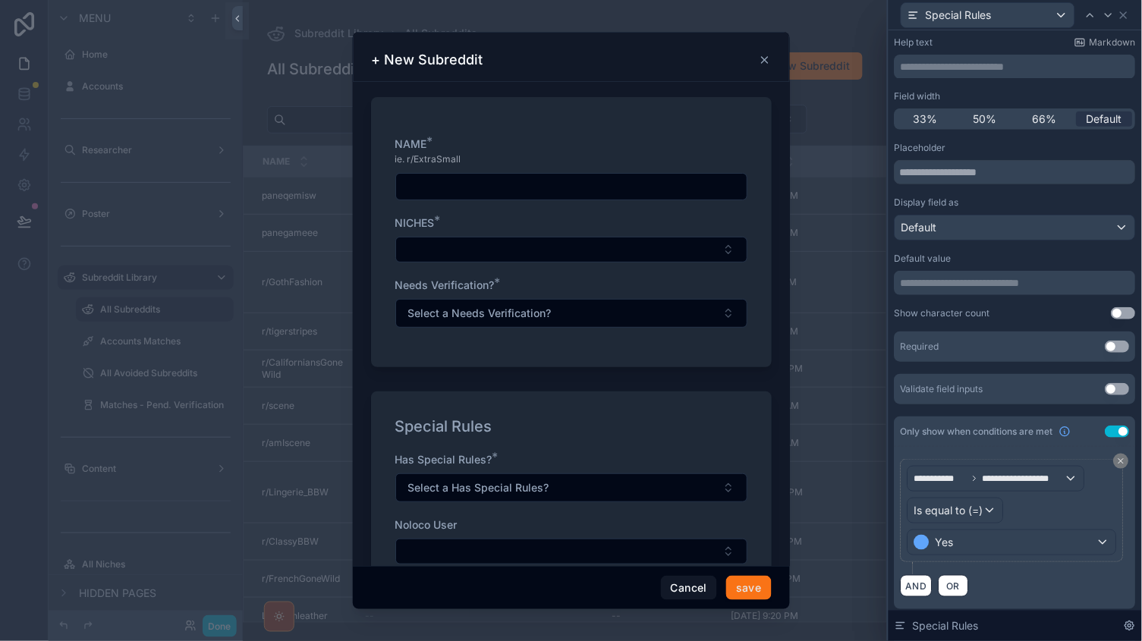
click at [1116, 346] on button "Use setting" at bounding box center [1118, 347] width 24 height 12
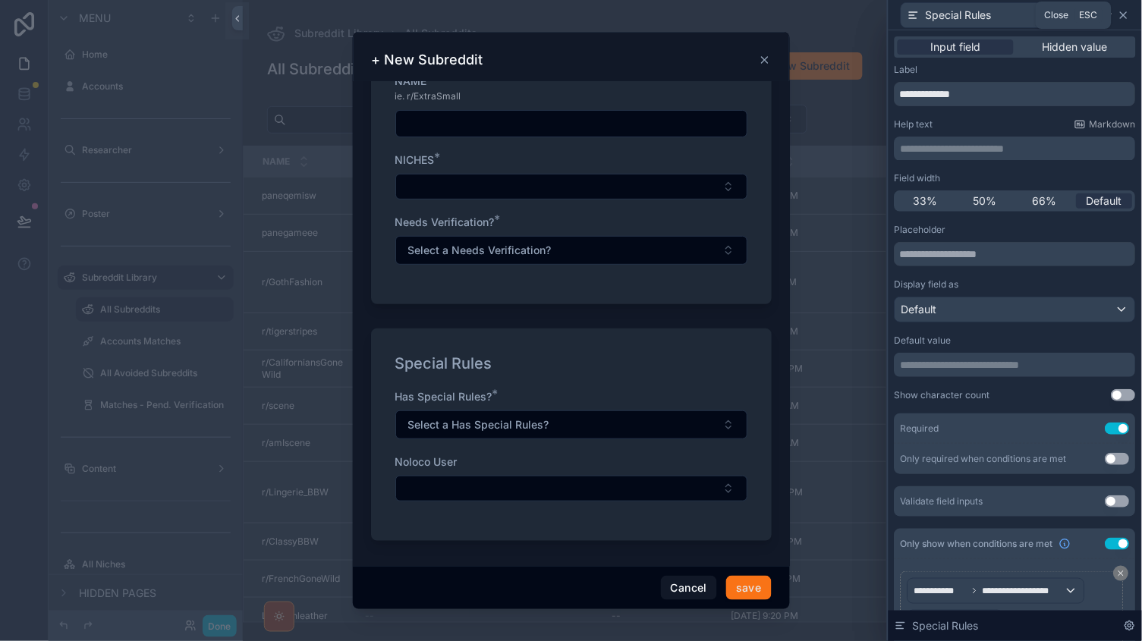
click at [1125, 17] on icon at bounding box center [1124, 15] width 12 height 12
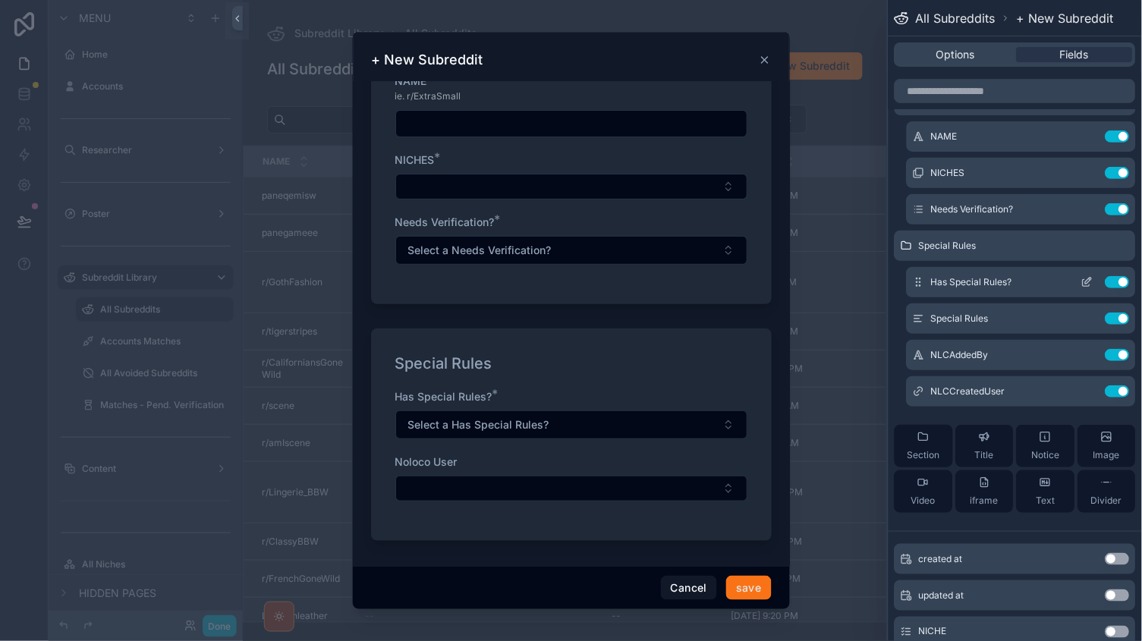
click at [1089, 284] on icon at bounding box center [1087, 282] width 12 height 12
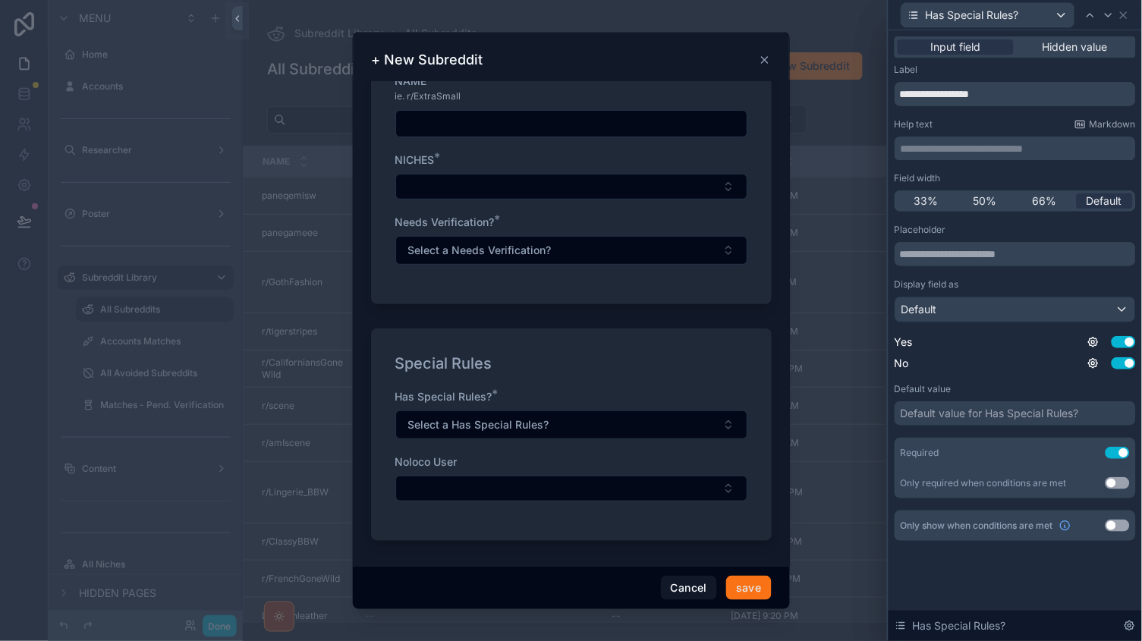
click at [952, 141] on p "**********" at bounding box center [1017, 148] width 232 height 15
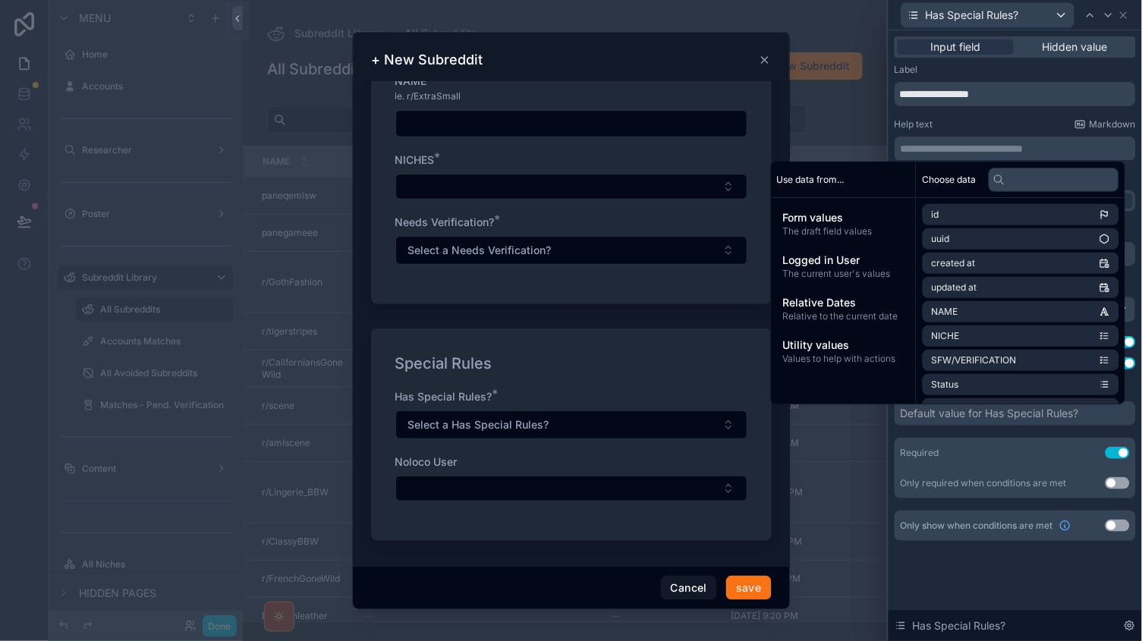
click at [957, 148] on p "**********" at bounding box center [1017, 148] width 232 height 15
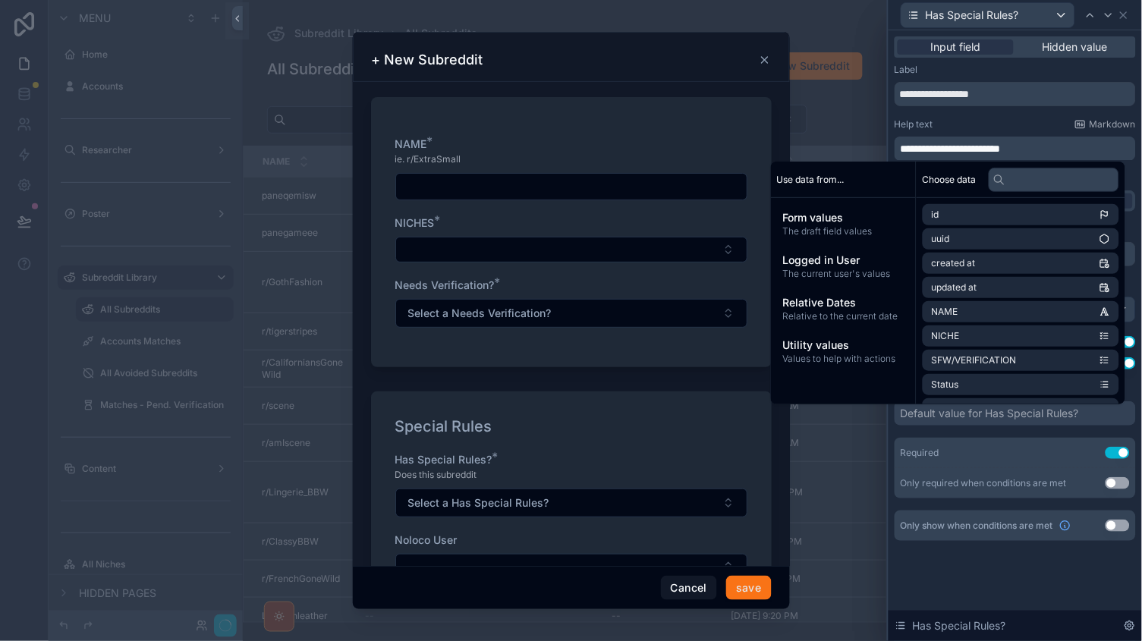
click at [1015, 139] on div "**********" at bounding box center [1015, 149] width 241 height 24
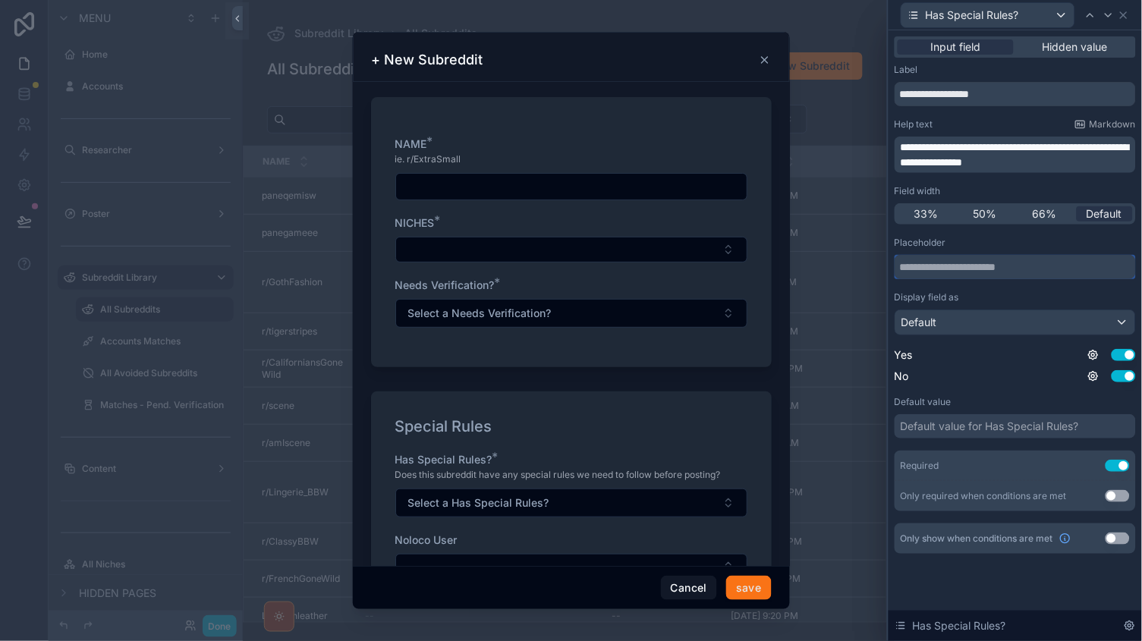
click at [971, 269] on input "text" at bounding box center [1015, 267] width 241 height 24
click at [970, 270] on input "text" at bounding box center [1015, 267] width 241 height 24
type input "*"
type input "**********"
click at [997, 300] on div "Display field as" at bounding box center [1015, 297] width 241 height 12
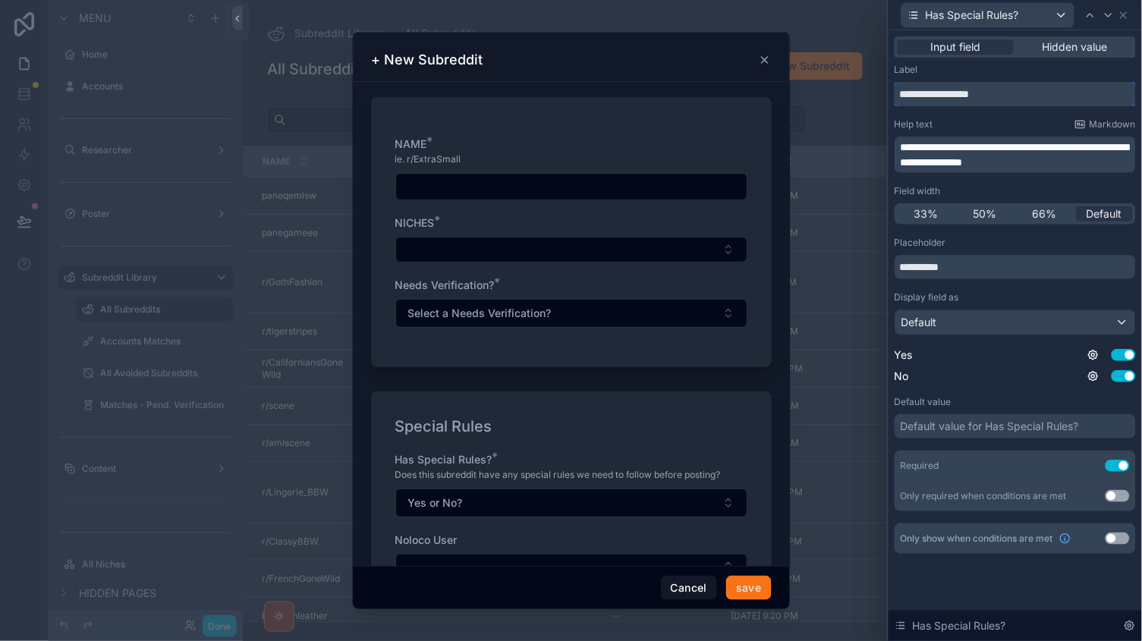
drag, startPoint x: 1023, startPoint y: 90, endPoint x: 852, endPoint y: 88, distance: 171.5
click at [852, 88] on div "**********" at bounding box center [571, 320] width 1142 height 641
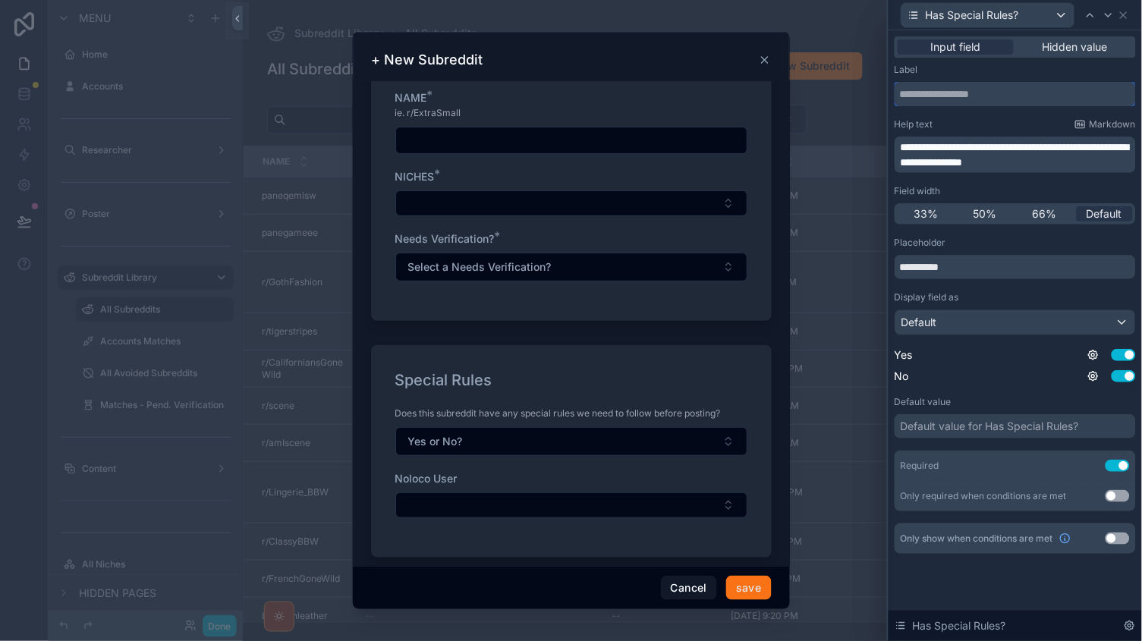
scroll to position [54, 0]
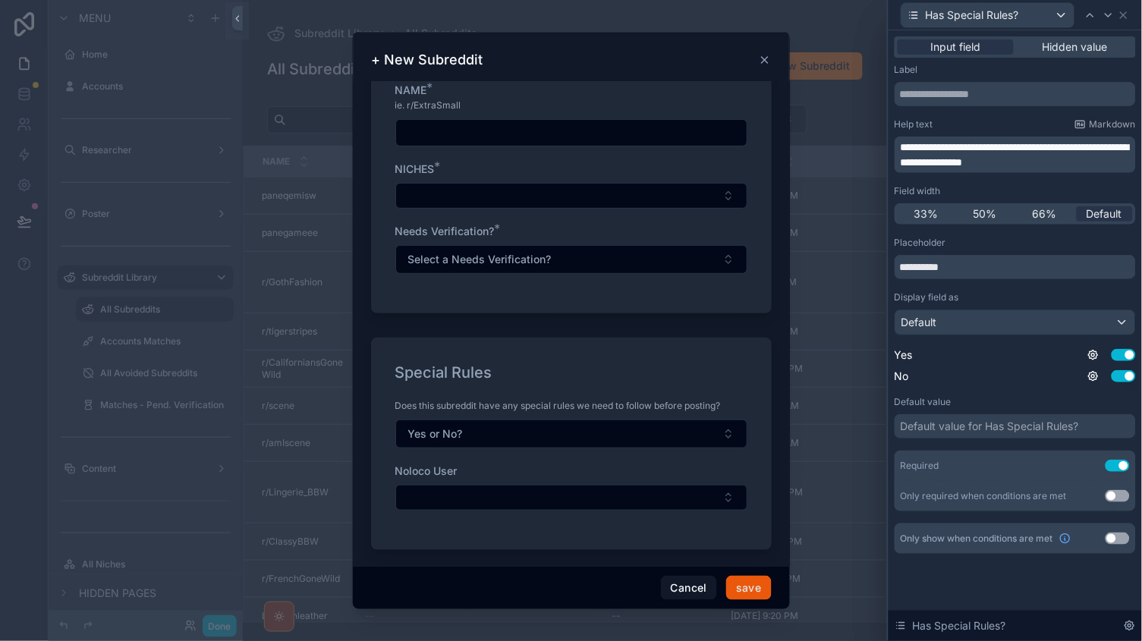
click at [757, 585] on button "save" at bounding box center [748, 588] width 45 height 24
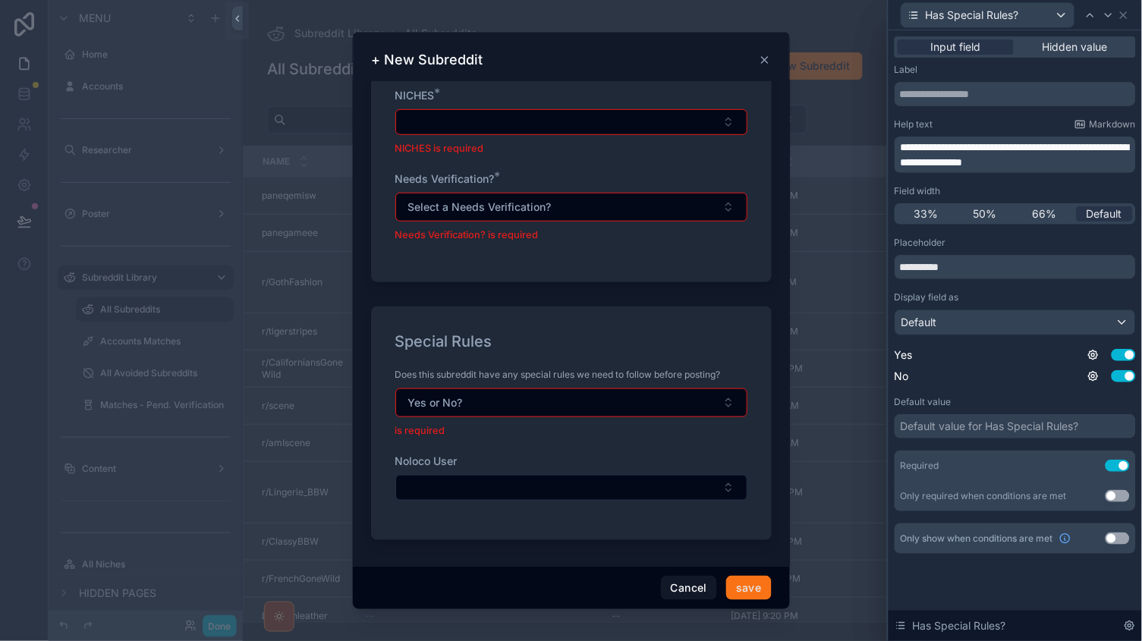
scroll to position [214, 0]
click at [209, 625] on div "scrollable content" at bounding box center [571, 320] width 1142 height 641
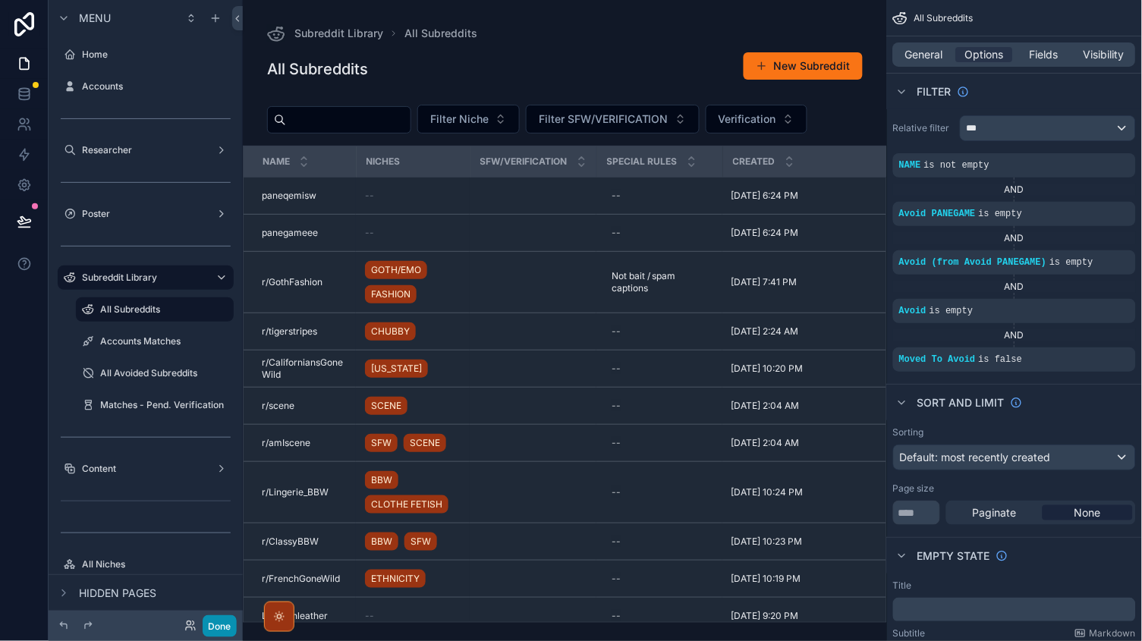
click at [214, 631] on button "Done" at bounding box center [220, 626] width 34 height 22
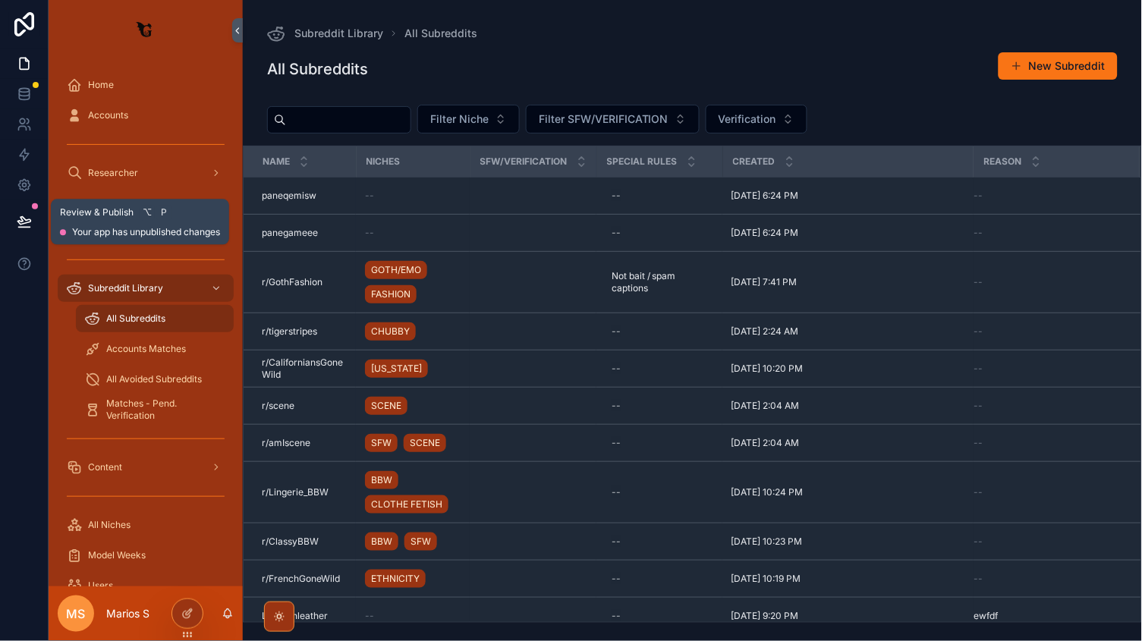
click at [13, 214] on button at bounding box center [24, 221] width 33 height 42
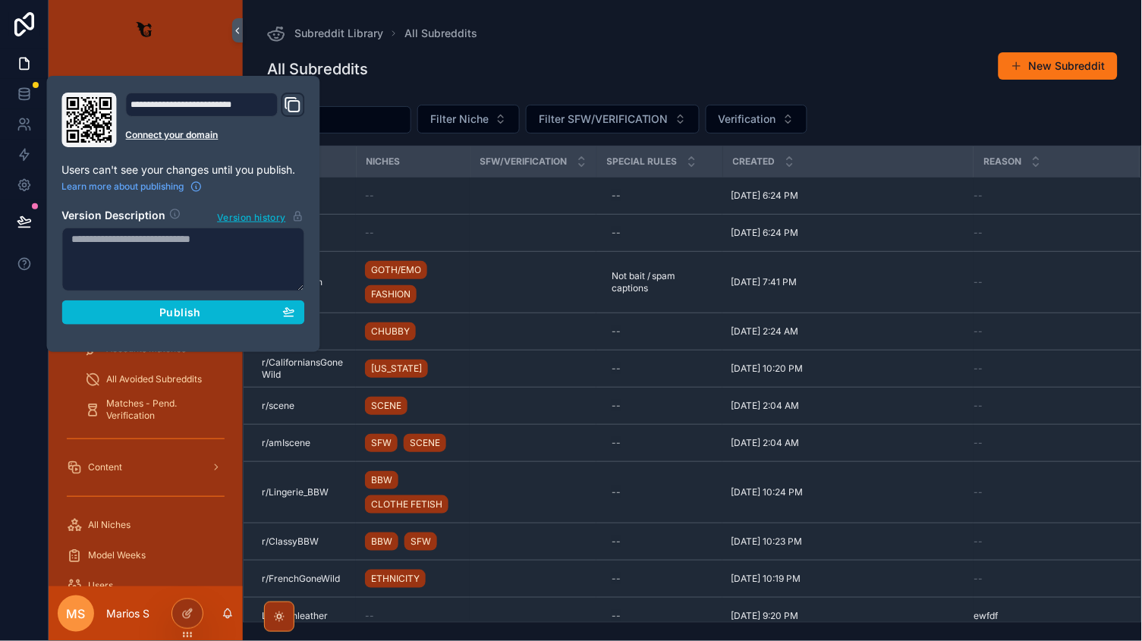
click at [208, 325] on div "**********" at bounding box center [183, 214] width 255 height 243
click at [208, 314] on div "Publish" at bounding box center [183, 313] width 223 height 14
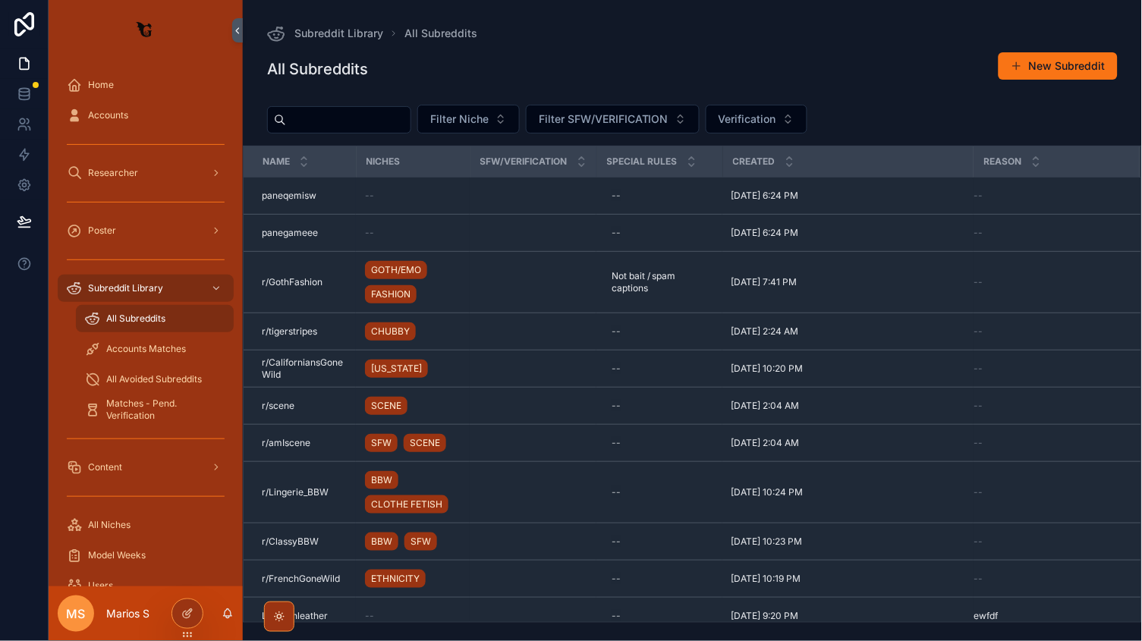
click at [502, 67] on div "All Subreddits New Subreddit" at bounding box center [692, 69] width 851 height 35
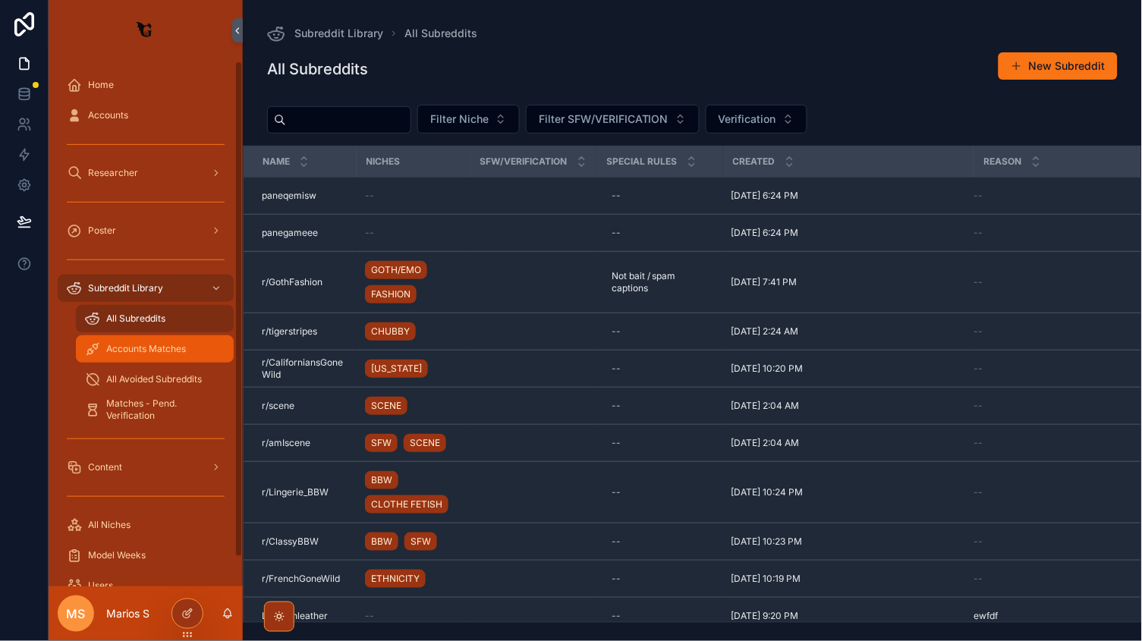
click at [153, 351] on span "Accounts Matches" at bounding box center [146, 349] width 80 height 12
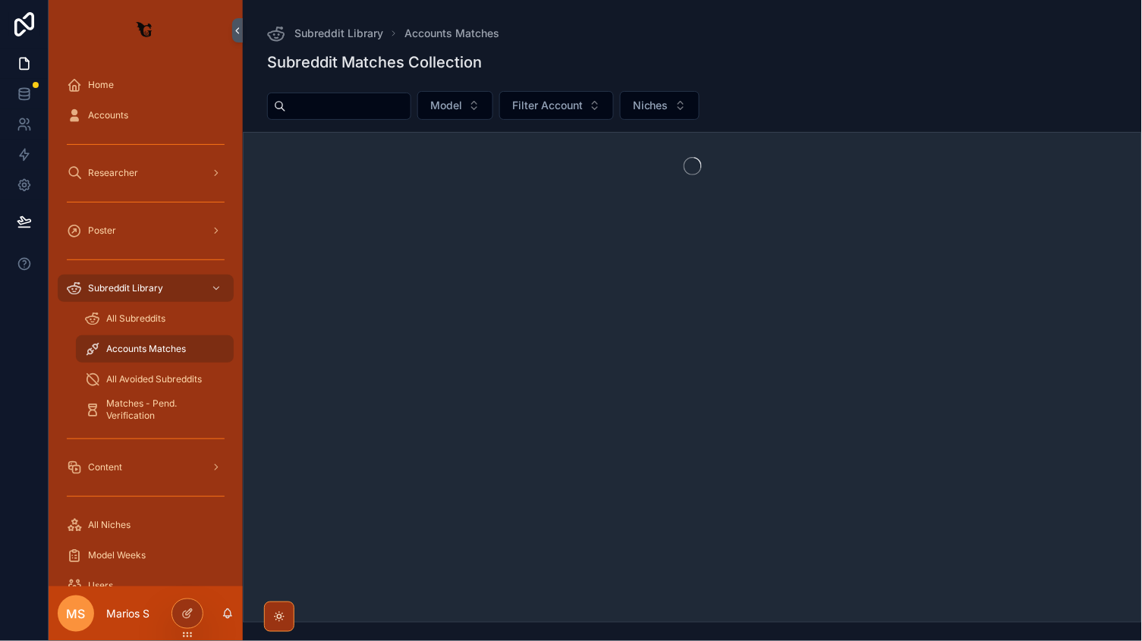
click at [604, 120] on div "Model Filter Account Niches" at bounding box center [692, 108] width 899 height 47
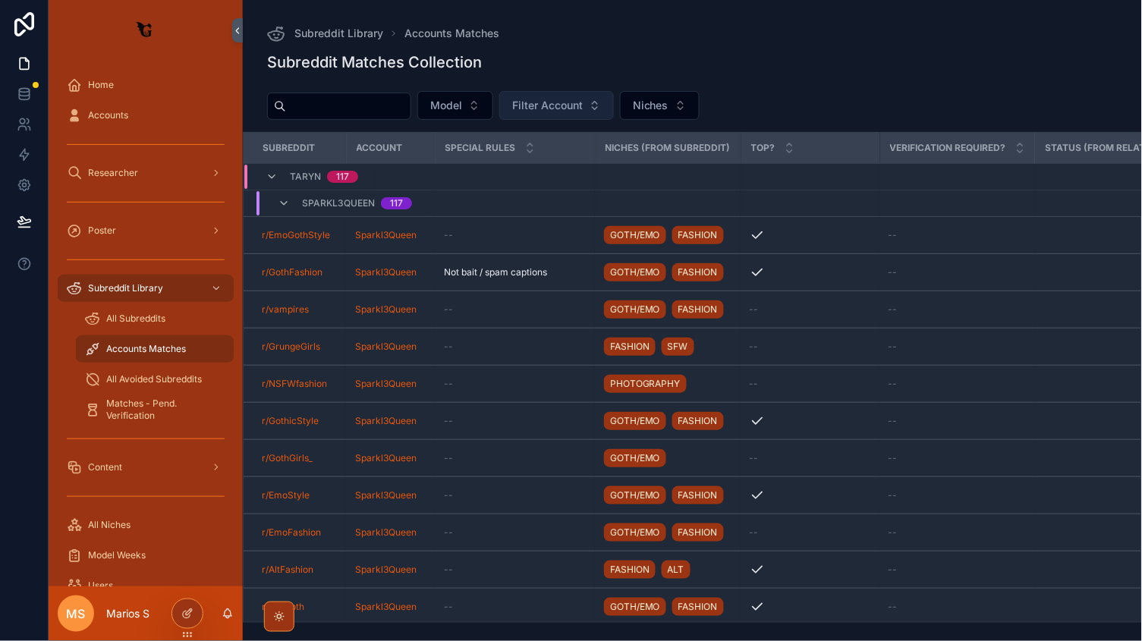
click at [583, 112] on span "Filter Account" at bounding box center [547, 105] width 71 height 15
click at [493, 105] on button "Model" at bounding box center [455, 105] width 76 height 29
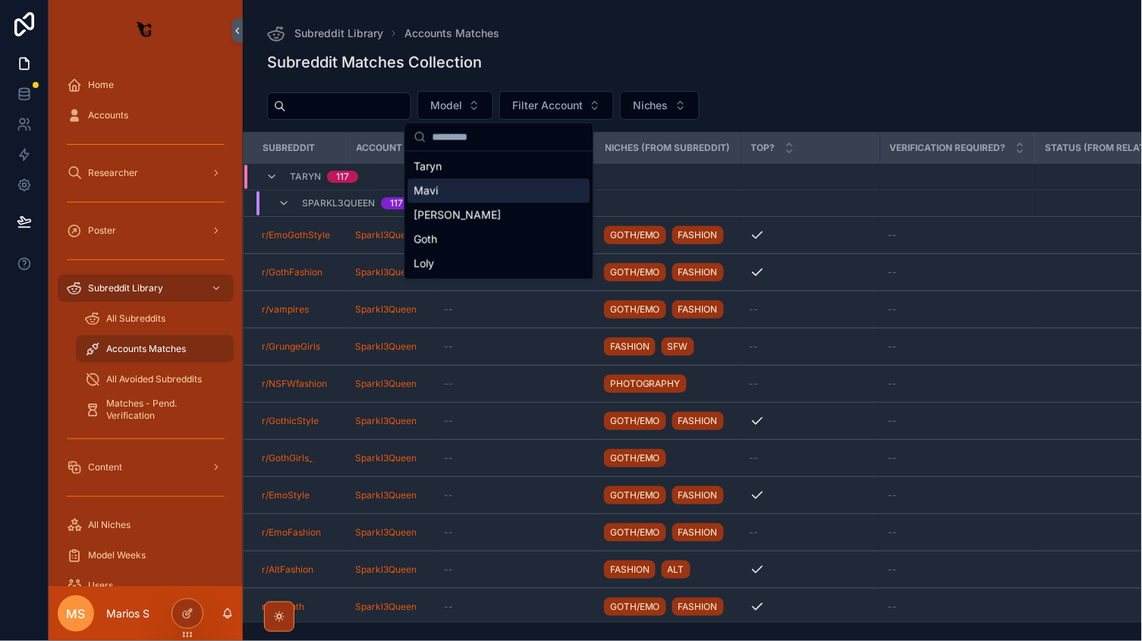
click at [459, 191] on div "Mavi" at bounding box center [499, 191] width 182 height 24
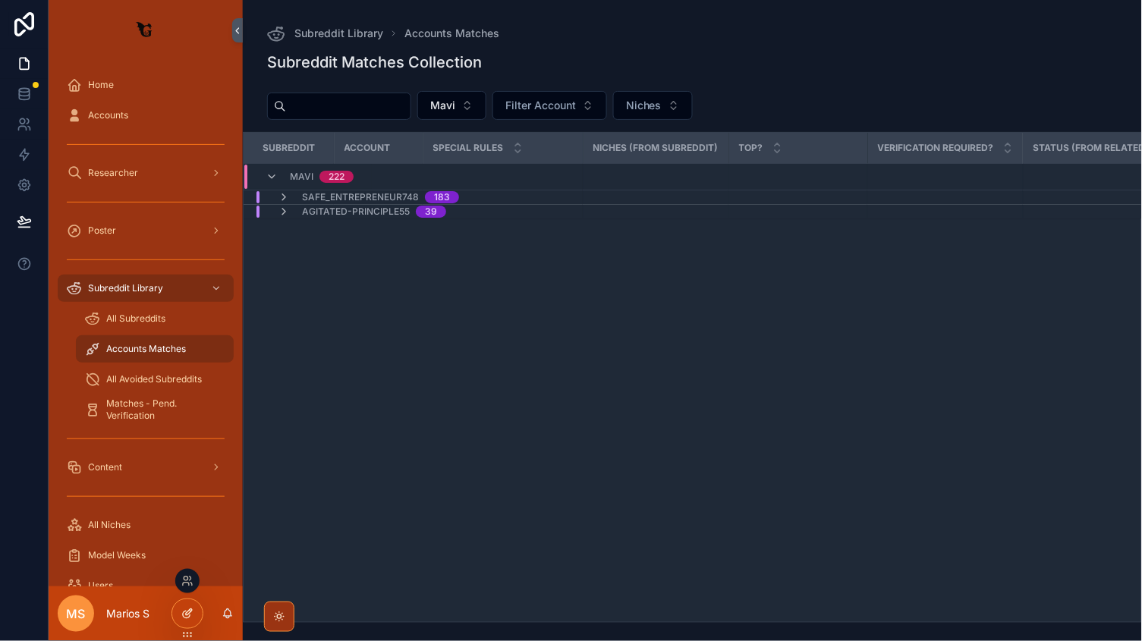
click at [181, 606] on div at bounding box center [187, 614] width 30 height 29
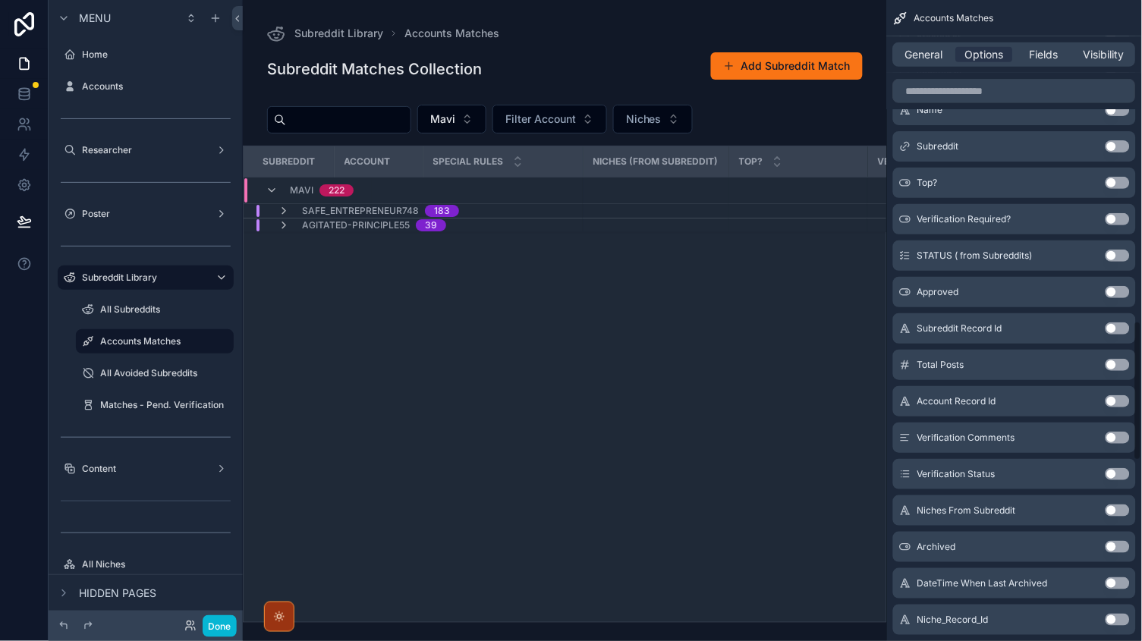
scroll to position [1475, 0]
click at [918, 45] on div "General Options Fields Visibility" at bounding box center [1014, 54] width 243 height 24
click at [920, 52] on span "General" at bounding box center [925, 54] width 38 height 15
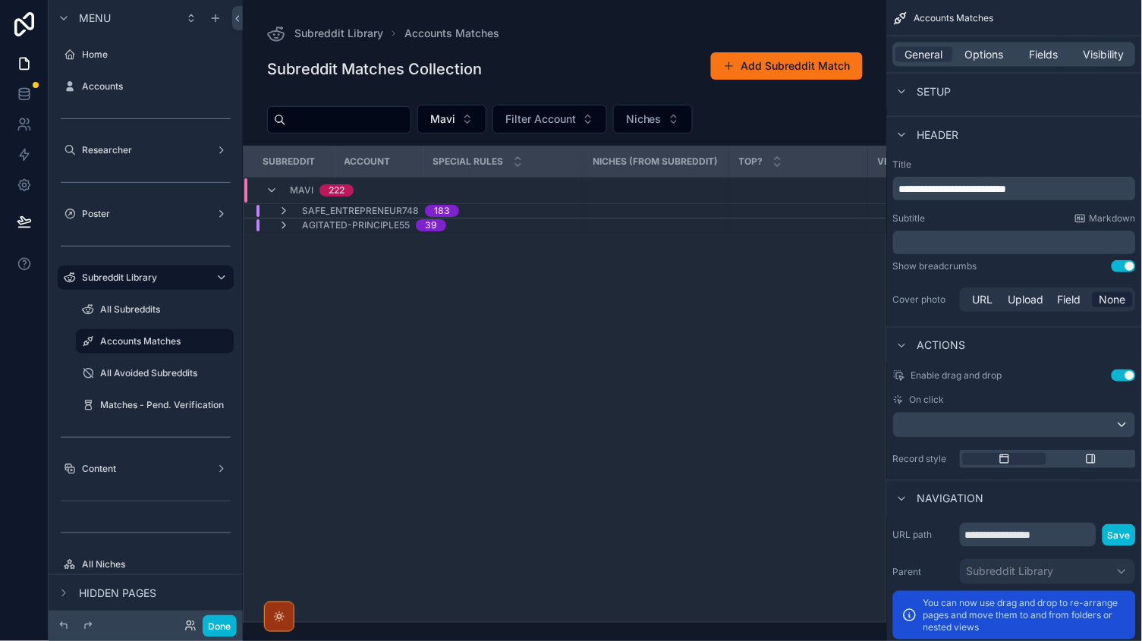
scroll to position [493, 0]
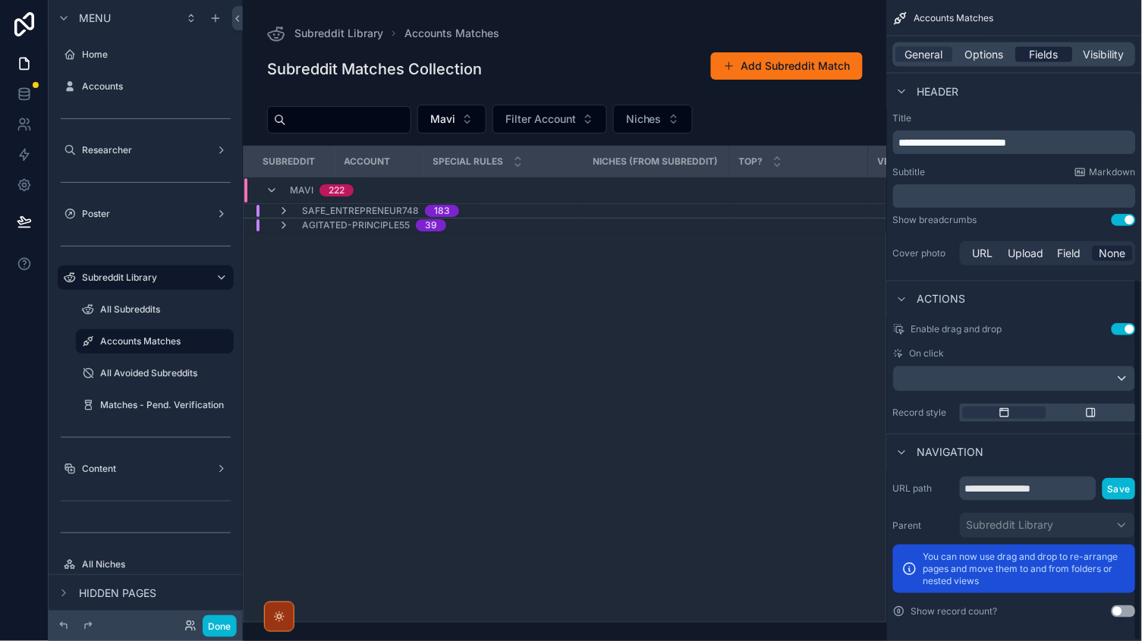
click at [1040, 58] on span "Fields" at bounding box center [1045, 54] width 29 height 15
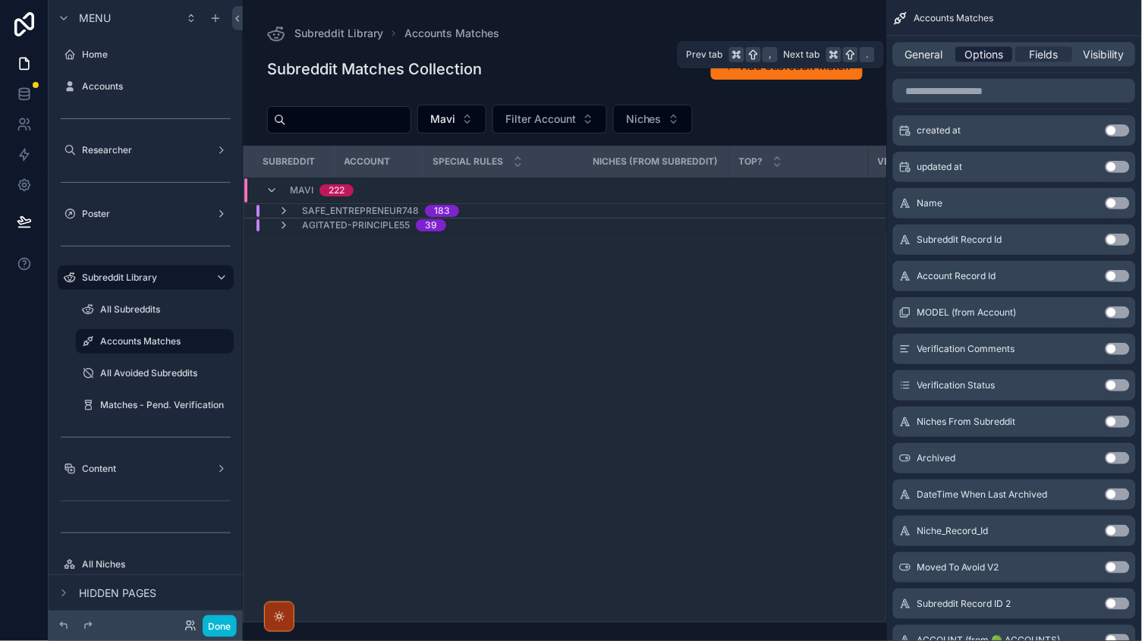
click at [977, 58] on span "Options" at bounding box center [984, 54] width 39 height 15
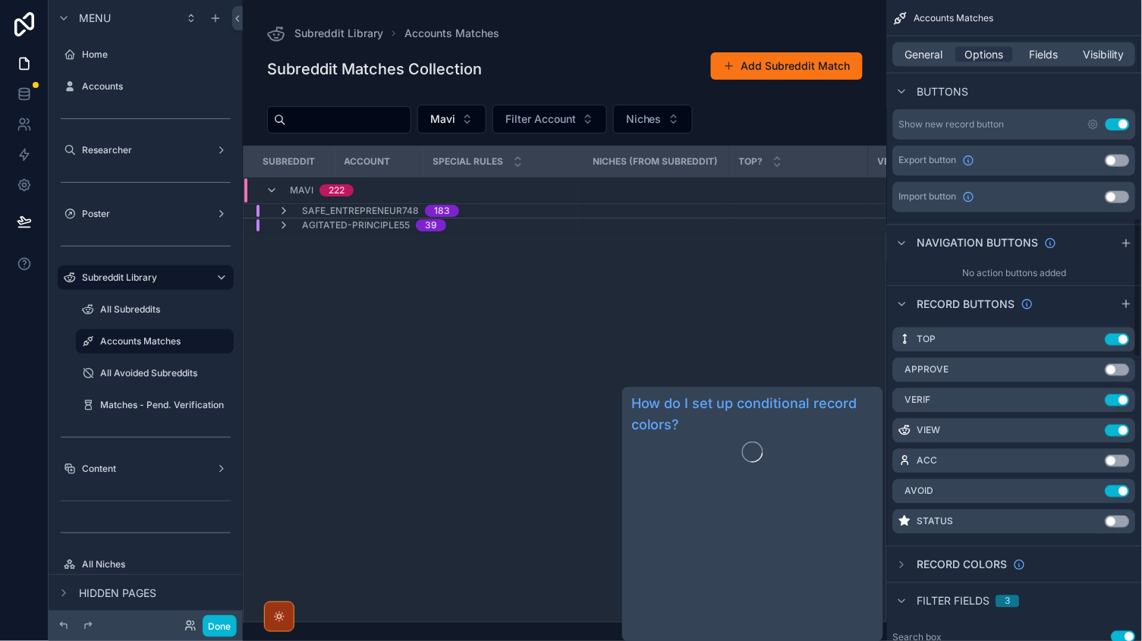
scroll to position [1003, 0]
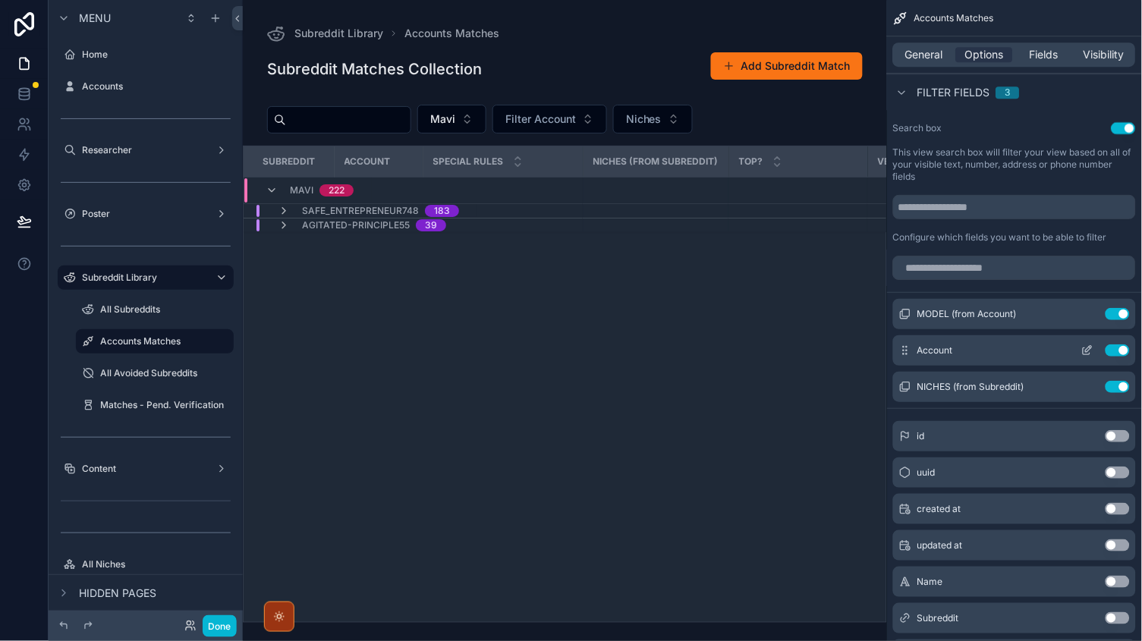
click at [1091, 345] on icon "scrollable content" at bounding box center [1087, 351] width 12 height 12
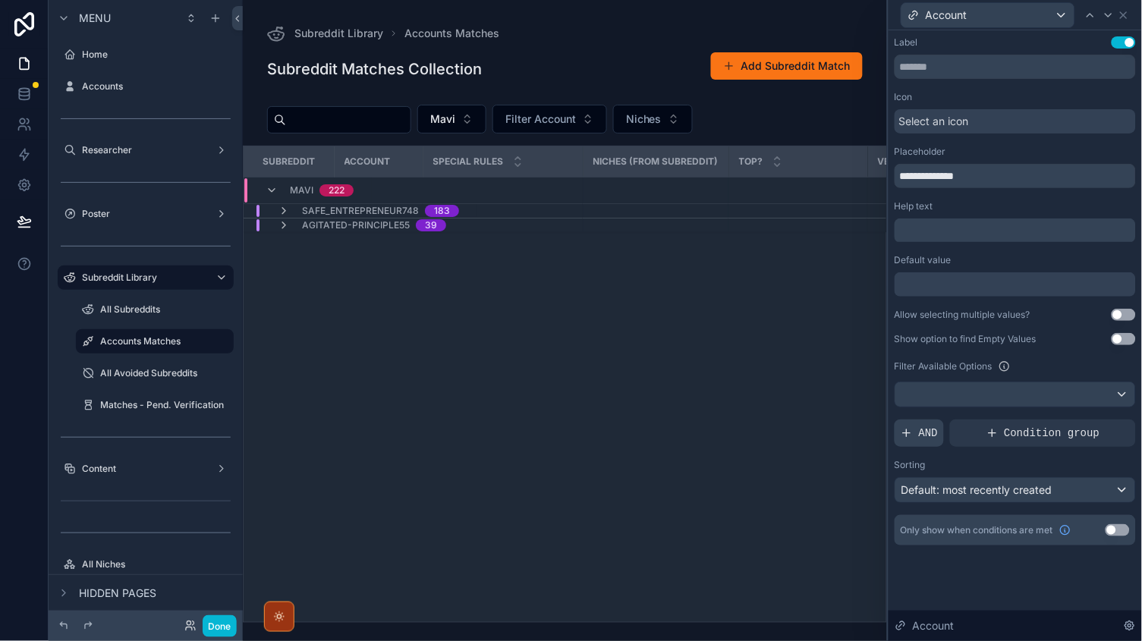
click at [932, 426] on span "AND" at bounding box center [928, 433] width 19 height 15
click at [1094, 421] on div at bounding box center [1098, 421] width 21 height 21
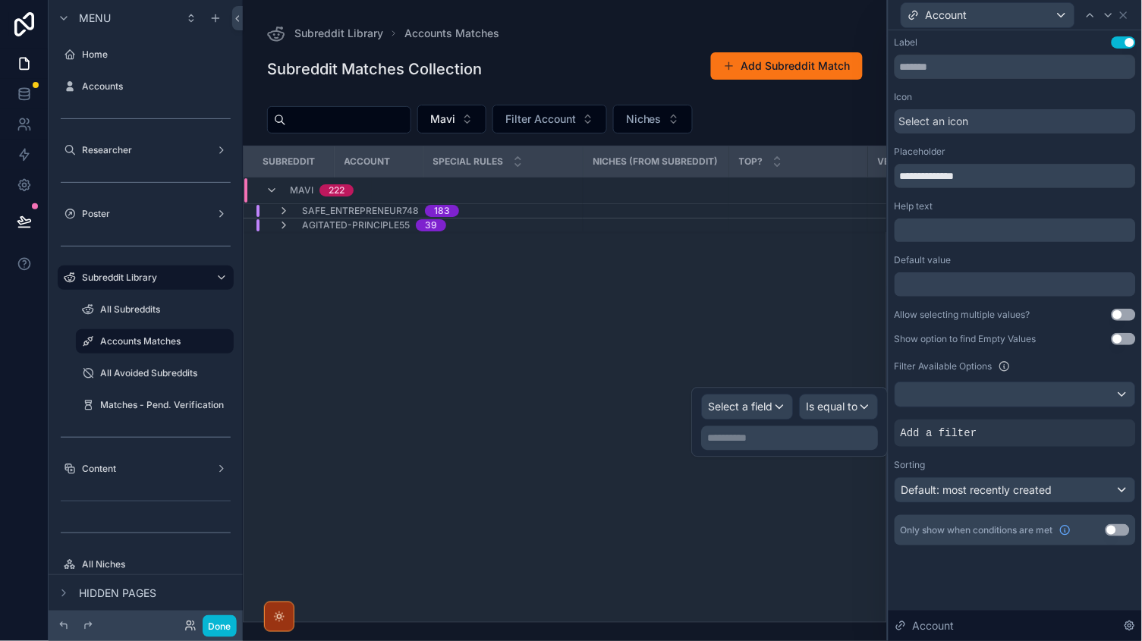
click at [756, 397] on div "Select a field" at bounding box center [748, 407] width 90 height 24
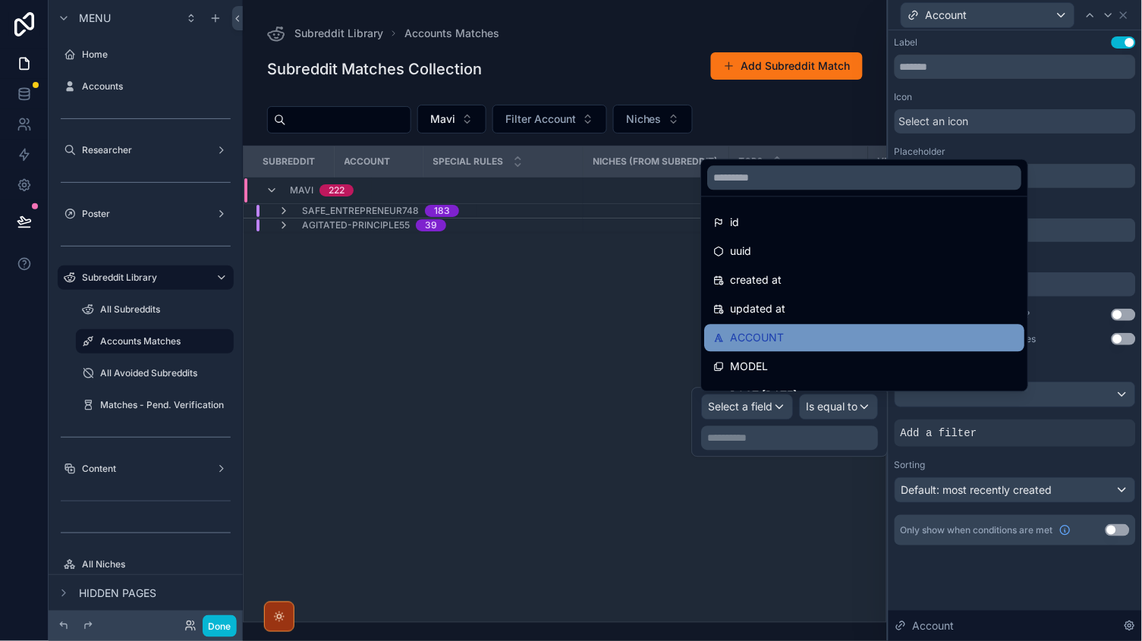
scroll to position [64, 0]
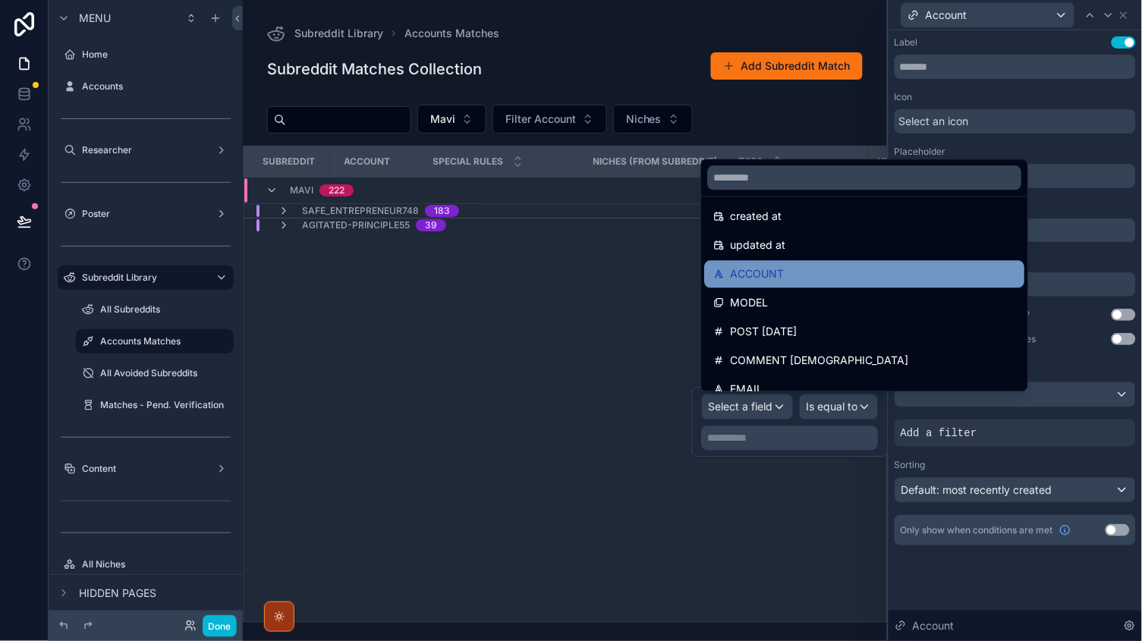
click at [773, 286] on div "ACCOUNT" at bounding box center [865, 274] width 320 height 27
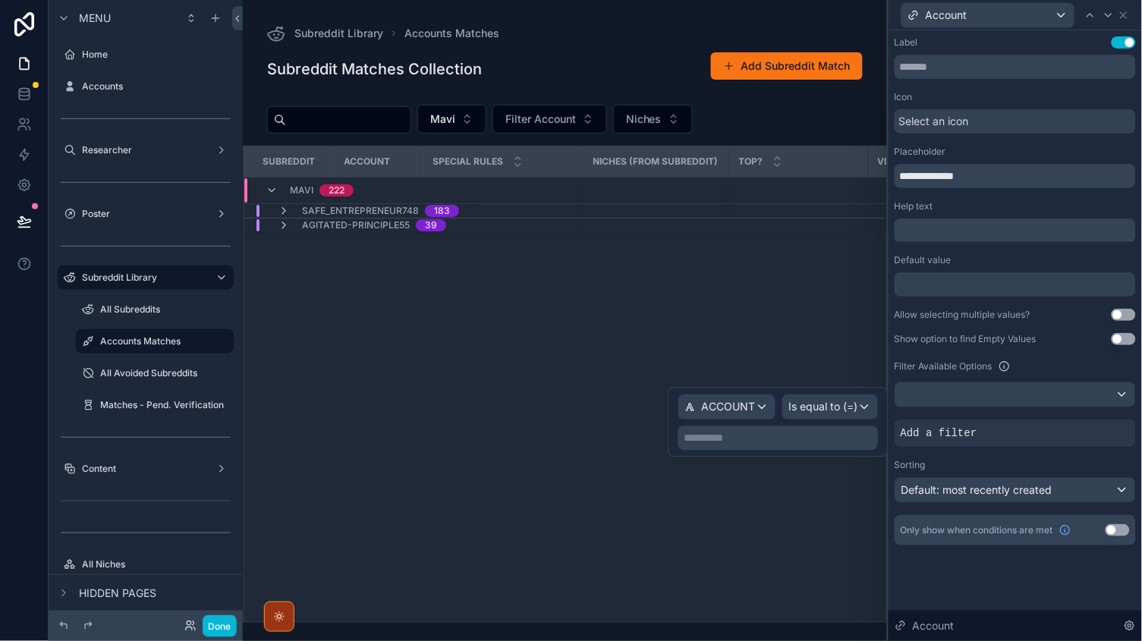
click at [829, 405] on span "Is equal to (=)" at bounding box center [823, 407] width 69 height 15
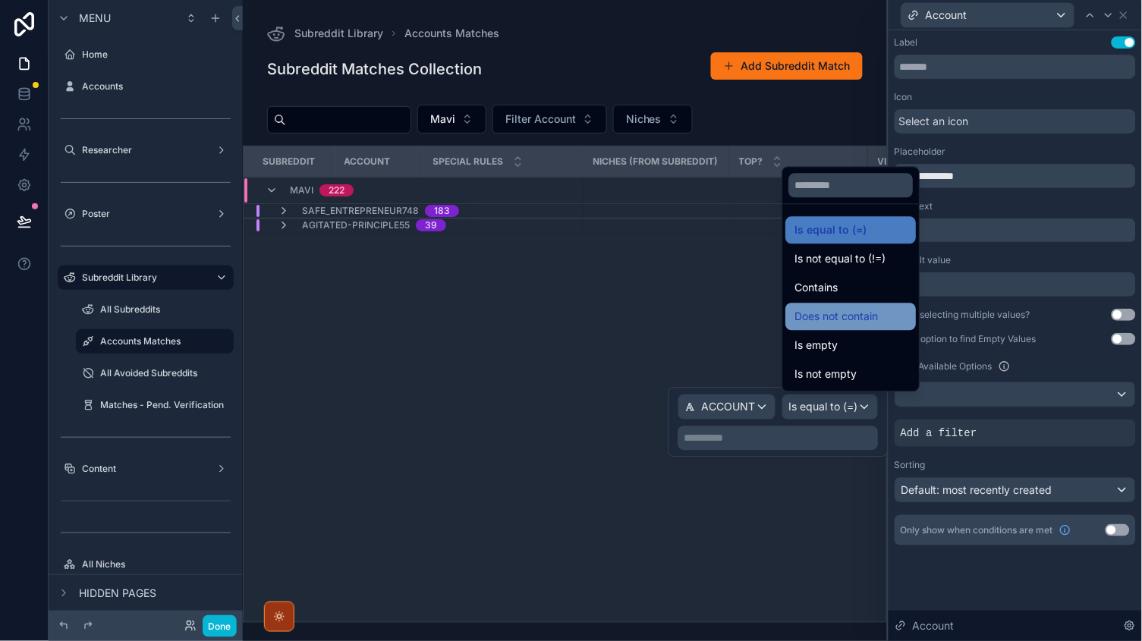
scroll to position [0, 0]
click at [832, 296] on span "Contains" at bounding box center [816, 288] width 43 height 18
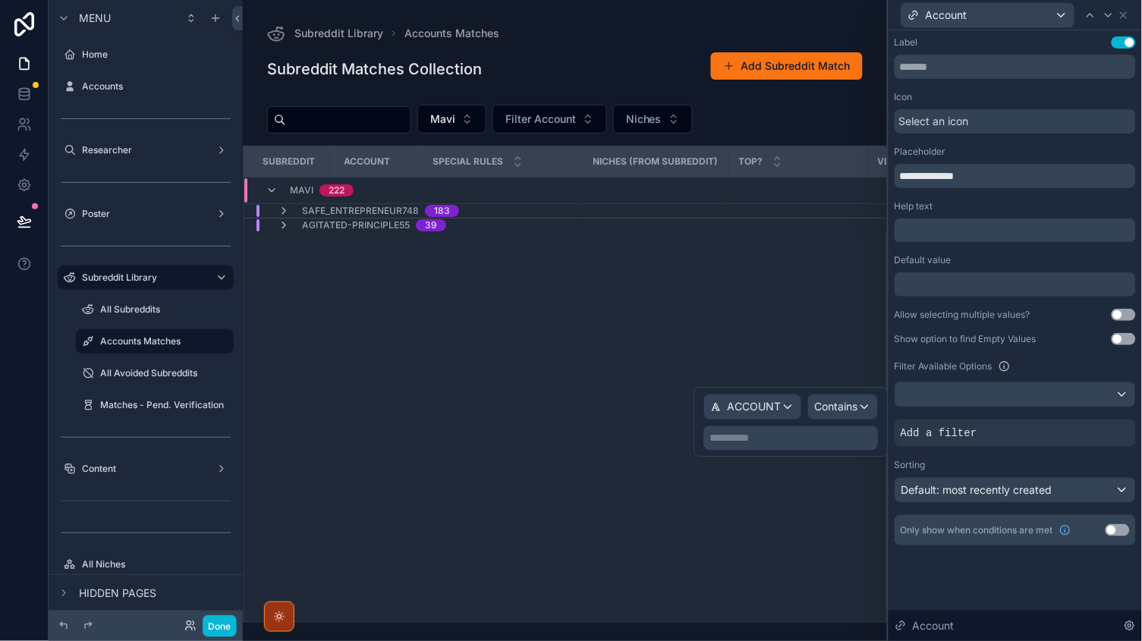
click at [764, 401] on span "ACCOUNT" at bounding box center [755, 407] width 54 height 15
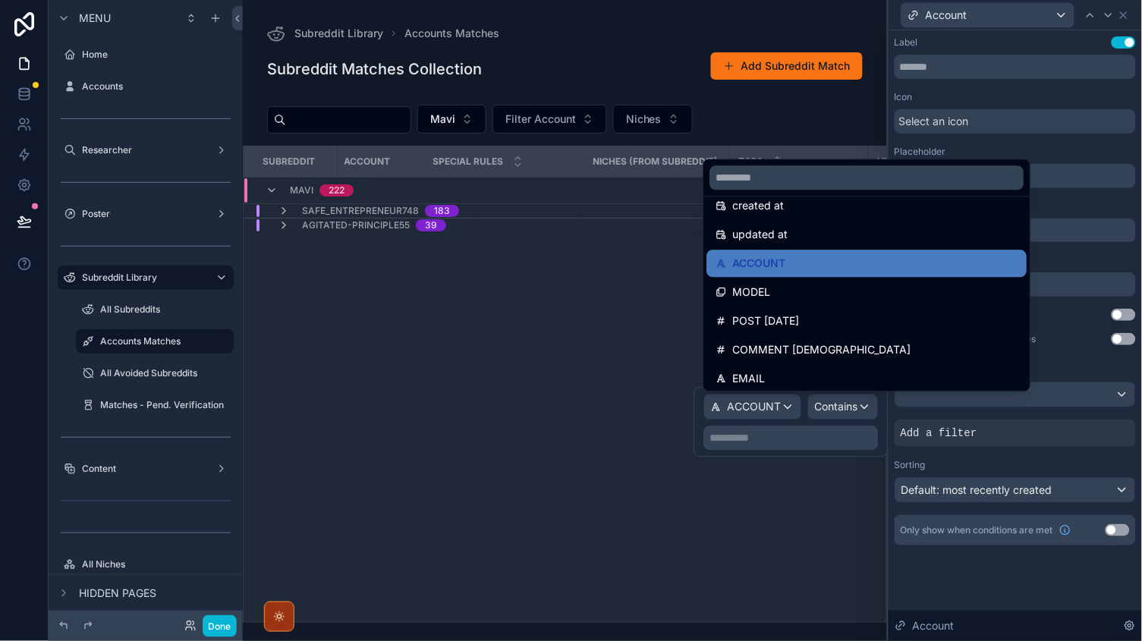
scroll to position [71, 0]
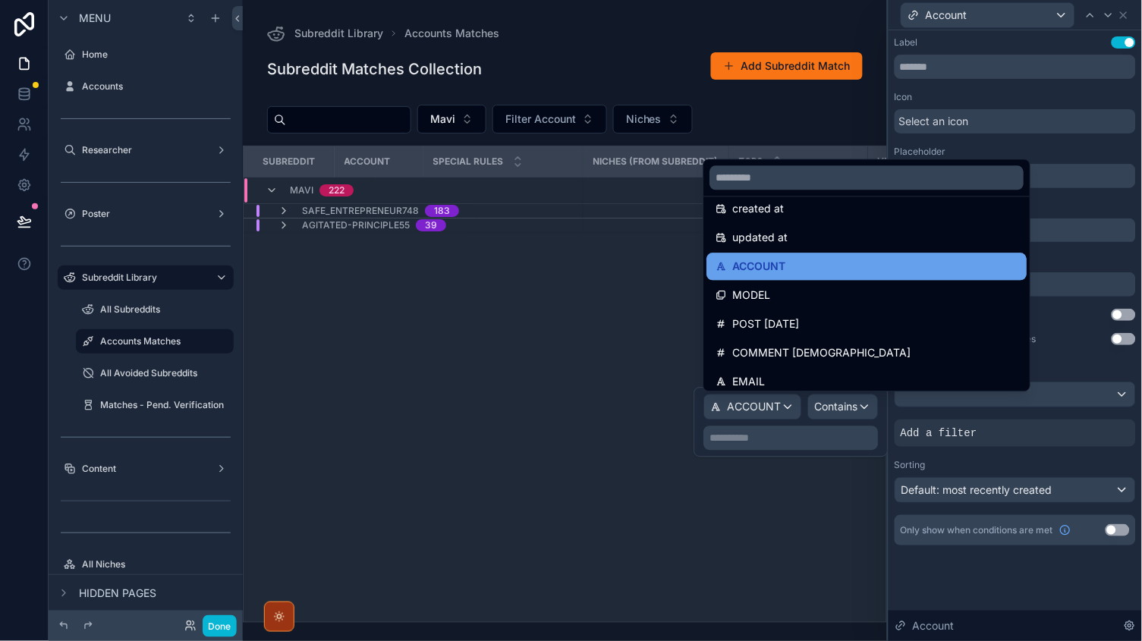
click at [757, 263] on span "ACCOUNT" at bounding box center [759, 267] width 53 height 18
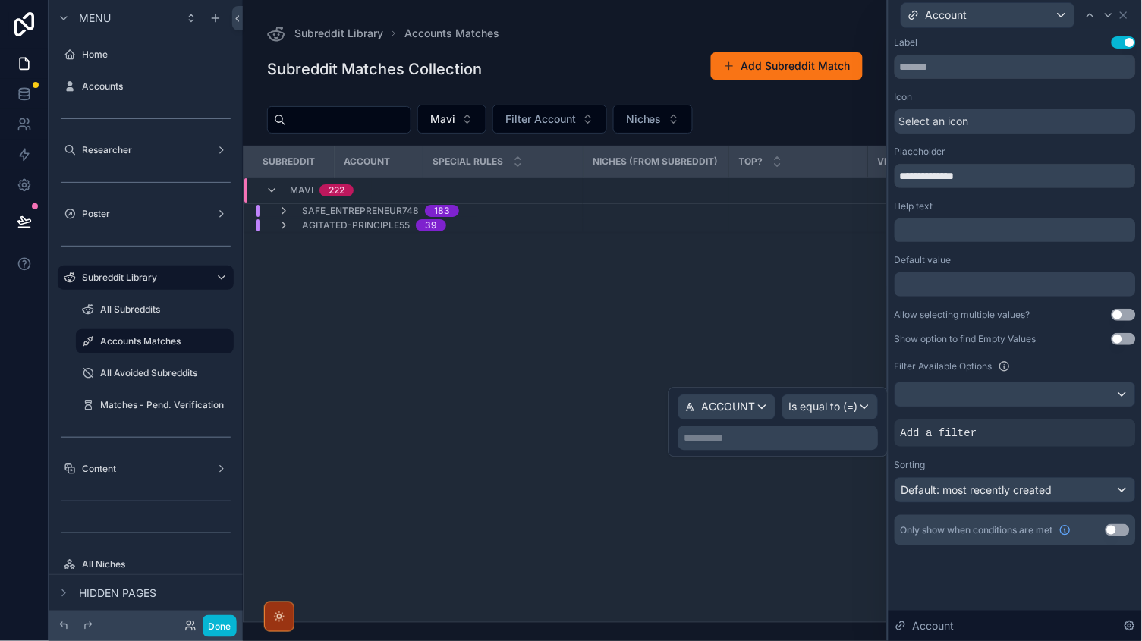
click at [812, 415] on div "Is equal to (=)" at bounding box center [830, 407] width 95 height 24
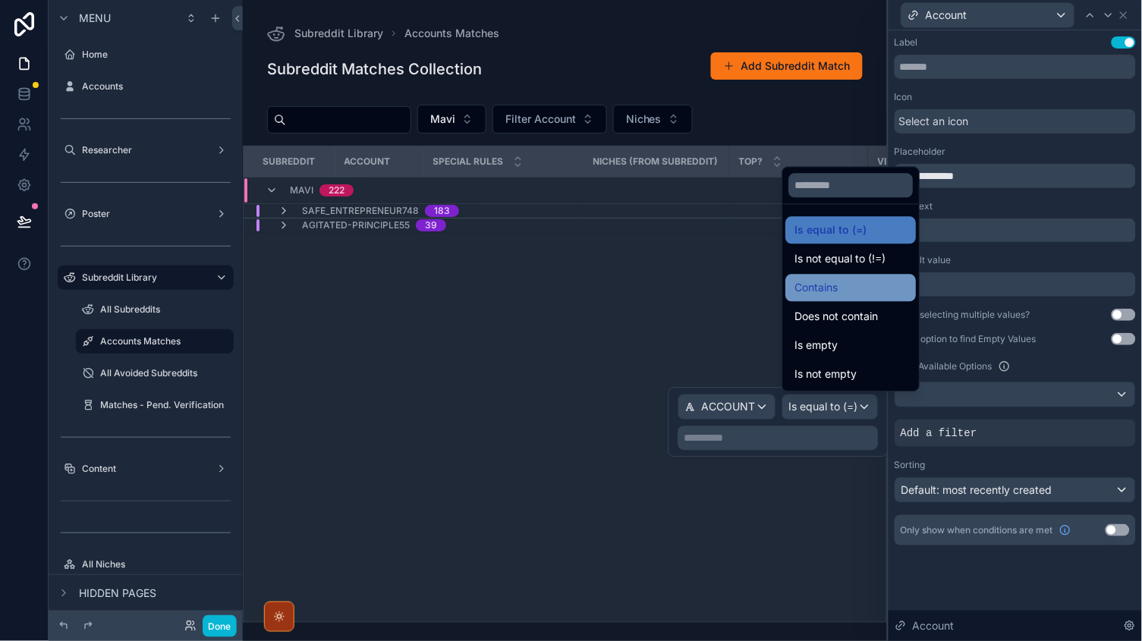
click at [833, 302] on div "Contains" at bounding box center [851, 288] width 131 height 27
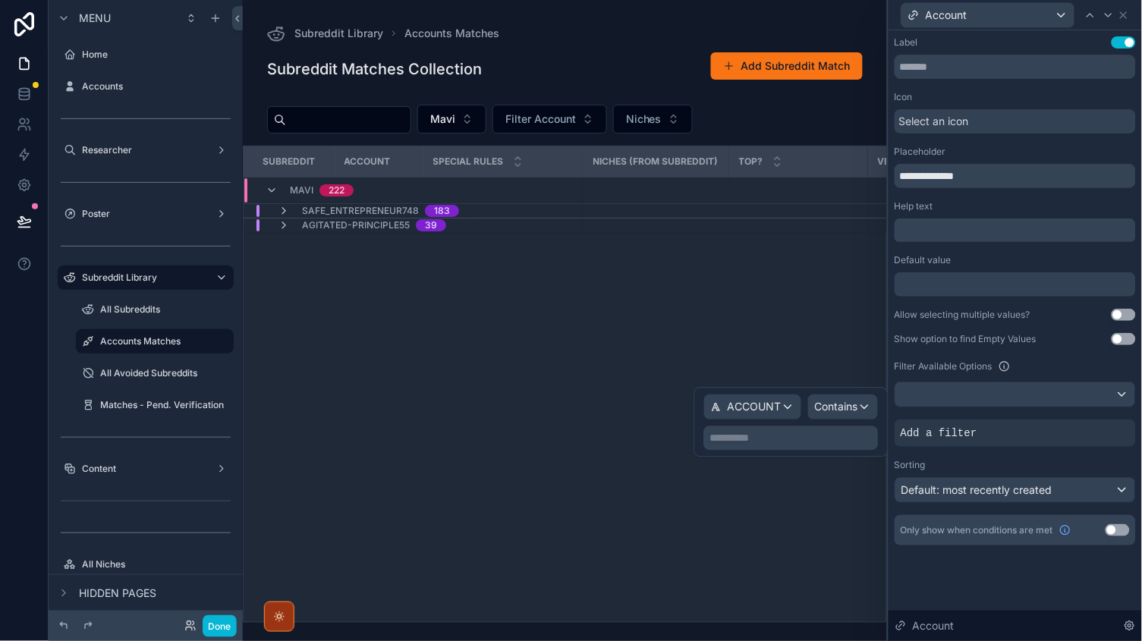
click at [757, 438] on p "**********" at bounding box center [792, 438] width 165 height 15
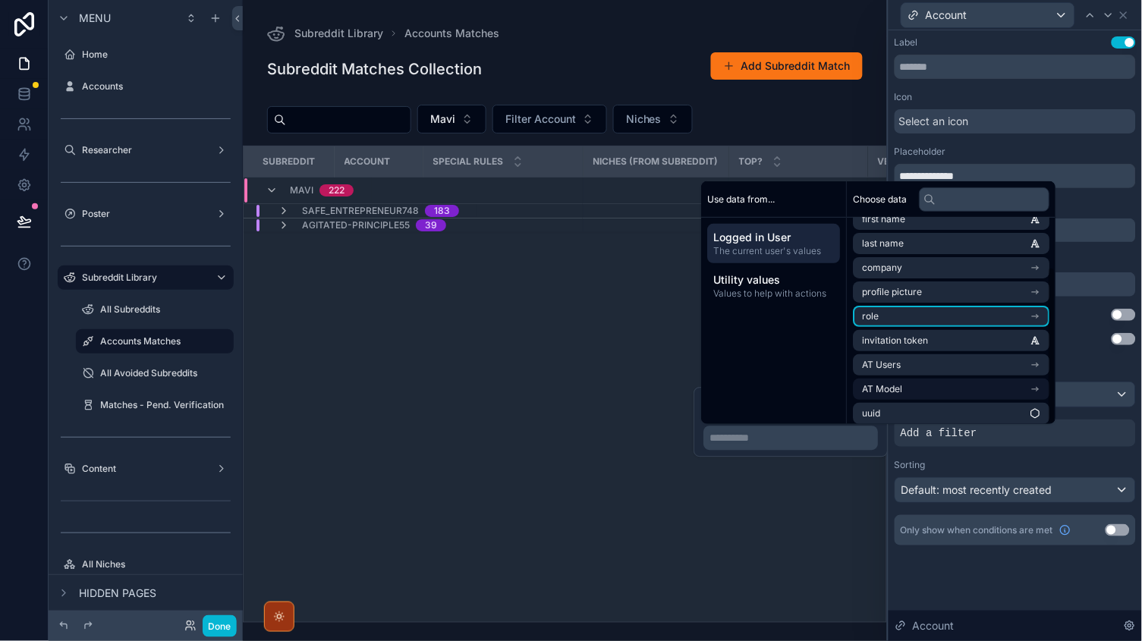
scroll to position [0, 0]
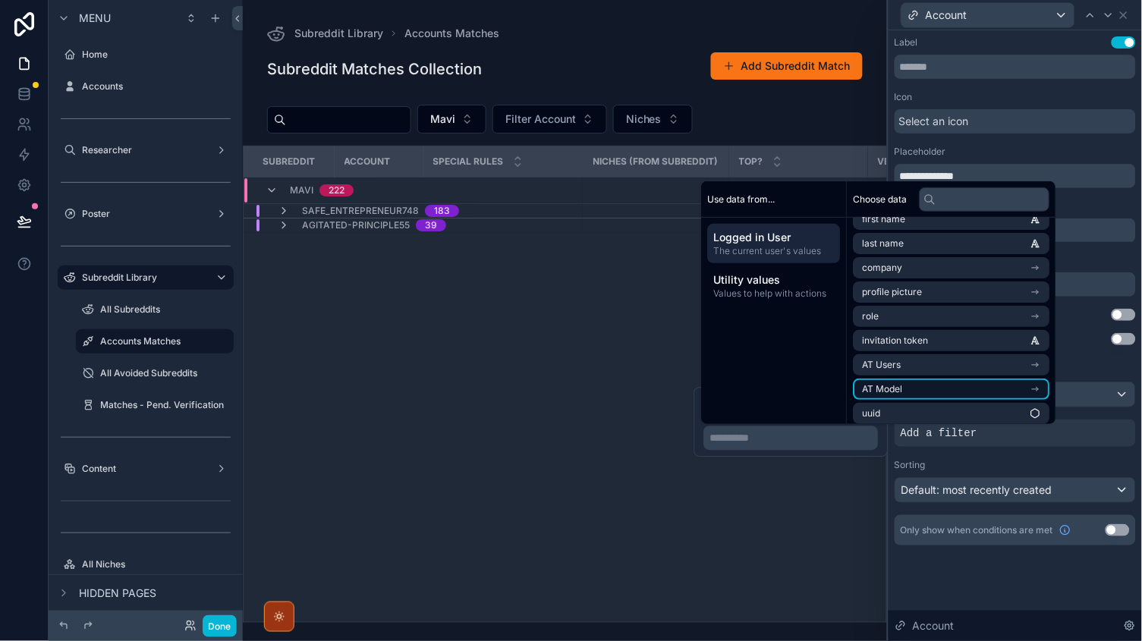
click at [902, 383] on span "AT Model" at bounding box center [883, 389] width 40 height 12
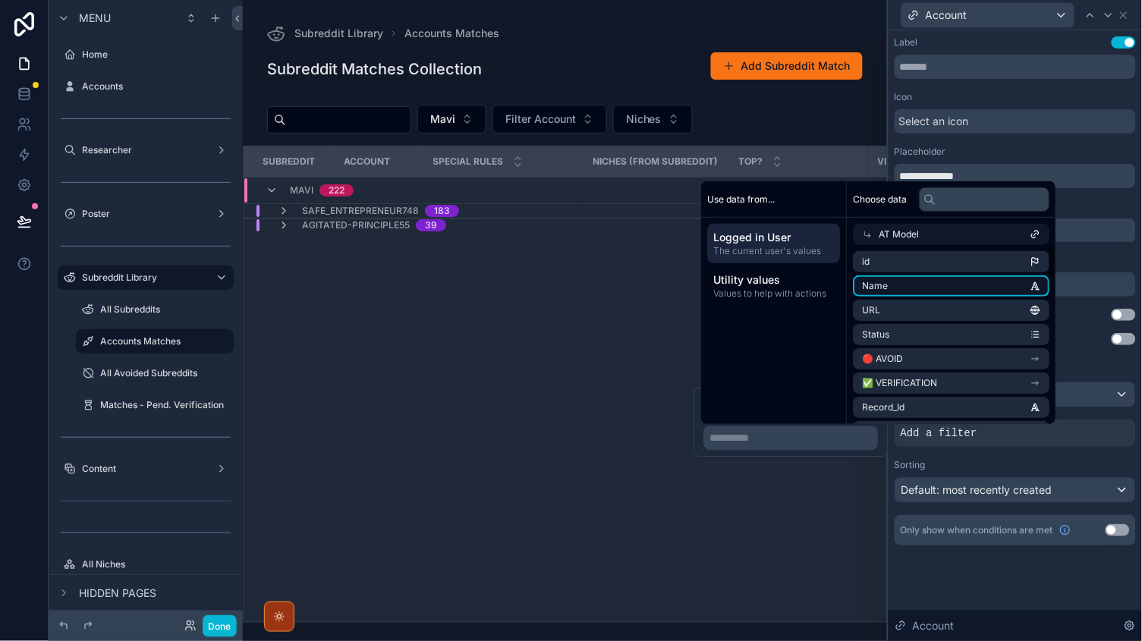
click at [910, 282] on li "Name" at bounding box center [952, 285] width 197 height 21
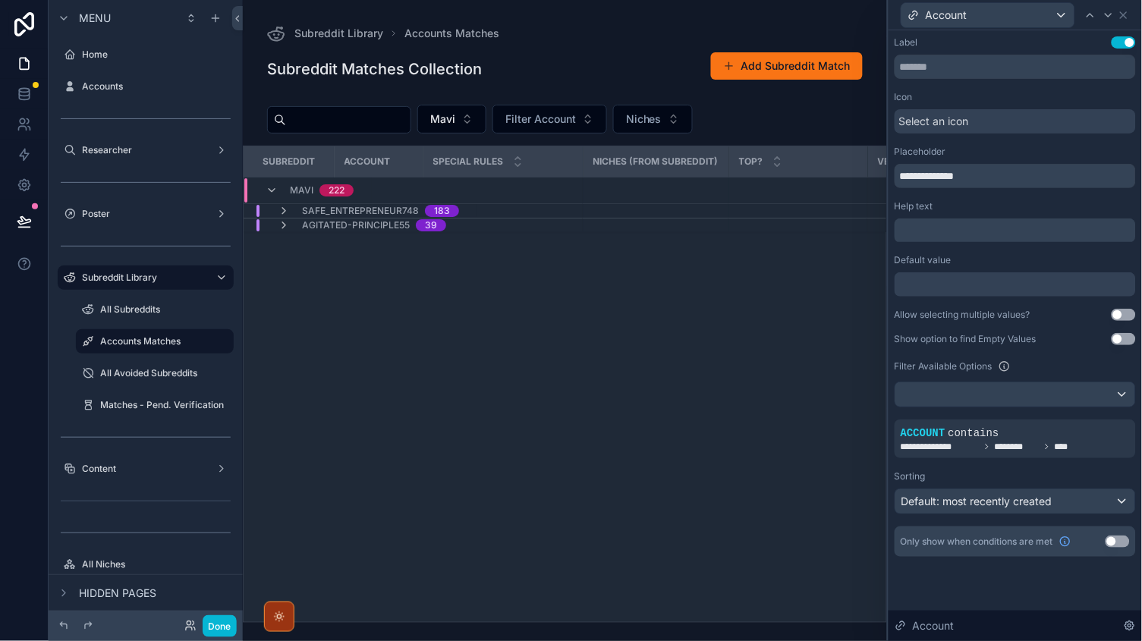
click at [598, 120] on div "scrollable content" at bounding box center [565, 320] width 644 height 641
click at [576, 120] on span "Filter Account" at bounding box center [540, 119] width 71 height 15
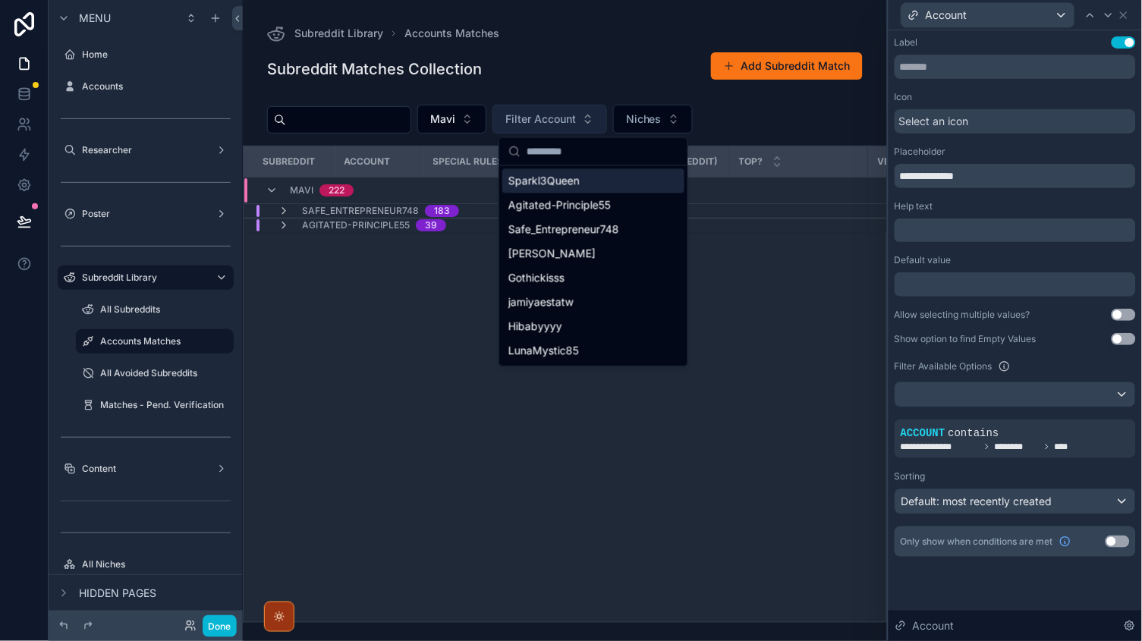
click at [576, 122] on span "Filter Account" at bounding box center [540, 119] width 71 height 15
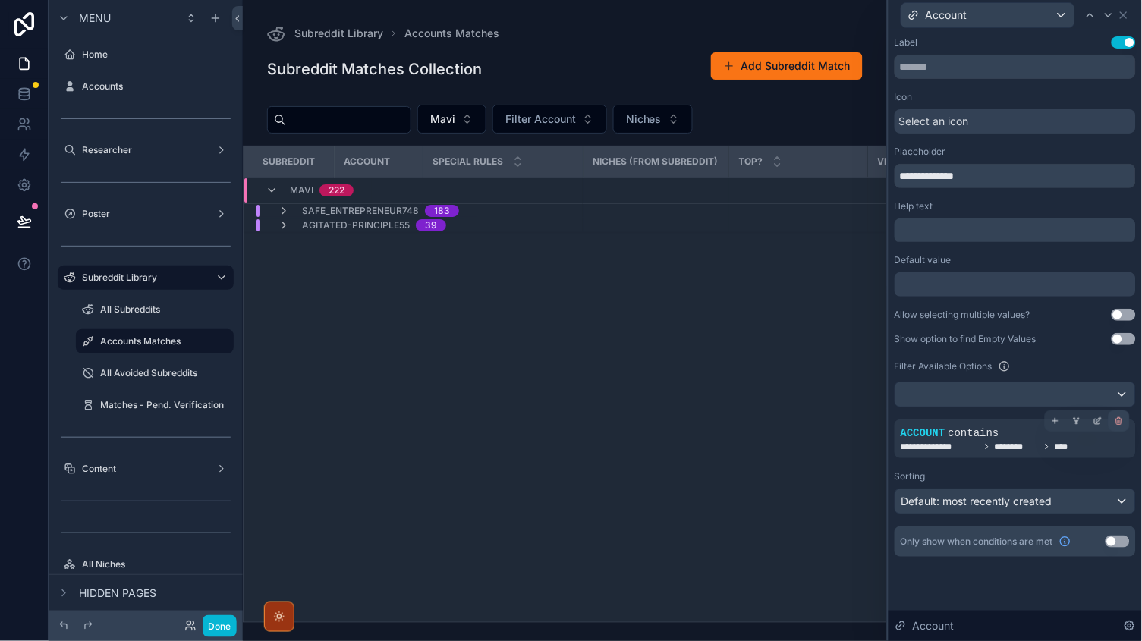
click at [1116, 421] on icon at bounding box center [1119, 421] width 9 height 9
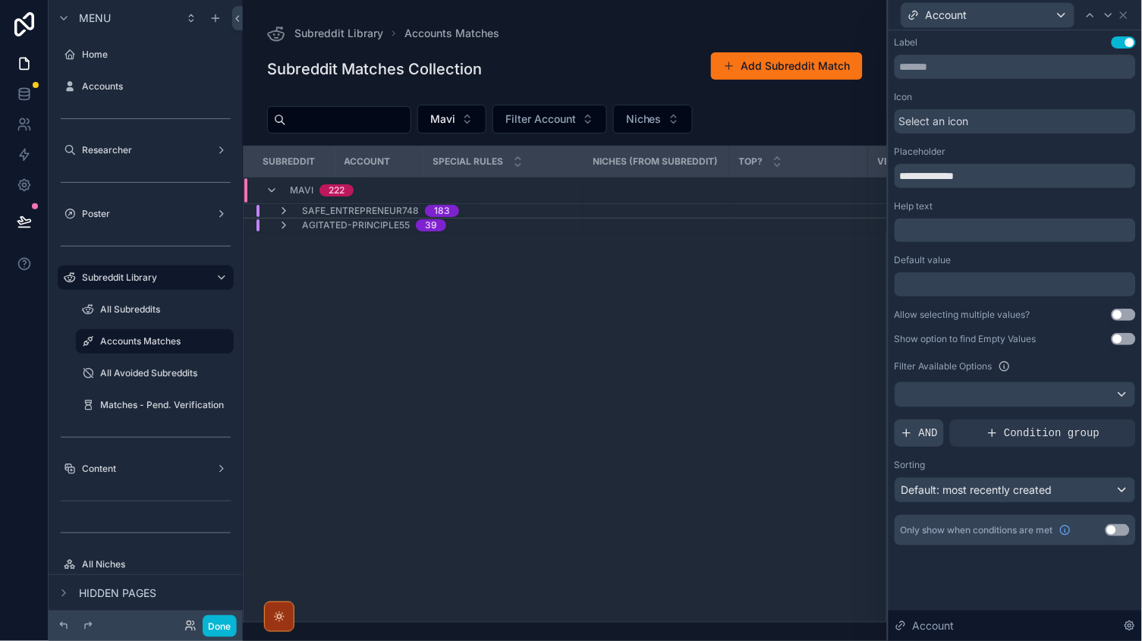
click at [925, 432] on span "AND" at bounding box center [928, 433] width 19 height 15
click at [1101, 419] on icon at bounding box center [1101, 420] width 2 height 2
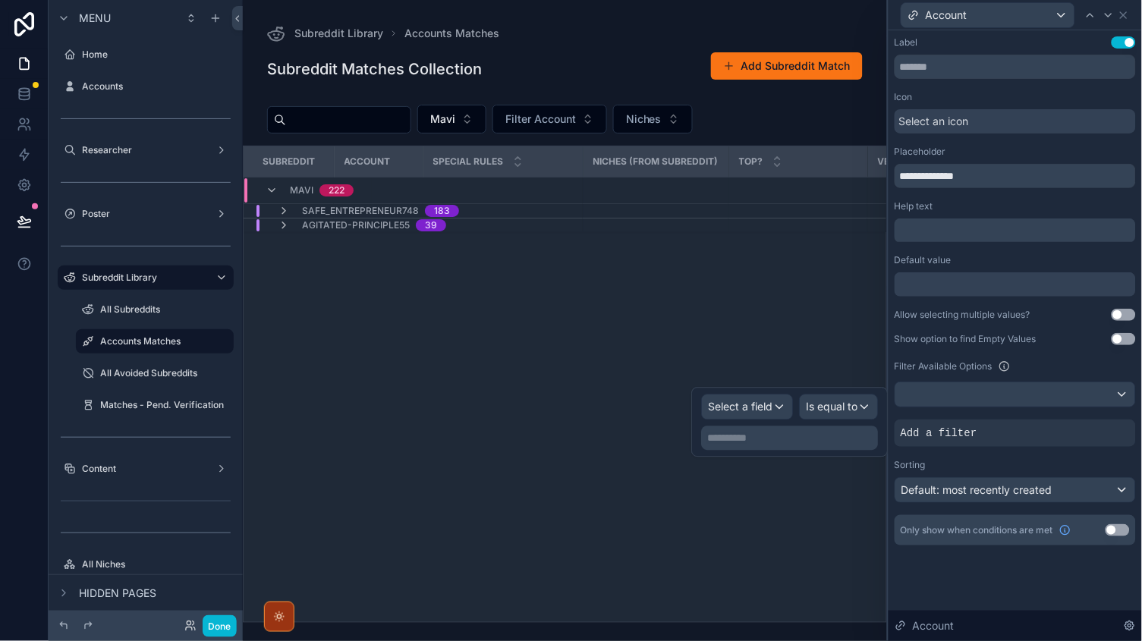
click at [735, 401] on span "Select a field" at bounding box center [741, 407] width 65 height 13
click at [676, 510] on div "Subreddit Account Special Rules NICHES (from Subreddit) Top? Verification Requi…" at bounding box center [565, 384] width 643 height 476
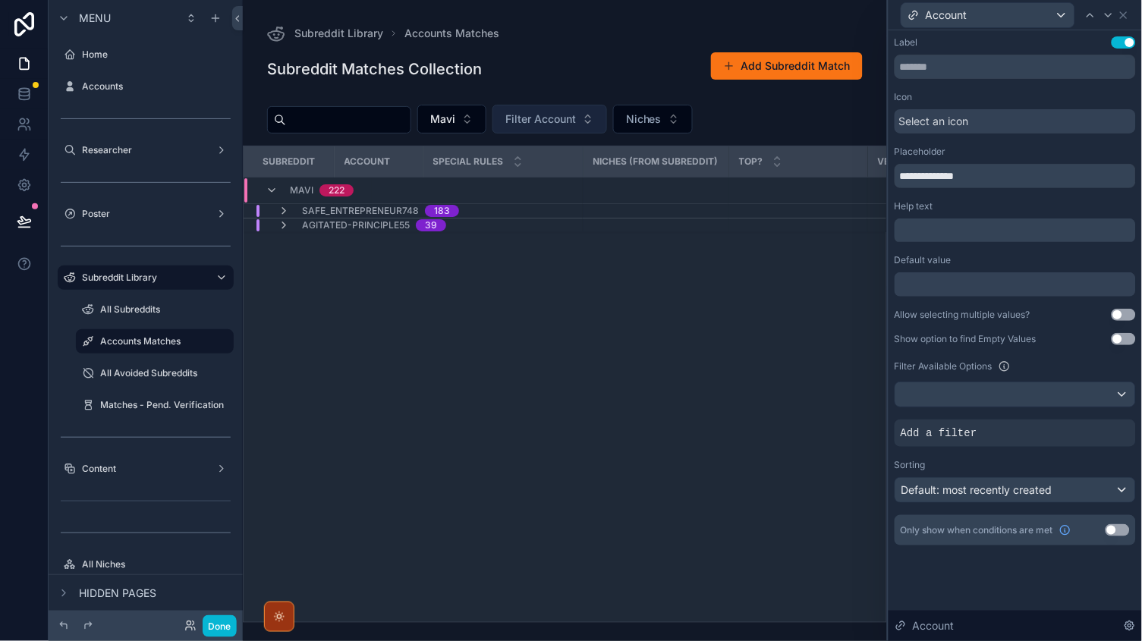
click at [576, 124] on span "Filter Account" at bounding box center [540, 119] width 71 height 15
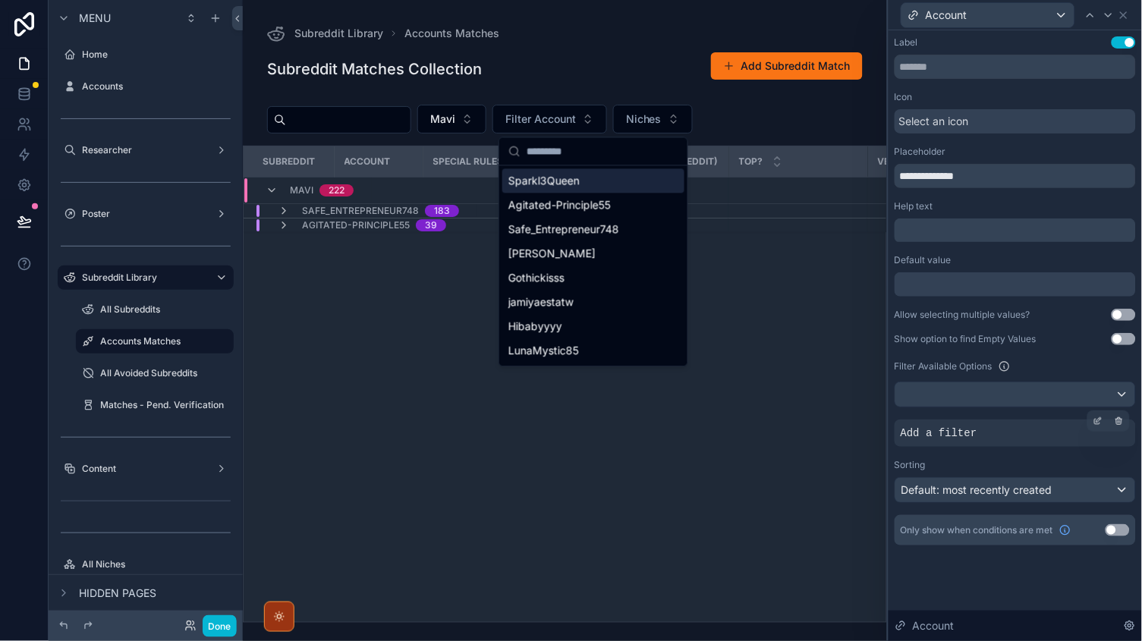
click at [1078, 441] on div "Add a filter" at bounding box center [1015, 433] width 241 height 27
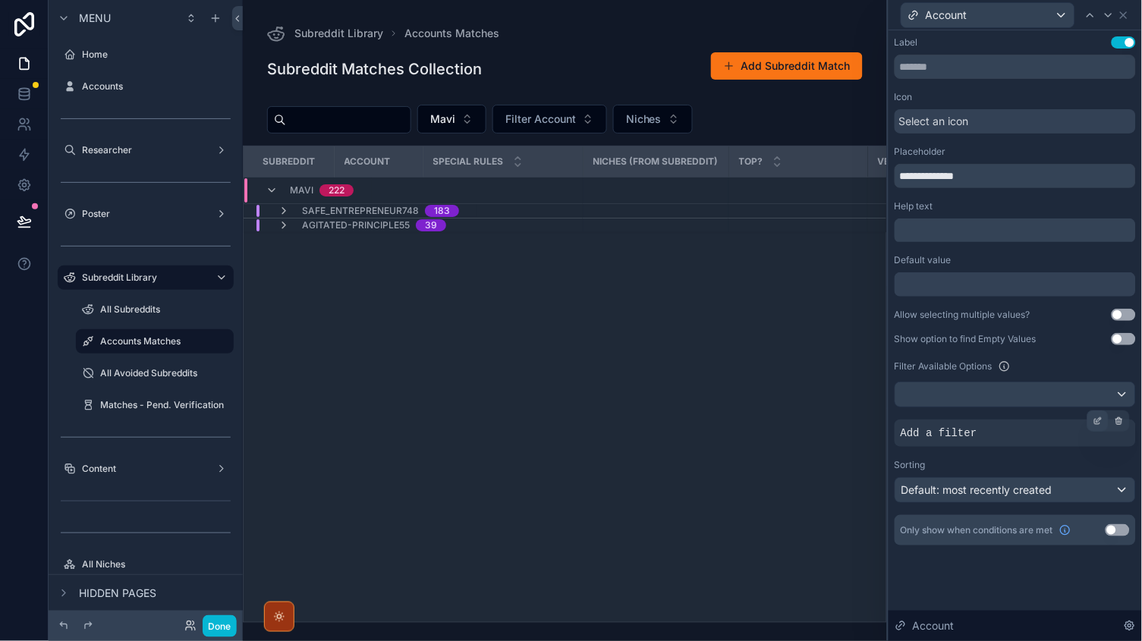
click at [1094, 422] on icon at bounding box center [1098, 421] width 9 height 9
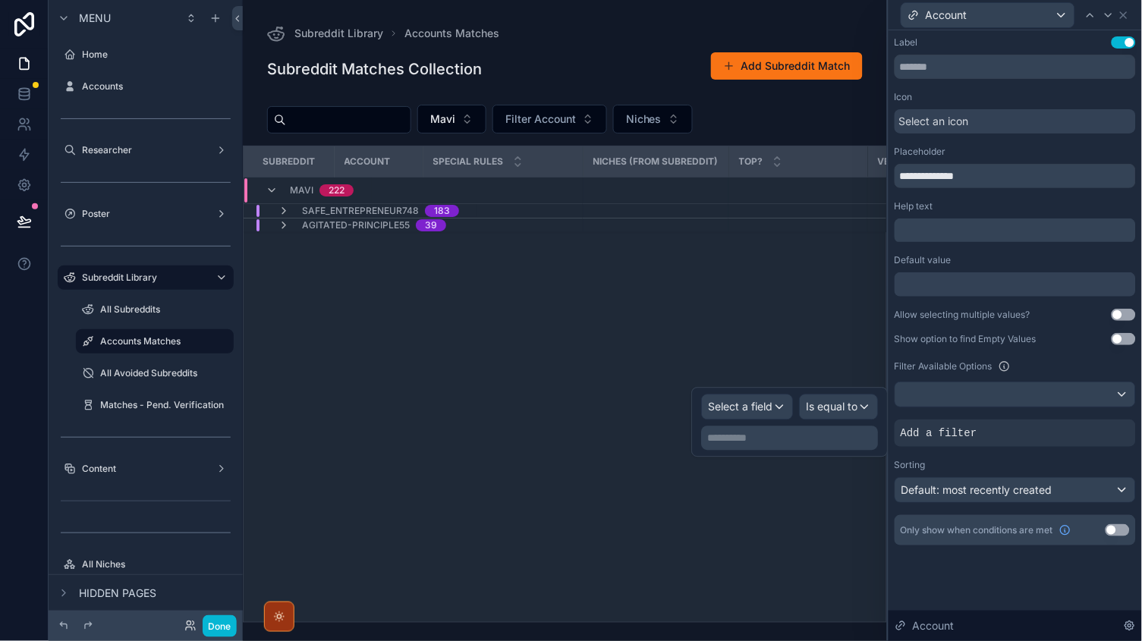
click at [753, 403] on span "Select a field" at bounding box center [741, 407] width 65 height 13
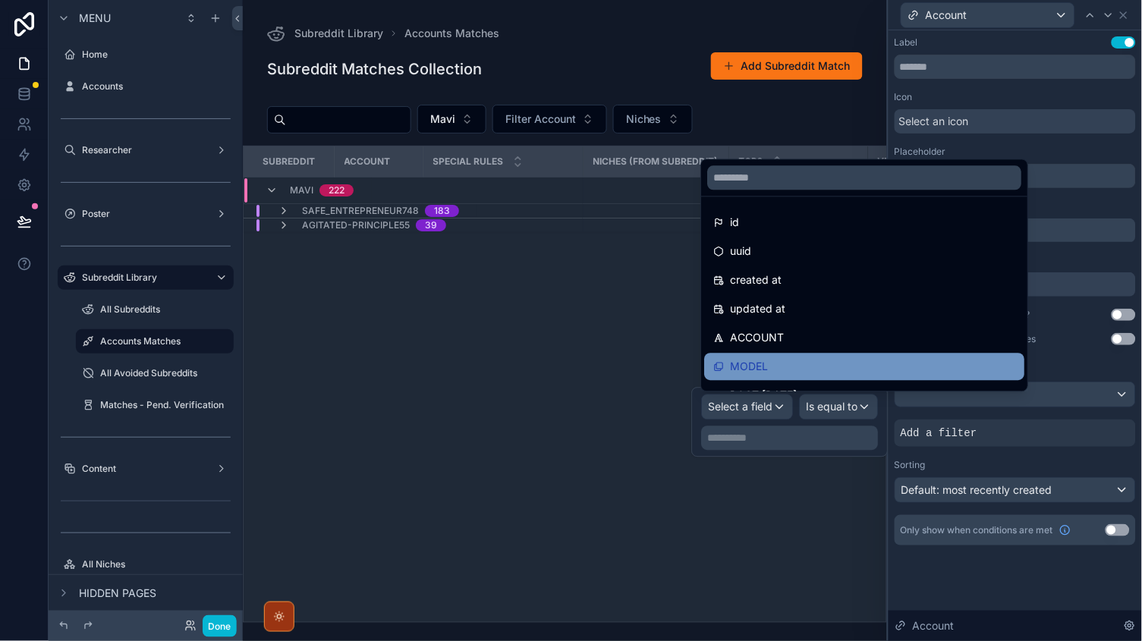
scroll to position [65, 0]
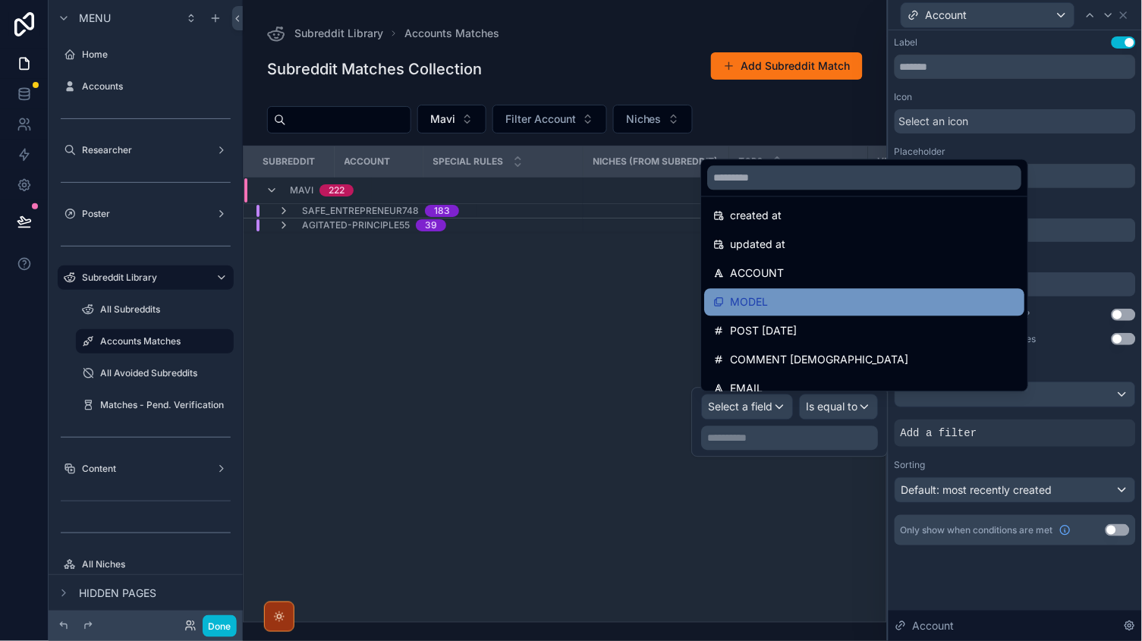
click at [767, 304] on span "MODEL" at bounding box center [750, 303] width 38 height 18
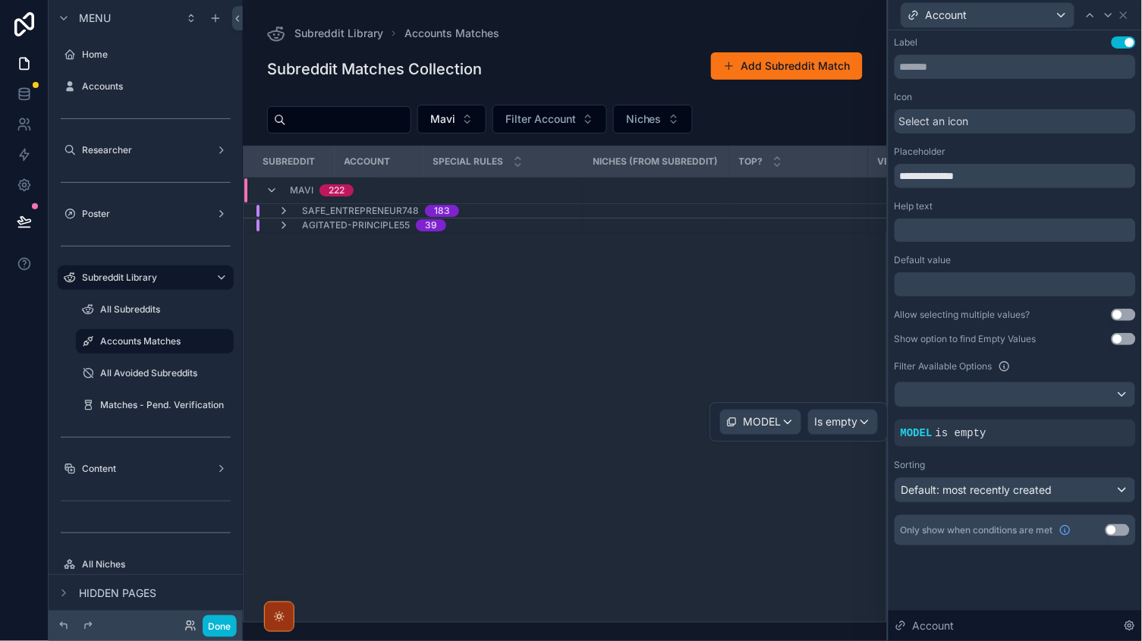
click at [833, 416] on span "Is empty" at bounding box center [836, 422] width 43 height 15
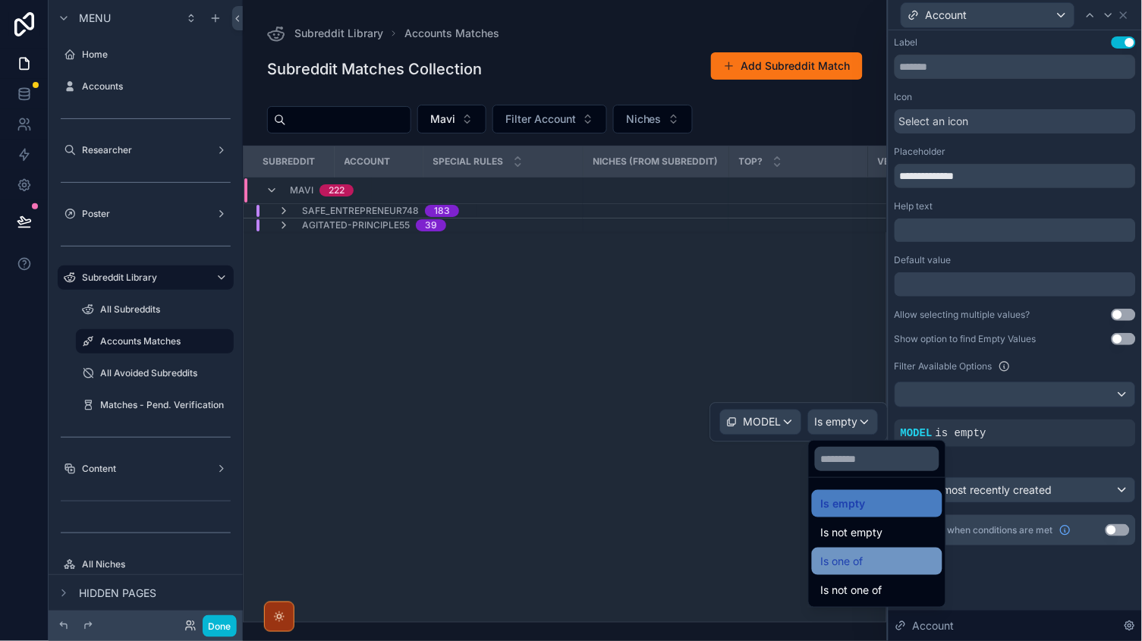
click at [862, 564] on span "Is one of" at bounding box center [842, 561] width 42 height 18
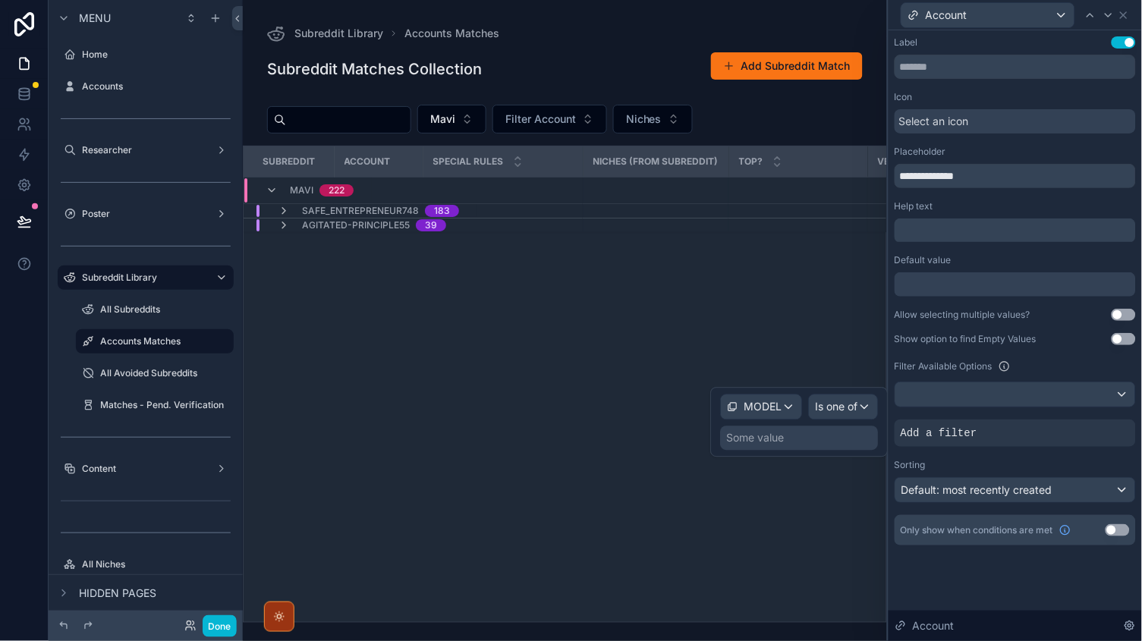
click at [761, 439] on div "Some value" at bounding box center [756, 438] width 58 height 15
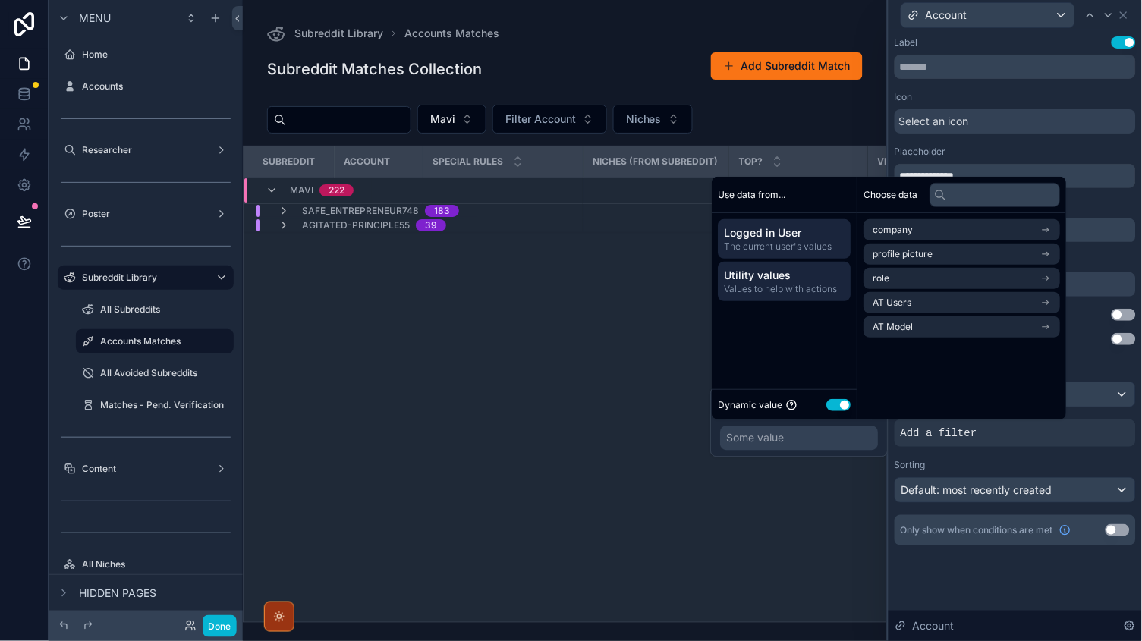
click at [763, 285] on span "Values to help with actions" at bounding box center [785, 289] width 121 height 12
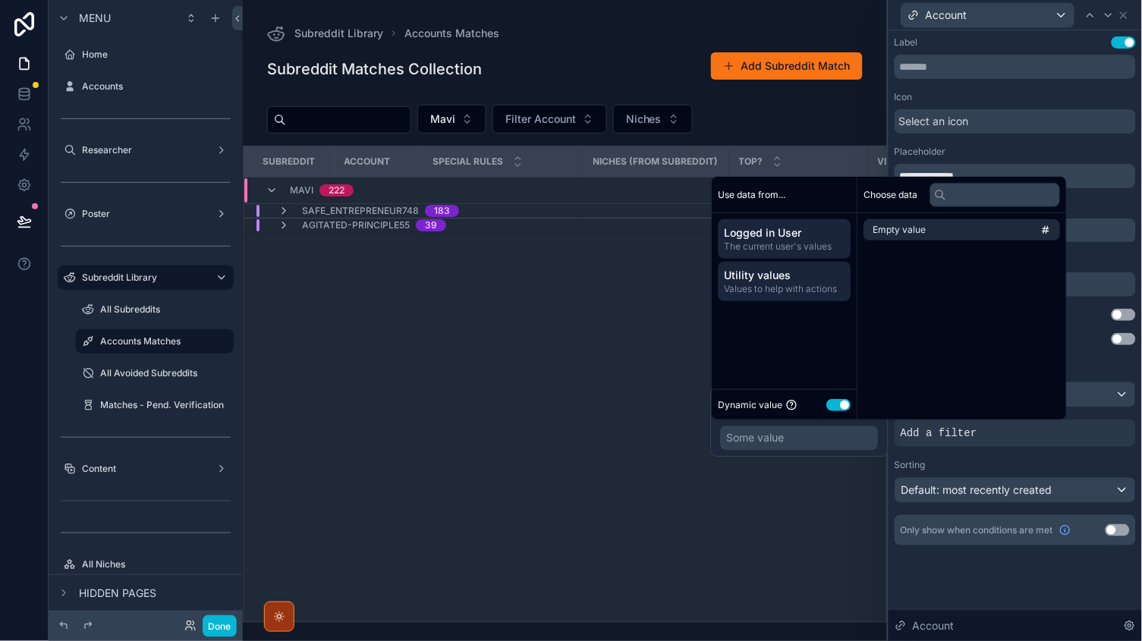
click at [755, 252] on span "The current user's values" at bounding box center [785, 247] width 121 height 12
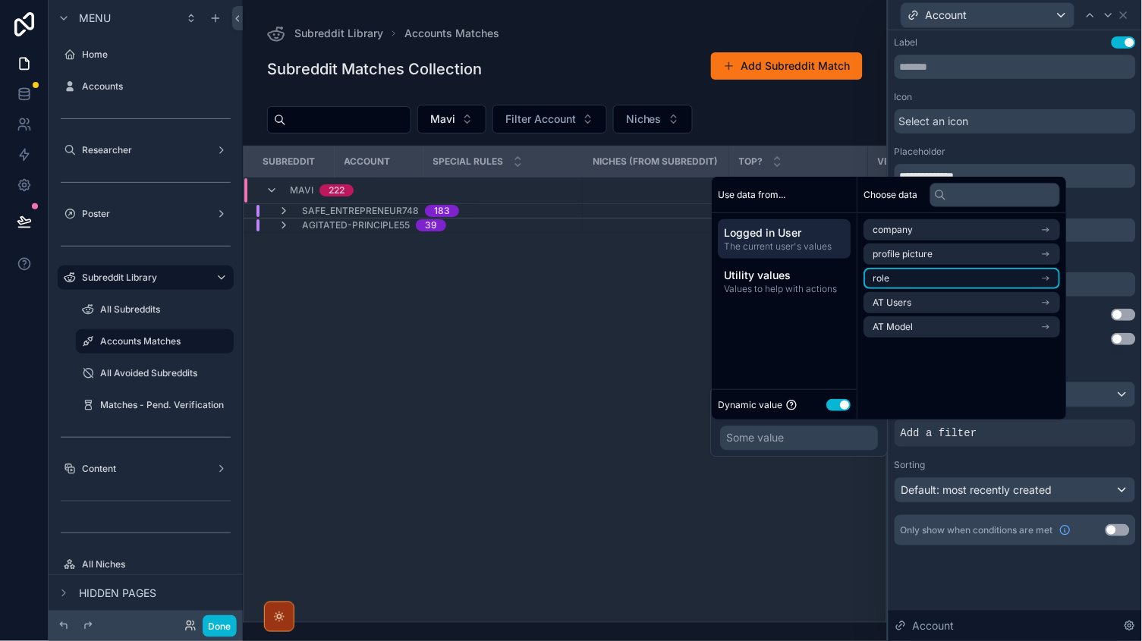
scroll to position [0, 0]
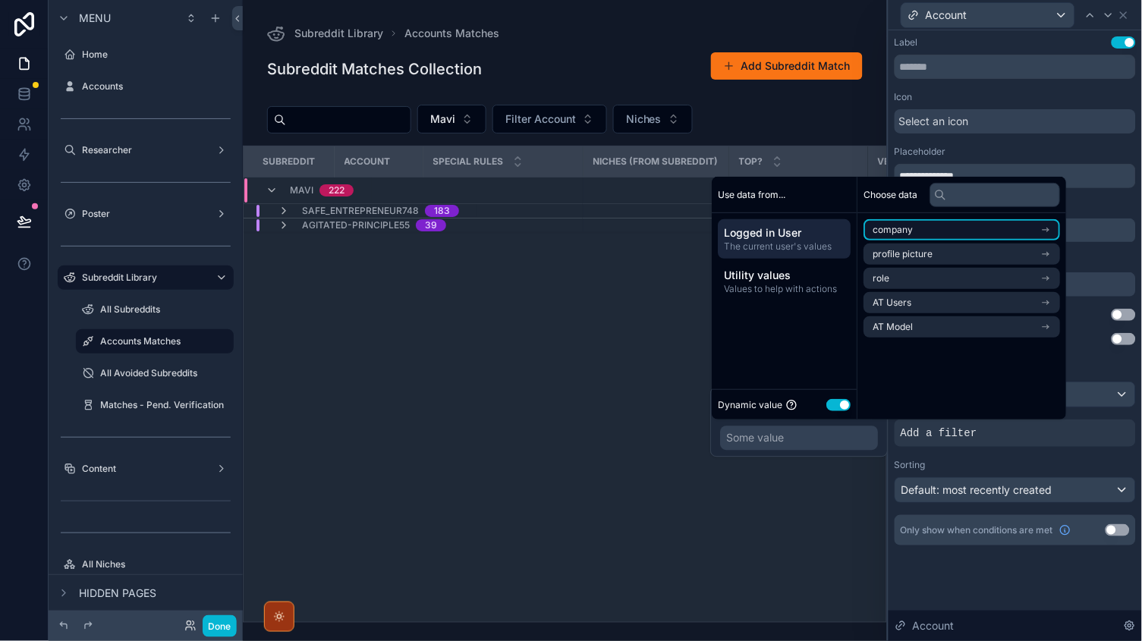
click at [891, 235] on span "company" at bounding box center [894, 230] width 40 height 12
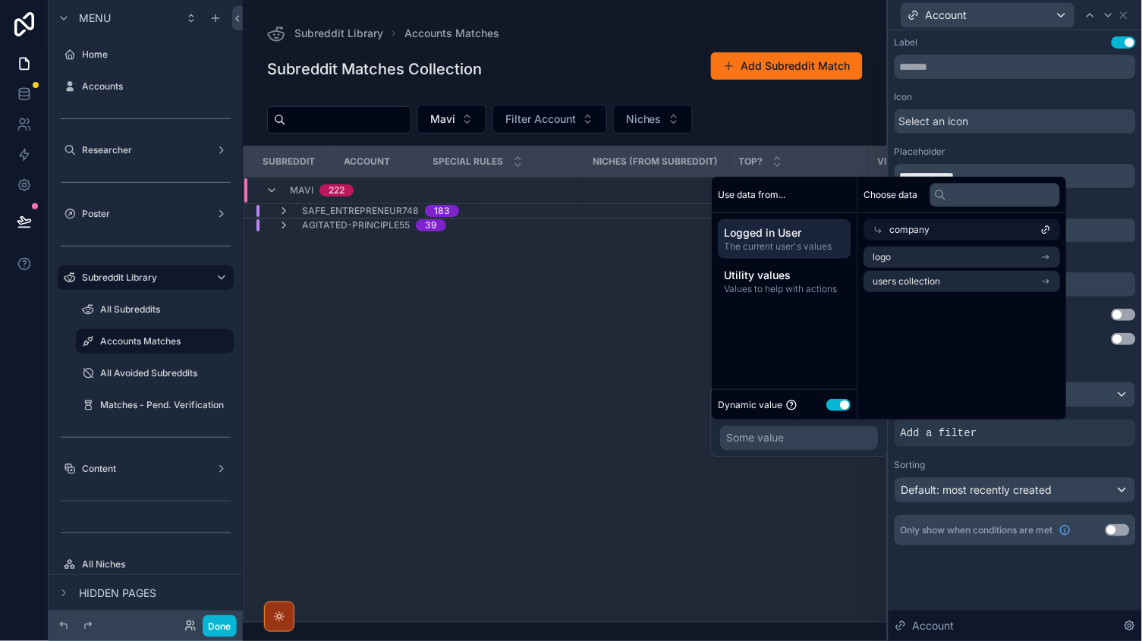
click at [868, 230] on div "company" at bounding box center [962, 229] width 197 height 21
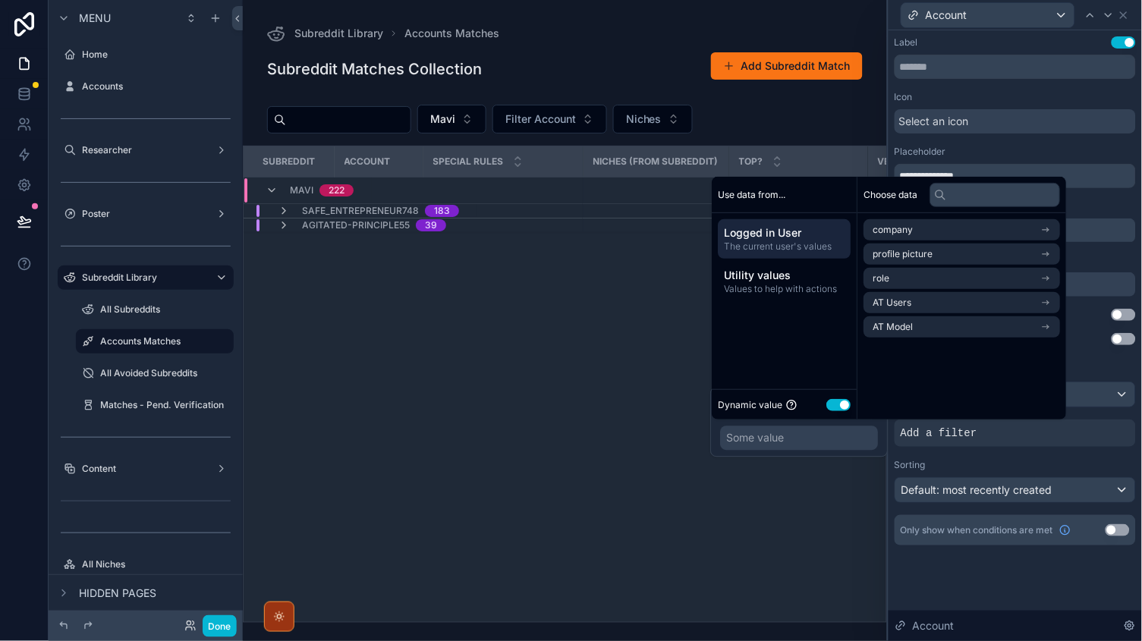
click at [777, 235] on span "Logged in User" at bounding box center [785, 232] width 121 height 15
click at [776, 276] on span "Utility values" at bounding box center [785, 275] width 121 height 15
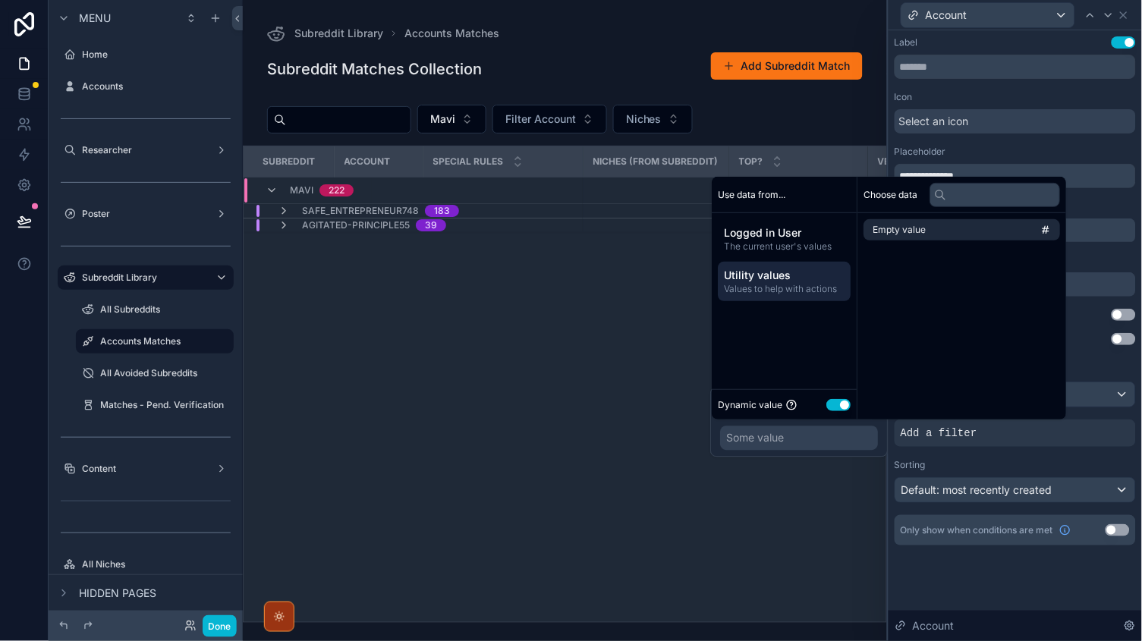
click at [773, 342] on div "Use data from... Logged in User The current user's values Utility values Values…" at bounding box center [786, 298] width 146 height 243
click at [811, 433] on div "Some value" at bounding box center [800, 439] width 158 height 24
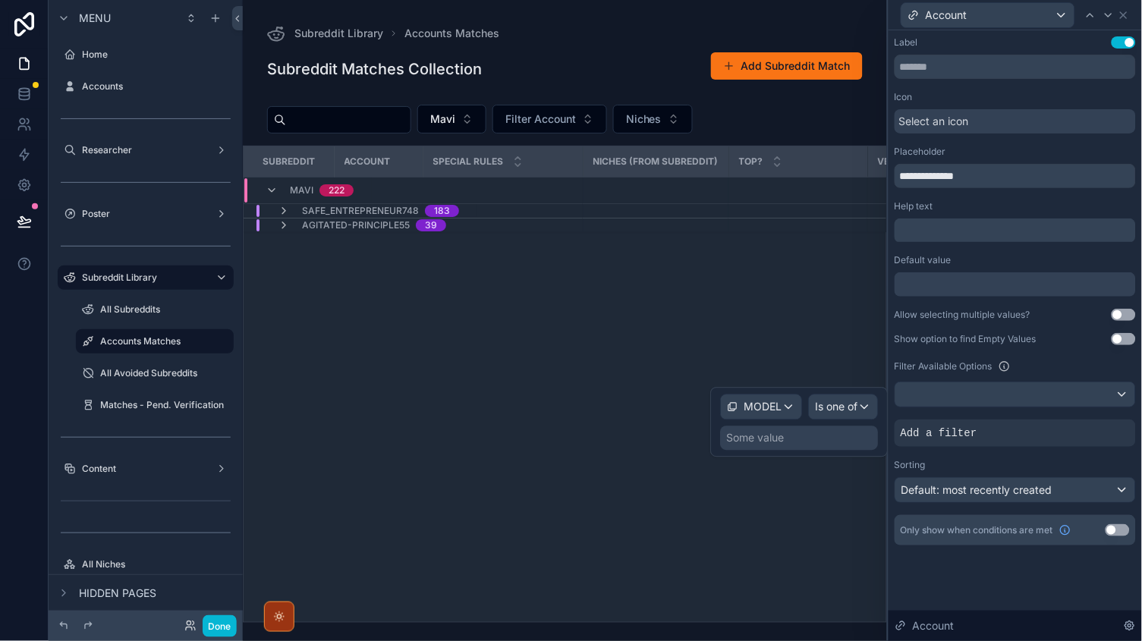
click at [834, 429] on div "Some value" at bounding box center [800, 439] width 158 height 24
click at [968, 461] on div "Sorting" at bounding box center [1015, 465] width 241 height 12
click at [924, 434] on span "Add a filter" at bounding box center [939, 433] width 77 height 15
click at [1100, 412] on div at bounding box center [1098, 421] width 21 height 21
click at [826, 404] on span "Is one of" at bounding box center [837, 407] width 42 height 15
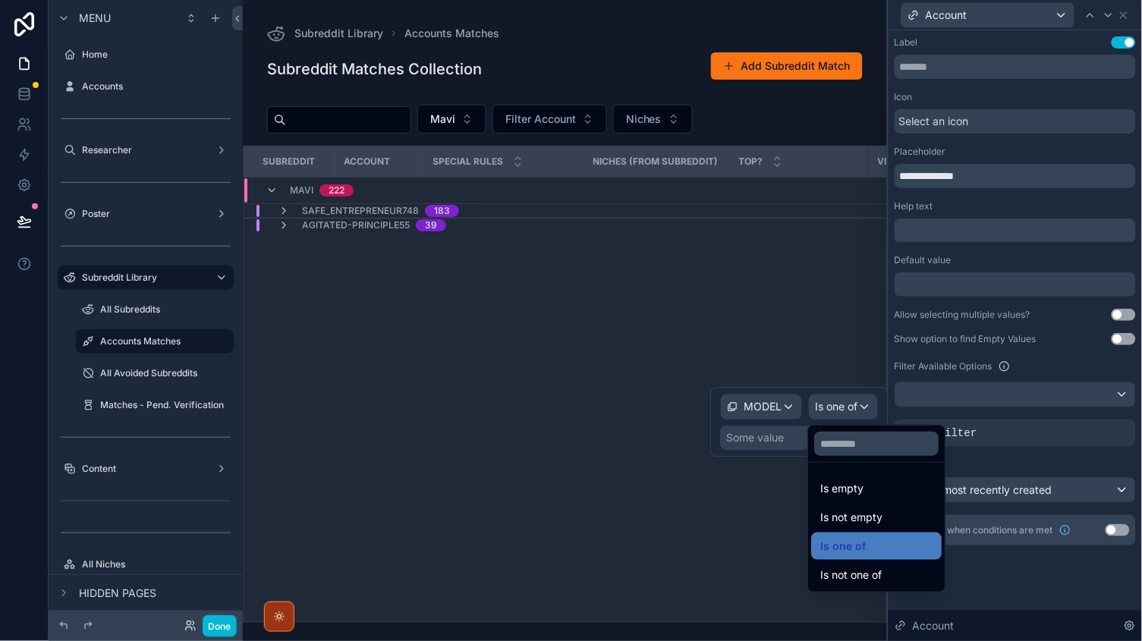
click at [780, 439] on div at bounding box center [800, 423] width 178 height 70
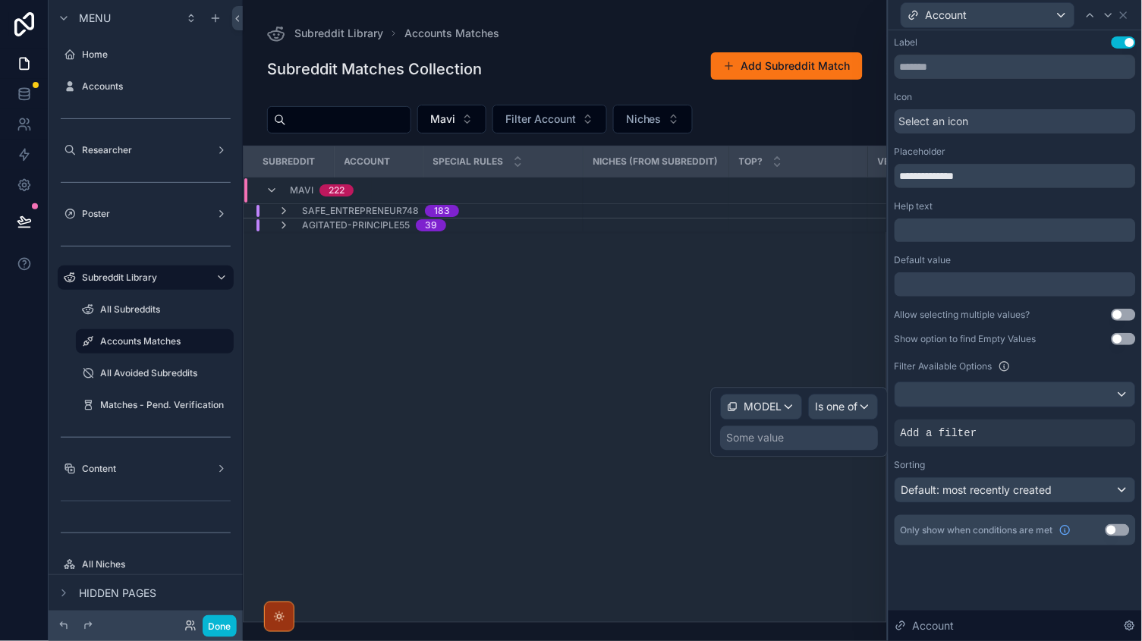
click at [786, 439] on div "Some value" at bounding box center [800, 439] width 158 height 24
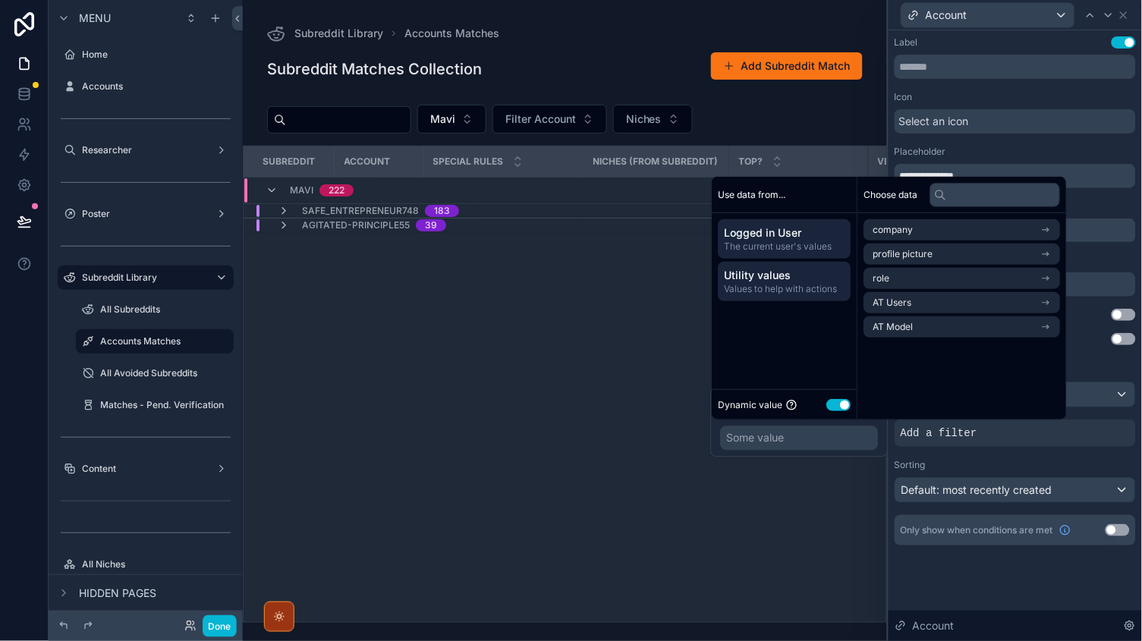
click at [814, 285] on span "Values to help with actions" at bounding box center [785, 289] width 121 height 12
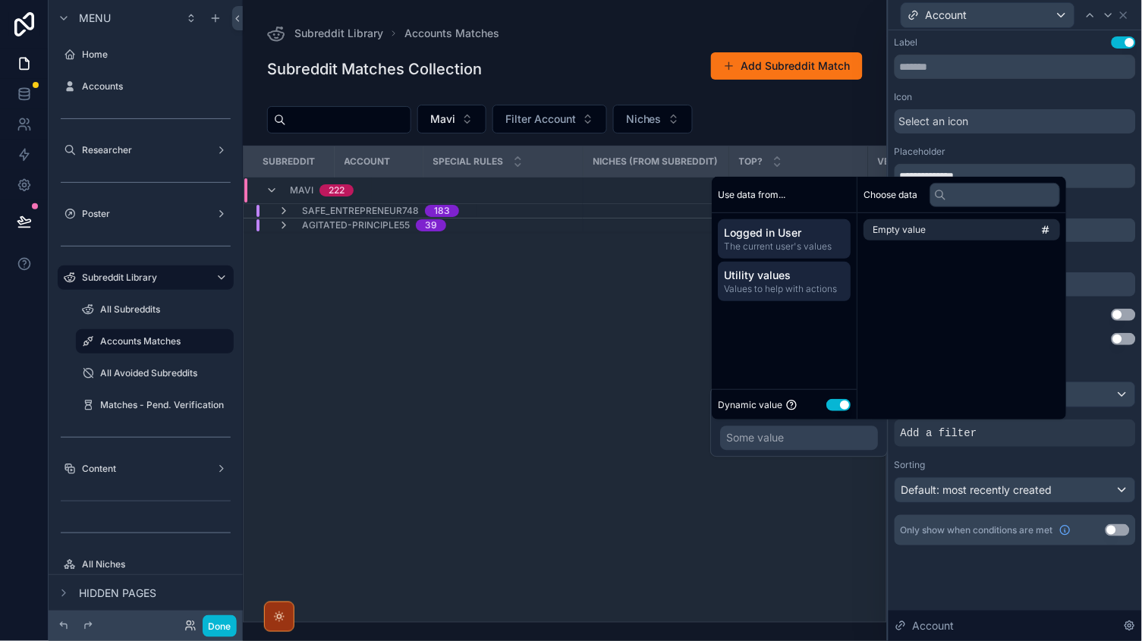
click at [773, 228] on span "Logged in User" at bounding box center [785, 232] width 121 height 15
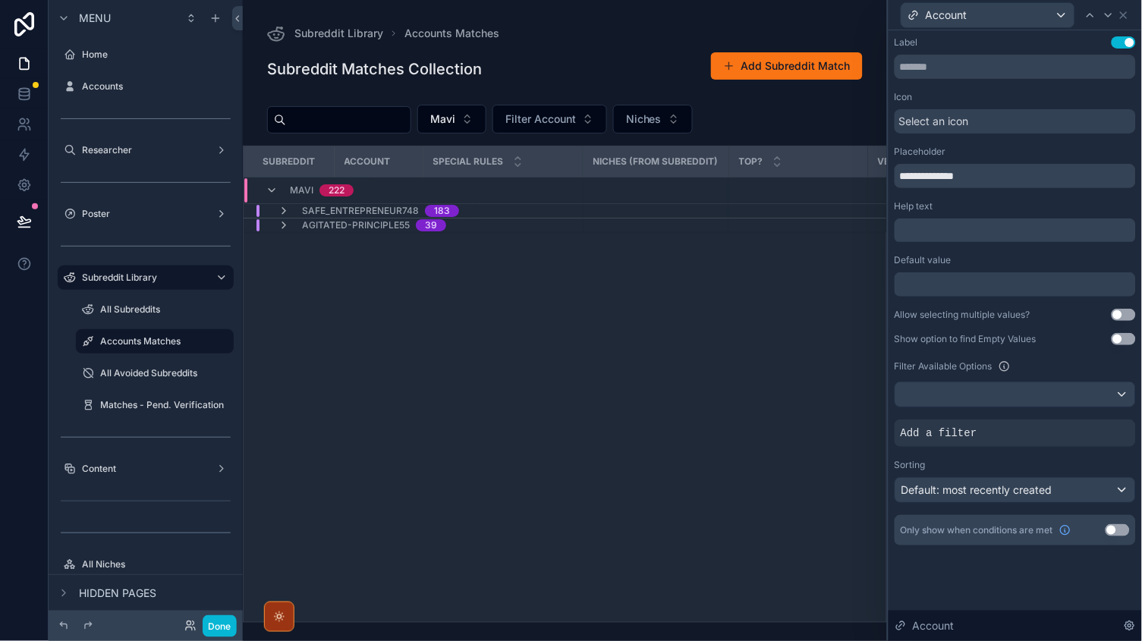
click at [975, 459] on div "Sorting" at bounding box center [1015, 465] width 241 height 12
click at [1097, 422] on icon at bounding box center [1098, 421] width 9 height 9
click at [785, 404] on div "MODEL" at bounding box center [762, 407] width 80 height 24
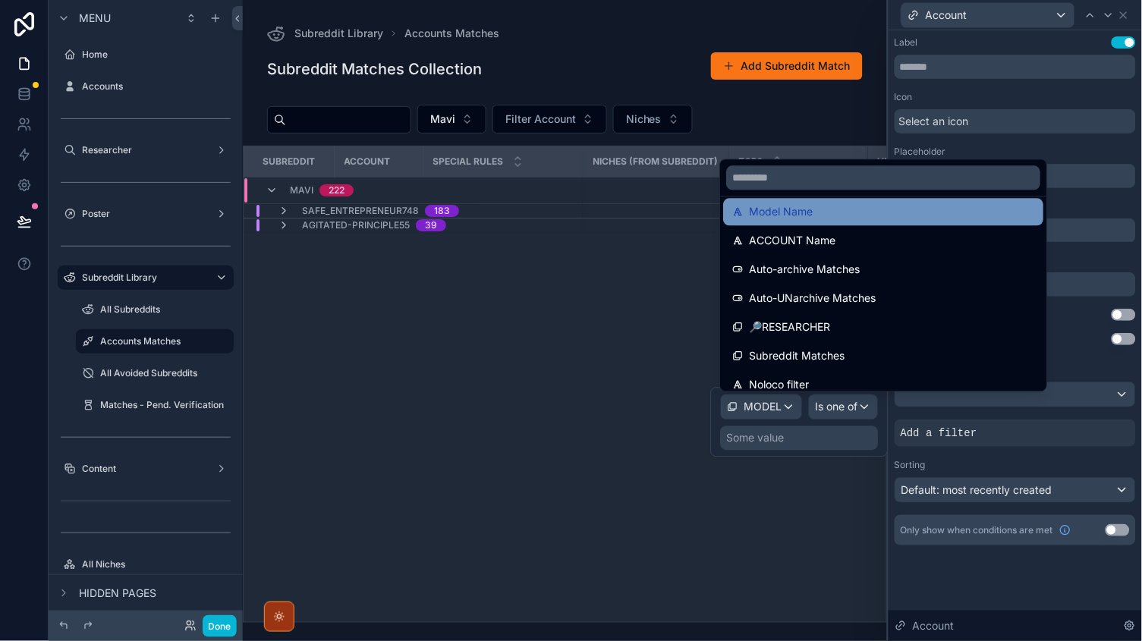
scroll to position [1339, 0]
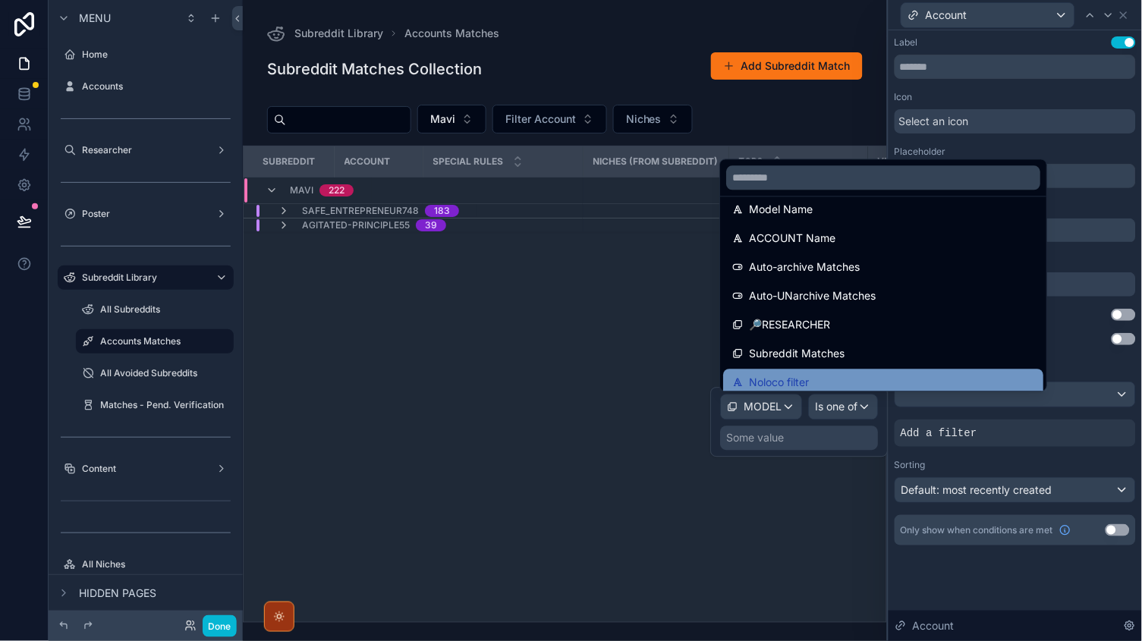
click at [772, 370] on div "Noloco filter" at bounding box center [884, 383] width 320 height 27
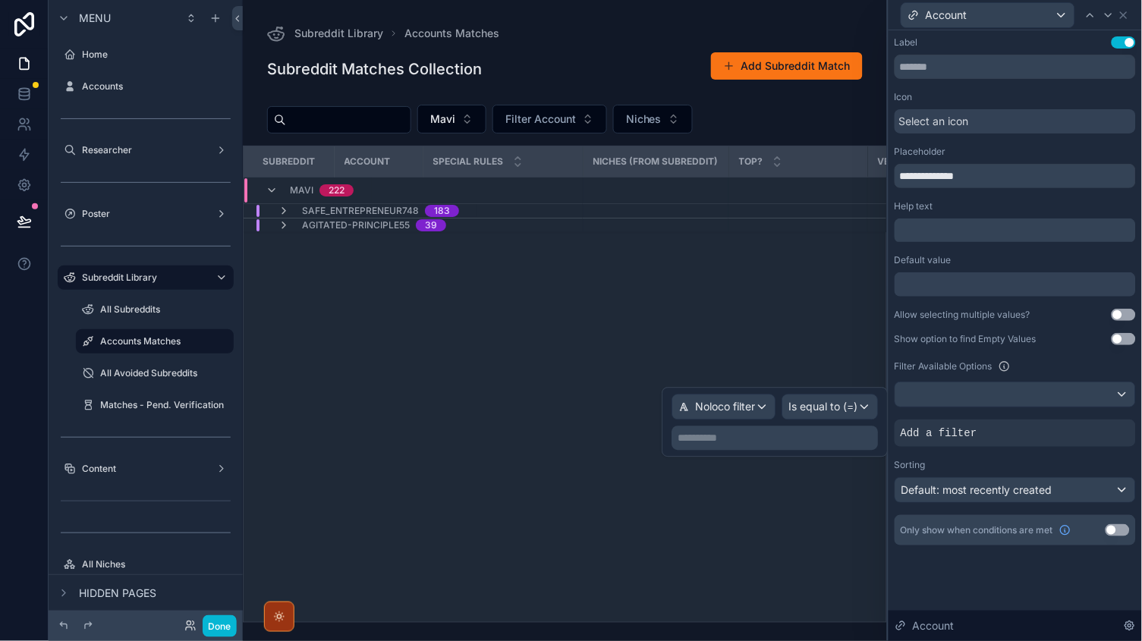
click at [840, 415] on div "Is equal to (=)" at bounding box center [830, 407] width 95 height 24
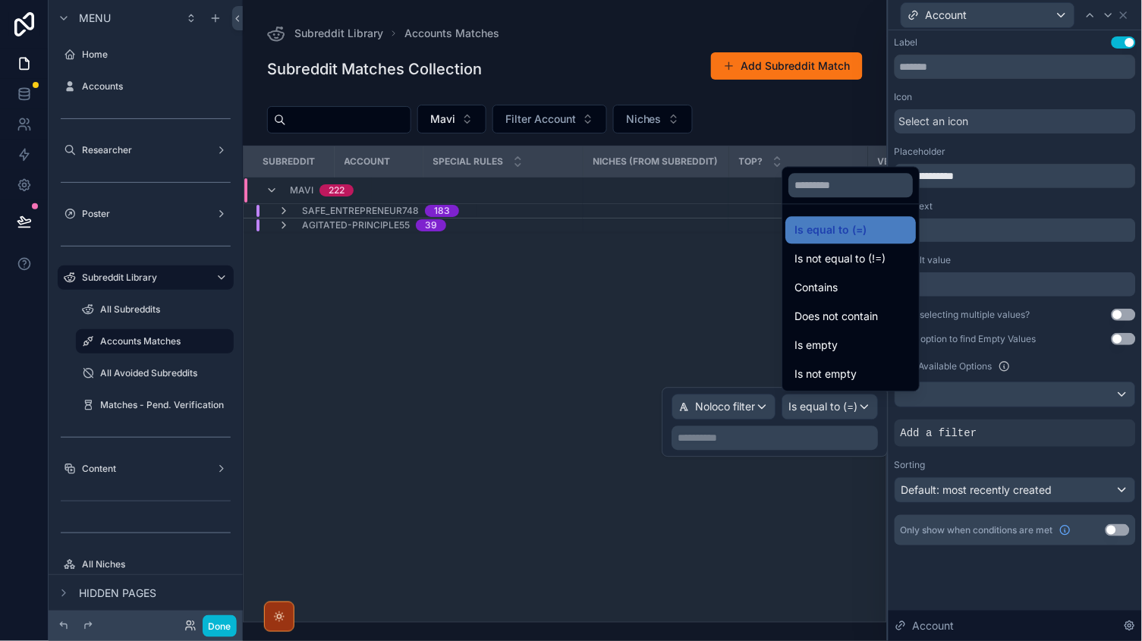
click at [798, 436] on div at bounding box center [776, 423] width 226 height 70
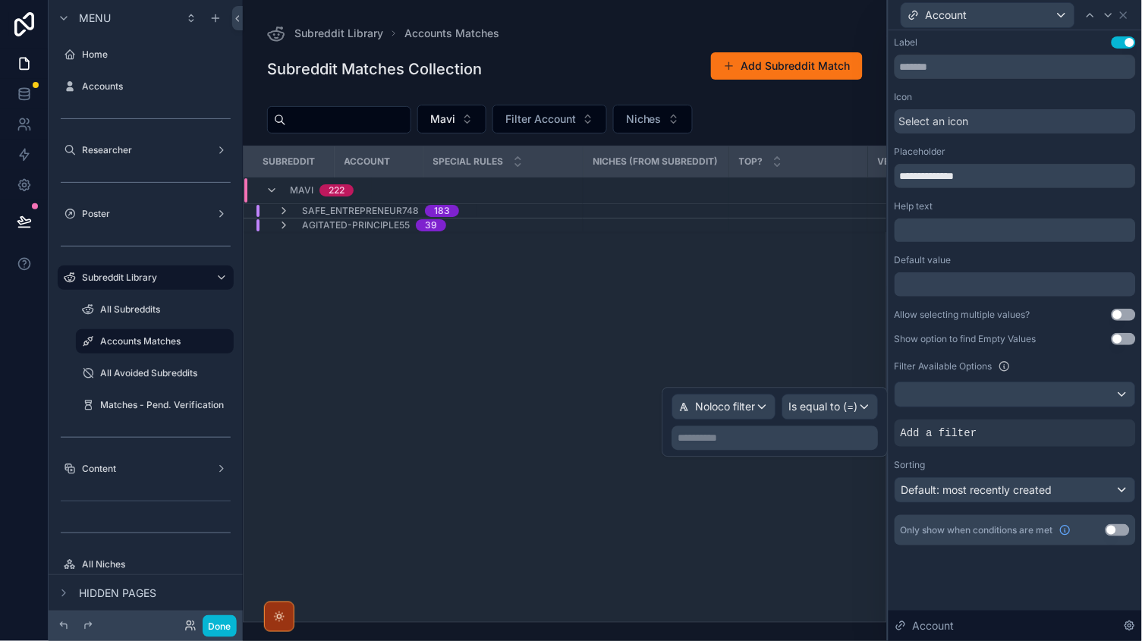
click at [822, 409] on span "Is equal to (=)" at bounding box center [823, 407] width 69 height 15
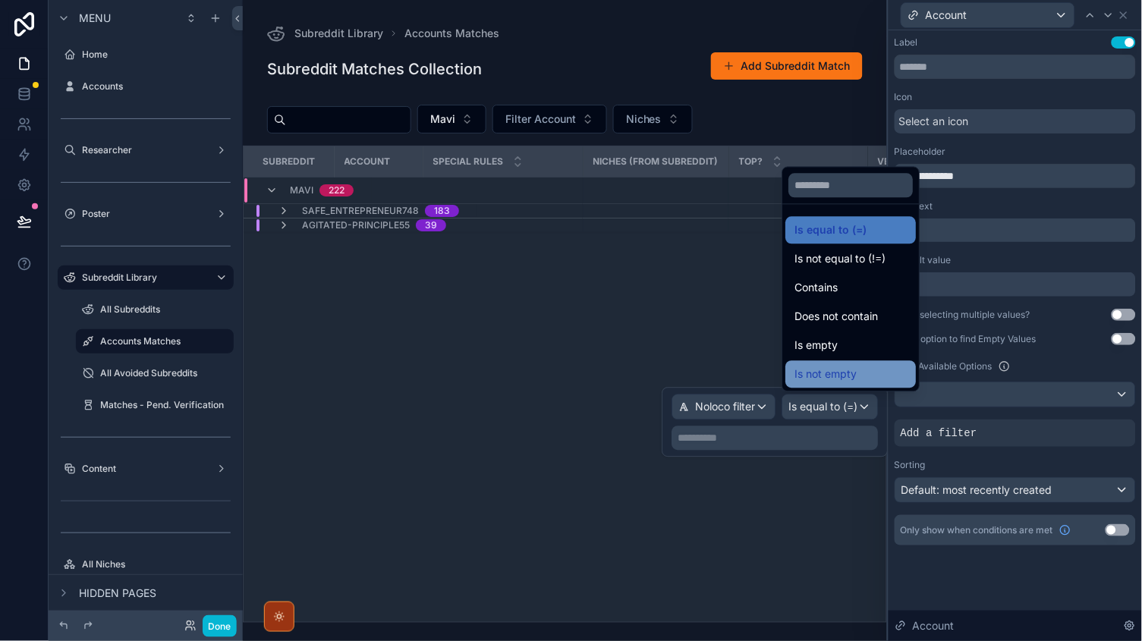
click at [857, 370] on div "Is not empty" at bounding box center [851, 375] width 112 height 18
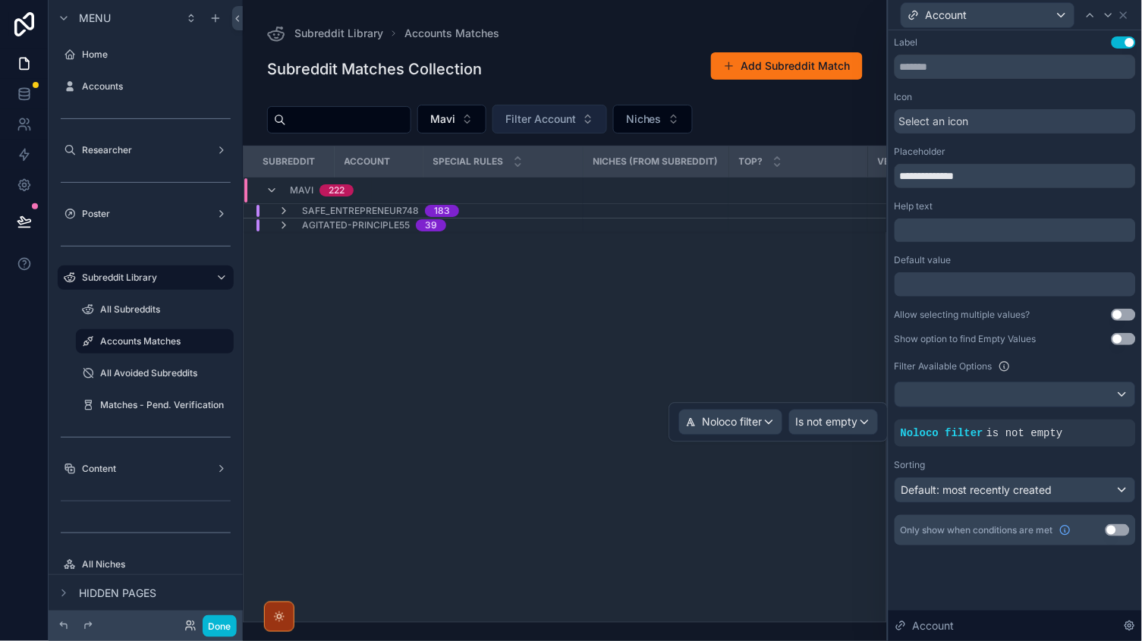
click at [576, 113] on span "Filter Account" at bounding box center [540, 119] width 71 height 15
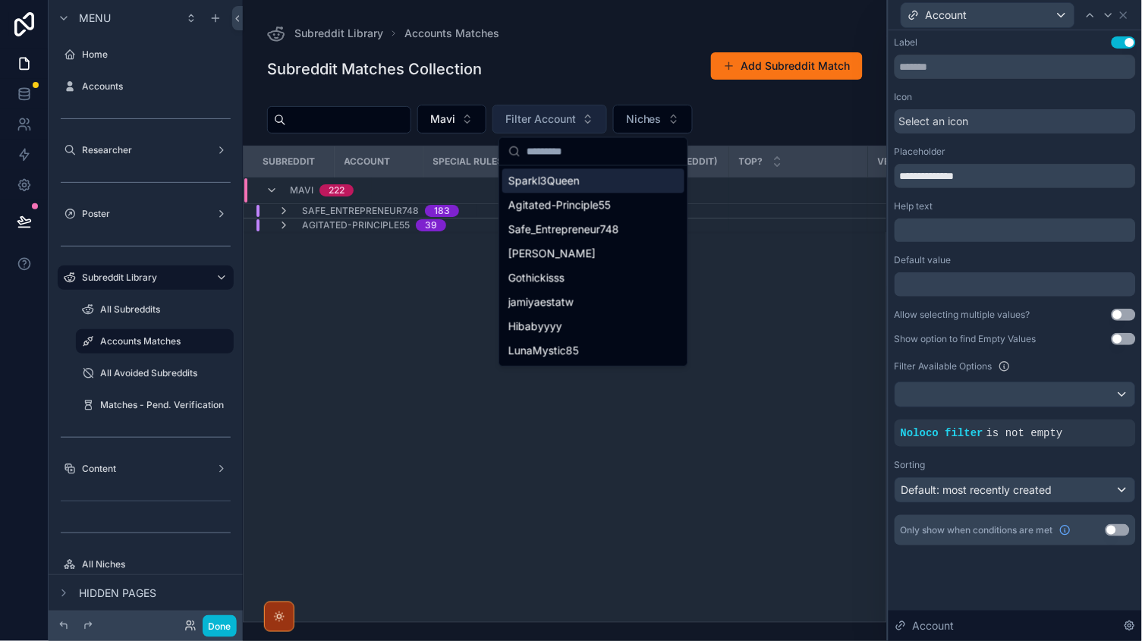
click at [576, 113] on span "Filter Account" at bounding box center [540, 119] width 71 height 15
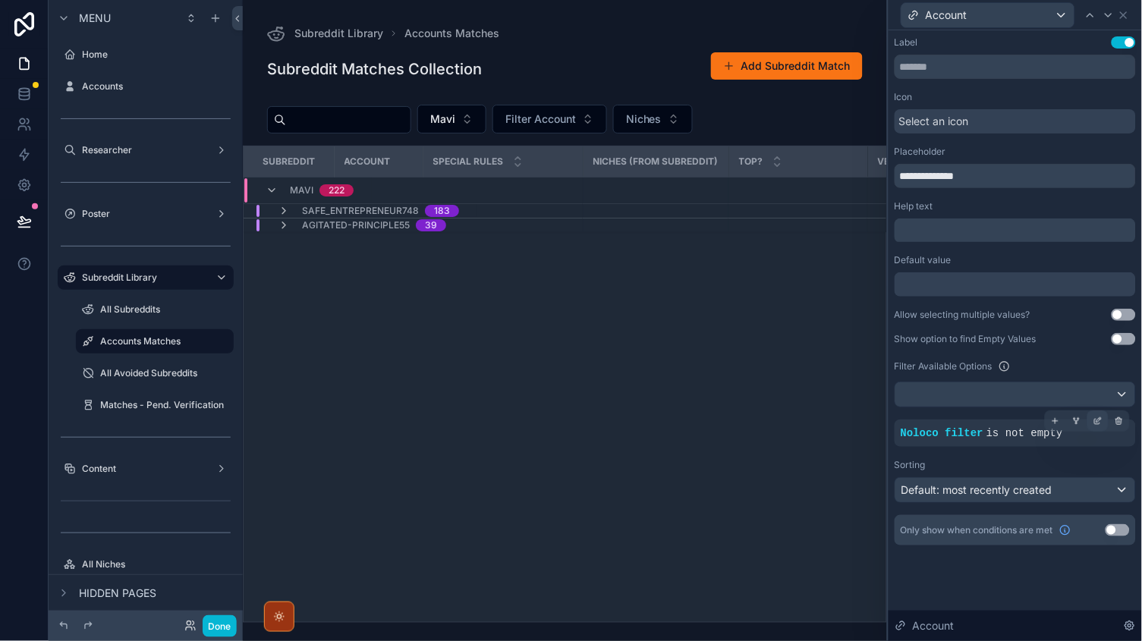
click at [1094, 420] on div at bounding box center [1098, 421] width 21 height 21
click at [842, 423] on span "Is not empty" at bounding box center [827, 422] width 62 height 15
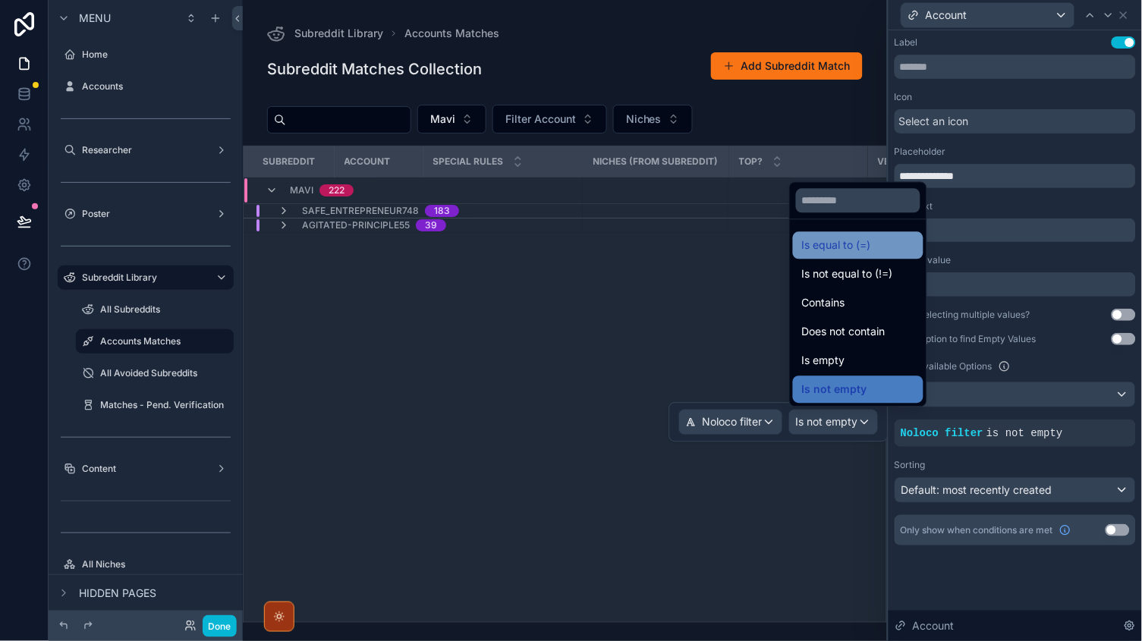
click at [829, 235] on div "Is equal to (=)" at bounding box center [858, 245] width 131 height 27
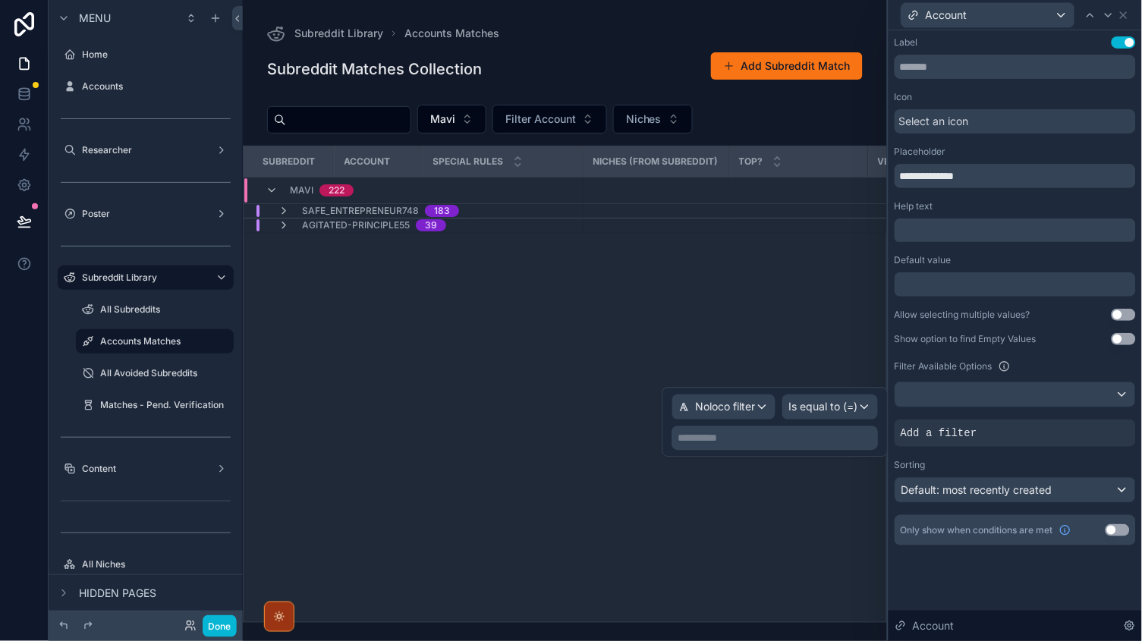
click at [726, 426] on div "**********" at bounding box center [775, 423] width 206 height 56
click at [722, 427] on div "**********" at bounding box center [775, 439] width 206 height 24
click at [725, 439] on p "**********" at bounding box center [776, 438] width 197 height 15
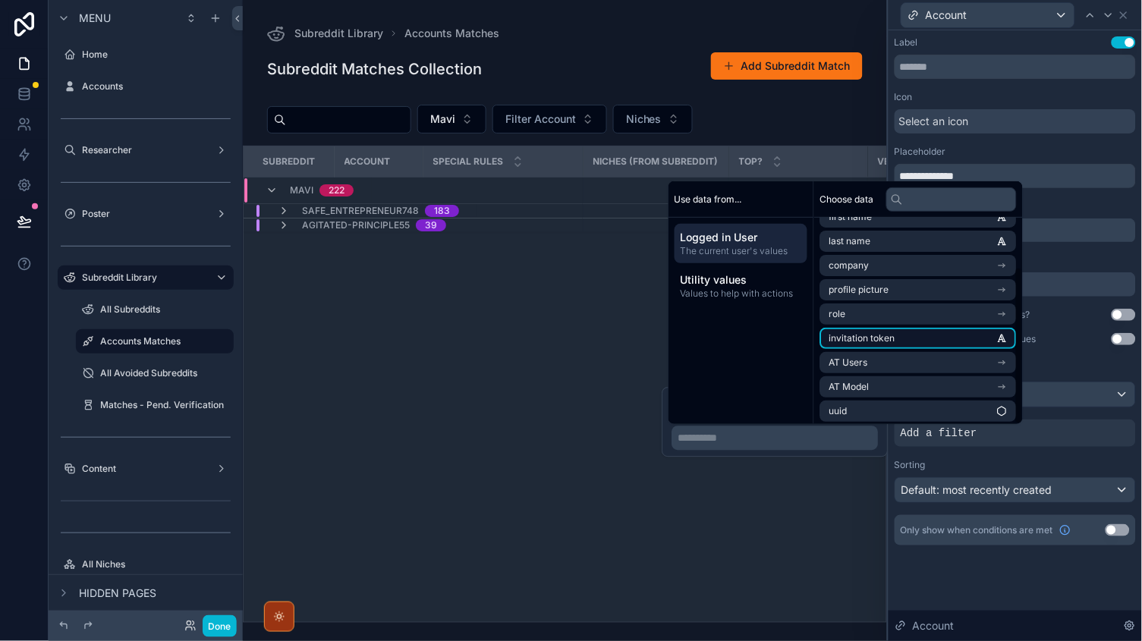
scroll to position [64, 0]
click at [439, 348] on div "Subreddit Account Special Rules NICHES (from Subreddit) Top? Verification Requi…" at bounding box center [565, 384] width 643 height 476
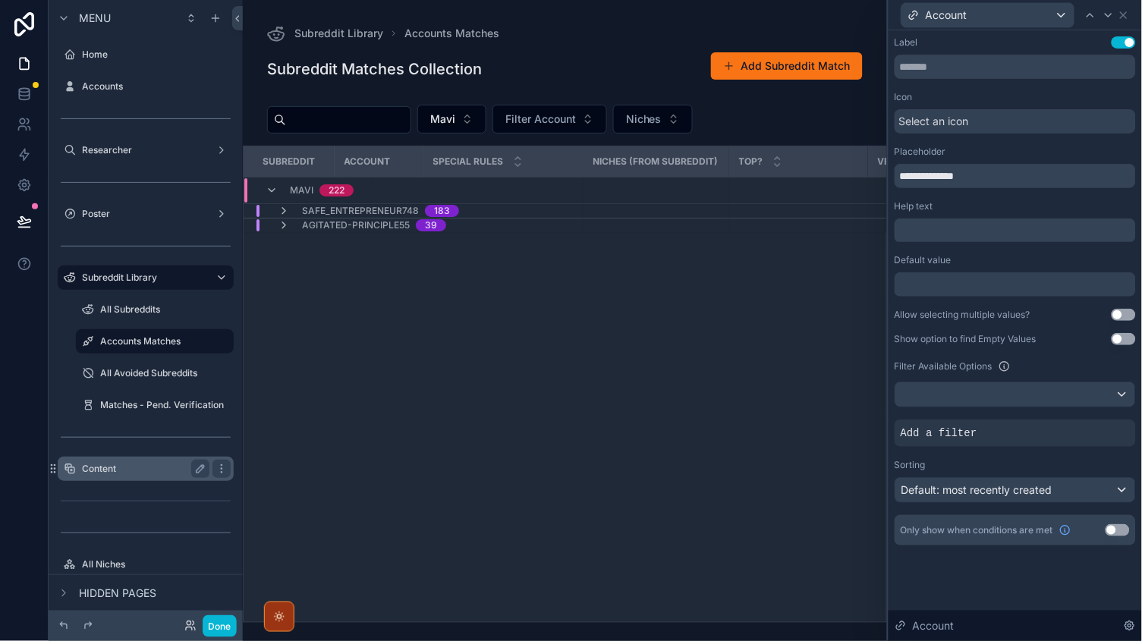
click at [114, 464] on label "Content" at bounding box center [142, 469] width 121 height 12
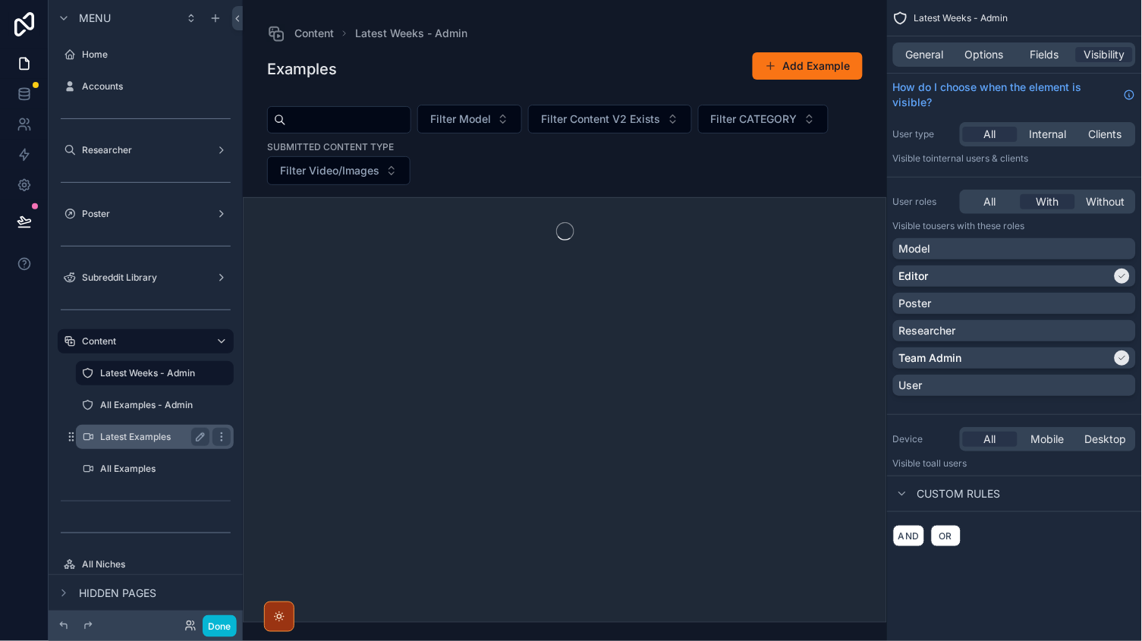
click at [136, 442] on label "Latest Examples" at bounding box center [151, 437] width 103 height 12
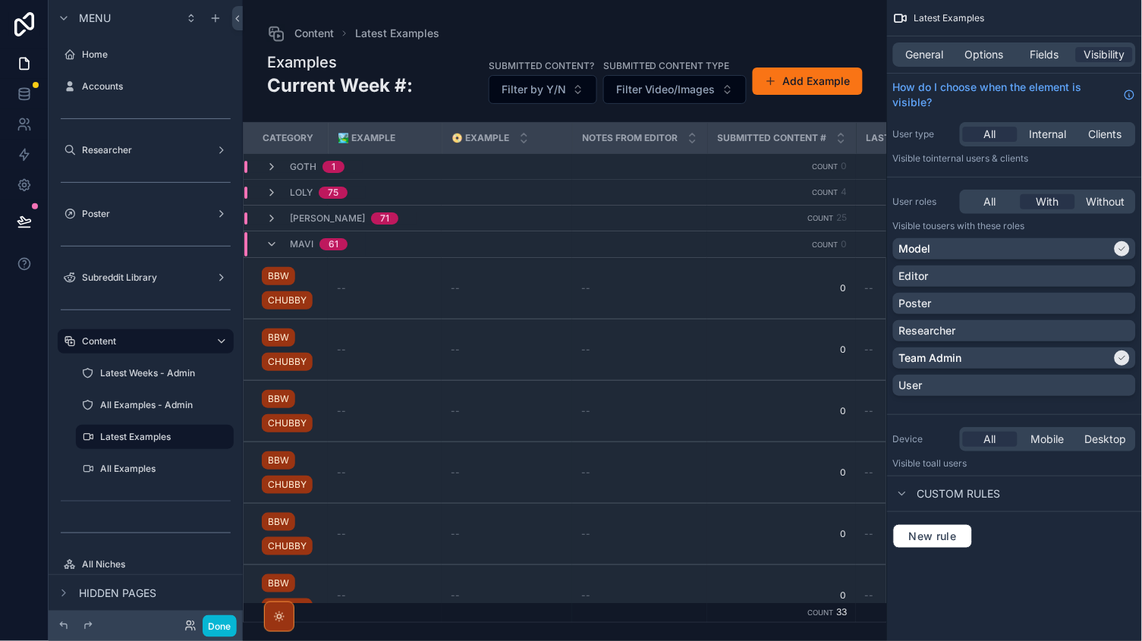
click at [379, 287] on div "scrollable content" at bounding box center [565, 320] width 644 height 641
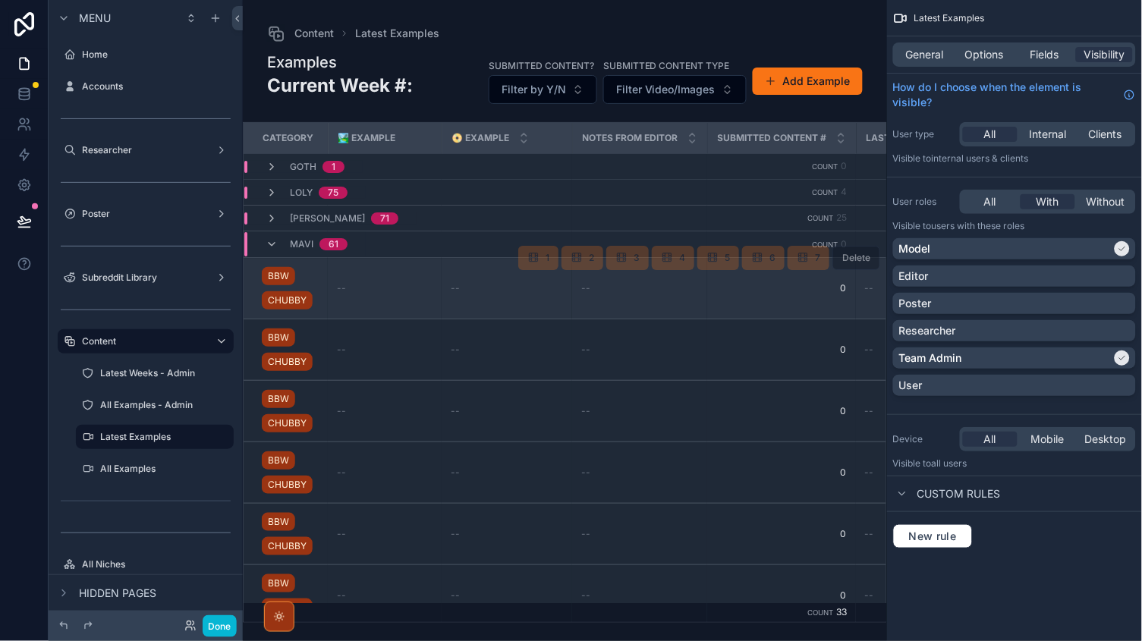
click at [386, 286] on div "--" at bounding box center [385, 288] width 96 height 12
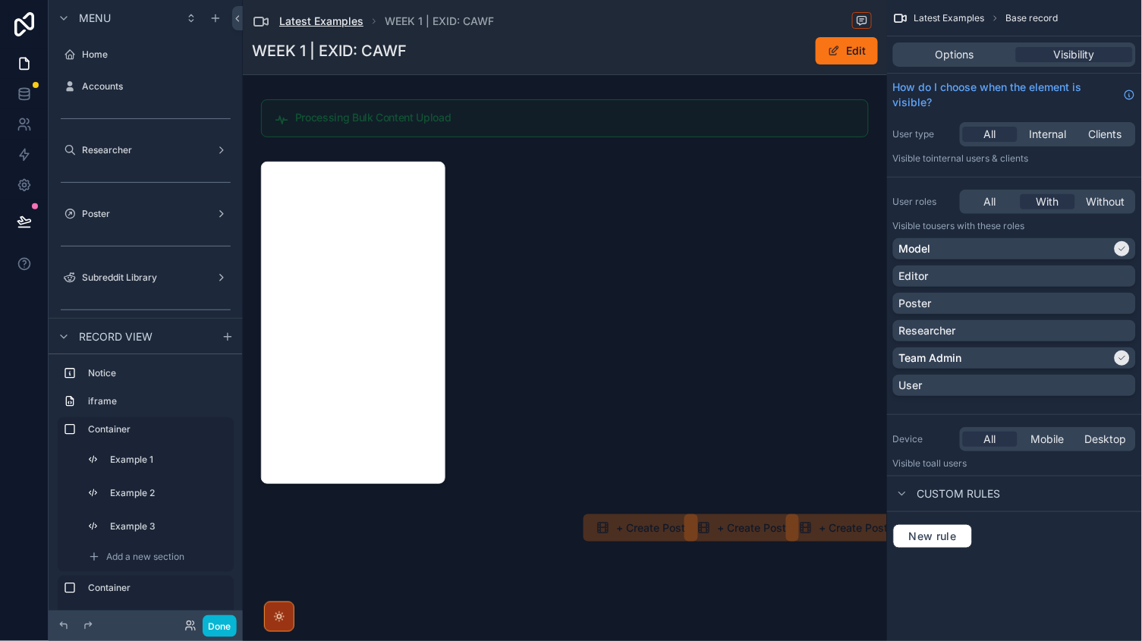
click at [336, 21] on span "Latest Examples" at bounding box center [321, 21] width 84 height 15
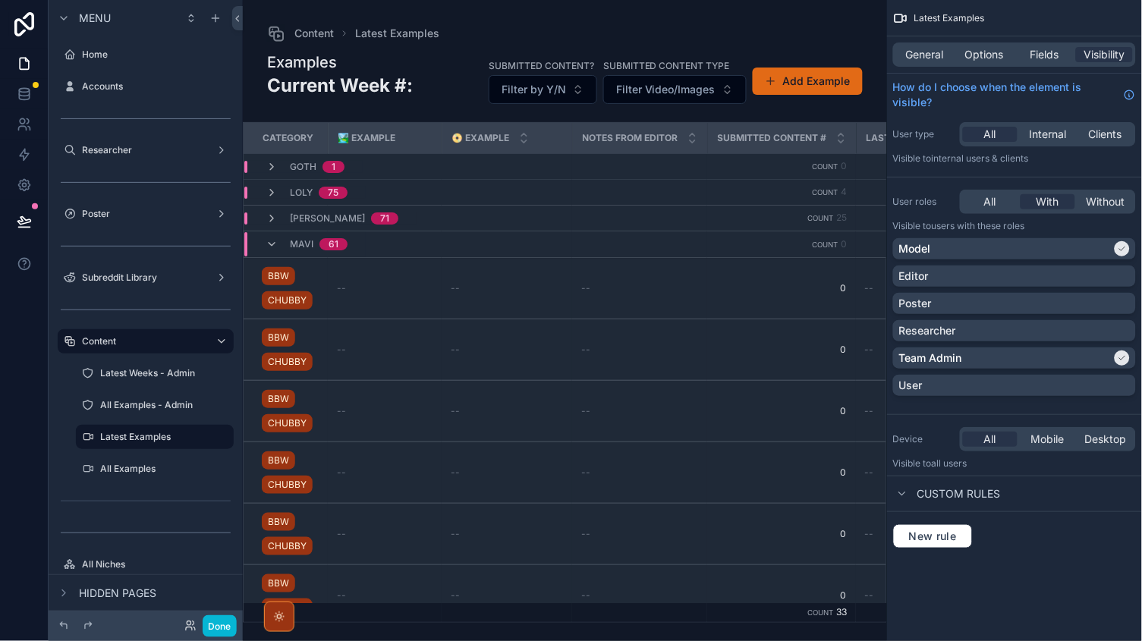
click at [780, 80] on button "Add Example" at bounding box center [808, 81] width 110 height 27
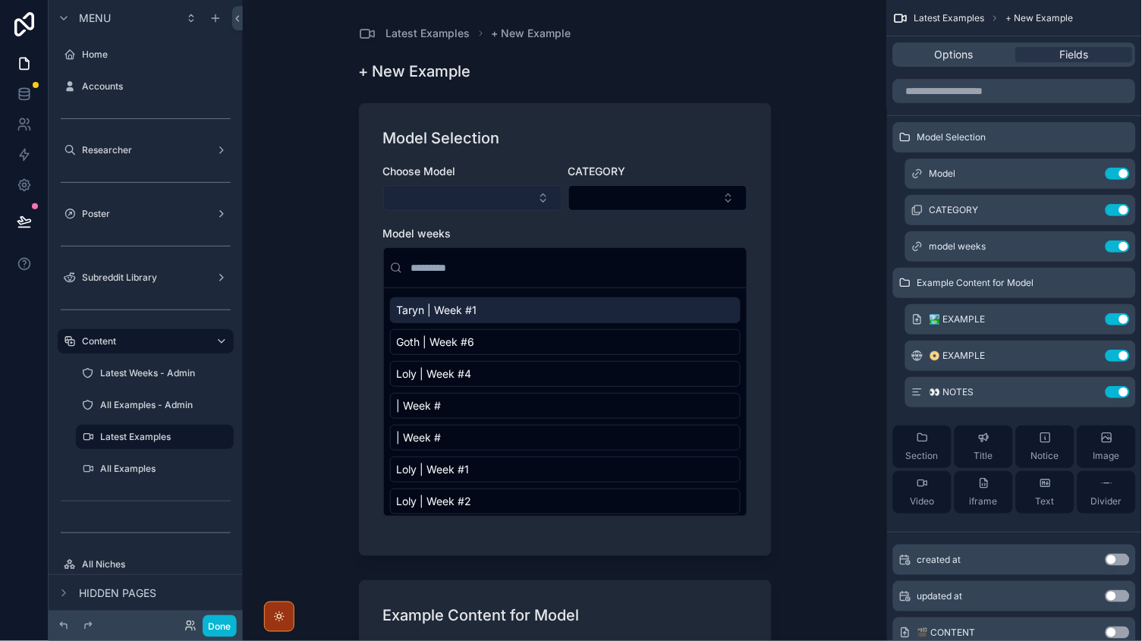
click at [434, 195] on button "Select Button" at bounding box center [472, 198] width 179 height 26
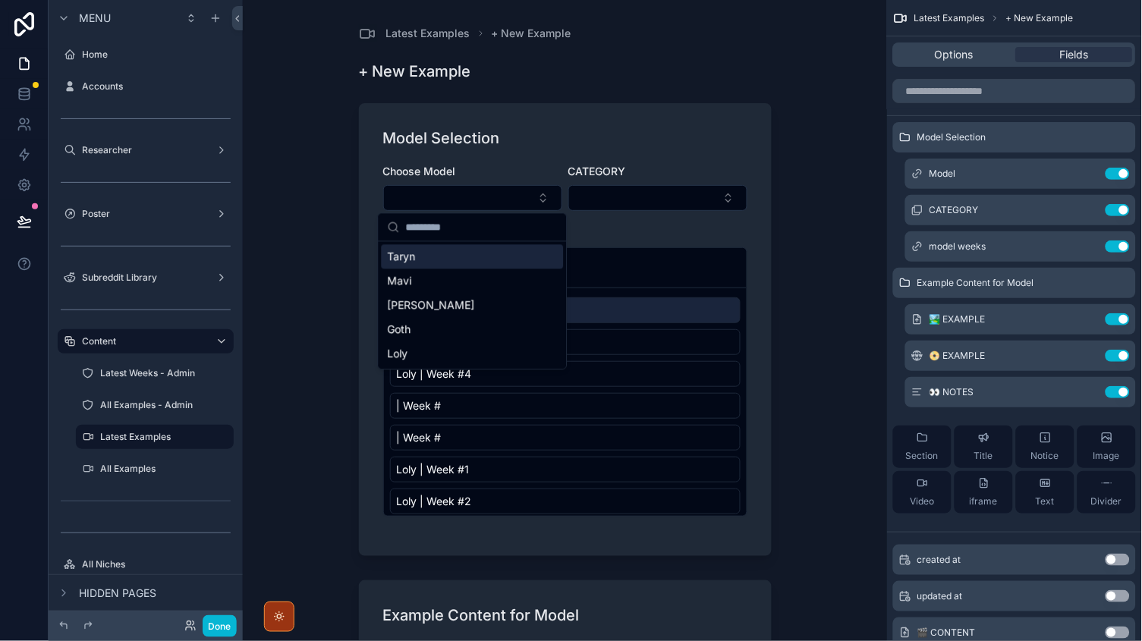
click at [415, 260] on span "Taryn" at bounding box center [402, 257] width 28 height 15
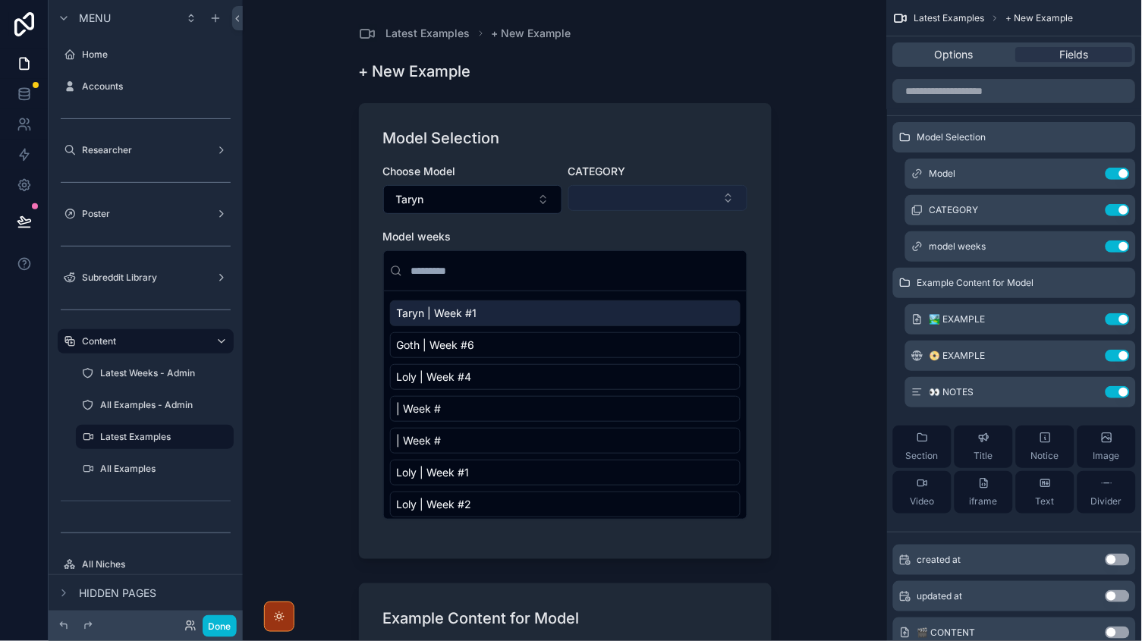
click at [609, 208] on button "Select Button" at bounding box center [657, 198] width 179 height 26
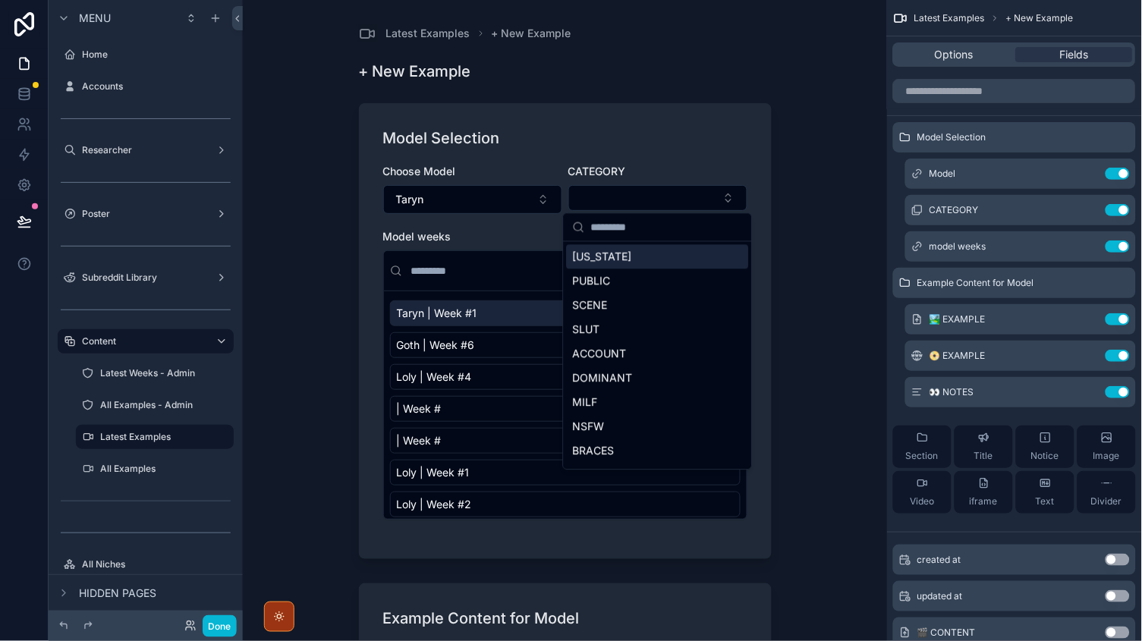
click at [554, 139] on div "Model Selection" at bounding box center [565, 137] width 364 height 21
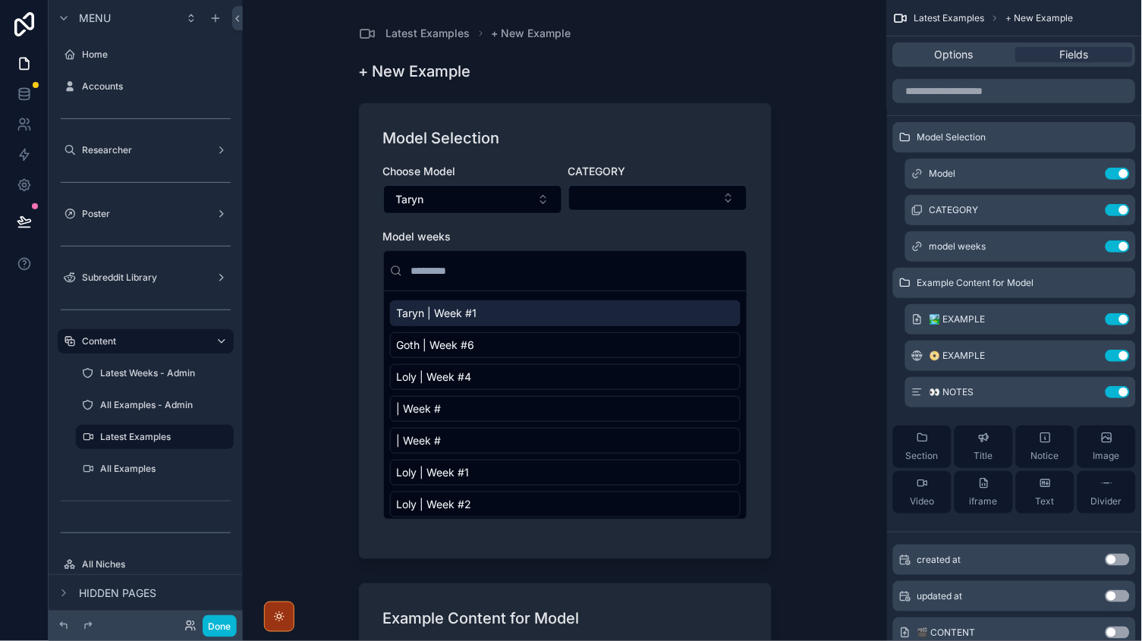
click at [469, 323] on div "Taryn | Week #1" at bounding box center [565, 314] width 351 height 26
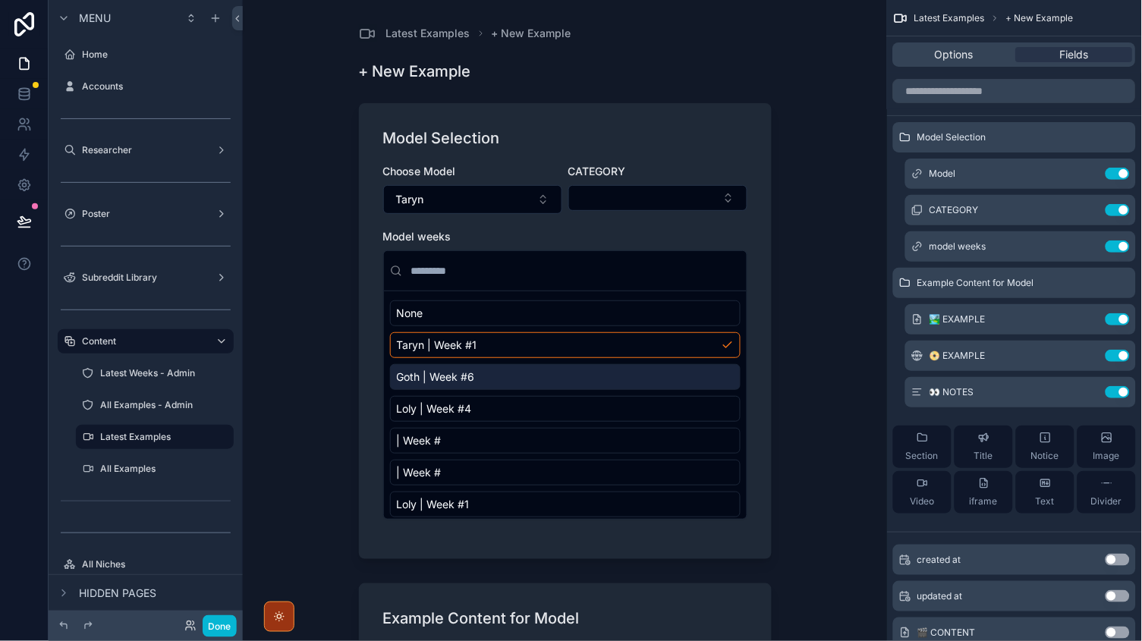
click at [477, 368] on div "Goth | Week #6" at bounding box center [565, 377] width 351 height 26
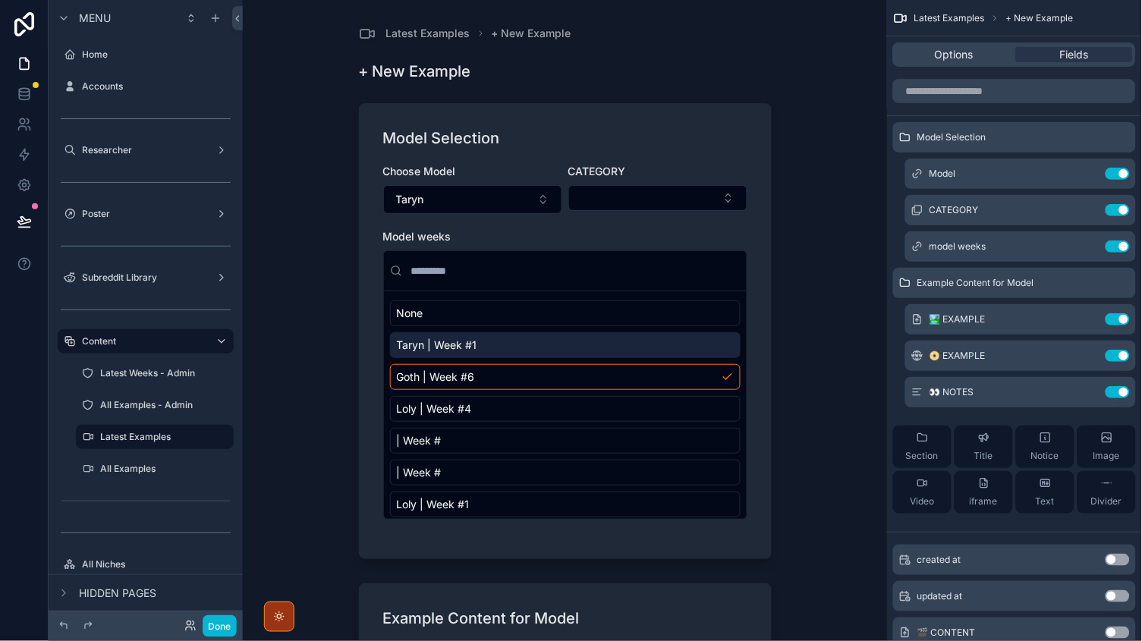
click at [491, 350] on div "Taryn | Week #1" at bounding box center [565, 345] width 351 height 26
click at [1084, 244] on icon "scrollable content" at bounding box center [1087, 247] width 12 height 12
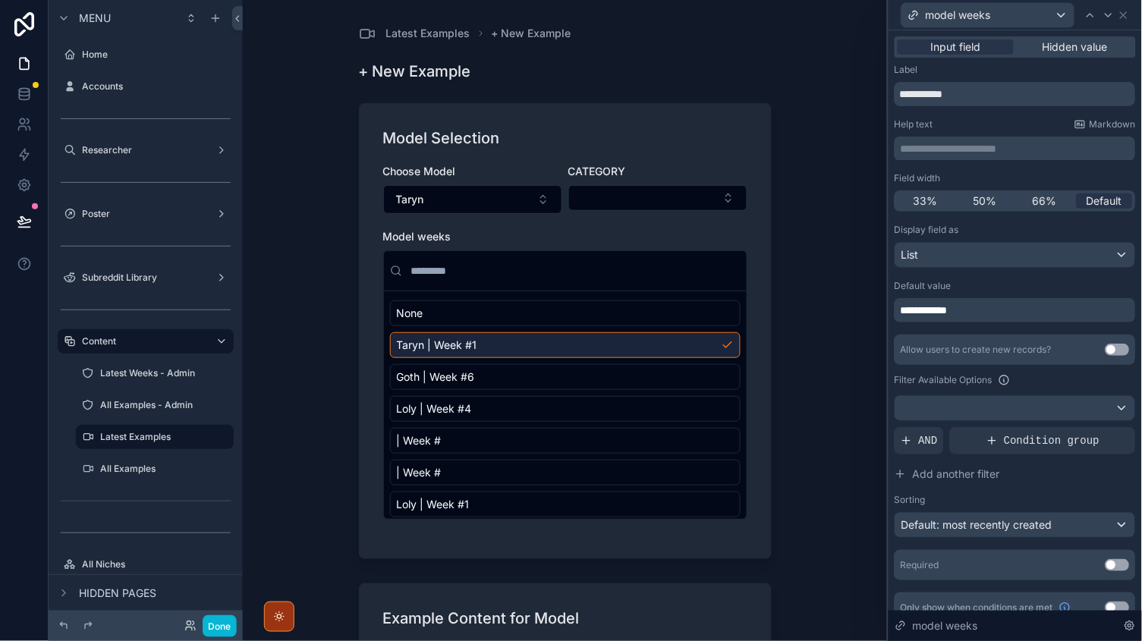
click at [929, 257] on div "List" at bounding box center [1016, 255] width 240 height 24
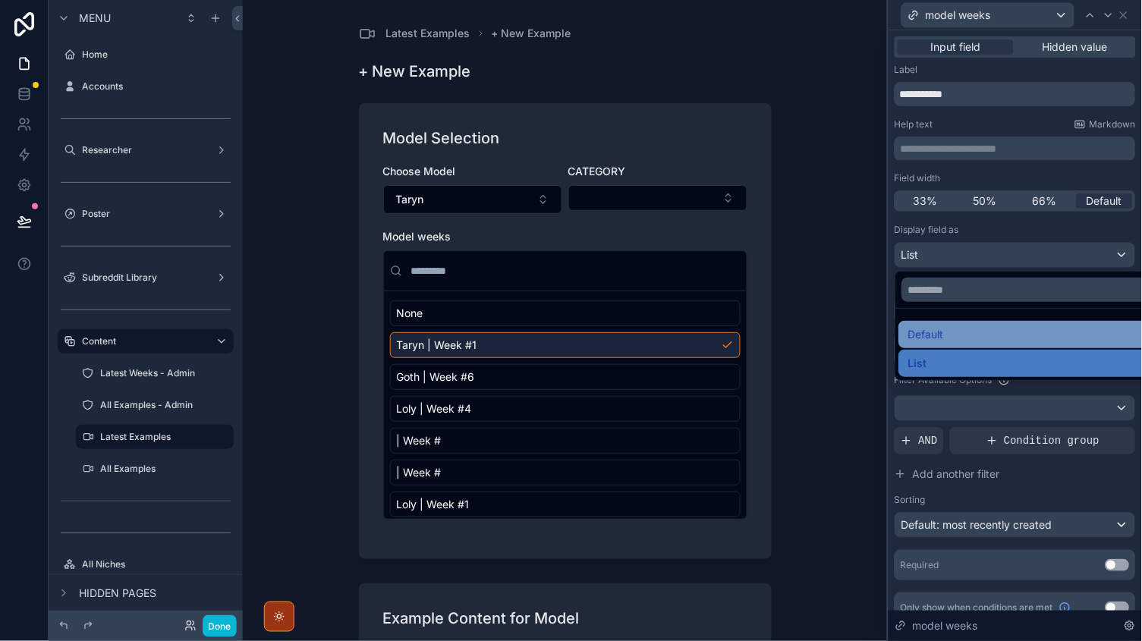
click at [940, 325] on div "Default" at bounding box center [1033, 334] width 269 height 27
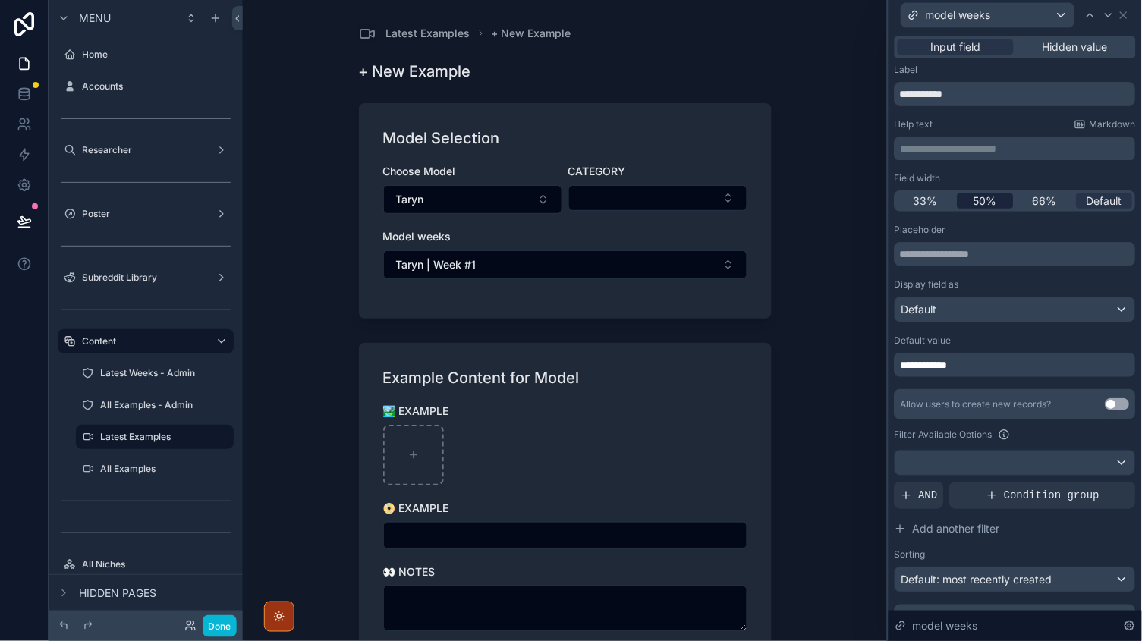
click at [990, 200] on span "50%" at bounding box center [986, 201] width 24 height 15
click at [1034, 200] on span "66%" at bounding box center [1045, 201] width 24 height 15
click at [1089, 198] on span "Default" at bounding box center [1105, 201] width 36 height 15
click at [932, 205] on span "33%" at bounding box center [926, 201] width 24 height 15
click at [992, 196] on span "50%" at bounding box center [986, 201] width 24 height 15
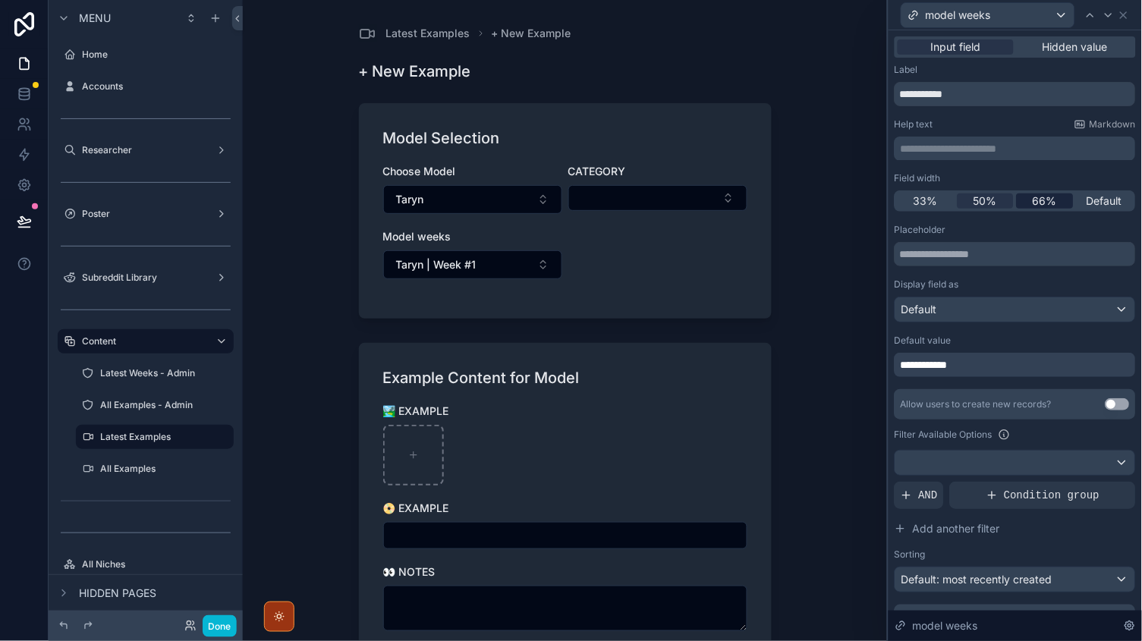
click at [1072, 204] on div "66%" at bounding box center [1045, 201] width 57 height 15
click at [1099, 200] on span "Default" at bounding box center [1105, 201] width 36 height 15
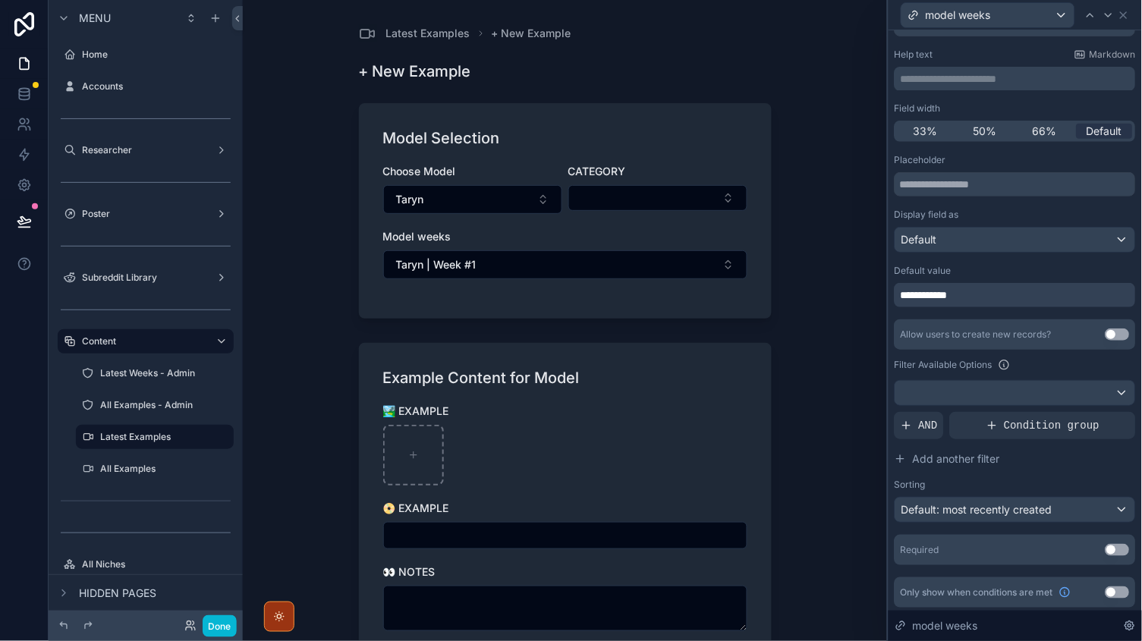
scroll to position [69, 0]
click at [1044, 506] on span "Default: most recently created" at bounding box center [977, 510] width 151 height 13
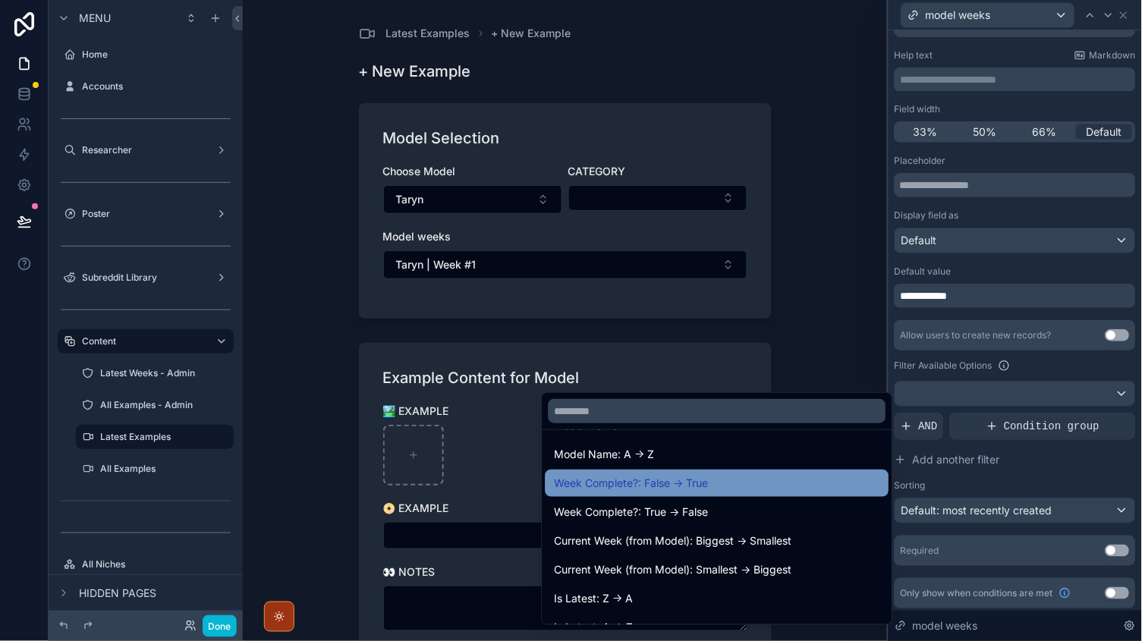
scroll to position [407, 0]
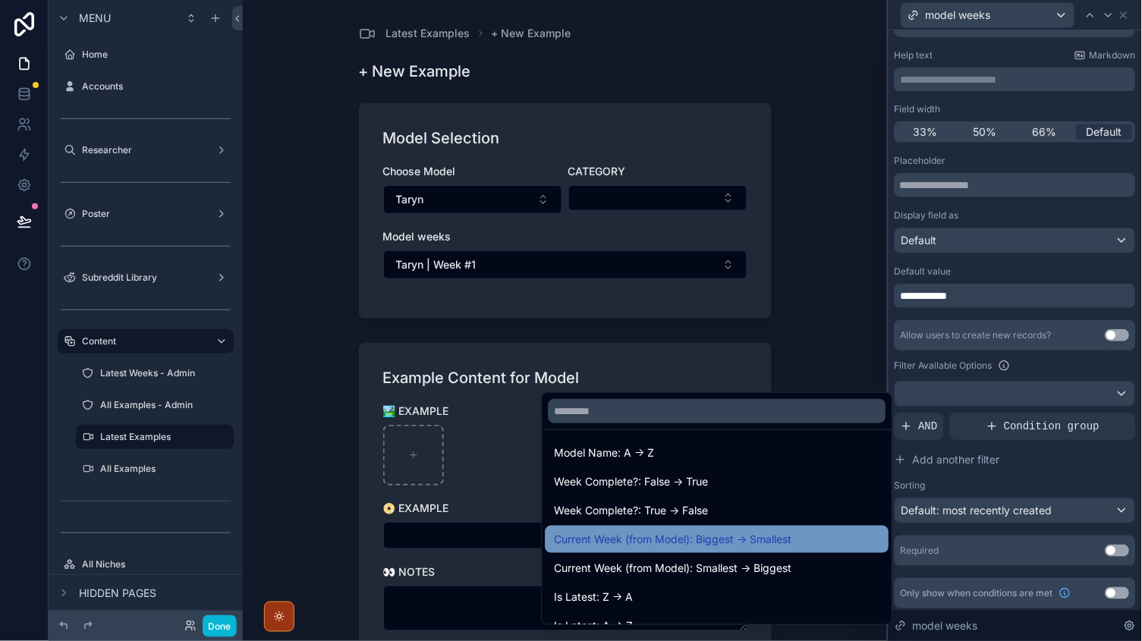
click at [707, 537] on span "Current Week (from Model): Biggest -> Smallest" at bounding box center [674, 539] width 238 height 18
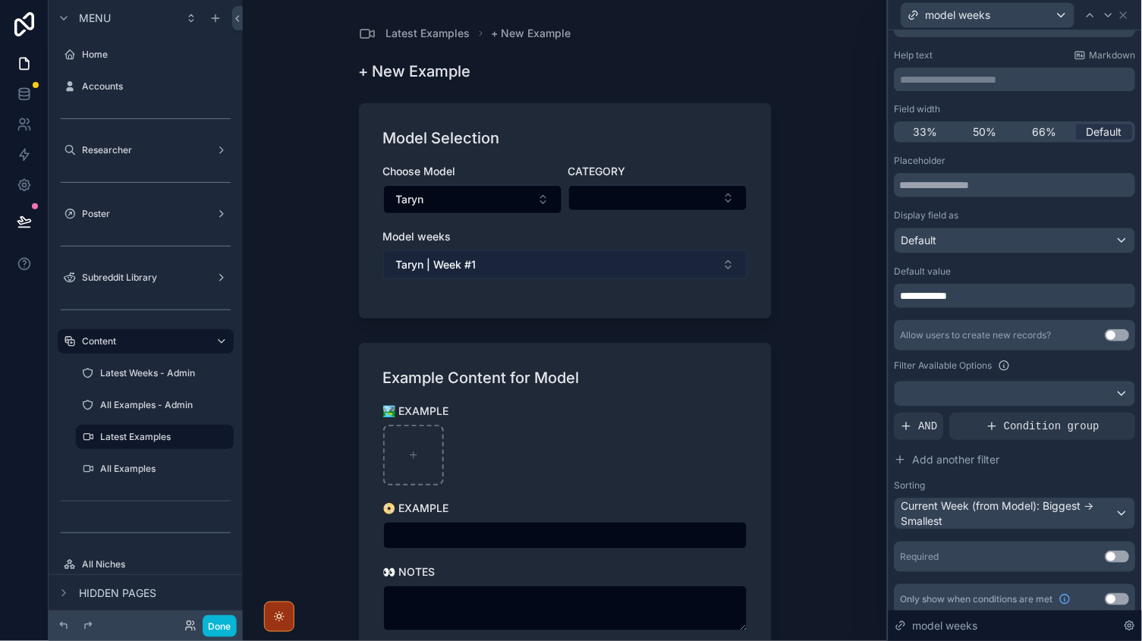
click at [509, 270] on button "Taryn | Week #1" at bounding box center [565, 264] width 364 height 29
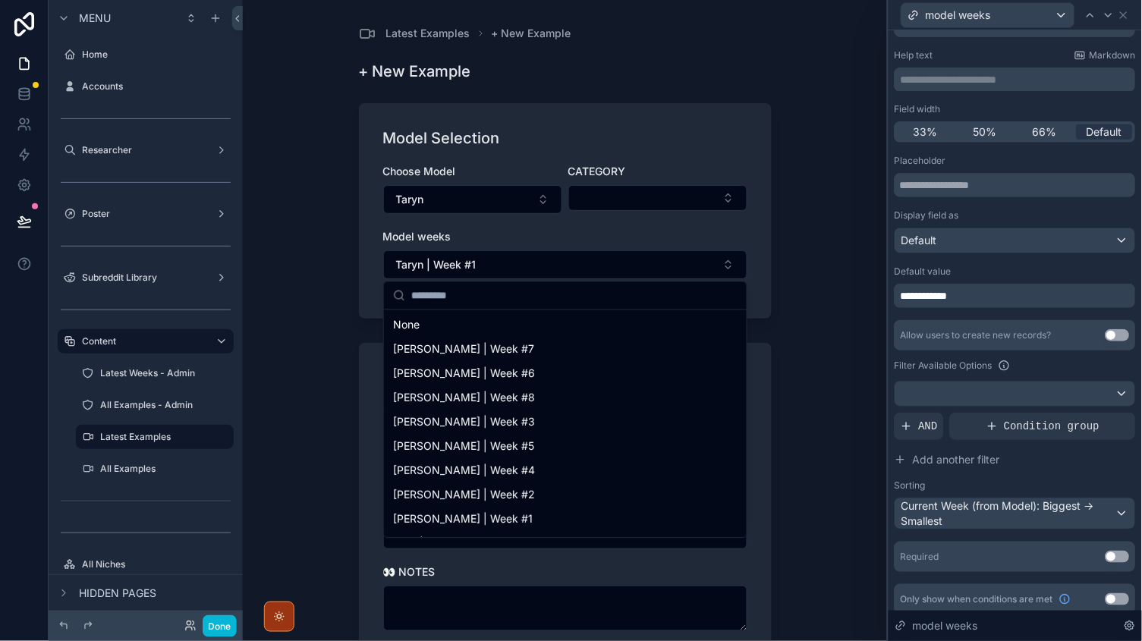
scroll to position [0, 0]
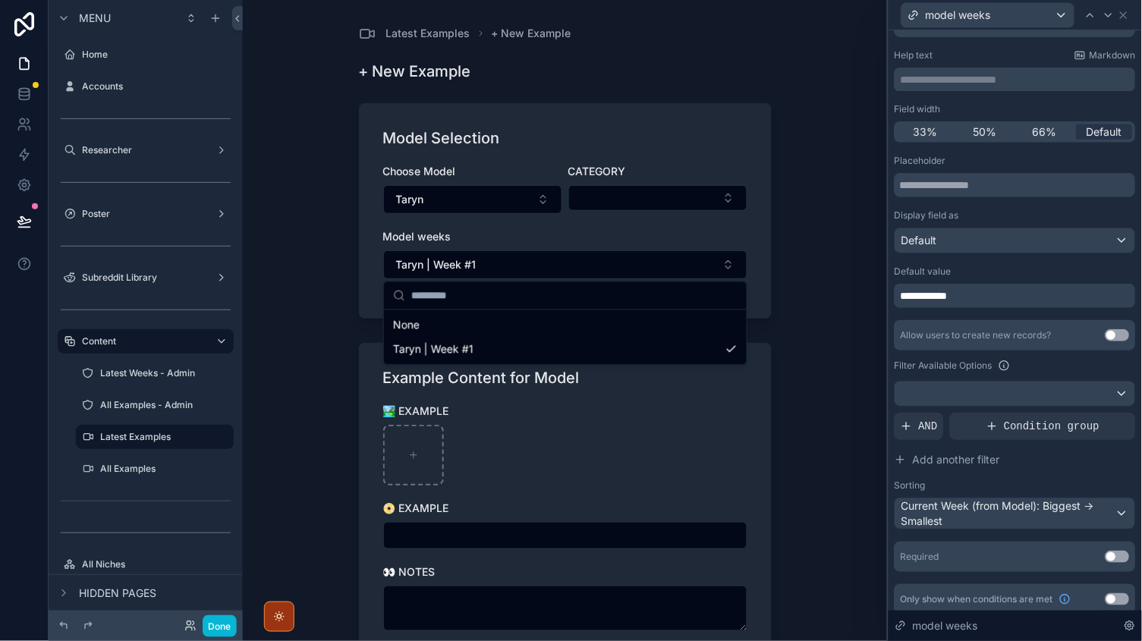
click at [940, 502] on div "Current Week (from Model): Biggest -> Smallest" at bounding box center [1016, 514] width 240 height 30
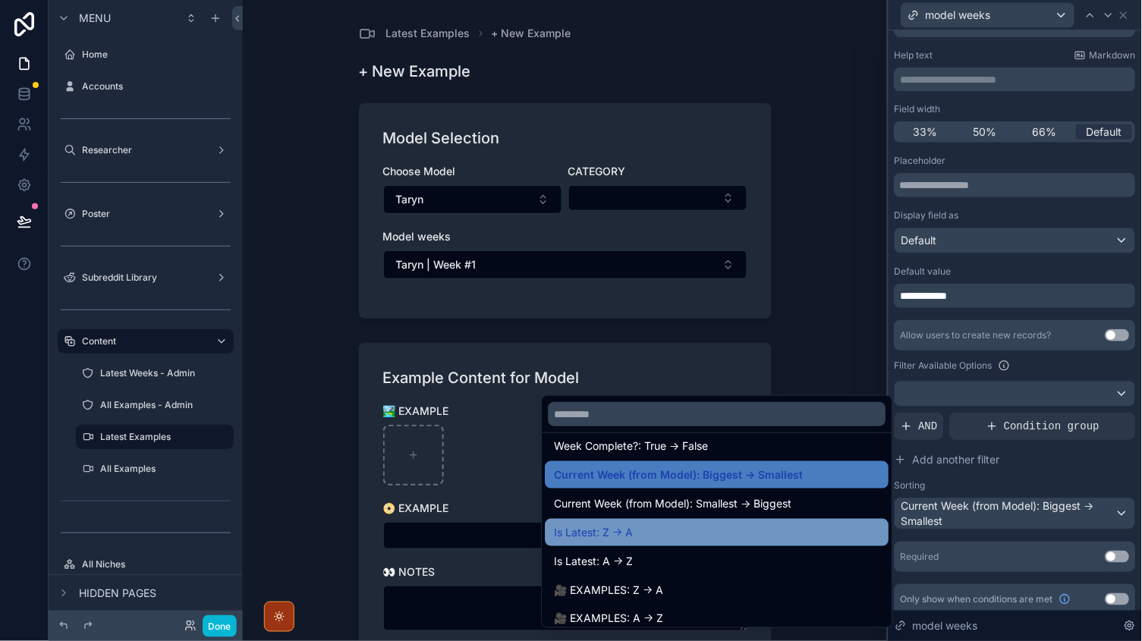
scroll to position [473, 0]
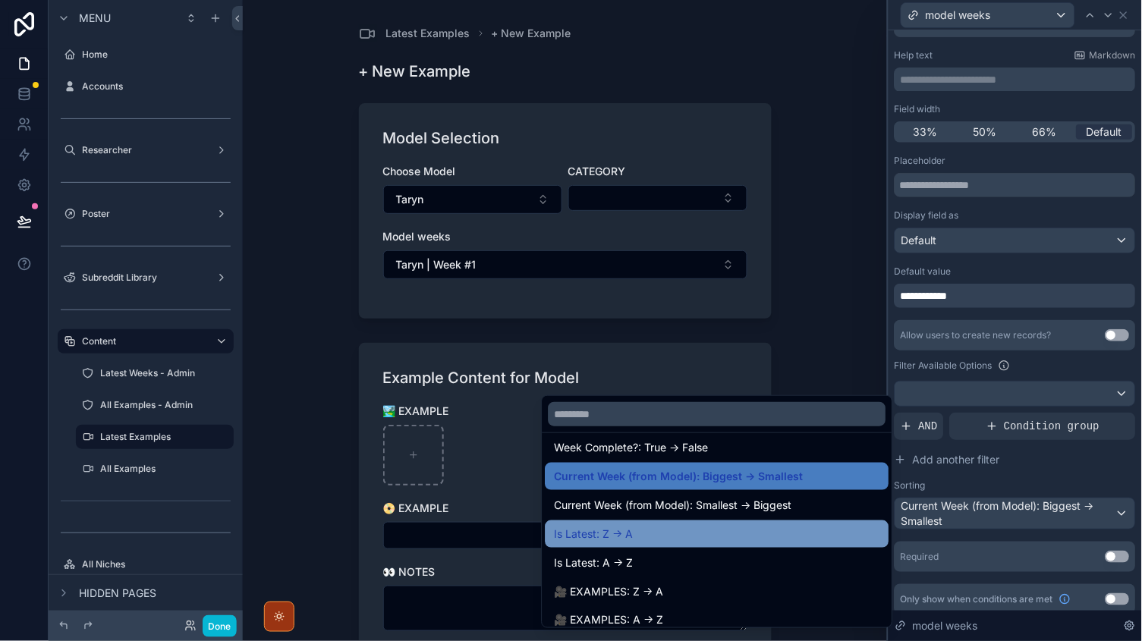
click at [653, 528] on div "Is Latest: Z -> A" at bounding box center [718, 534] width 326 height 18
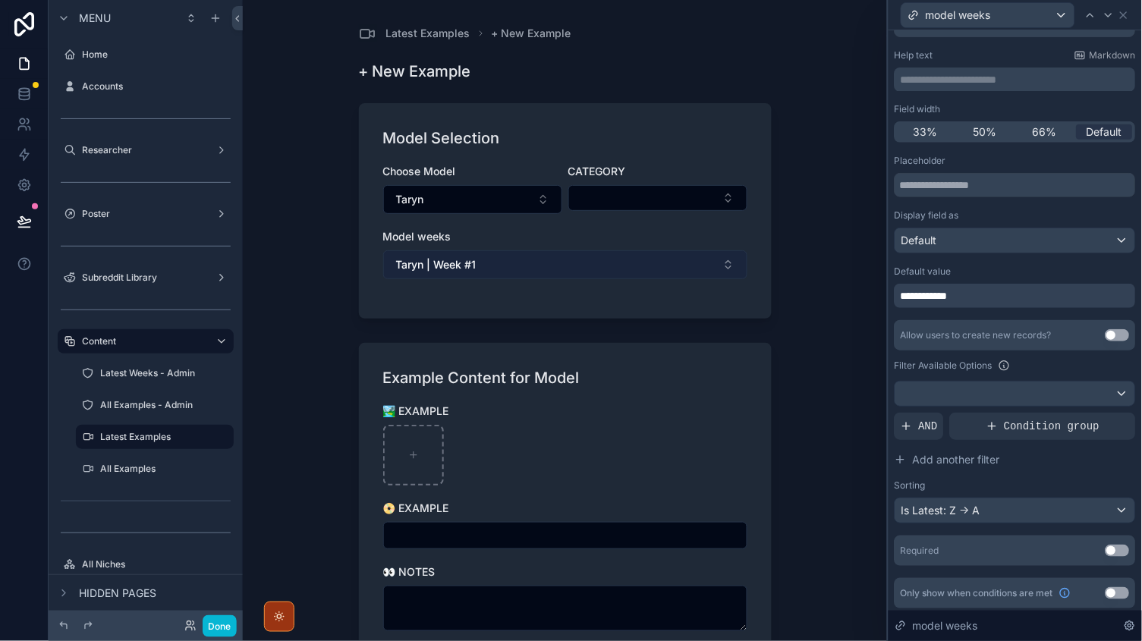
click at [495, 269] on button "Taryn | Week #1" at bounding box center [565, 264] width 364 height 29
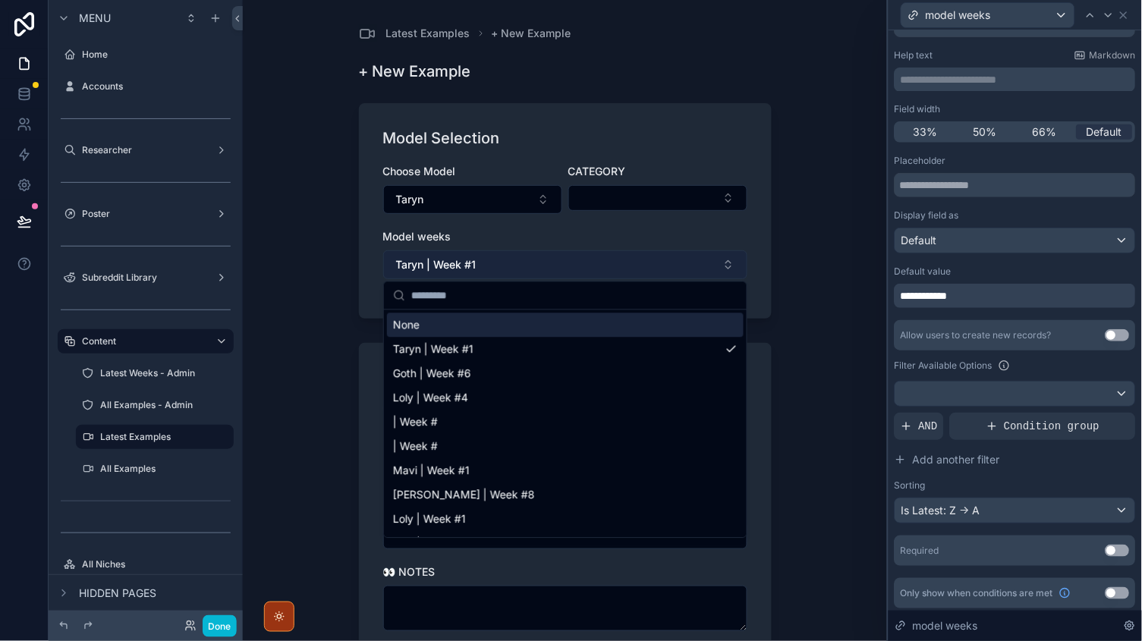
click at [495, 267] on button "Taryn | Week #1" at bounding box center [565, 264] width 364 height 29
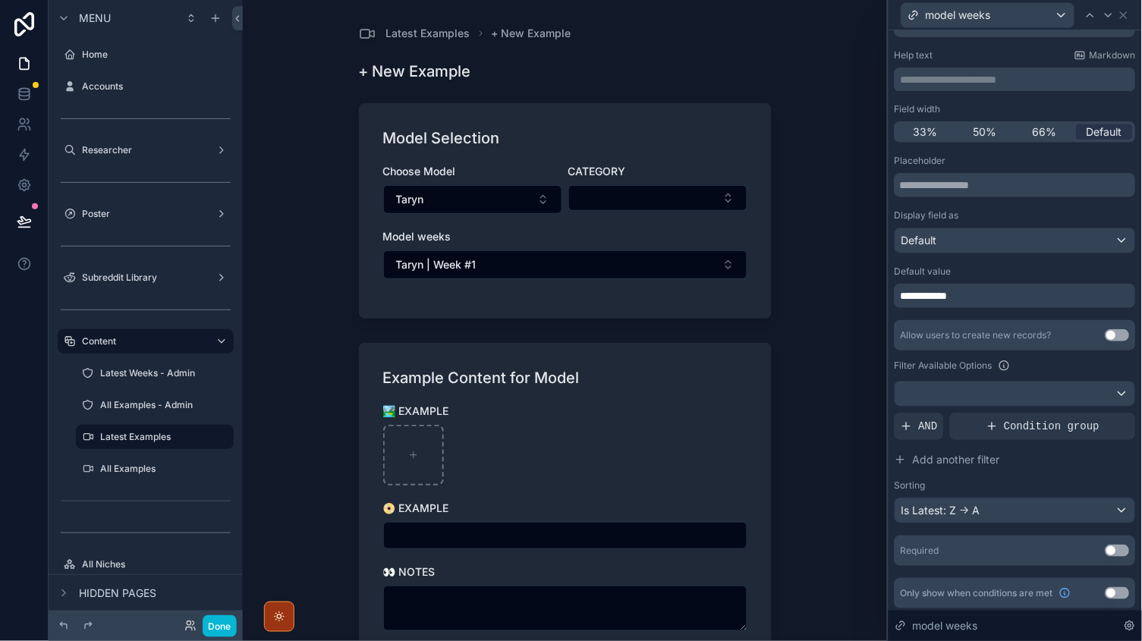
click at [1028, 506] on div "Is Latest: Z -> A" at bounding box center [1016, 511] width 240 height 24
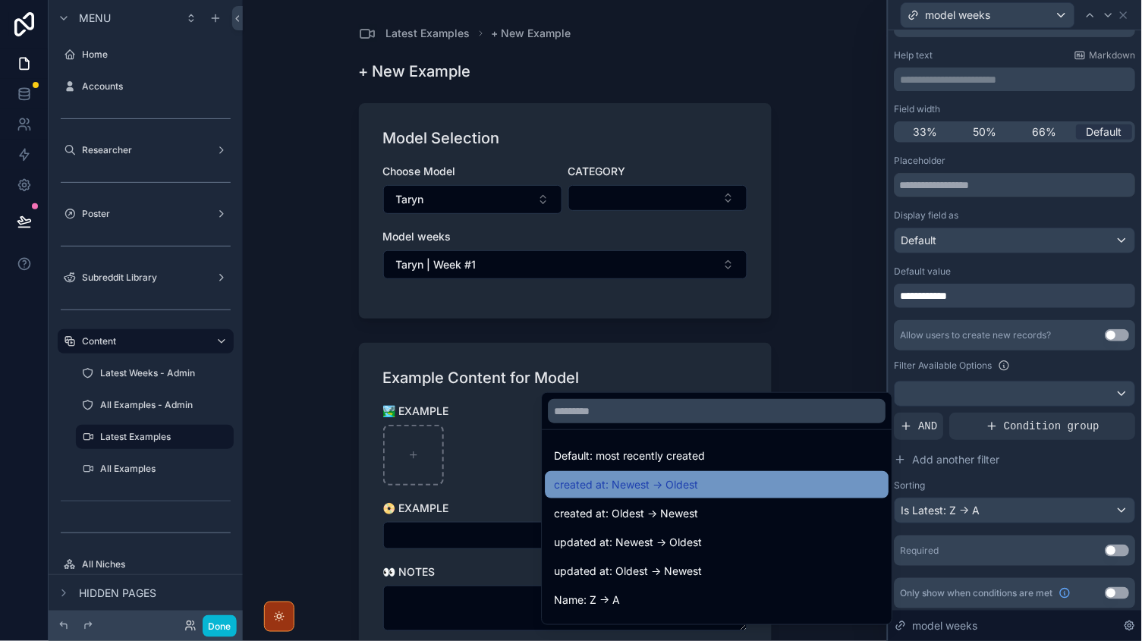
scroll to position [0, 0]
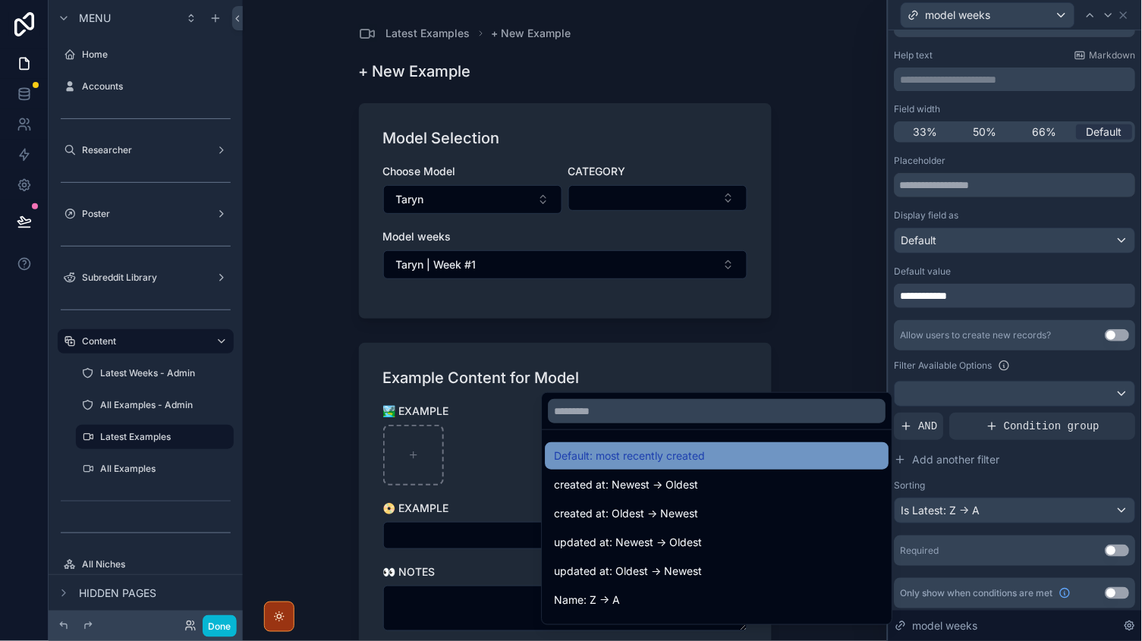
click at [694, 449] on span "Default: most recently created" at bounding box center [630, 456] width 151 height 18
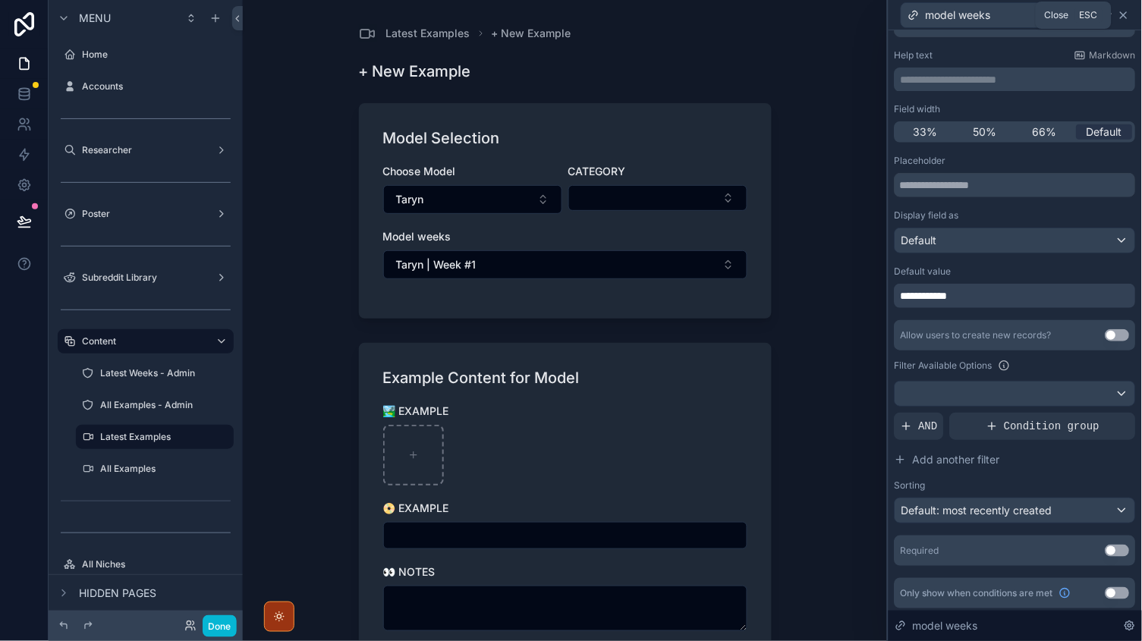
click at [1124, 14] on icon at bounding box center [1124, 15] width 6 height 6
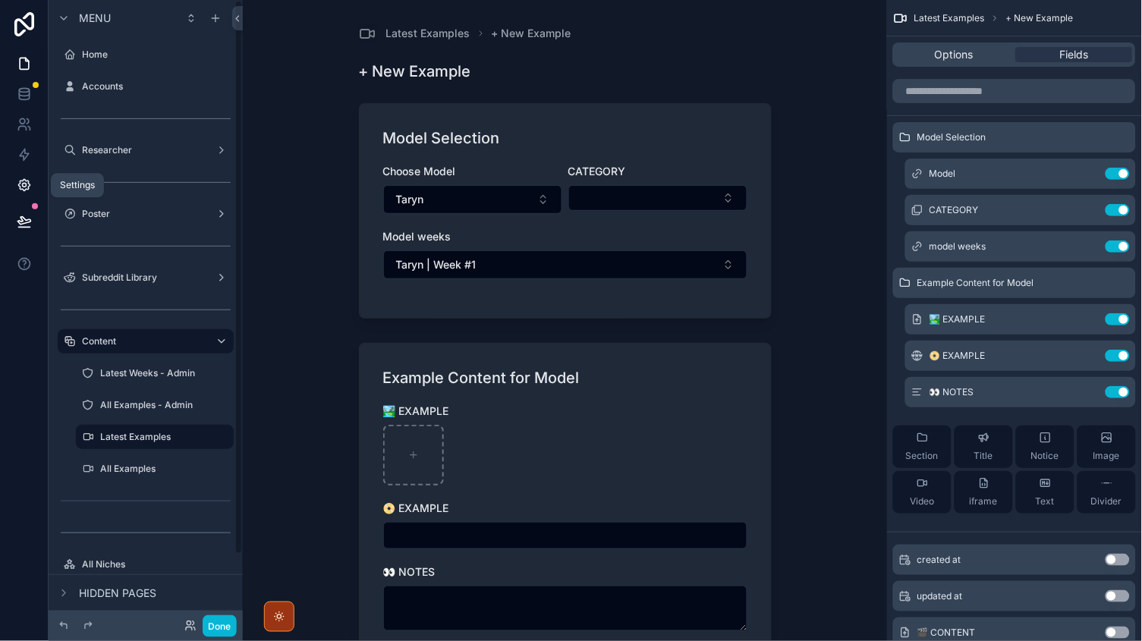
click at [36, 187] on link at bounding box center [24, 185] width 48 height 30
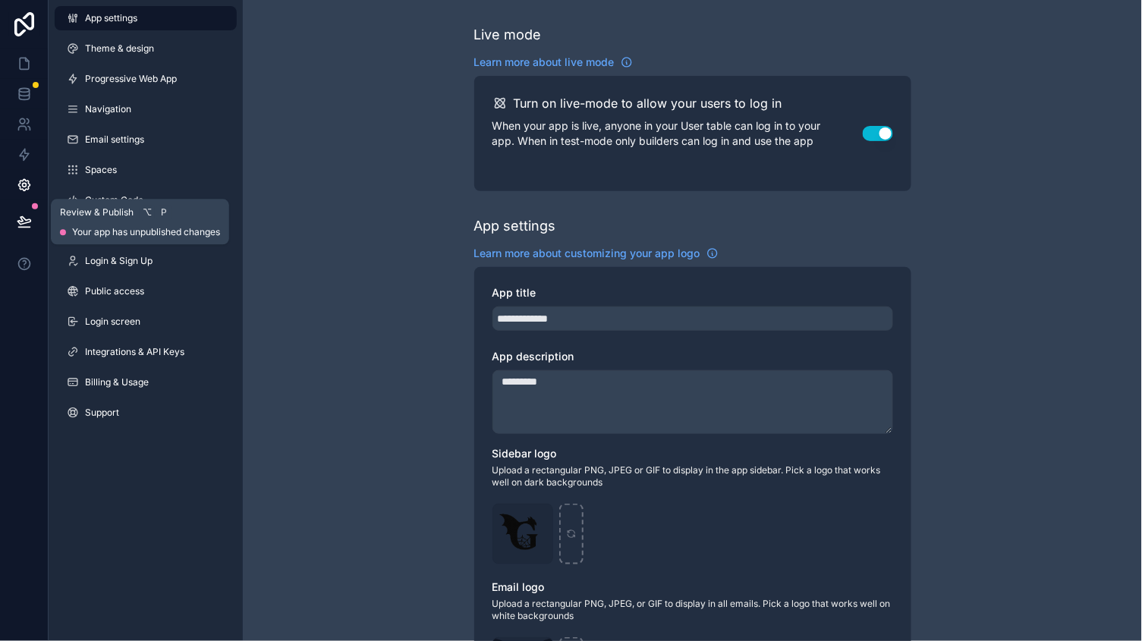
click at [27, 216] on icon at bounding box center [24, 221] width 15 height 15
click at [23, 100] on icon at bounding box center [24, 94] width 15 height 15
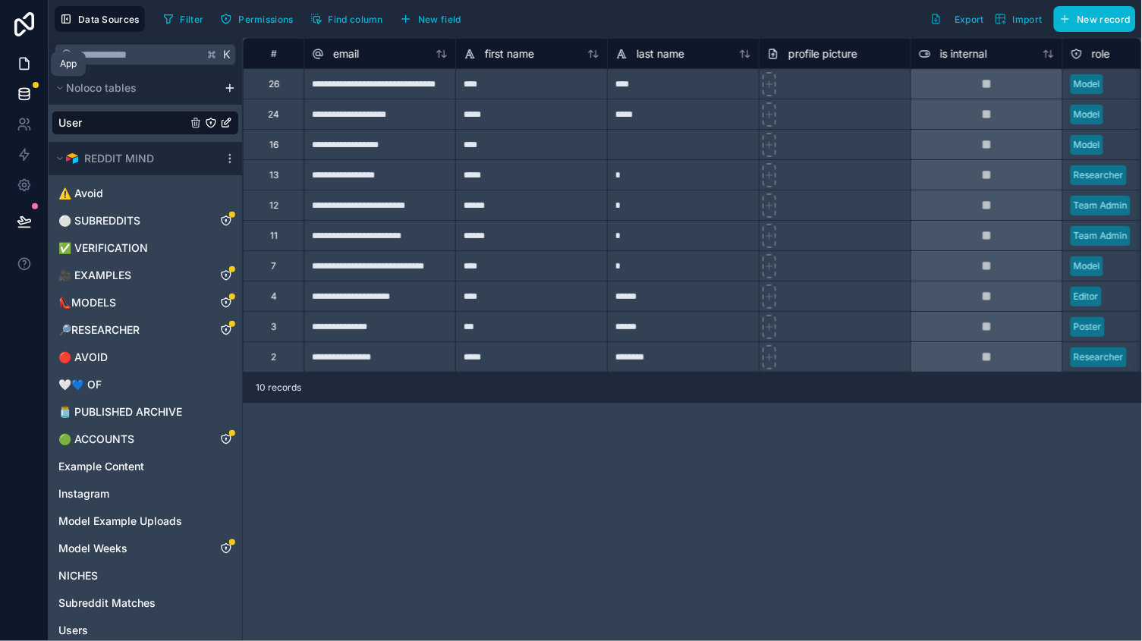
click at [23, 72] on link at bounding box center [24, 64] width 48 height 30
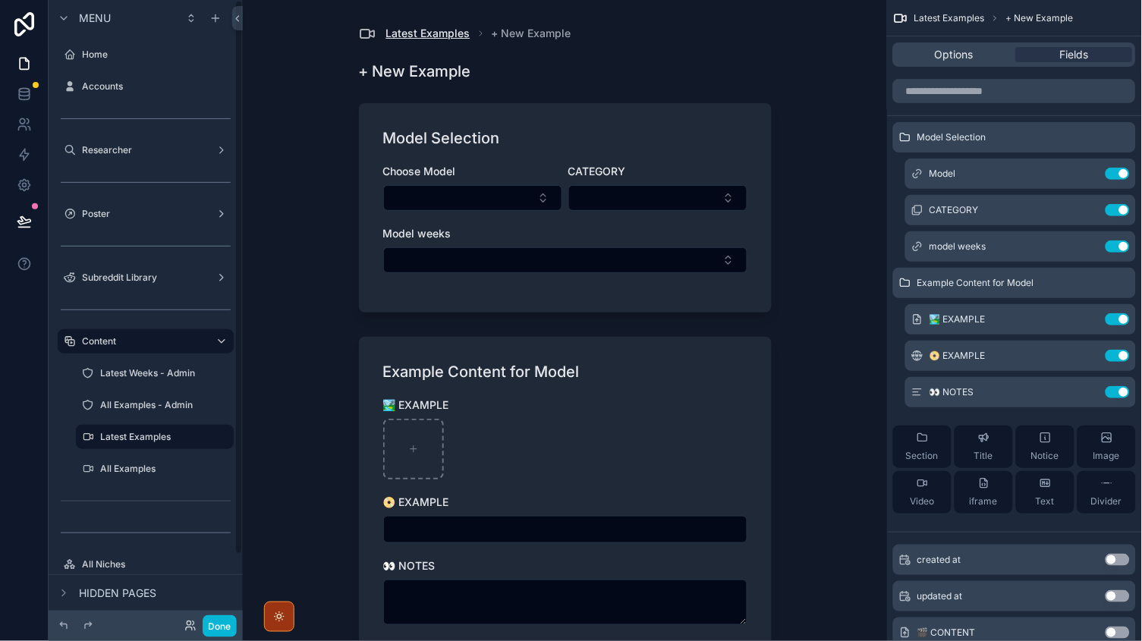
click at [404, 29] on span "Latest Examples" at bounding box center [428, 33] width 84 height 15
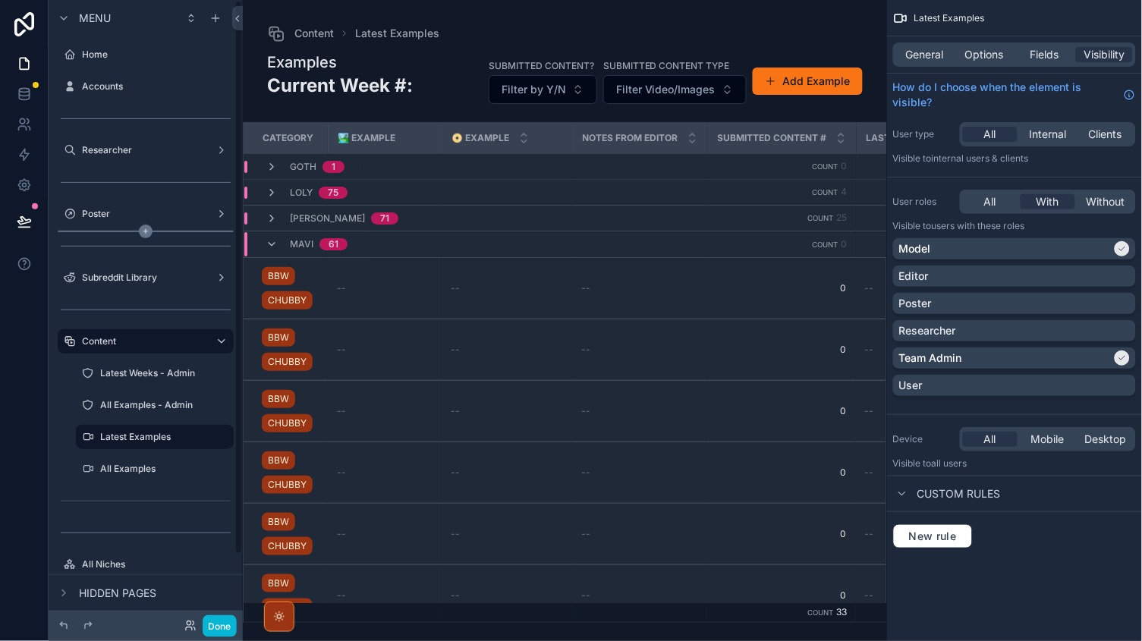
click at [140, 230] on icon "scrollable content" at bounding box center [146, 232] width 14 height 14
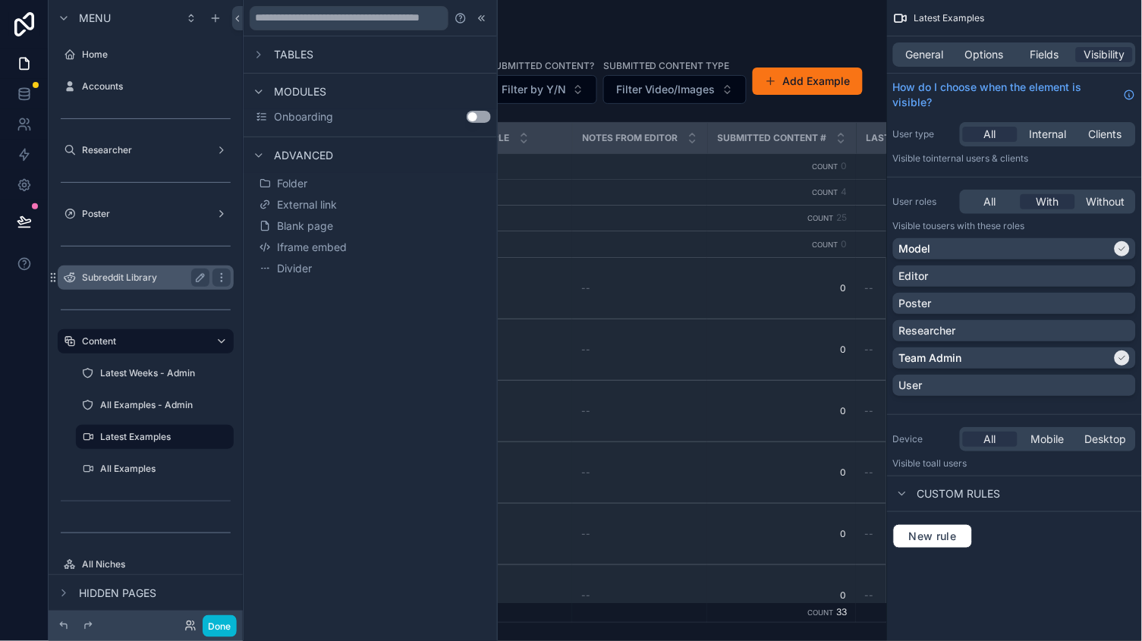
click at [105, 275] on label "Subreddit Library" at bounding box center [142, 278] width 121 height 12
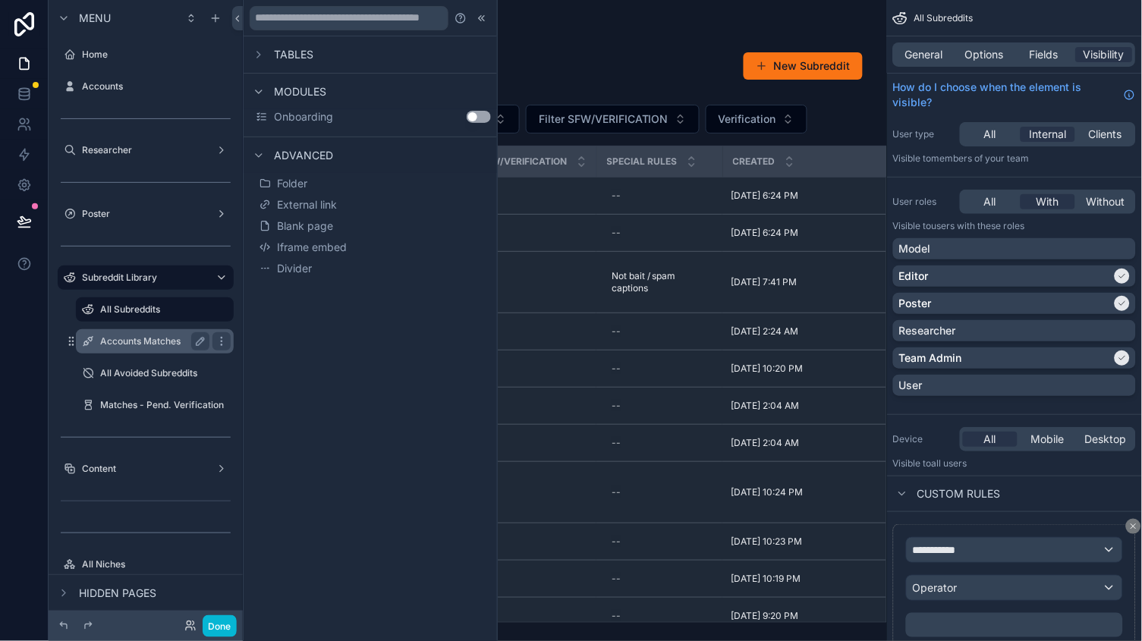
click at [129, 339] on label "Accounts Matches" at bounding box center [151, 341] width 103 height 12
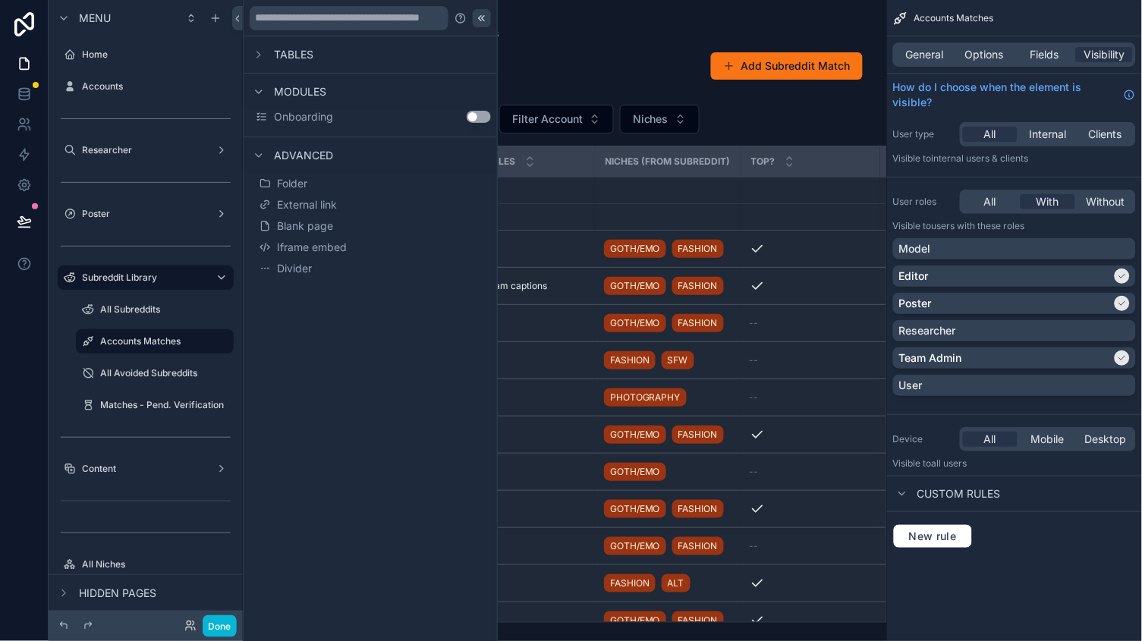
click at [483, 23] on icon at bounding box center [482, 18] width 12 height 12
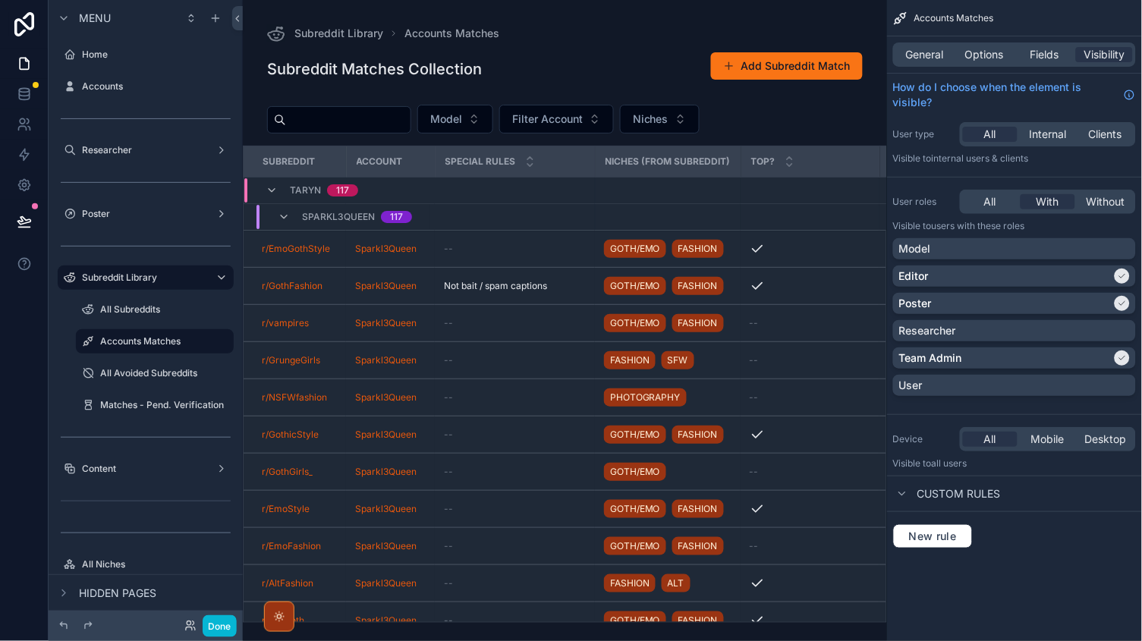
click at [588, 120] on div "scrollable content" at bounding box center [565, 320] width 644 height 641
click at [982, 53] on span "Options" at bounding box center [984, 54] width 39 height 15
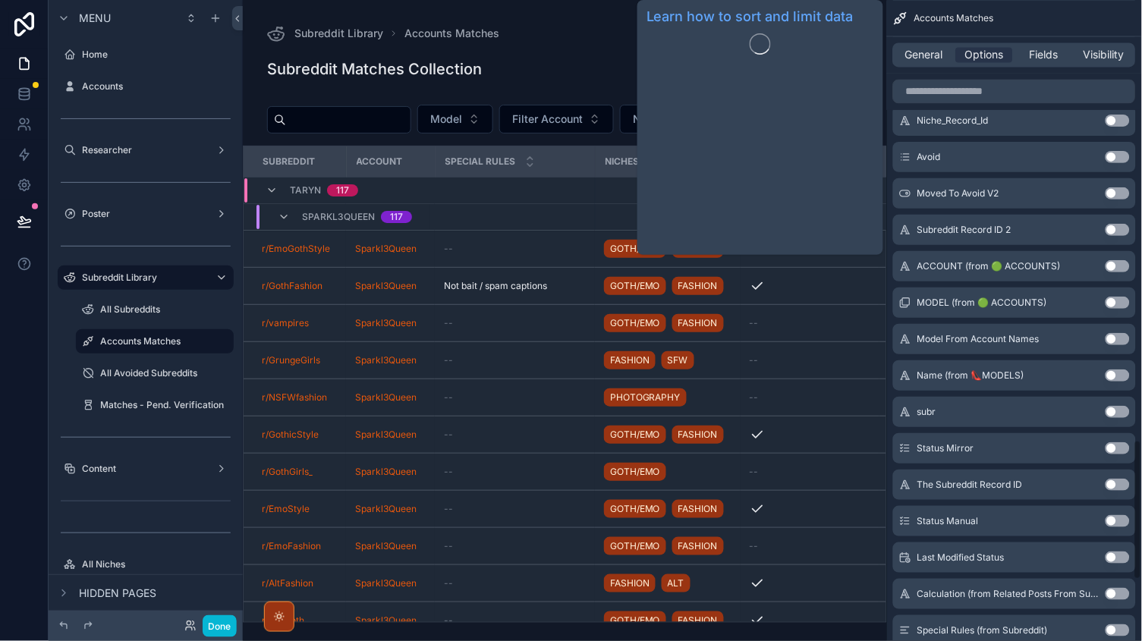
scroll to position [1601, 0]
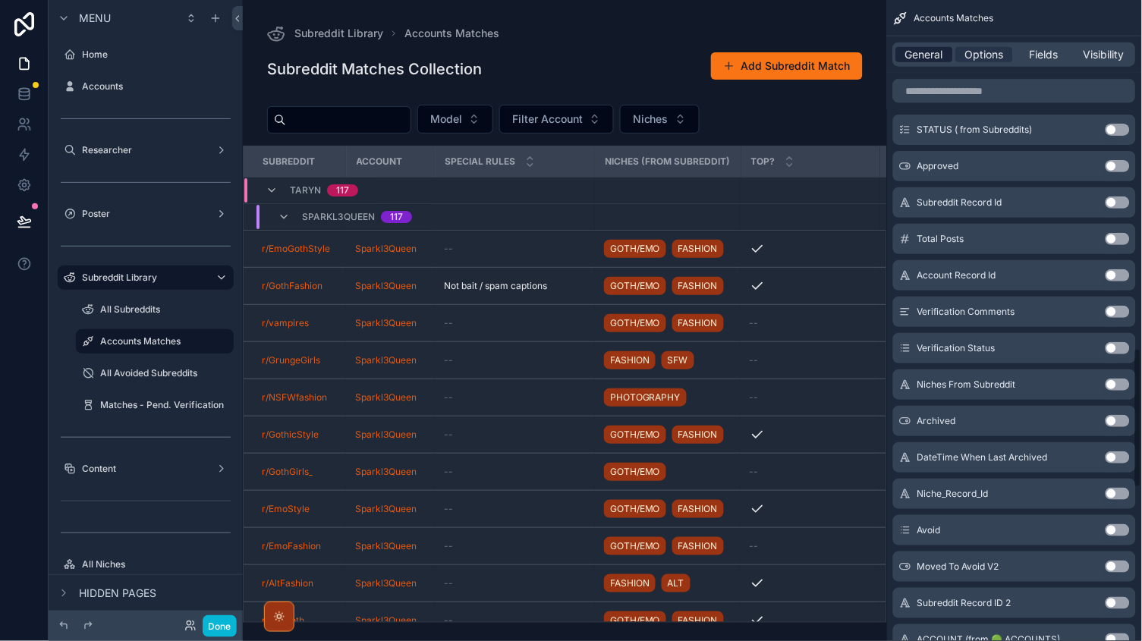
click at [943, 53] on span "General" at bounding box center [925, 54] width 38 height 15
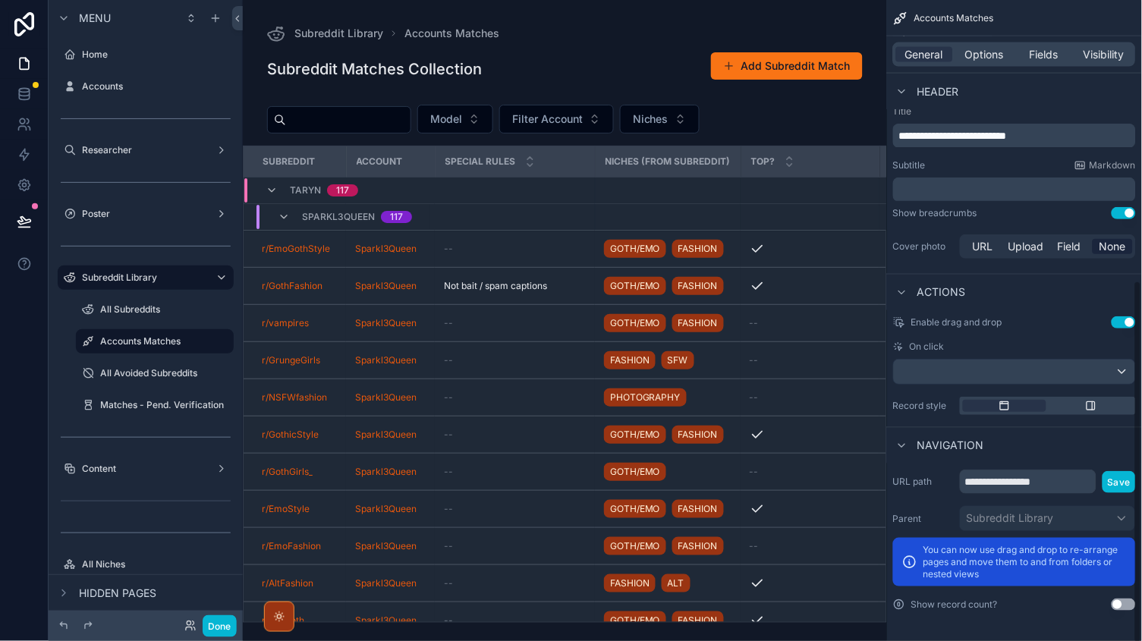
scroll to position [493, 0]
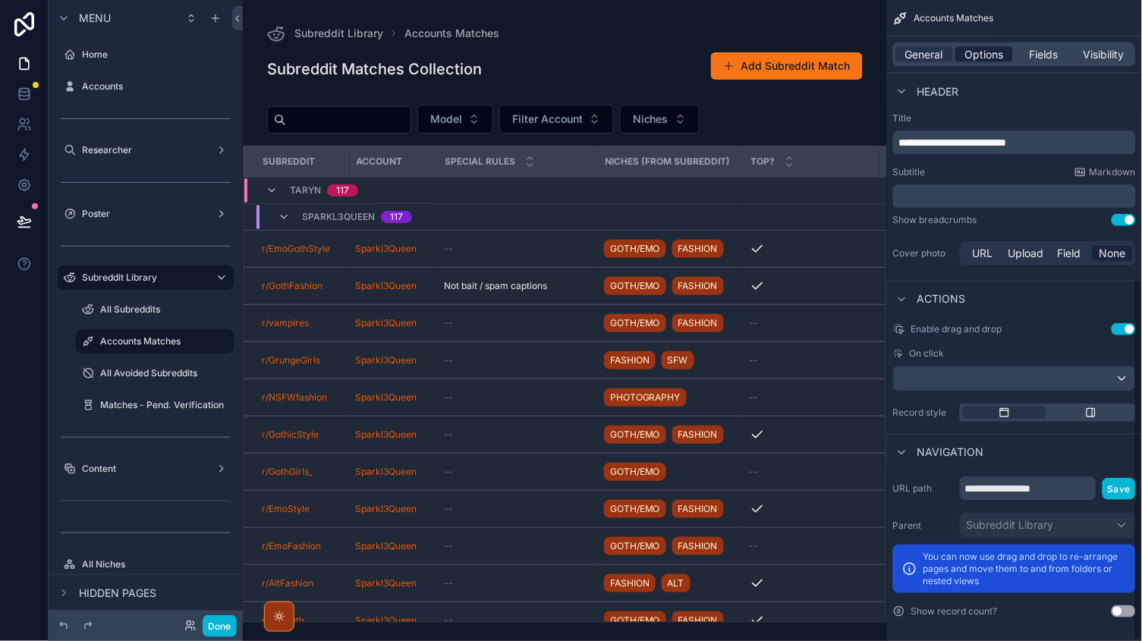
click at [981, 47] on span "Options" at bounding box center [984, 54] width 39 height 15
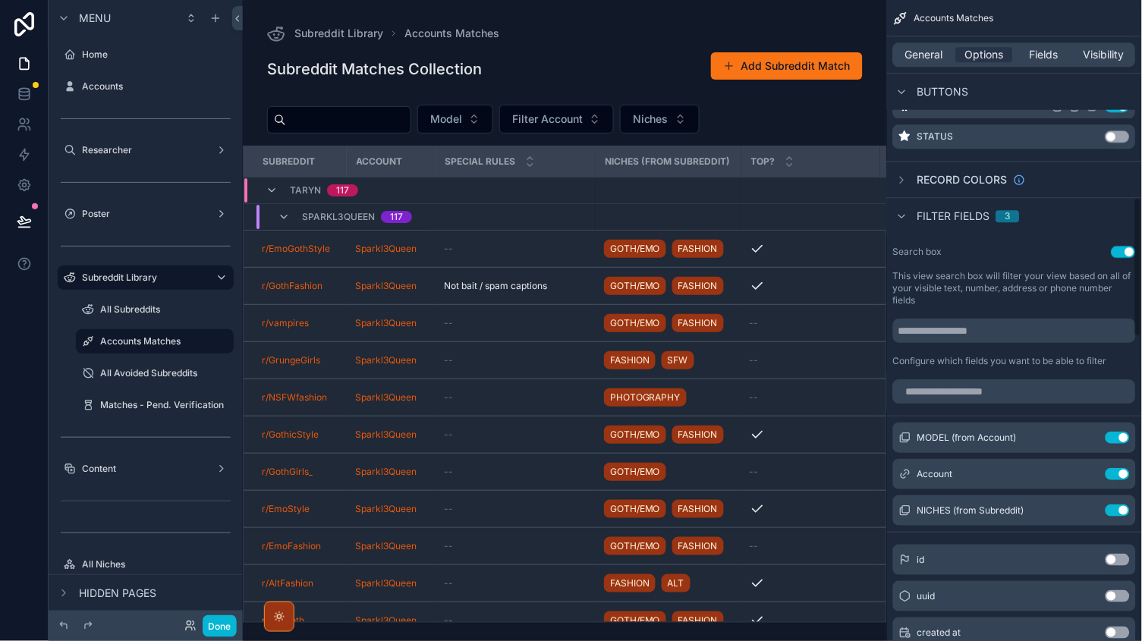
scroll to position [908, 0]
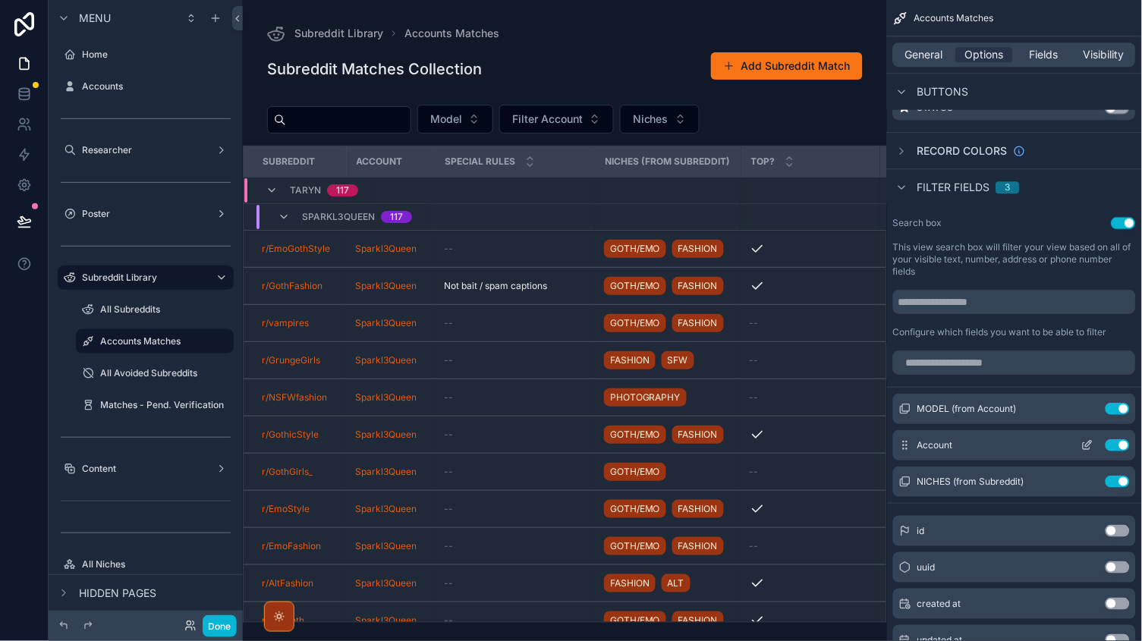
click at [1090, 443] on icon "scrollable content" at bounding box center [1087, 446] width 7 height 7
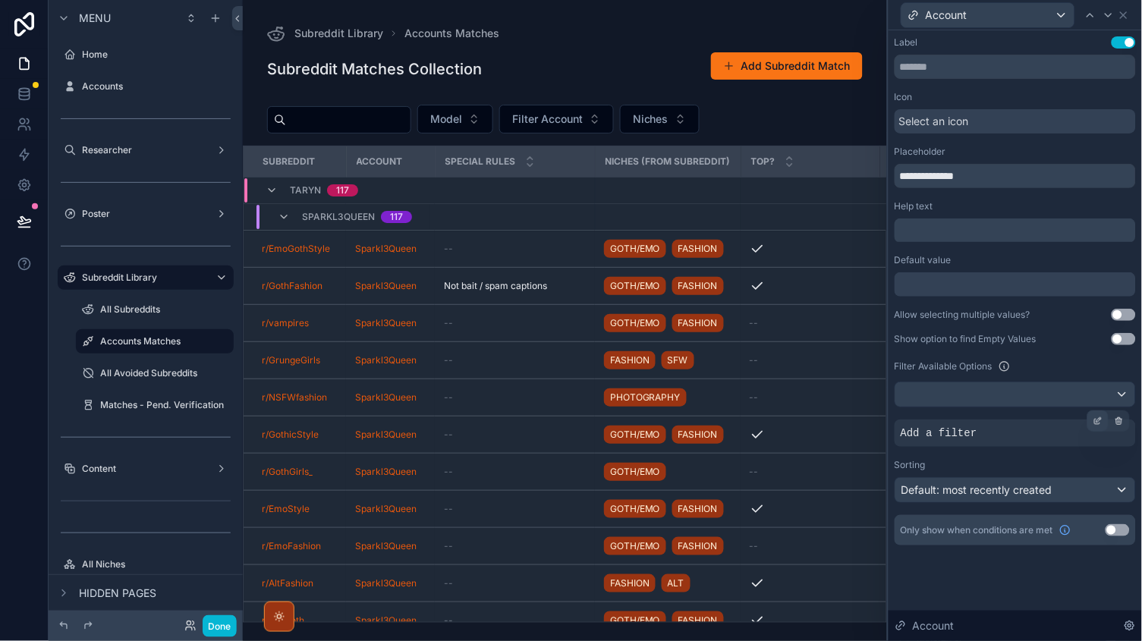
click at [1094, 419] on icon at bounding box center [1098, 421] width 9 height 9
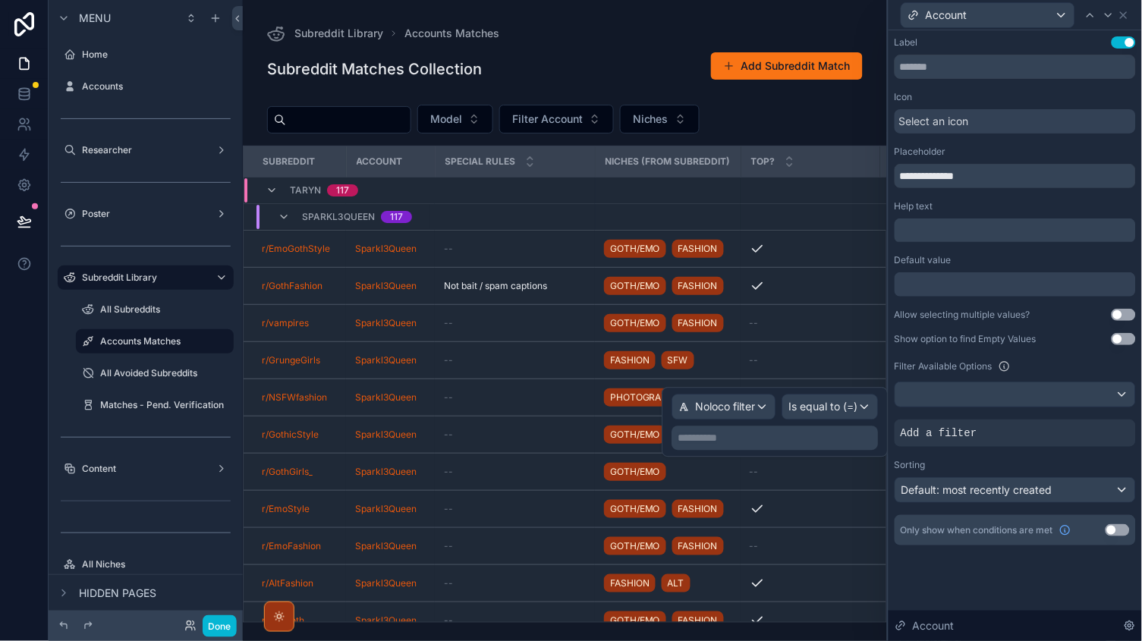
click at [716, 416] on div "Noloco filter" at bounding box center [724, 407] width 102 height 24
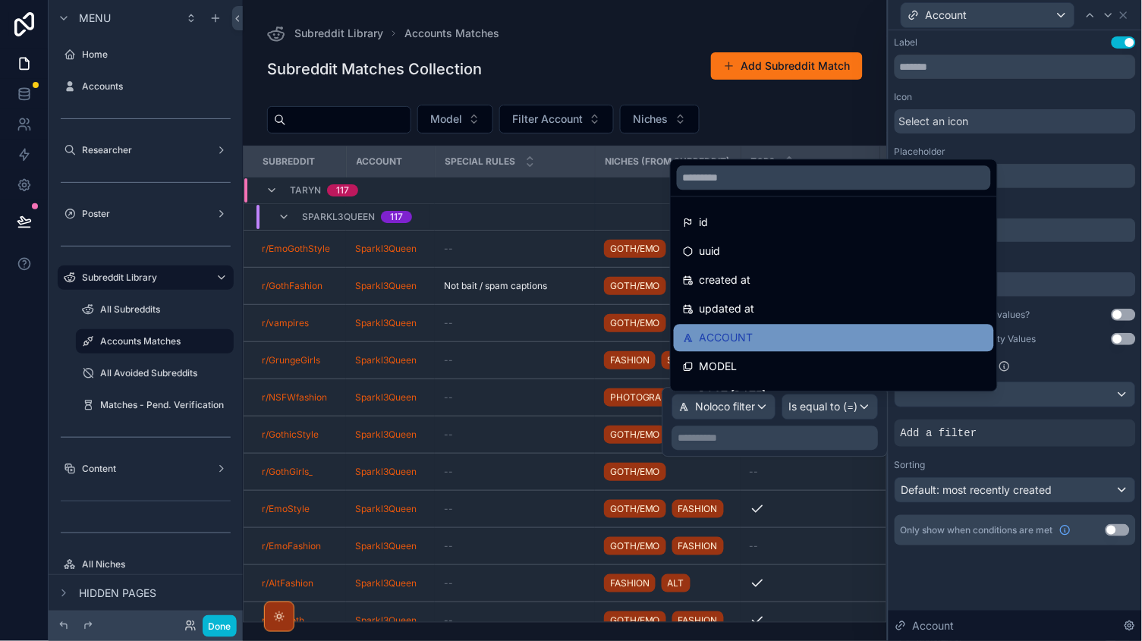
click at [731, 330] on span "ACCOUNT" at bounding box center [727, 338] width 54 height 18
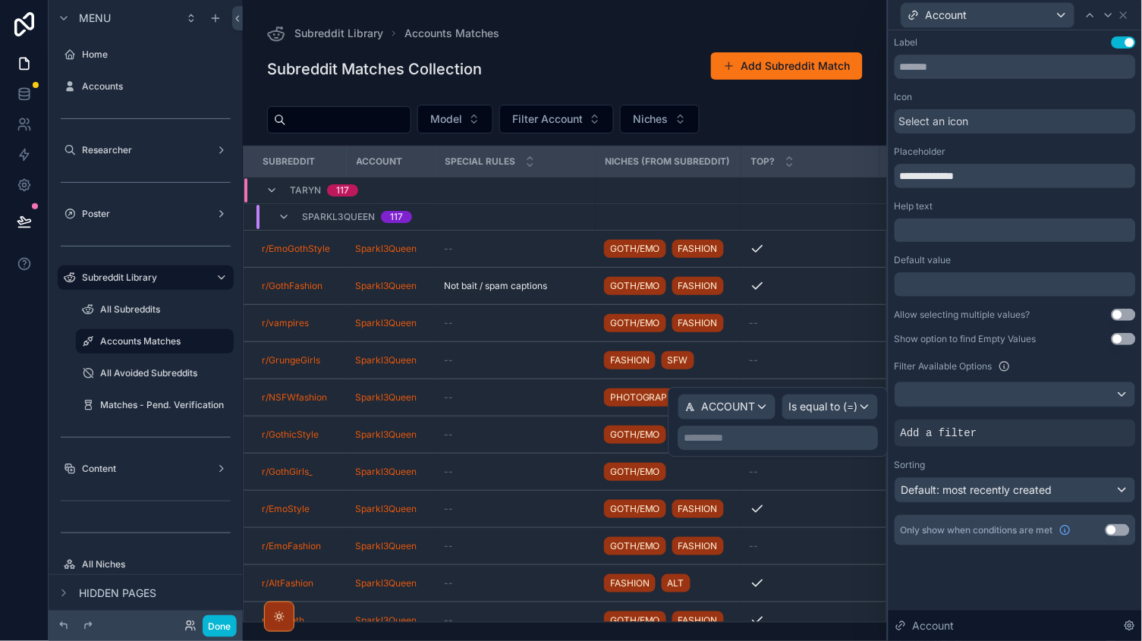
click at [803, 408] on span "Is equal to (=)" at bounding box center [823, 407] width 69 height 15
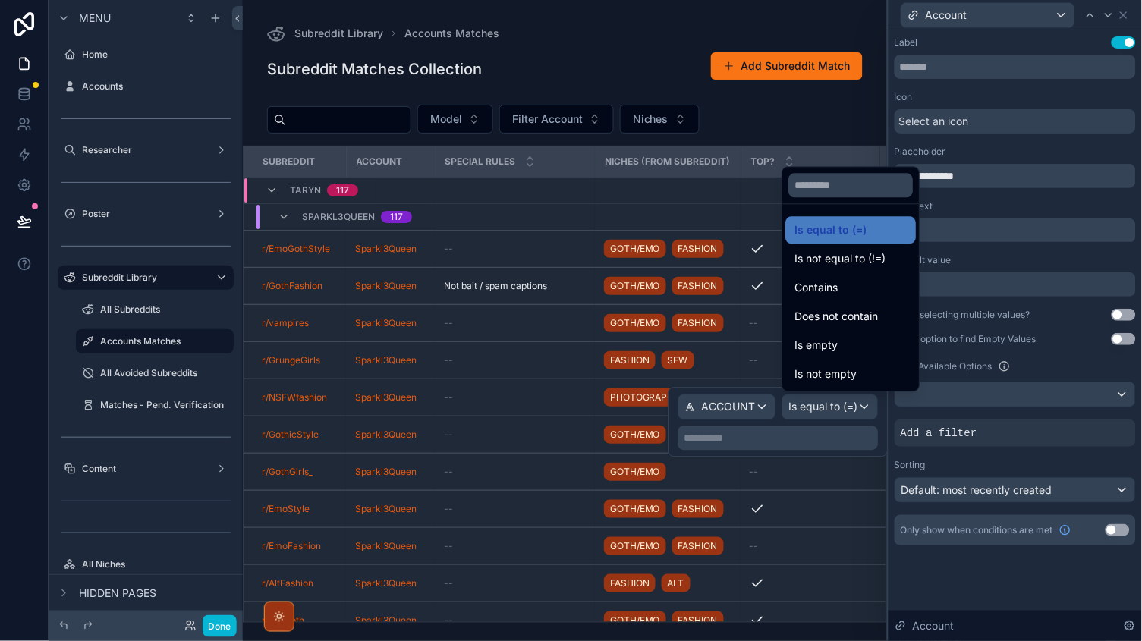
click at [770, 434] on div at bounding box center [779, 423] width 220 height 70
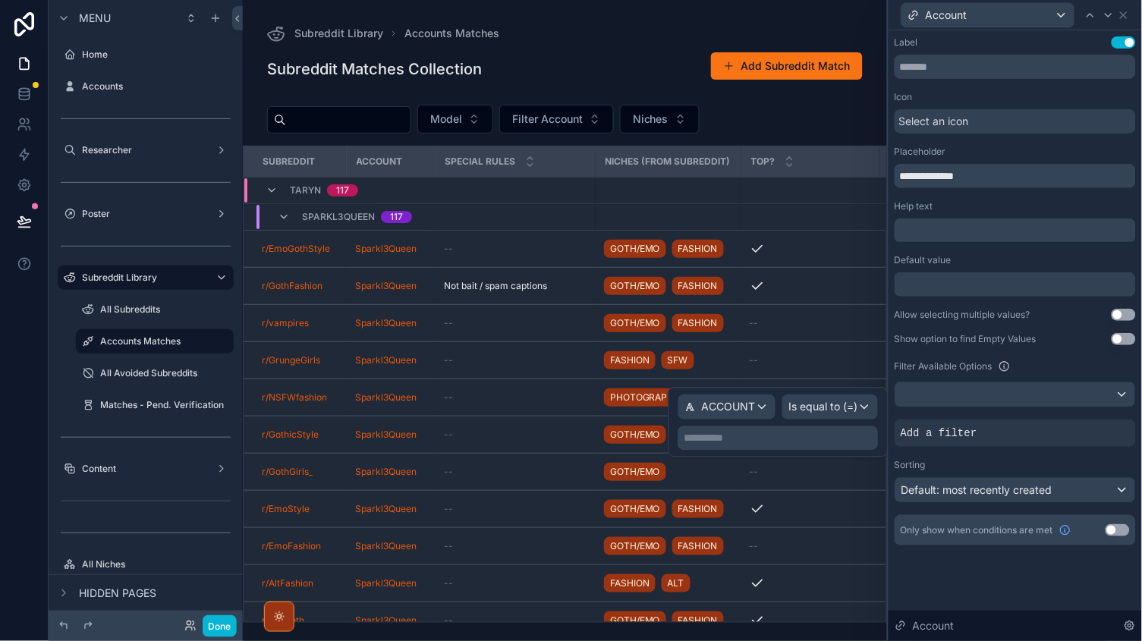
click at [746, 437] on p "**********" at bounding box center [780, 438] width 191 height 15
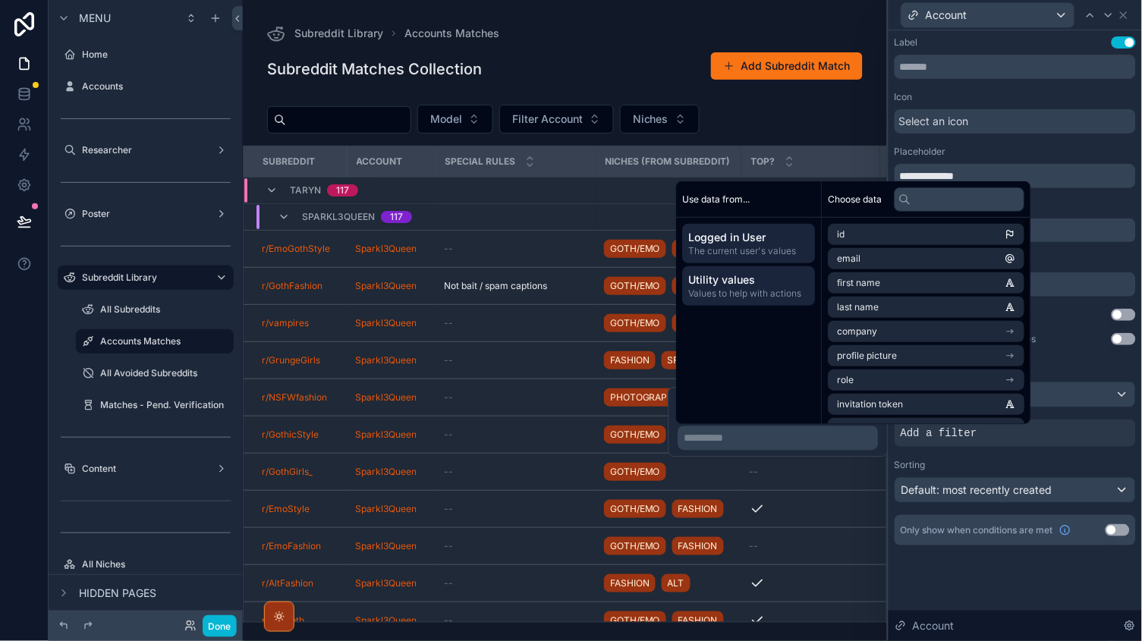
scroll to position [0, 0]
click at [770, 275] on span "Utility values" at bounding box center [749, 279] width 121 height 15
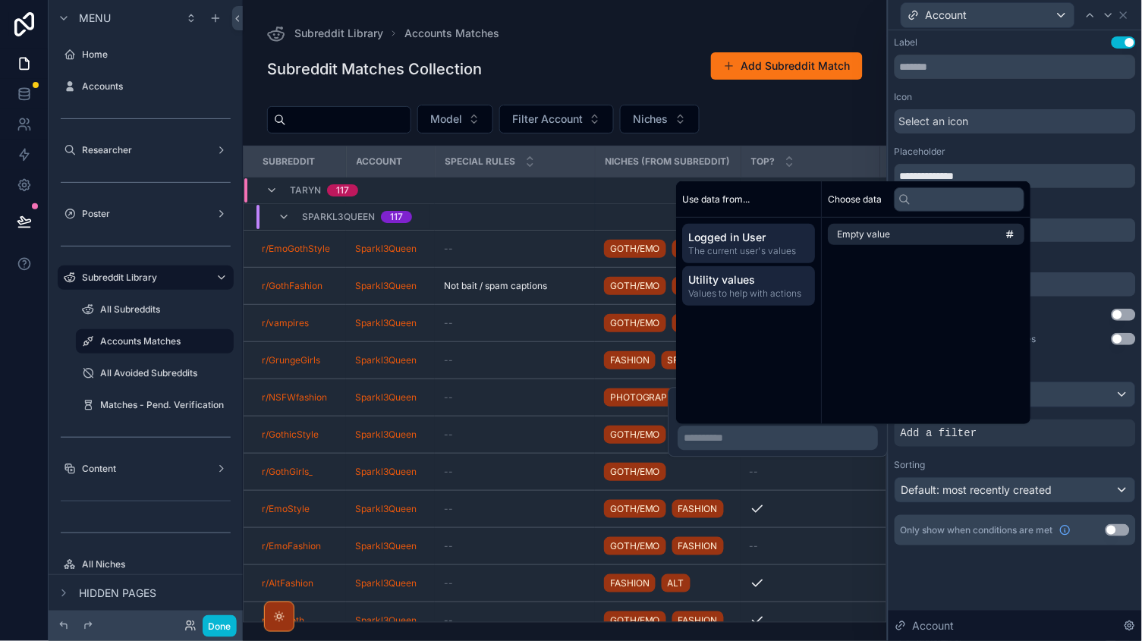
click at [740, 246] on span "The current user's values" at bounding box center [749, 251] width 121 height 12
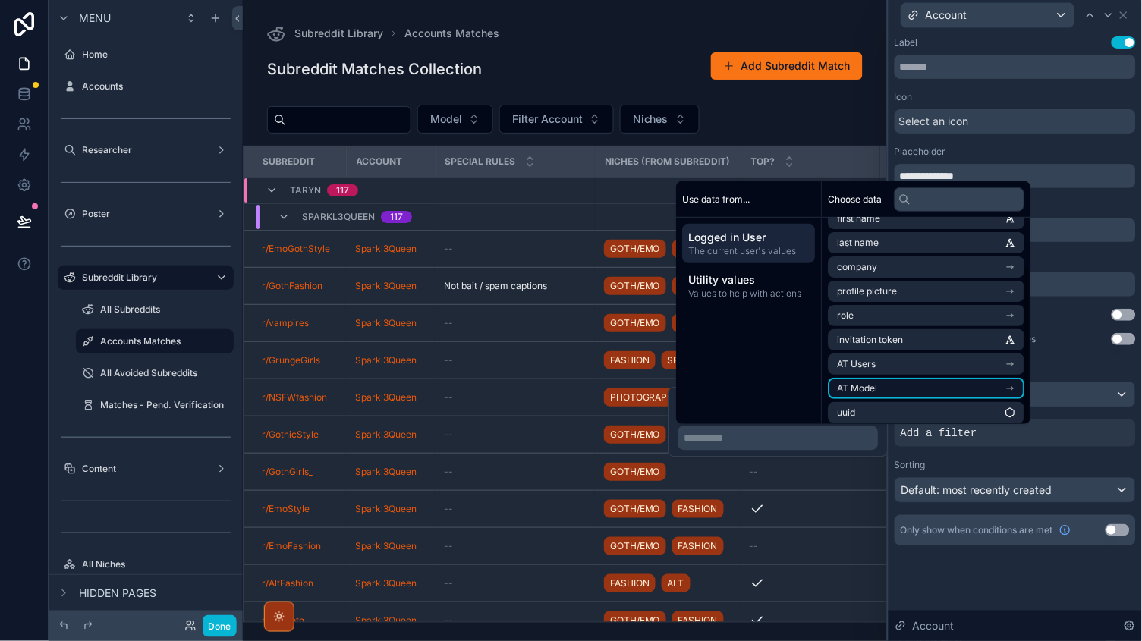
scroll to position [64, 0]
click at [864, 388] on span "AT Model" at bounding box center [858, 389] width 40 height 12
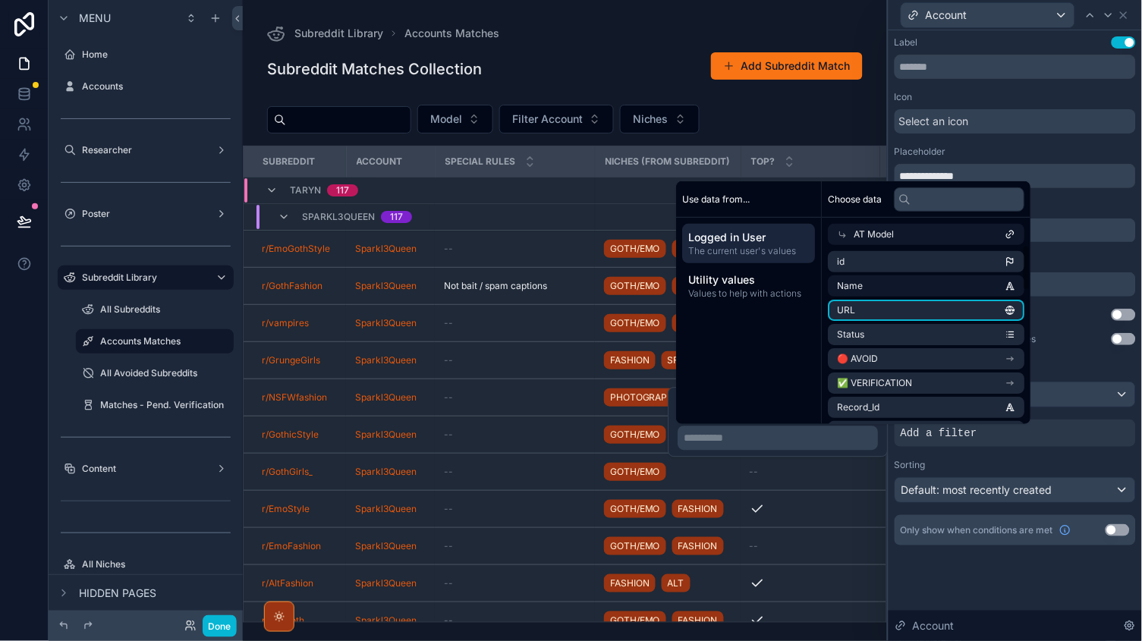
scroll to position [0, 0]
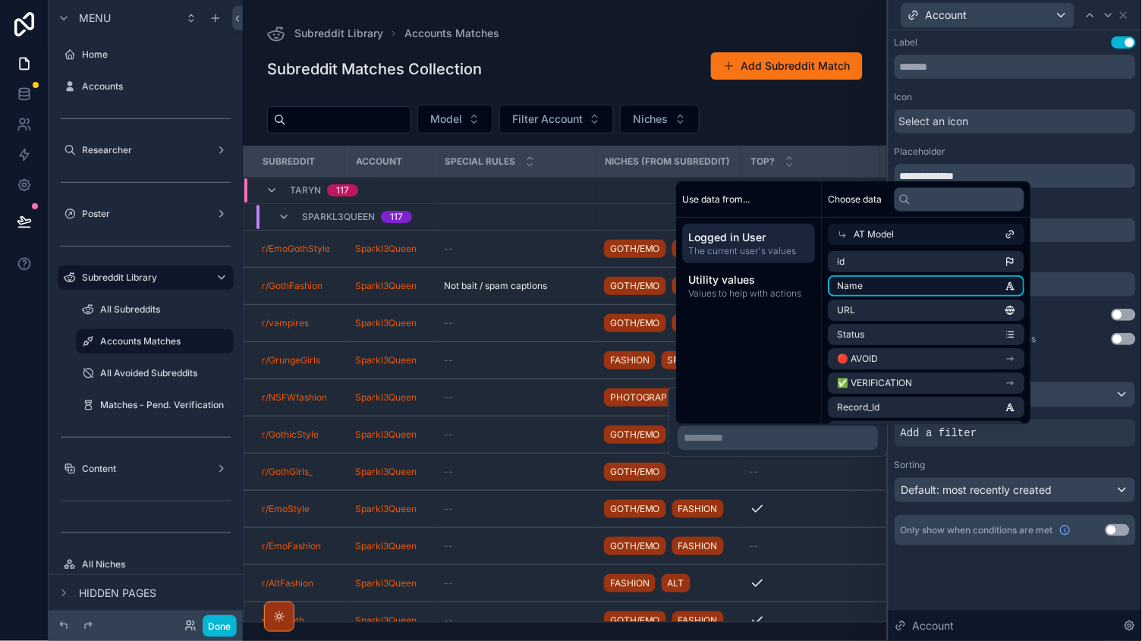
click at [869, 285] on li "Name" at bounding box center [927, 285] width 197 height 21
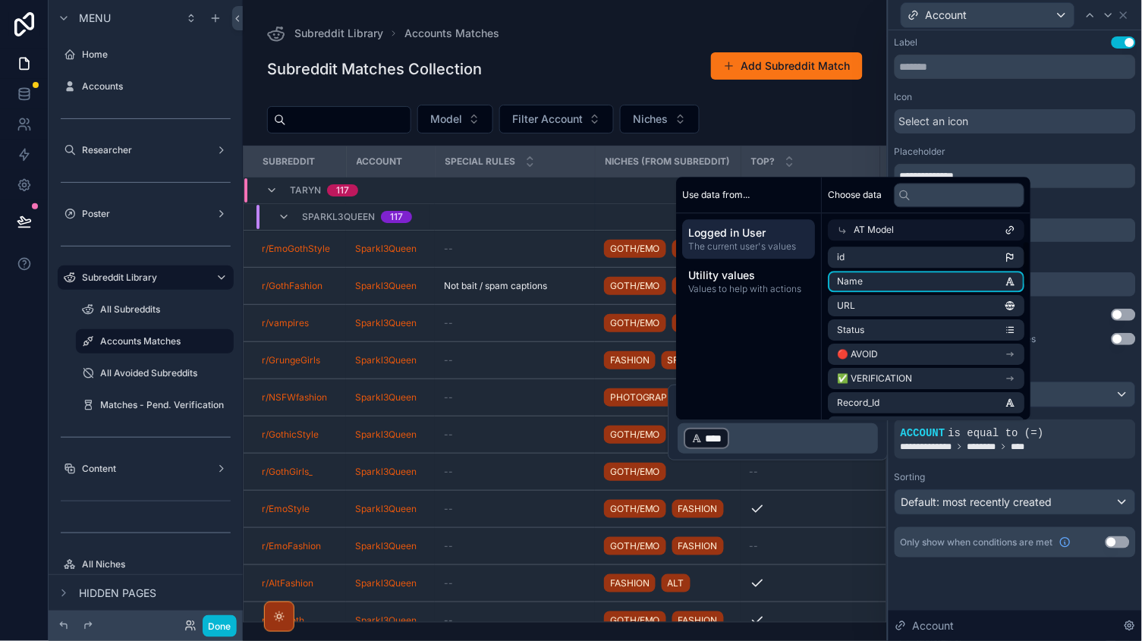
click at [1012, 547] on div "Only show when conditions are met Use setting" at bounding box center [1015, 542] width 241 height 30
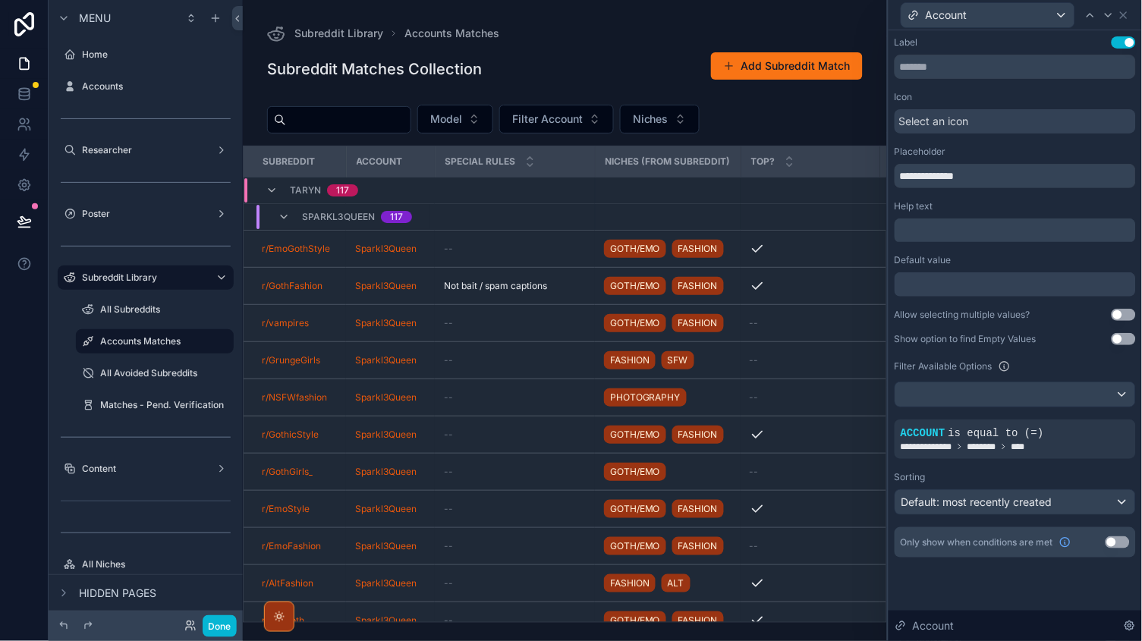
click at [993, 575] on div "**********" at bounding box center [1015, 312] width 253 height 564
click at [462, 120] on span "Model" at bounding box center [446, 119] width 32 height 15
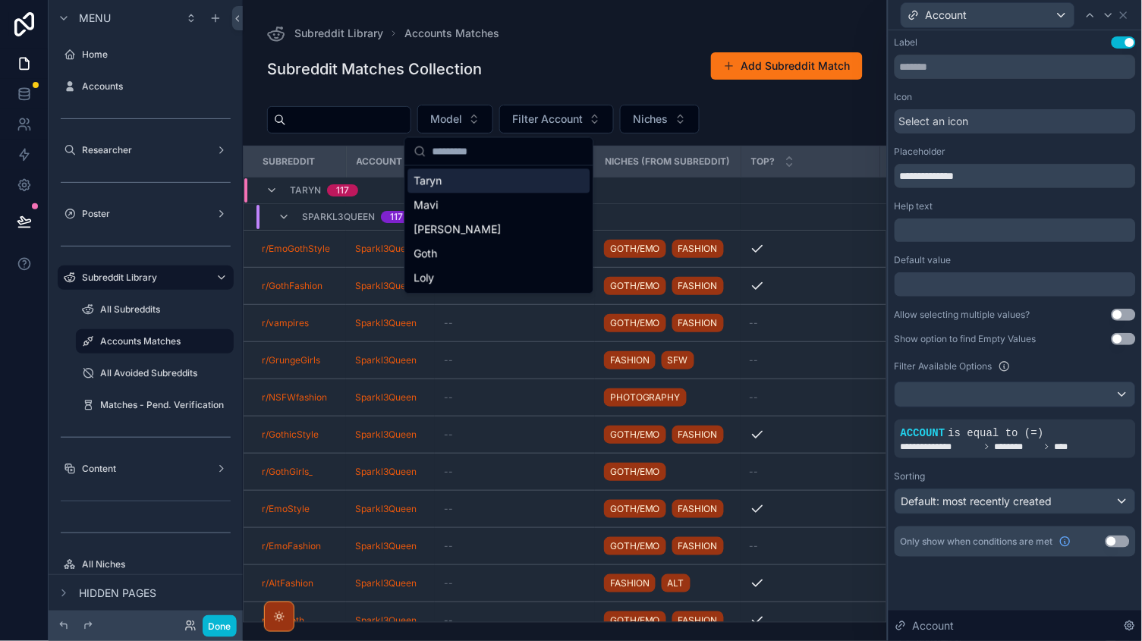
click at [482, 187] on div "Taryn" at bounding box center [499, 181] width 182 height 24
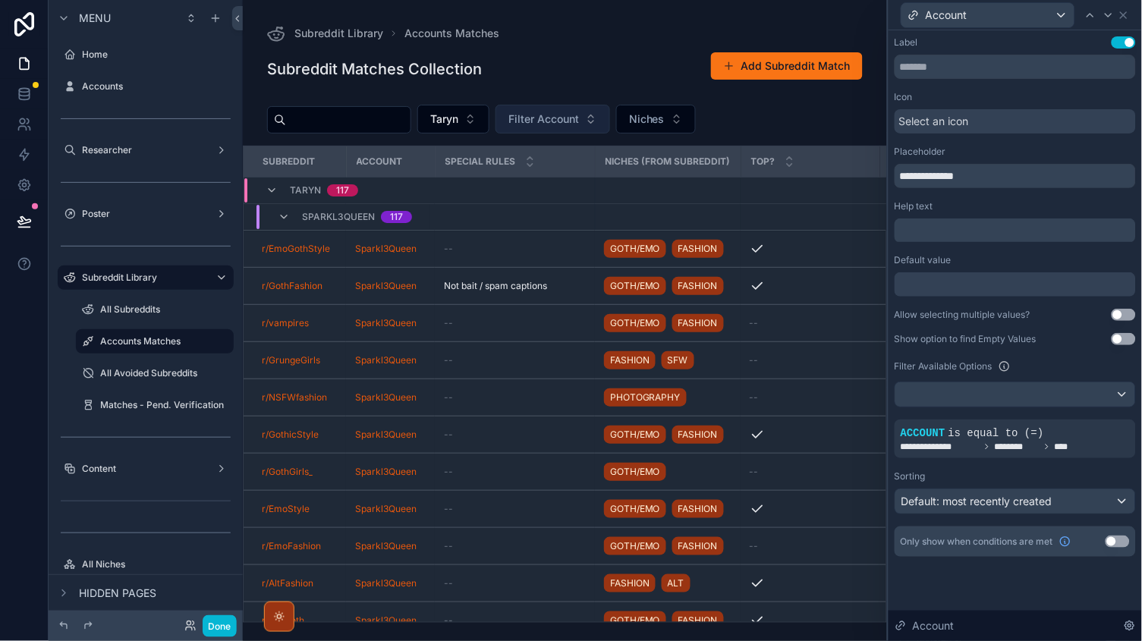
click at [579, 124] on span "Filter Account" at bounding box center [543, 119] width 71 height 15
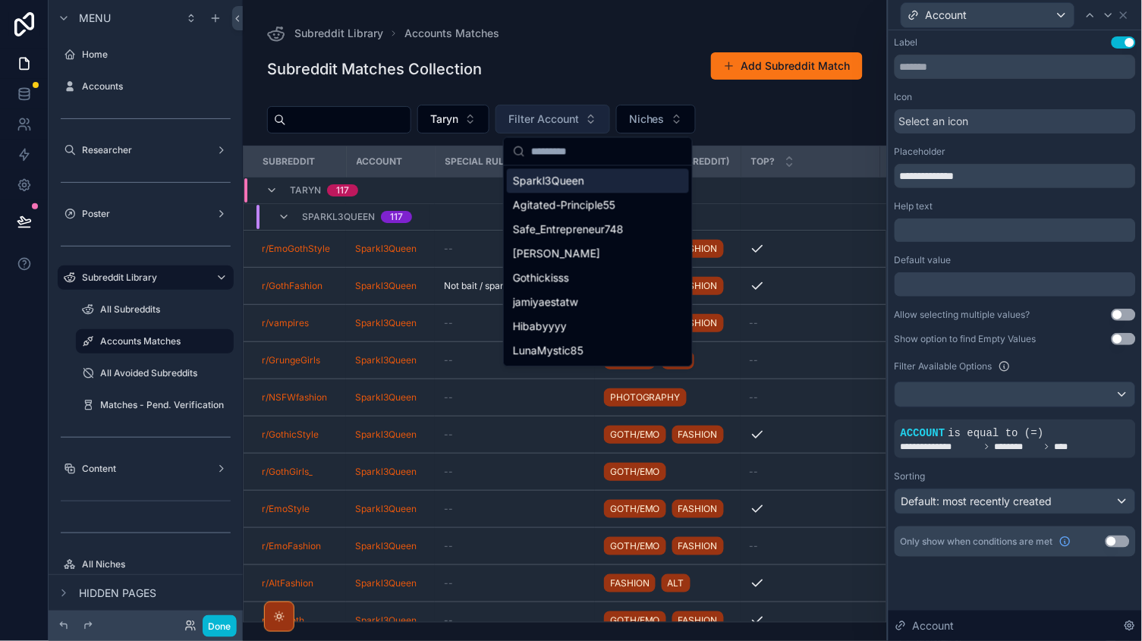
click at [579, 123] on span "Filter Account" at bounding box center [543, 119] width 71 height 15
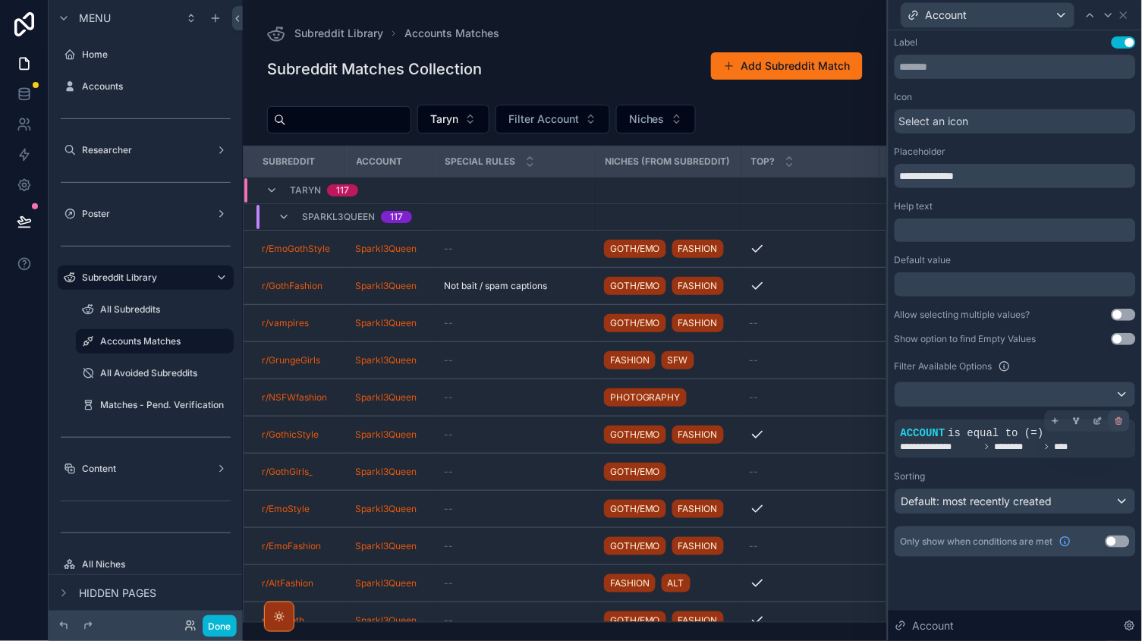
click at [1117, 423] on div at bounding box center [1119, 421] width 21 height 21
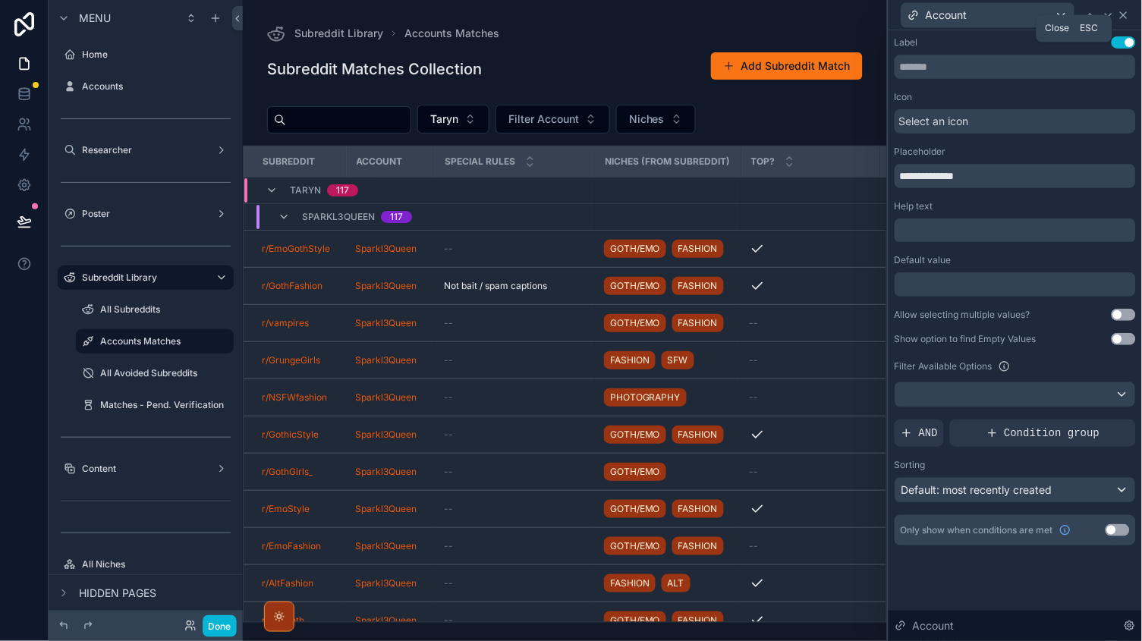
click at [1125, 16] on icon at bounding box center [1124, 15] width 12 height 12
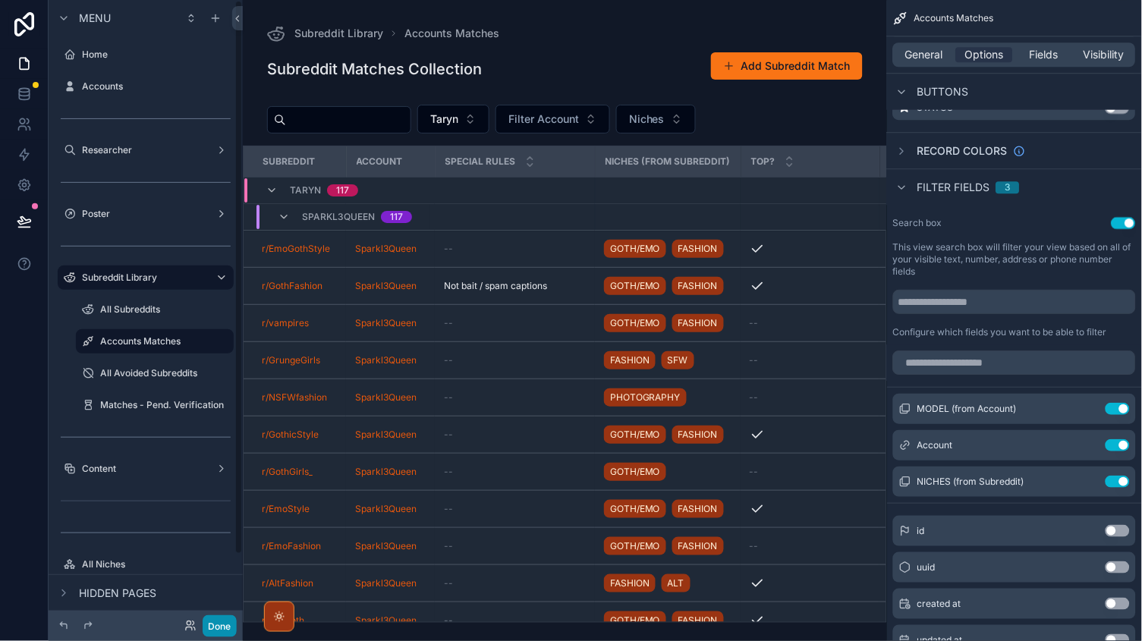
click at [219, 624] on button "Done" at bounding box center [220, 626] width 34 height 22
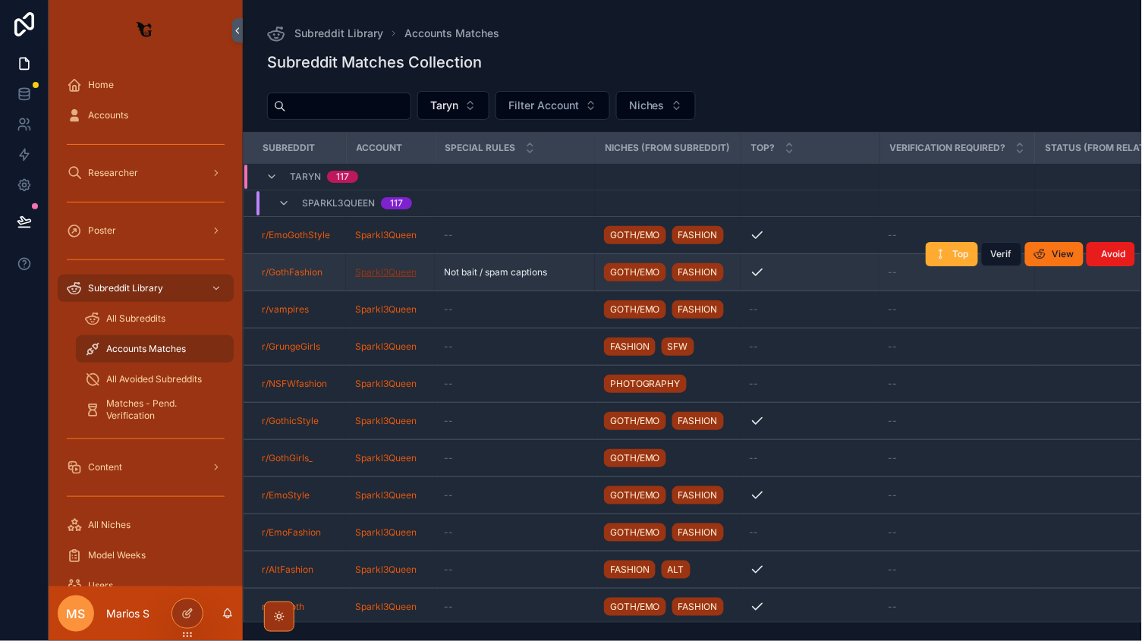
click at [505, 265] on tr "r/GothFashion Sparkl3Queen Not bait / spam captions Not bait / spam captions GO…" at bounding box center [964, 272] width 1440 height 37
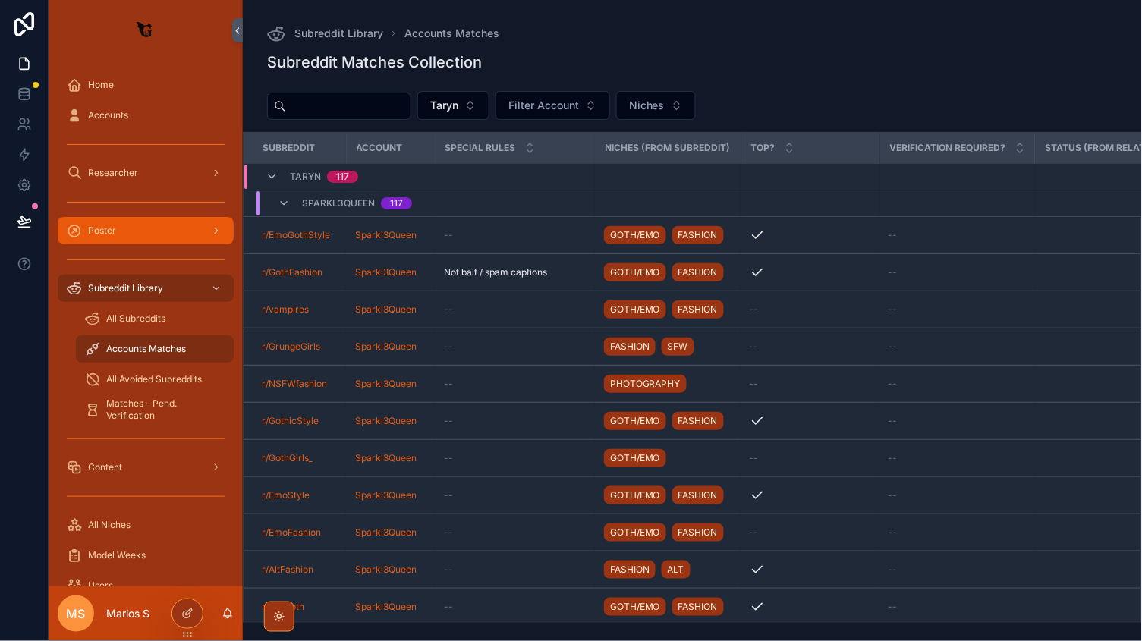
click at [131, 227] on div "Poster" at bounding box center [146, 231] width 158 height 24
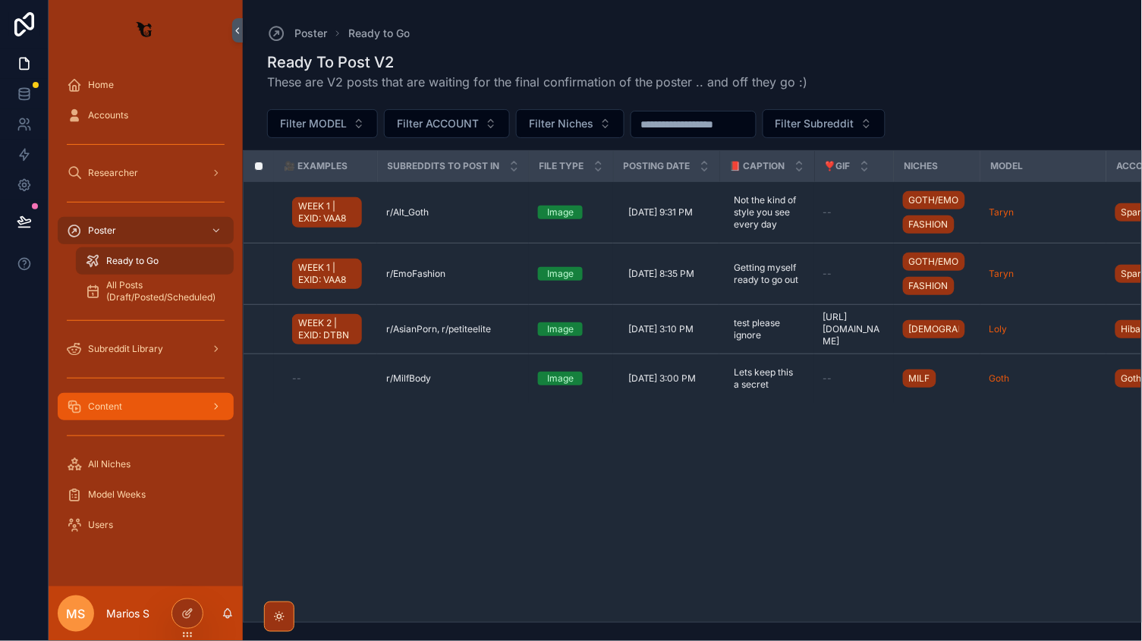
click at [143, 417] on div "Content" at bounding box center [146, 407] width 158 height 24
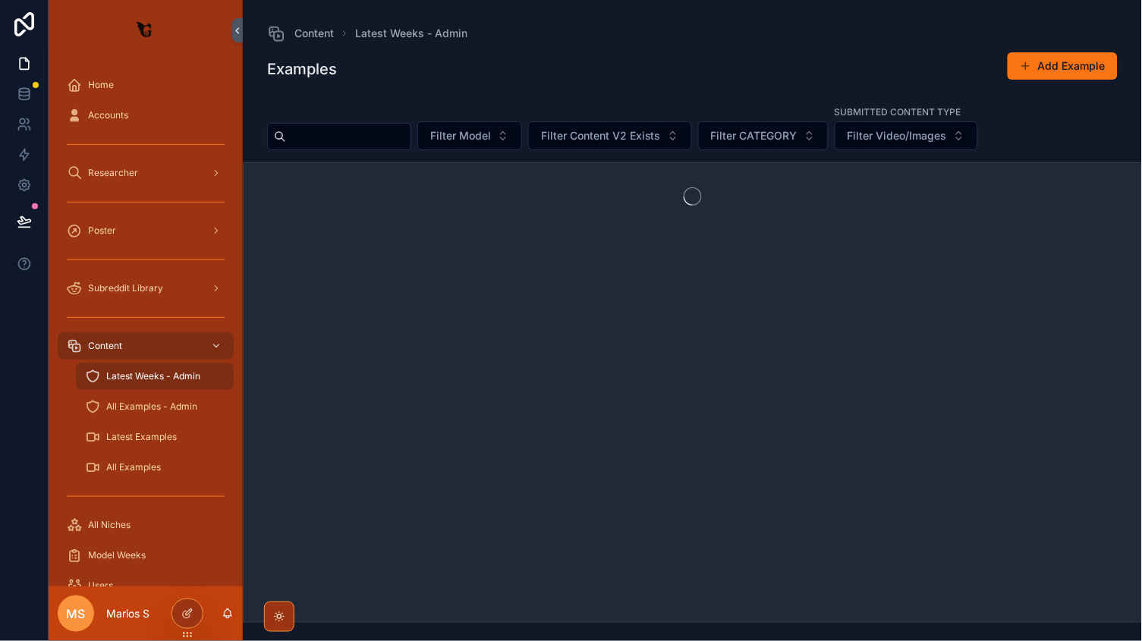
click at [134, 307] on div "scrollable content" at bounding box center [146, 317] width 176 height 24
click at [128, 287] on span "Subreddit Library" at bounding box center [125, 288] width 75 height 12
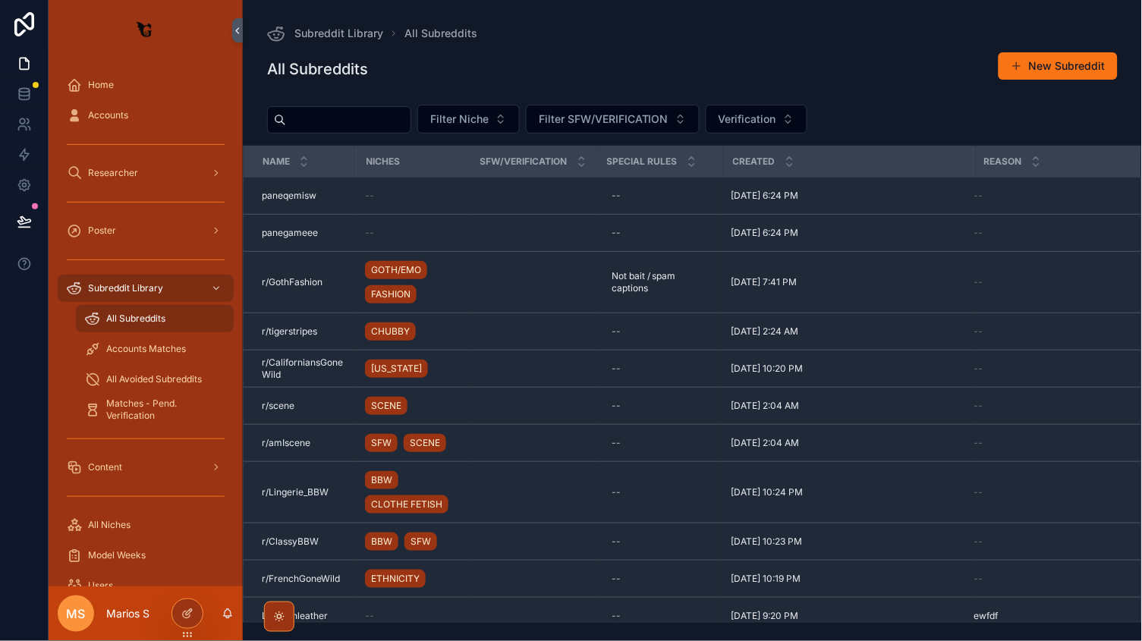
click at [128, 314] on span "All Subreddits" at bounding box center [135, 319] width 59 height 12
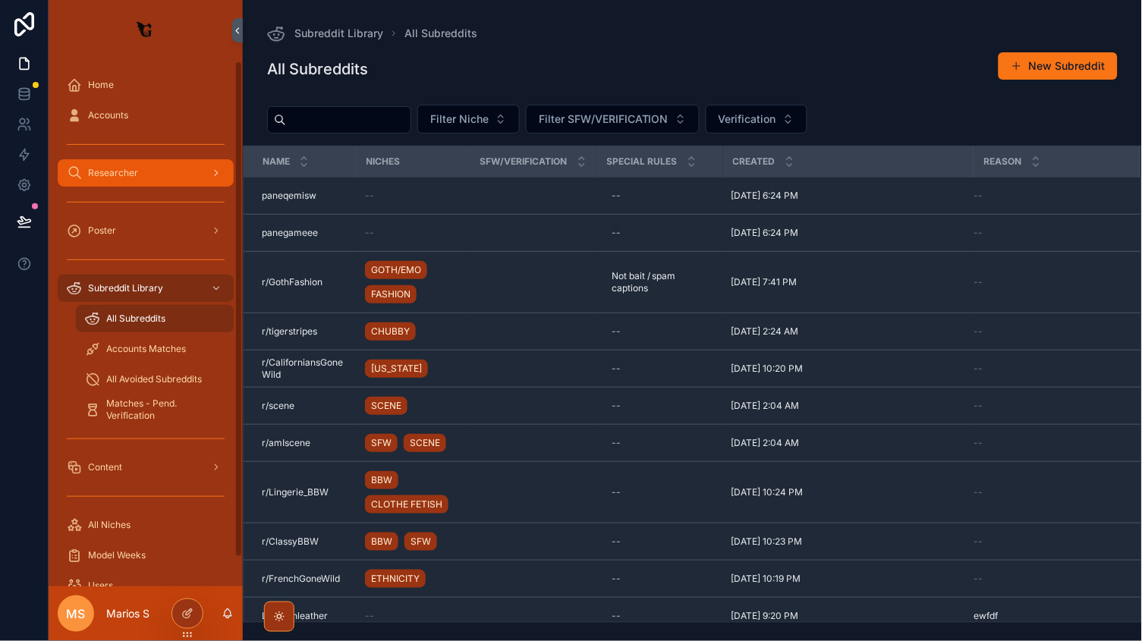
click at [144, 161] on div "Researcher" at bounding box center [146, 173] width 158 height 24
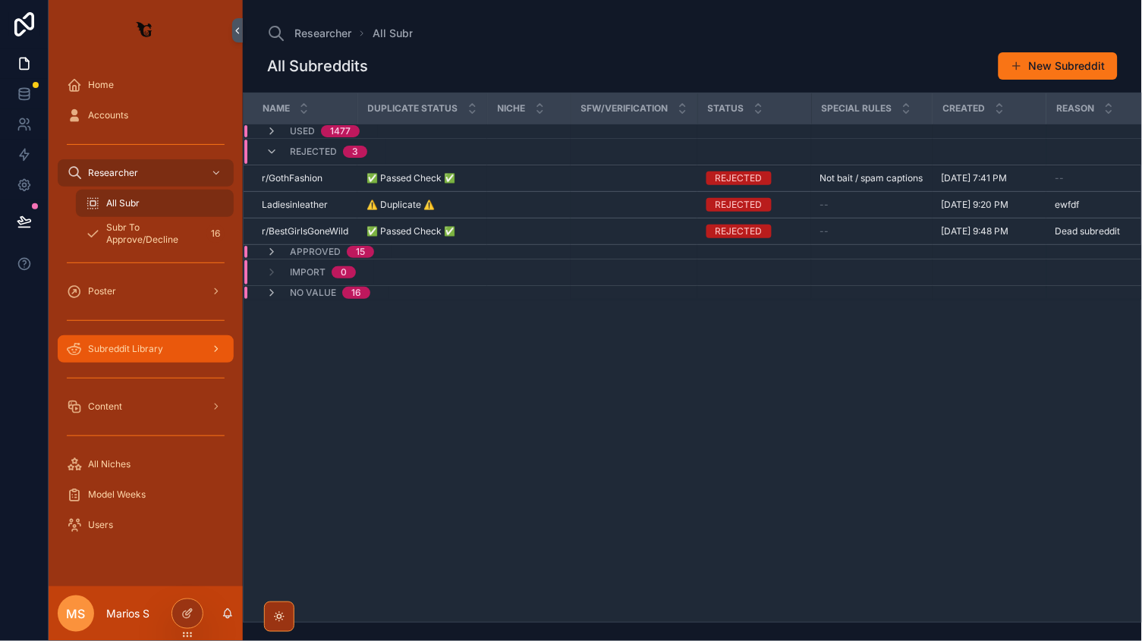
click at [134, 351] on span "Subreddit Library" at bounding box center [125, 349] width 75 height 12
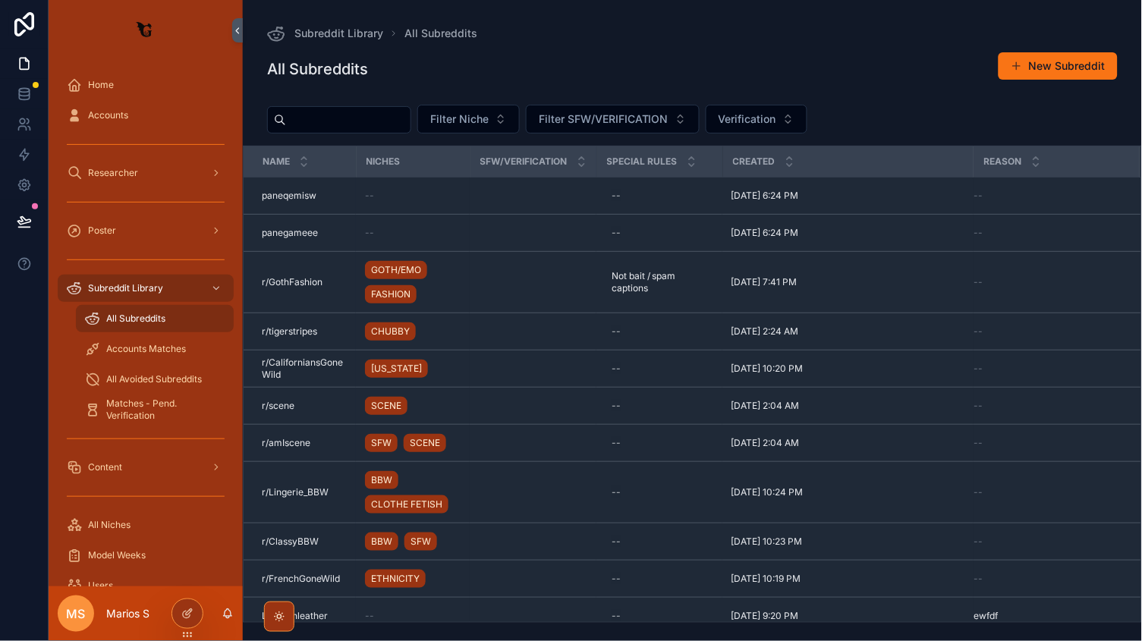
click at [136, 324] on div "All Subreddits" at bounding box center [155, 319] width 140 height 24
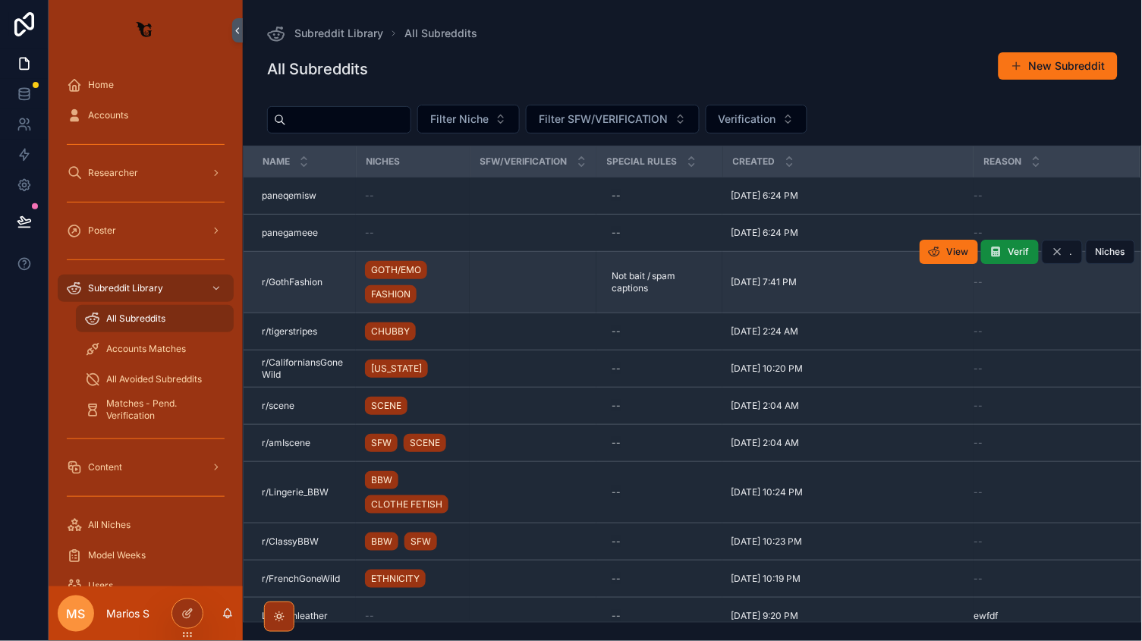
click at [499, 284] on td "scrollable content" at bounding box center [533, 282] width 127 height 61
click at [351, 281] on td "r/GothFashion r/GothFashion" at bounding box center [300, 282] width 112 height 61
click at [340, 281] on div "r/GothFashion r/GothFashion" at bounding box center [304, 282] width 85 height 12
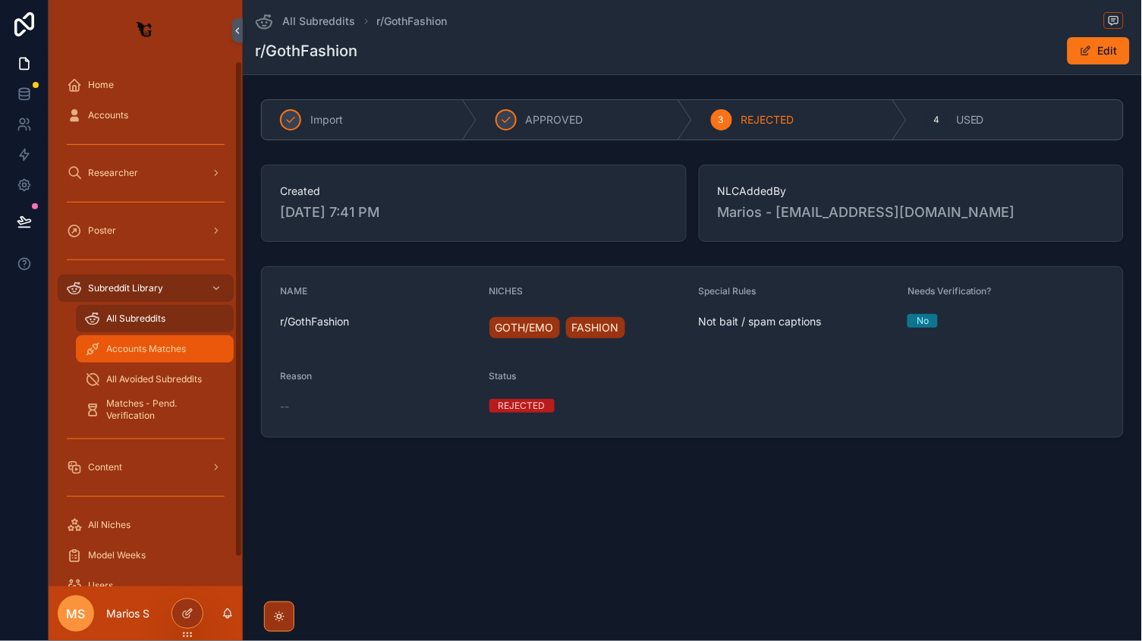
click at [169, 351] on span "Accounts Matches" at bounding box center [146, 349] width 80 height 12
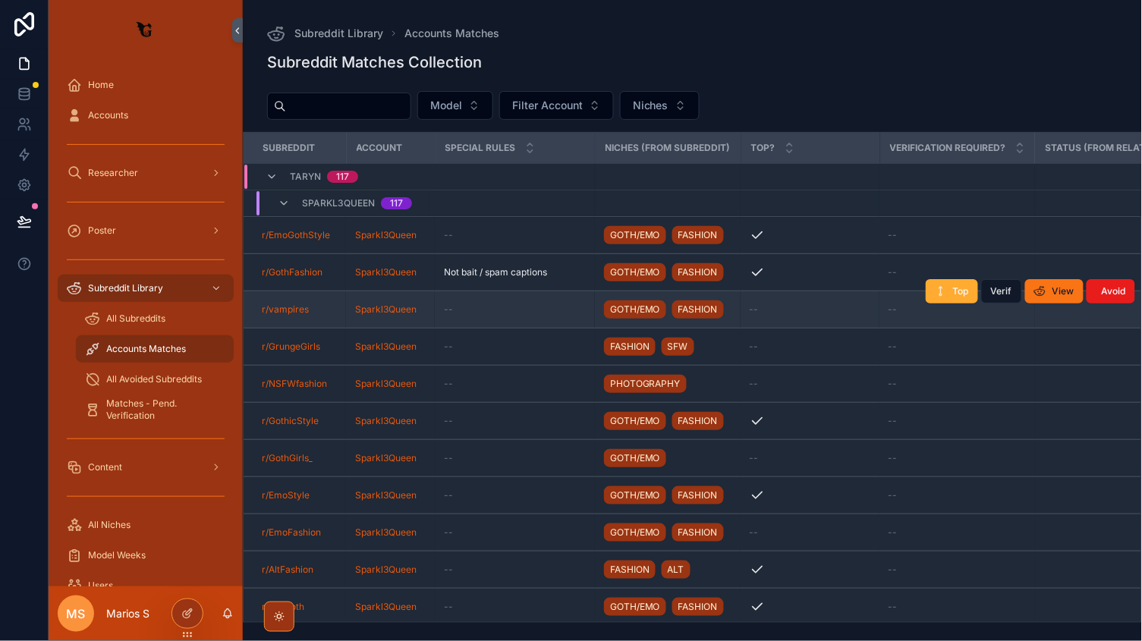
click at [429, 307] on td "Sparkl3Queen" at bounding box center [390, 309] width 89 height 37
click at [327, 311] on div "r/vampires" at bounding box center [299, 310] width 75 height 12
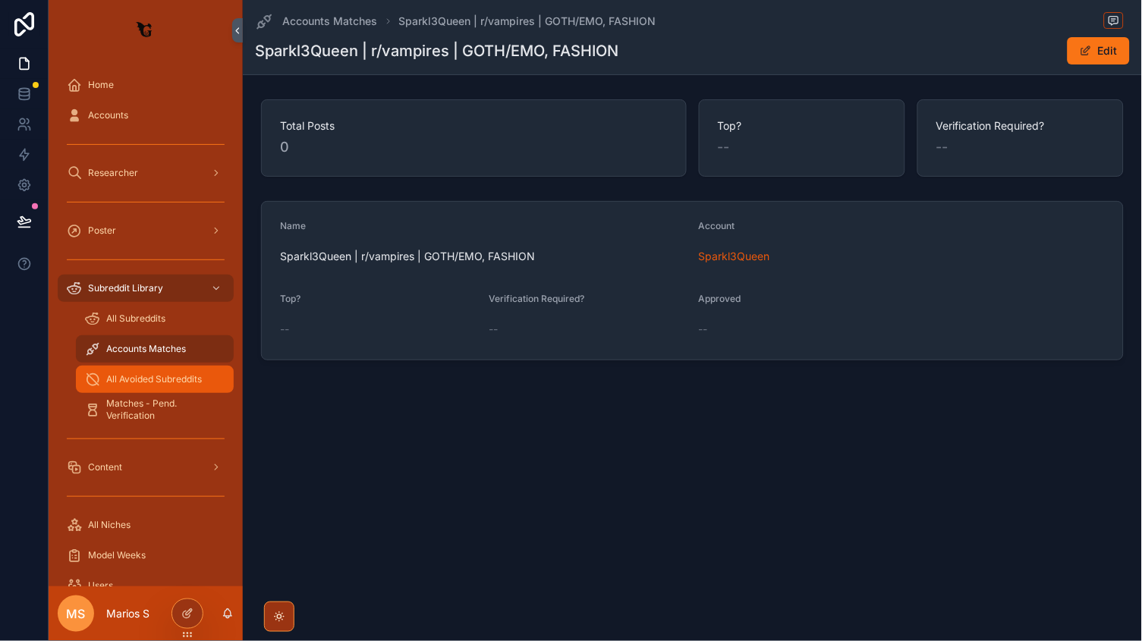
click at [130, 390] on div "All Avoided Subreddits" at bounding box center [155, 379] width 140 height 24
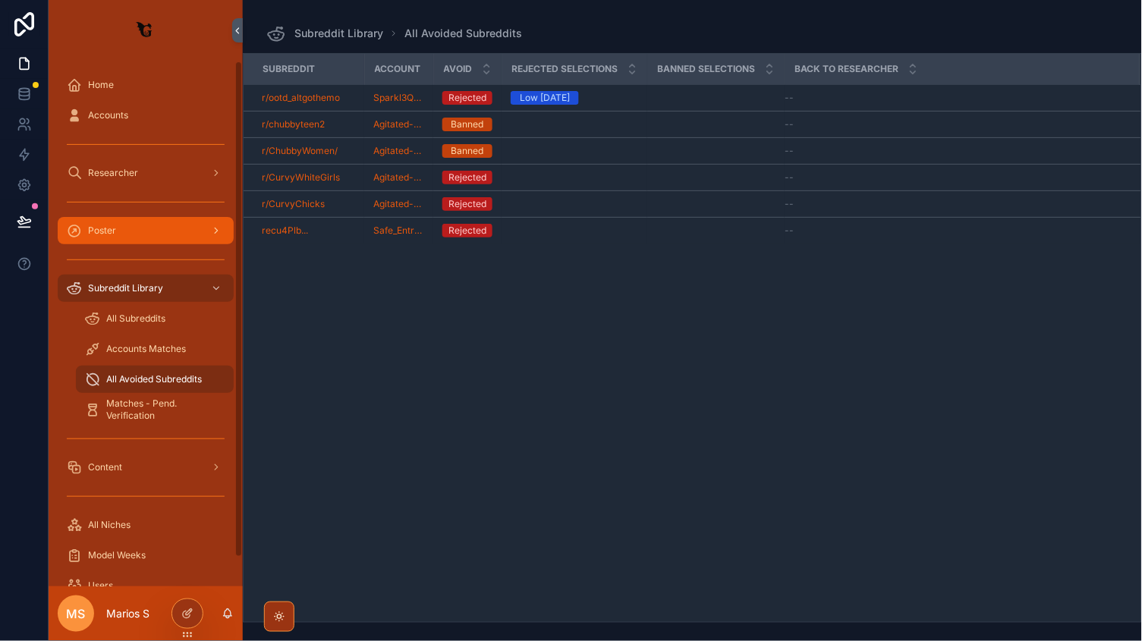
click at [122, 231] on div "Poster" at bounding box center [146, 231] width 158 height 24
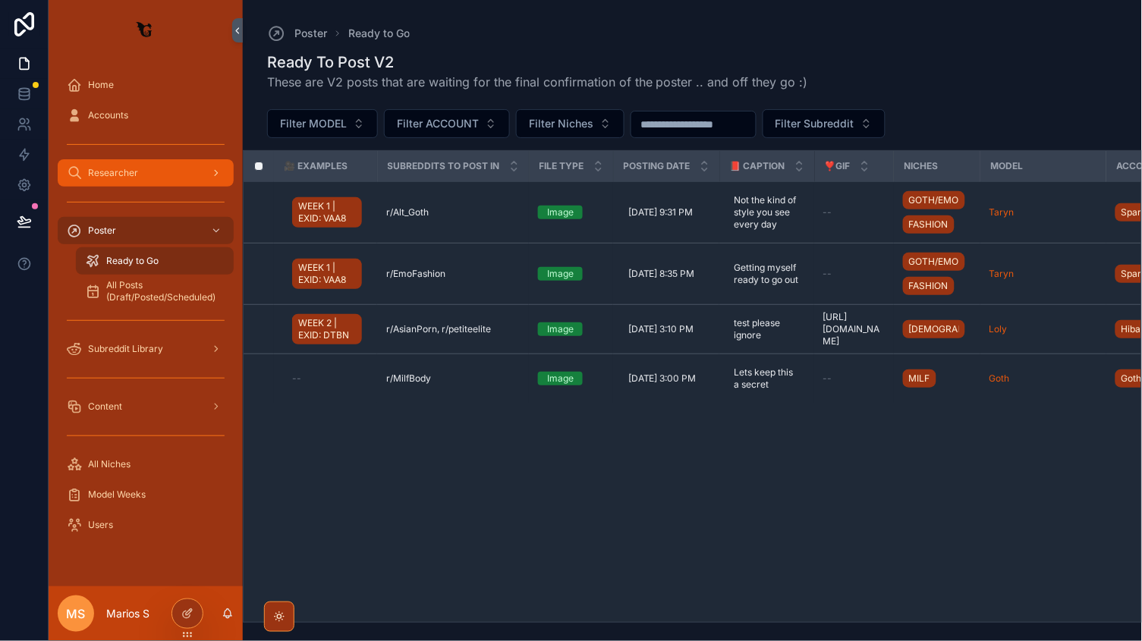
click at [128, 174] on span "Researcher" at bounding box center [113, 173] width 50 height 12
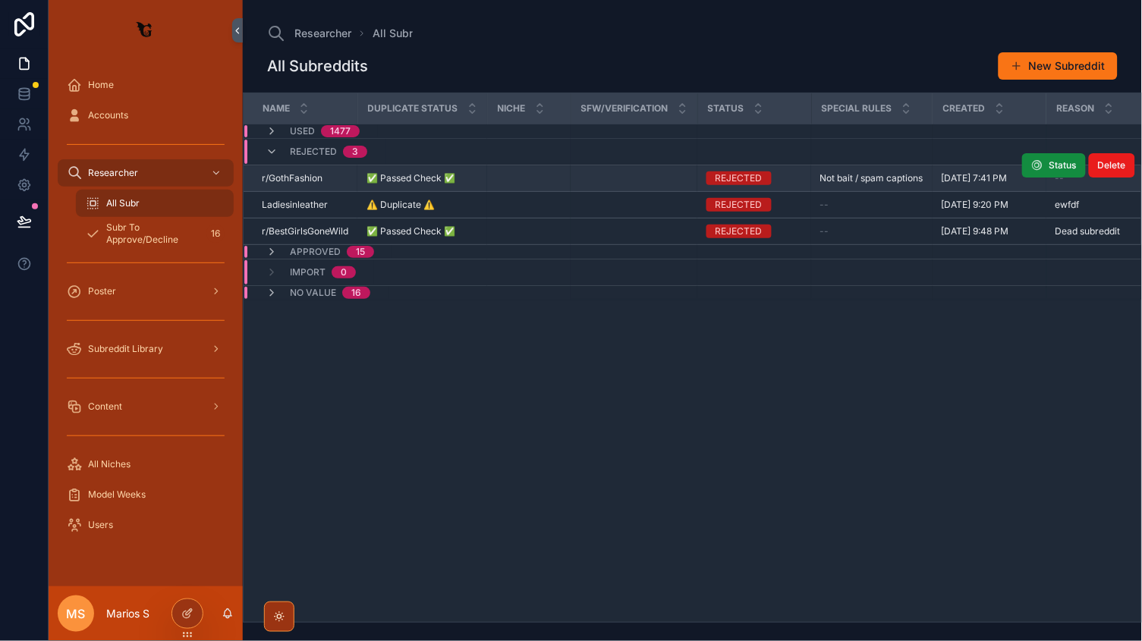
click at [340, 181] on div "r/GothFashion r/GothFashion" at bounding box center [305, 178] width 87 height 12
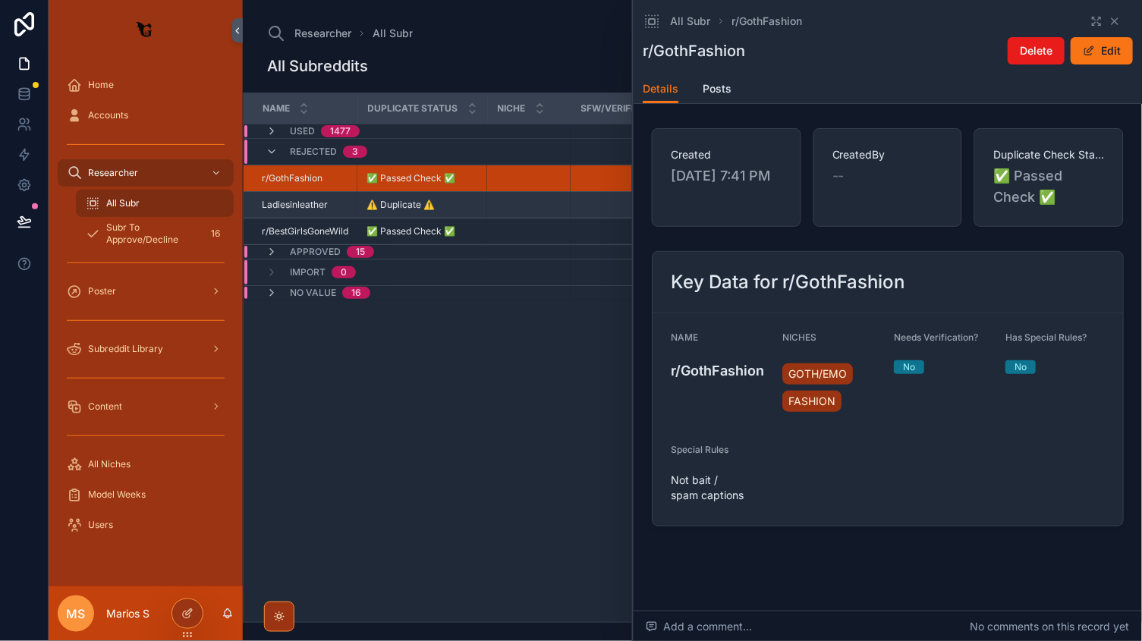
click at [347, 200] on div "Ladiesinleather Ladiesinleather" at bounding box center [305, 205] width 87 height 12
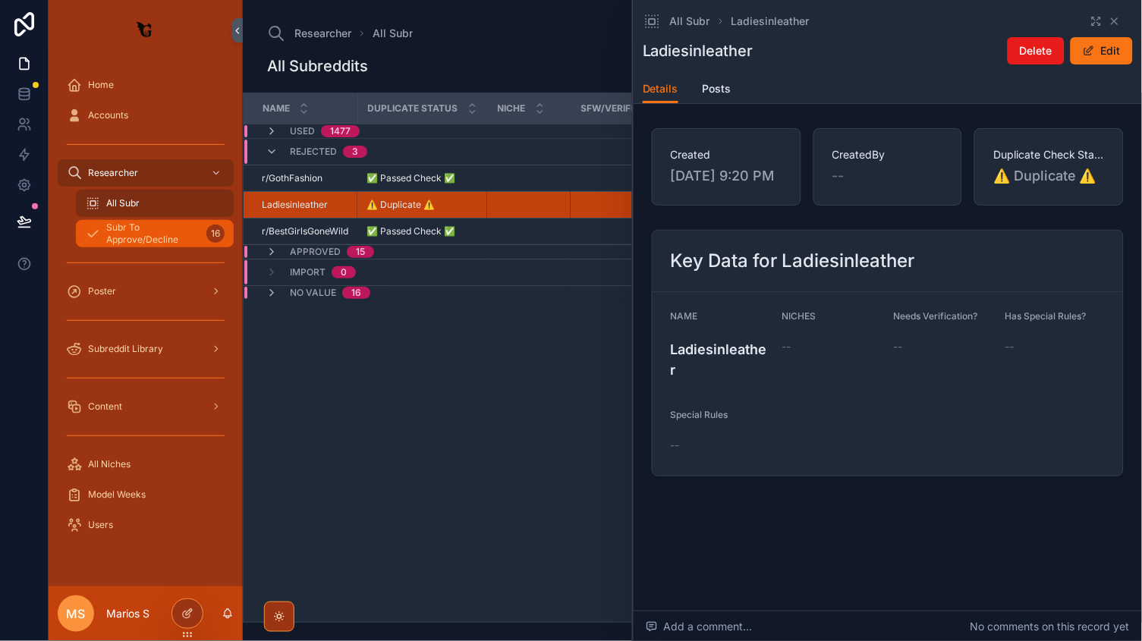
click at [186, 234] on span "Subr To Approve/Decline" at bounding box center [153, 234] width 94 height 24
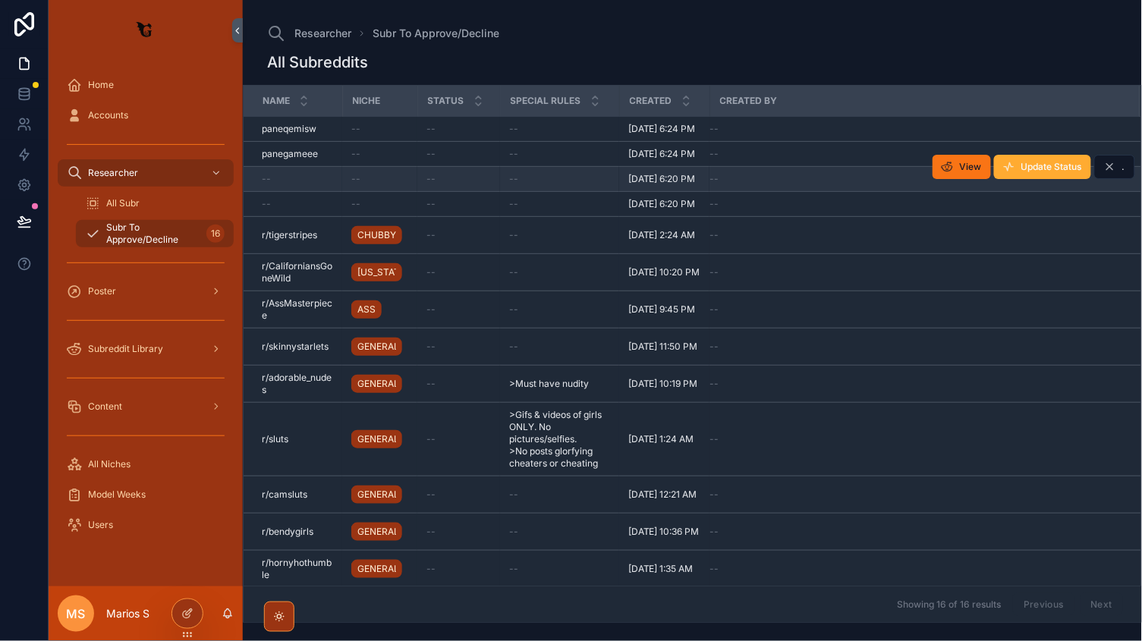
click at [309, 192] on td "--" at bounding box center [293, 179] width 99 height 25
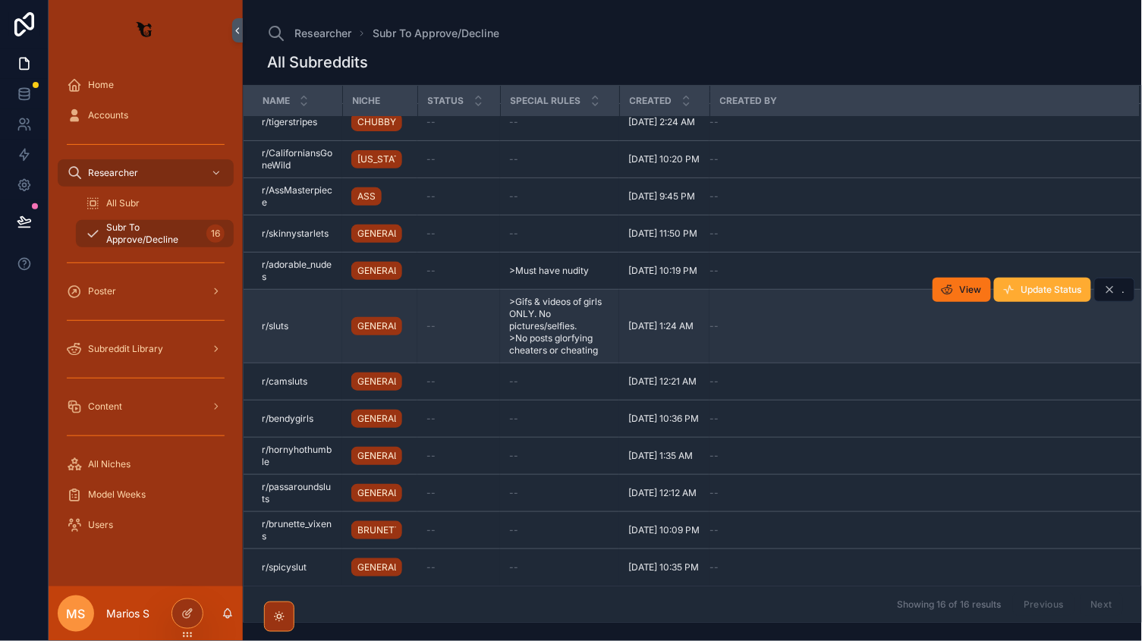
scroll to position [171, 0]
click at [317, 327] on td "r/sluts r/sluts" at bounding box center [293, 327] width 99 height 74
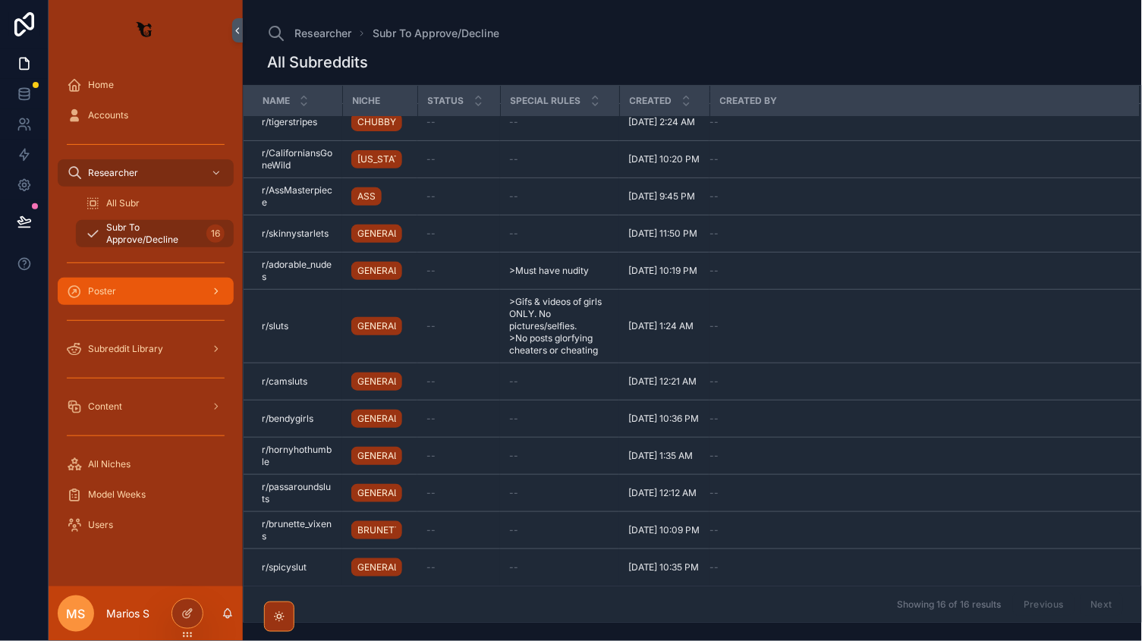
click at [165, 287] on div "Poster" at bounding box center [146, 291] width 158 height 24
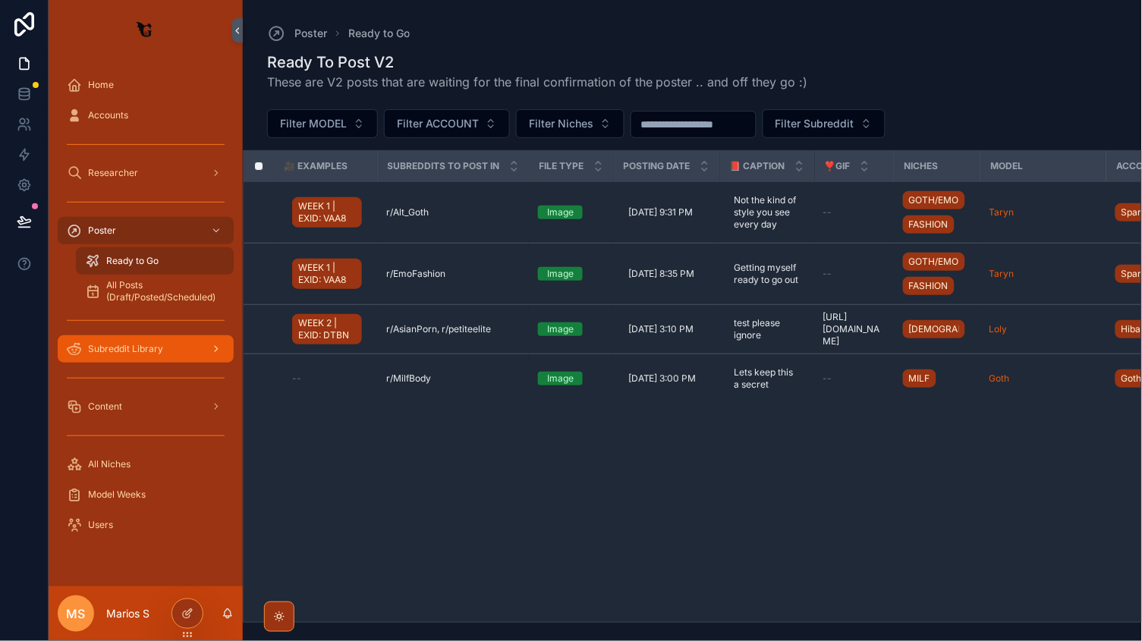
click at [143, 346] on span "Subreddit Library" at bounding box center [125, 349] width 75 height 12
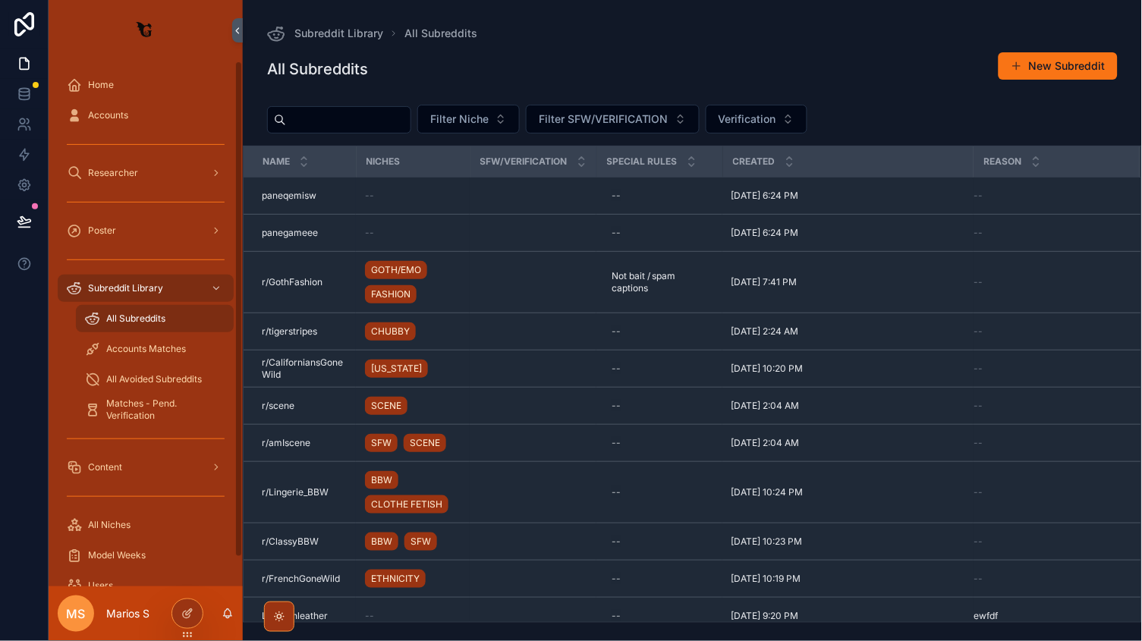
click at [294, 2] on div "Subreddit Library All Subreddits All Subreddits New Subreddit Filter Niche Filt…" at bounding box center [692, 311] width 899 height 623
click at [171, 366] on link "All Avoided Subreddits" at bounding box center [155, 379] width 158 height 27
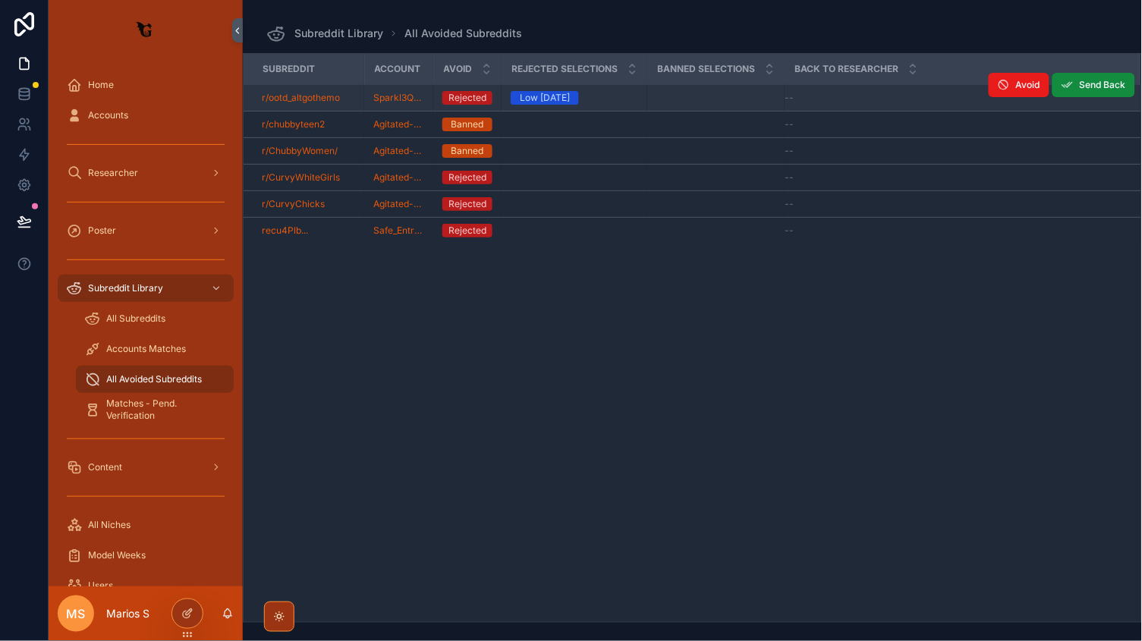
click at [354, 102] on div "r/ootd_altgothemo" at bounding box center [308, 98] width 93 height 12
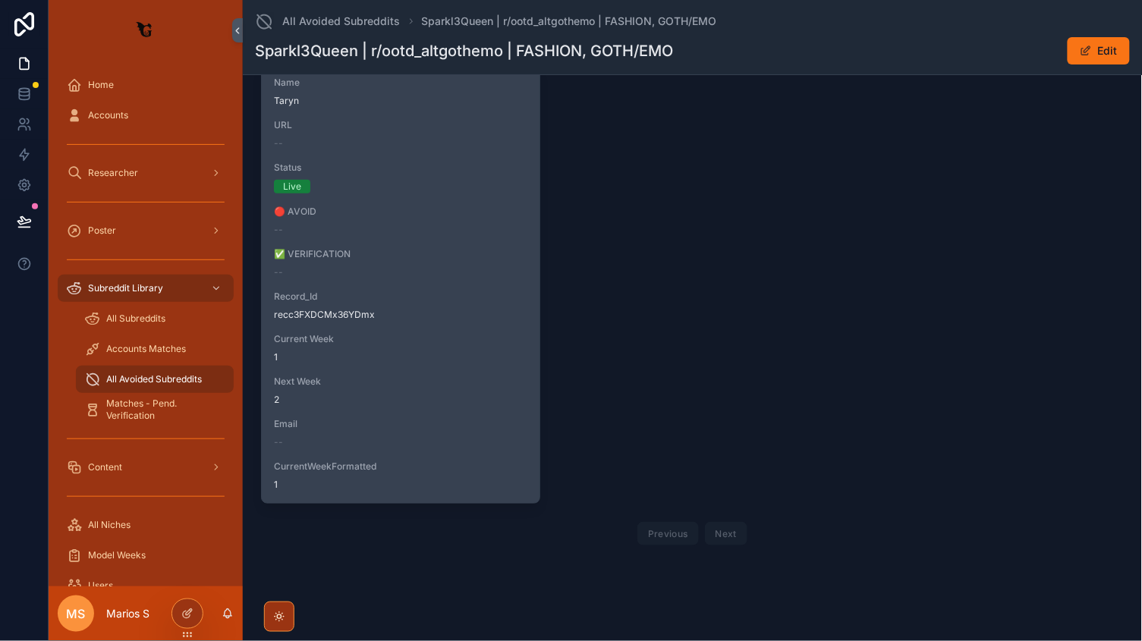
scroll to position [1295, 0]
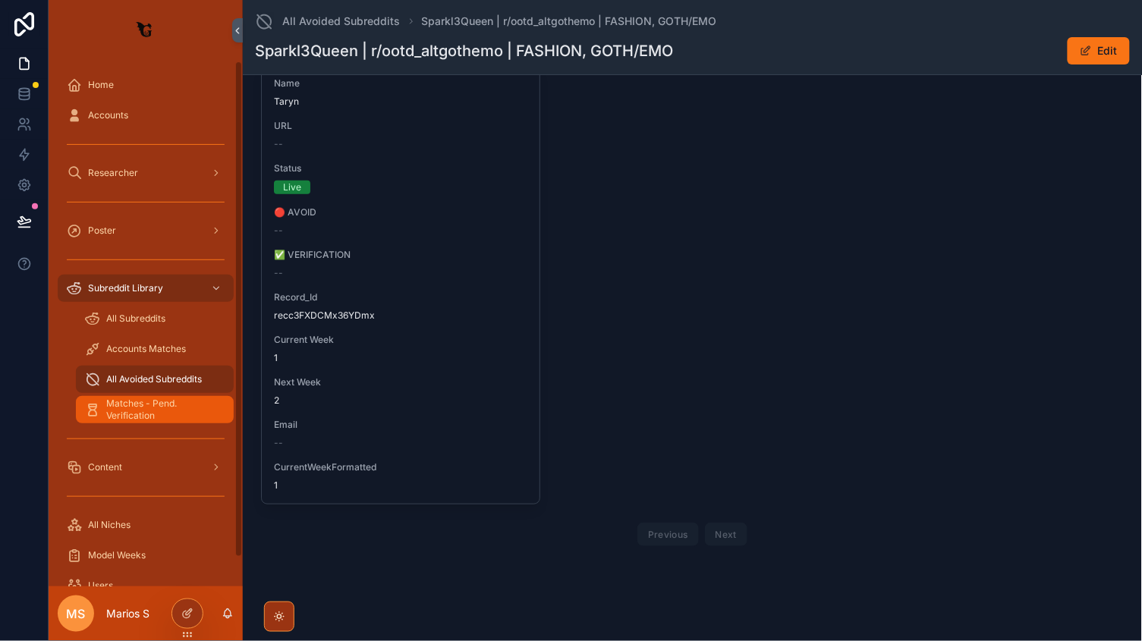
click at [136, 401] on span "Matches - Pend. Verification" at bounding box center [162, 410] width 112 height 24
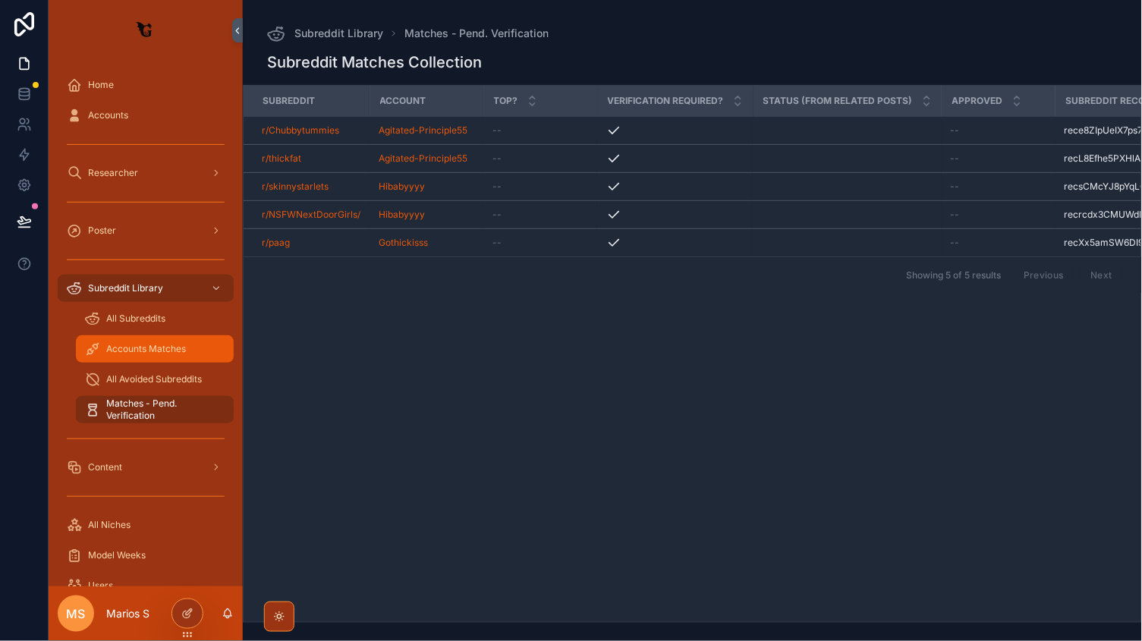
click at [143, 345] on span "Accounts Matches" at bounding box center [146, 349] width 80 height 12
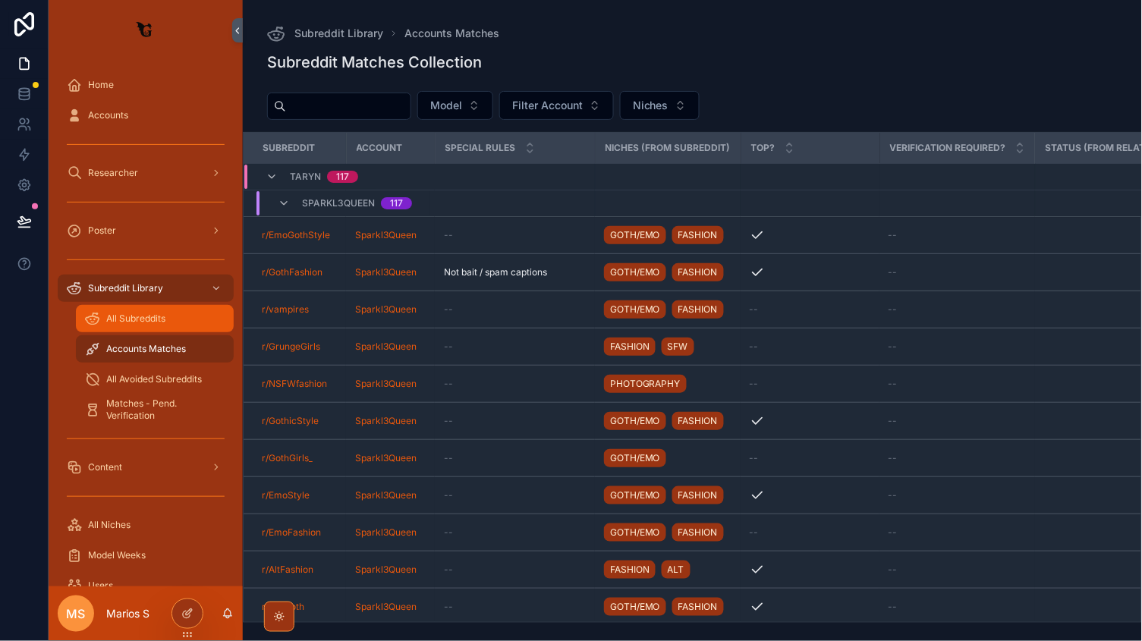
click at [133, 316] on span "All Subreddits" at bounding box center [135, 319] width 59 height 12
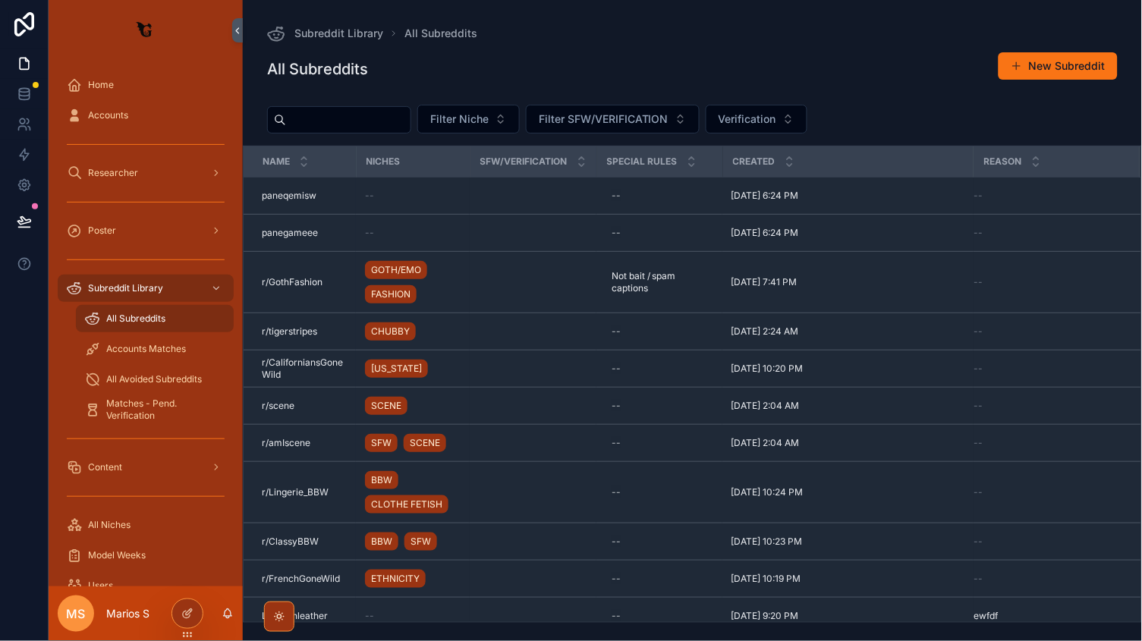
click at [347, 109] on input "scrollable content" at bounding box center [348, 119] width 124 height 21
paste input "**********"
type input "**********"
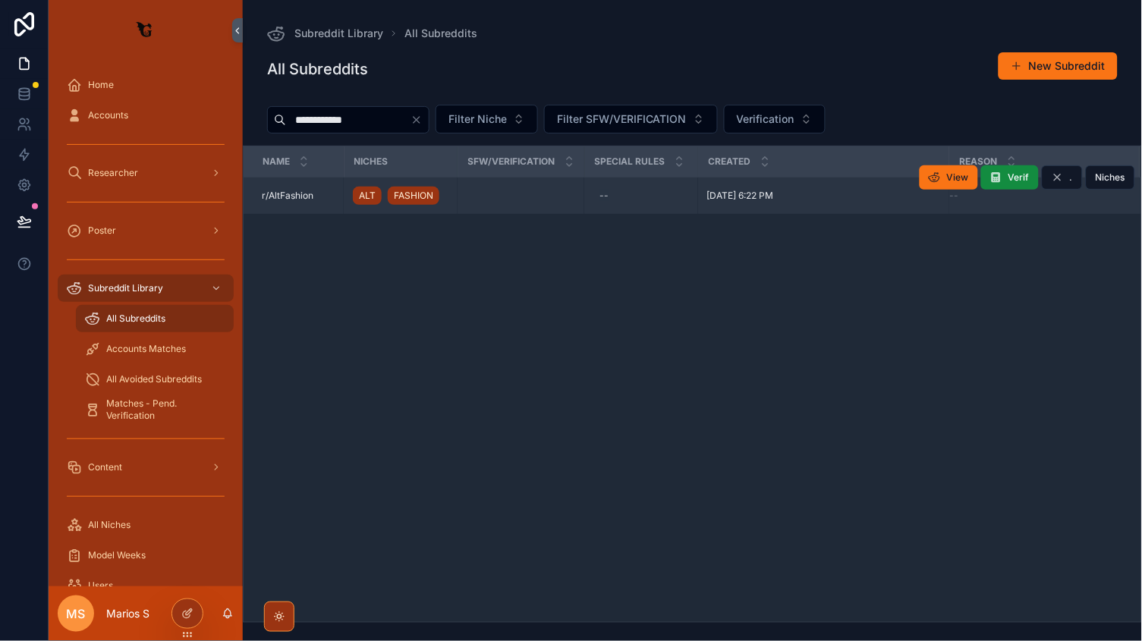
click at [335, 194] on td "r/AltFashion r/AltFashion" at bounding box center [294, 196] width 100 height 37
click at [330, 200] on div "r/AltFashion r/AltFashion" at bounding box center [298, 196] width 73 height 12
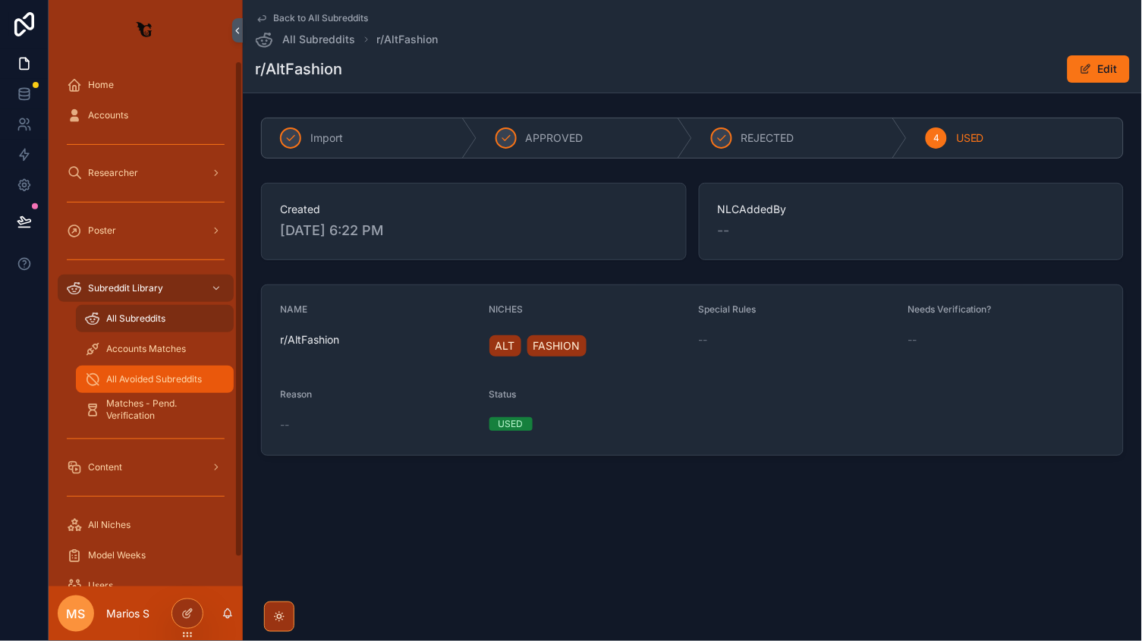
click at [142, 368] on div "All Avoided Subreddits" at bounding box center [155, 379] width 140 height 24
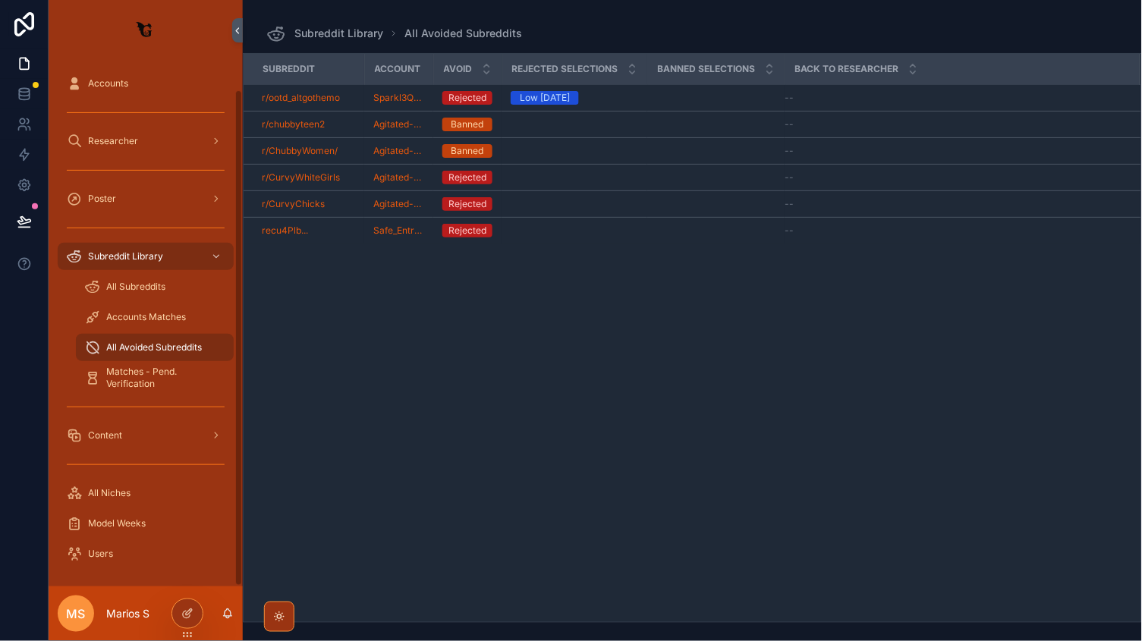
scroll to position [31, 0]
click at [129, 195] on div "Poster" at bounding box center [146, 199] width 158 height 24
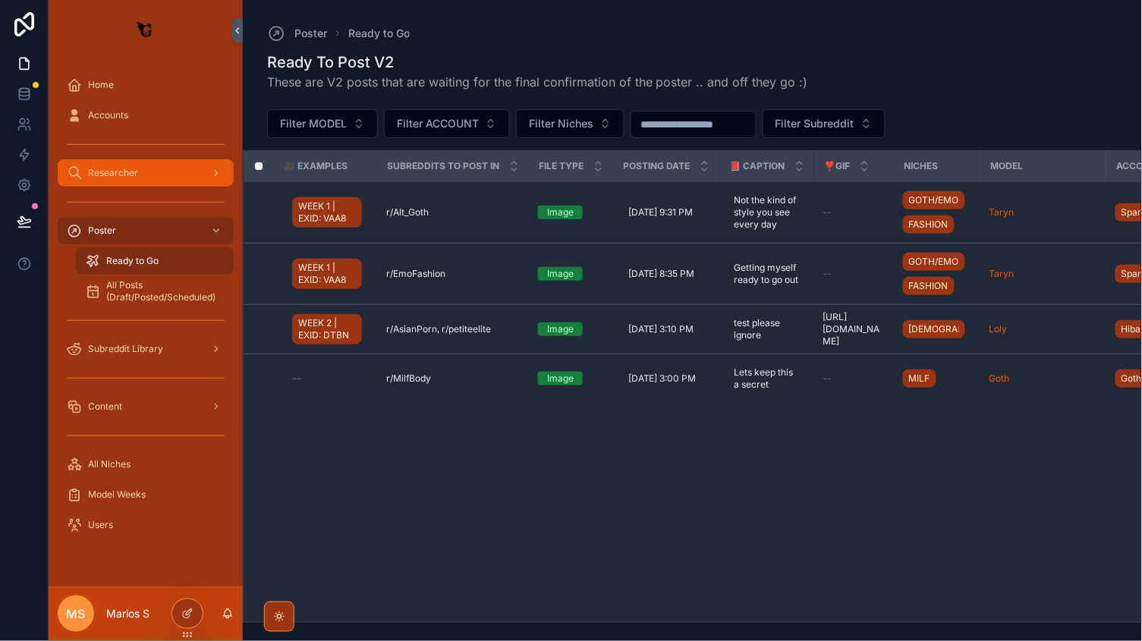
click at [147, 172] on div "Researcher" at bounding box center [146, 173] width 158 height 24
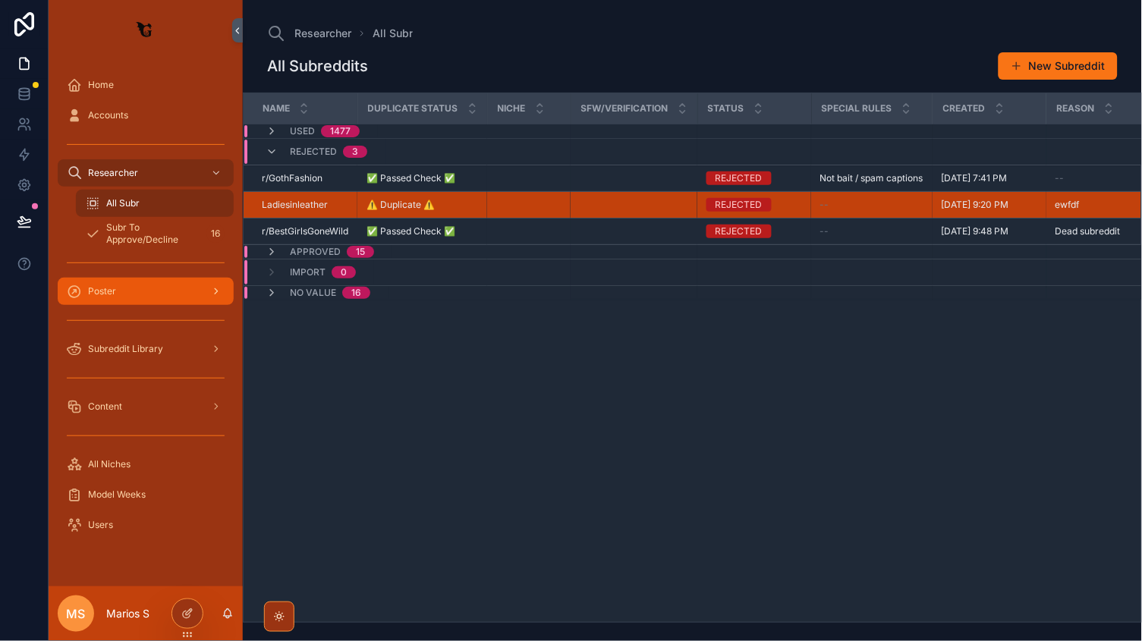
click at [118, 285] on div "Poster" at bounding box center [146, 291] width 158 height 24
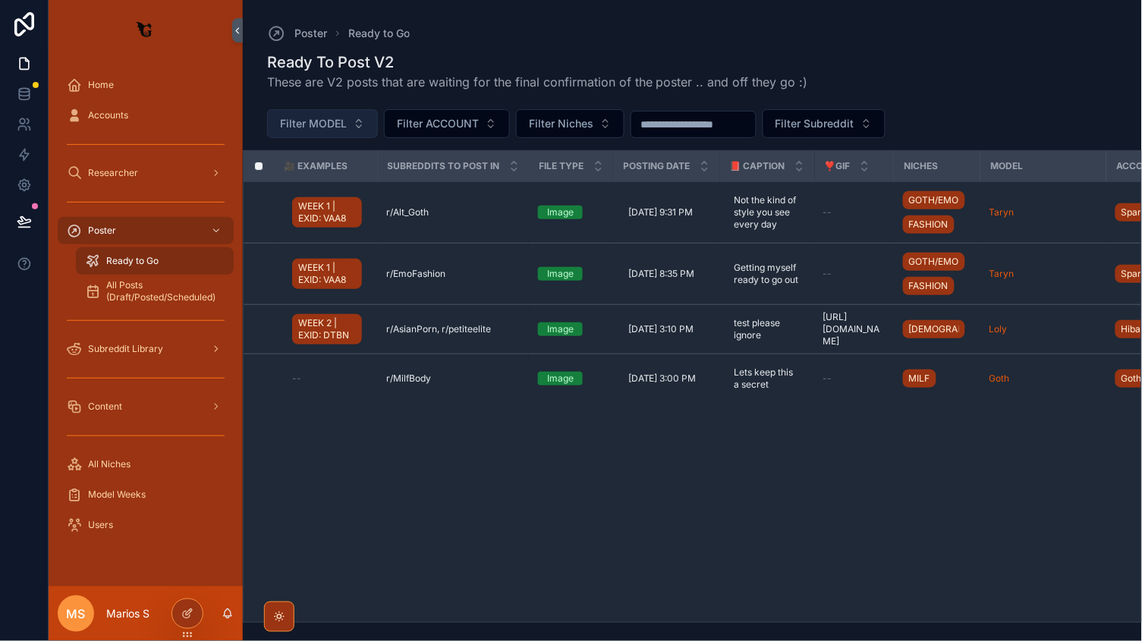
click at [356, 122] on button "Filter MODEL" at bounding box center [322, 123] width 111 height 29
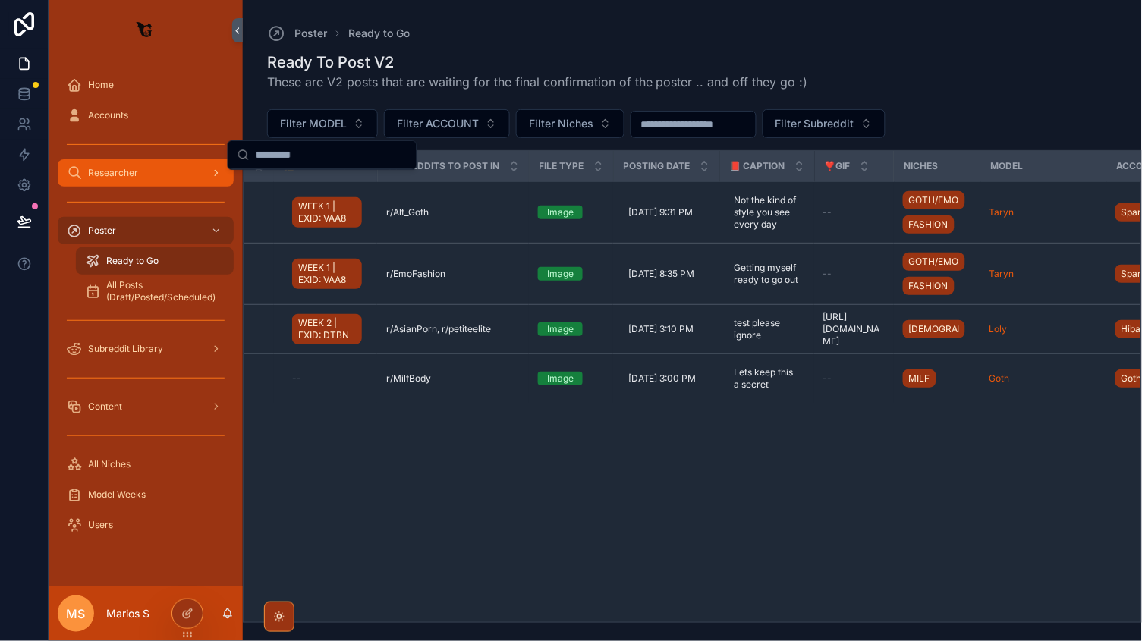
click at [133, 178] on span "Researcher" at bounding box center [113, 173] width 50 height 12
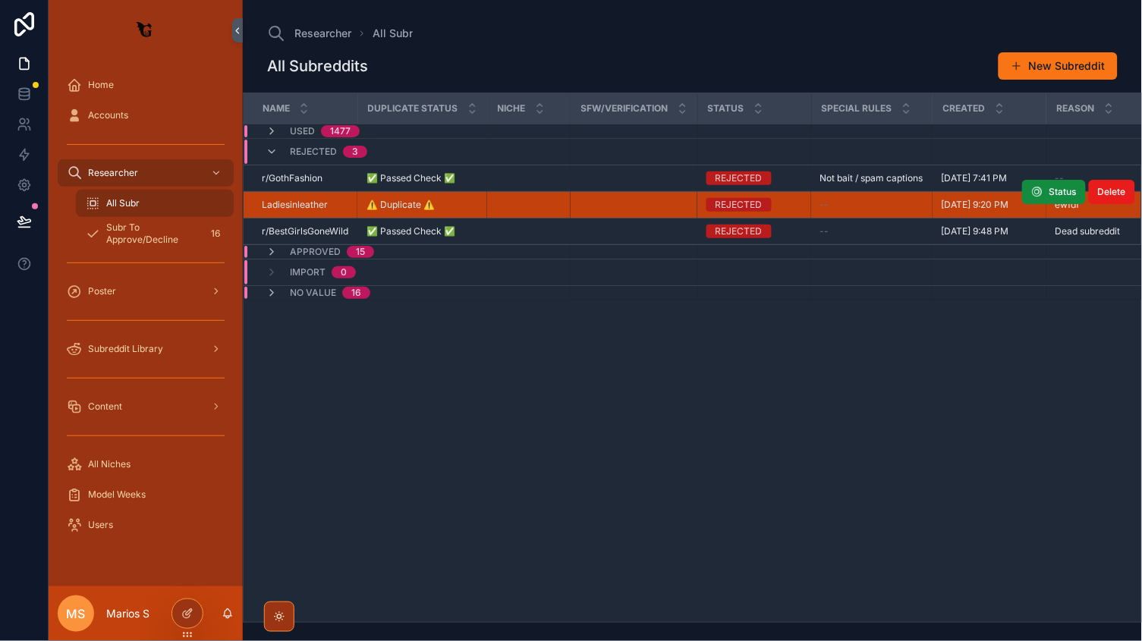
click at [347, 200] on div "Ladiesinleather Ladiesinleather" at bounding box center [305, 205] width 87 height 12
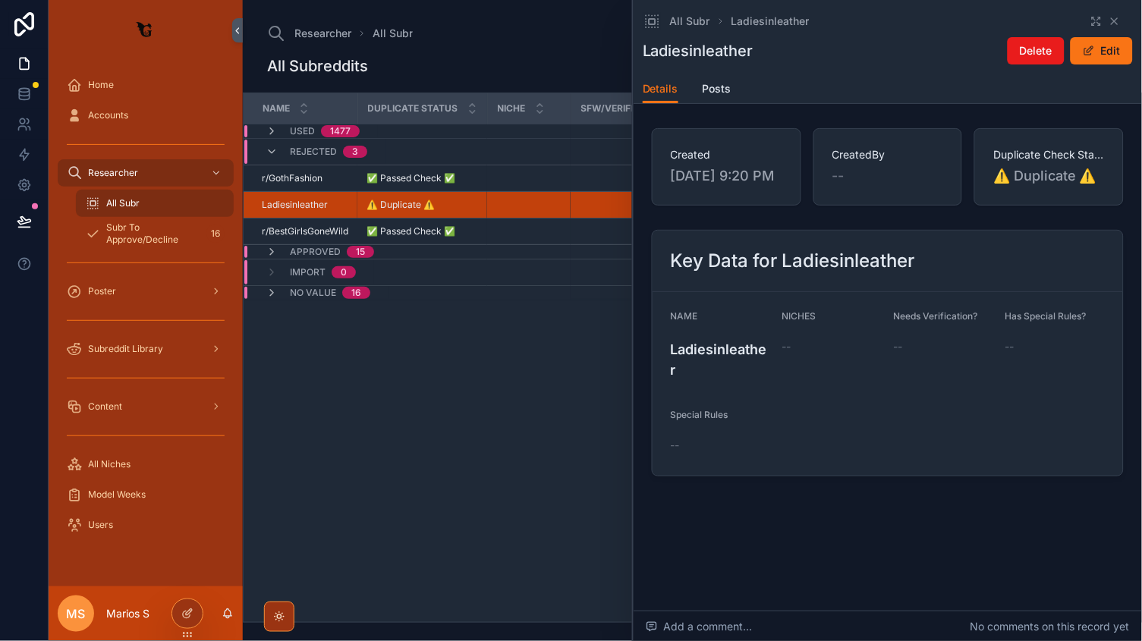
click at [417, 200] on tr "Ladiesinleather Ladiesinleather ⚠️ Duplicate ⚠️ ⚠️ Duplicate ⚠️ REJECTED -- 8/4…" at bounding box center [760, 205] width 1032 height 27
click at [143, 290] on div "Poster" at bounding box center [146, 291] width 158 height 24
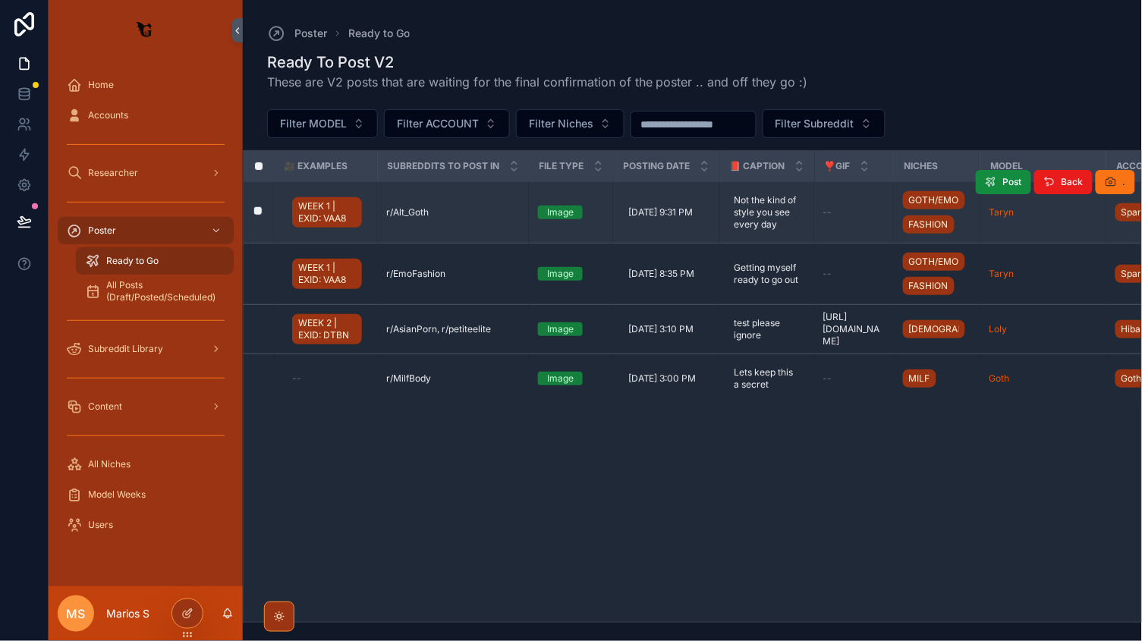
click at [467, 206] on div "r/Alt_Goth r/Alt_Goth" at bounding box center [453, 212] width 134 height 12
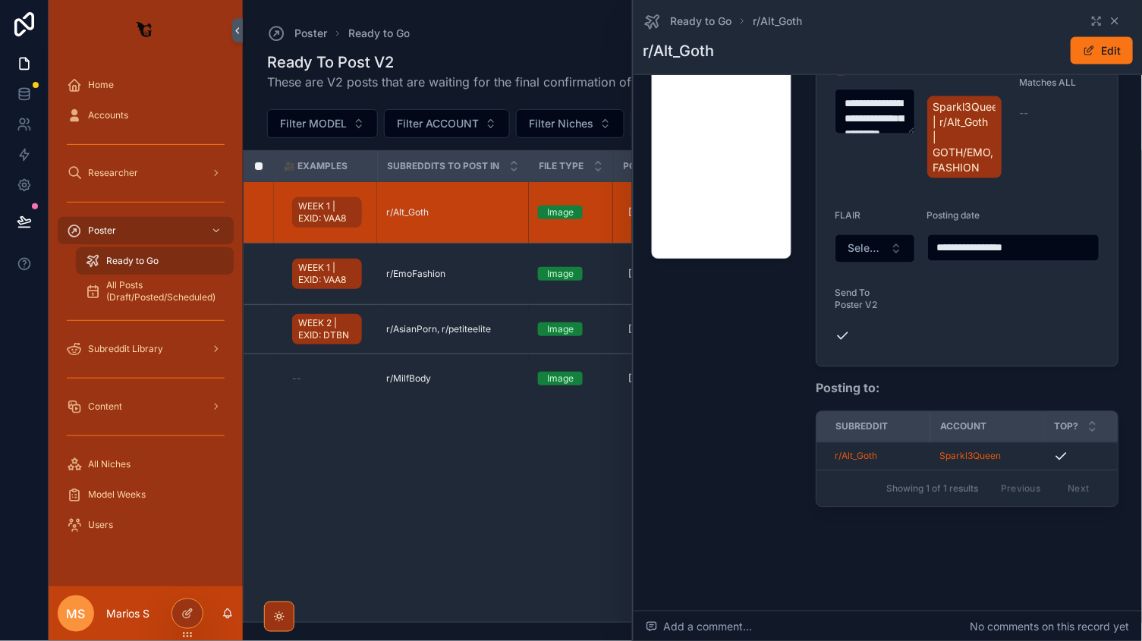
click at [1115, 18] on icon "scrollable content" at bounding box center [1115, 21] width 12 height 12
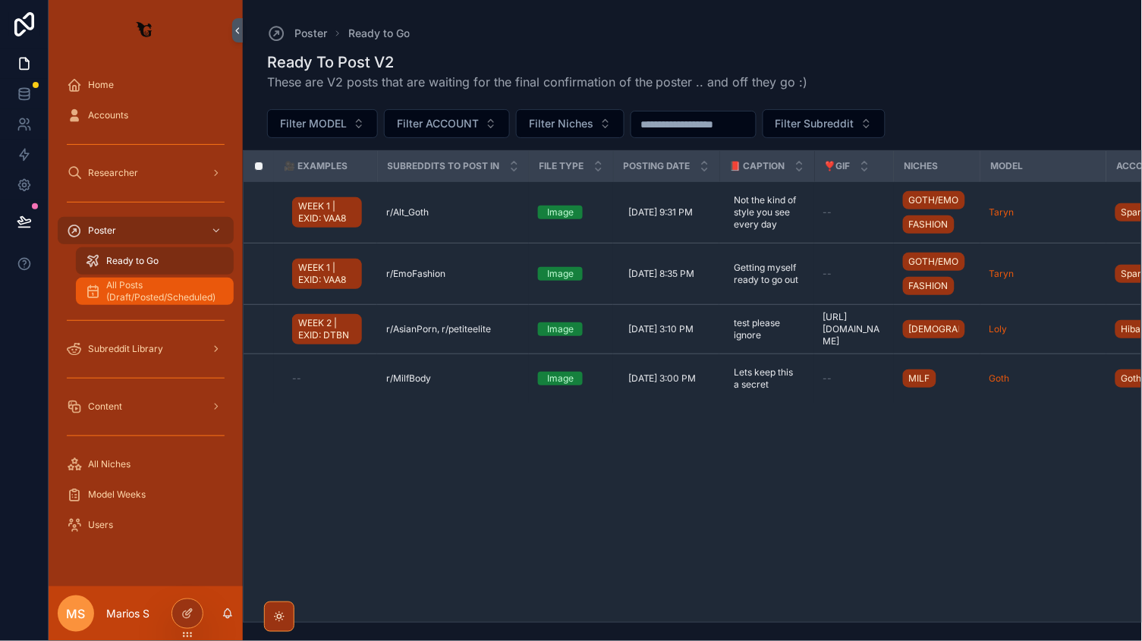
click at [136, 289] on span "All Posts (Draft/Posted/Scheduled)" at bounding box center [162, 291] width 112 height 24
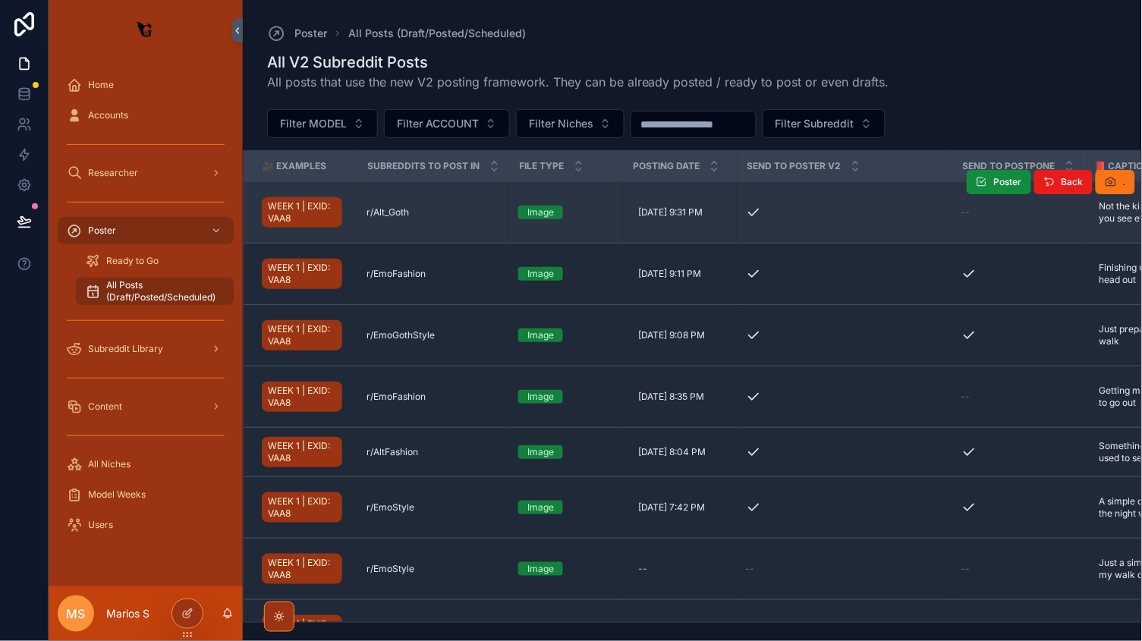
click at [451, 209] on div "r/Alt_Goth r/Alt_Goth" at bounding box center [434, 212] width 134 height 12
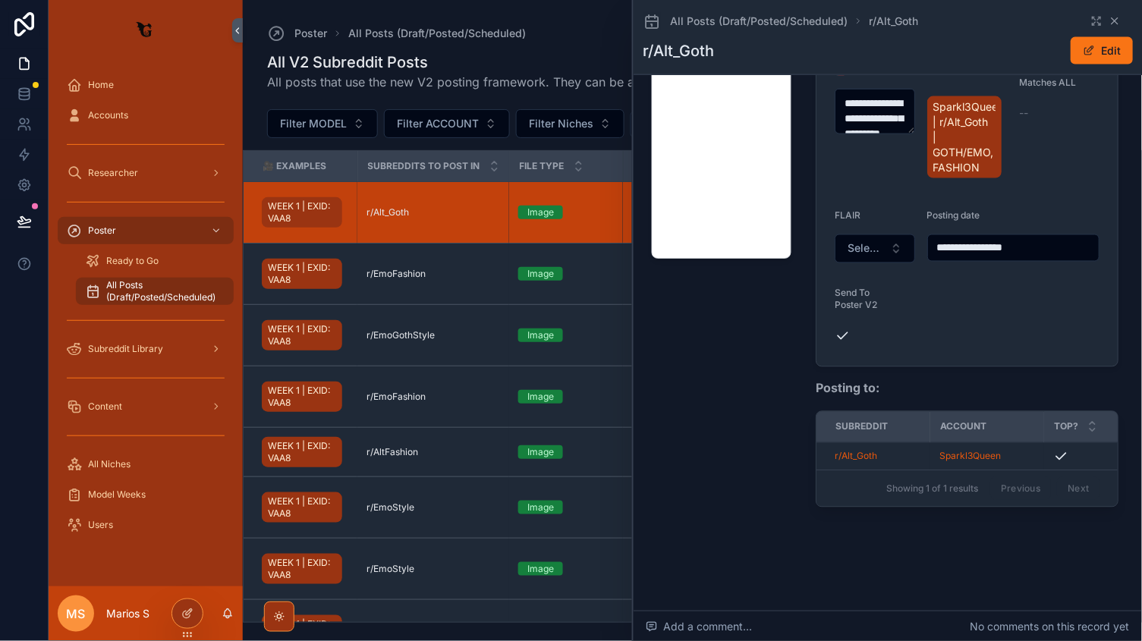
click at [1115, 23] on icon "scrollable content" at bounding box center [1115, 21] width 12 height 12
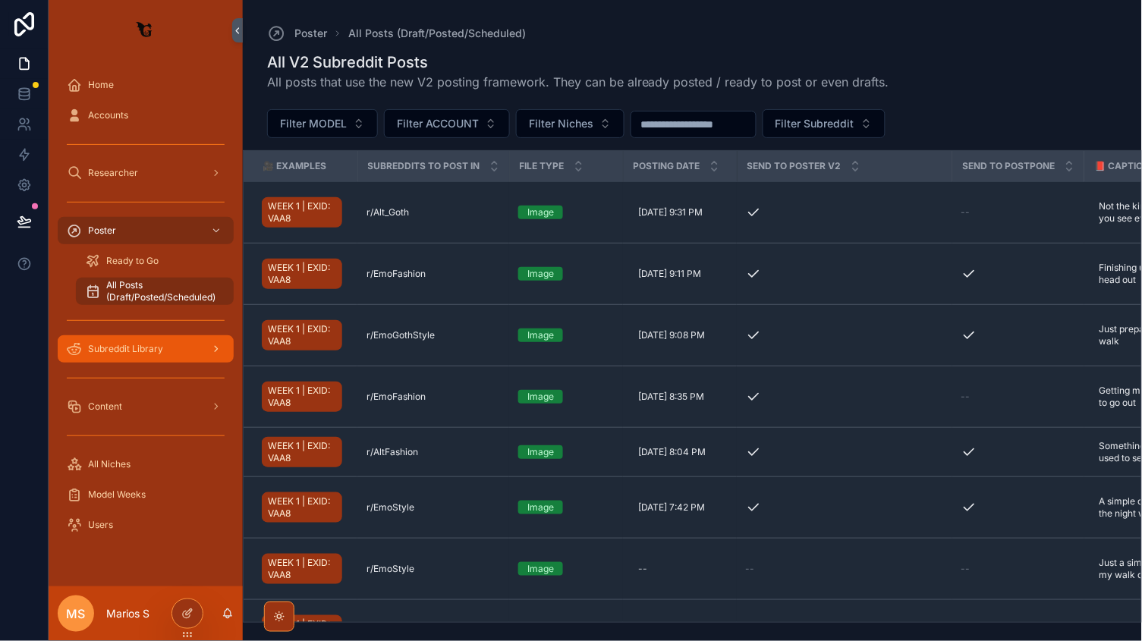
click at [134, 348] on span "Subreddit Library" at bounding box center [125, 349] width 75 height 12
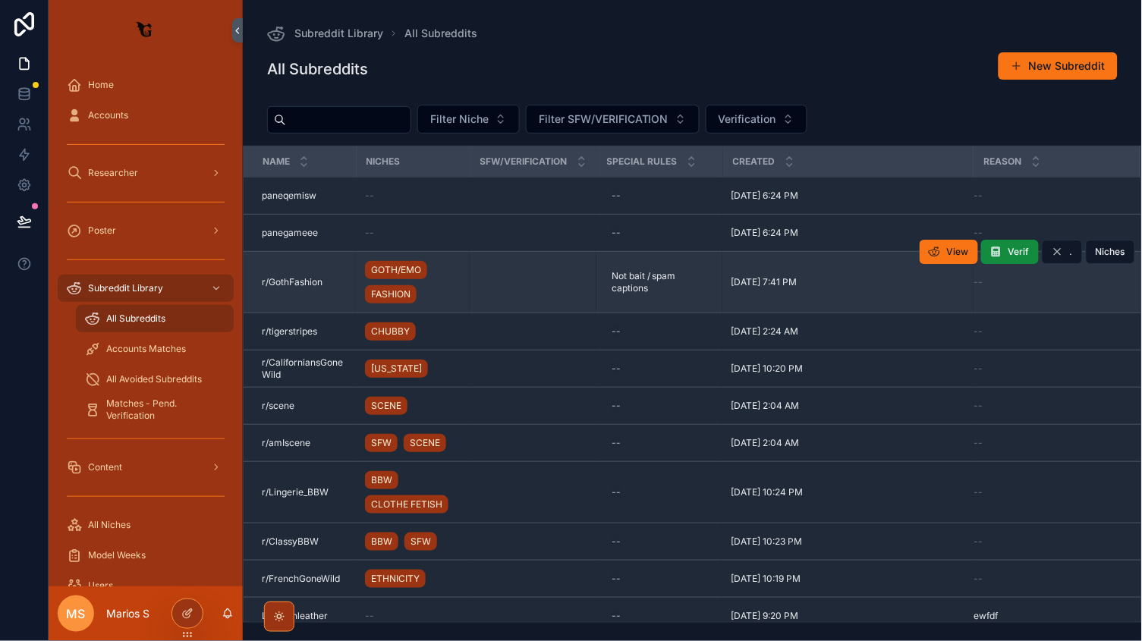
click at [486, 284] on td "scrollable content" at bounding box center [533, 282] width 127 height 61
click at [452, 281] on div "GOTH/EMO FASHION" at bounding box center [413, 282] width 96 height 49
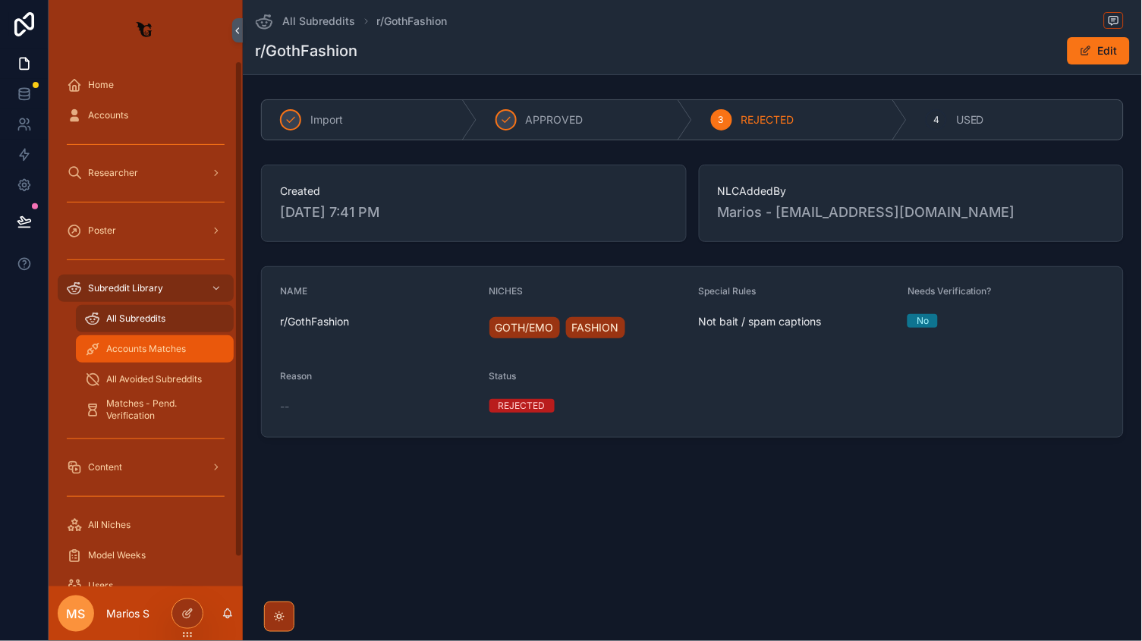
click at [139, 350] on span "Accounts Matches" at bounding box center [146, 349] width 80 height 12
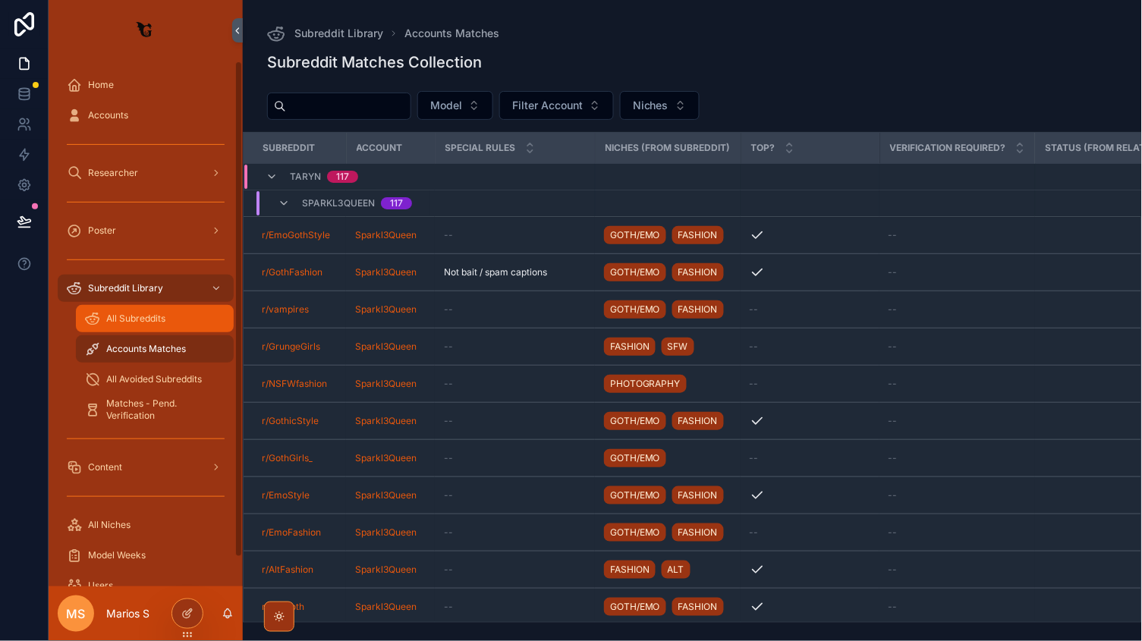
click at [151, 313] on span "All Subreddits" at bounding box center [135, 319] width 59 height 12
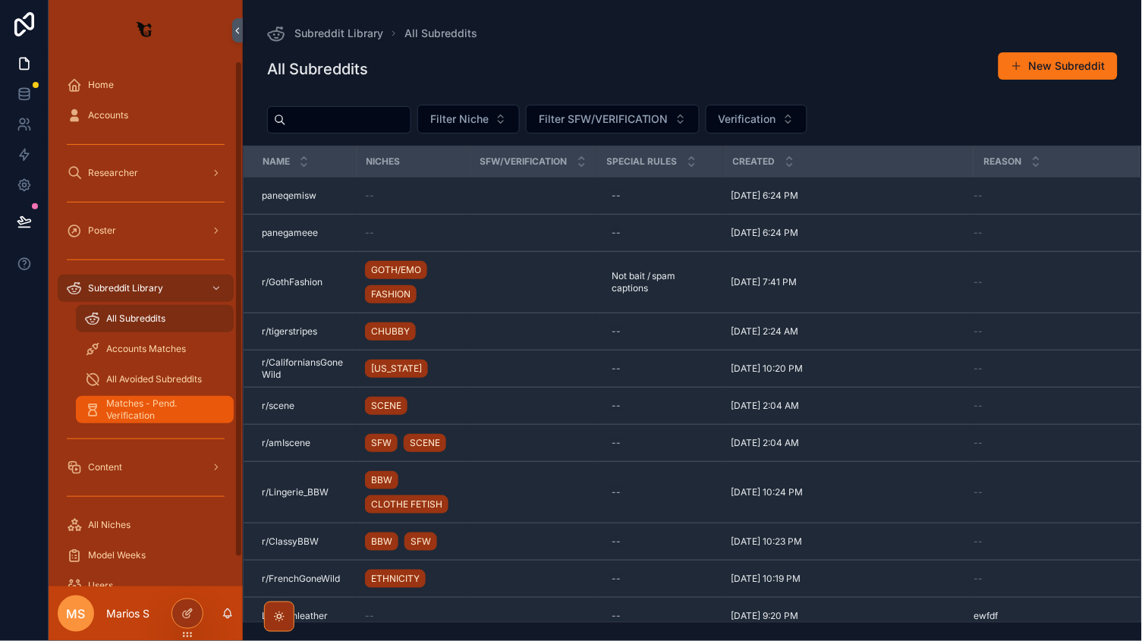
click at [150, 398] on span "Matches - Pend. Verification" at bounding box center [162, 410] width 112 height 24
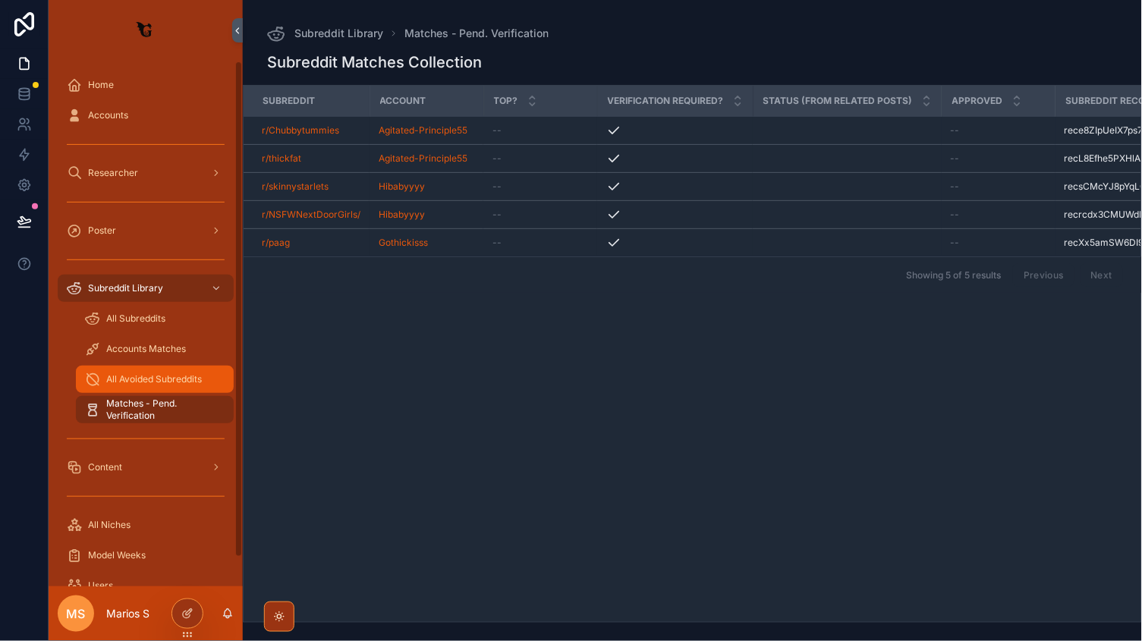
click at [146, 376] on span "All Avoided Subreddits" at bounding box center [154, 379] width 96 height 12
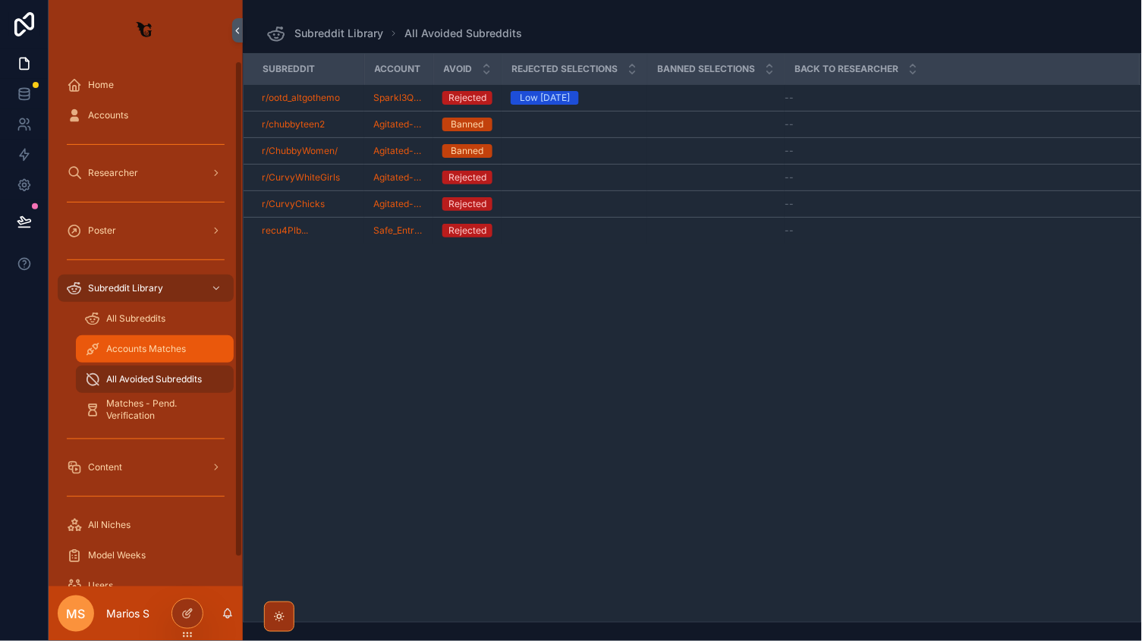
click at [128, 351] on span "Accounts Matches" at bounding box center [146, 349] width 80 height 12
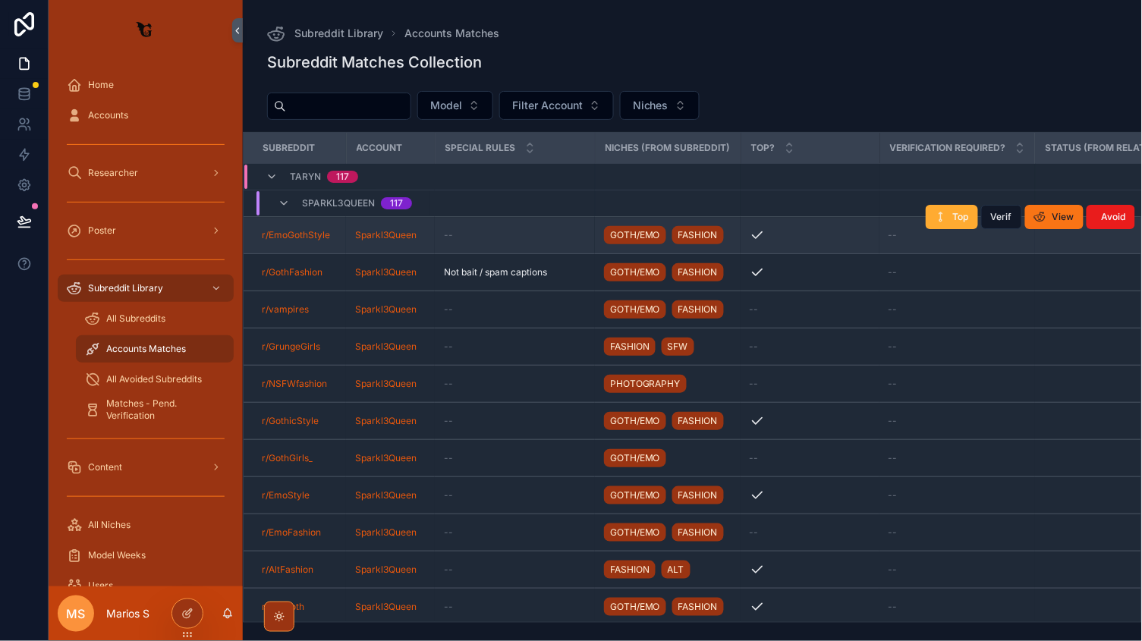
click at [433, 231] on td "Sparkl3Queen" at bounding box center [390, 235] width 89 height 37
click at [341, 237] on td "r/EmoGothStyle" at bounding box center [295, 235] width 102 height 37
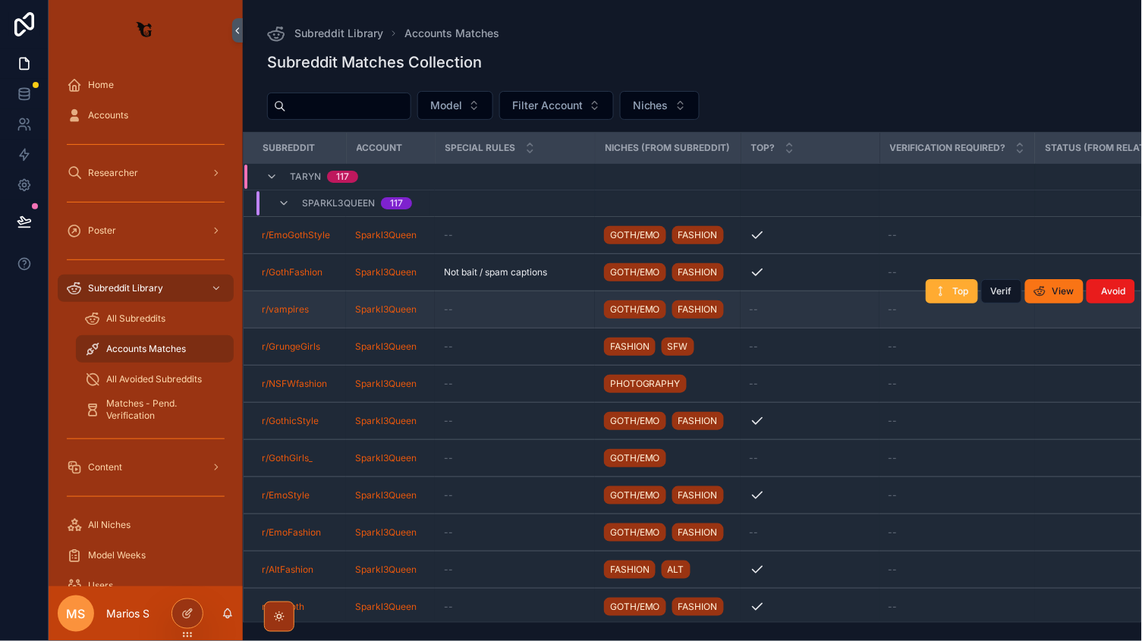
click at [336, 292] on td "r/vampires" at bounding box center [295, 309] width 102 height 37
click at [330, 313] on div "r/vampires" at bounding box center [299, 310] width 75 height 12
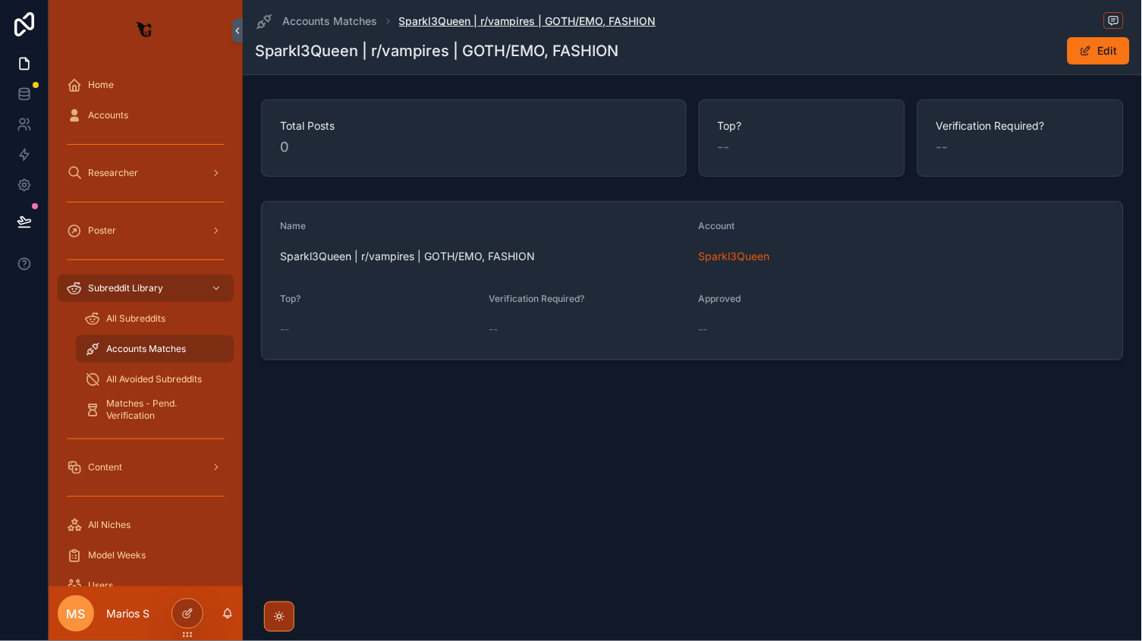
click at [477, 19] on span "Sparkl3Queen | r/vampires | GOTH/EMO, FASHION" at bounding box center [527, 21] width 257 height 15
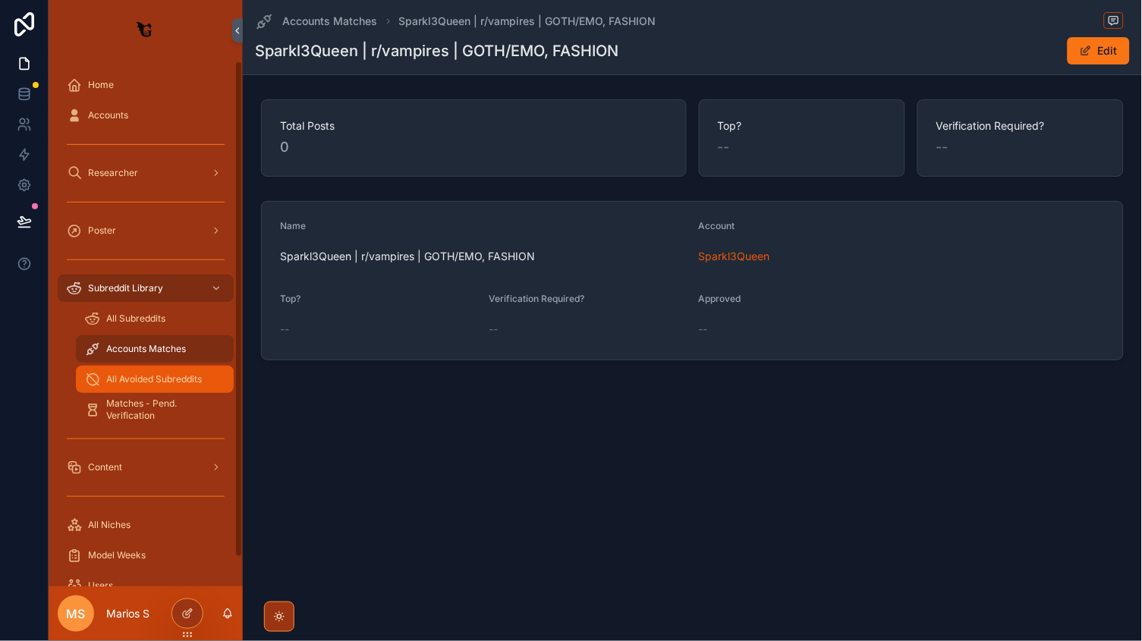
click at [113, 376] on span "All Avoided Subreddits" at bounding box center [154, 379] width 96 height 12
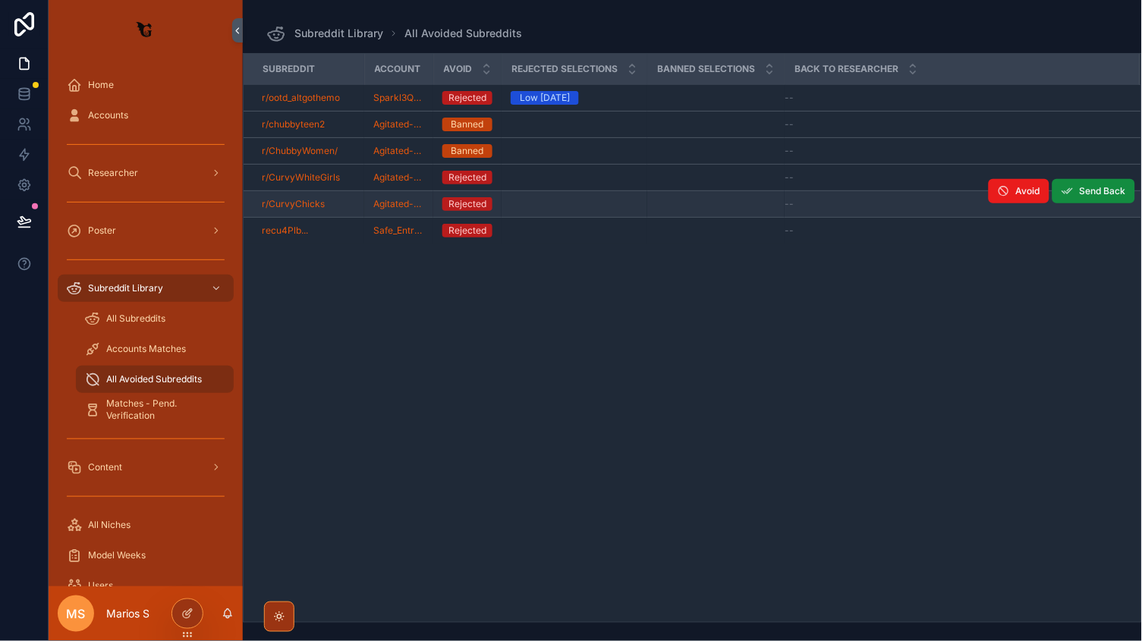
click at [342, 203] on div "r/CurvyChicks" at bounding box center [308, 204] width 93 height 12
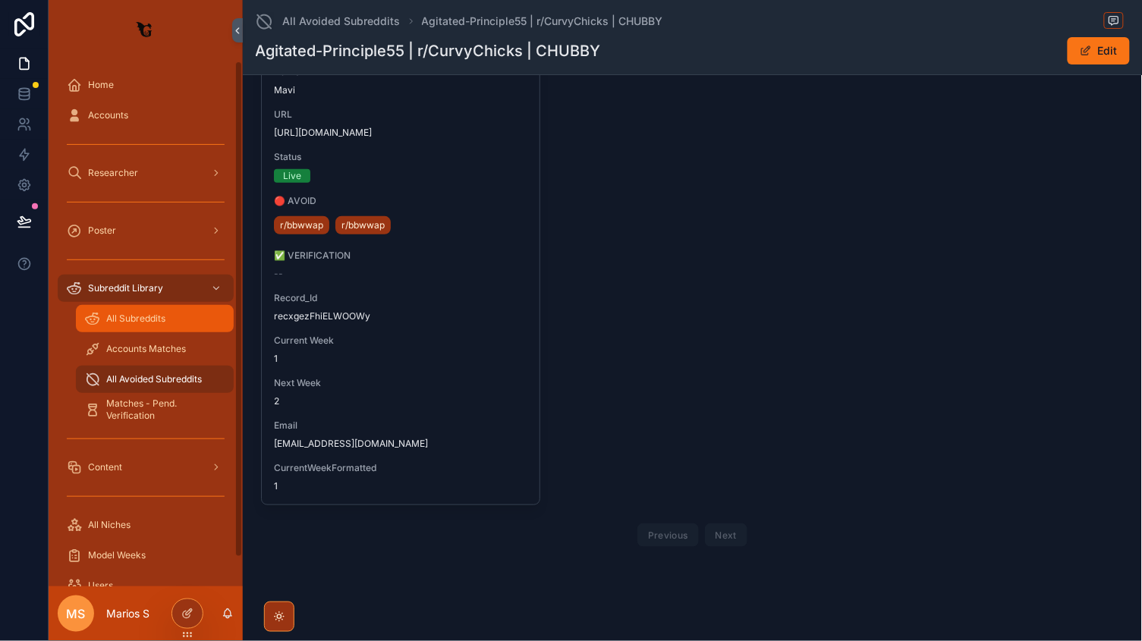
click at [123, 326] on div "All Subreddits" at bounding box center [155, 319] width 140 height 24
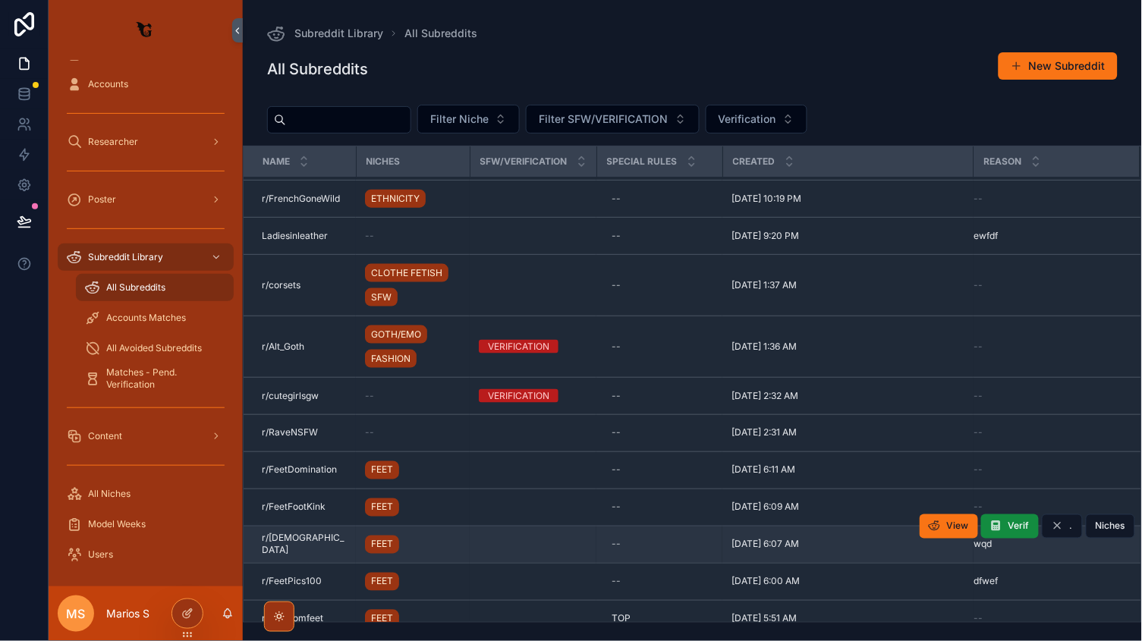
scroll to position [336, 0]
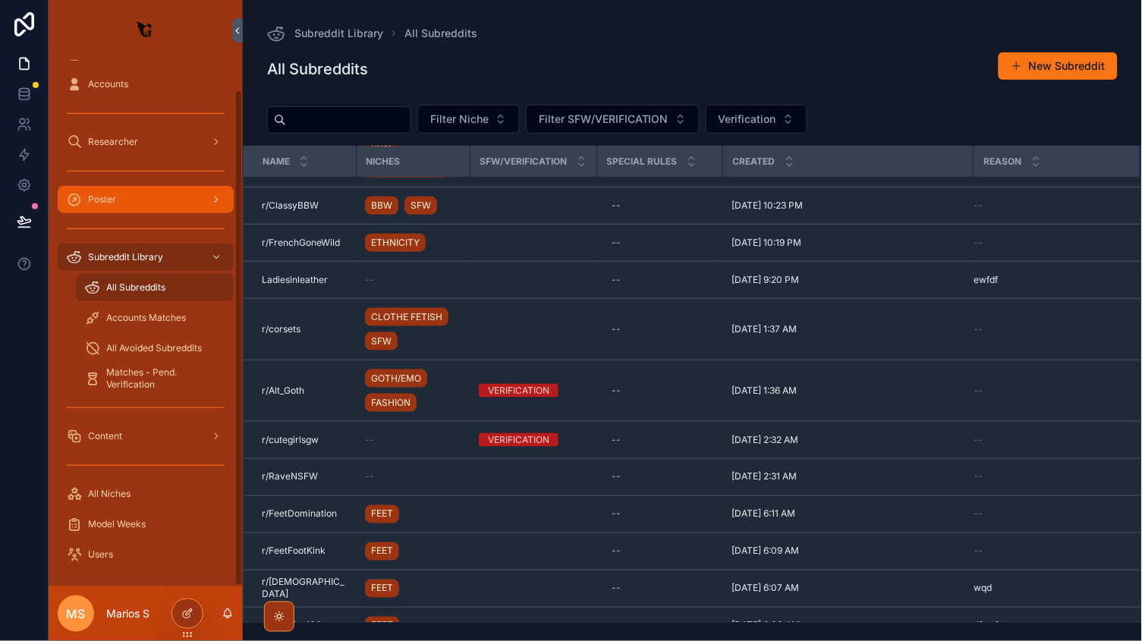
click at [156, 188] on div "Poster" at bounding box center [146, 199] width 158 height 24
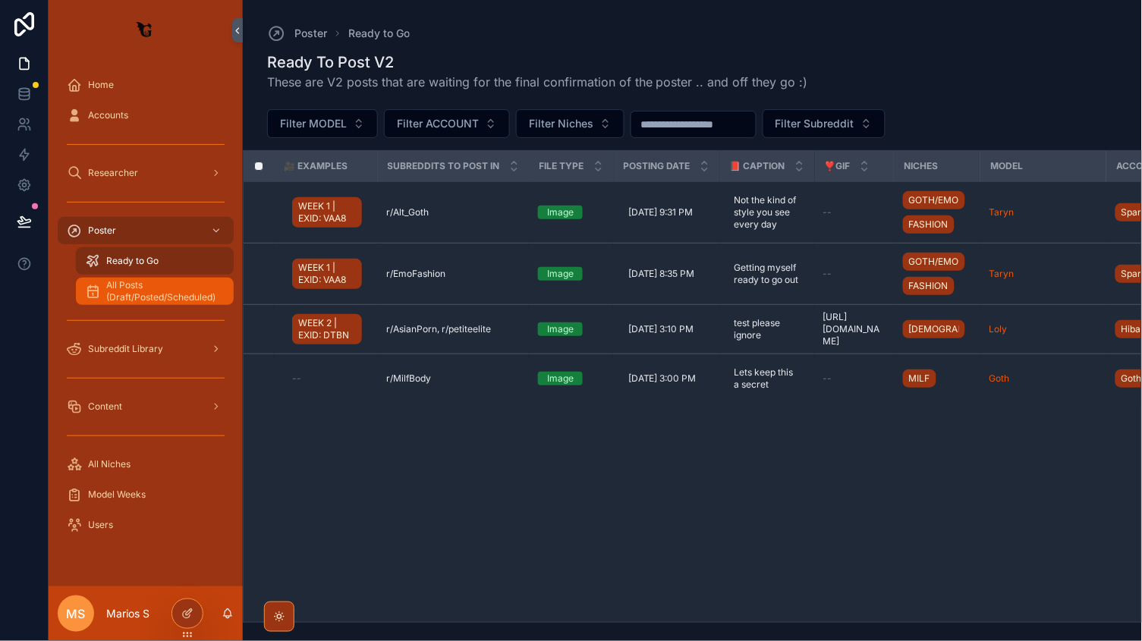
click at [155, 288] on span "All Posts (Draft/Posted/Scheduled)" at bounding box center [162, 291] width 112 height 24
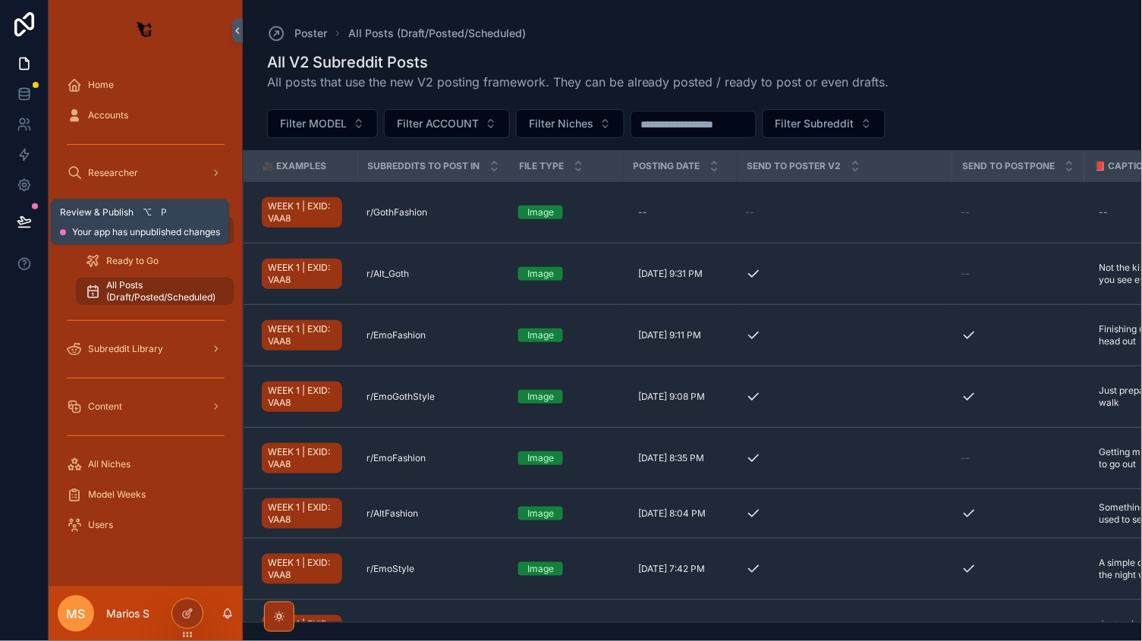
click at [13, 235] on button at bounding box center [24, 221] width 33 height 42
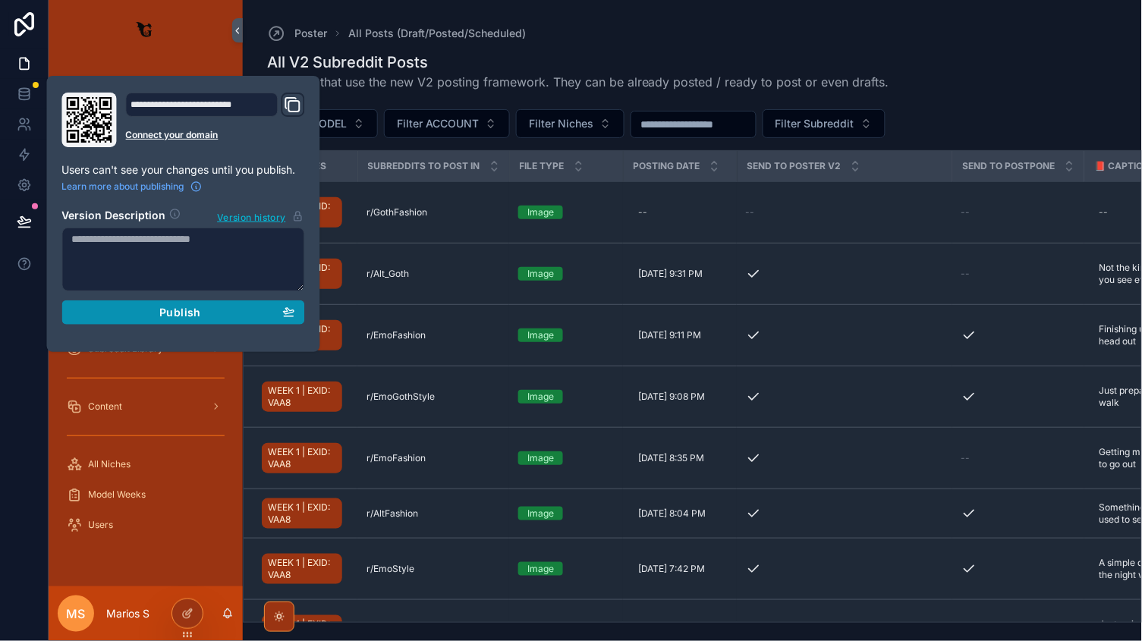
click at [169, 316] on span "Publish" at bounding box center [179, 313] width 41 height 14
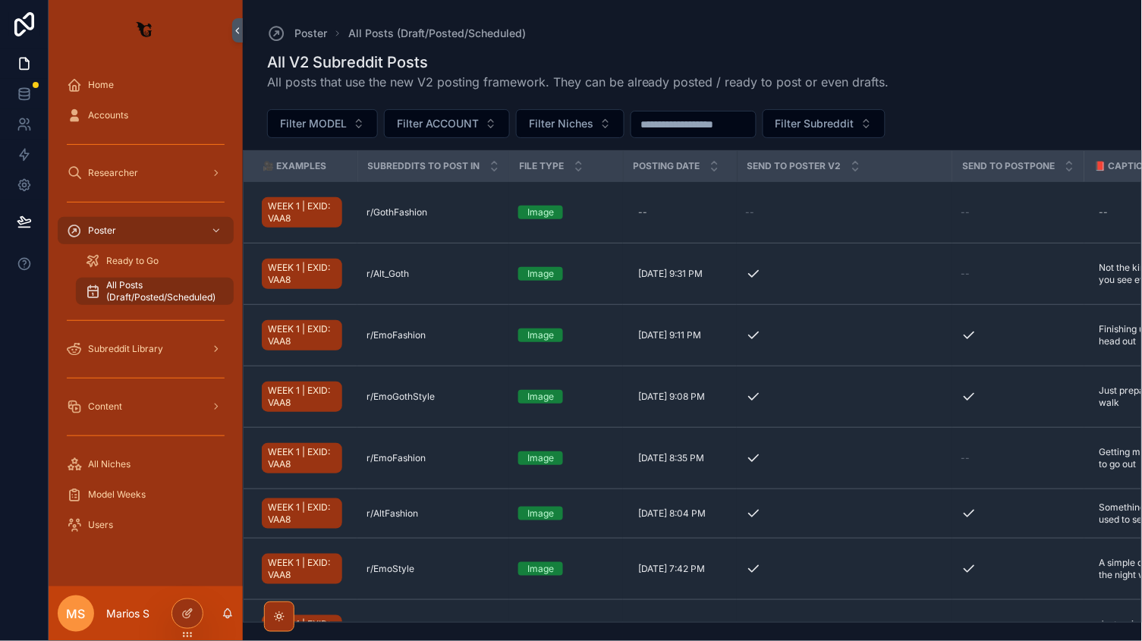
drag, startPoint x: 168, startPoint y: 559, endPoint x: 600, endPoint y: 0, distance: 706.5
click at [166, 559] on div "Home Accounts Researcher Poster Ready to Go All Posts (Draft/Posted/Scheduled) …" at bounding box center [146, 324] width 194 height 526
